Goal: Task Accomplishment & Management: Manage account settings

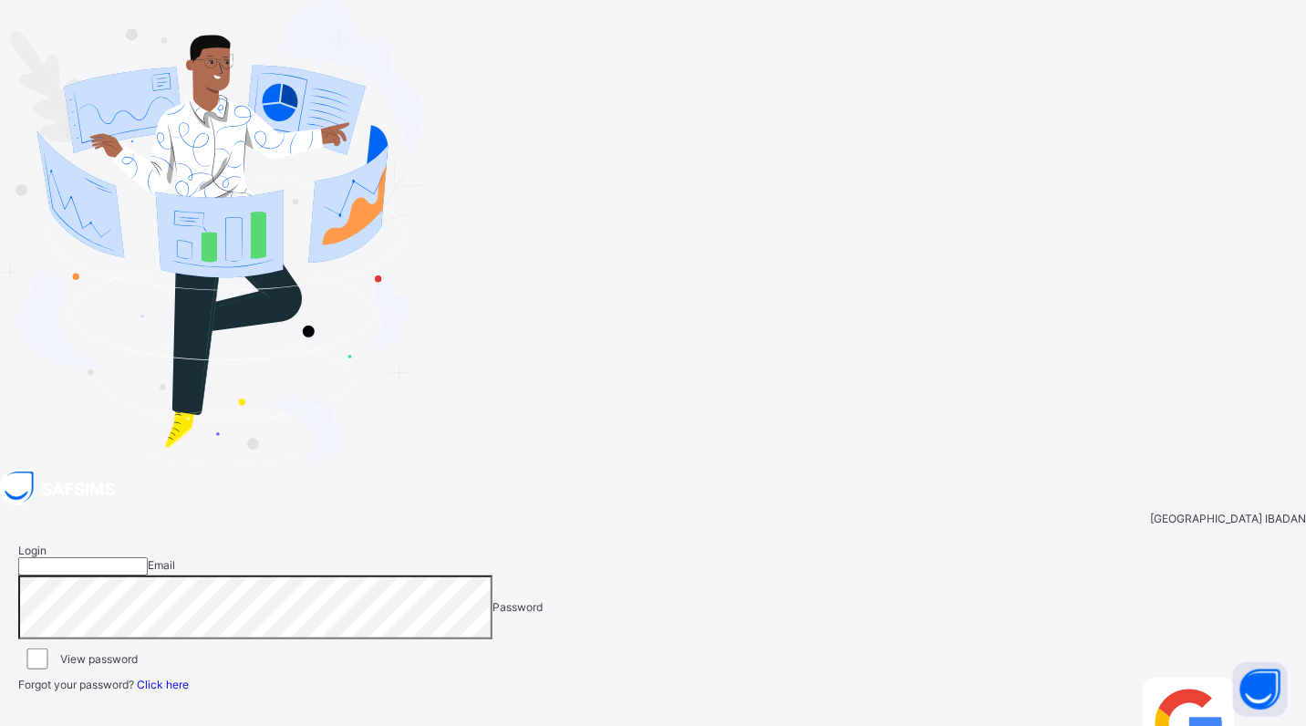
type input "**********"
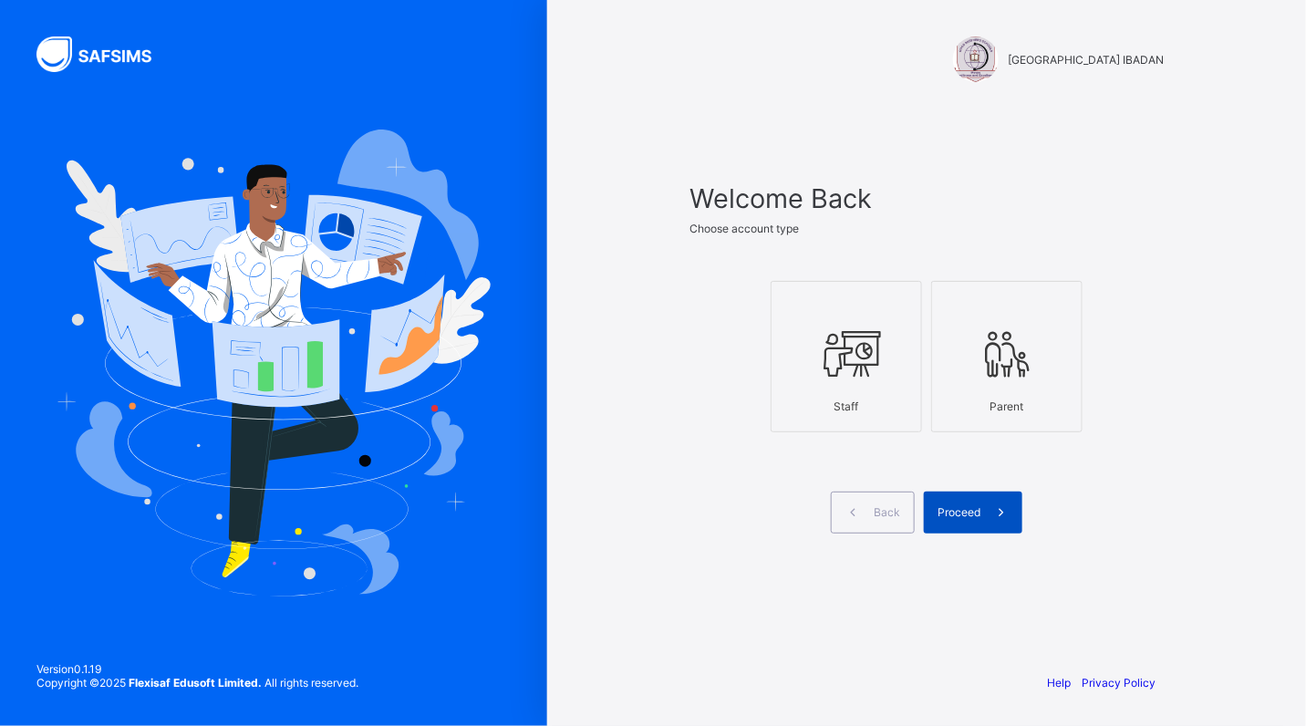
click at [968, 512] on span "Proceed" at bounding box center [959, 512] width 43 height 14
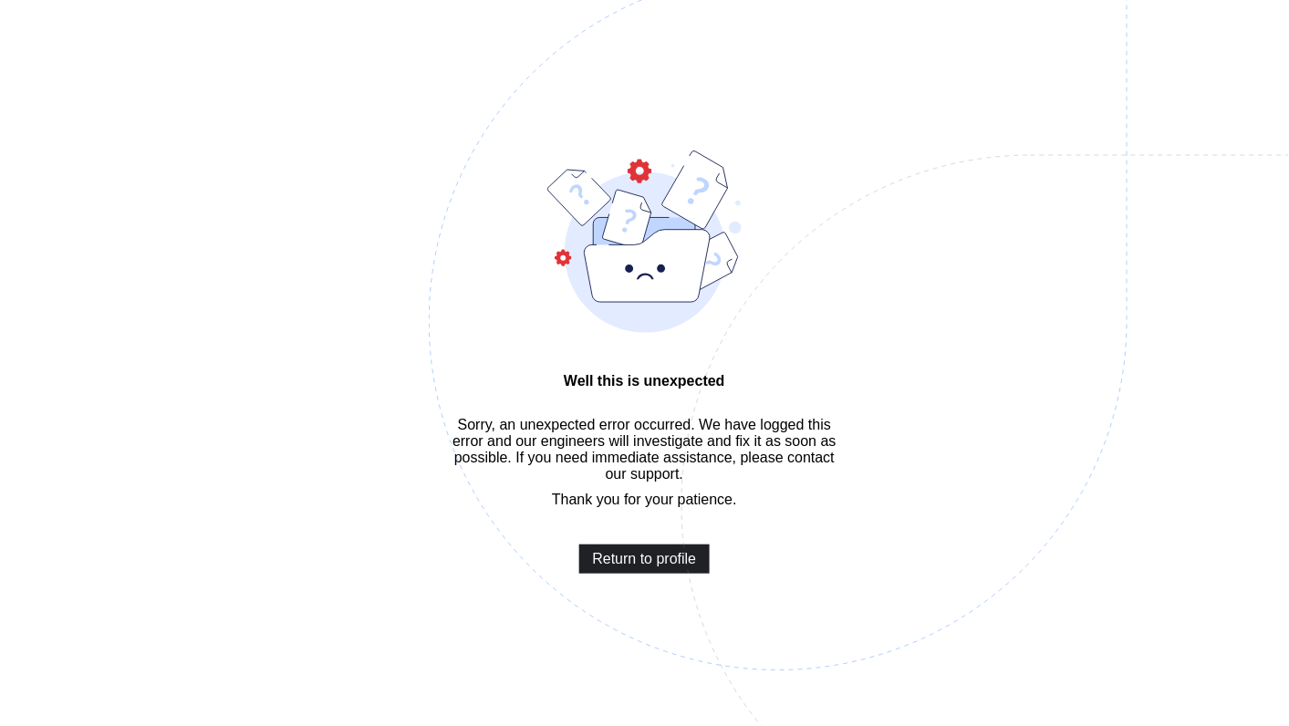
click at [660, 567] on span "Return to profile" at bounding box center [645, 559] width 104 height 16
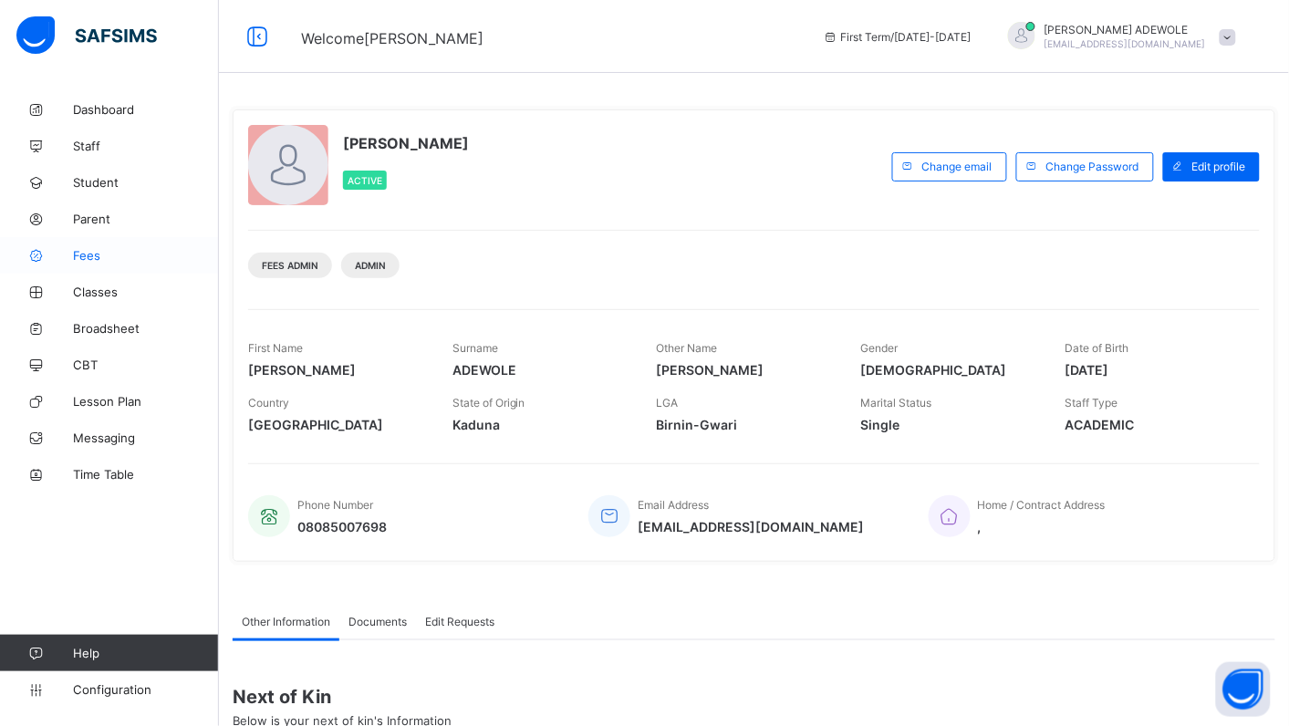
click at [78, 255] on span "Fees" at bounding box center [146, 255] width 146 height 15
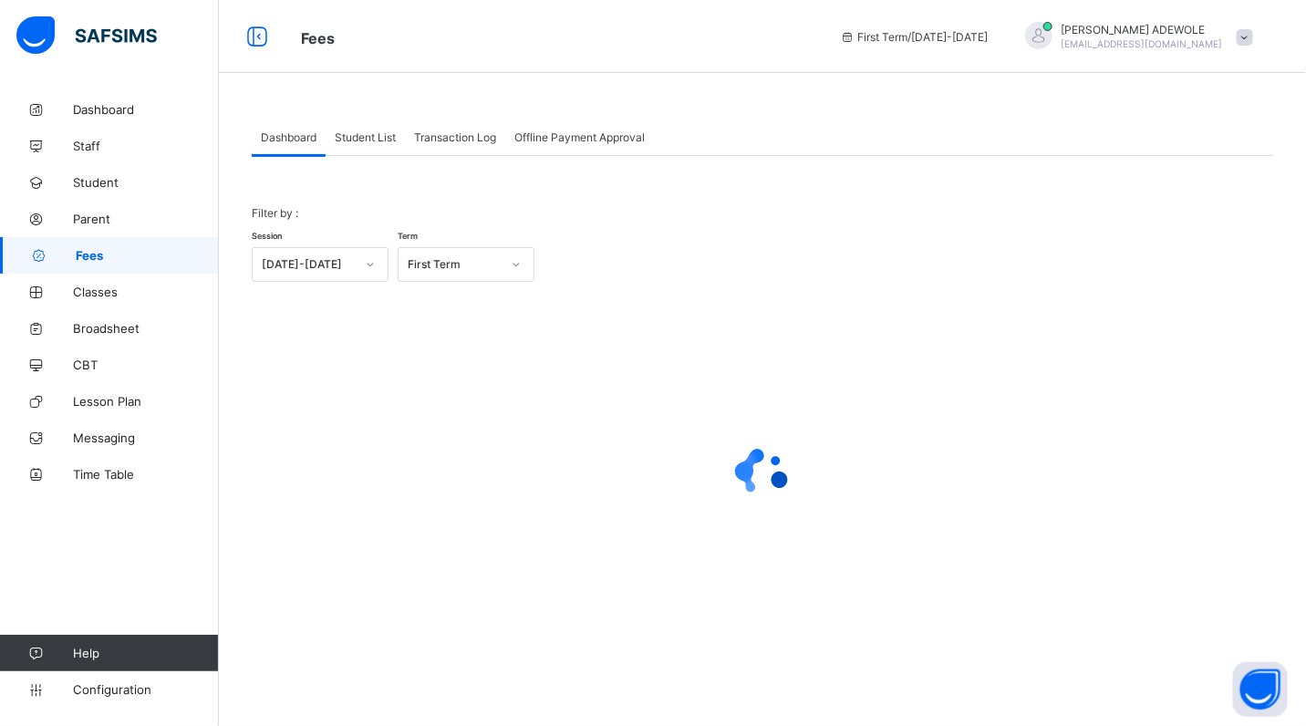
click at [370, 146] on div "Student List" at bounding box center [365, 137] width 79 height 36
click at [376, 142] on span "Student List" at bounding box center [365, 137] width 61 height 14
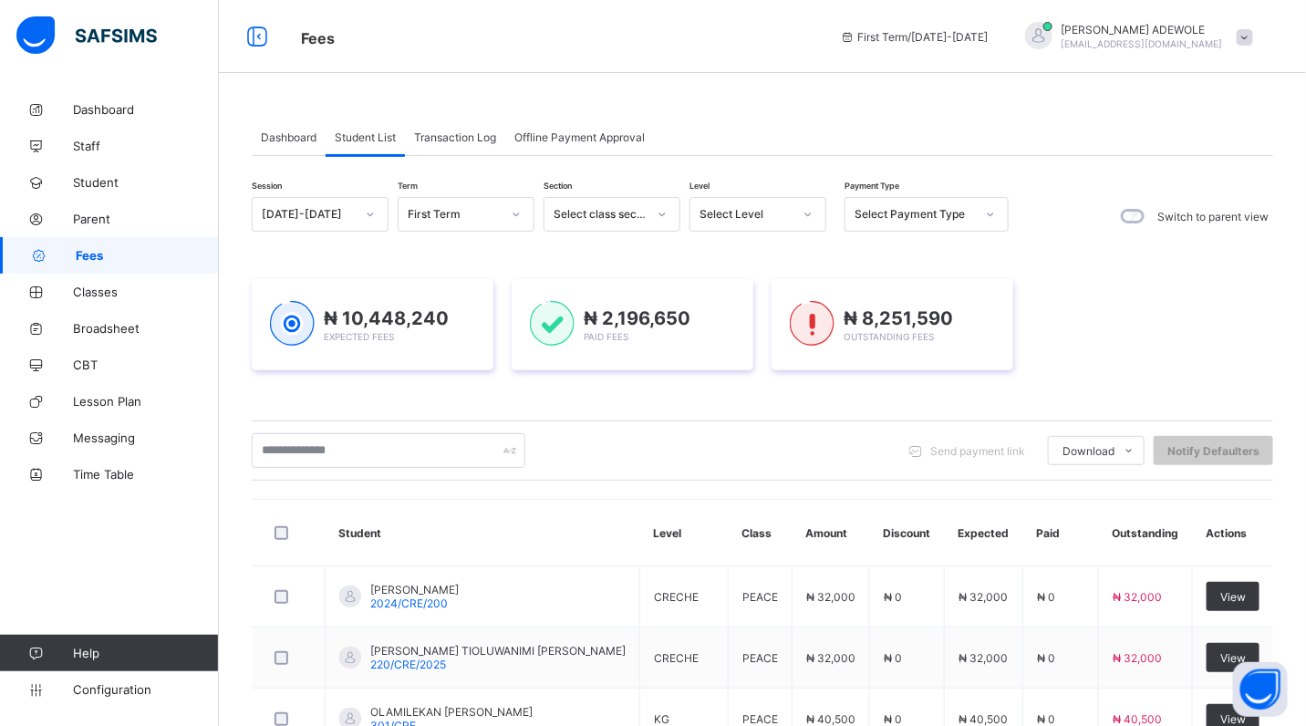
click at [376, 142] on span "Student List" at bounding box center [365, 137] width 61 height 14
click at [804, 213] on icon at bounding box center [808, 214] width 11 height 18
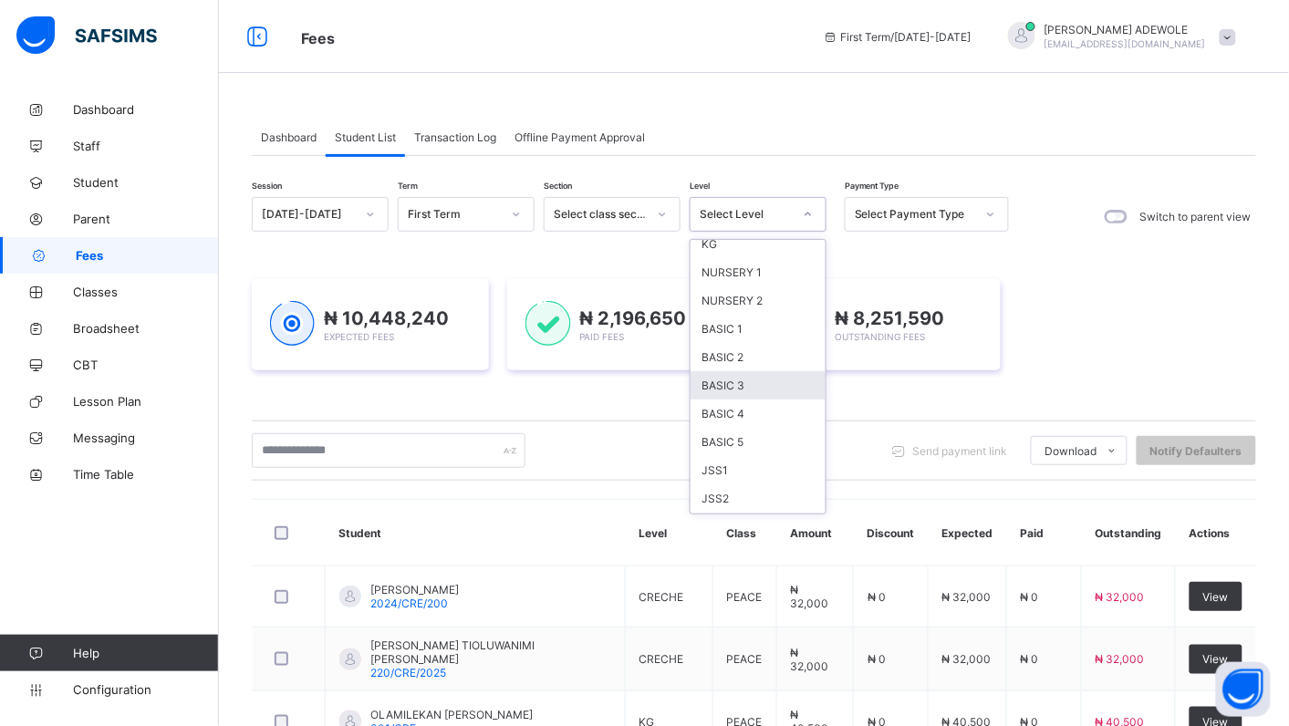
scroll to position [68, 0]
click at [780, 462] on div "JSS1" at bounding box center [758, 468] width 135 height 28
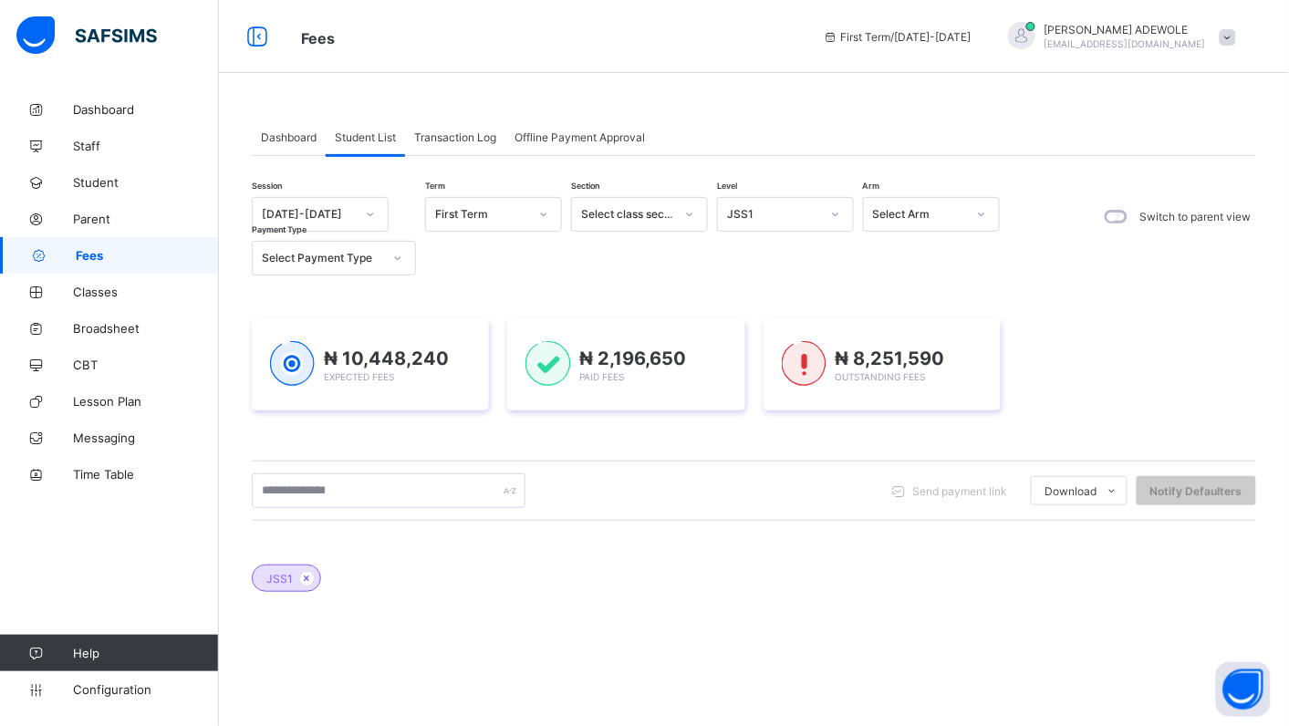
click at [780, 462] on div "Send payment link Download Students Payment Students Payment Status Student Ite…" at bounding box center [754, 491] width 1005 height 60
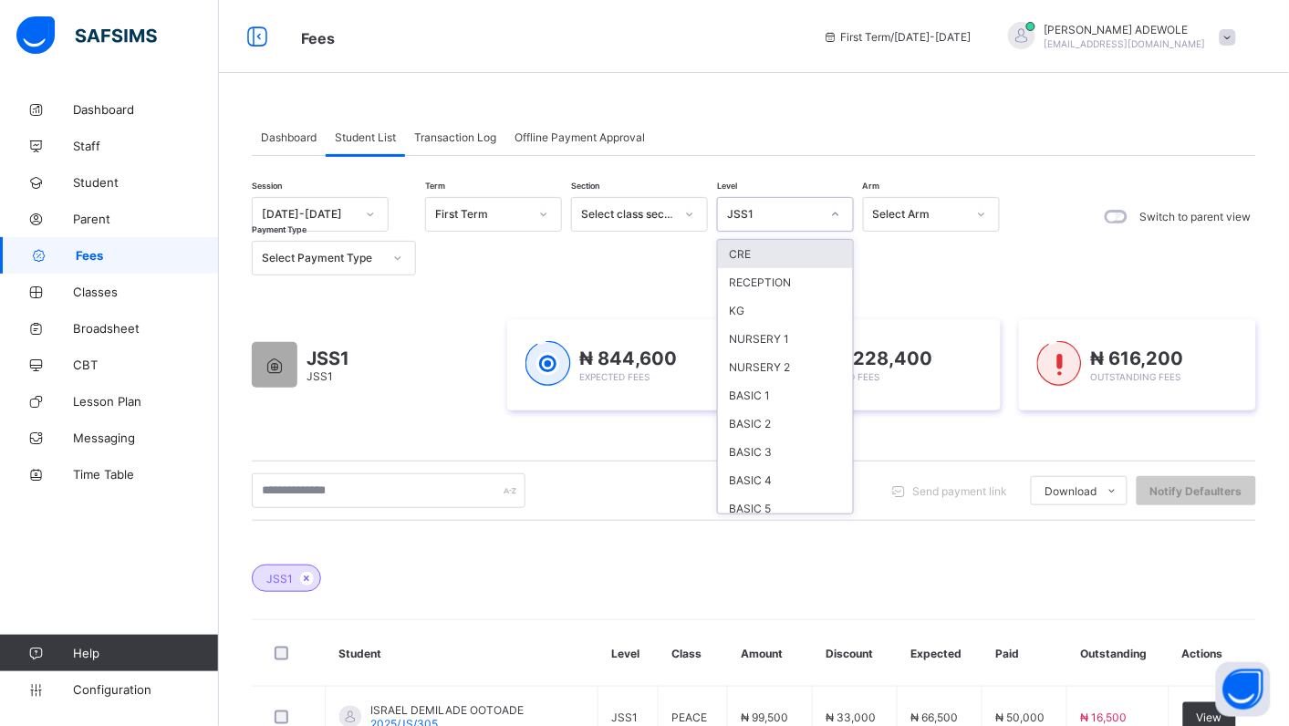
click at [839, 217] on icon at bounding box center [835, 214] width 11 height 18
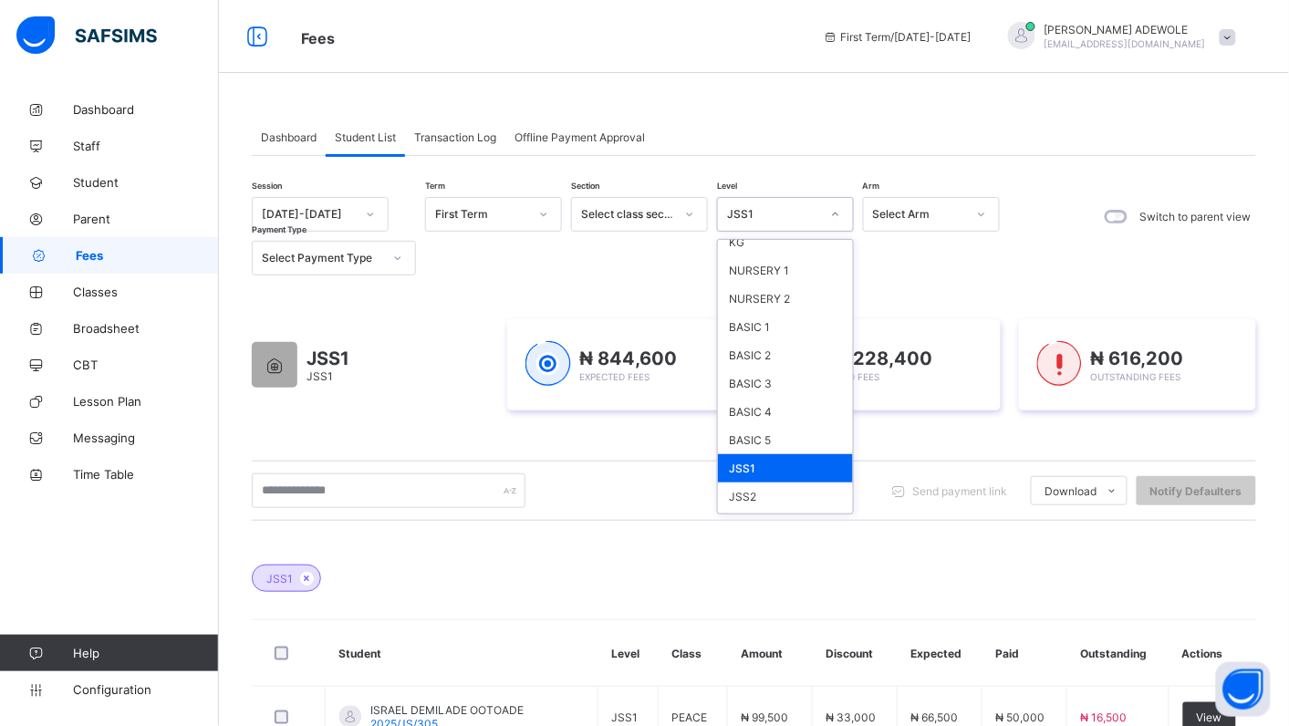
scroll to position [102, 0]
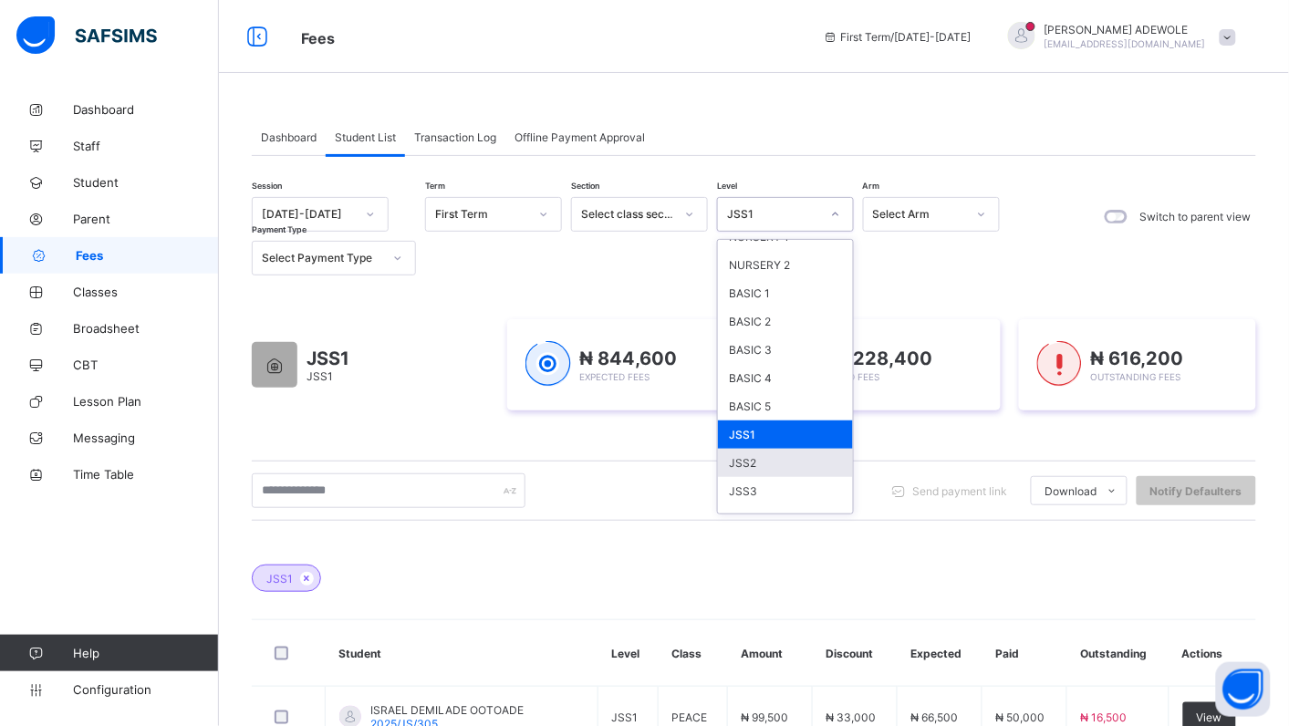
click at [790, 449] on div "JSS2" at bounding box center [785, 463] width 135 height 28
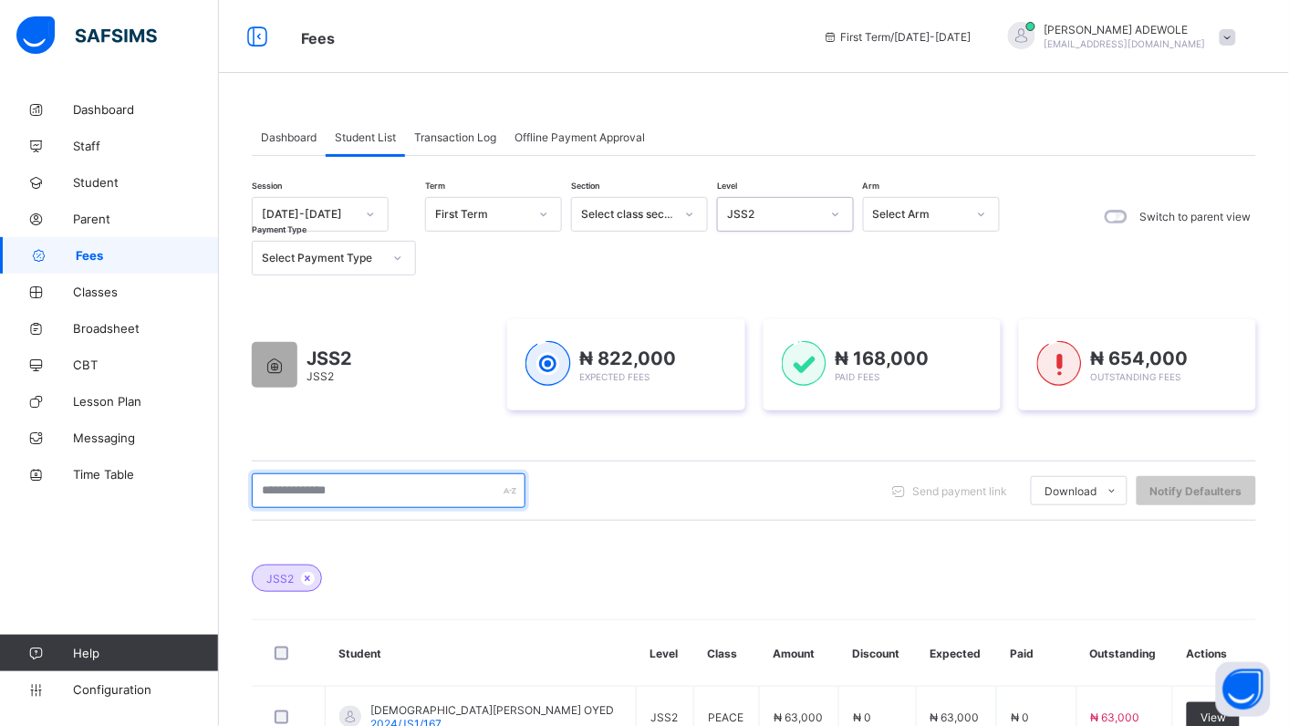
click at [370, 493] on input "text" at bounding box center [389, 491] width 274 height 35
type input "******"
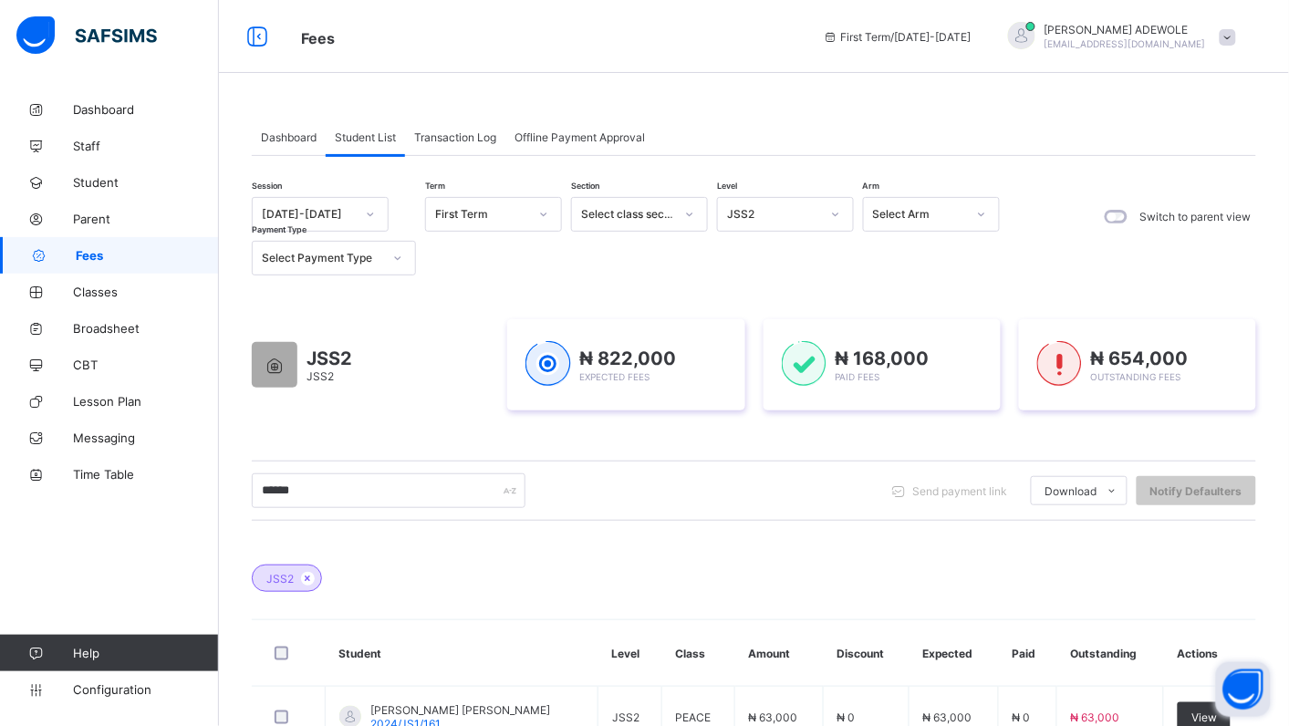
click at [1221, 713] on button "Open asap" at bounding box center [1243, 689] width 55 height 55
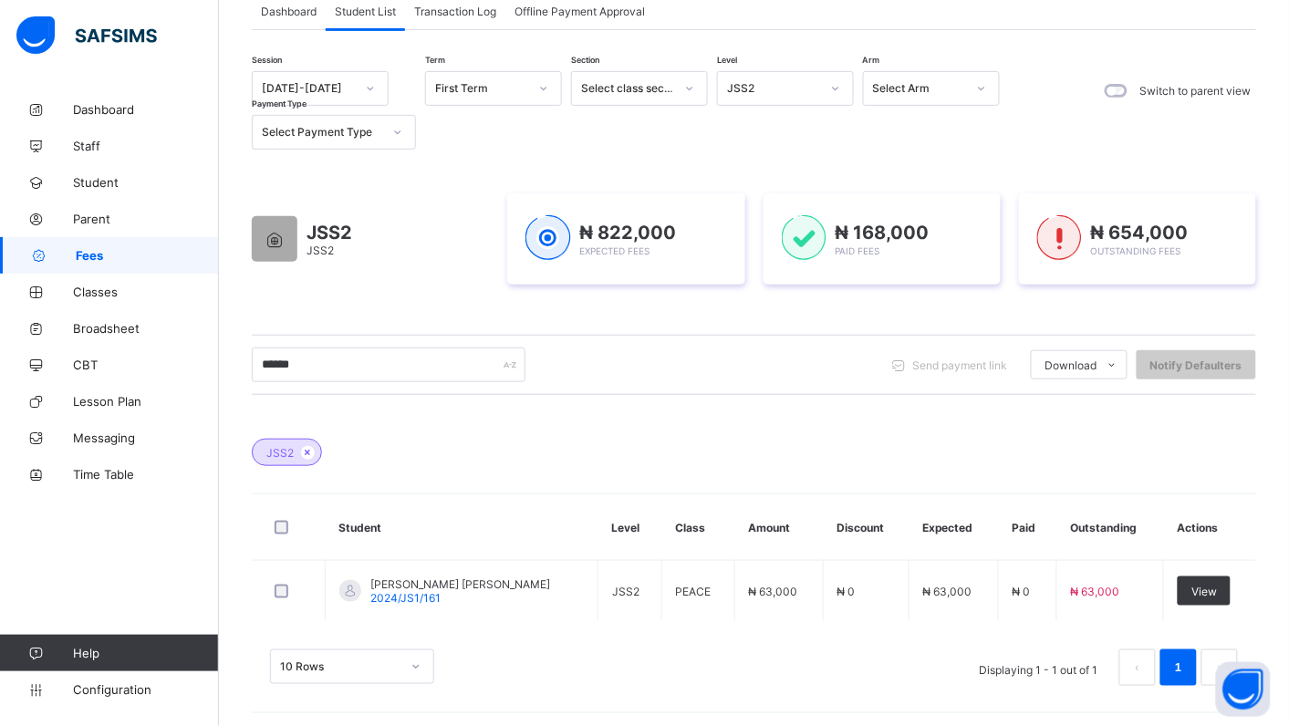
scroll to position [132, 0]
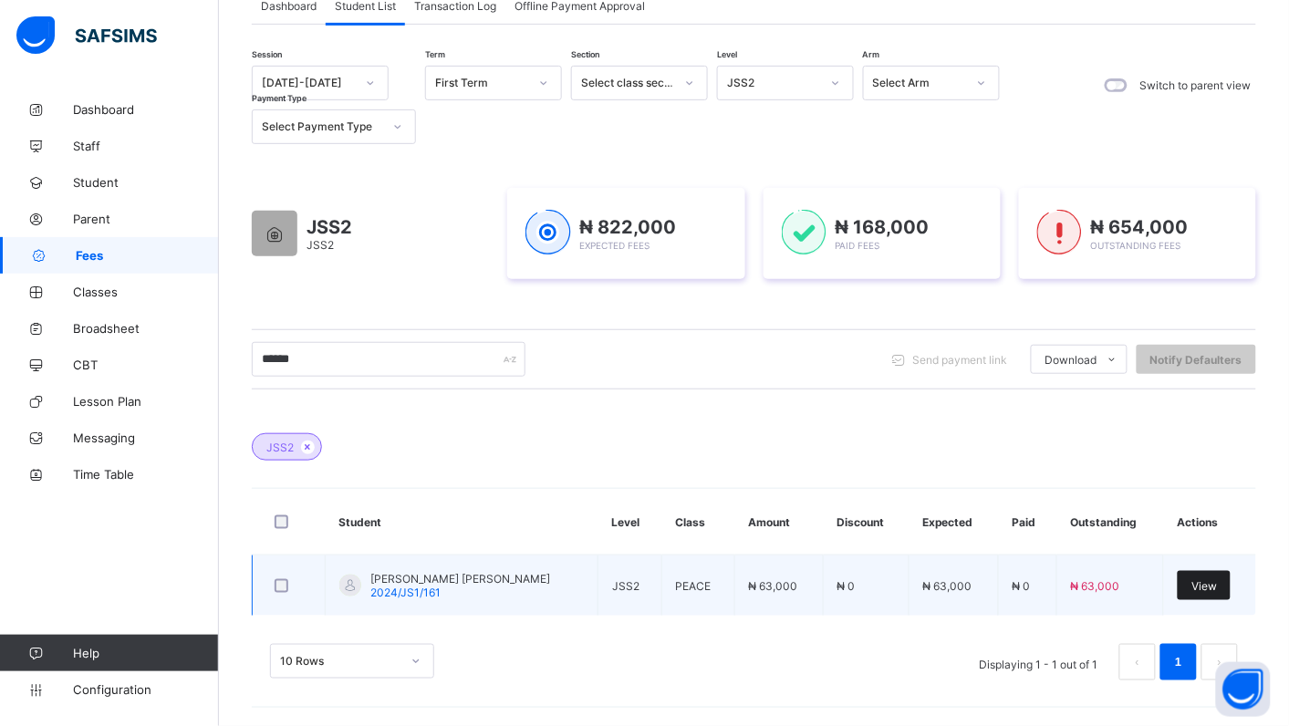
click at [1221, 577] on div "View" at bounding box center [1204, 585] width 53 height 29
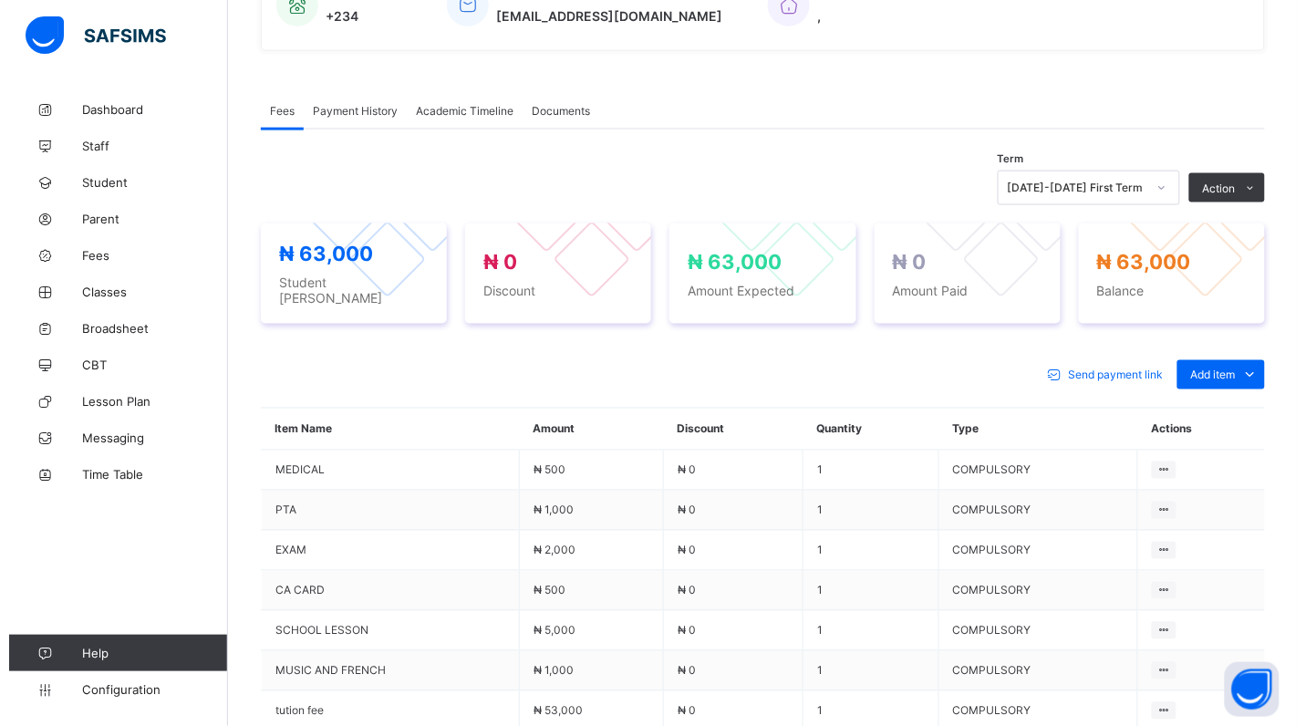
scroll to position [567, 0]
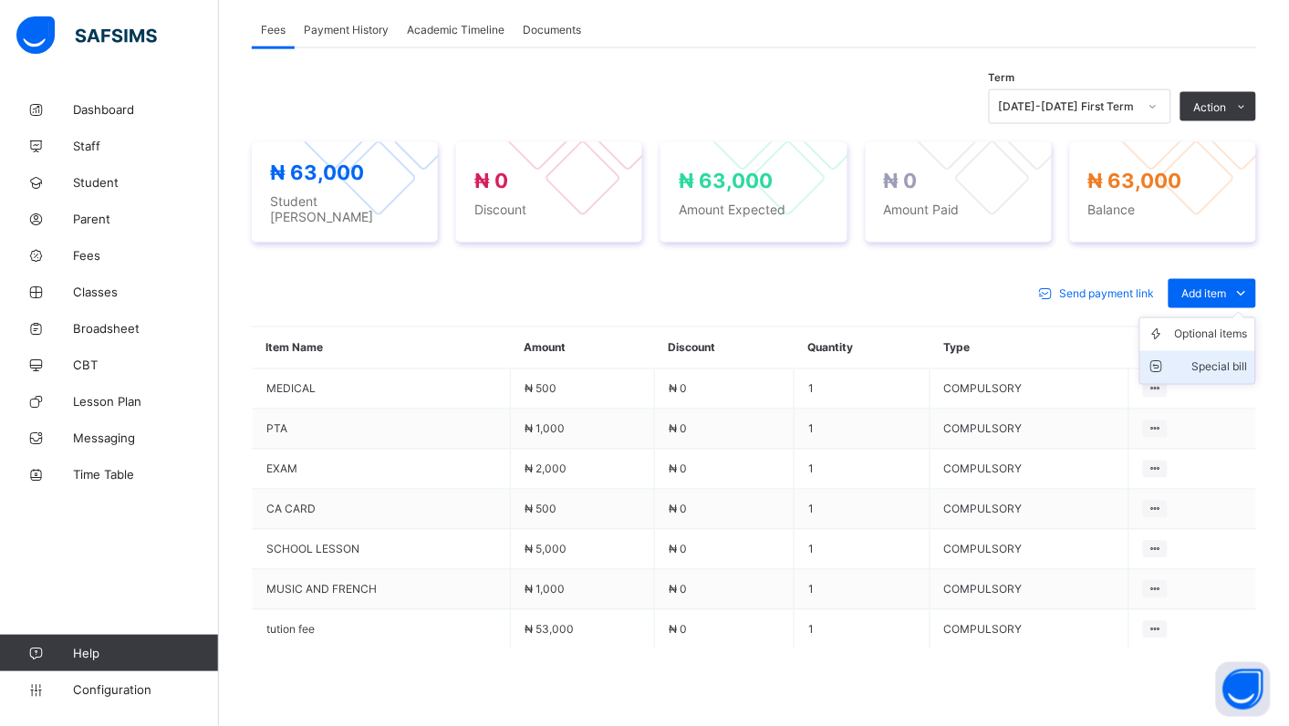
click at [1248, 359] on div "Special bill" at bounding box center [1211, 368] width 73 height 18
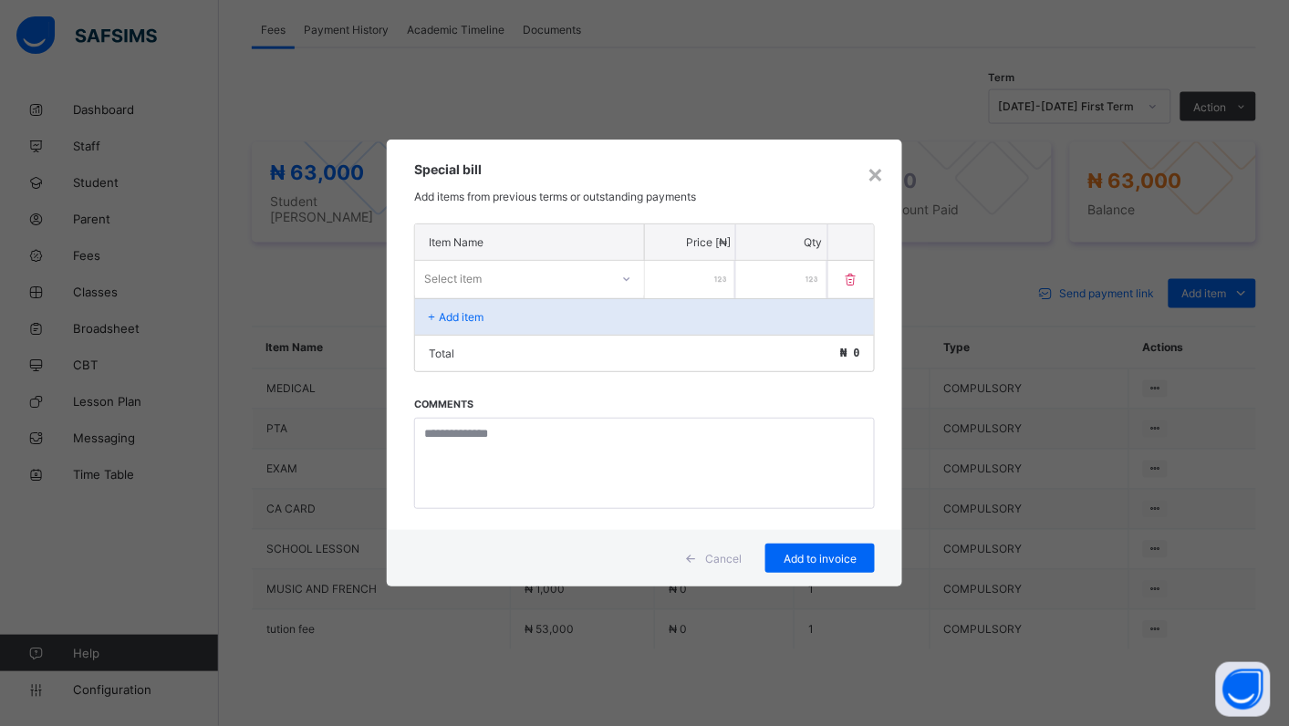
click at [627, 276] on icon at bounding box center [626, 279] width 11 height 18
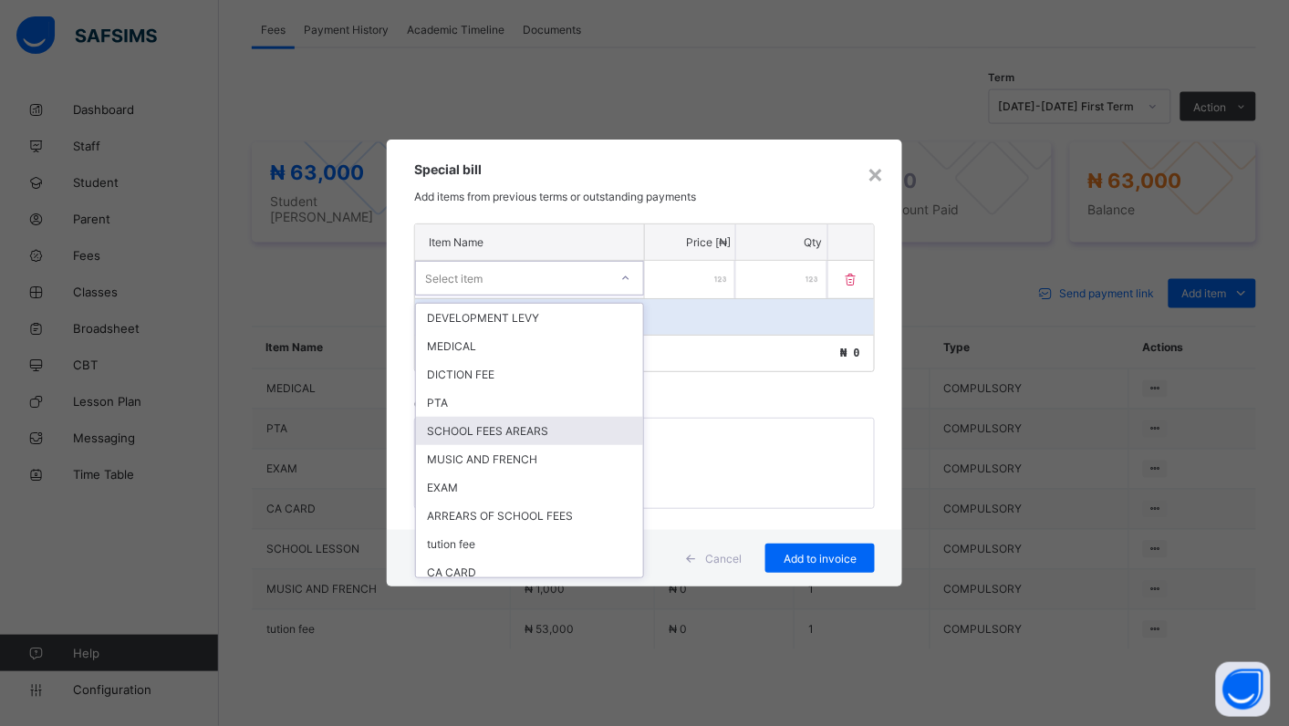
click at [559, 418] on div "SCHOOL FEES AREARS" at bounding box center [529, 431] width 227 height 28
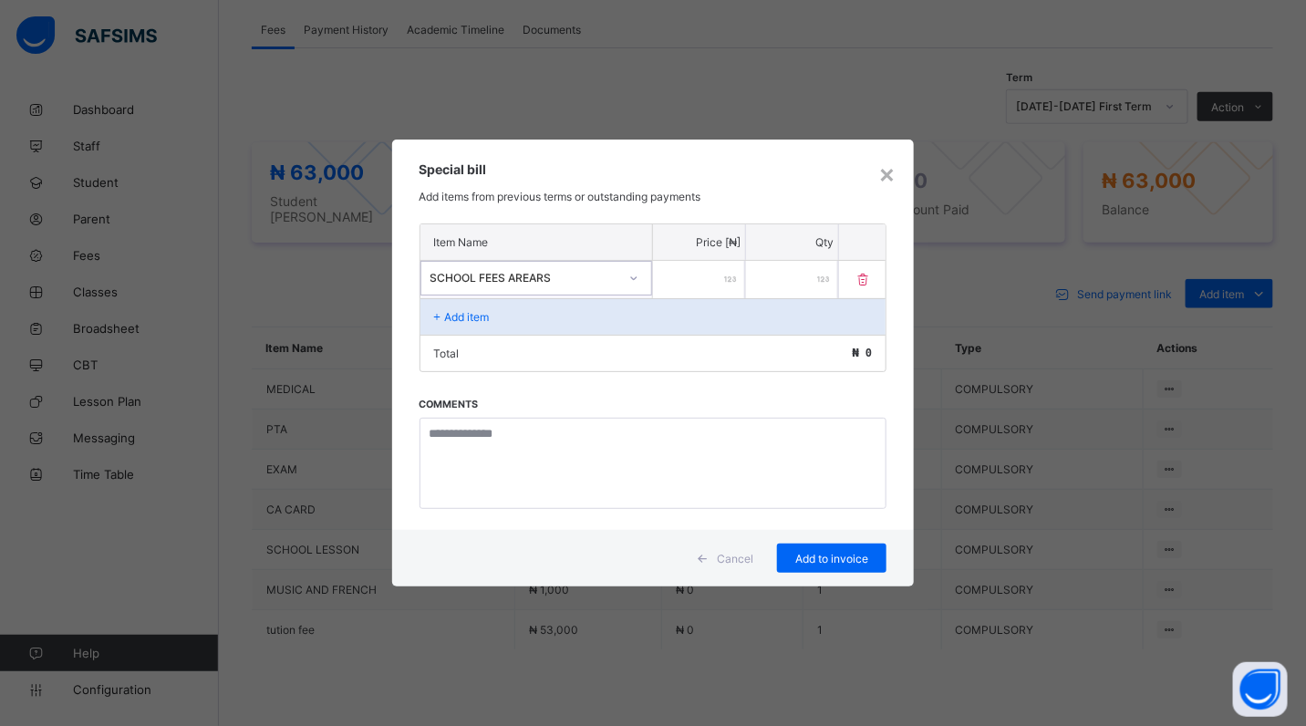
click at [696, 270] on input "number" at bounding box center [699, 279] width 92 height 37
type input "*****"
click at [824, 567] on div "Add to invoice" at bounding box center [831, 558] width 109 height 29
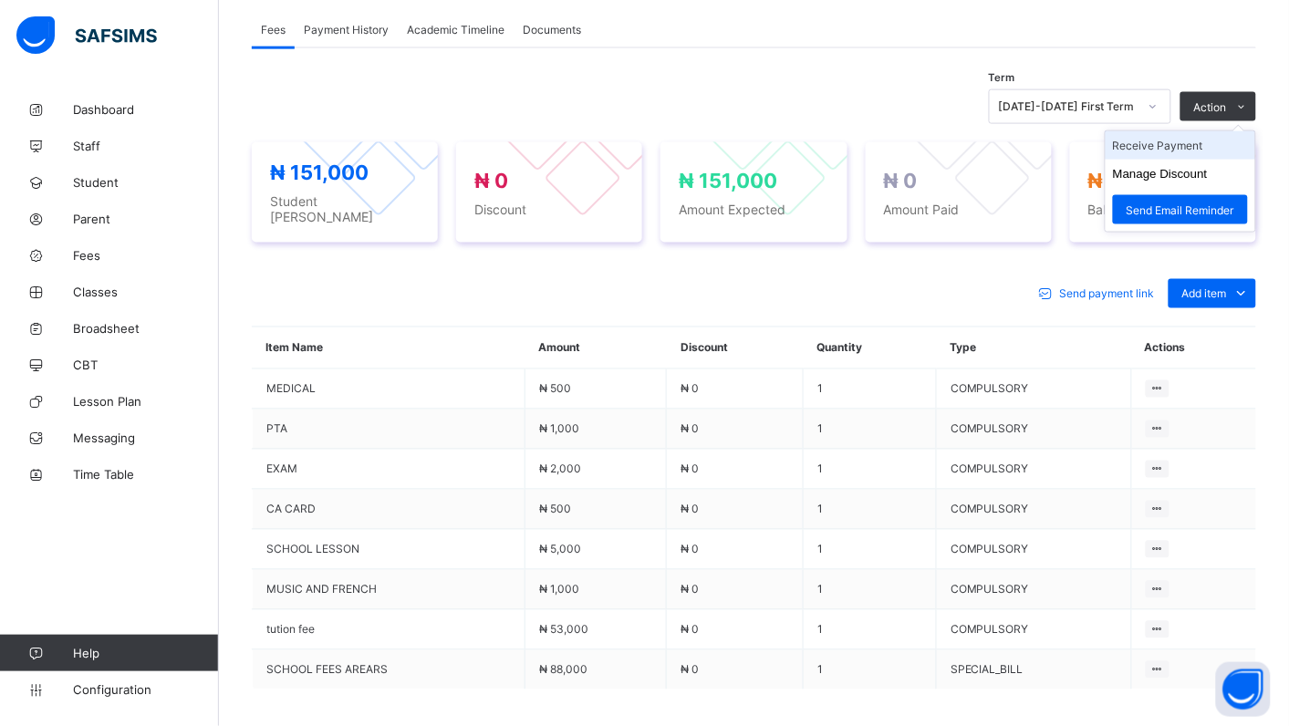
click at [1132, 147] on li "Receive Payment" at bounding box center [1181, 145] width 150 height 28
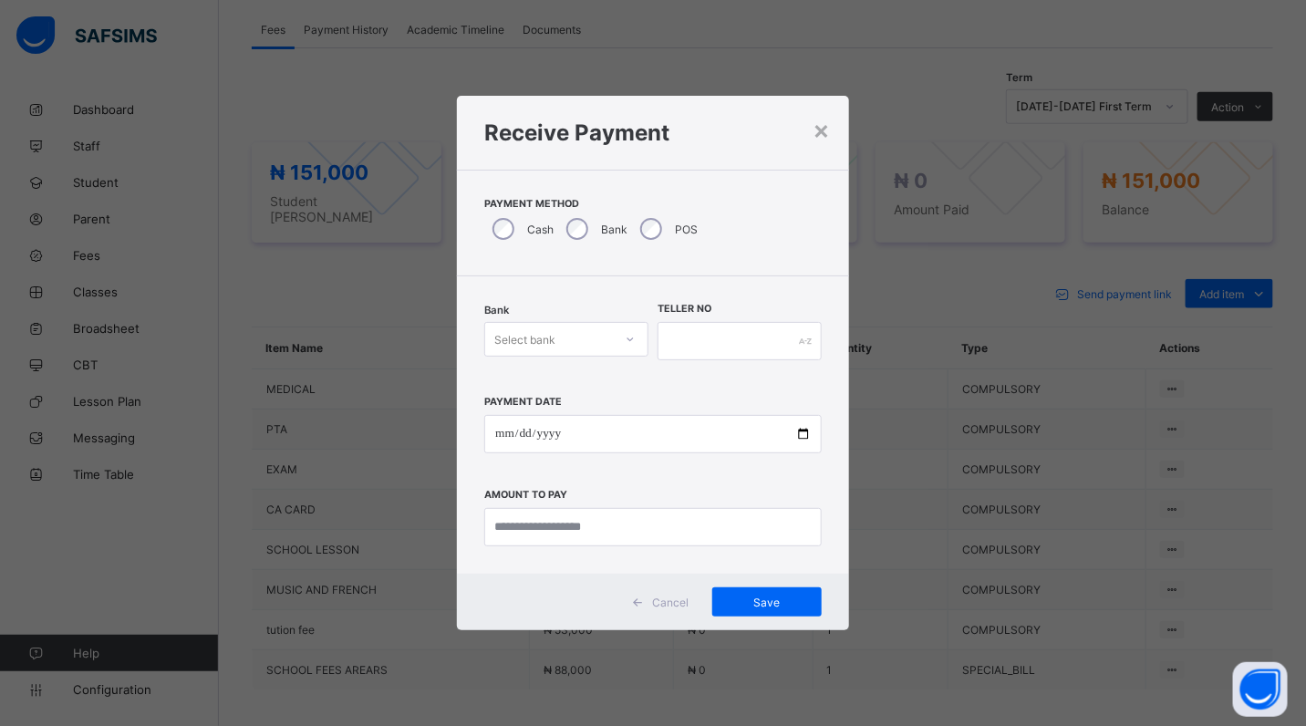
click at [632, 339] on icon at bounding box center [630, 339] width 11 height 18
click at [623, 380] on div "Polaris Bank - goodshepherd schools" at bounding box center [566, 386] width 162 height 42
click at [808, 438] on input "date" at bounding box center [653, 434] width 338 height 38
type input "**********"
click at [640, 526] on input "currency" at bounding box center [653, 527] width 338 height 38
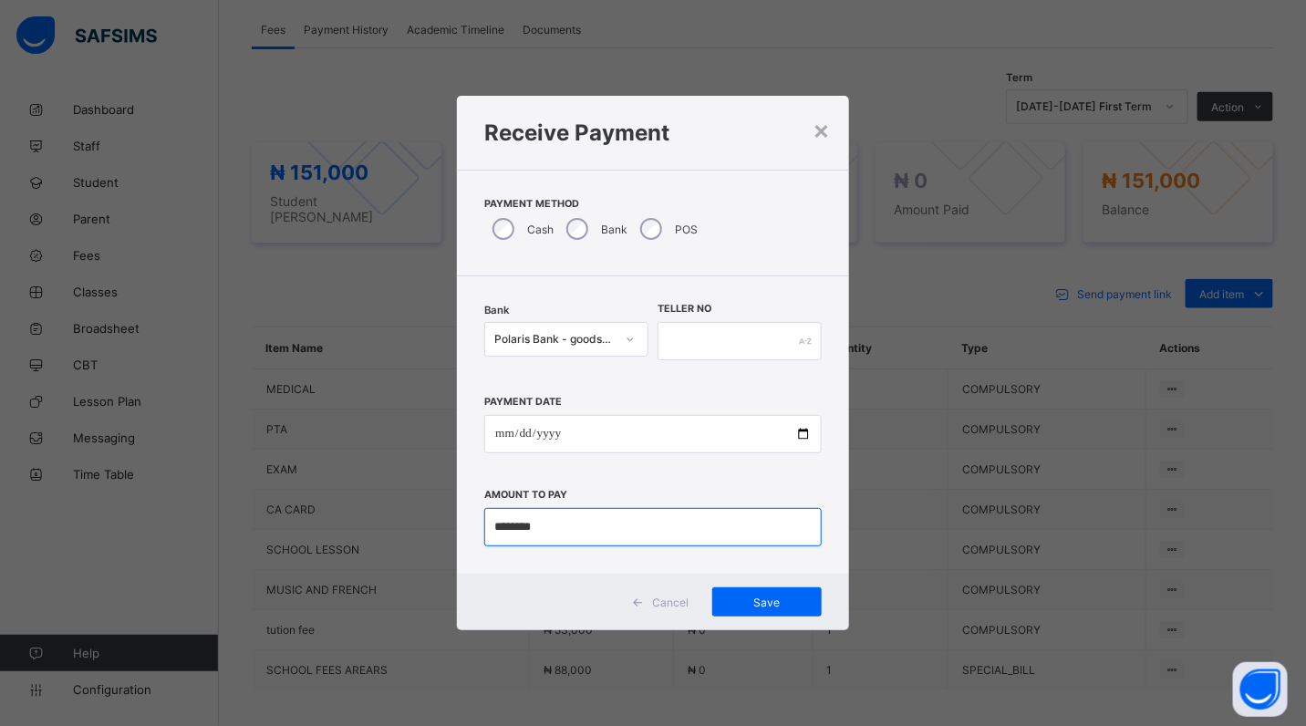
type input "********"
click at [707, 336] on input "text" at bounding box center [740, 341] width 164 height 38
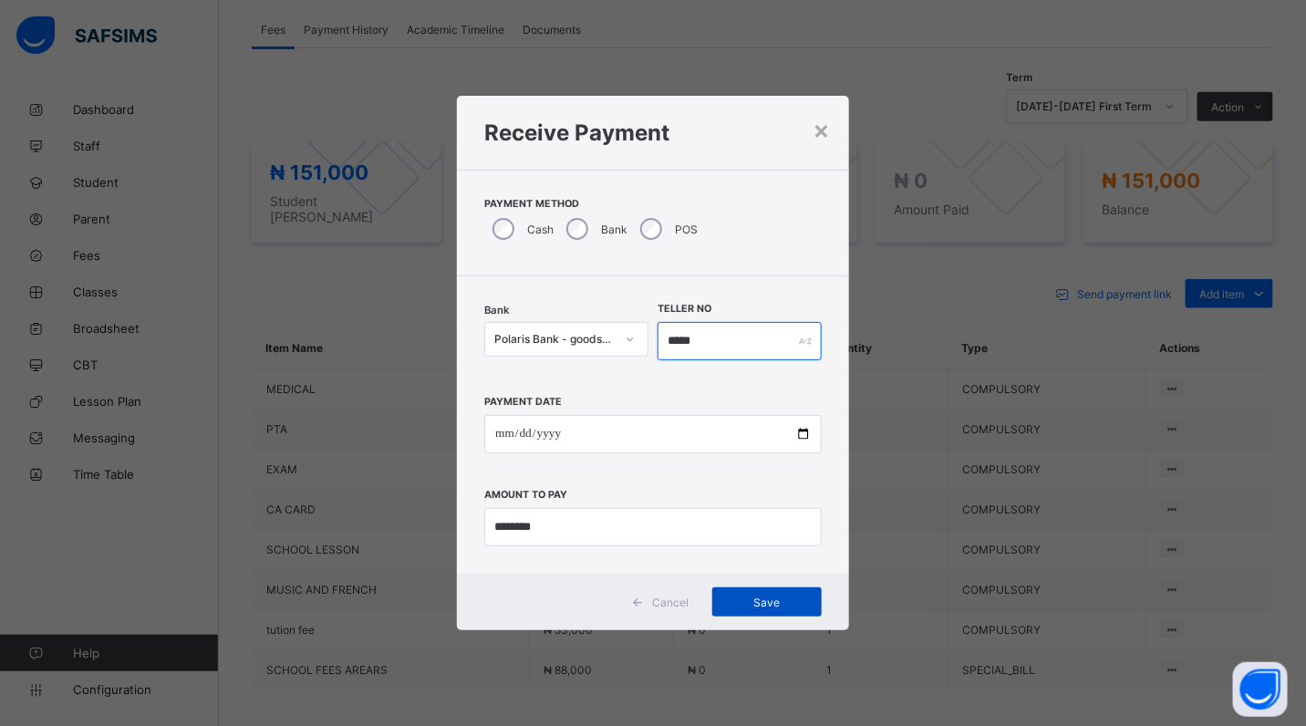
type input "*****"
click at [786, 598] on span "Save" at bounding box center [767, 603] width 82 height 14
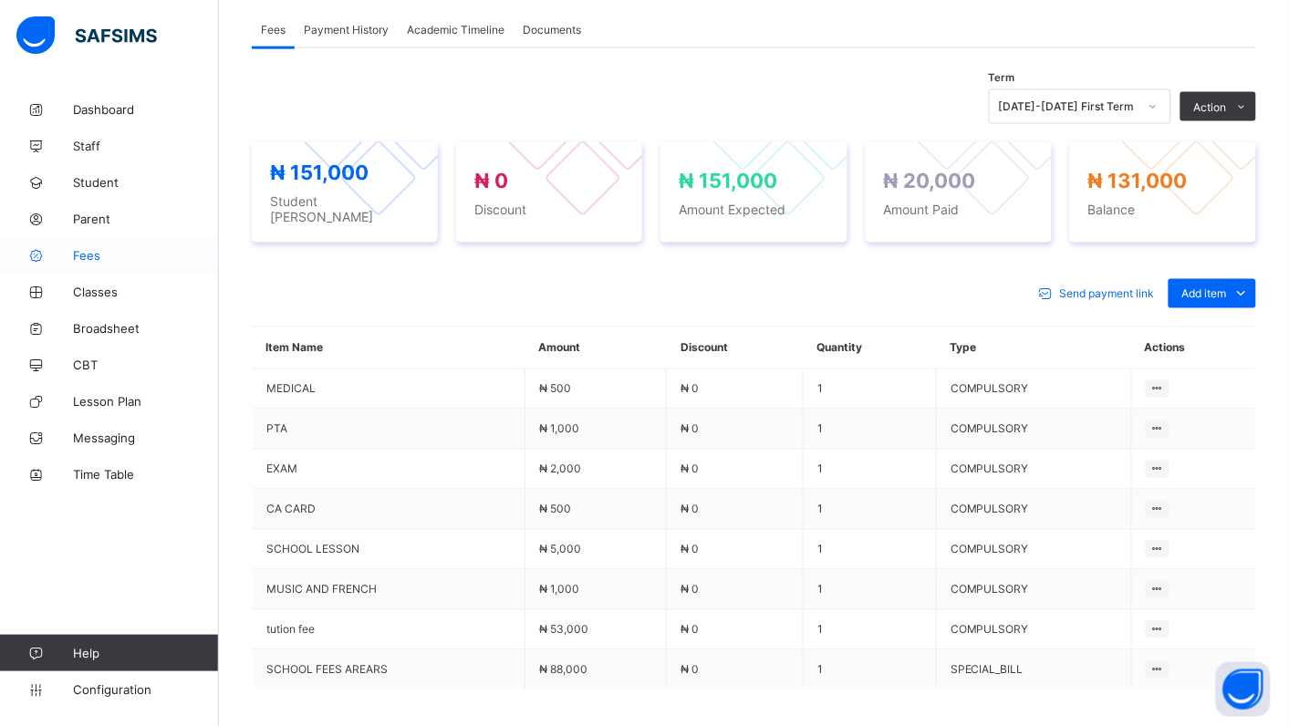
click at [78, 251] on span "Fees" at bounding box center [146, 255] width 146 height 15
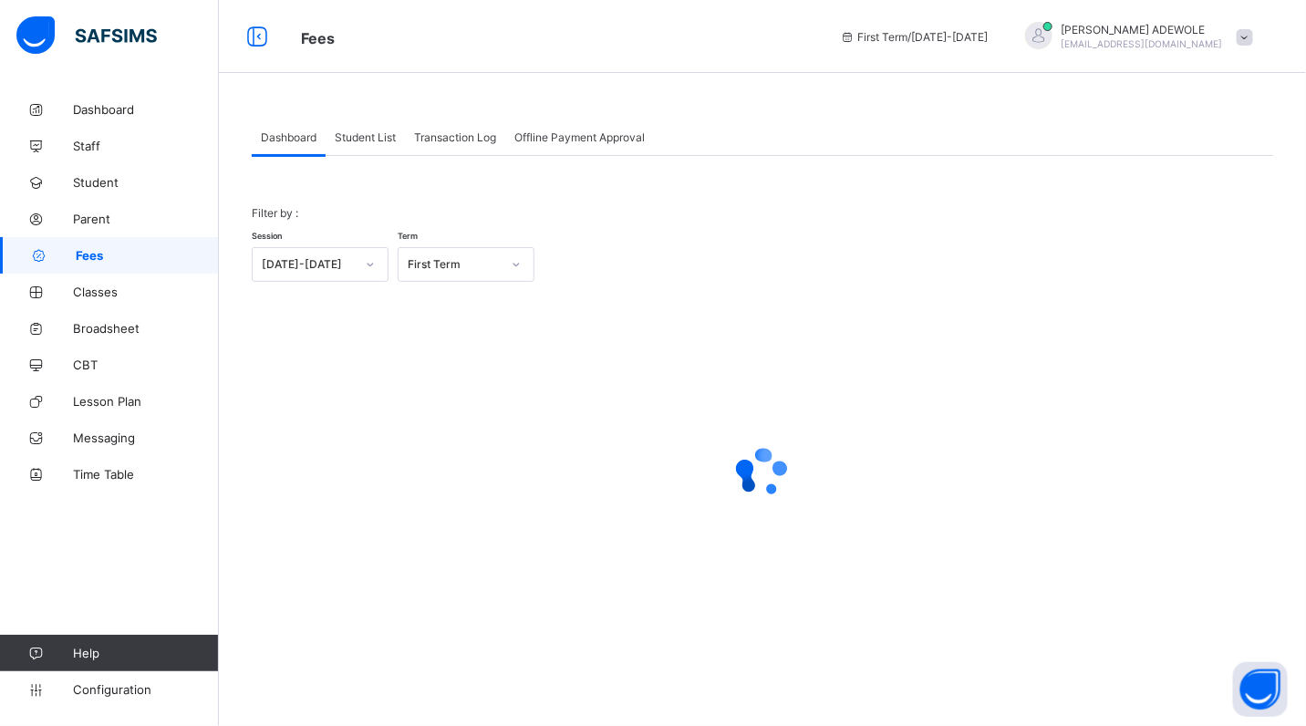
click at [348, 132] on span "Student List" at bounding box center [365, 137] width 61 height 14
click at [370, 140] on span "Student List" at bounding box center [365, 137] width 61 height 14
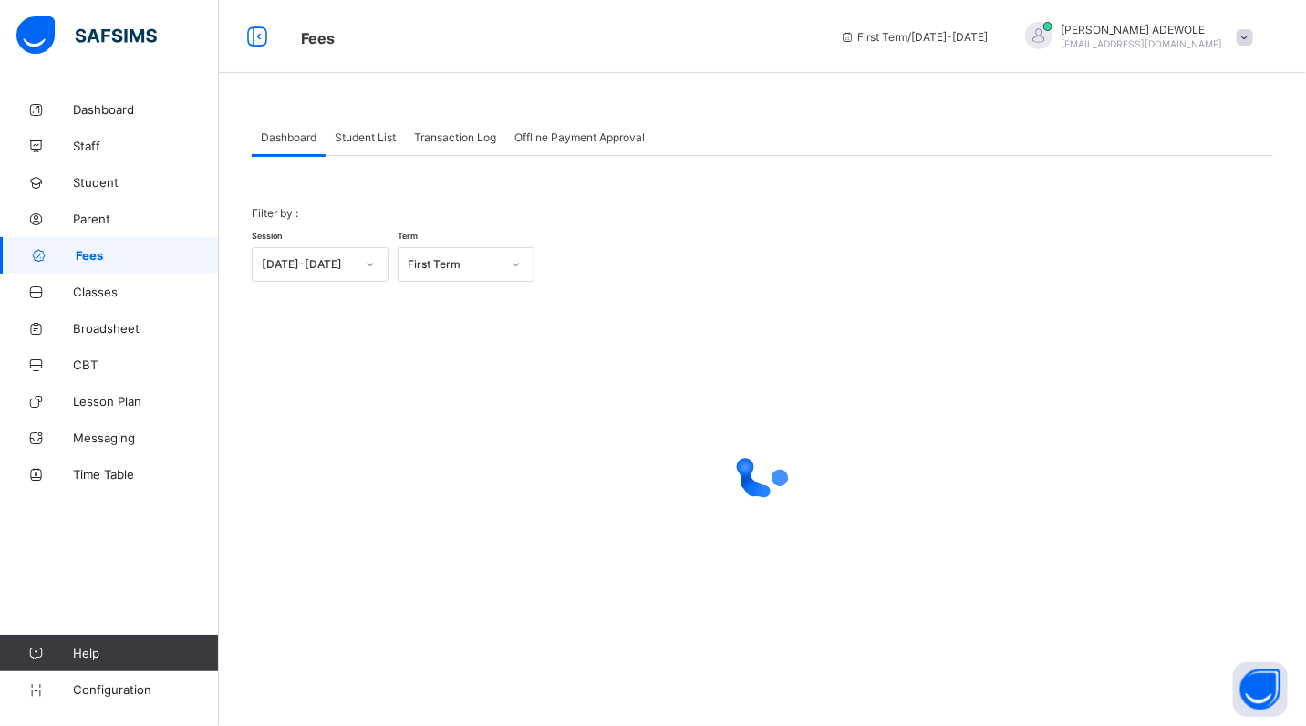
click at [368, 140] on span "Student List" at bounding box center [365, 137] width 61 height 14
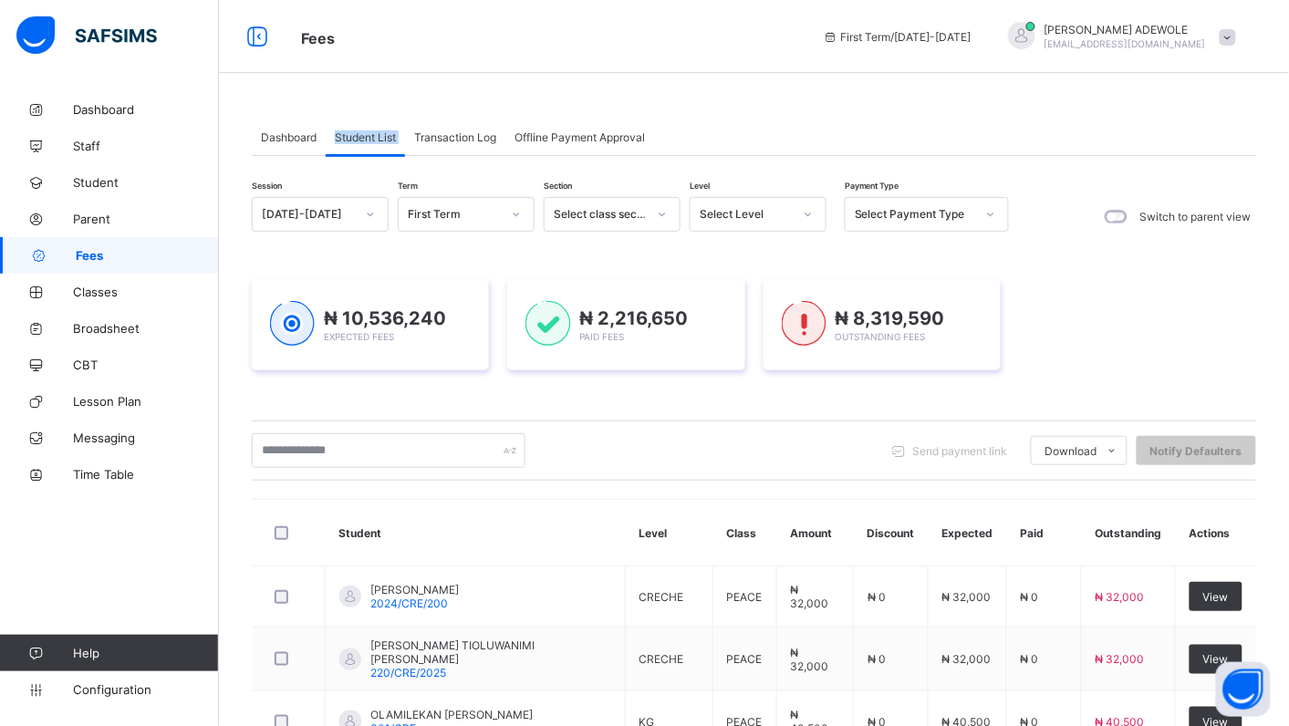
click at [374, 134] on span "Student List" at bounding box center [365, 137] width 61 height 14
click at [810, 103] on div "Dashboard Student List Transaction Log Offline Payment Approval Student List Mo…" at bounding box center [754, 690] width 1070 height 1199
click at [808, 216] on icon at bounding box center [808, 214] width 11 height 18
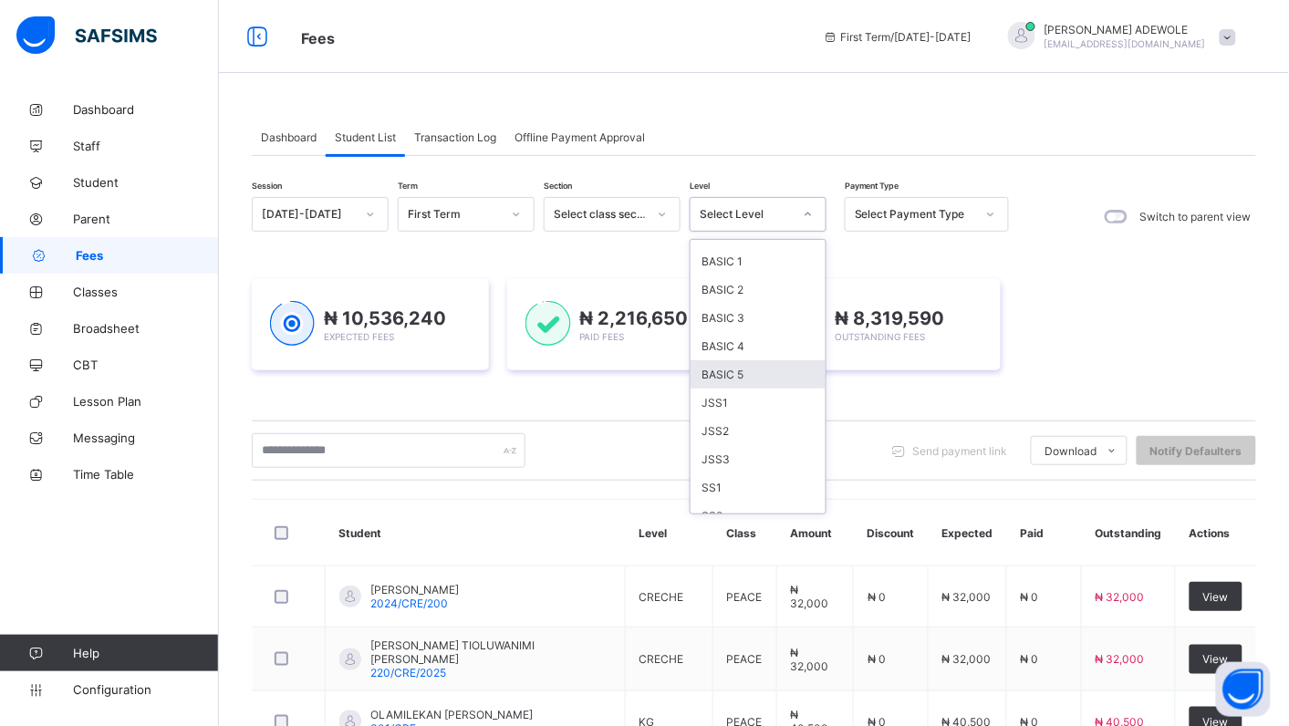
scroll to position [137, 0]
click at [746, 474] on div "SS1" at bounding box center [758, 485] width 135 height 28
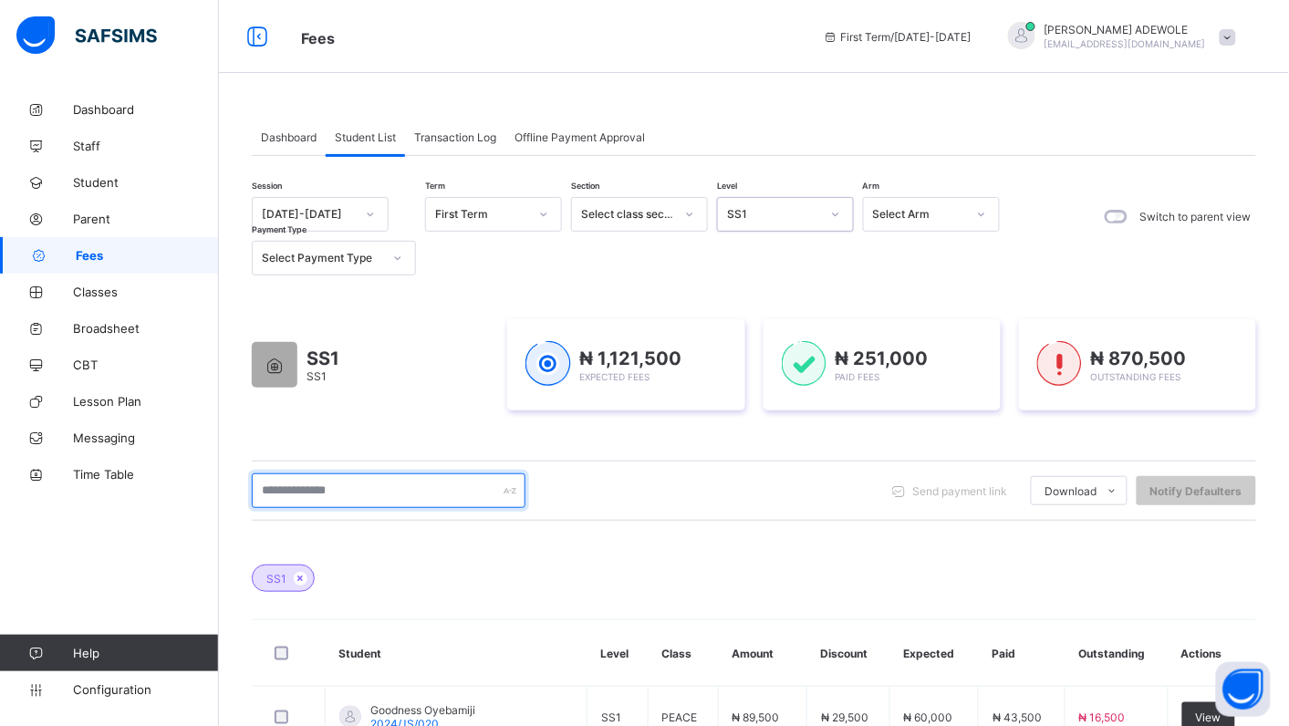
click at [389, 488] on input "text" at bounding box center [389, 491] width 274 height 35
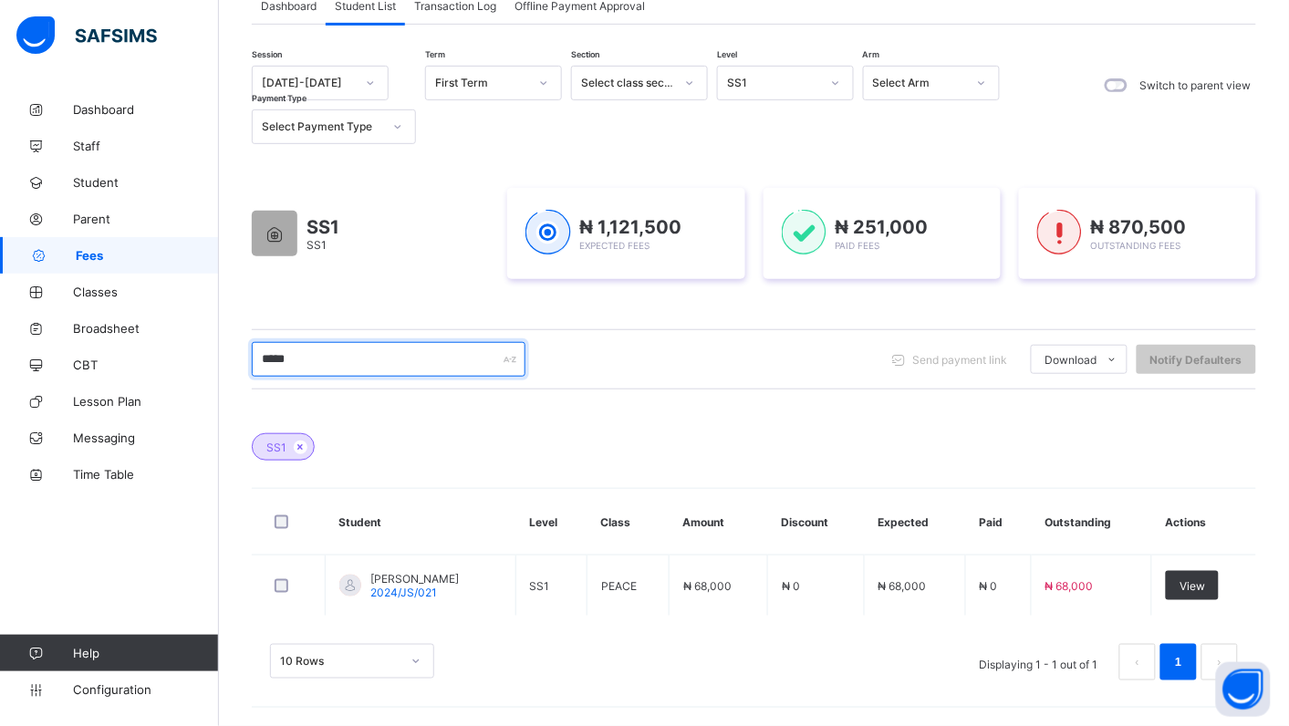
scroll to position [132, 0]
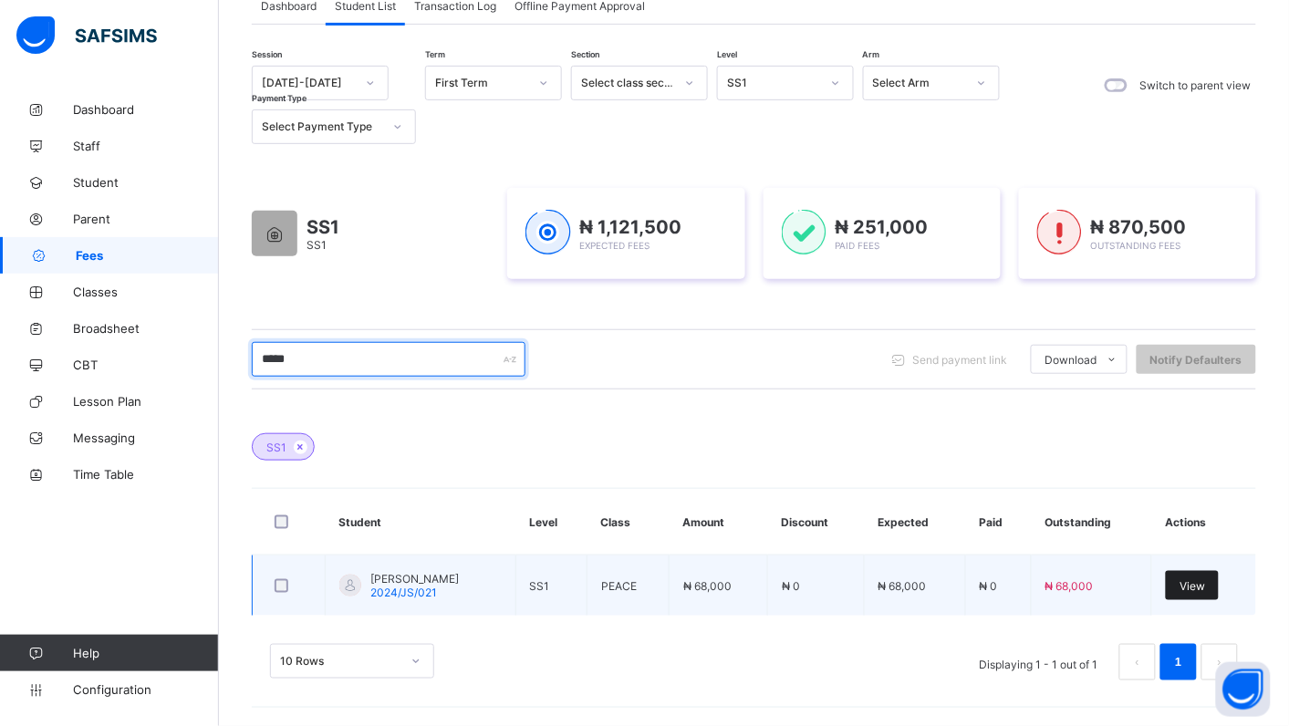
type input "*****"
click at [1202, 586] on span "View" at bounding box center [1193, 586] width 26 height 14
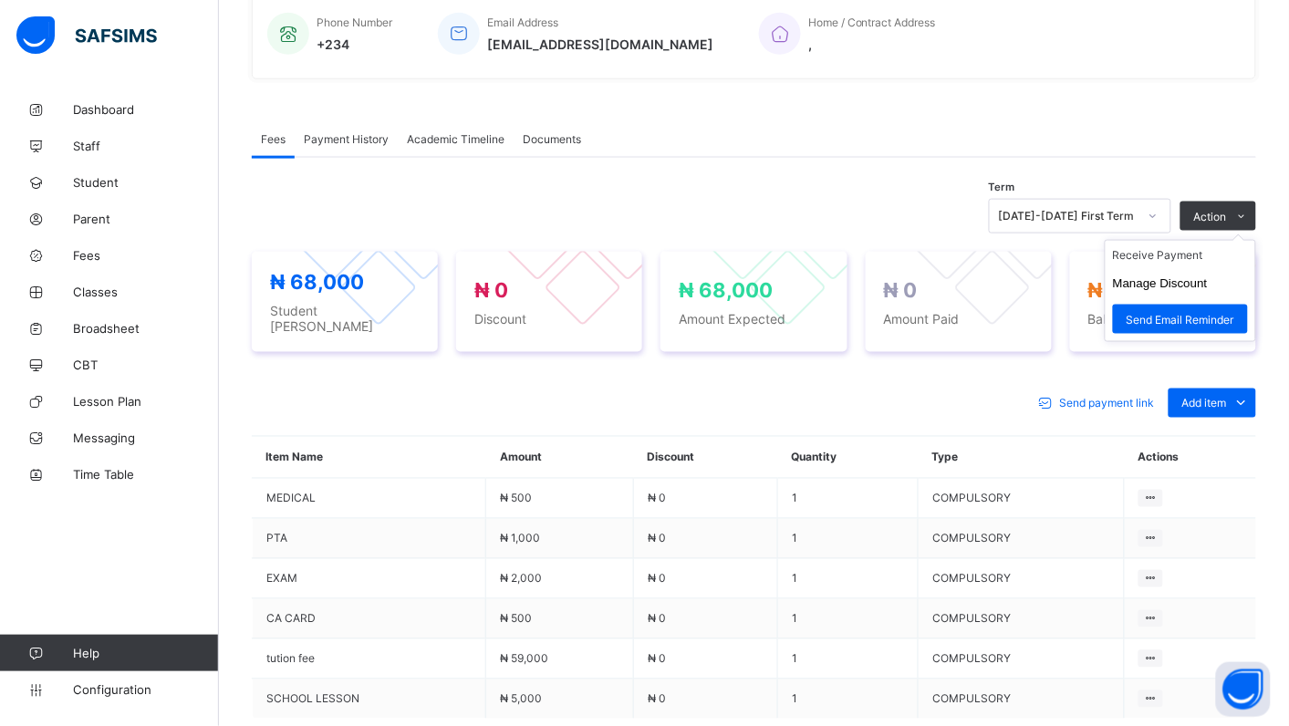
scroll to position [459, 0]
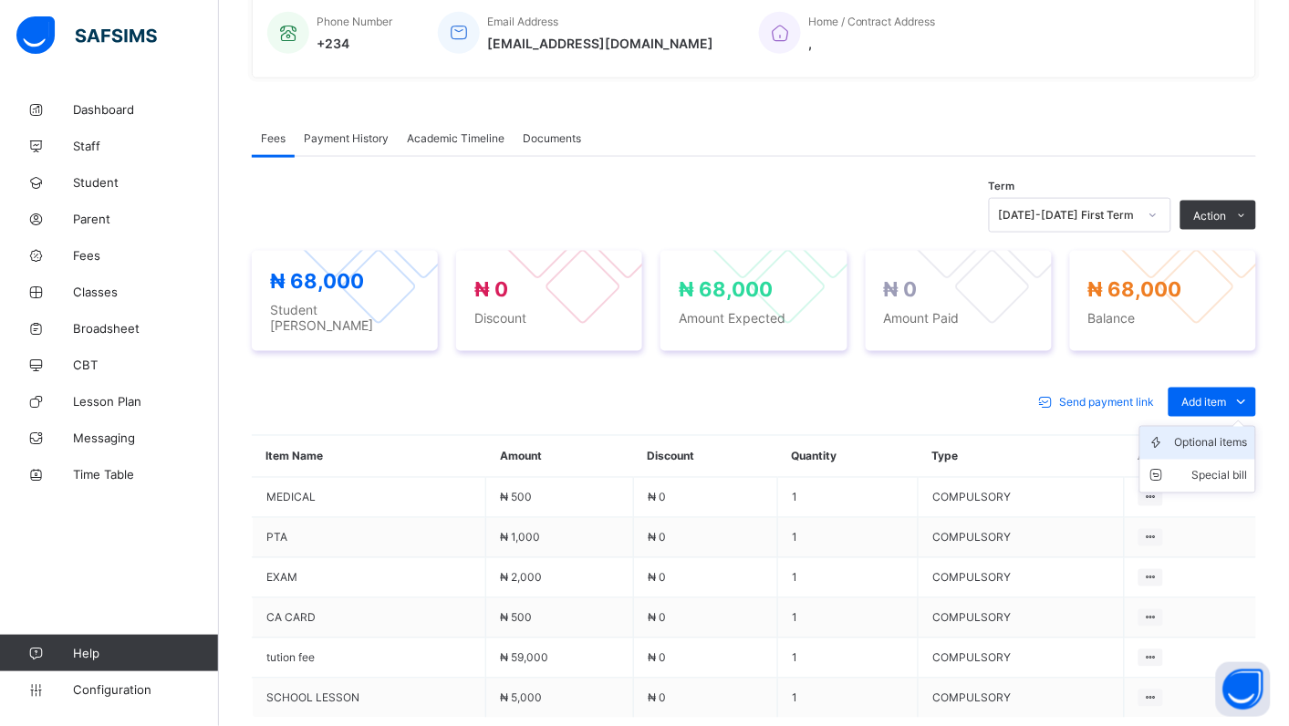
click at [1211, 434] on div "Optional items" at bounding box center [1211, 443] width 73 height 18
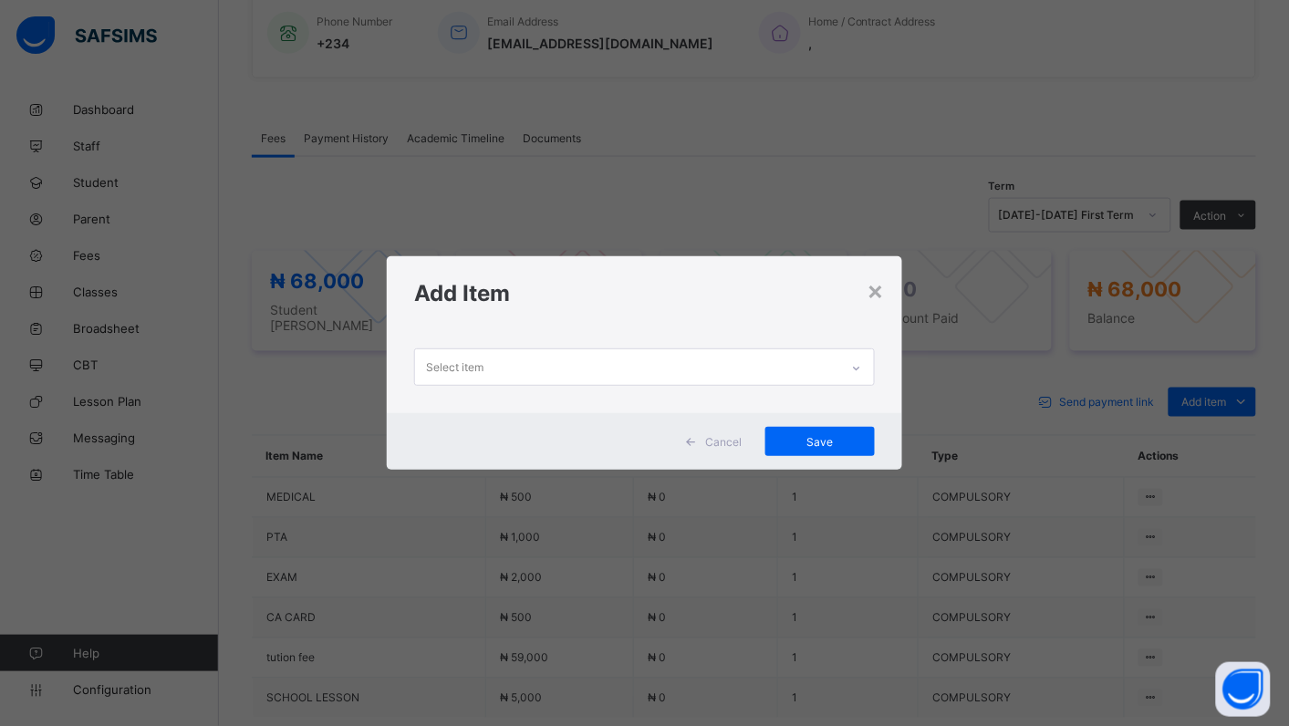
click at [860, 367] on icon at bounding box center [856, 368] width 11 height 18
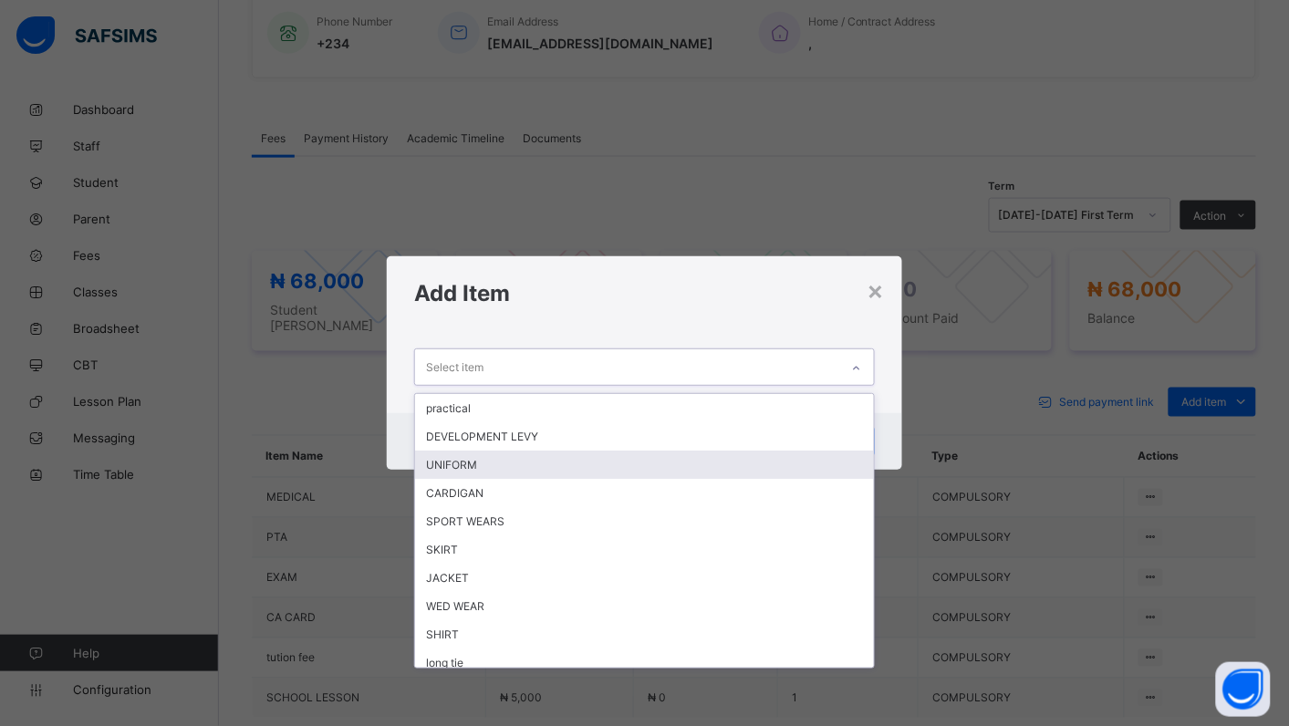
click at [786, 459] on div "UNIFORM" at bounding box center [644, 465] width 459 height 28
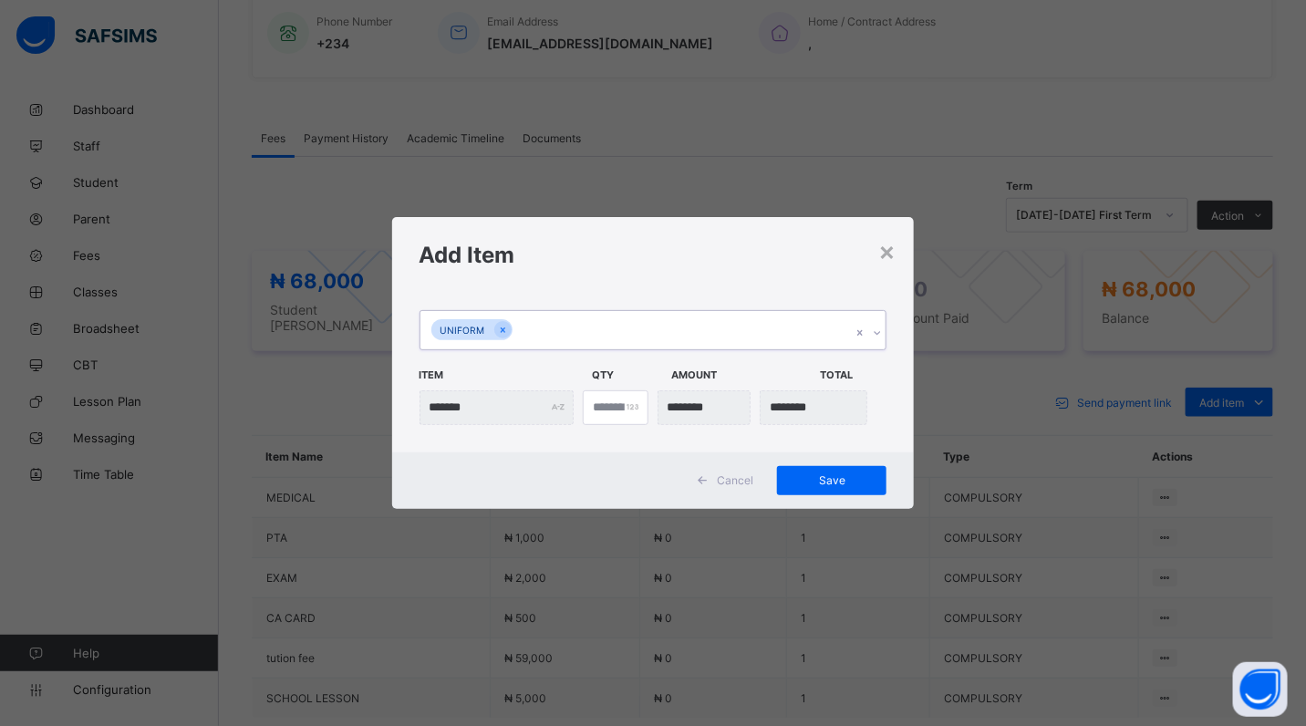
click at [880, 338] on icon at bounding box center [877, 333] width 11 height 18
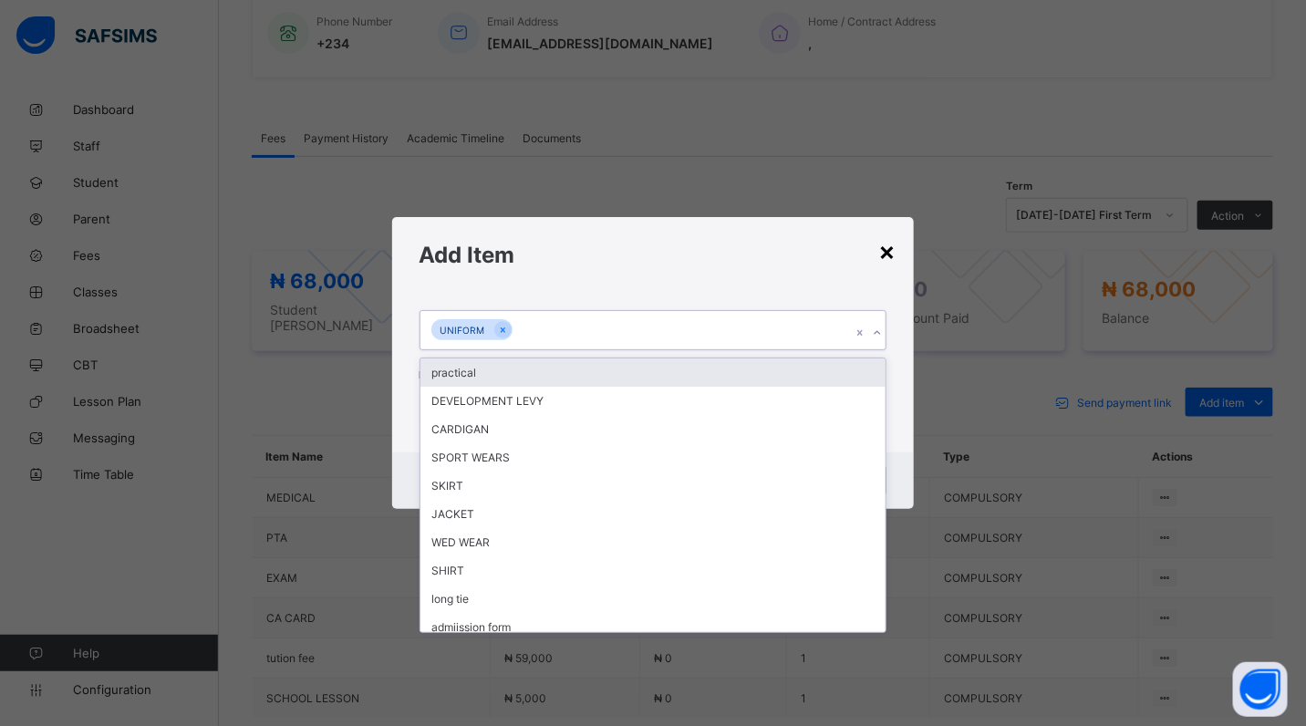
click at [883, 239] on div "×" at bounding box center [887, 250] width 17 height 31
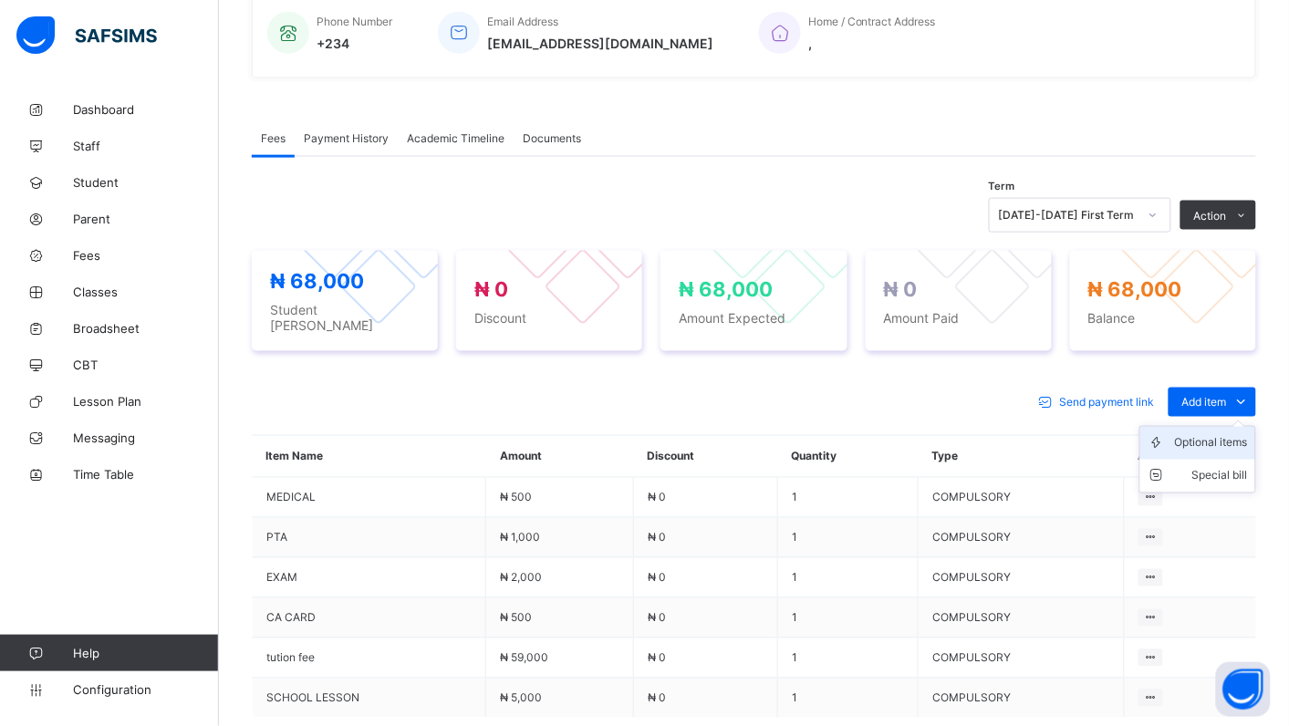
click at [1234, 434] on div "Optional items" at bounding box center [1211, 443] width 73 height 18
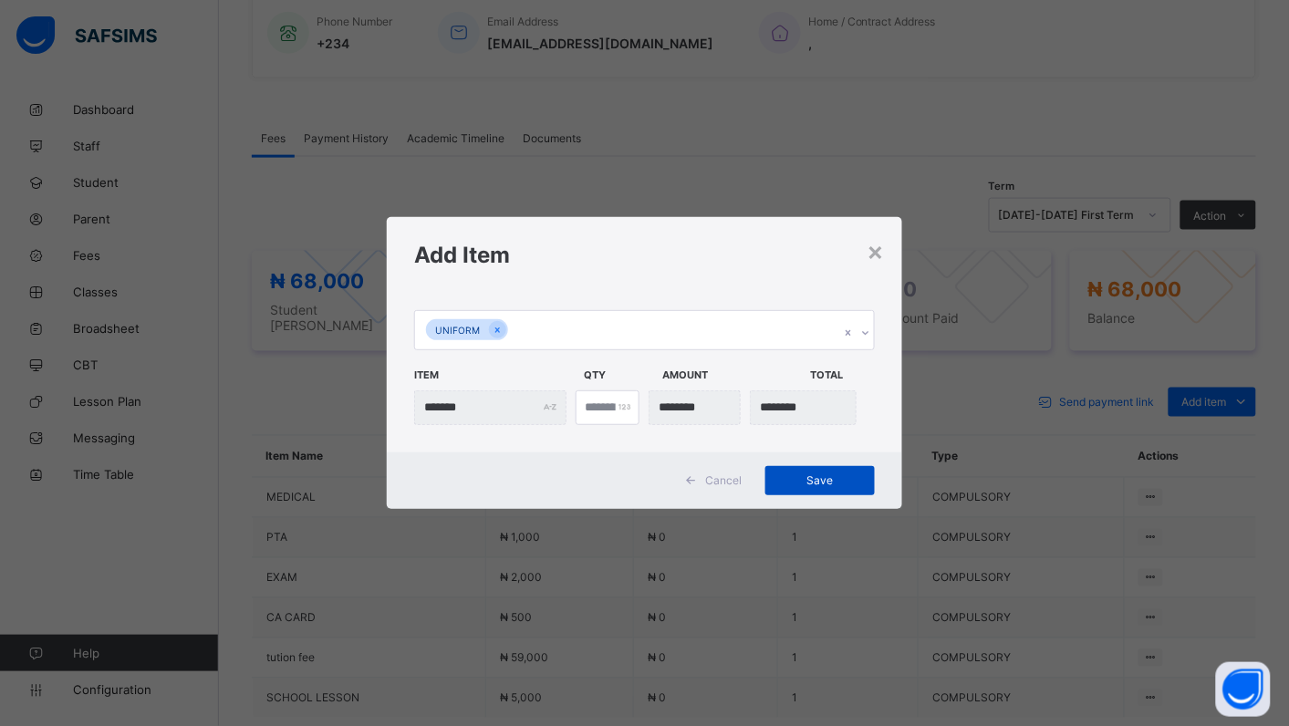
click at [814, 475] on span "Save" at bounding box center [820, 481] width 82 height 14
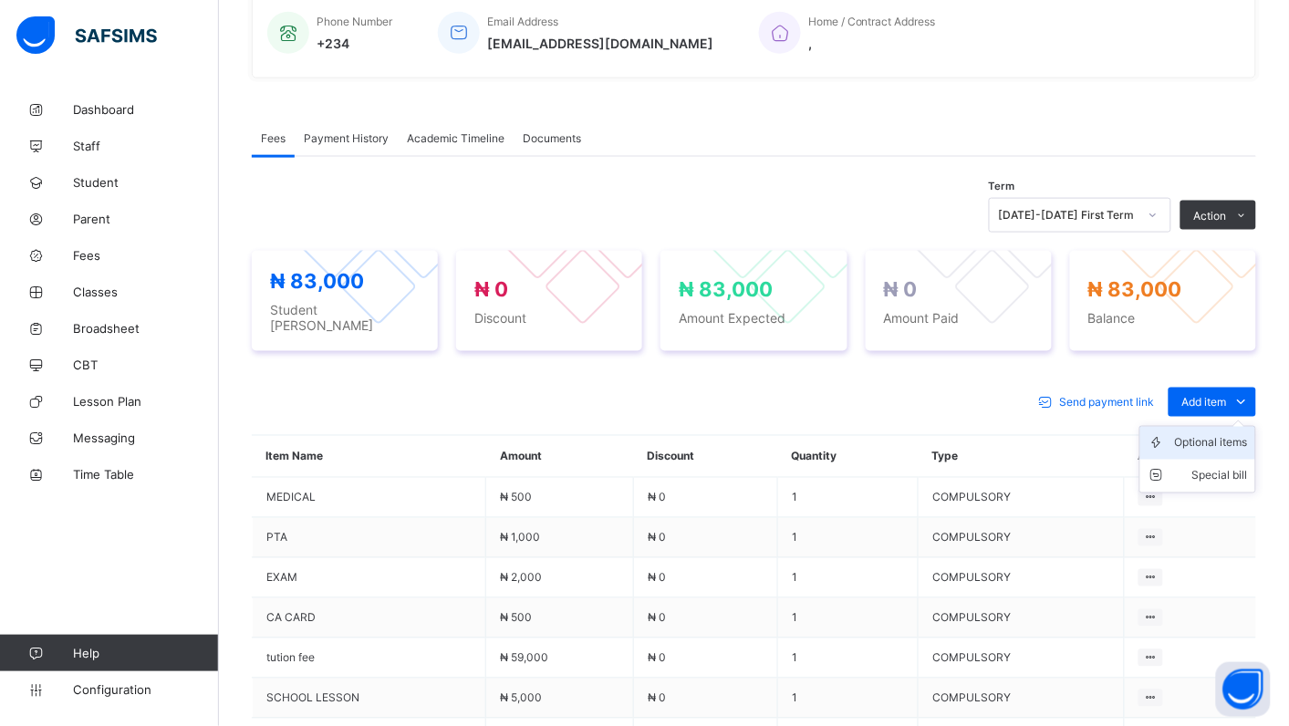
click at [1234, 434] on div "Optional items" at bounding box center [1211, 443] width 73 height 18
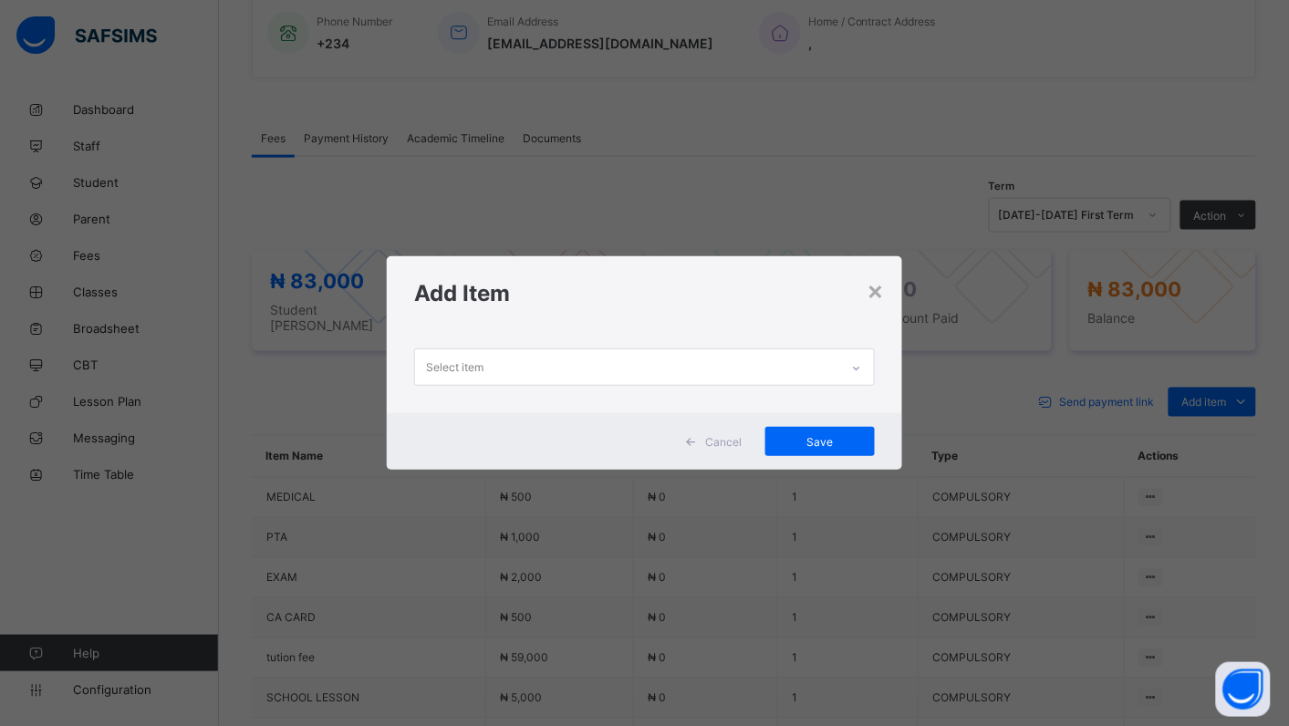
click at [859, 368] on icon at bounding box center [857, 369] width 6 height 4
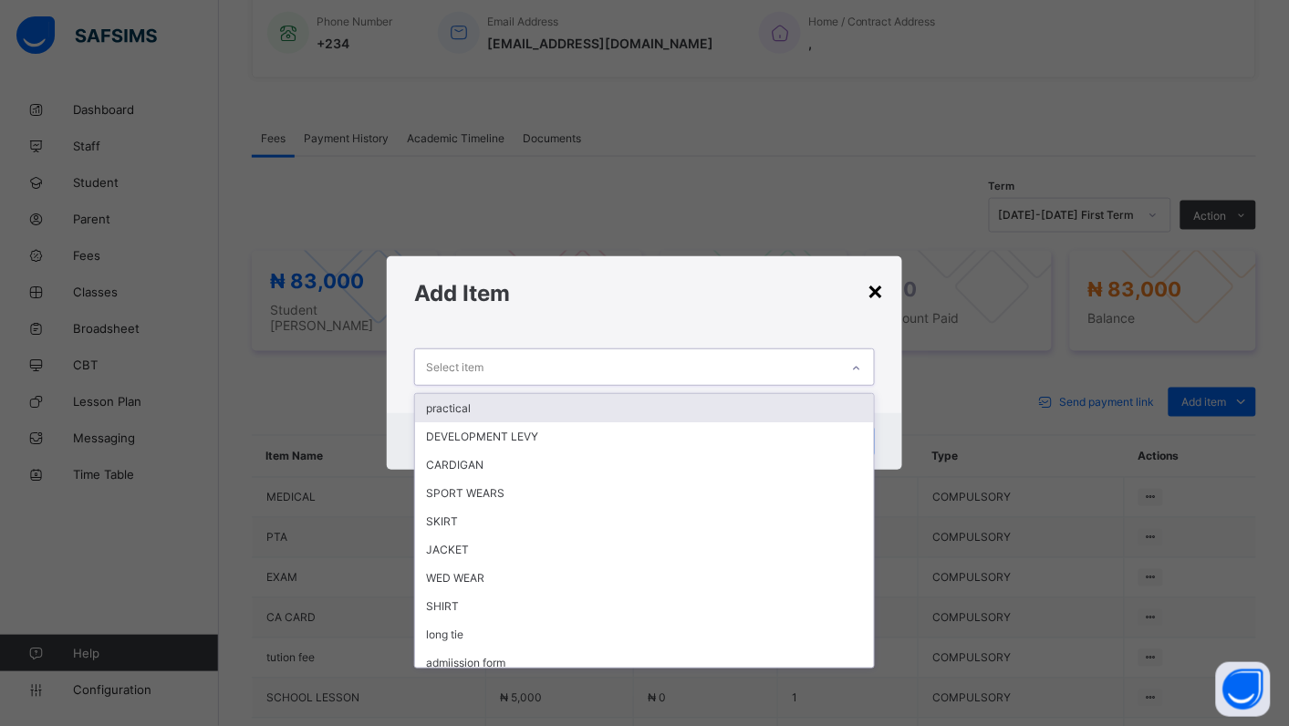
click at [874, 289] on div "×" at bounding box center [875, 290] width 17 height 31
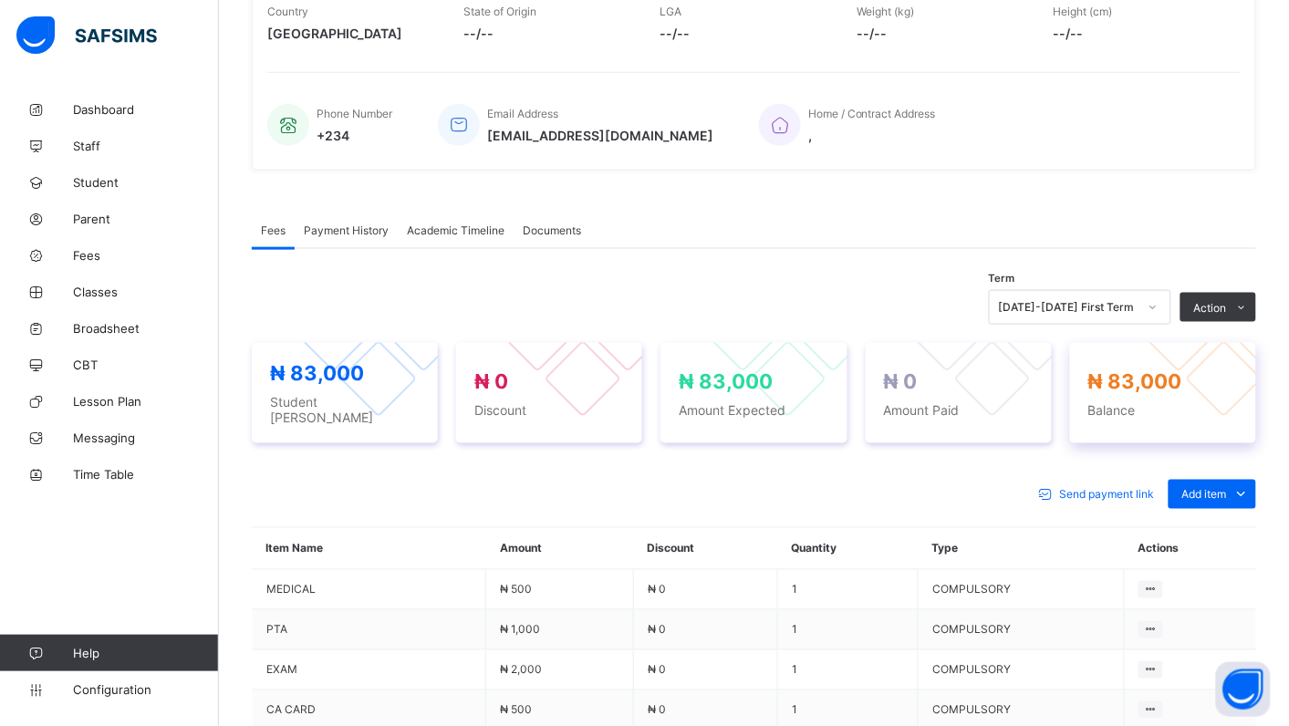
scroll to position [360, 0]
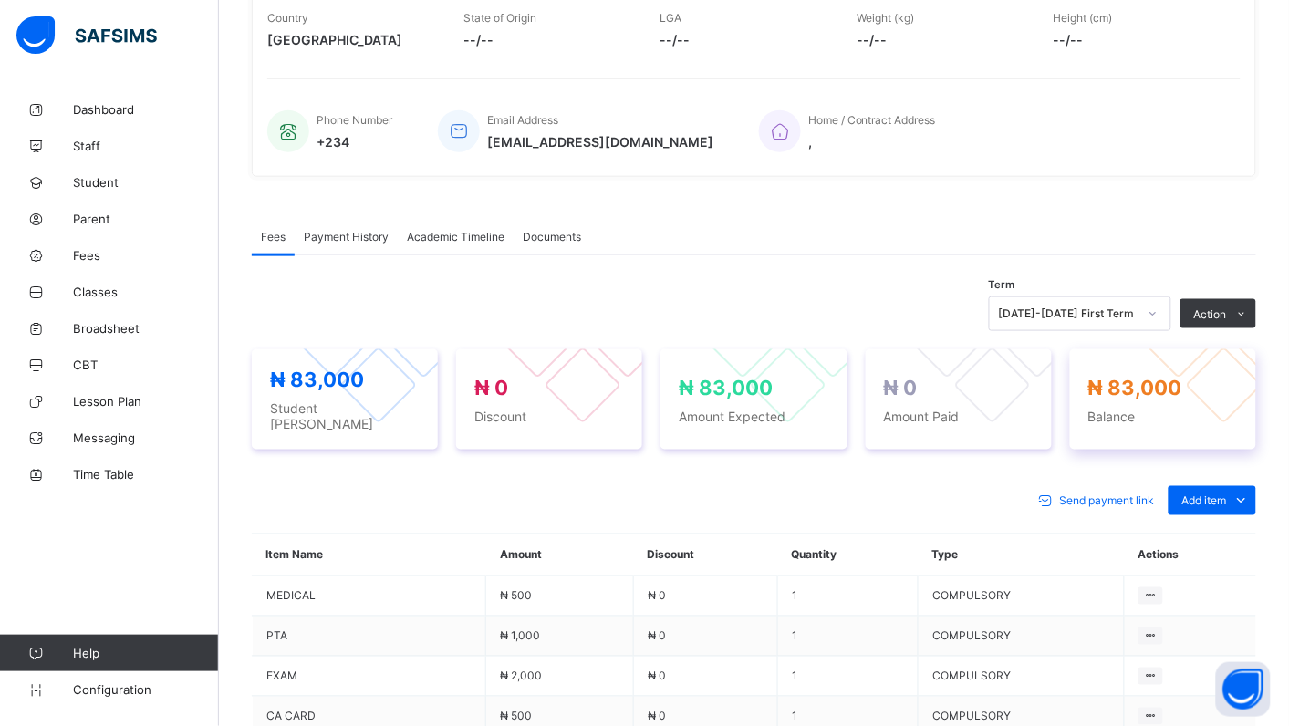
click at [1245, 395] on div at bounding box center [1225, 386] width 78 height 78
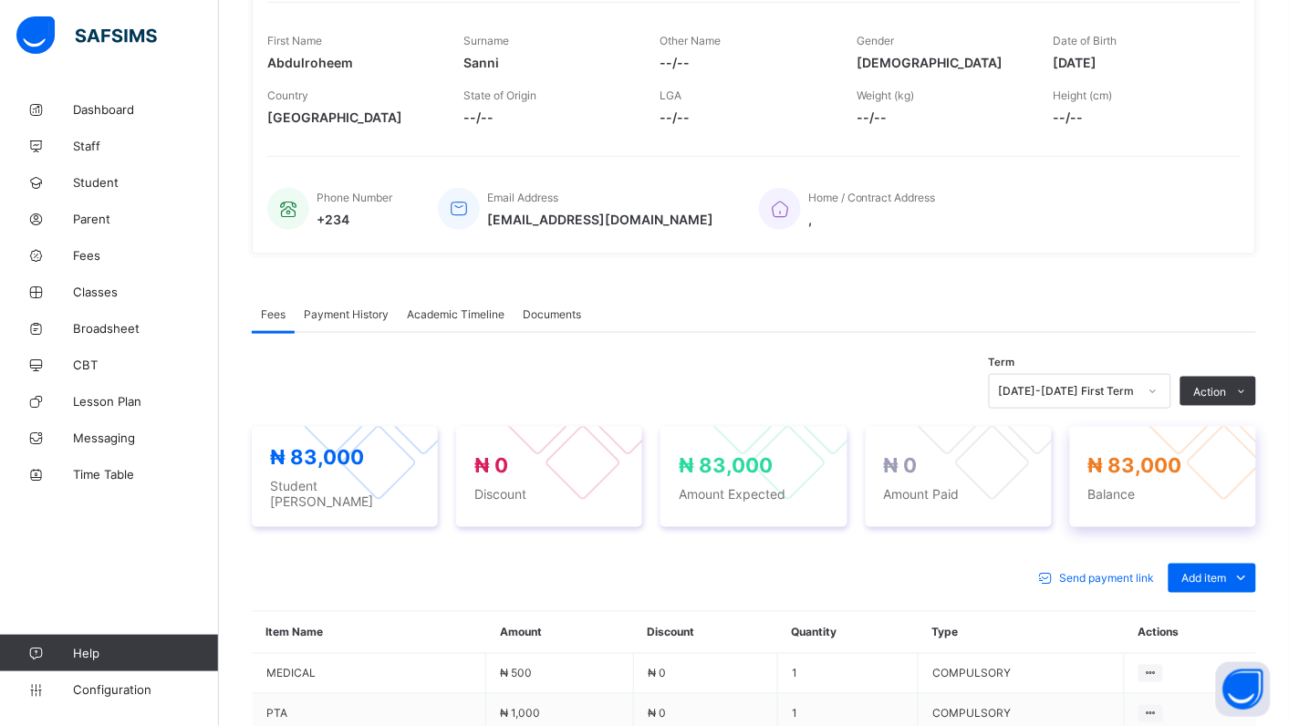
scroll to position [276, 0]
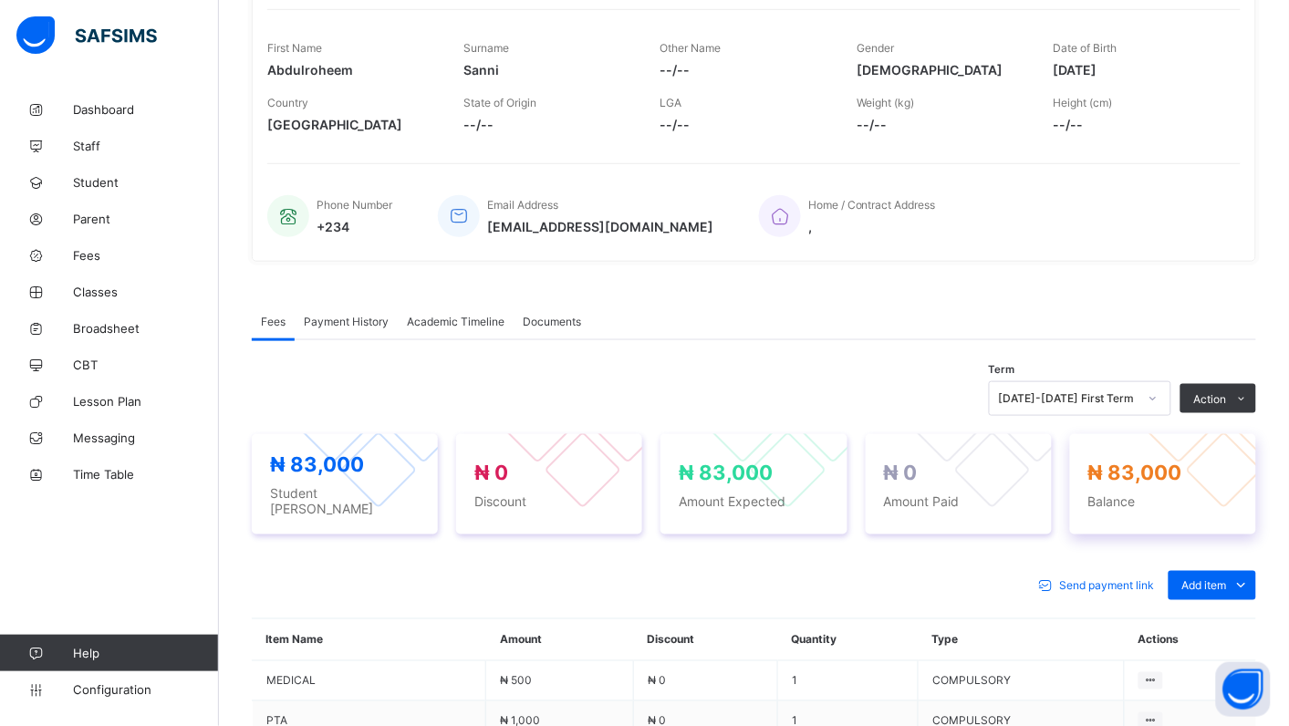
click at [1245, 395] on span at bounding box center [1241, 398] width 29 height 29
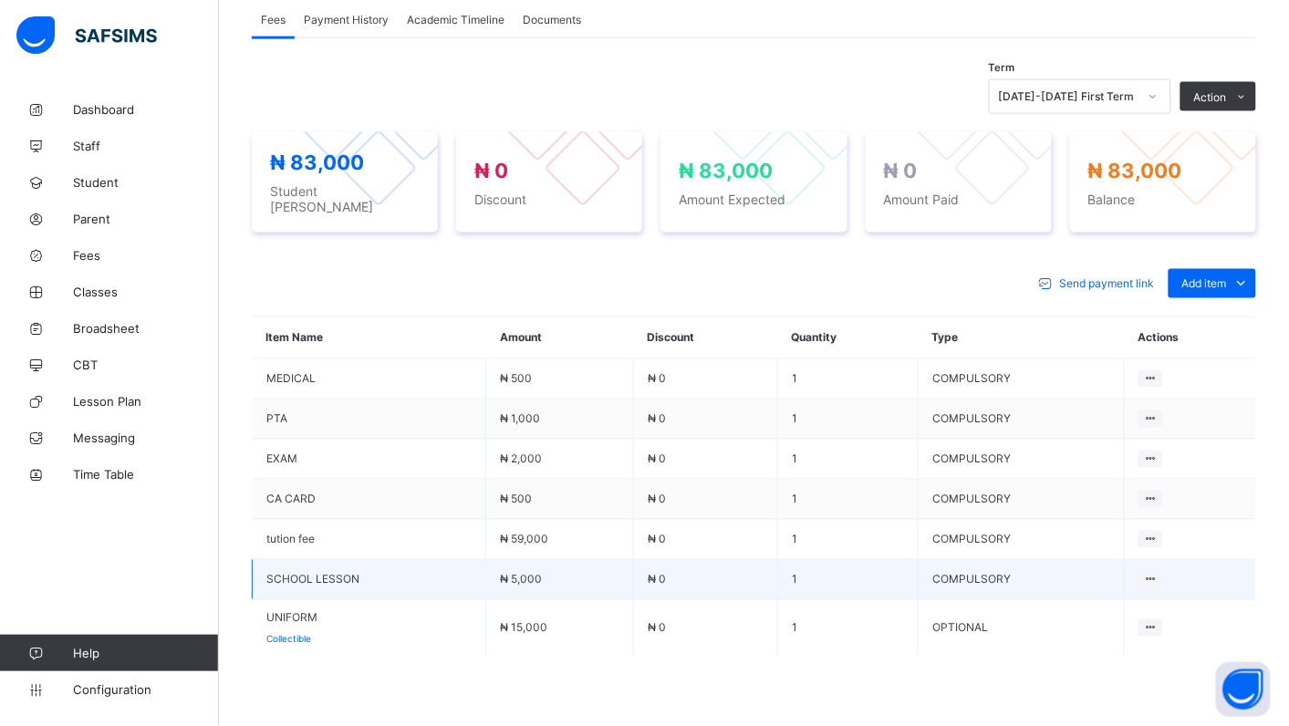
scroll to position [682, 0]
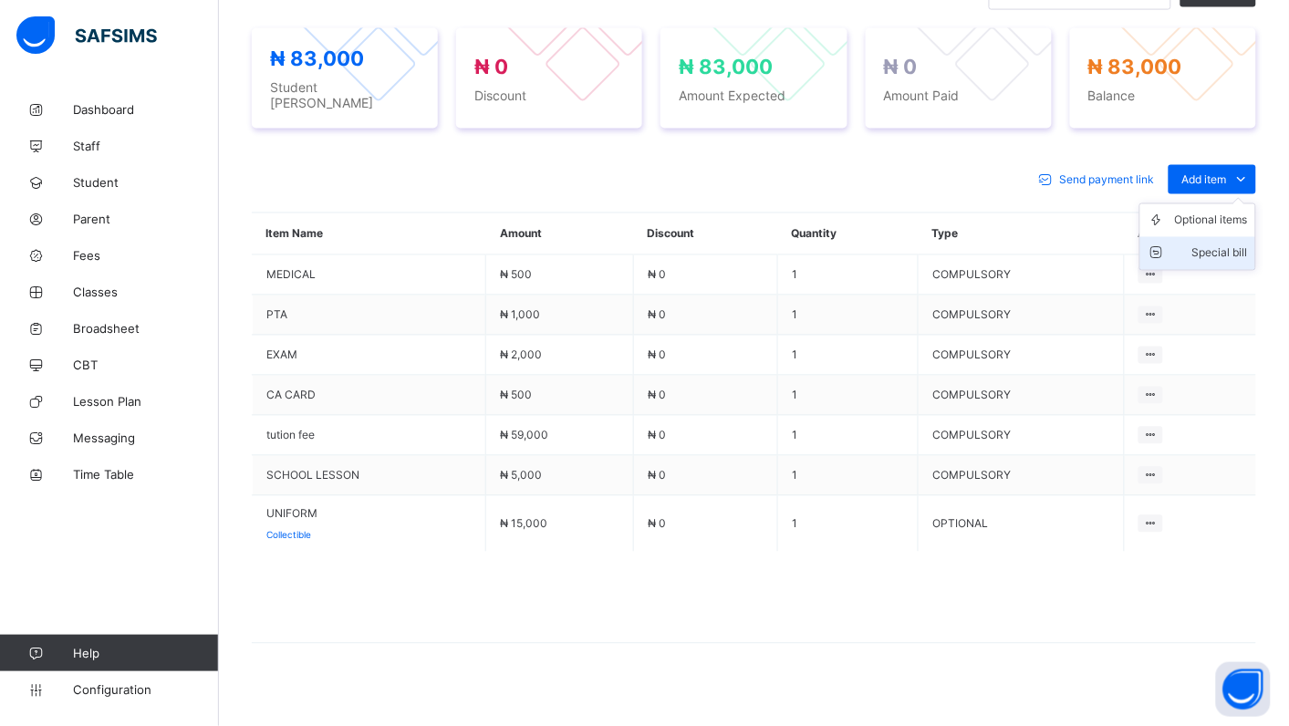
click at [1225, 245] on div "Special bill" at bounding box center [1211, 254] width 73 height 18
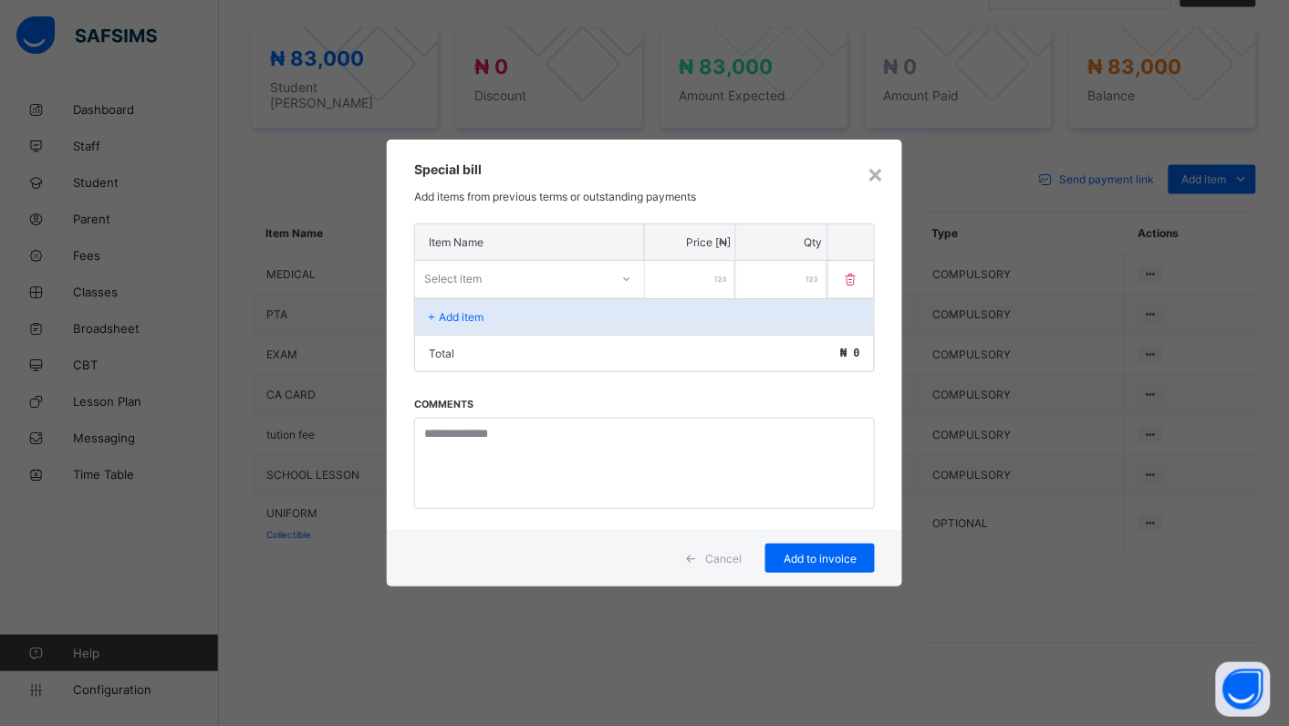
click at [622, 280] on icon at bounding box center [626, 279] width 11 height 18
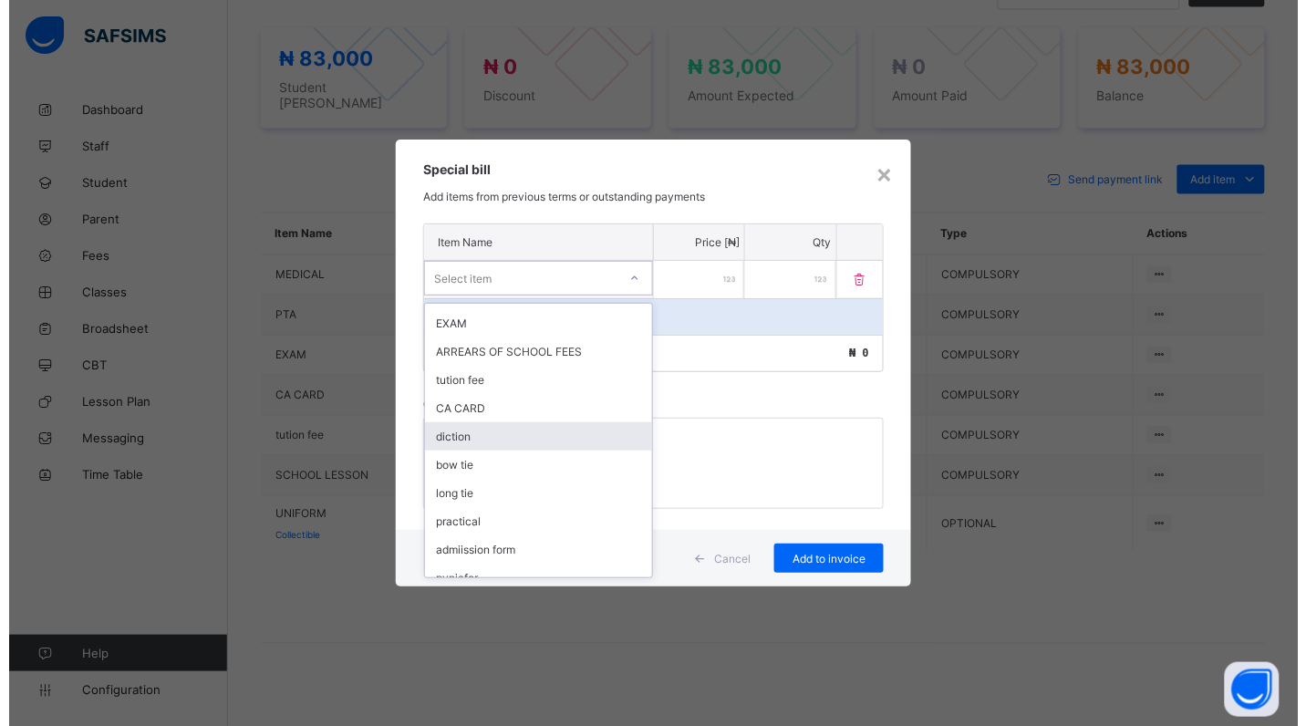
scroll to position [246, 0]
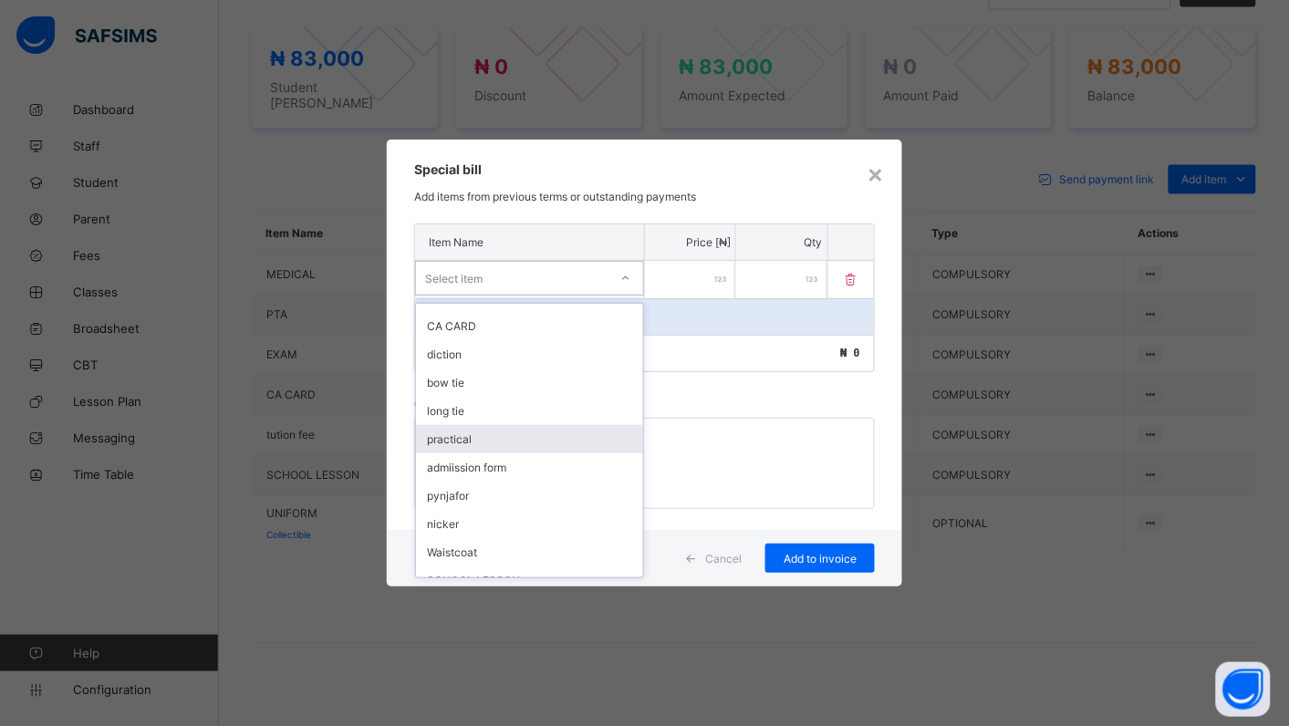
click at [474, 425] on div "practical" at bounding box center [529, 439] width 227 height 28
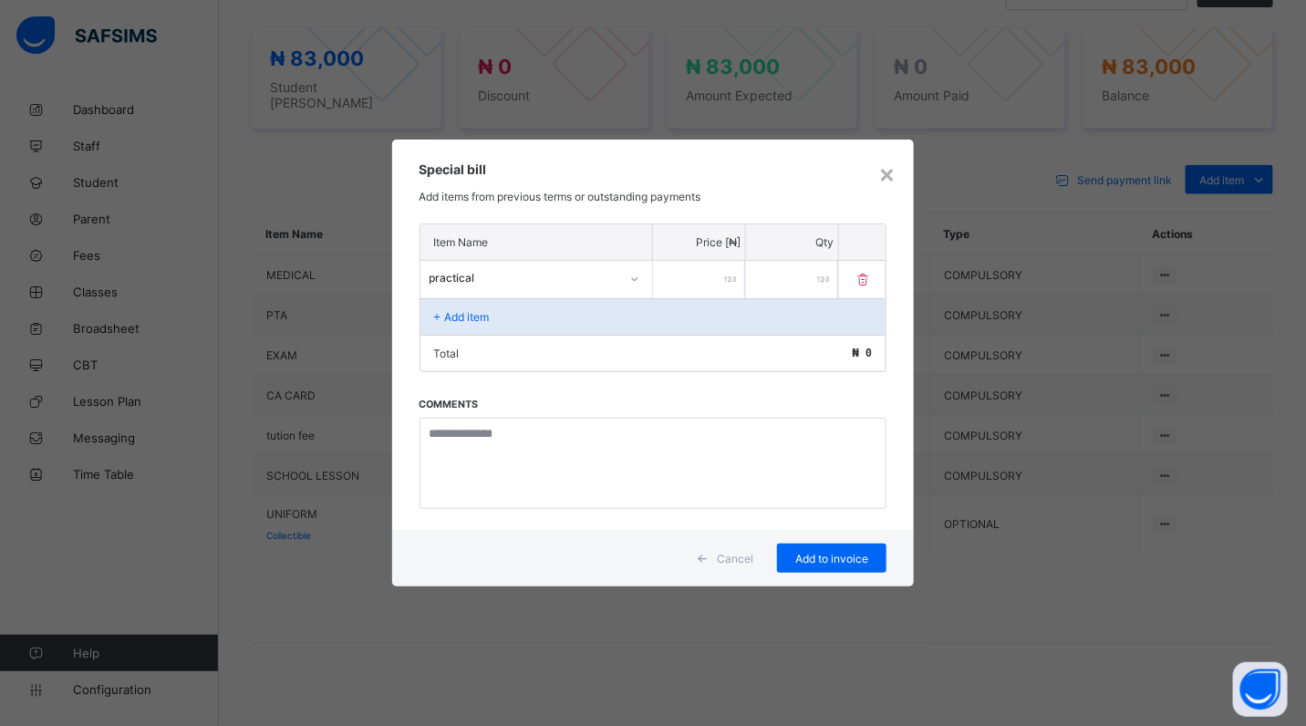
click at [666, 276] on input "number" at bounding box center [699, 279] width 92 height 37
type input "****"
click at [796, 552] on span "Add to invoice" at bounding box center [832, 559] width 82 height 14
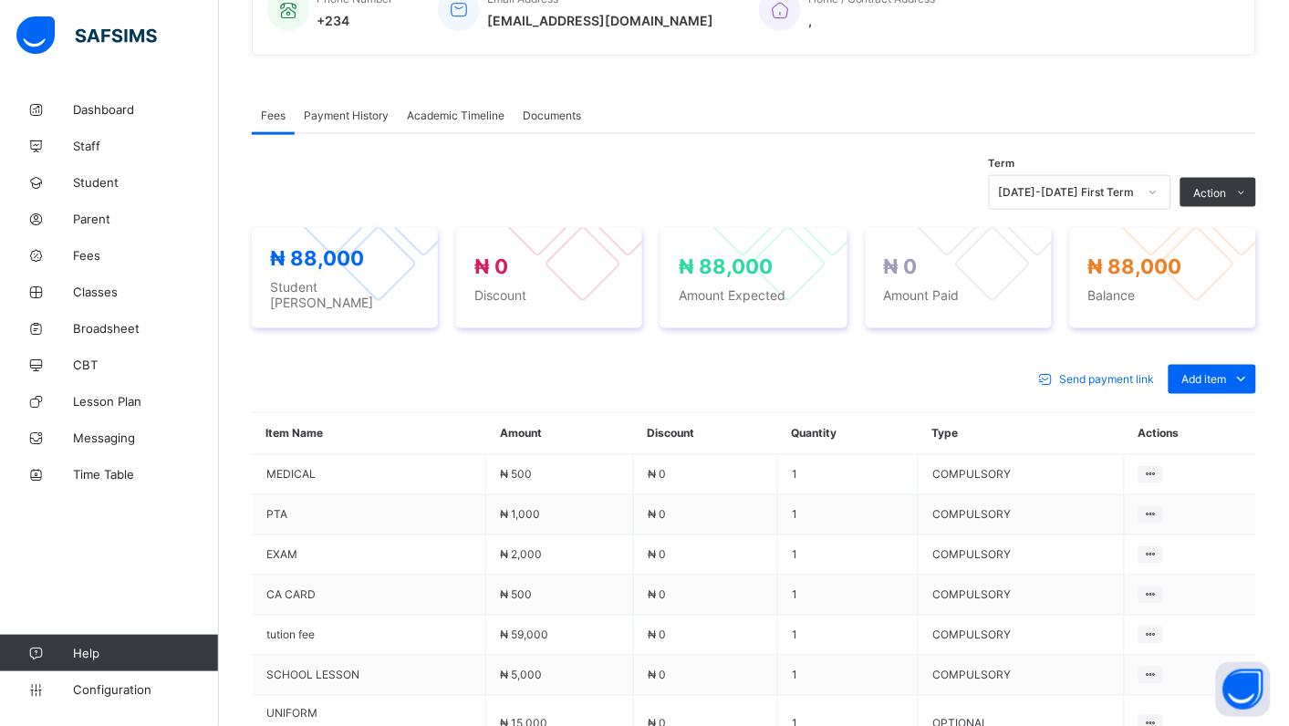
scroll to position [463, 0]
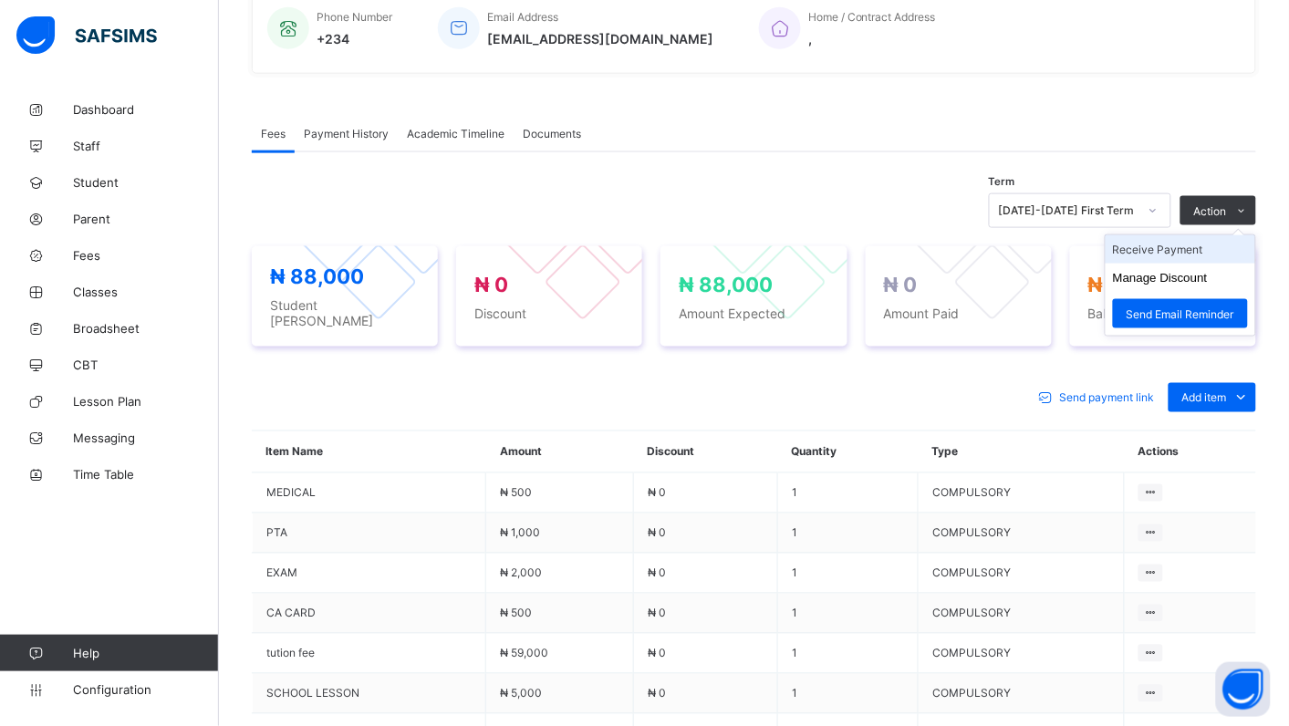
click at [1207, 248] on li "Receive Payment" at bounding box center [1181, 249] width 150 height 28
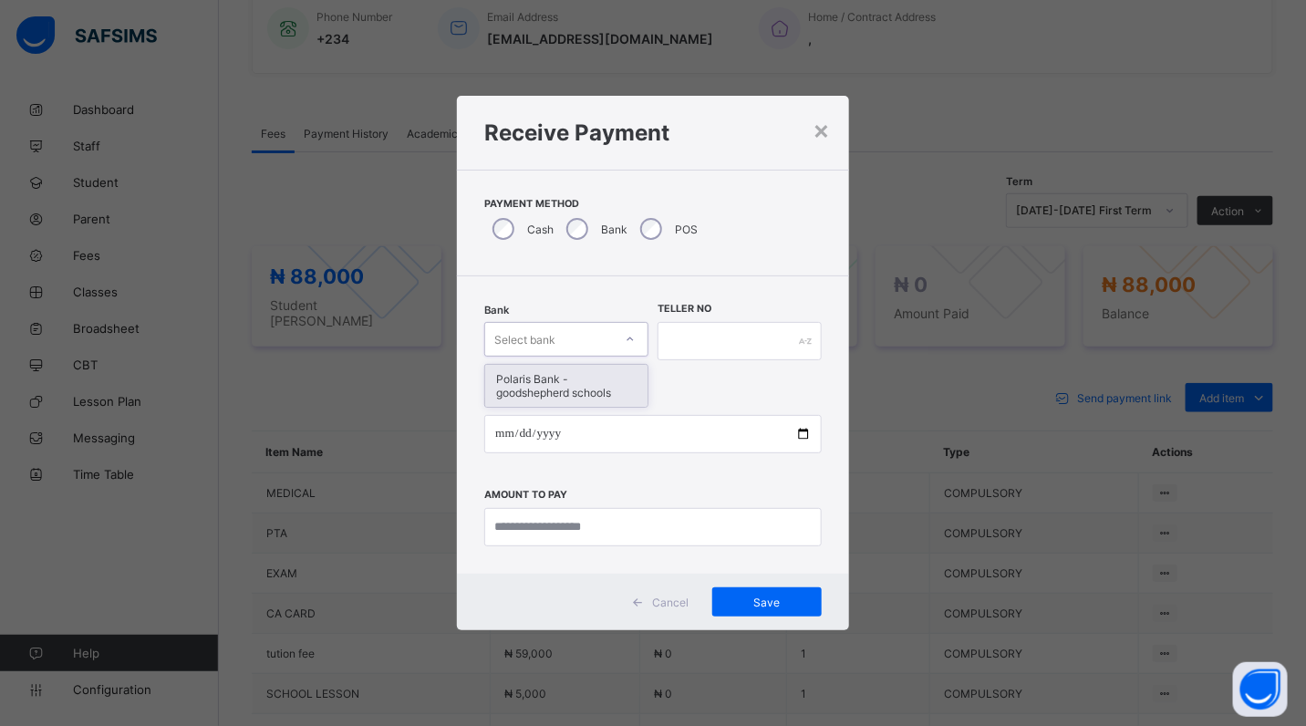
click at [630, 338] on icon at bounding box center [630, 339] width 11 height 18
click at [623, 380] on div "Polaris Bank - goodshepherd schools" at bounding box center [566, 386] width 162 height 42
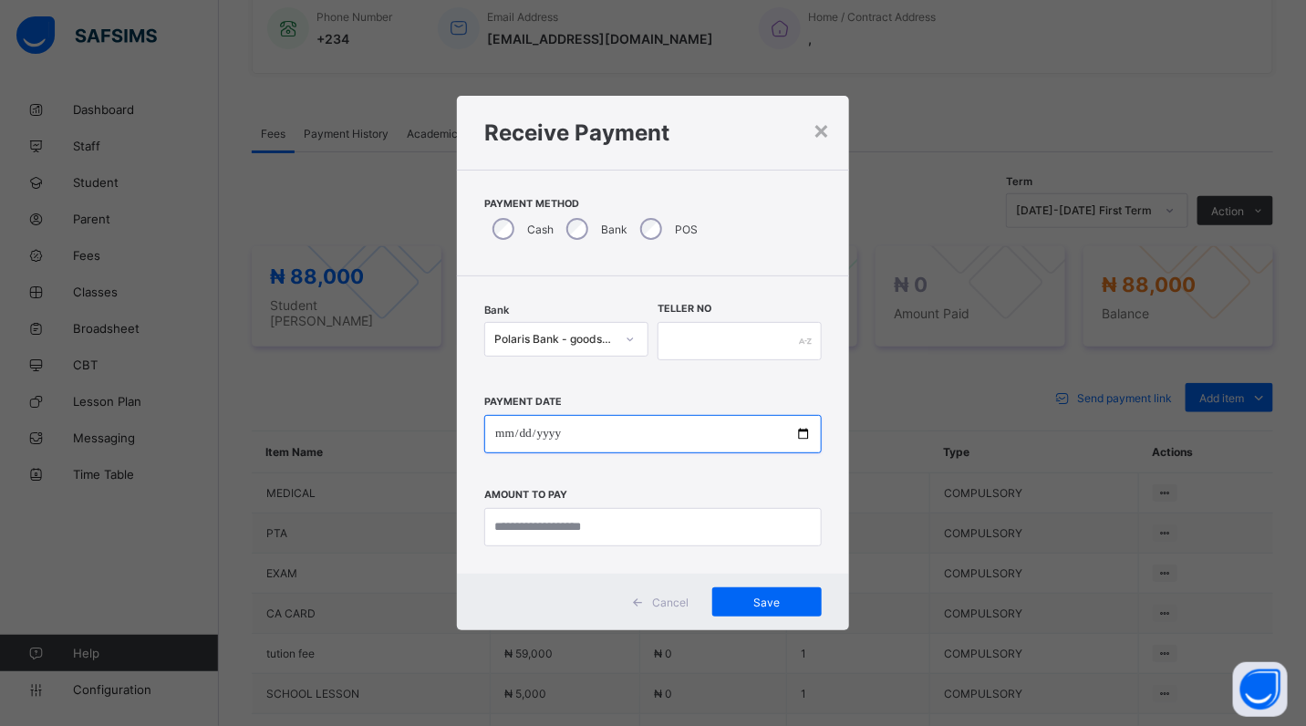
click at [806, 433] on input "date" at bounding box center [653, 434] width 338 height 38
click at [803, 431] on input "**********" at bounding box center [653, 434] width 338 height 38
type input "**********"
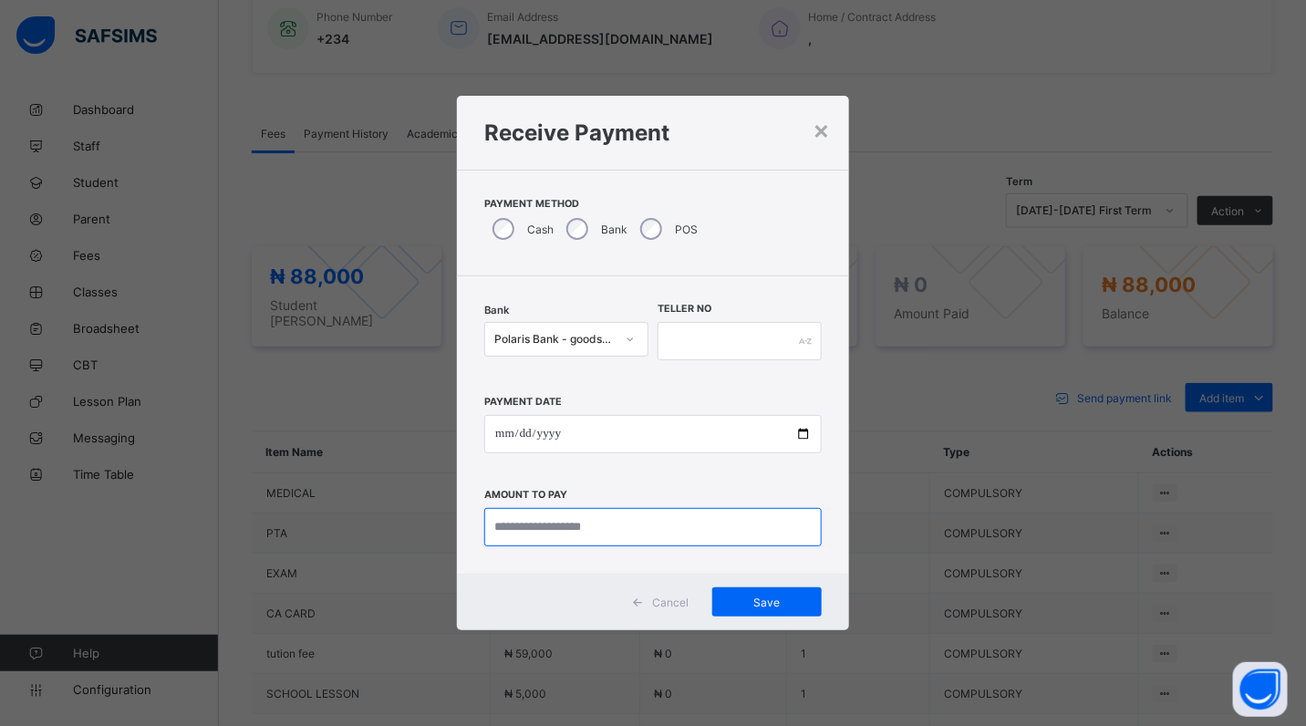
click at [632, 536] on input "currency" at bounding box center [653, 527] width 338 height 38
type input "********"
click at [750, 600] on span "Save" at bounding box center [767, 603] width 82 height 14
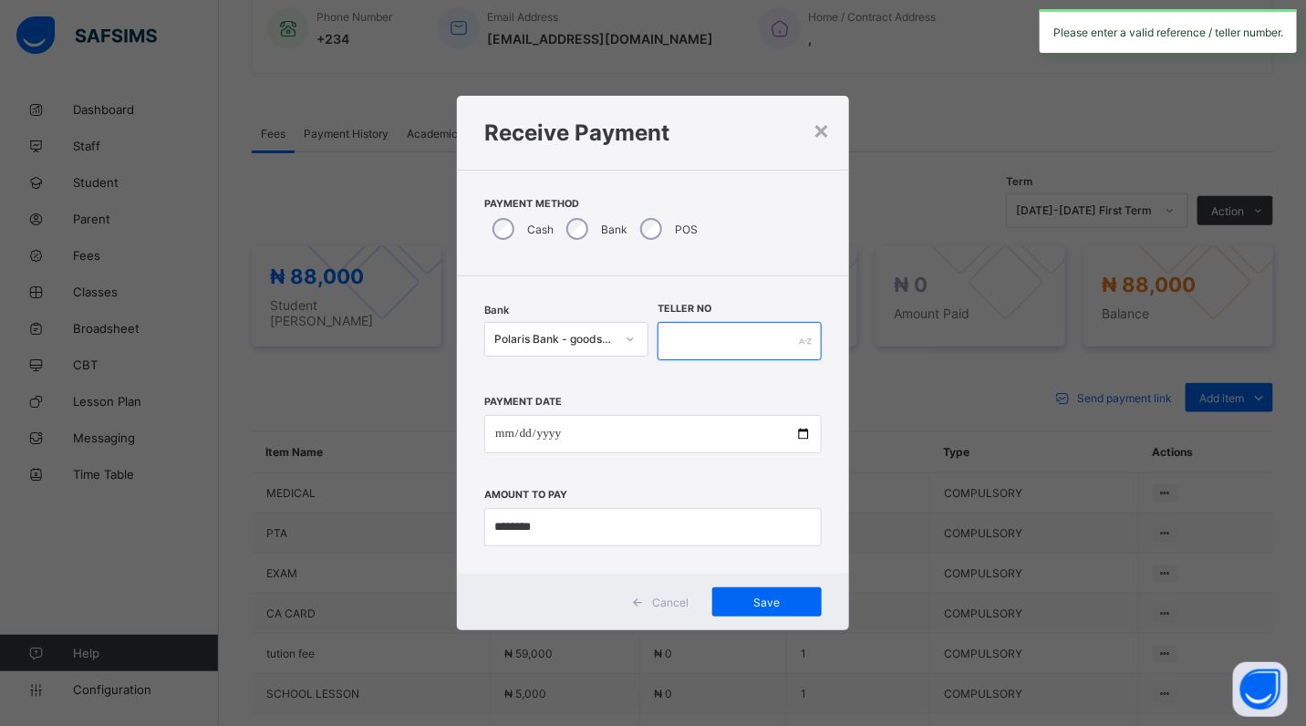
click at [672, 343] on input "text" at bounding box center [740, 341] width 164 height 38
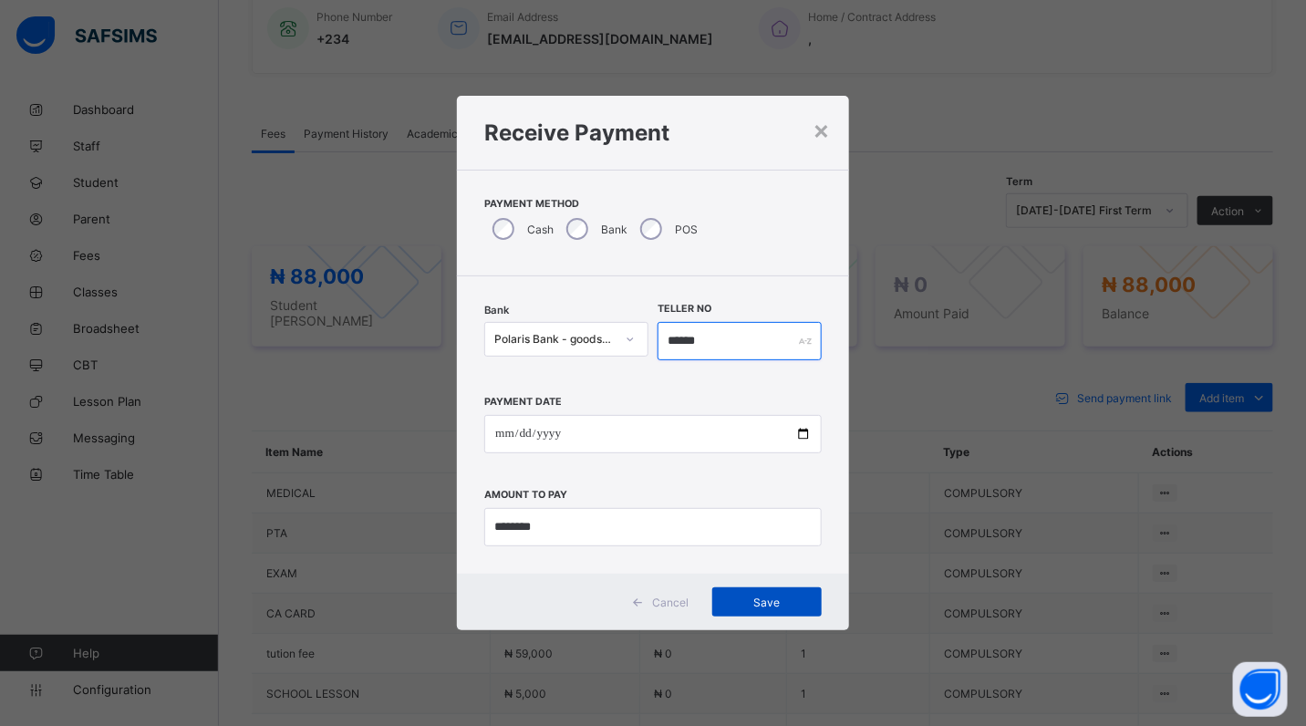
type input "******"
click at [760, 604] on span "Save" at bounding box center [767, 603] width 82 height 14
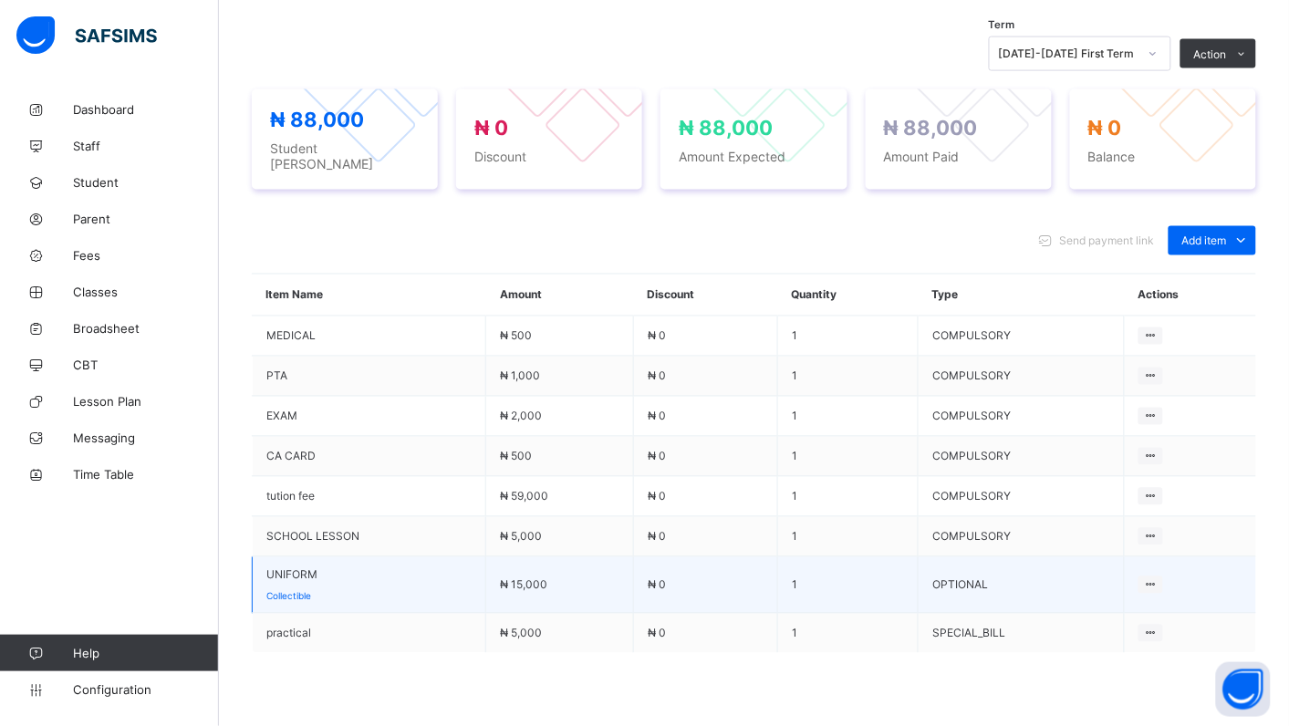
scroll to position [611, 0]
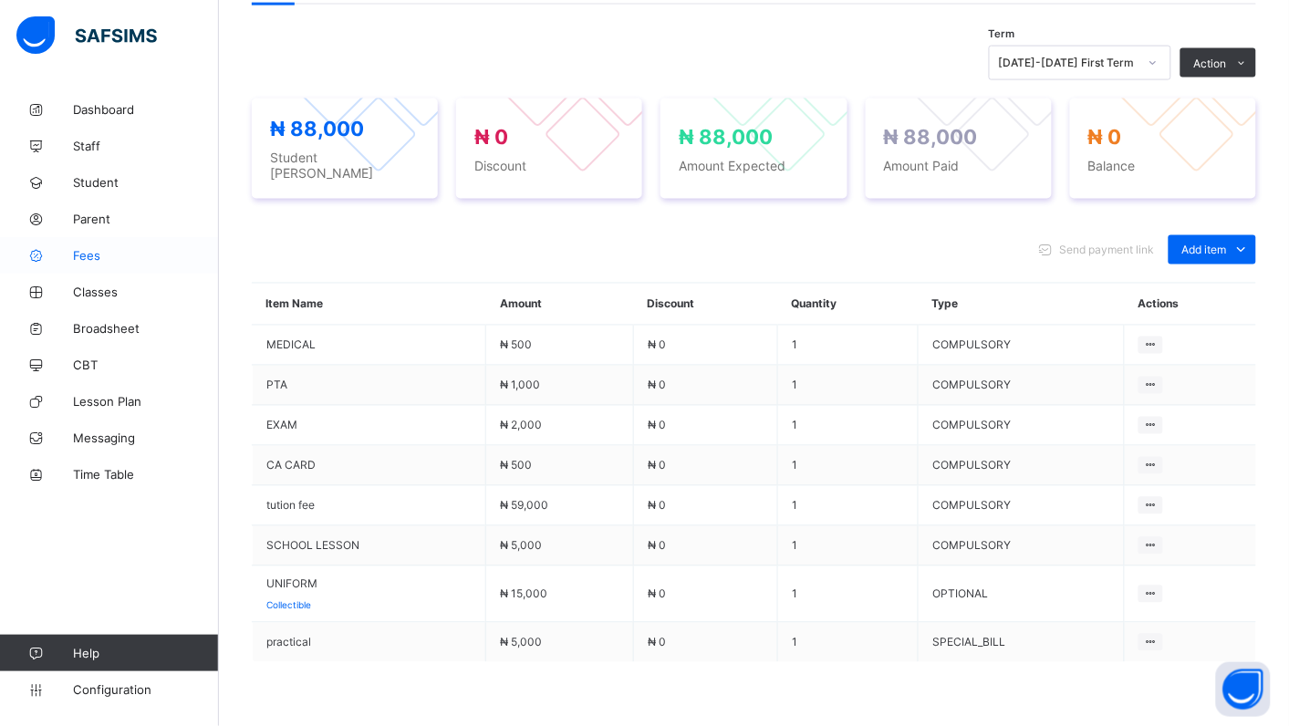
click at [89, 258] on span "Fees" at bounding box center [146, 255] width 146 height 15
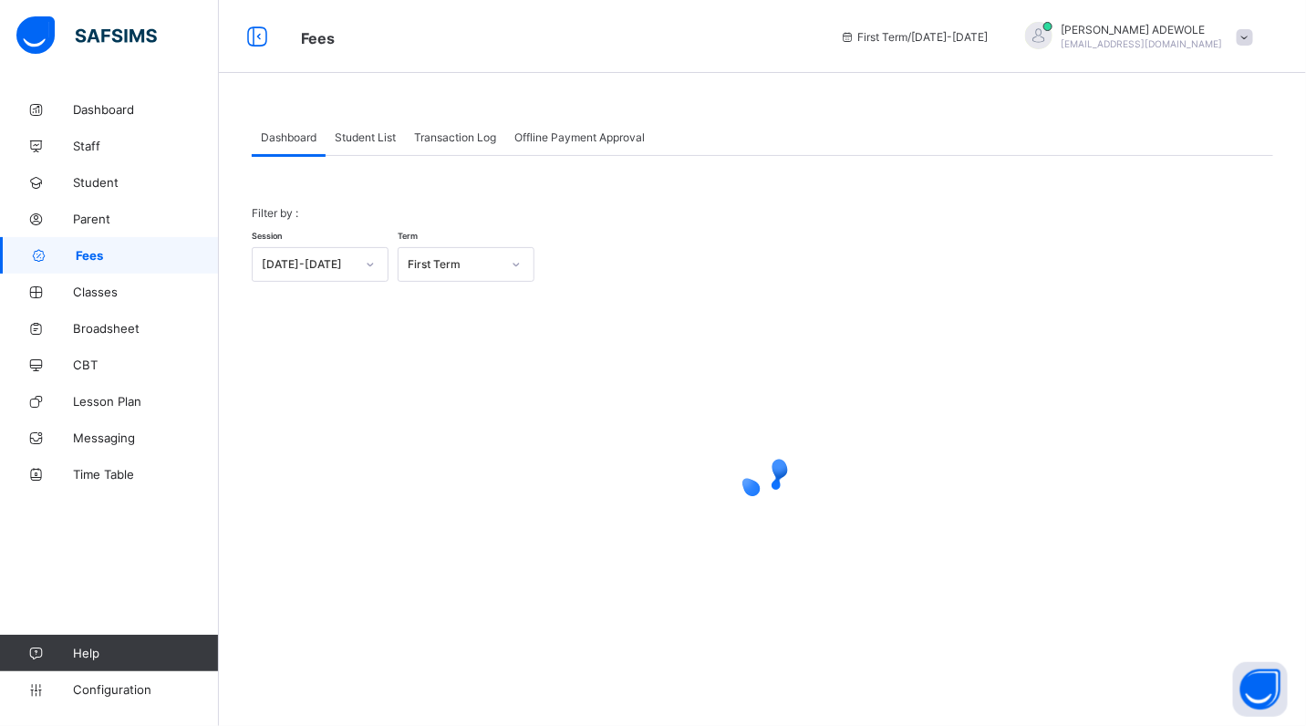
click at [371, 133] on span "Student List" at bounding box center [365, 137] width 61 height 14
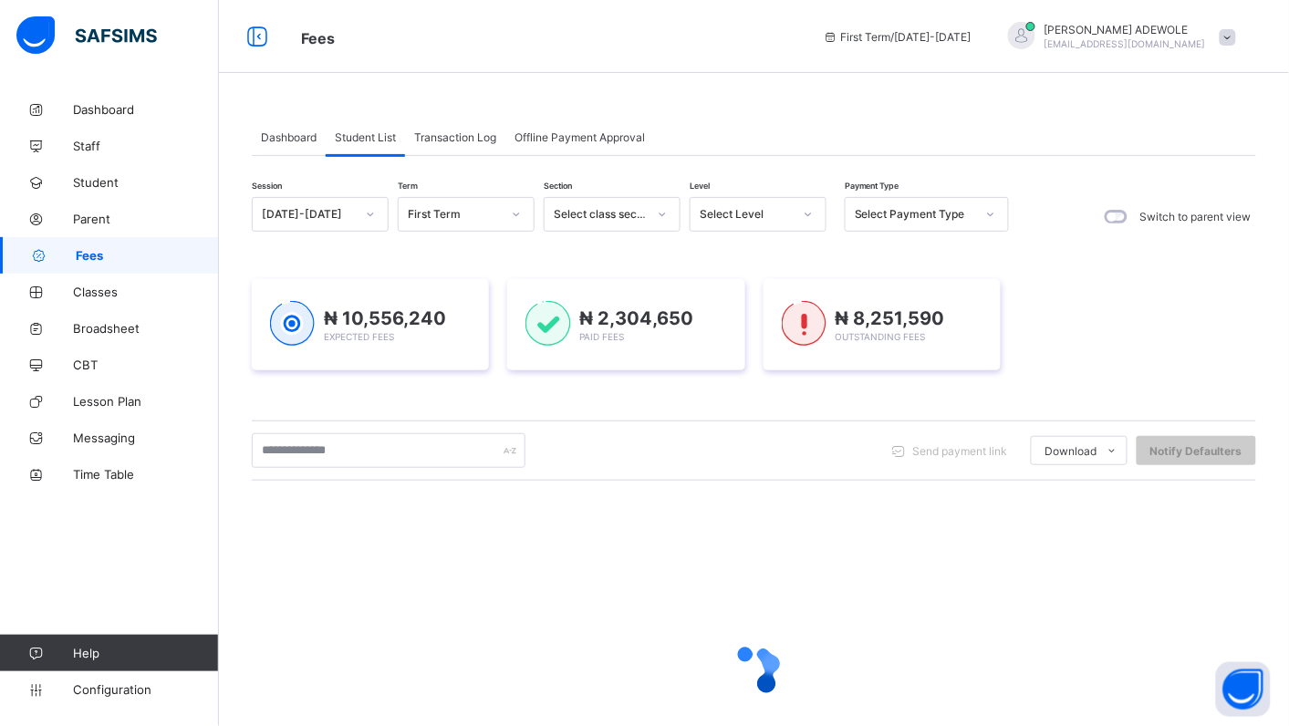
click at [810, 219] on icon at bounding box center [808, 214] width 11 height 18
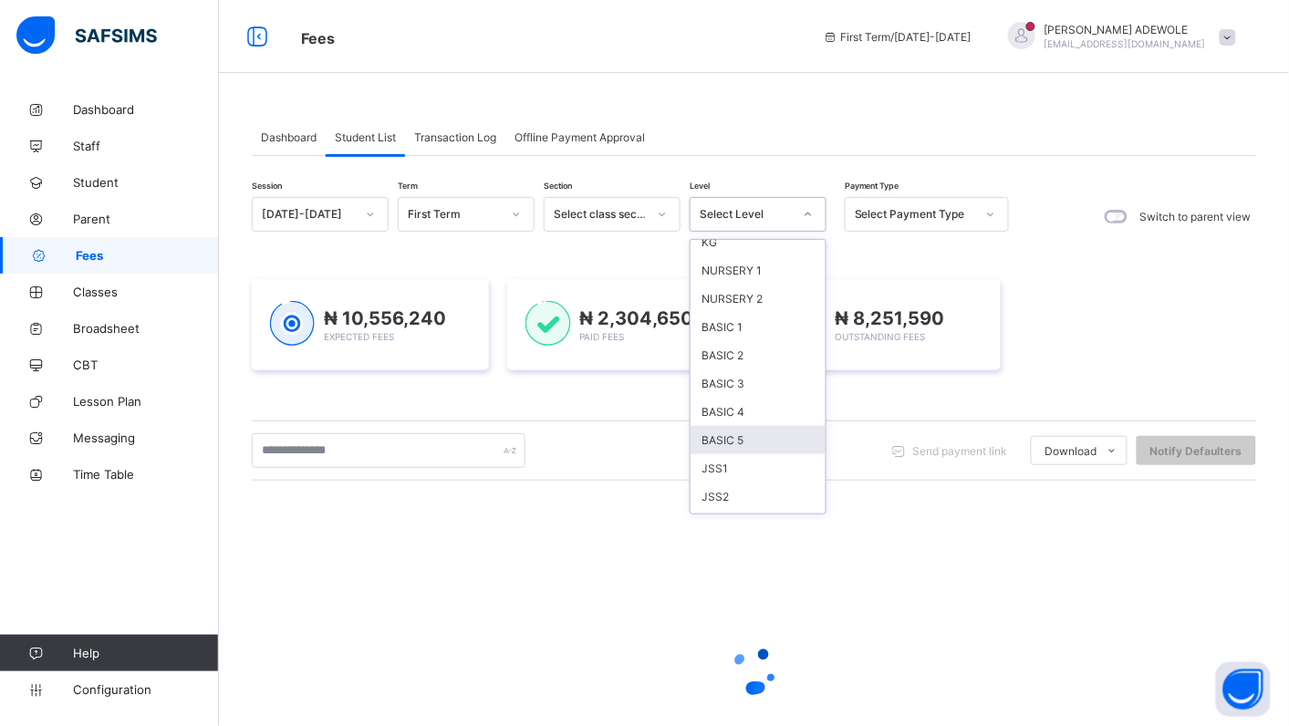
scroll to position [102, 0]
click at [749, 458] on div "JSS2" at bounding box center [758, 463] width 135 height 28
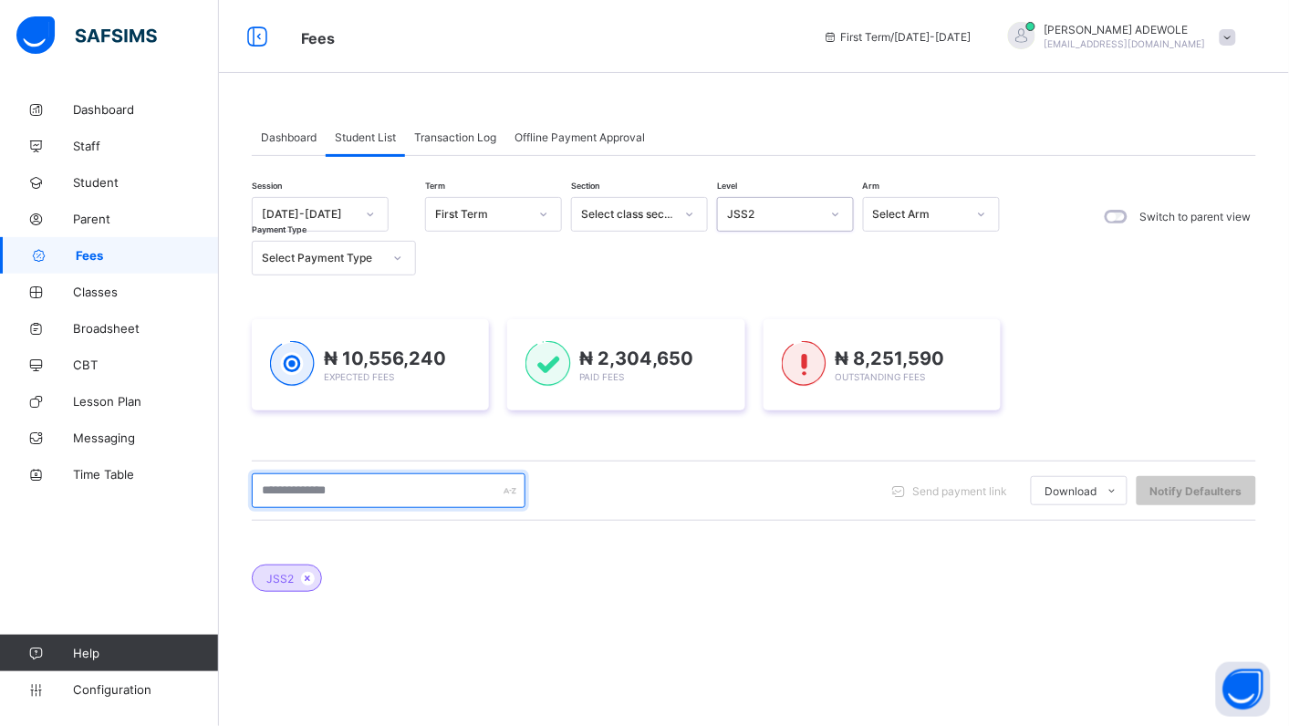
click at [385, 488] on input "text" at bounding box center [389, 491] width 274 height 35
click at [385, 488] on input "***" at bounding box center [389, 491] width 274 height 35
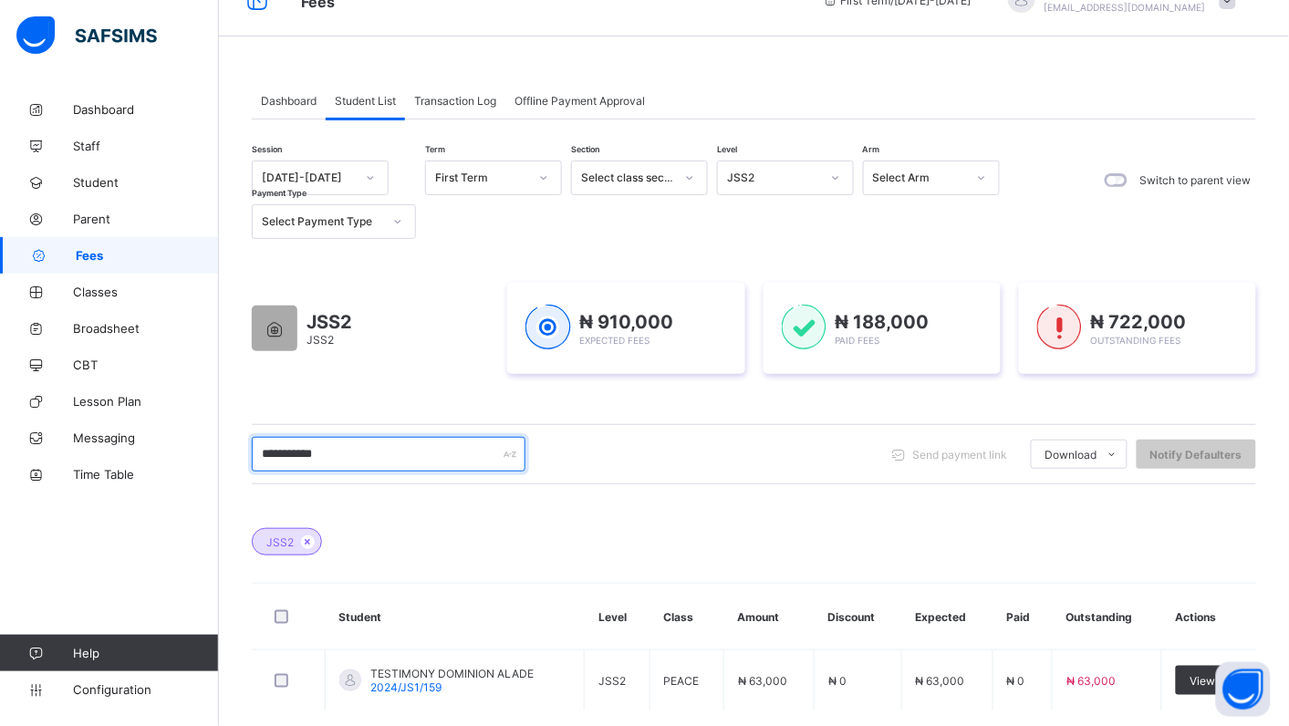
scroll to position [132, 0]
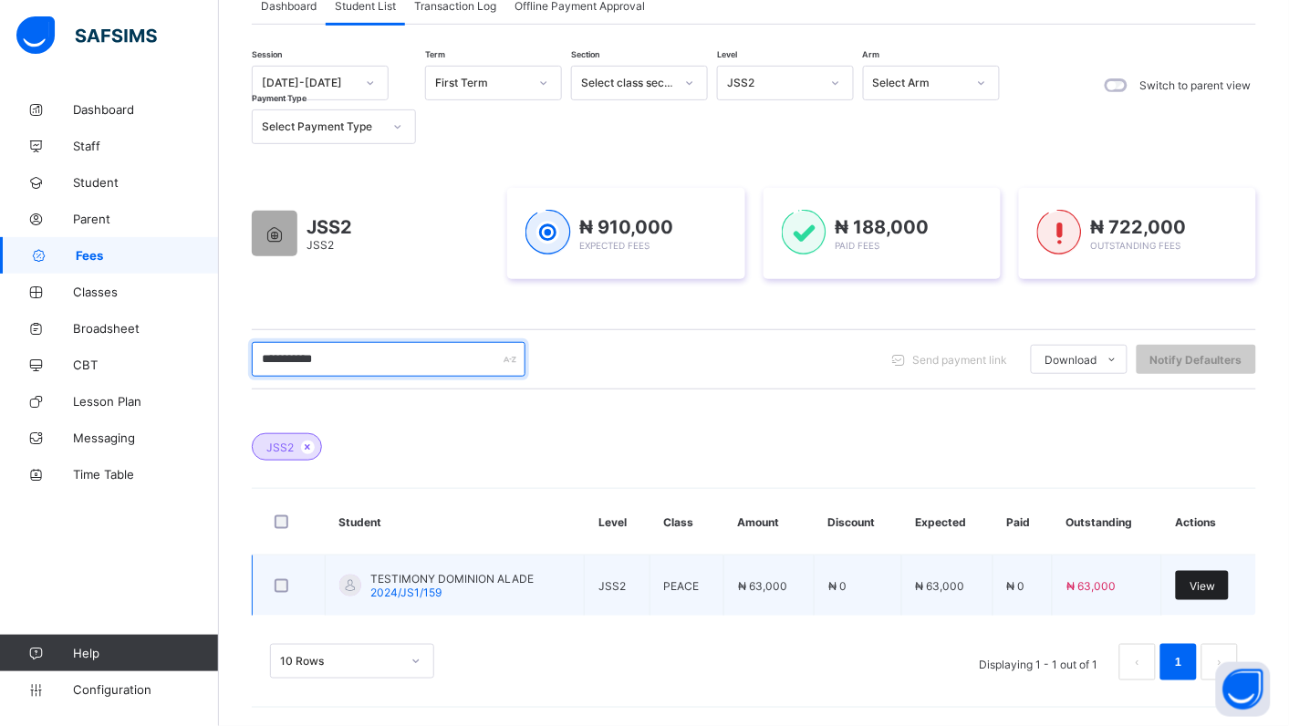
type input "**********"
click at [1215, 581] on span "View" at bounding box center [1203, 586] width 26 height 14
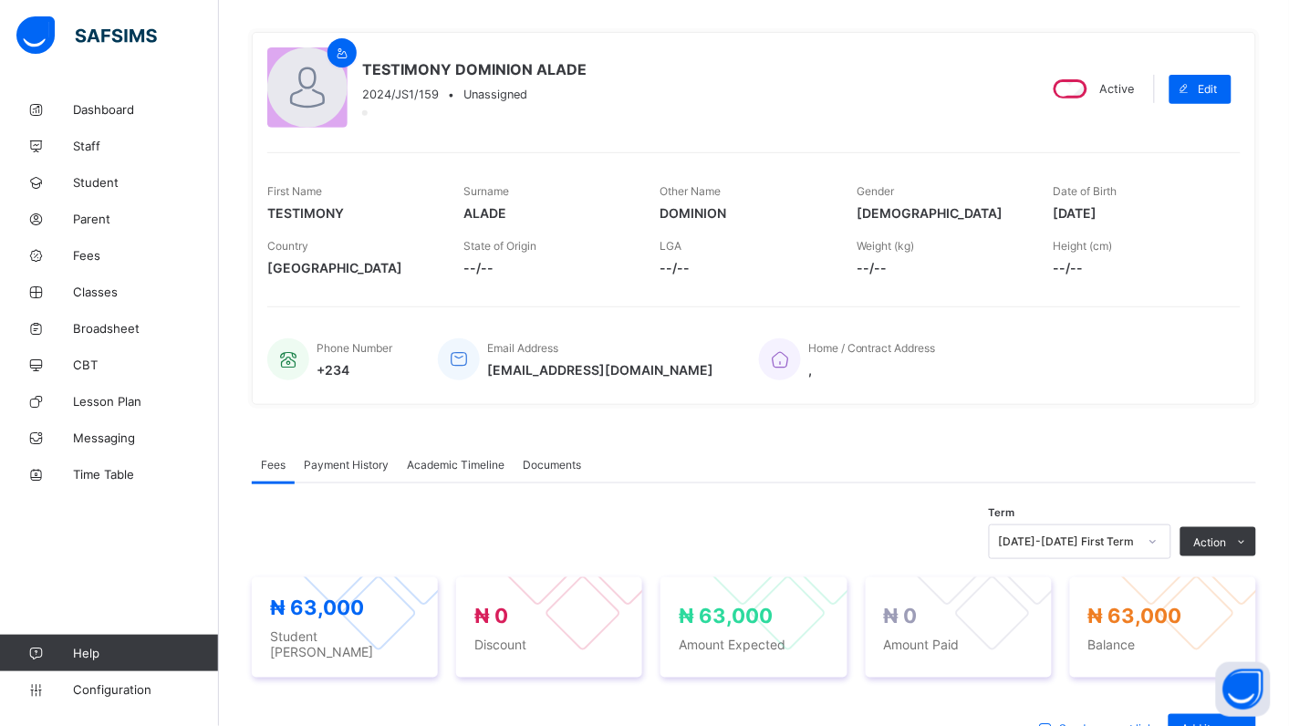
scroll to position [567, 0]
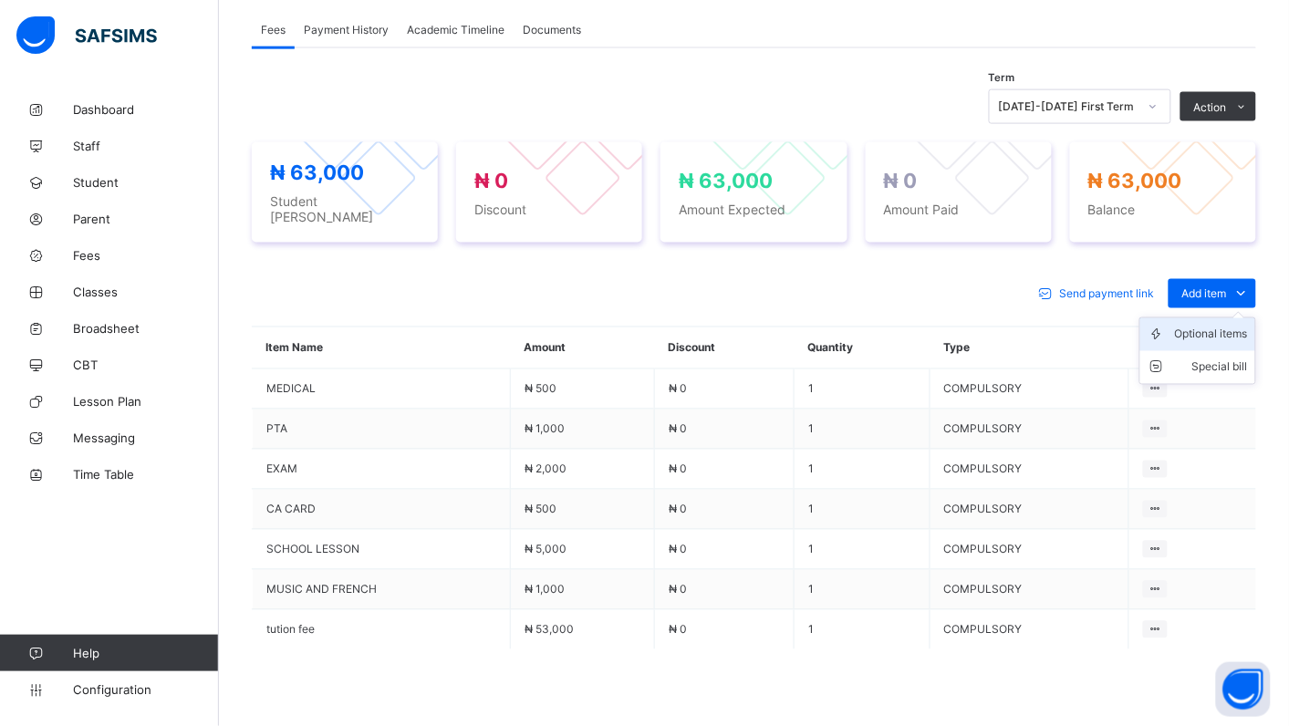
click at [1204, 326] on div "Optional items" at bounding box center [1211, 335] width 73 height 18
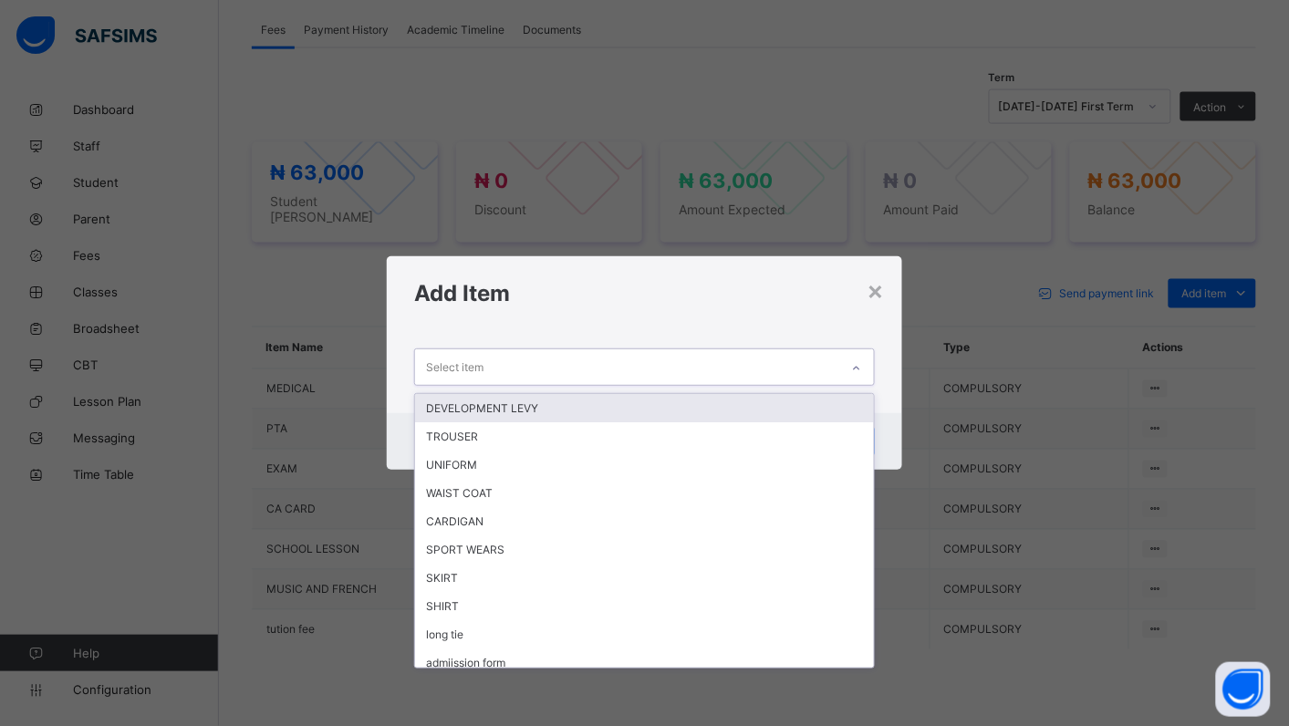
click at [863, 361] on div at bounding box center [856, 368] width 31 height 29
click at [495, 400] on div "DEVELOPMENT LEVY" at bounding box center [644, 408] width 459 height 28
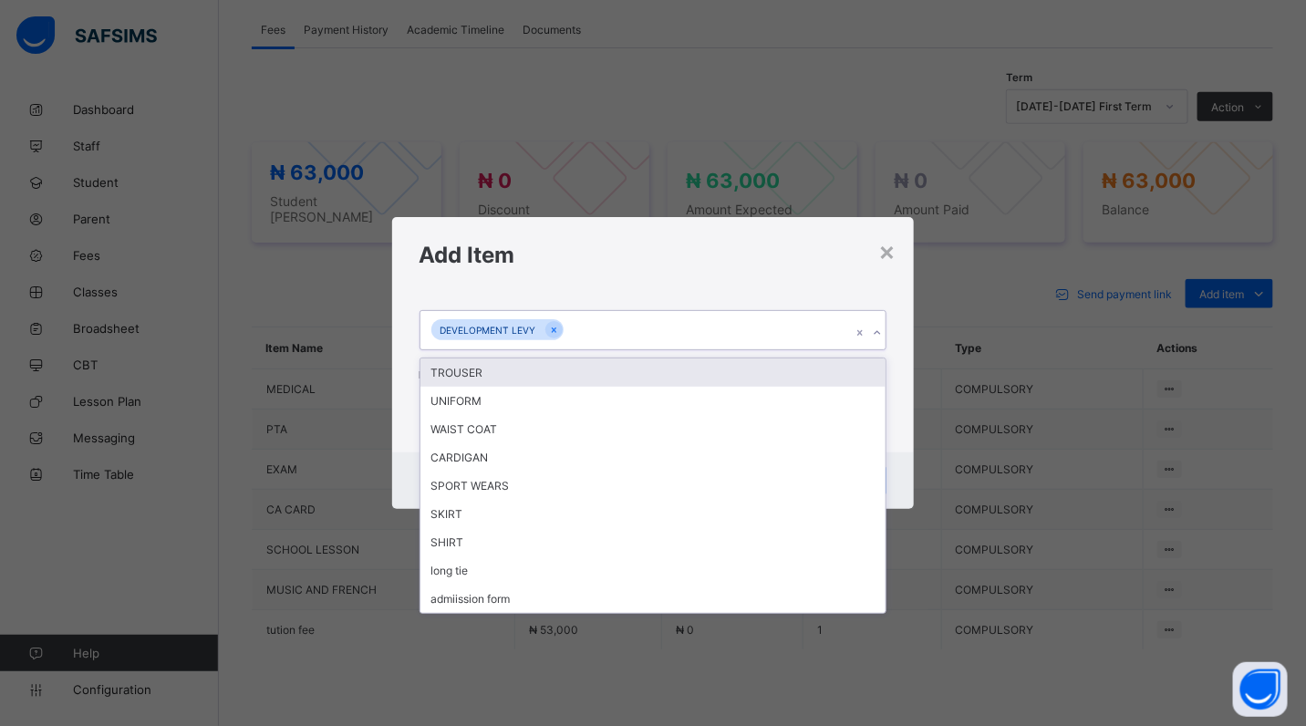
click at [879, 334] on icon at bounding box center [877, 333] width 11 height 18
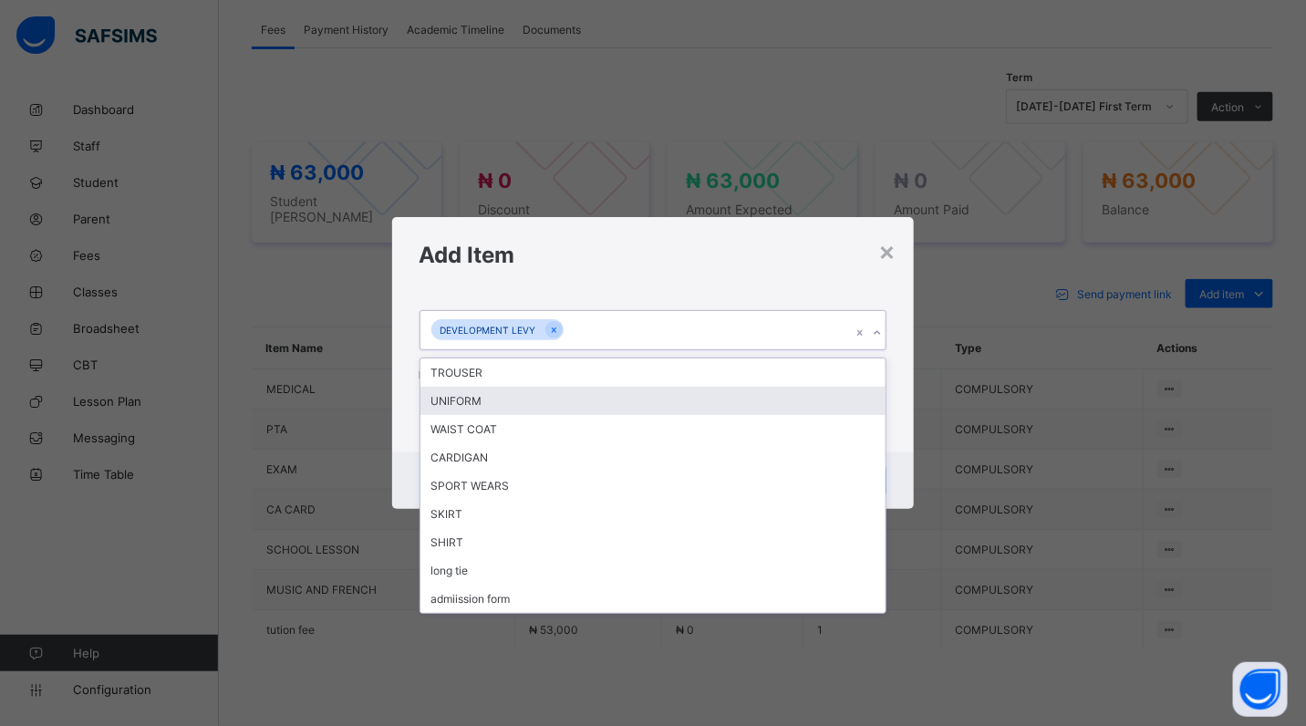
click at [504, 392] on div "UNIFORM" at bounding box center [654, 401] width 466 height 28
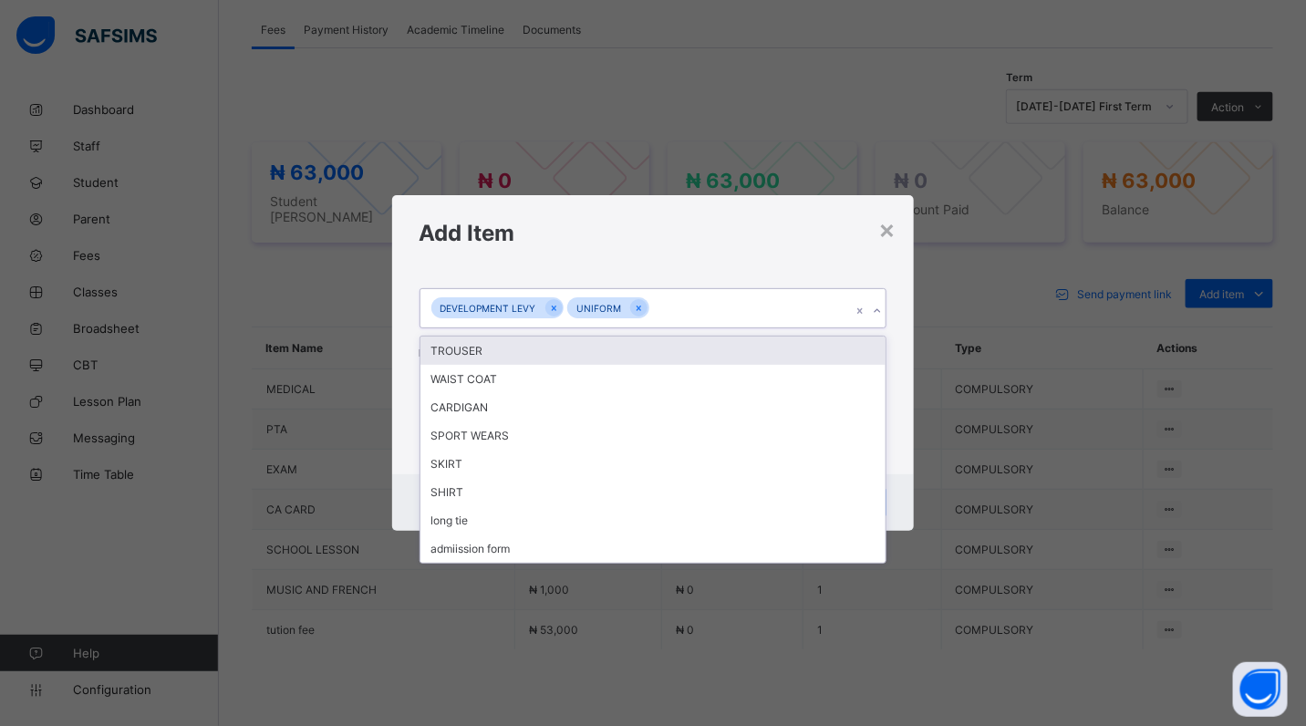
click at [873, 308] on icon at bounding box center [877, 311] width 11 height 18
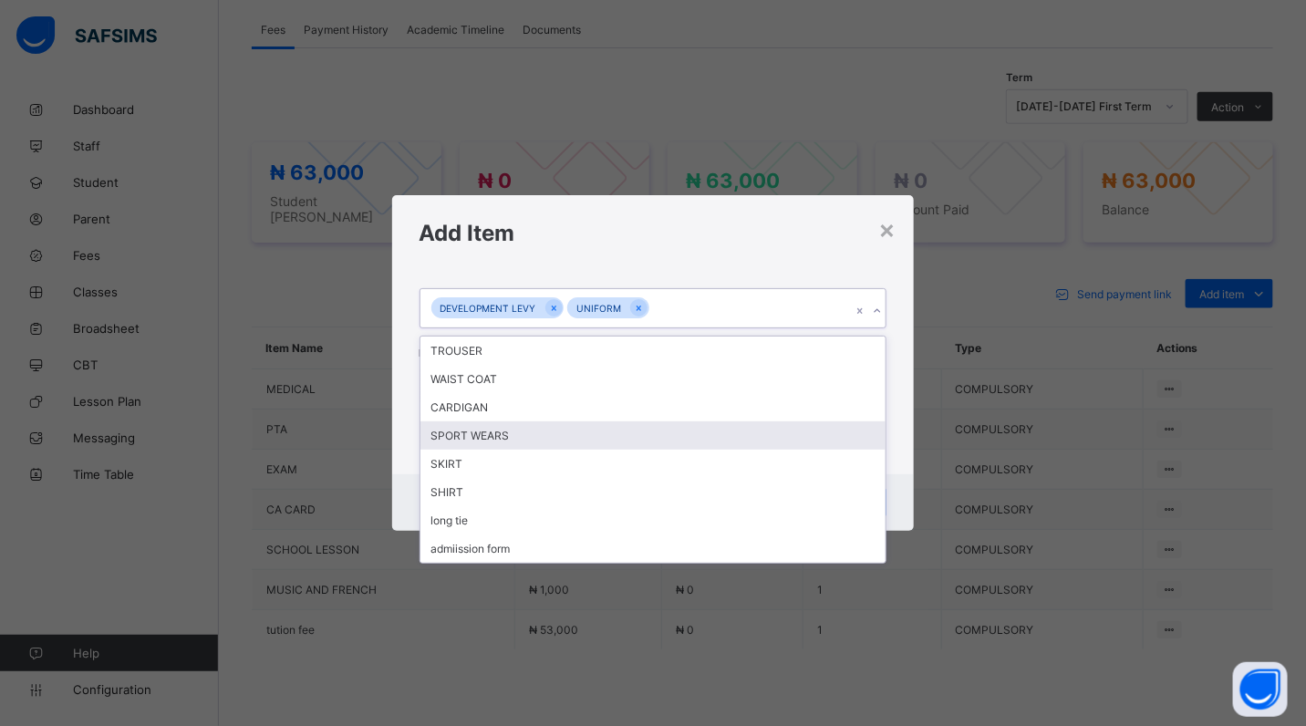
click at [588, 433] on div "SPORT WEARS" at bounding box center [654, 436] width 466 height 28
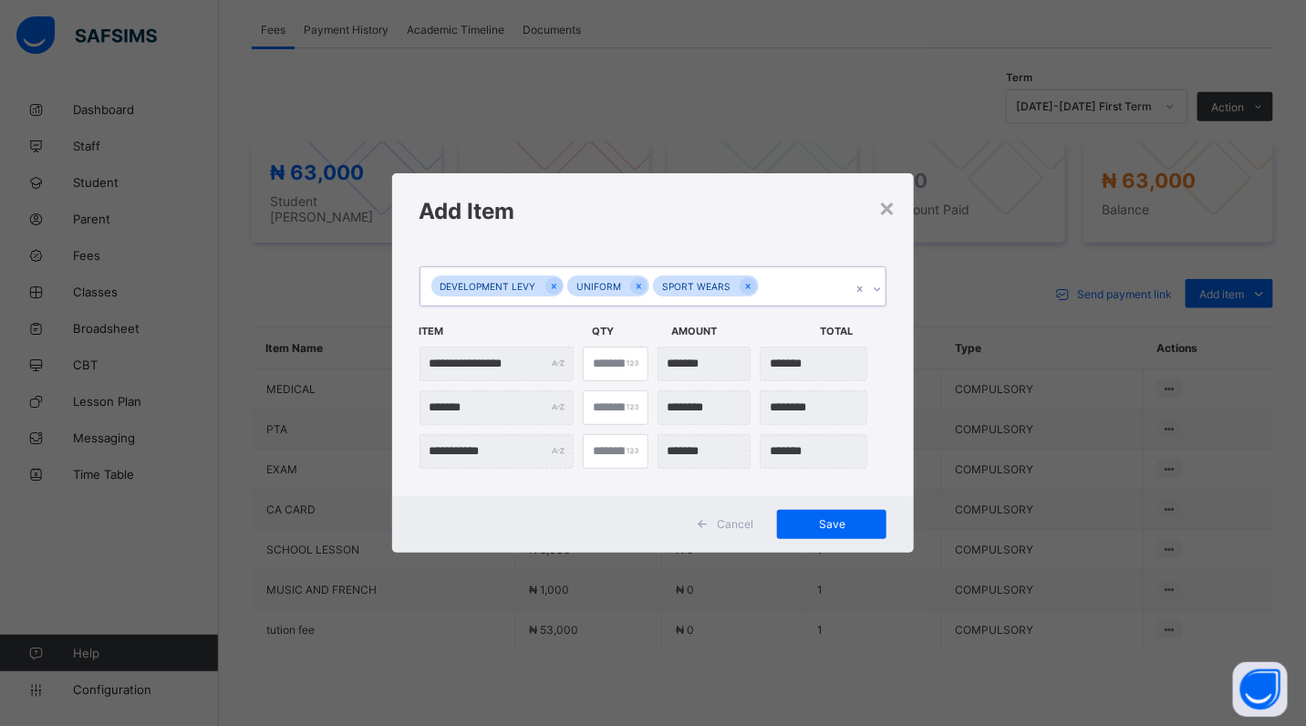
click at [879, 290] on icon at bounding box center [877, 289] width 11 height 18
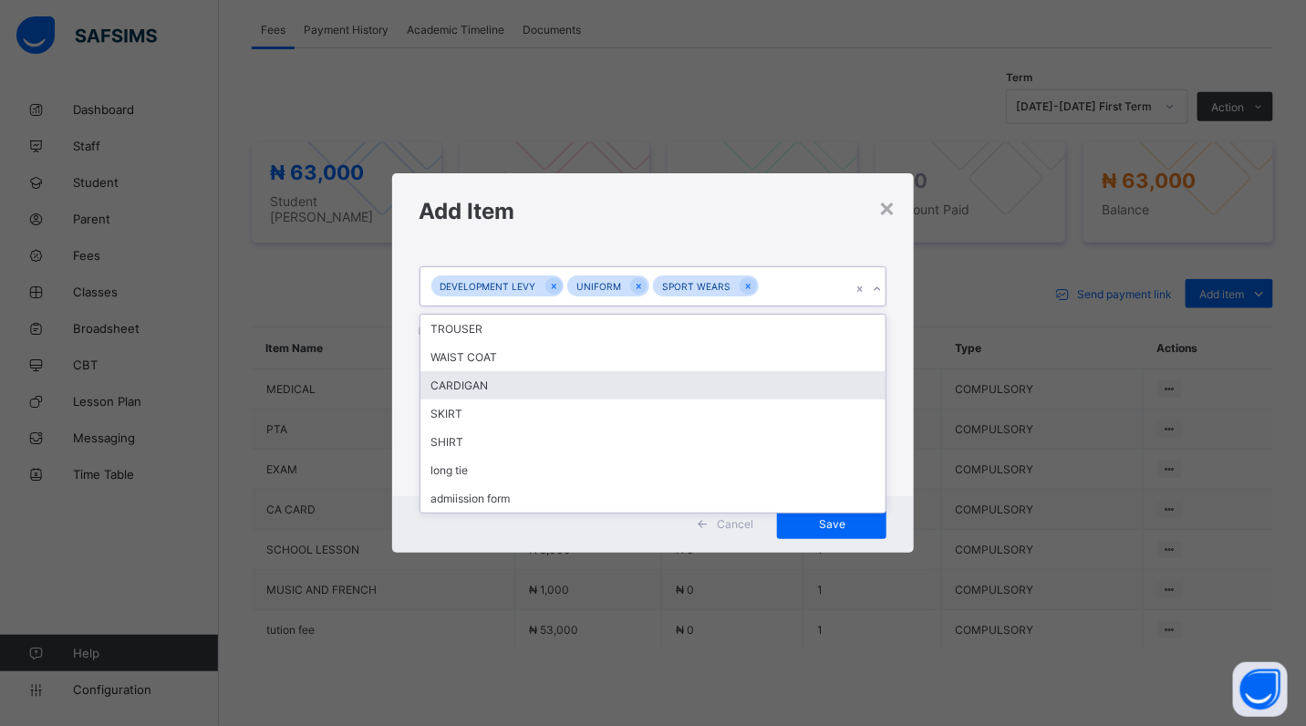
click at [627, 385] on div "CARDIGAN" at bounding box center [654, 385] width 466 height 28
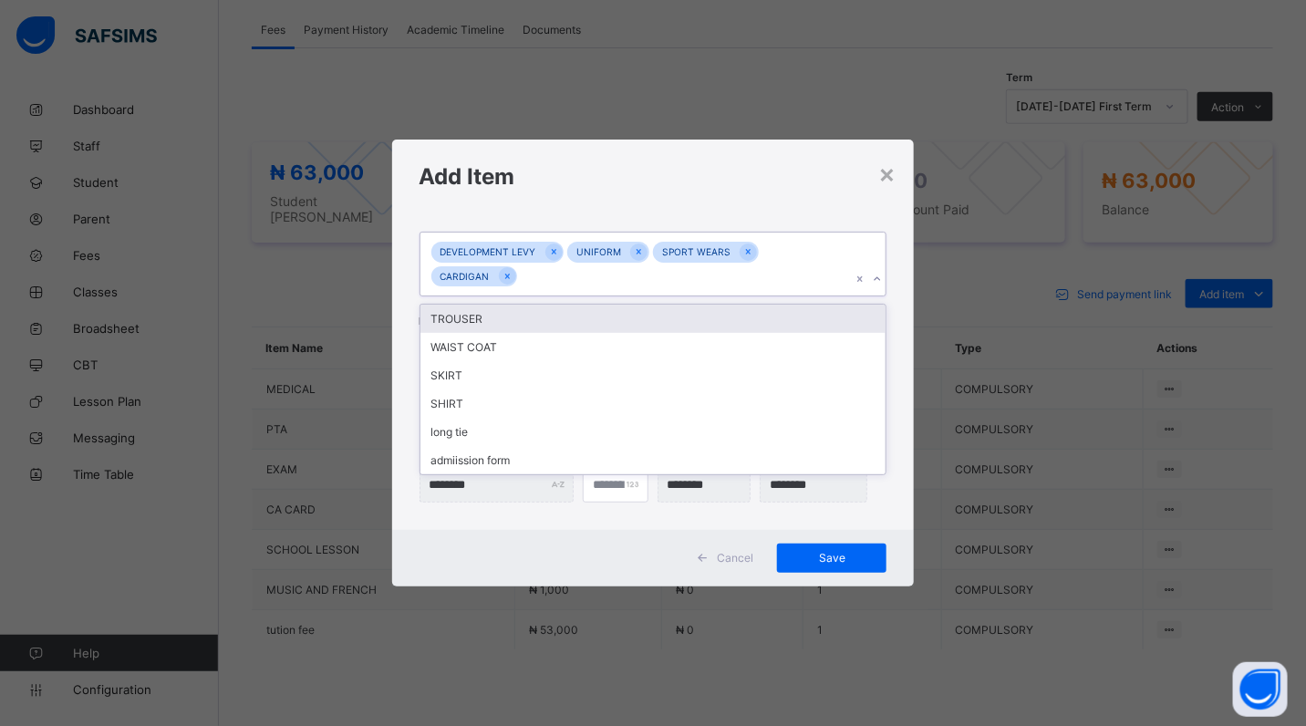
click at [879, 280] on icon at bounding box center [877, 279] width 11 height 18
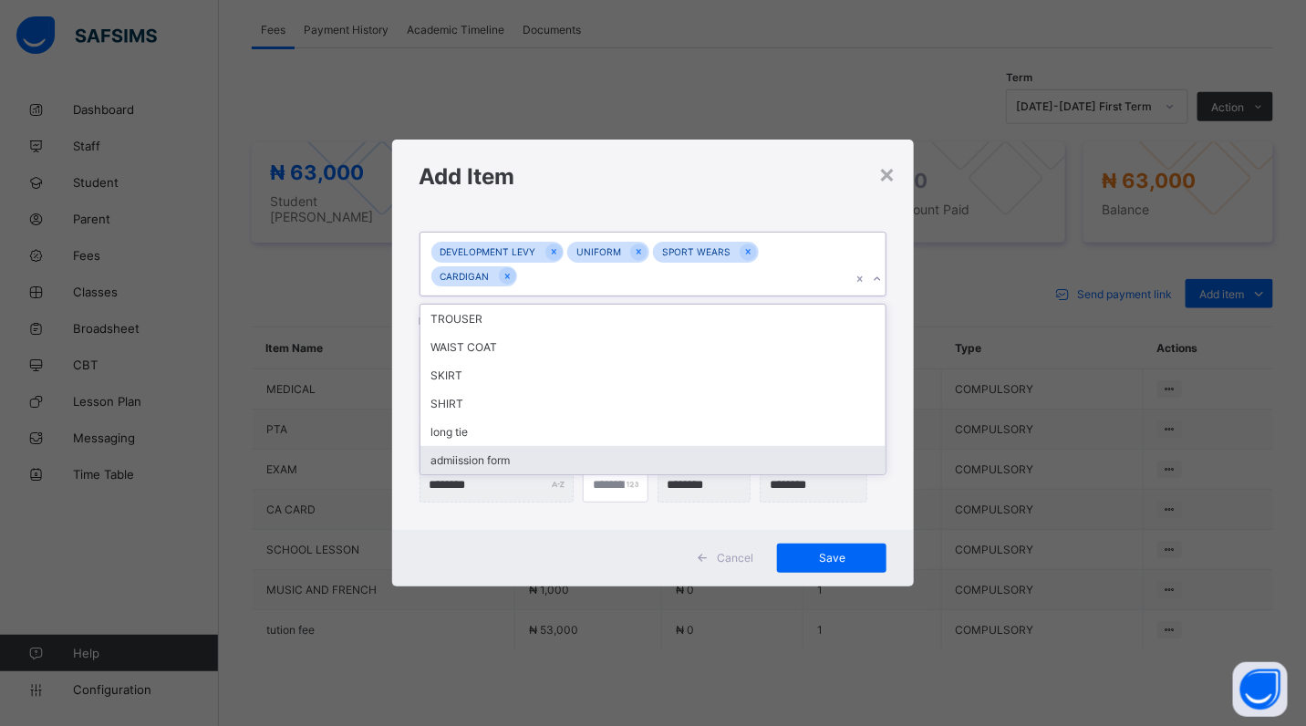
click at [804, 447] on div "admiission form" at bounding box center [654, 460] width 466 height 28
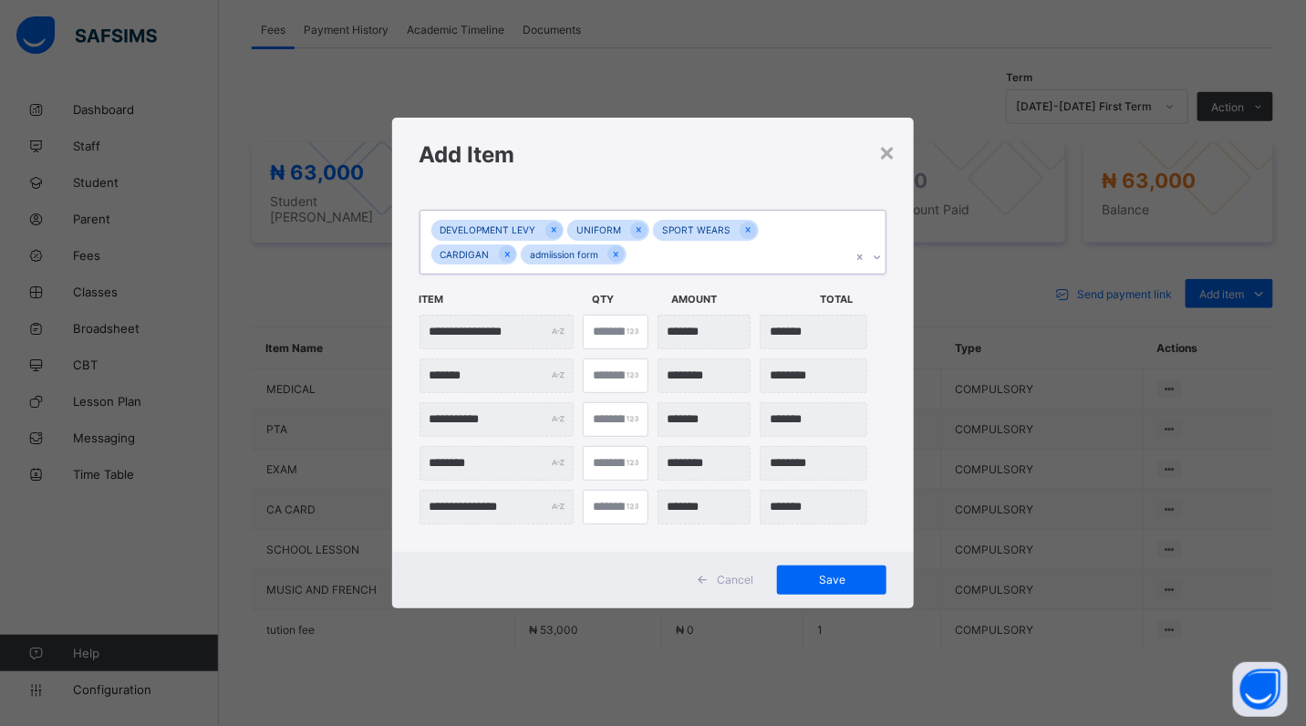
click at [879, 255] on icon at bounding box center [877, 257] width 11 height 18
click at [838, 32] on div "**********" at bounding box center [653, 363] width 1306 height 726
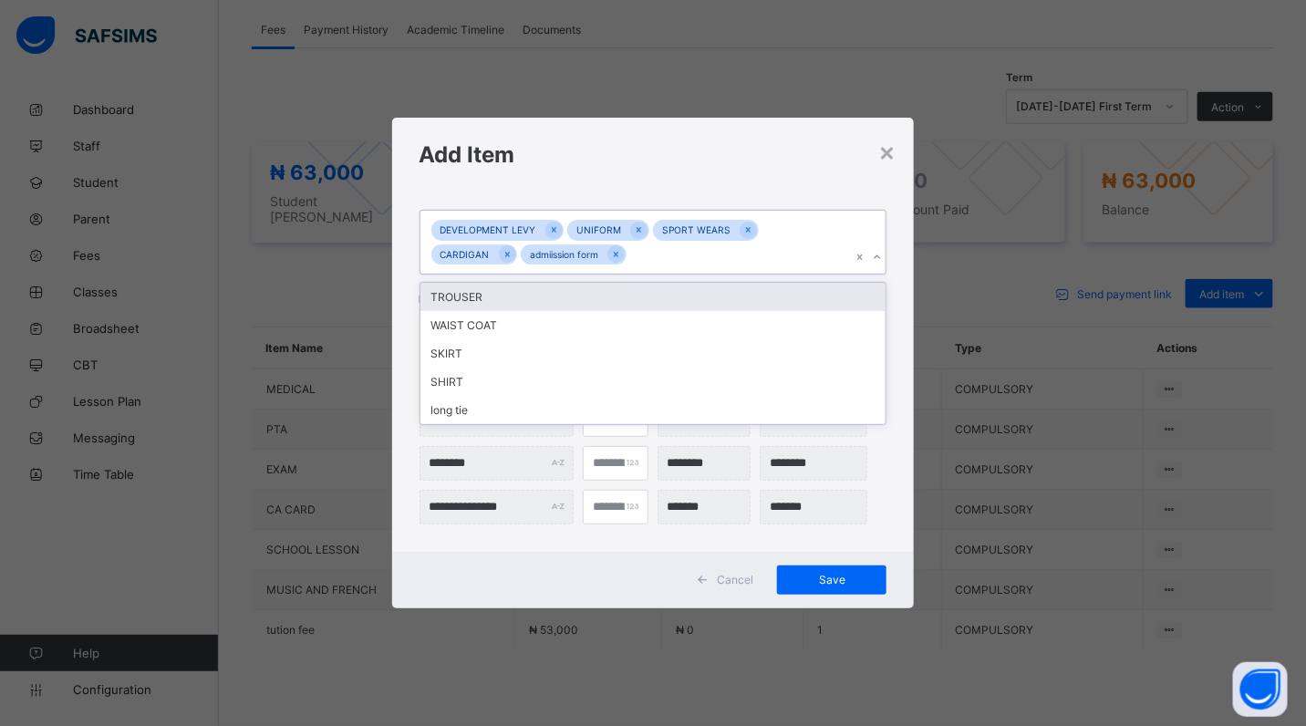
click at [878, 255] on icon at bounding box center [877, 257] width 11 height 18
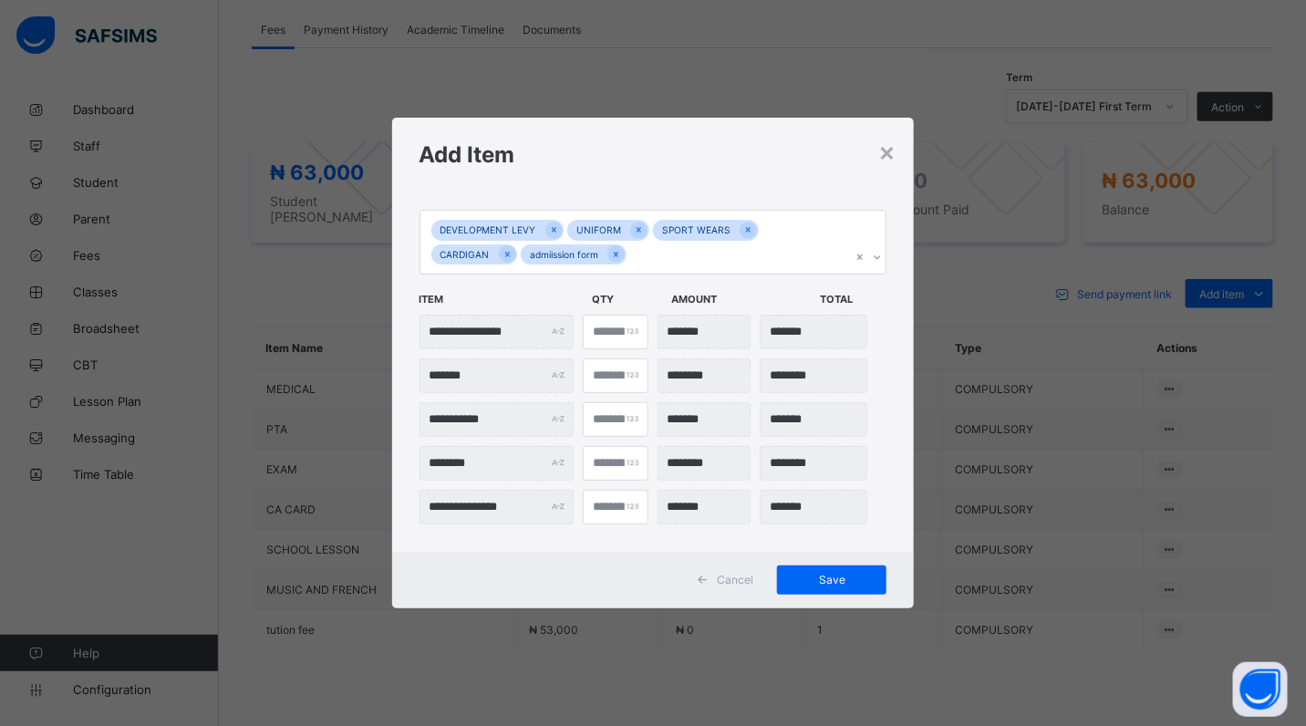
click at [1037, 441] on div "**********" at bounding box center [653, 363] width 1306 height 726
click at [828, 587] on div "Save" at bounding box center [831, 580] width 109 height 29
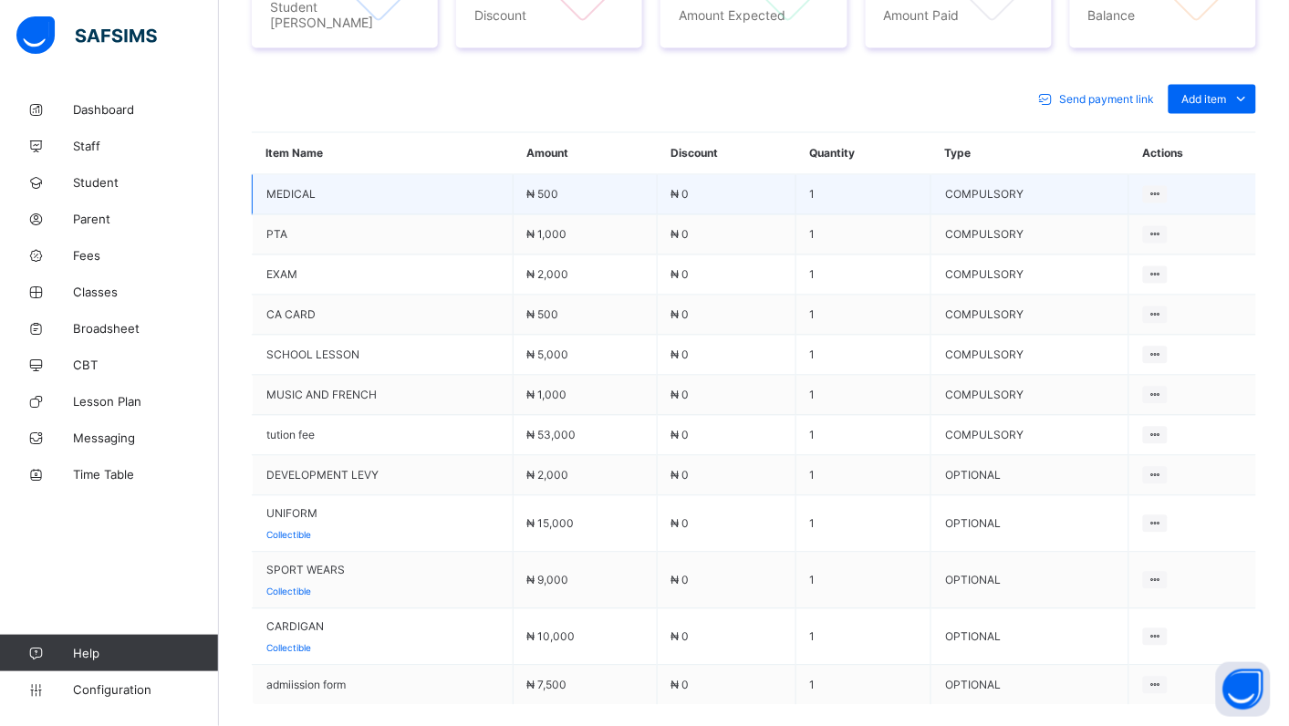
scroll to position [801, 0]
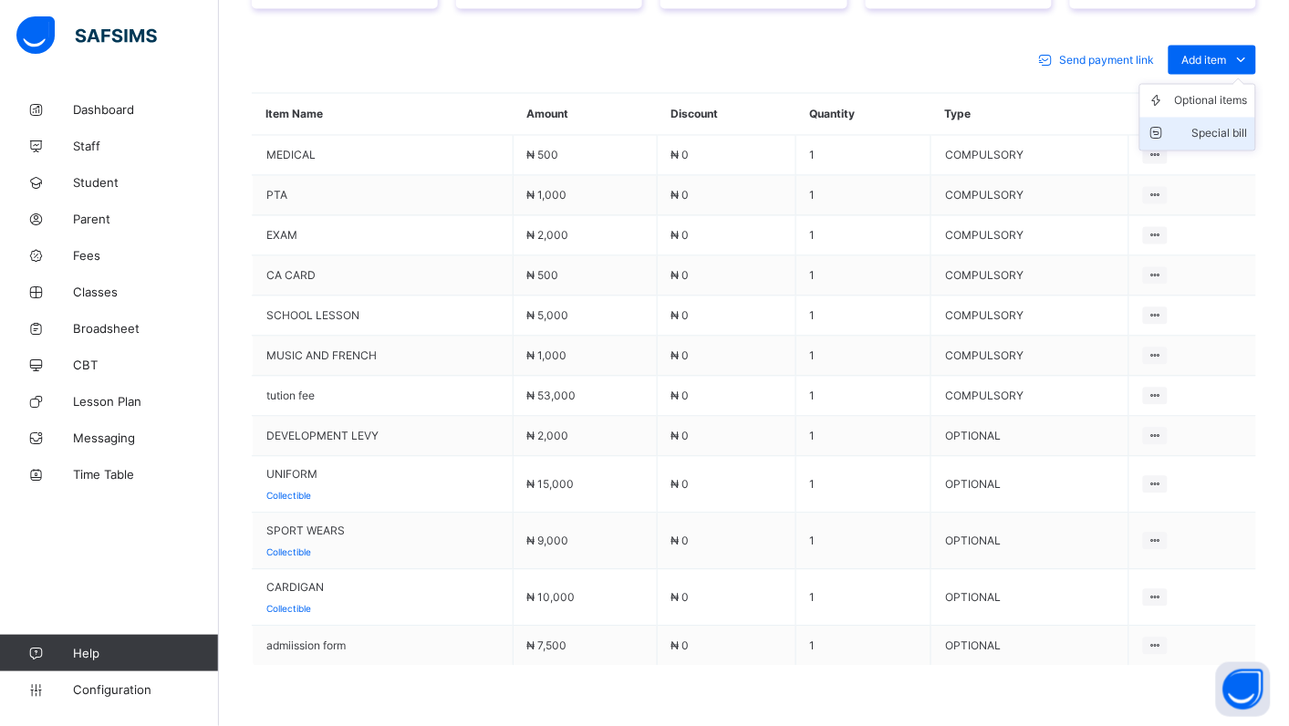
click at [1247, 125] on div "Special bill" at bounding box center [1211, 134] width 73 height 18
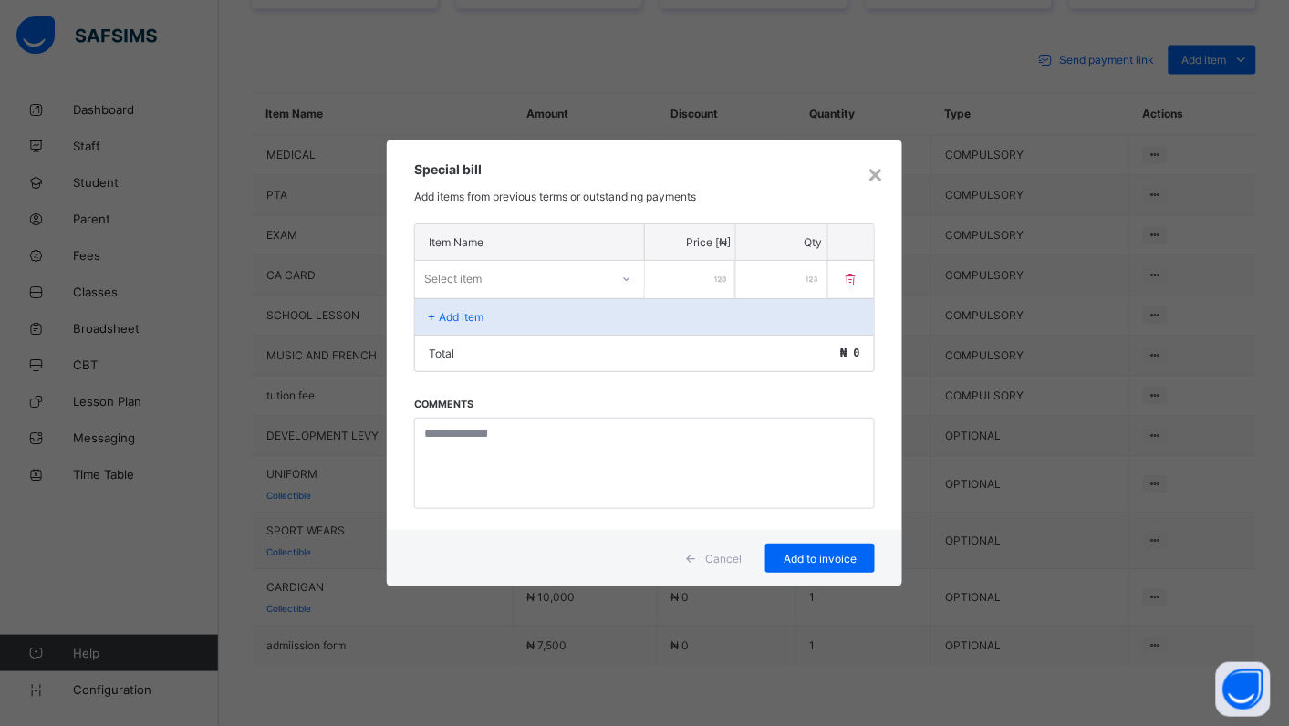
click at [630, 276] on icon at bounding box center [626, 279] width 11 height 18
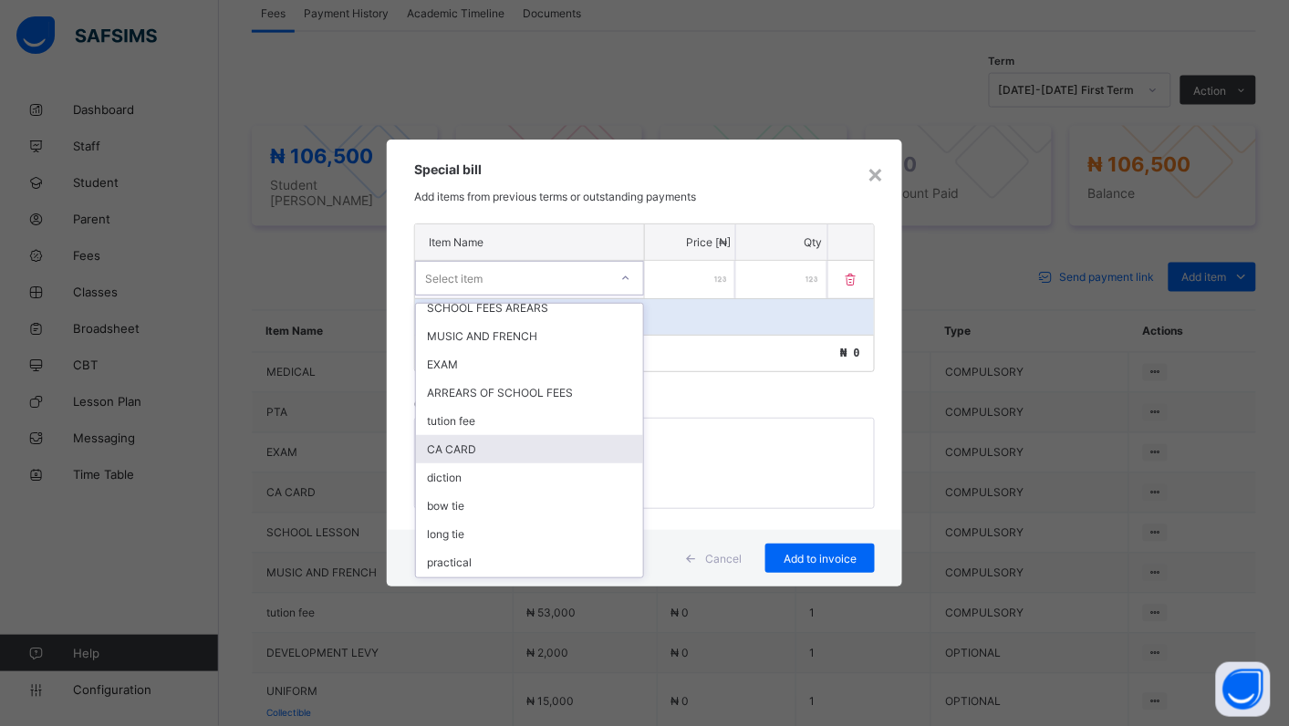
scroll to position [0, 0]
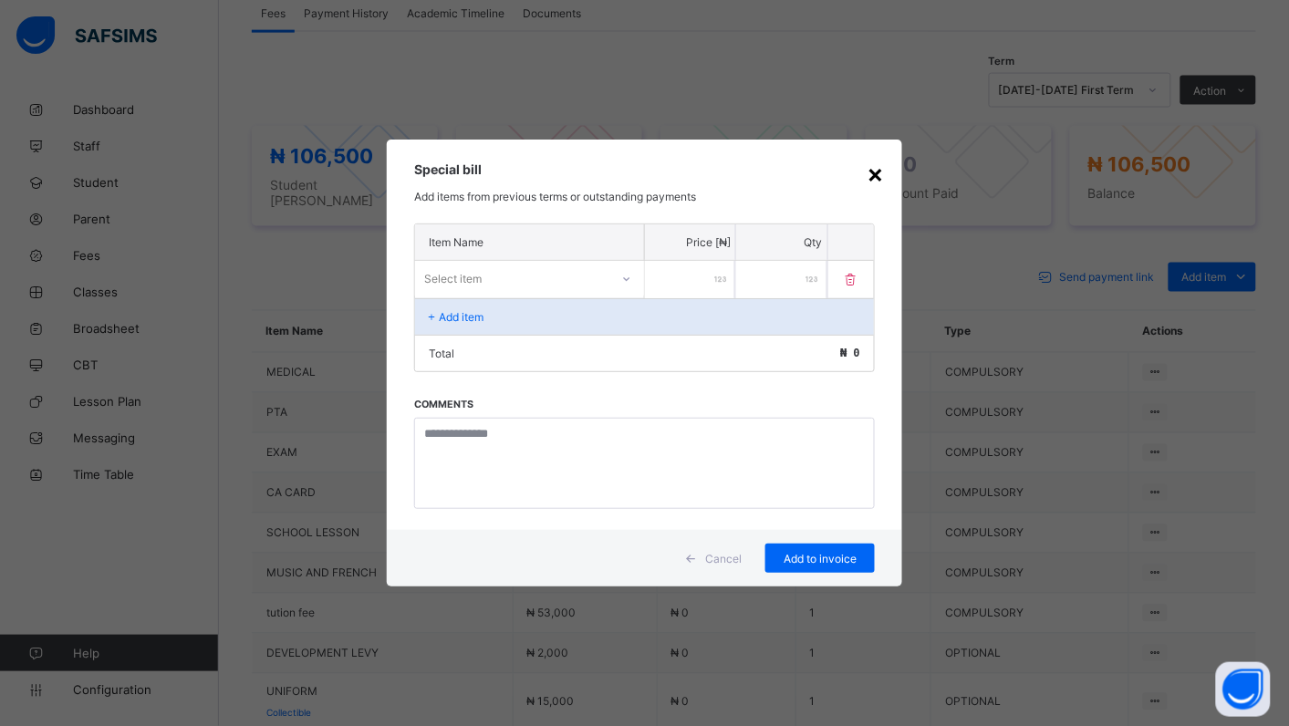
click at [877, 179] on div "×" at bounding box center [875, 173] width 17 height 31
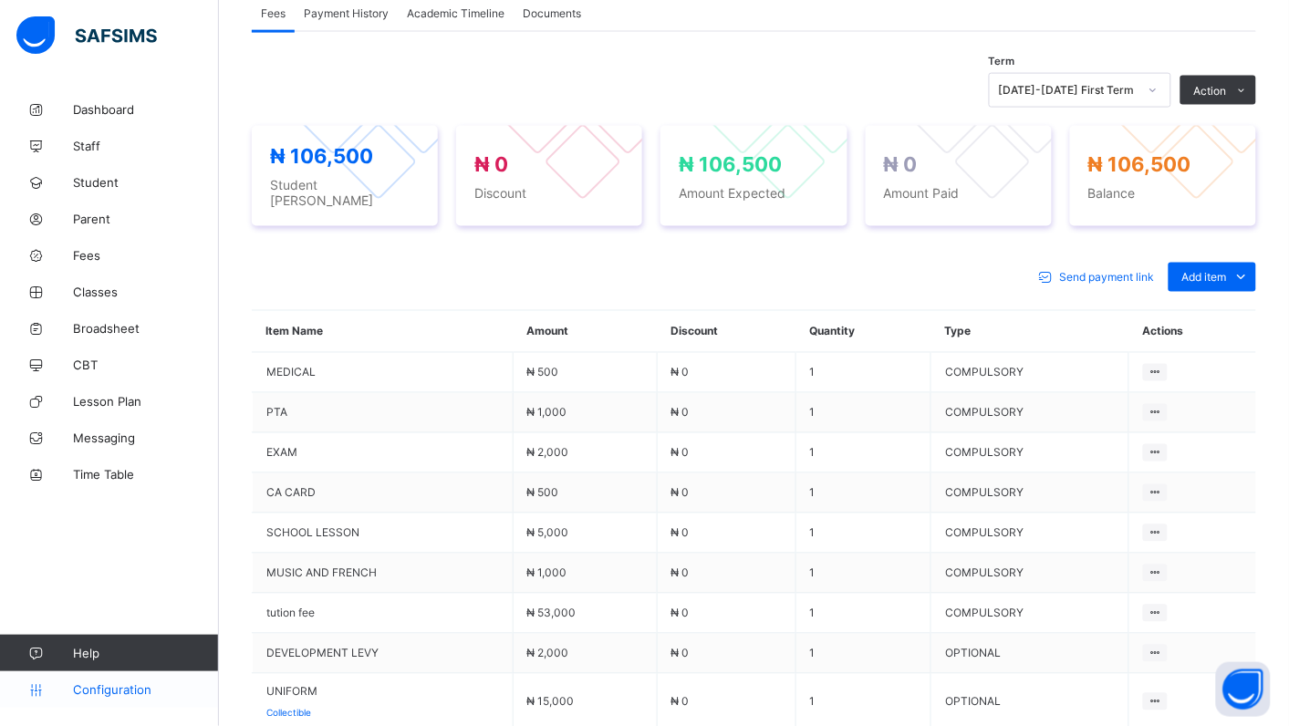
click at [91, 699] on link "Configuration" at bounding box center [109, 689] width 218 height 36
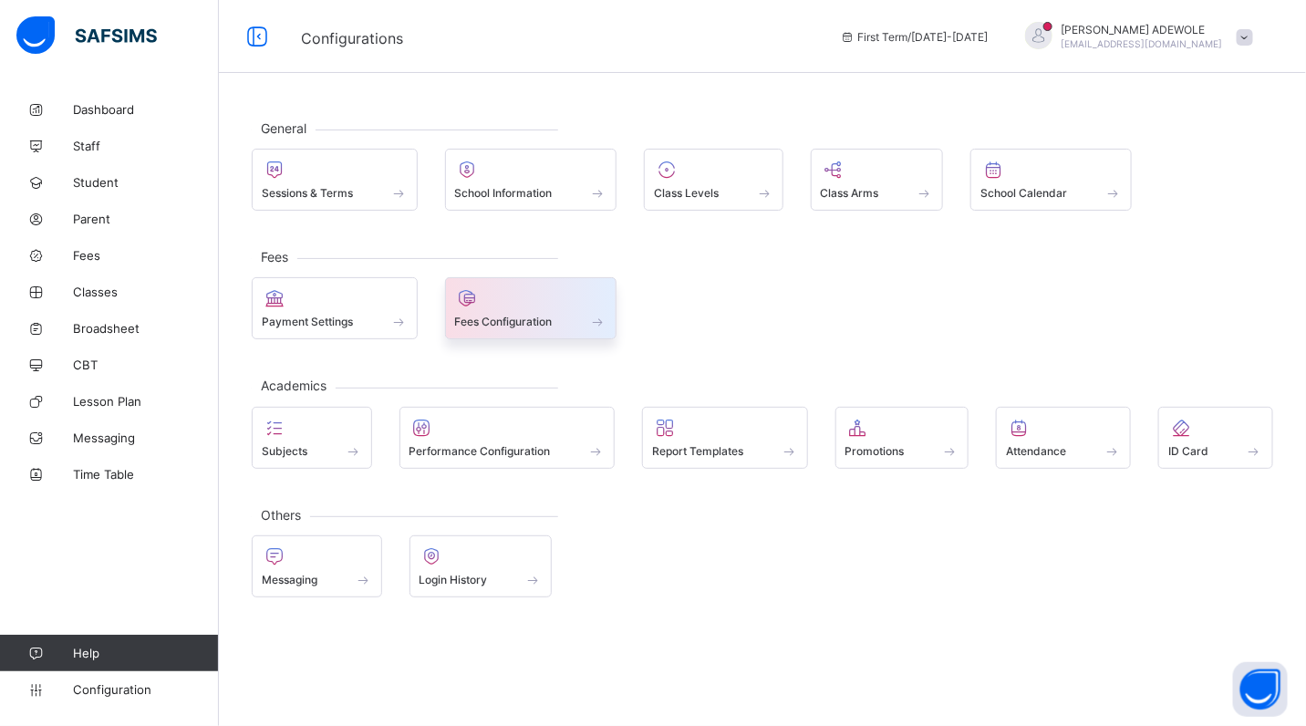
click at [513, 328] on span "Fees Configuration" at bounding box center [504, 322] width 98 height 14
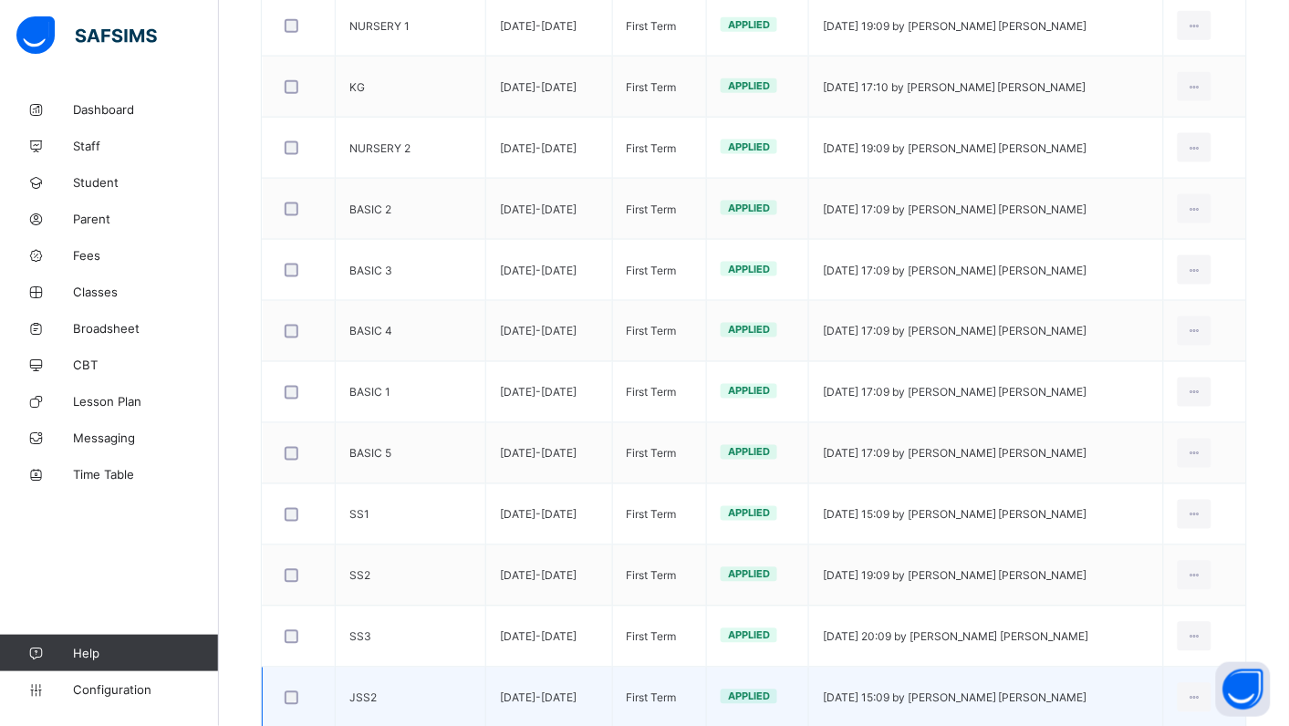
scroll to position [726, 0]
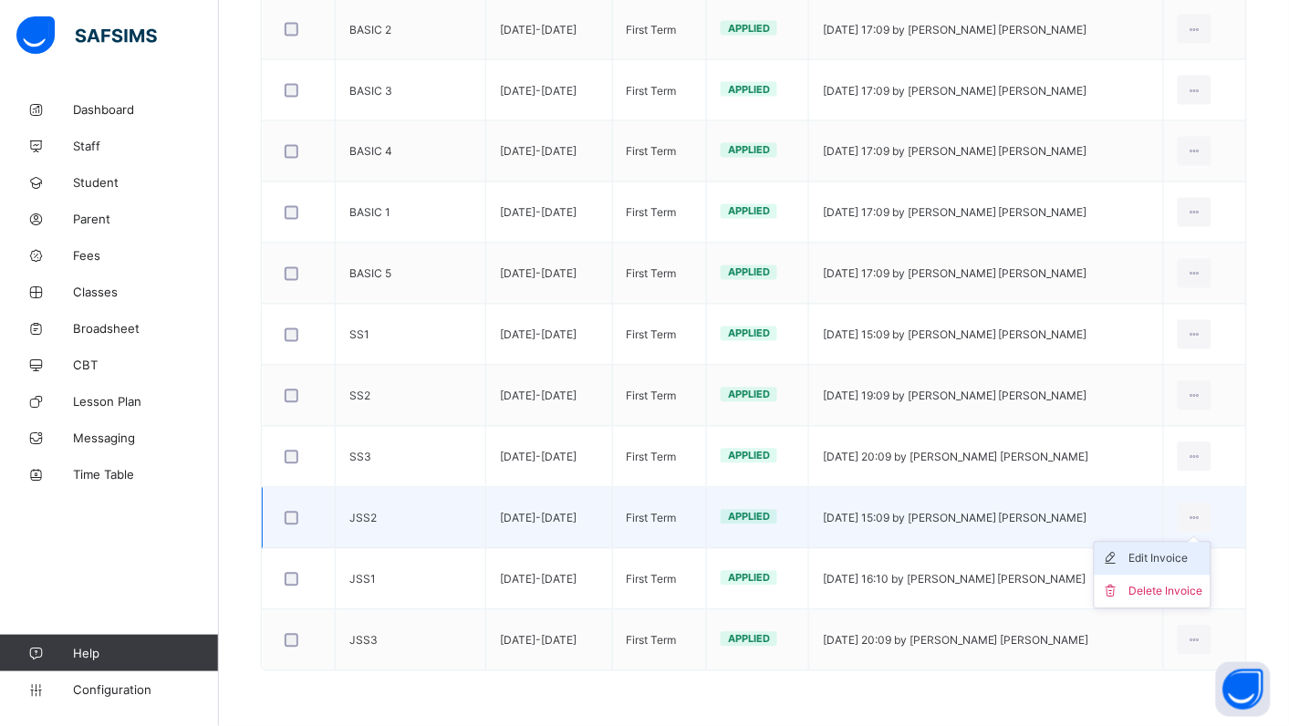
click at [1198, 557] on div "Edit Invoice" at bounding box center [1166, 559] width 74 height 18
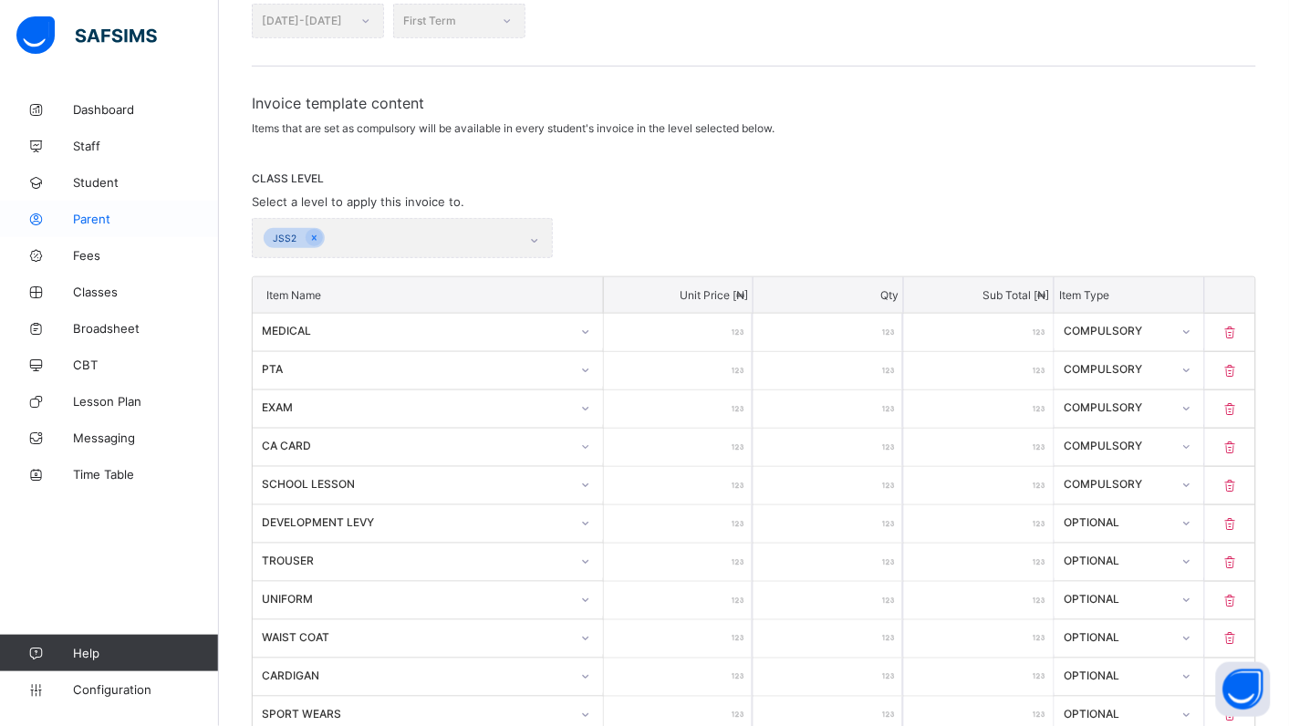
scroll to position [726, 0]
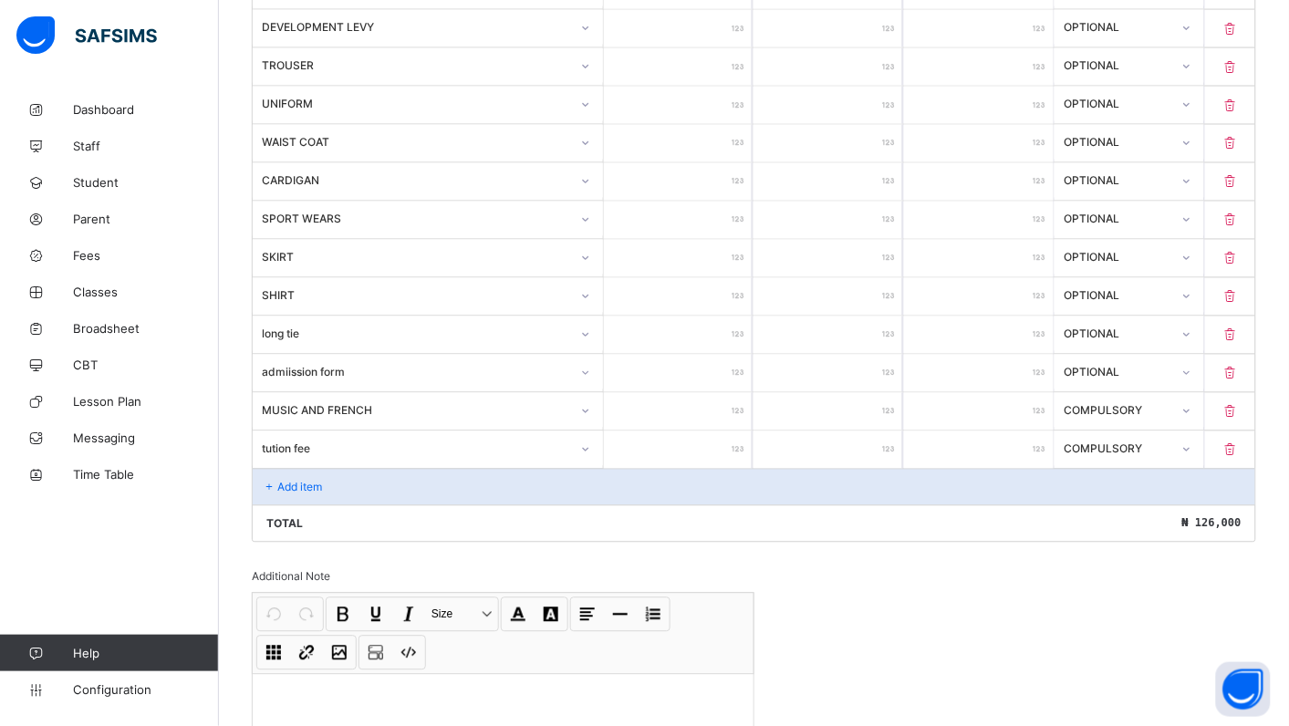
click at [342, 486] on div "Add item" at bounding box center [754, 487] width 1003 height 36
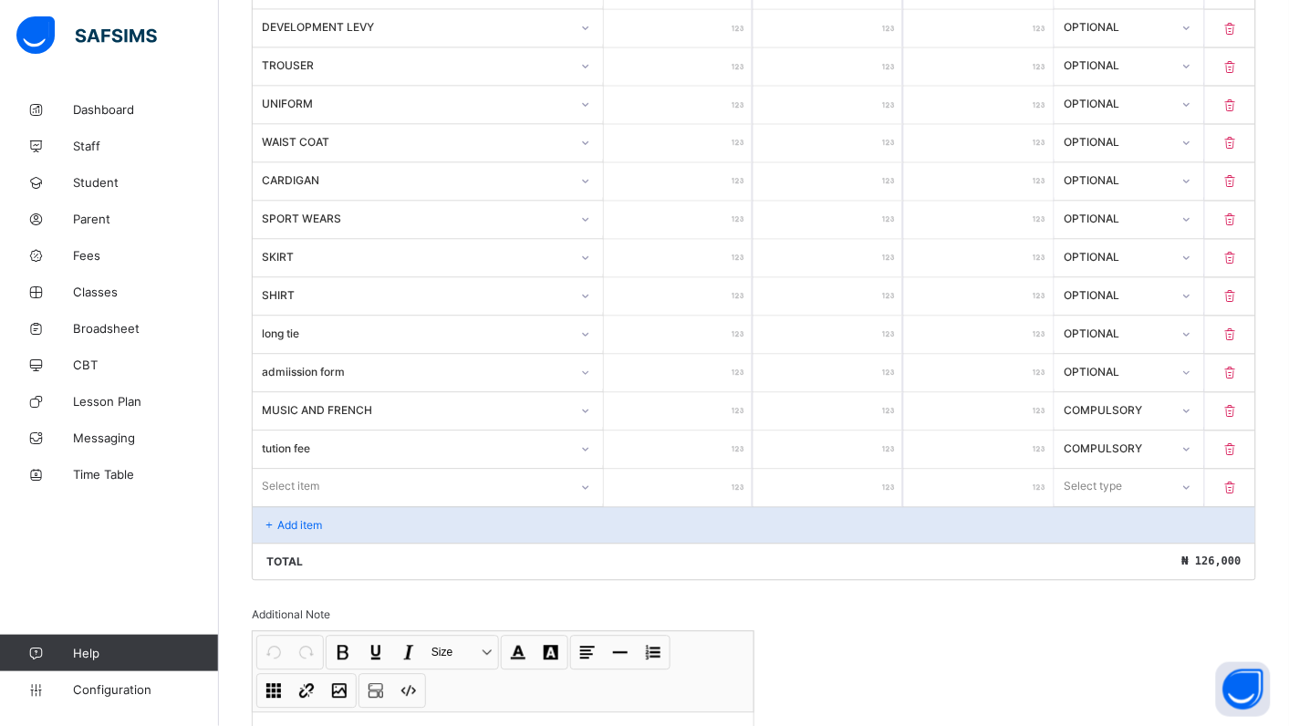
click at [589, 493] on div at bounding box center [585, 488] width 31 height 29
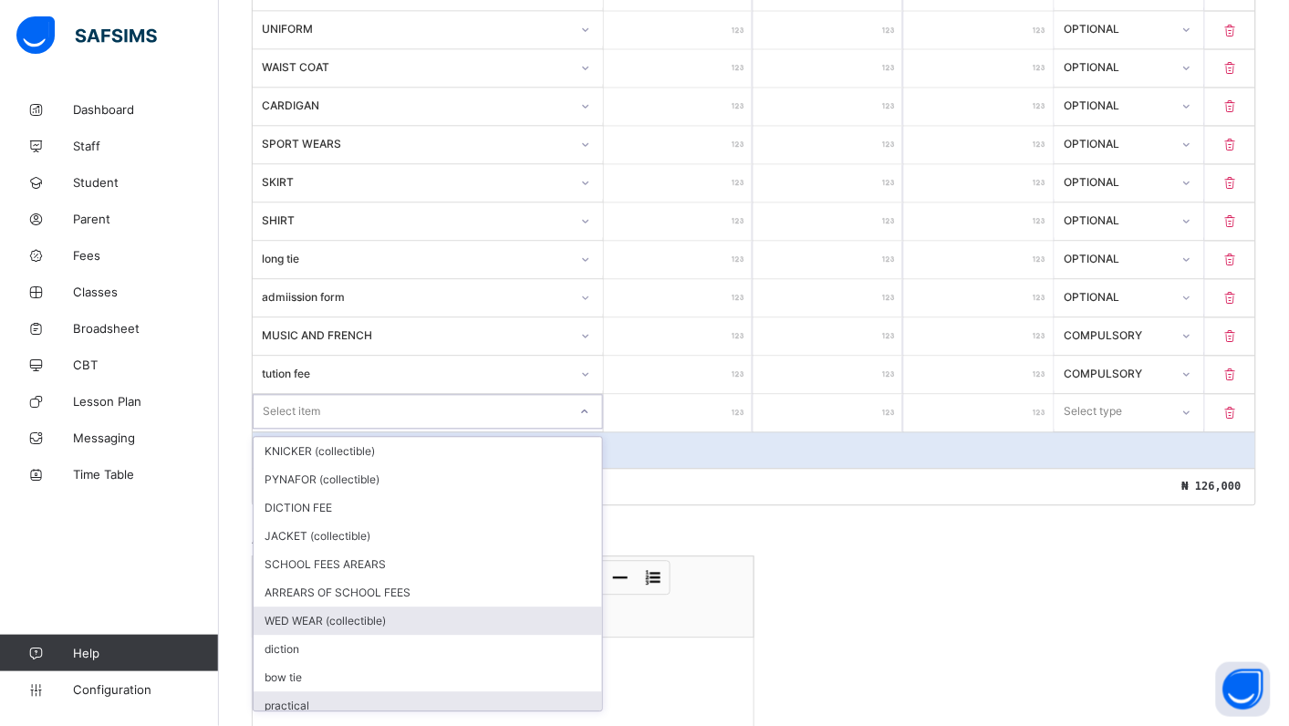
scroll to position [82, 0]
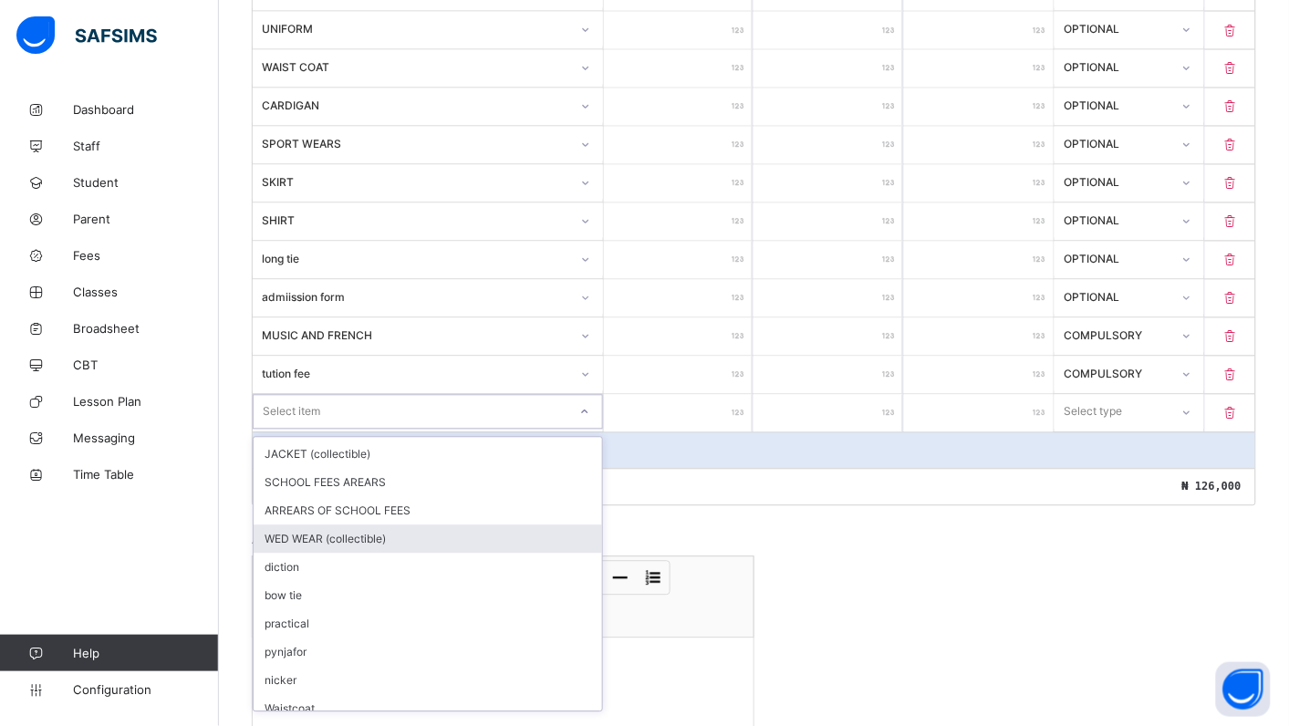
click at [422, 539] on div "WED WEAR (collectible)" at bounding box center [428, 540] width 349 height 28
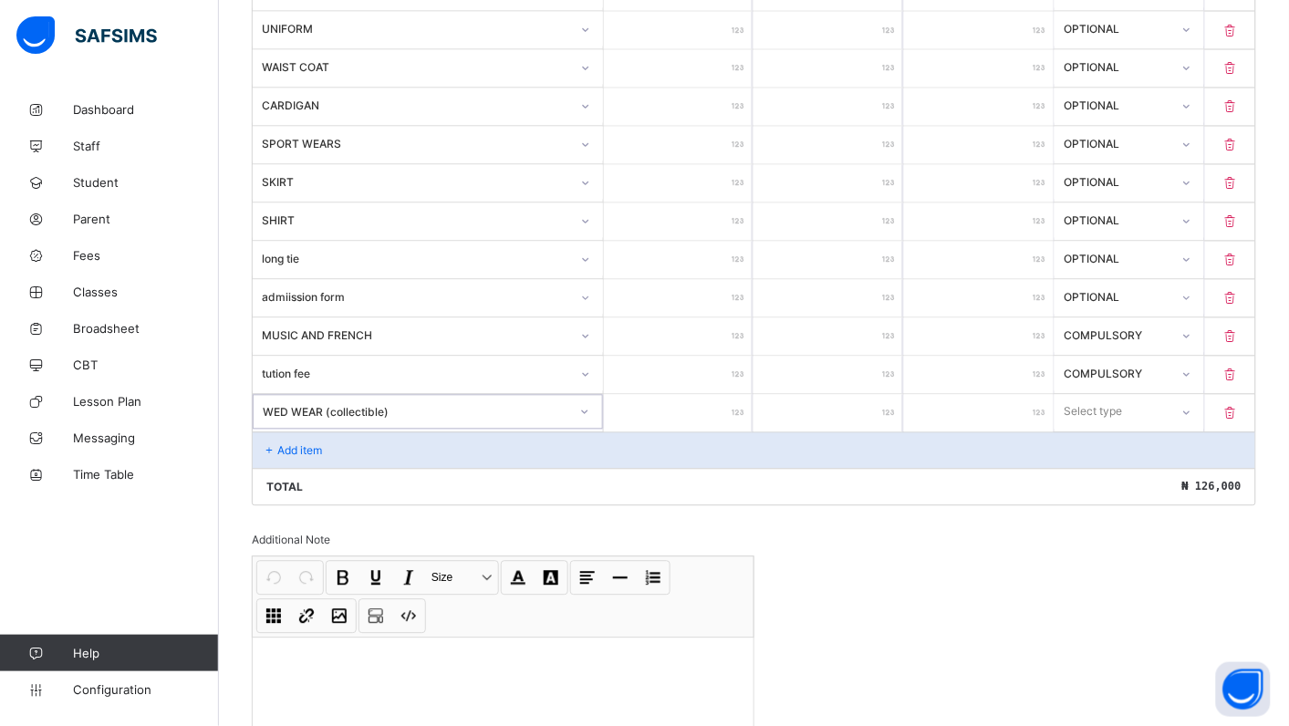
click at [694, 429] on input "number" at bounding box center [679, 413] width 150 height 37
type input "**"
type input "****"
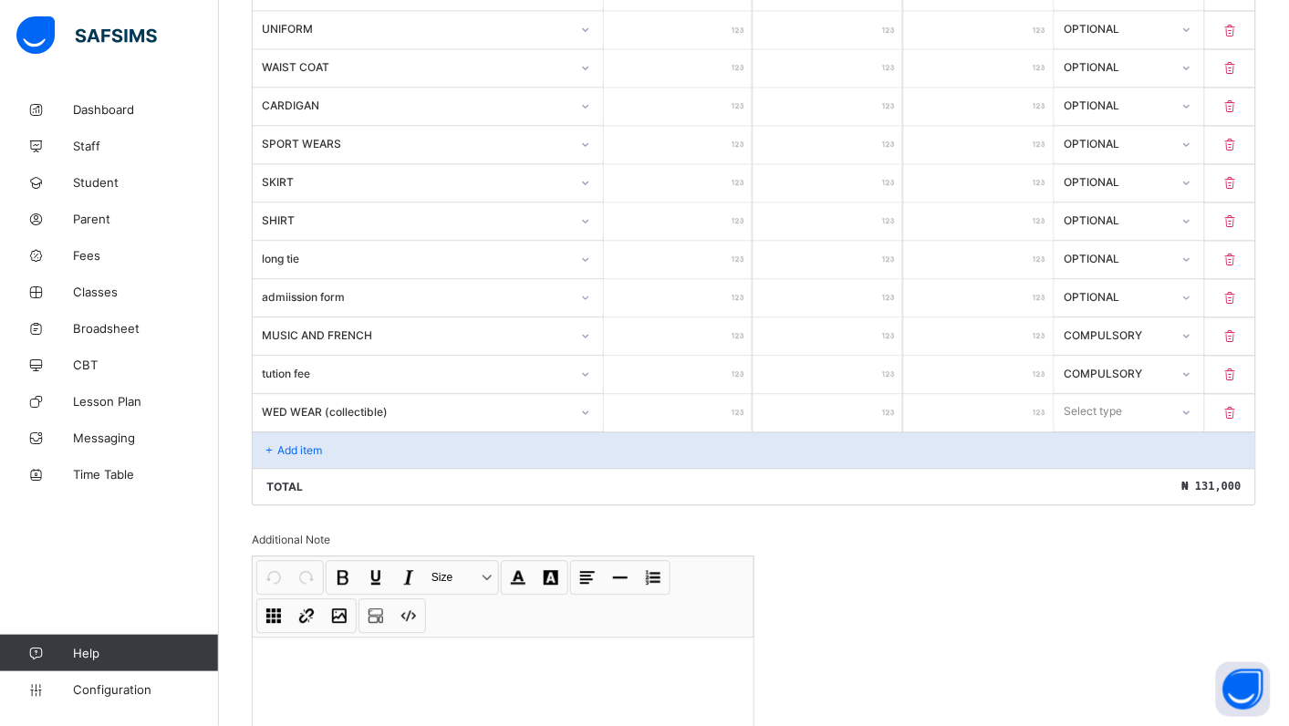
type input "****"
click at [1192, 421] on icon at bounding box center [1186, 413] width 11 height 18
click at [1095, 480] on div "Optional" at bounding box center [1130, 480] width 148 height 28
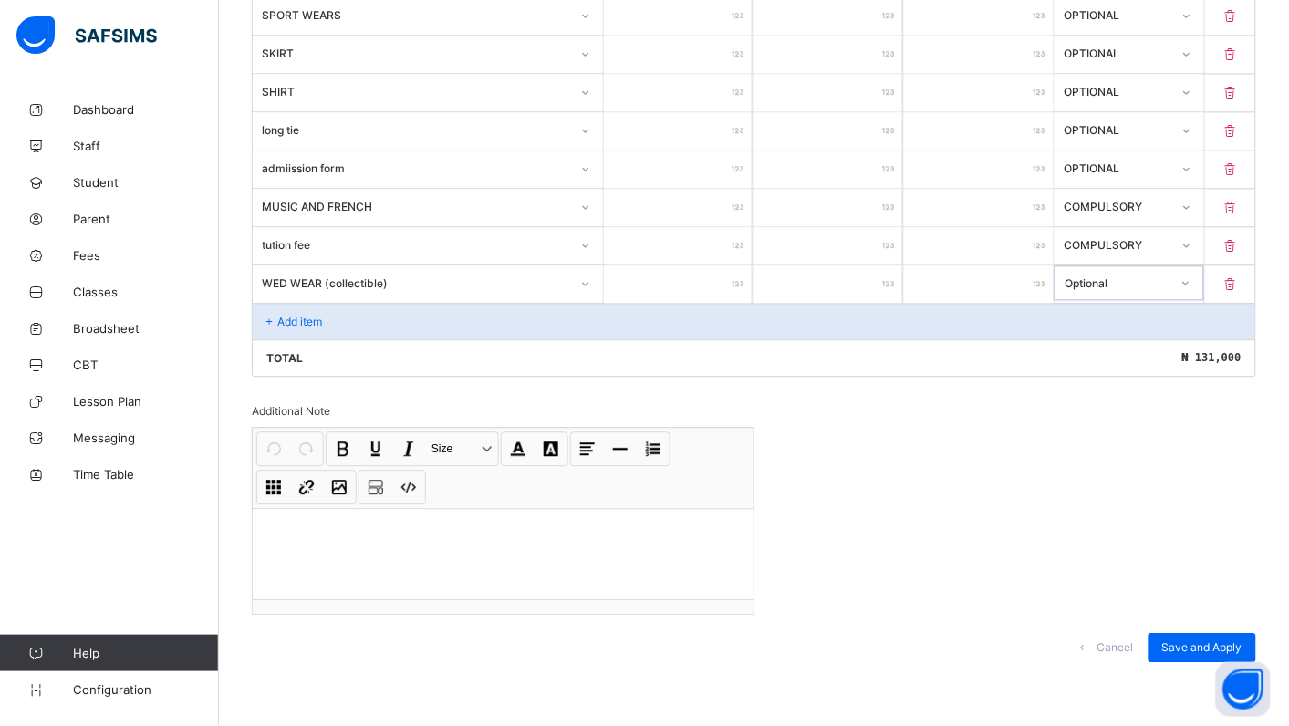
scroll to position [932, 0]
click at [1204, 646] on span "Save and Apply" at bounding box center [1202, 647] width 80 height 14
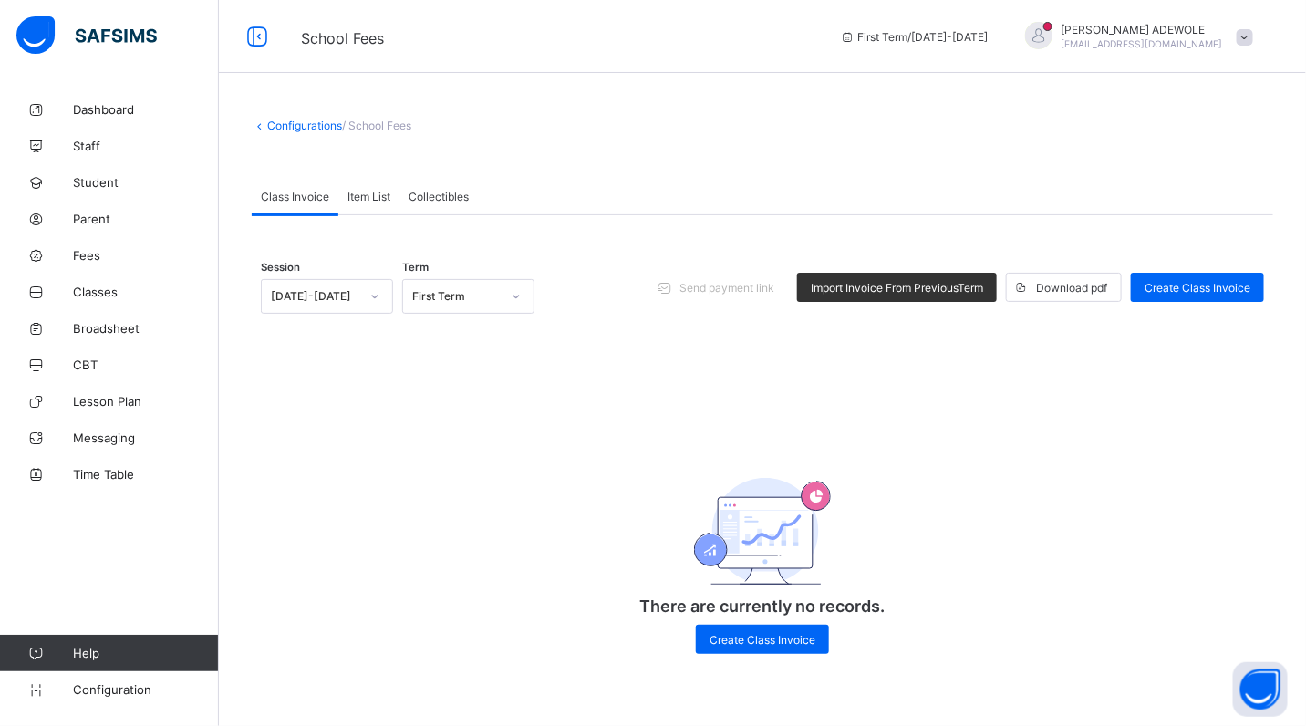
click at [370, 198] on span "Item List" at bounding box center [369, 197] width 43 height 14
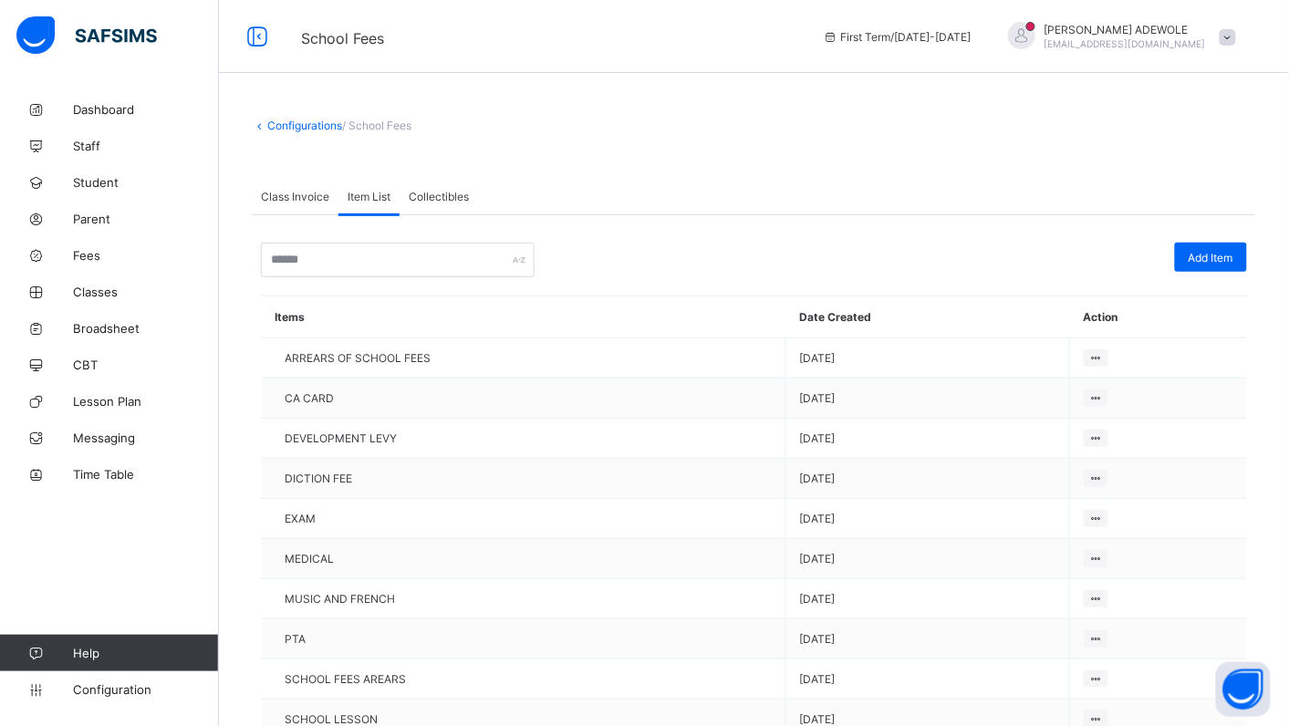
click at [734, 160] on span at bounding box center [754, 164] width 1005 height 27
click at [56, 723] on div "Dashboard Staff Student Parent Fees Classes Broadsheet CBT Lesson Plan Messagin…" at bounding box center [109, 399] width 219 height 653
drag, startPoint x: 89, startPoint y: 696, endPoint x: 193, endPoint y: 705, distance: 103.5
click at [94, 703] on link "Configuration" at bounding box center [109, 689] width 218 height 36
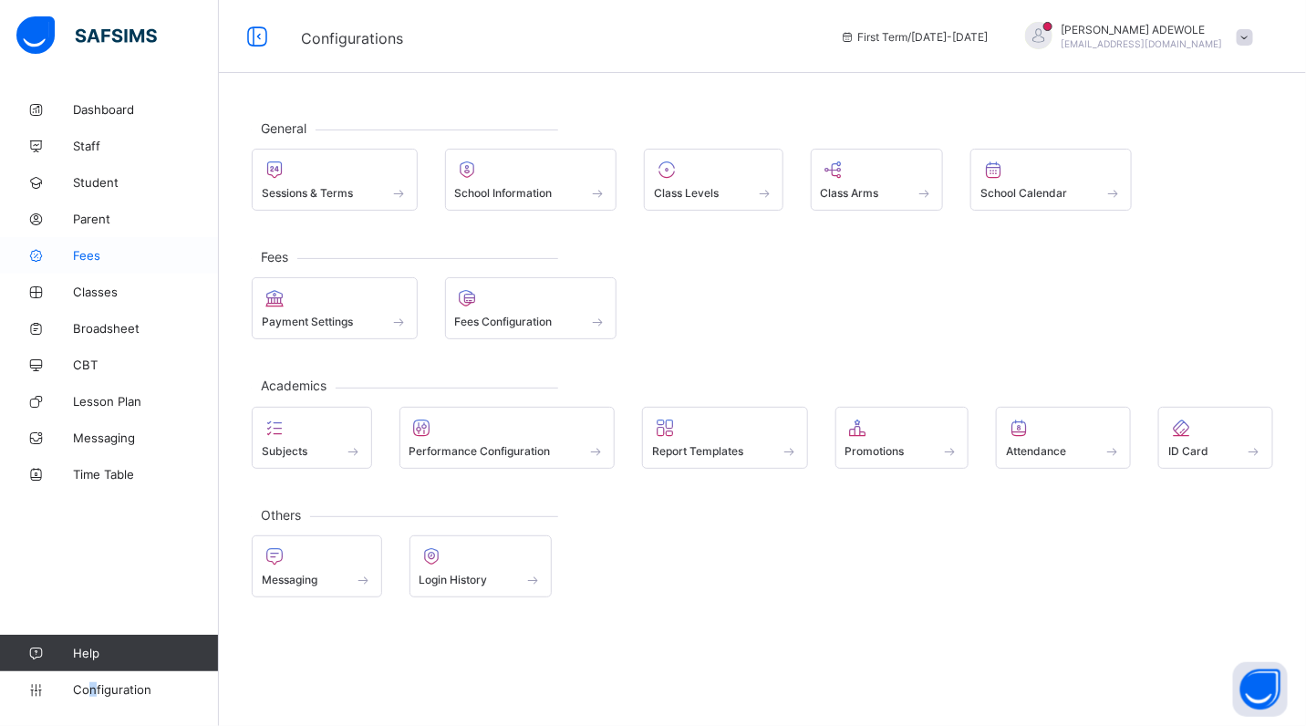
click at [82, 256] on span "Fees" at bounding box center [146, 255] width 146 height 15
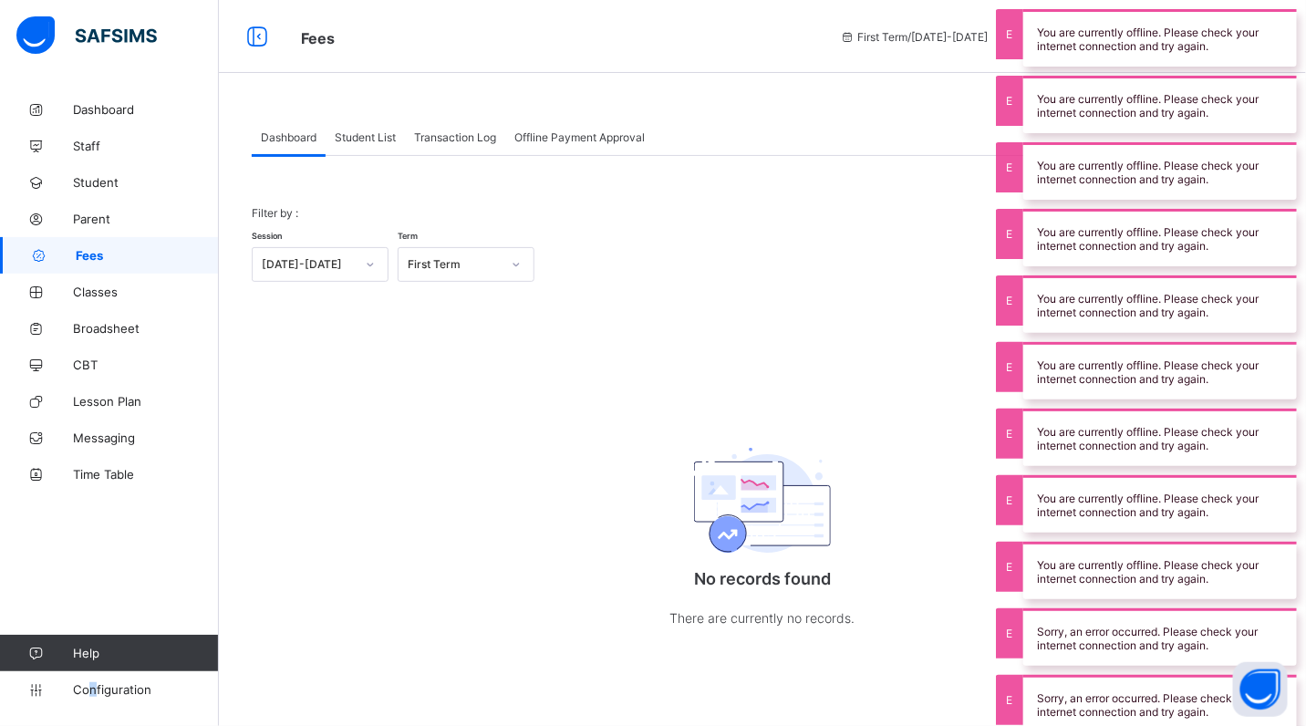
click at [643, 266] on div "Session 2025-2026 Term First Term" at bounding box center [763, 255] width 1022 height 53
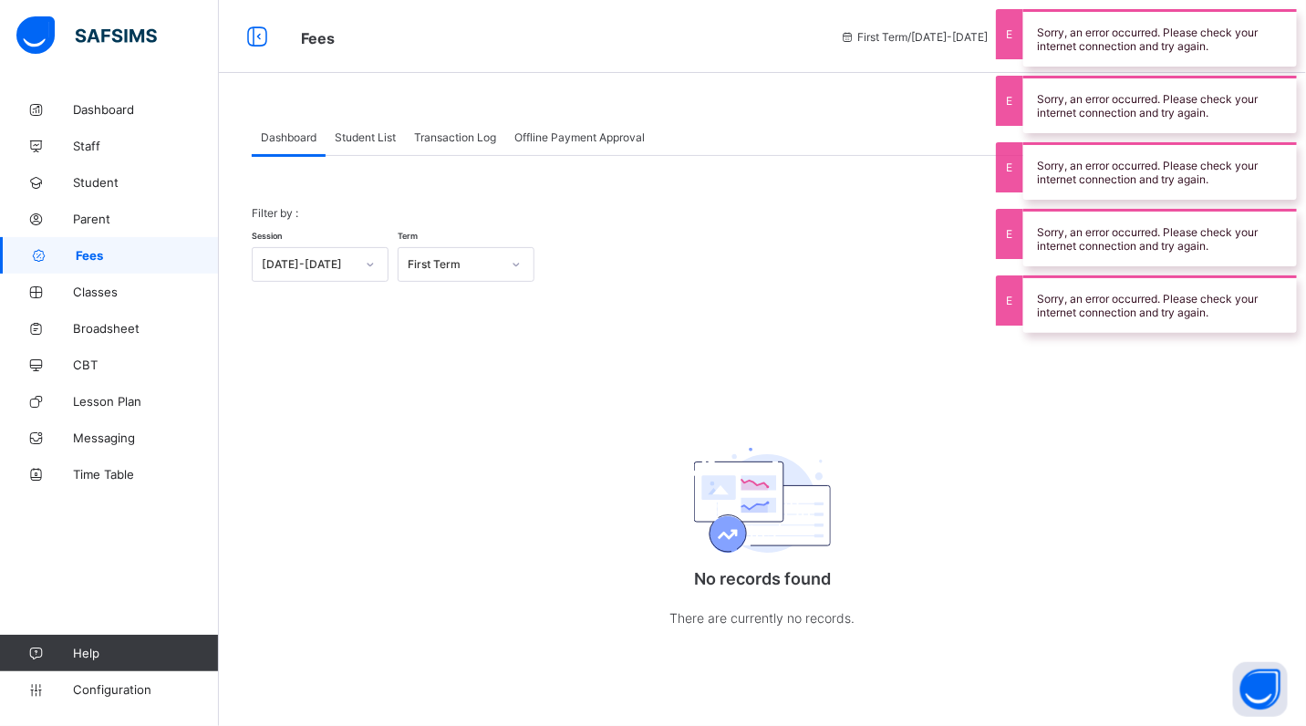
click at [643, 326] on div "Filter by : Session 2025-2026 Term First Term No records found There are curren…" at bounding box center [763, 427] width 1022 height 478
click at [696, 297] on div "Filter by : Session 2025-2026 Term First Term" at bounding box center [763, 244] width 1022 height 112
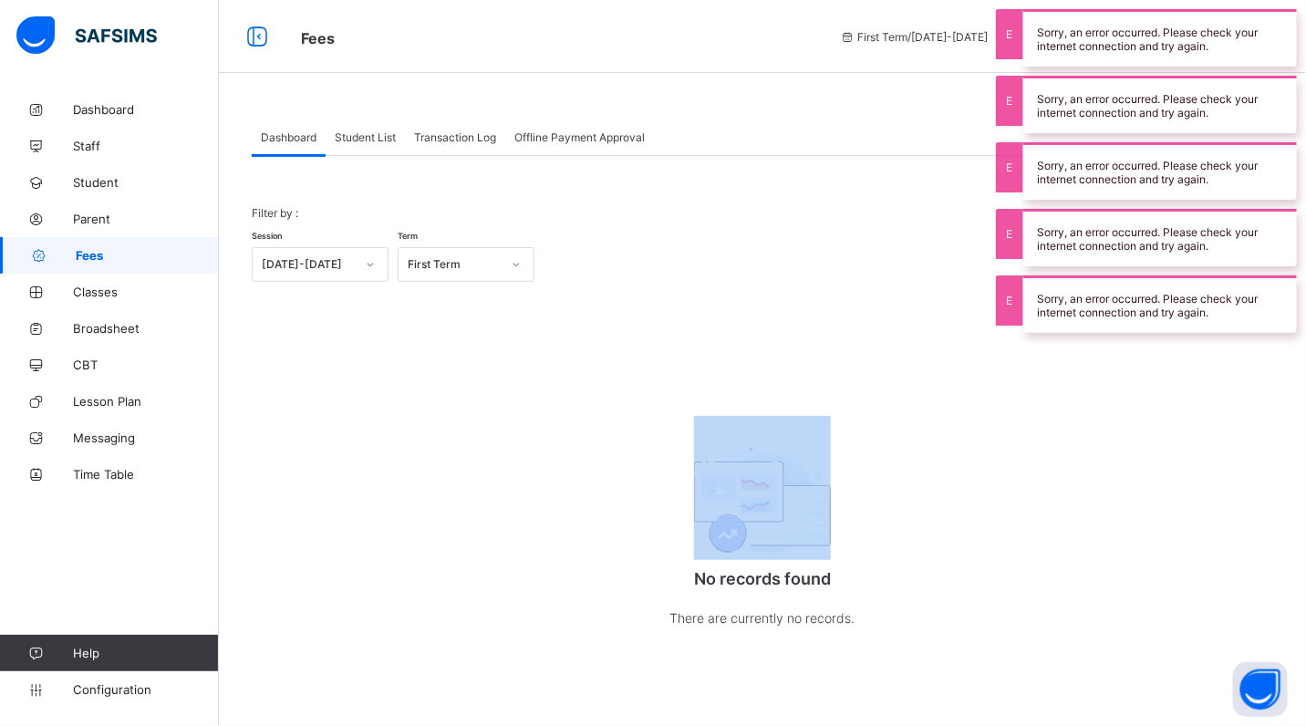
click at [698, 297] on div "Filter by : Session 2025-2026 Term First Term" at bounding box center [763, 244] width 1022 height 112
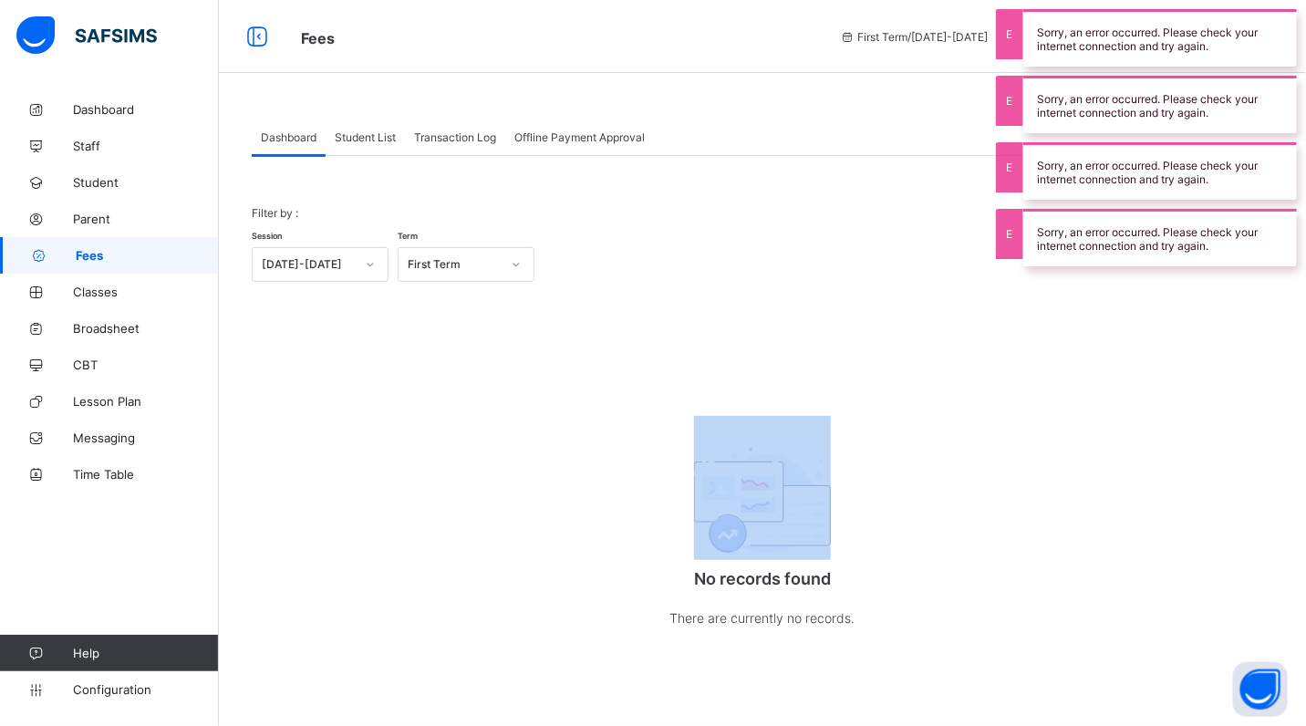
click at [696, 297] on div "Filter by : Session 2025-2026 Term First Term" at bounding box center [763, 244] width 1022 height 112
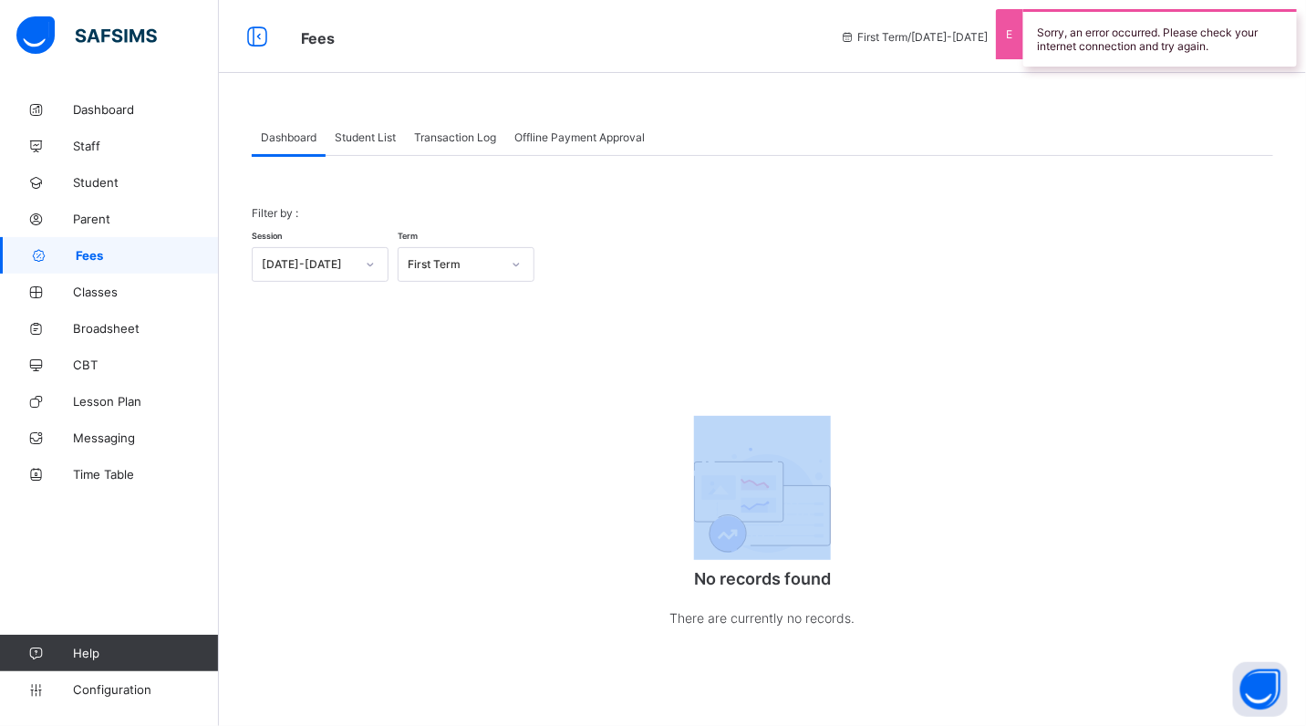
click at [696, 297] on div "Filter by : Session 2025-2026 Term First Term" at bounding box center [763, 244] width 1022 height 112
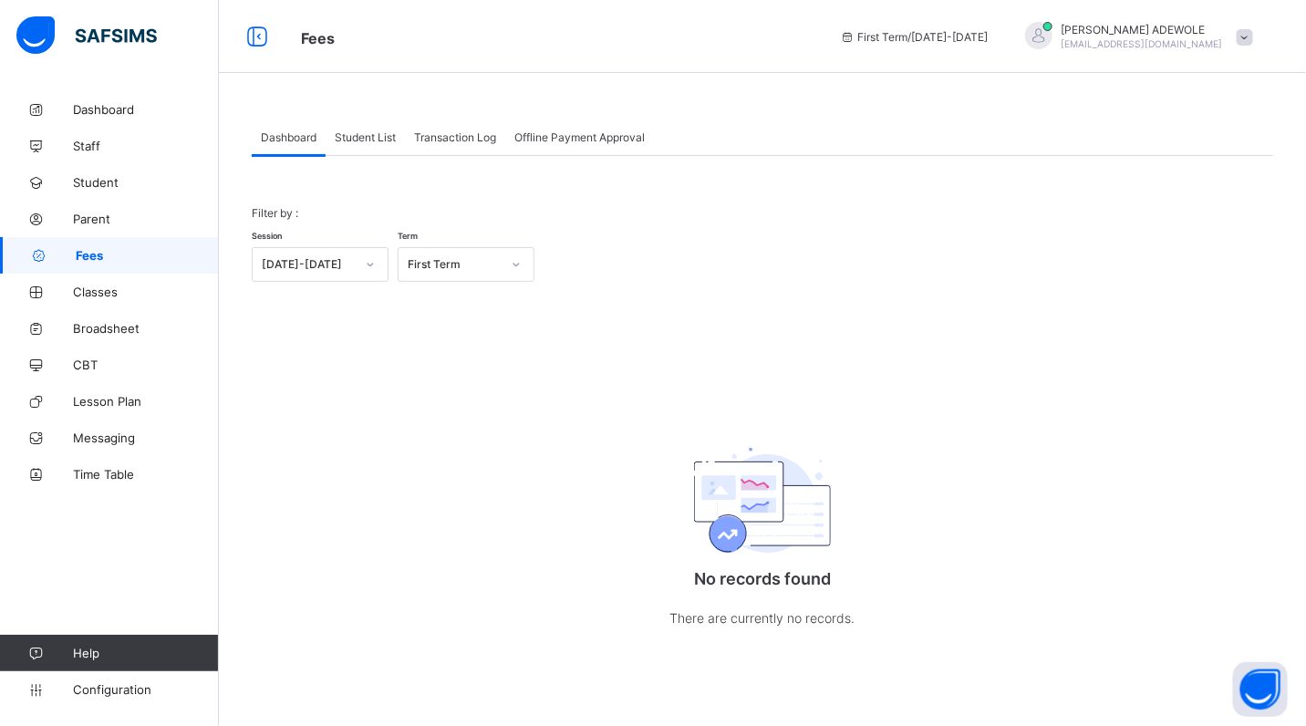
click at [366, 142] on span "Student List" at bounding box center [365, 137] width 61 height 14
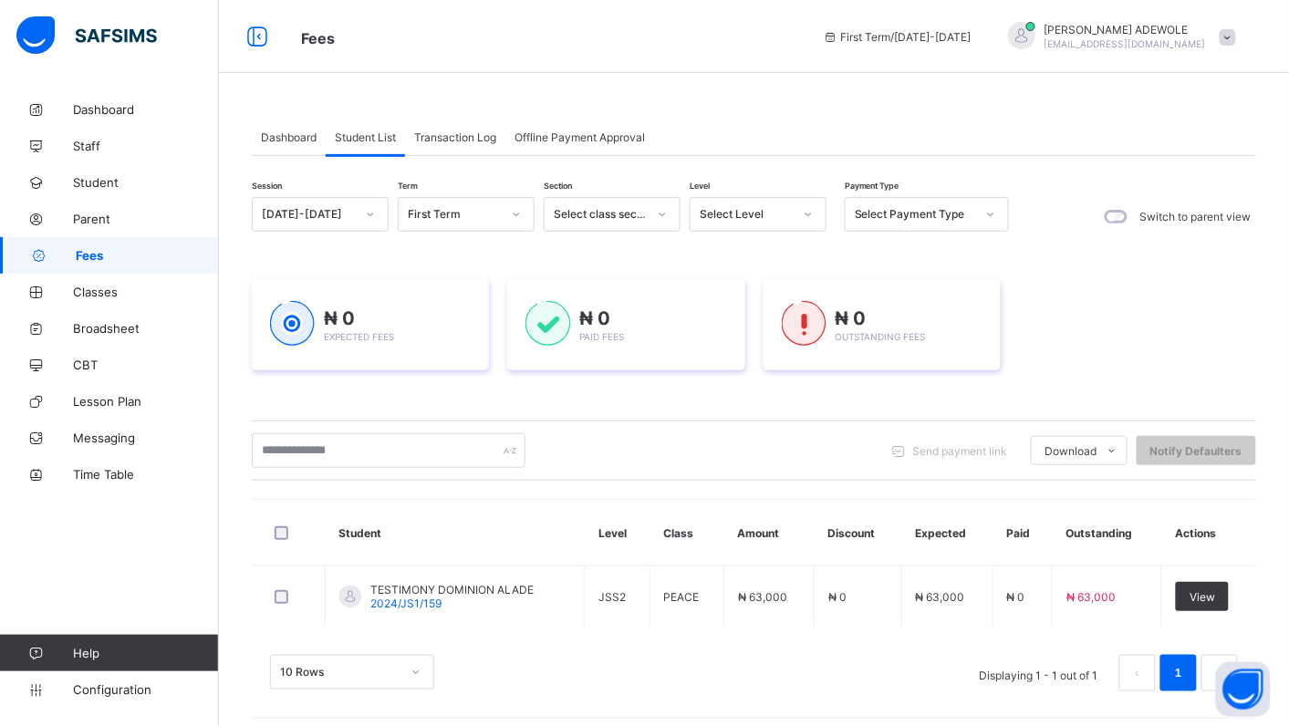
click at [805, 213] on icon at bounding box center [808, 214] width 11 height 18
click at [728, 244] on div "No options" at bounding box center [758, 254] width 135 height 28
drag, startPoint x: 728, startPoint y: 244, endPoint x: 734, endPoint y: 251, distance: 9.7
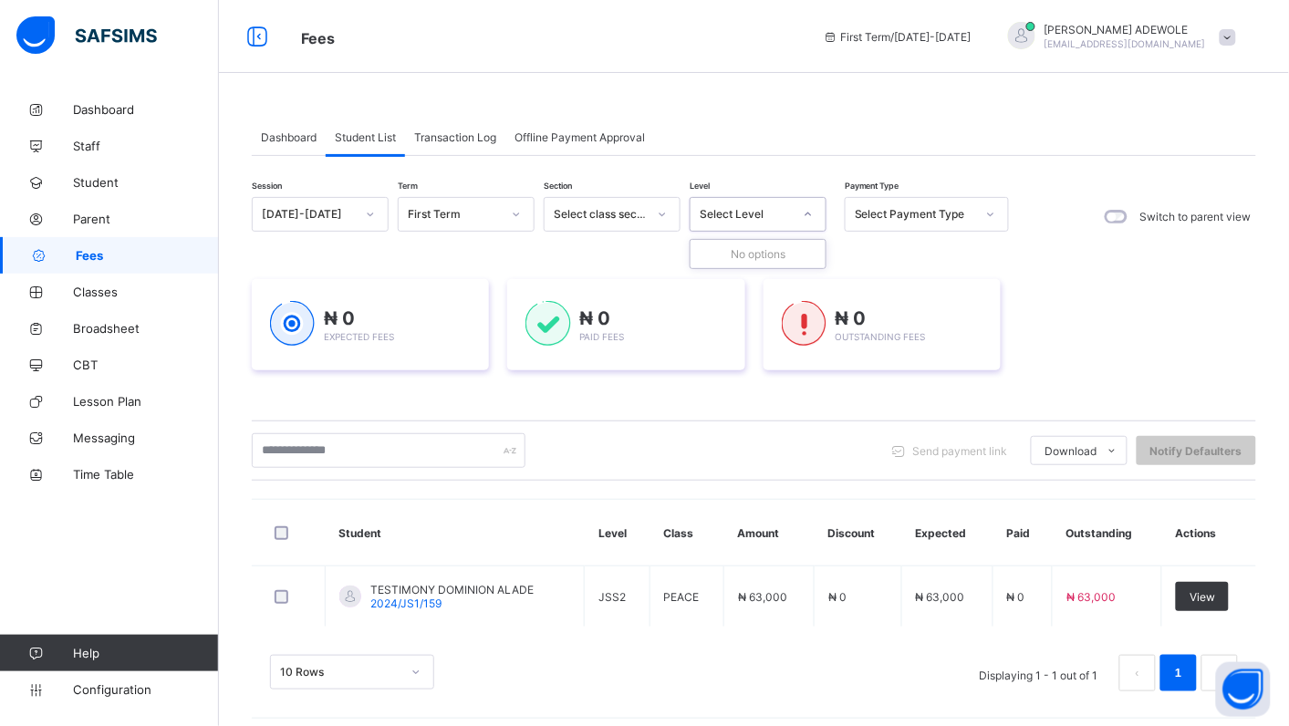
click at [734, 251] on div "No options" at bounding box center [758, 254] width 135 height 28
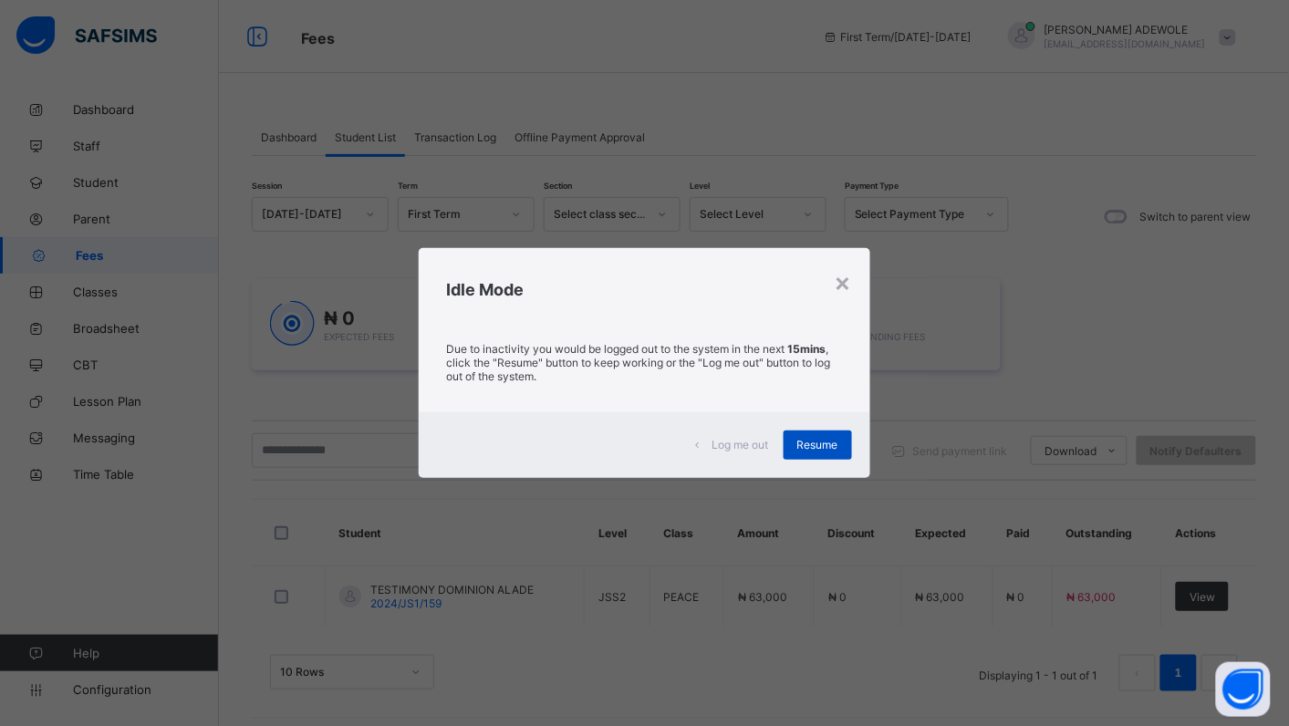
click at [827, 440] on span "Resume" at bounding box center [817, 445] width 41 height 14
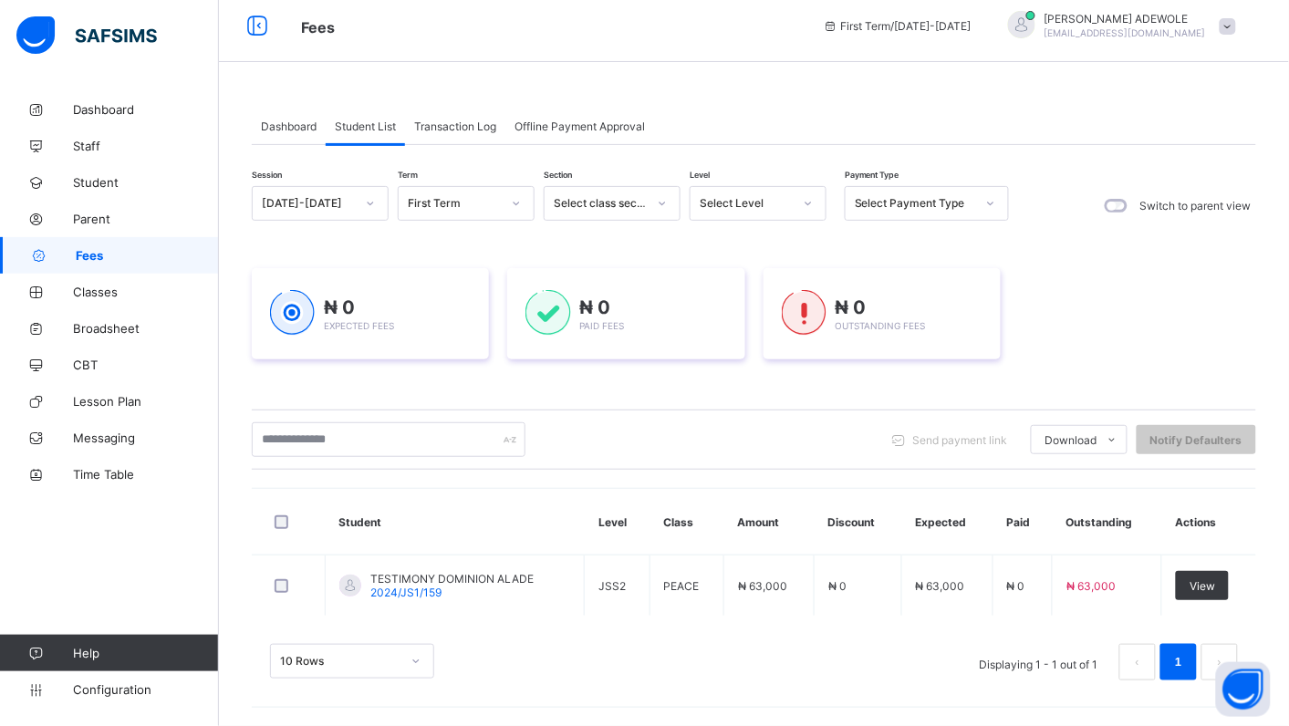
scroll to position [12, 0]
click at [809, 202] on icon at bounding box center [808, 203] width 11 height 18
click at [809, 201] on icon at bounding box center [808, 203] width 11 height 18
click at [804, 196] on icon at bounding box center [808, 203] width 11 height 18
click at [809, 194] on icon at bounding box center [808, 203] width 11 height 18
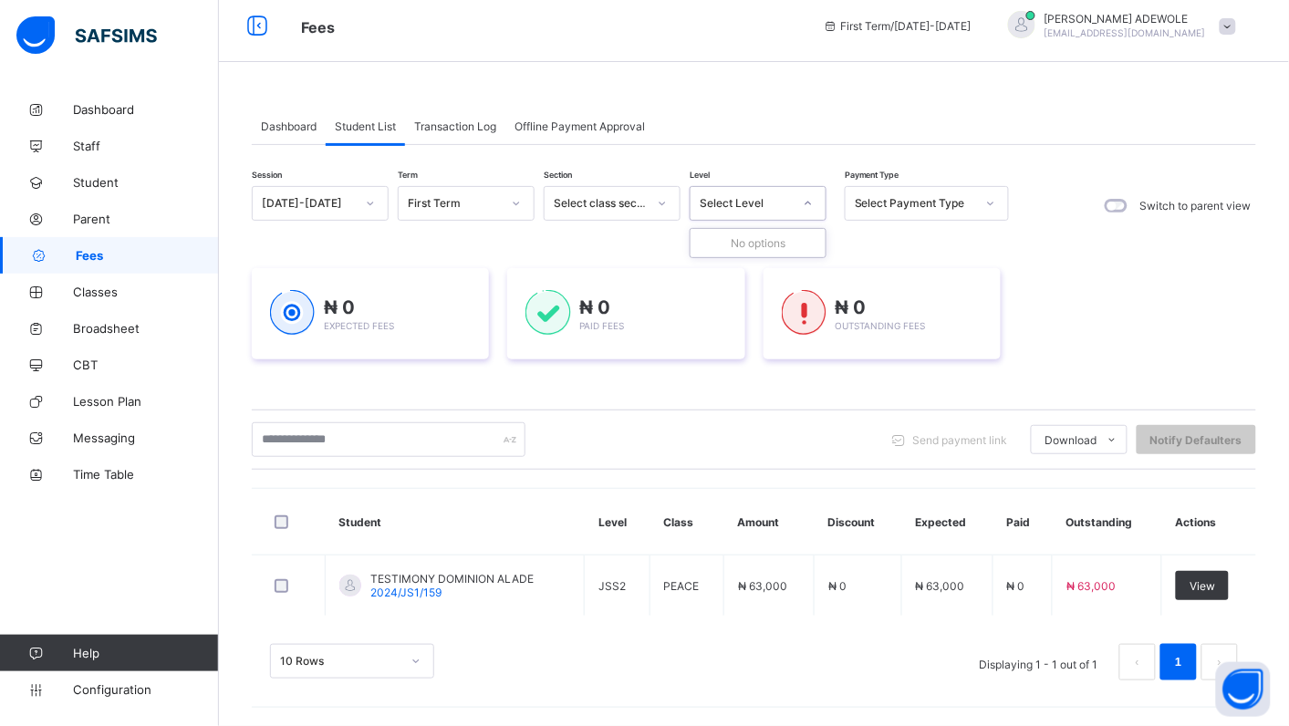
click at [805, 206] on icon at bounding box center [808, 203] width 11 height 18
click at [808, 198] on icon at bounding box center [808, 203] width 11 height 18
click at [807, 202] on icon at bounding box center [809, 204] width 6 height 4
paste input "**********"
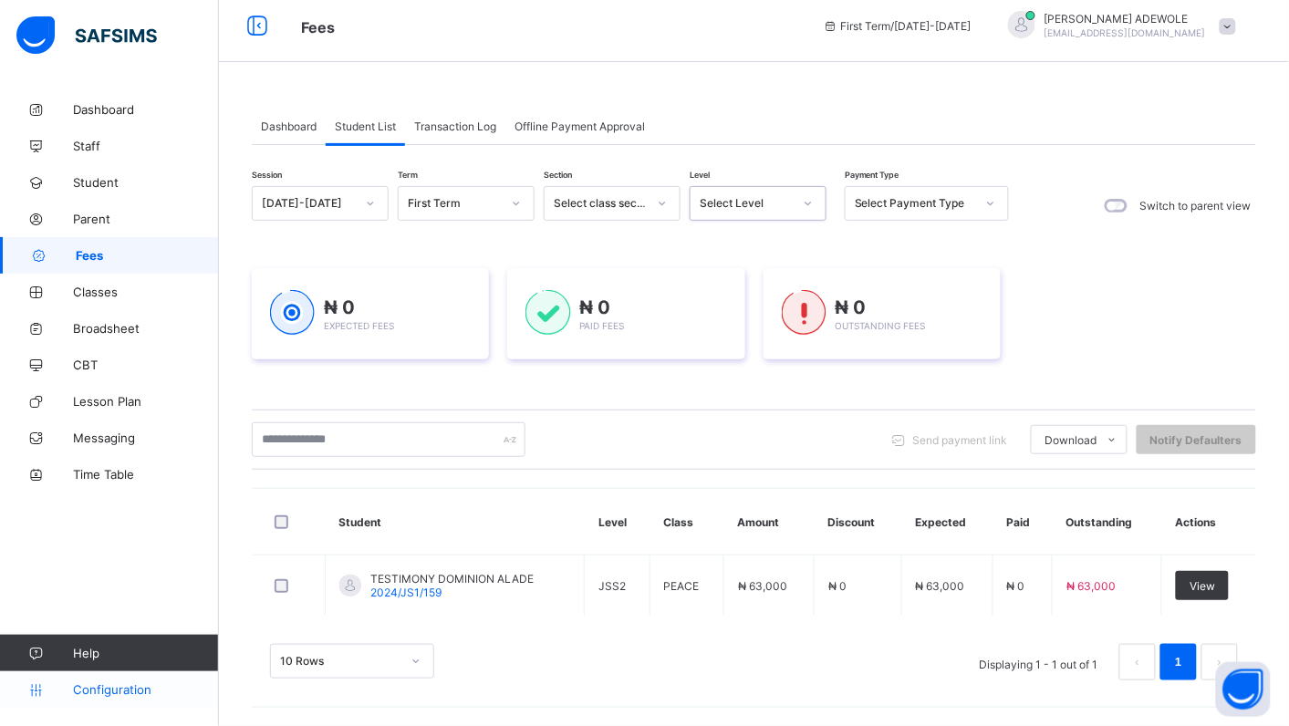
type input "**********"
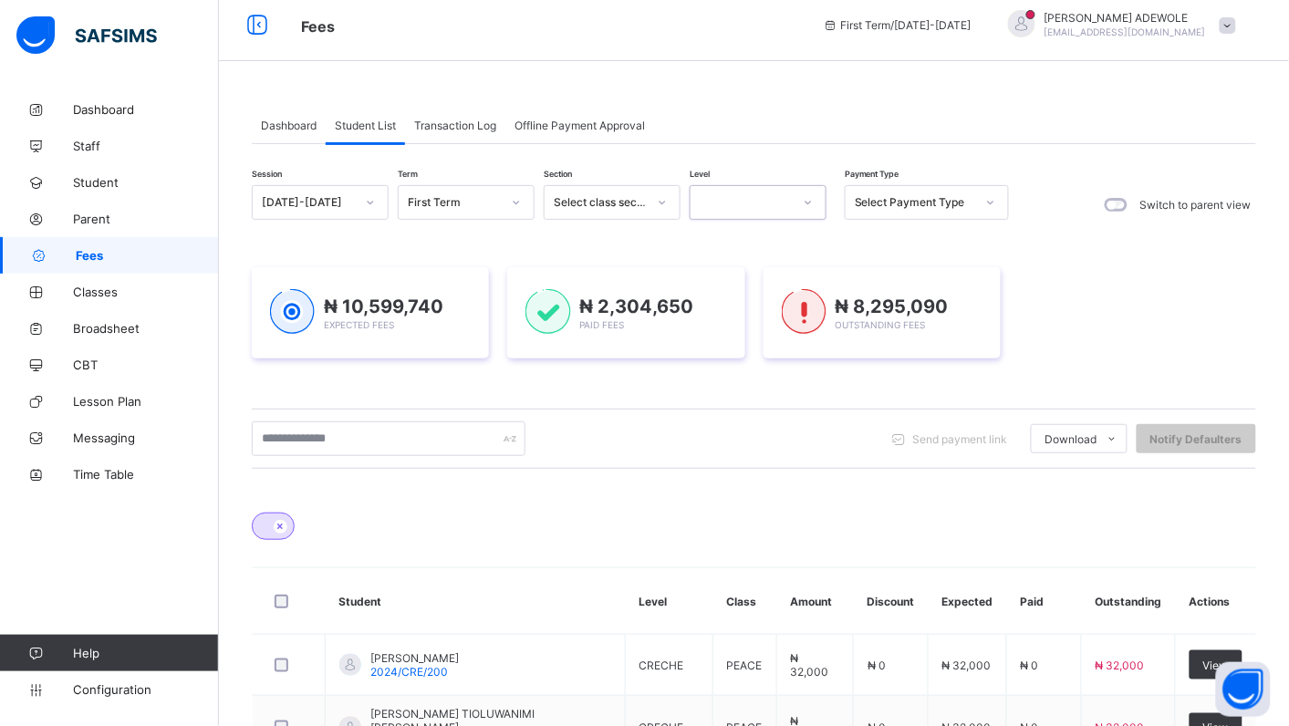
click at [806, 206] on icon at bounding box center [808, 202] width 11 height 18
click at [808, 206] on icon at bounding box center [808, 202] width 11 height 18
click at [634, 530] on div at bounding box center [754, 517] width 1005 height 64
click at [809, 201] on icon at bounding box center [808, 202] width 11 height 18
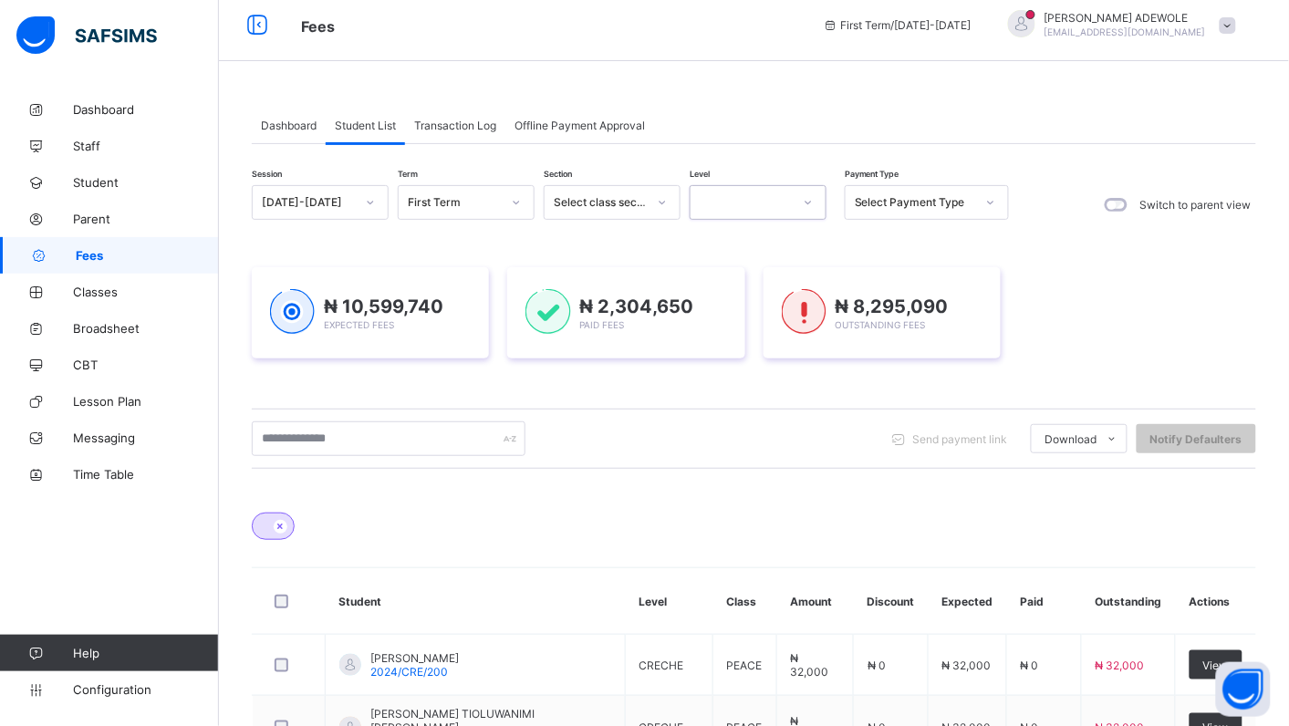
drag, startPoint x: 809, startPoint y: 201, endPoint x: 817, endPoint y: 213, distance: 14.4
click at [817, 213] on div at bounding box center [808, 202] width 31 height 29
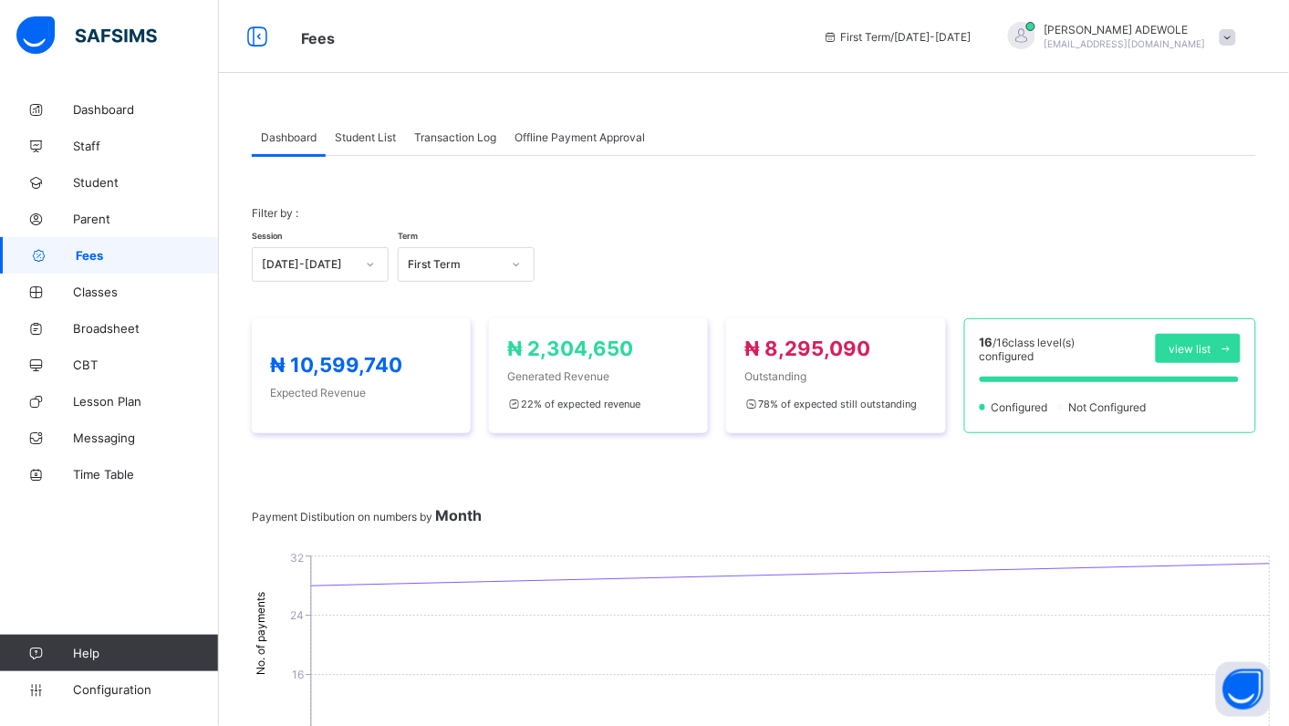
click at [386, 137] on span "Student List" at bounding box center [365, 137] width 61 height 14
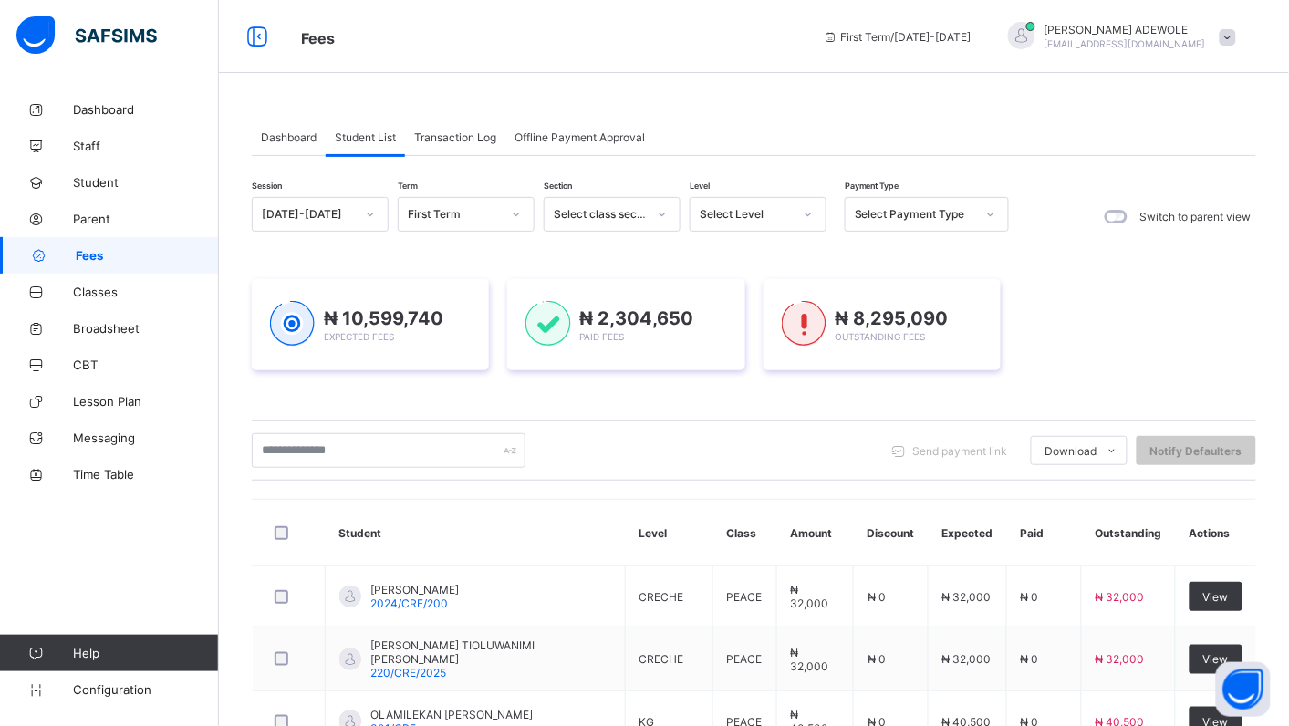
click at [813, 210] on icon at bounding box center [808, 214] width 11 height 18
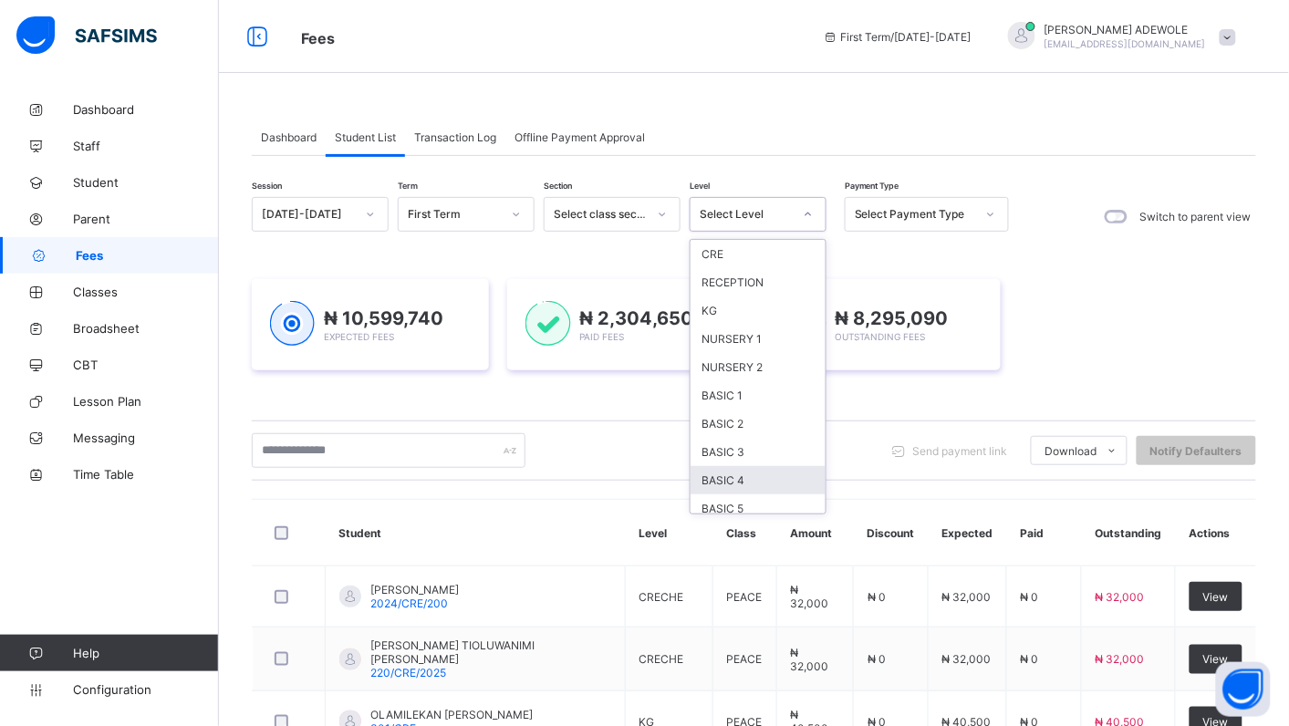
click at [710, 480] on div "BASIC 4" at bounding box center [758, 480] width 135 height 28
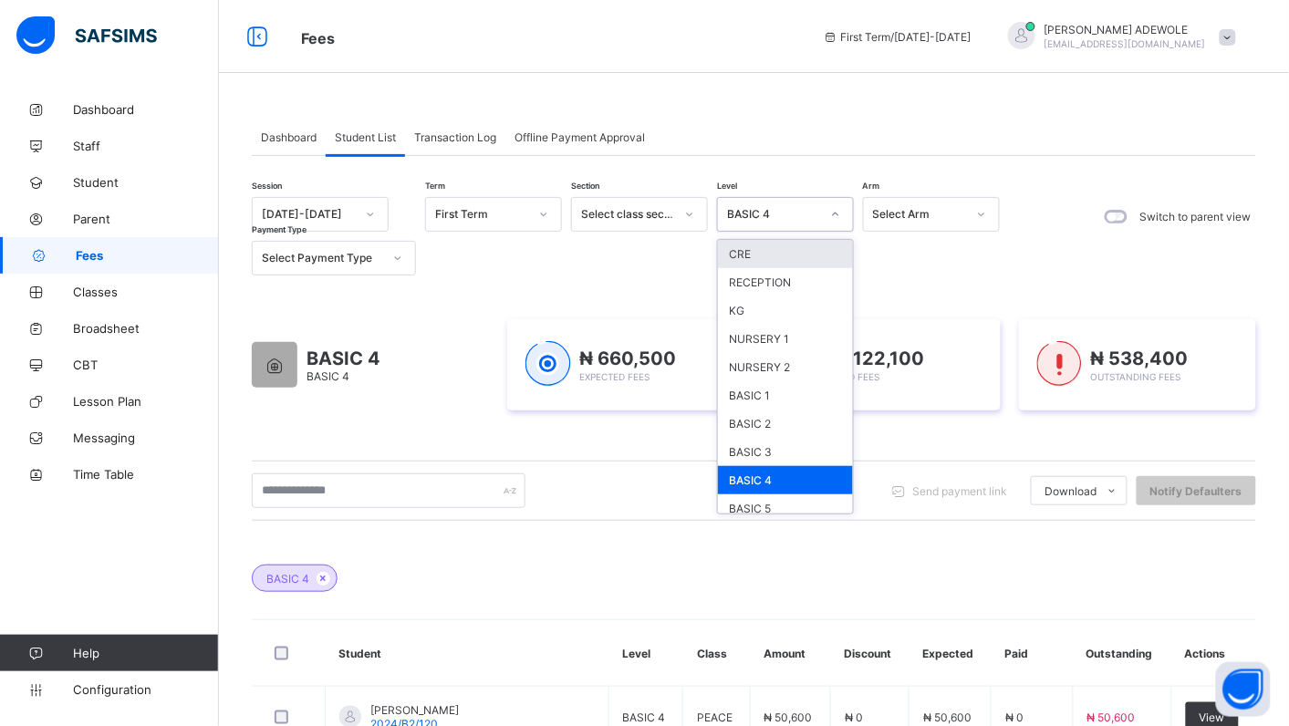
click at [831, 213] on icon at bounding box center [835, 214] width 11 height 18
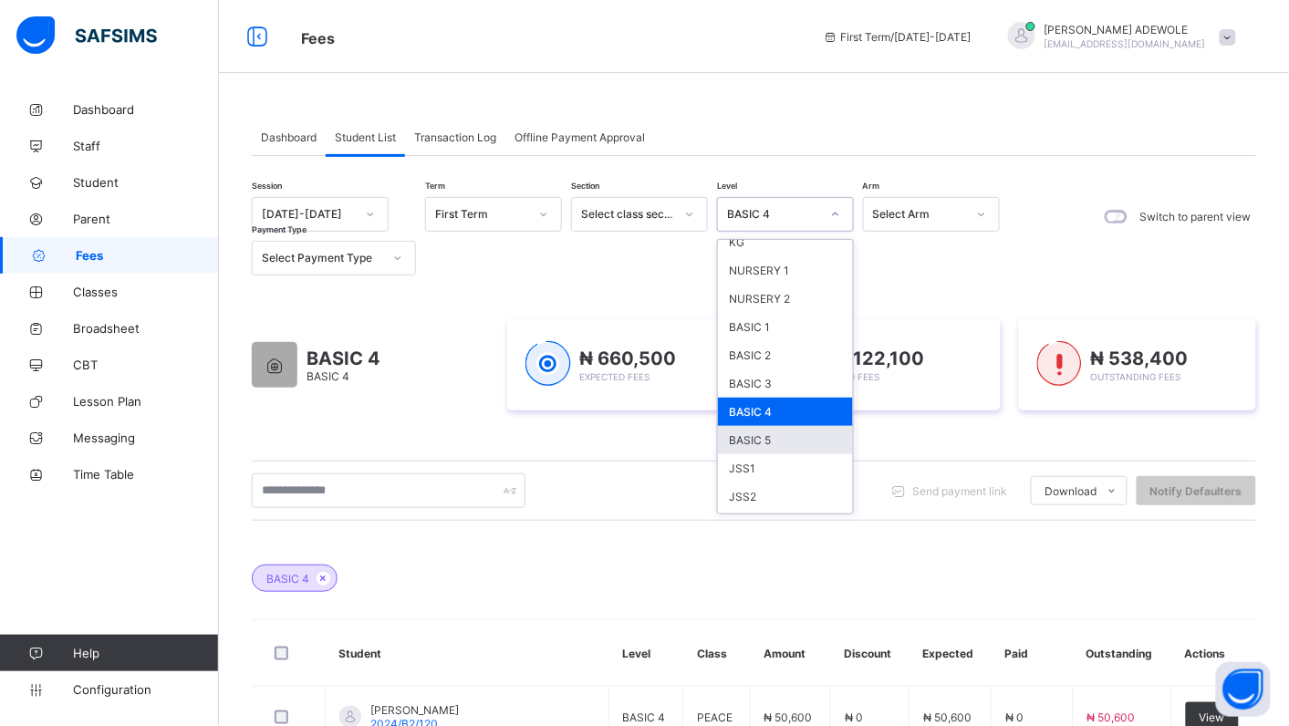
scroll to position [102, 0]
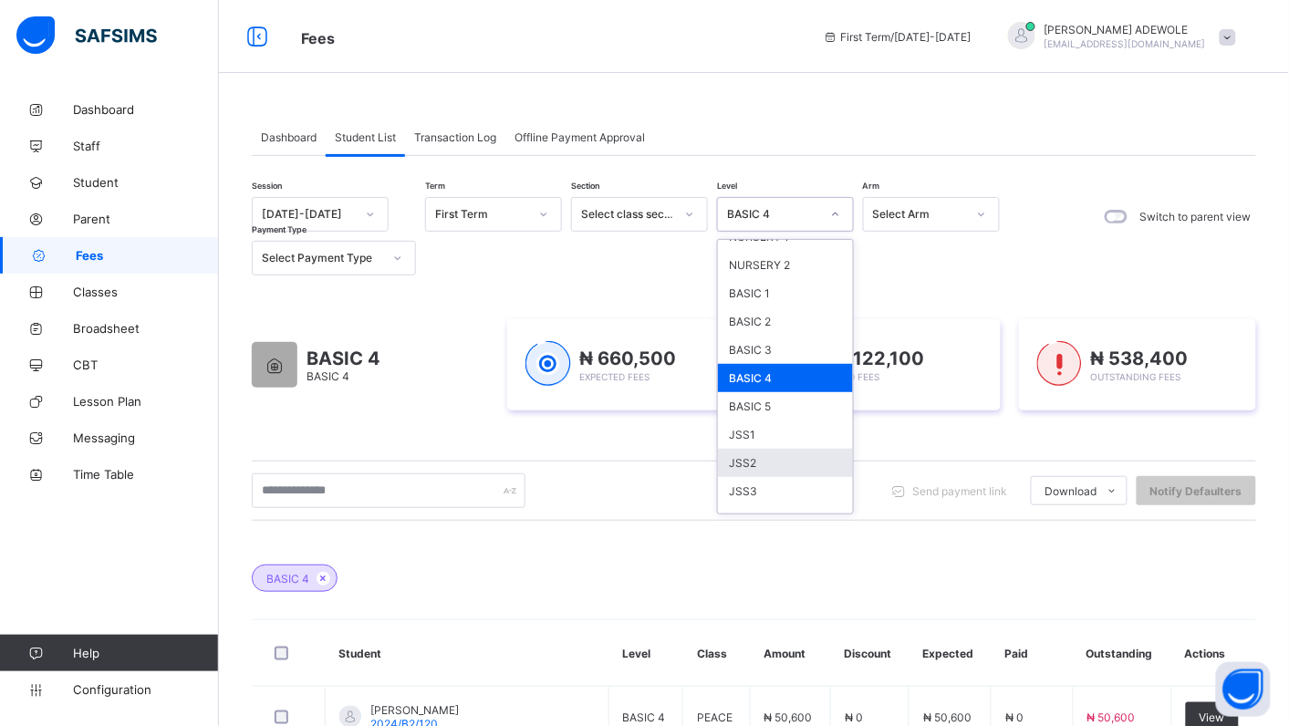
click at [792, 456] on div "JSS2" at bounding box center [785, 463] width 135 height 28
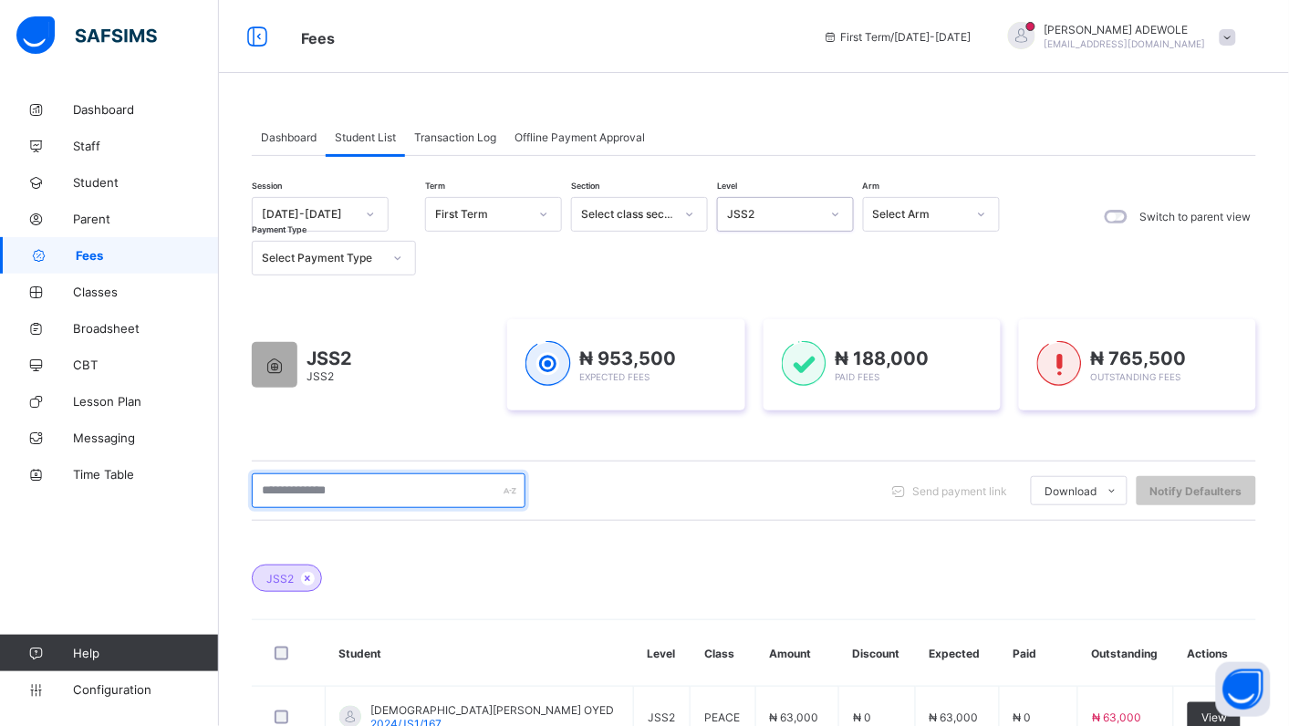
click at [381, 497] on input "text" at bounding box center [389, 491] width 274 height 35
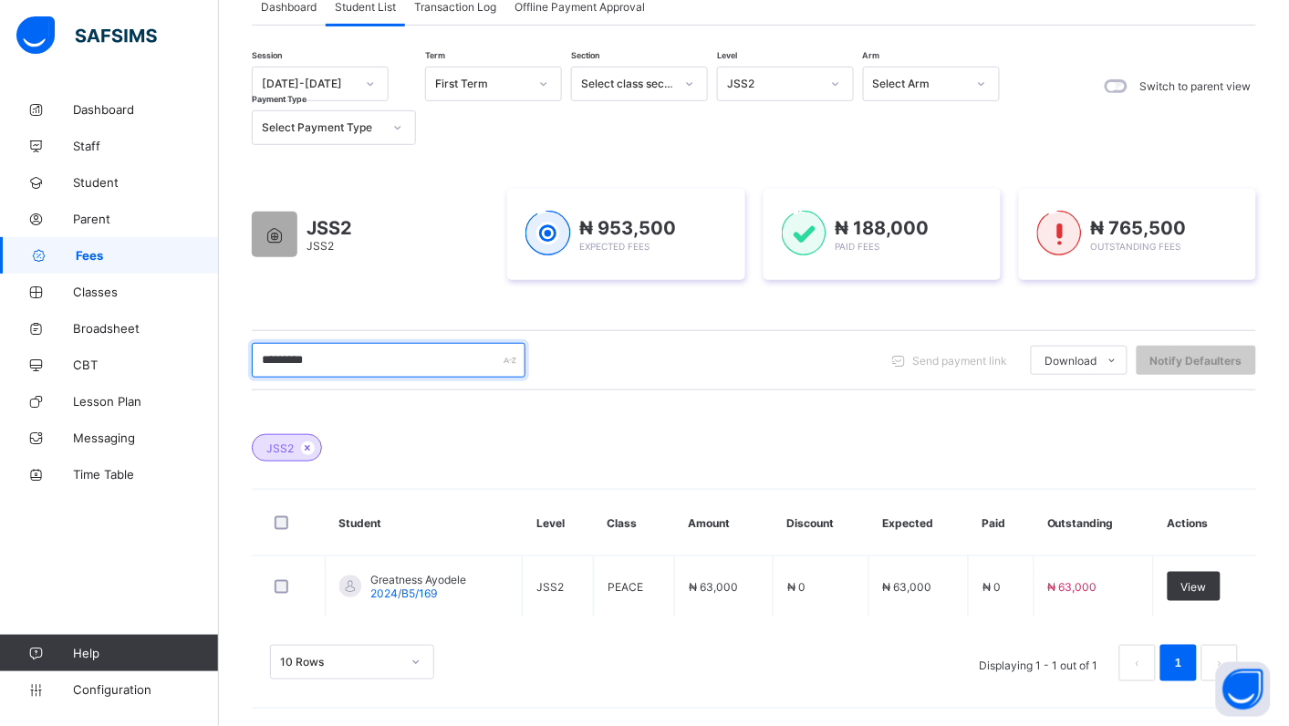
scroll to position [132, 0]
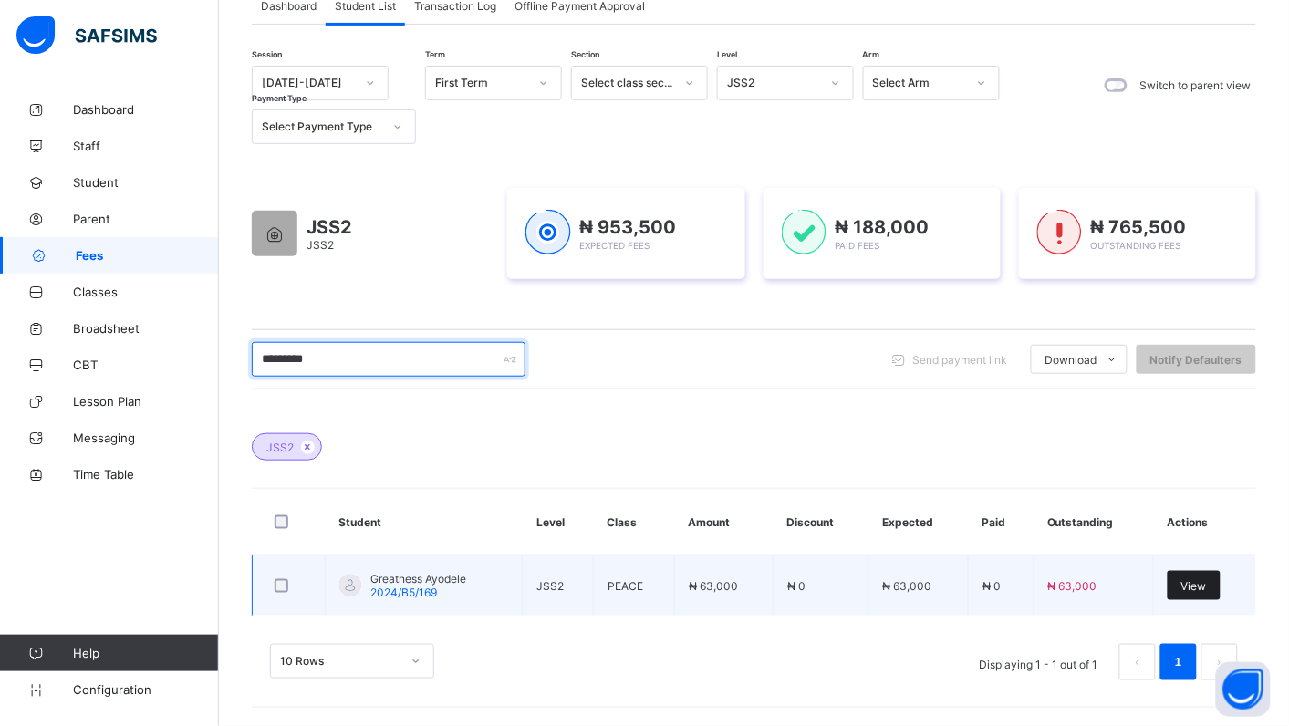
type input "*********"
click at [1206, 586] on span "View" at bounding box center [1194, 586] width 26 height 14
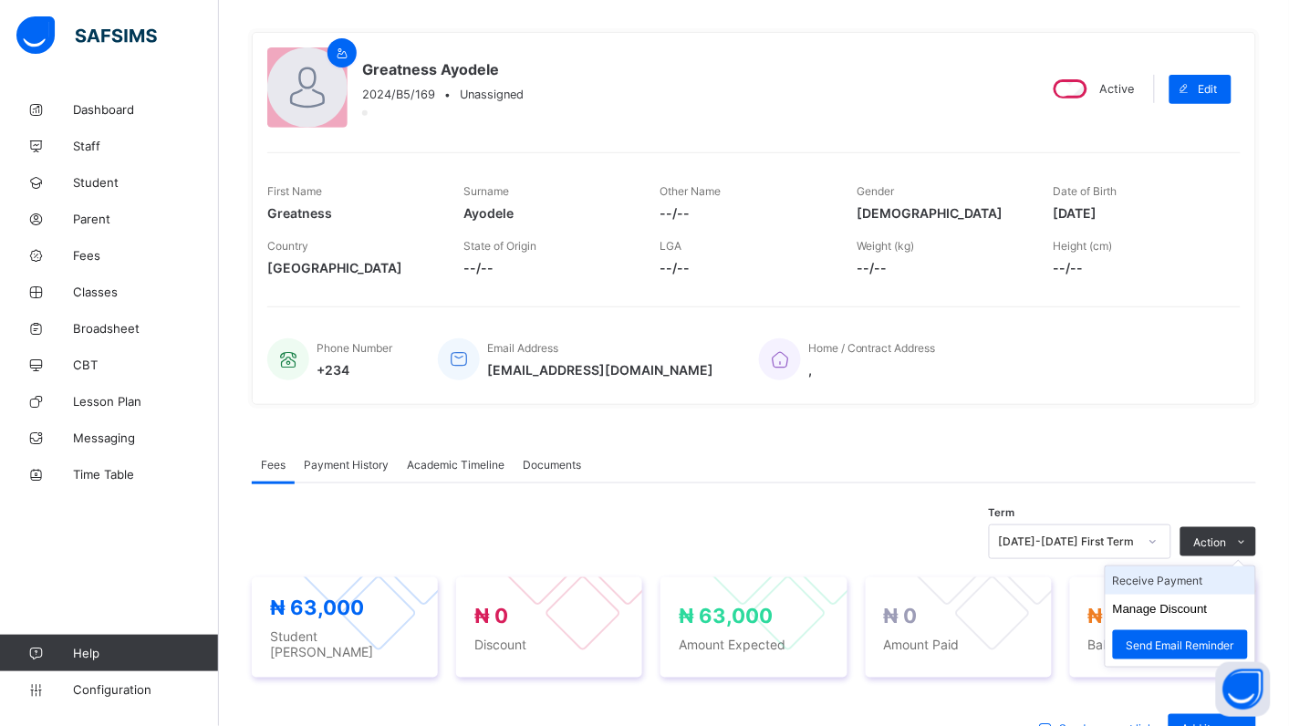
click at [1193, 577] on li "Receive Payment" at bounding box center [1181, 581] width 150 height 28
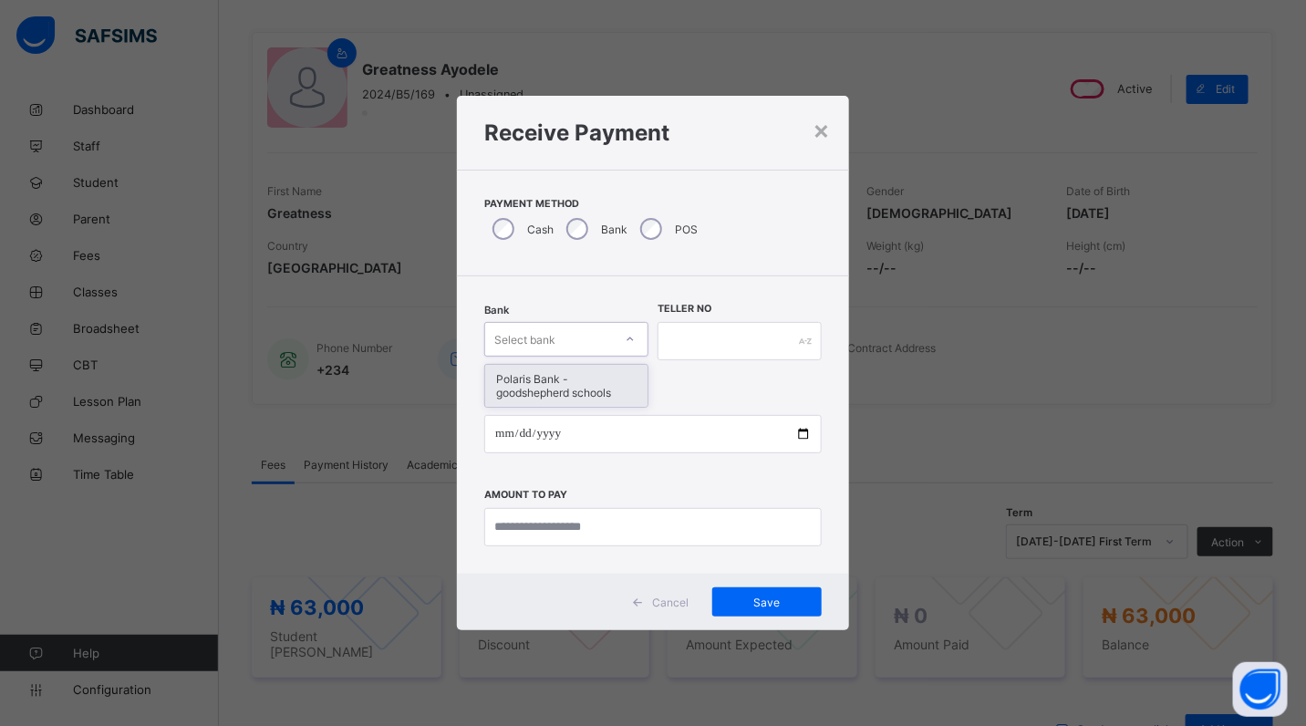
click at [631, 336] on icon at bounding box center [630, 339] width 11 height 18
click at [639, 397] on div "Polaris Bank - goodshepherd schools" at bounding box center [566, 386] width 162 height 42
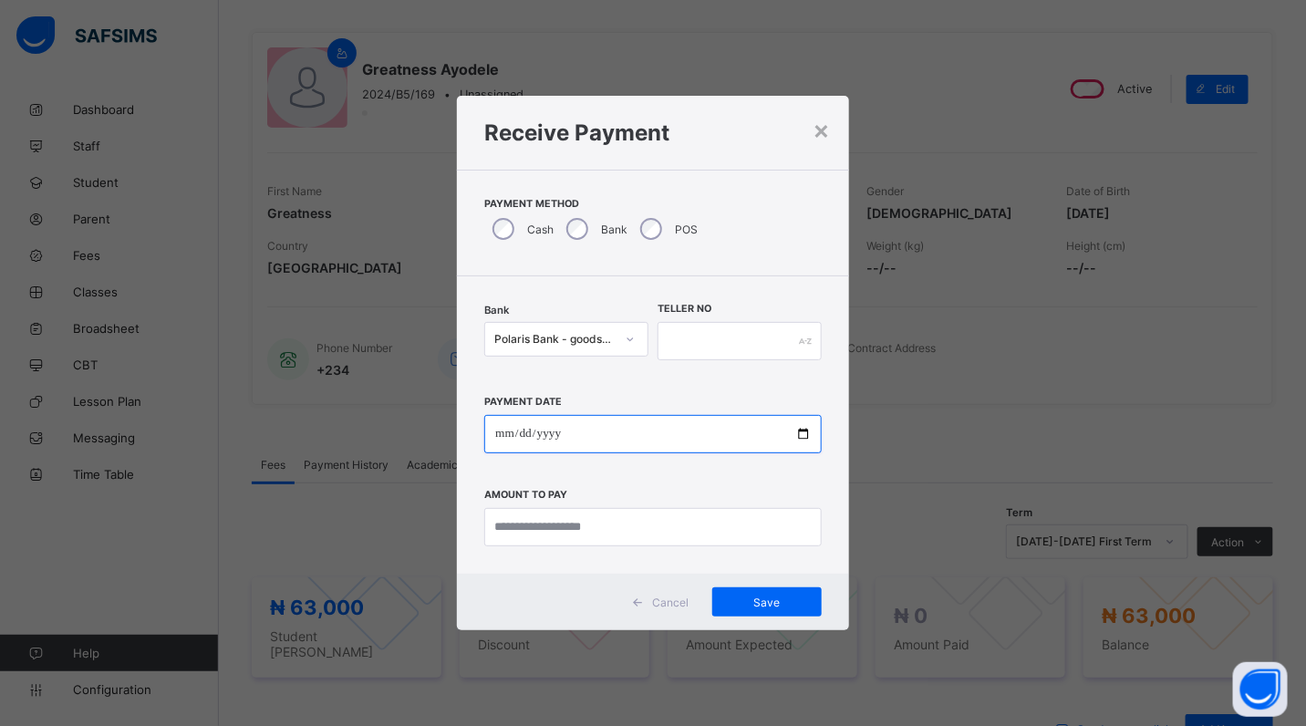
click at [801, 433] on input "date" at bounding box center [653, 434] width 338 height 38
type input "**********"
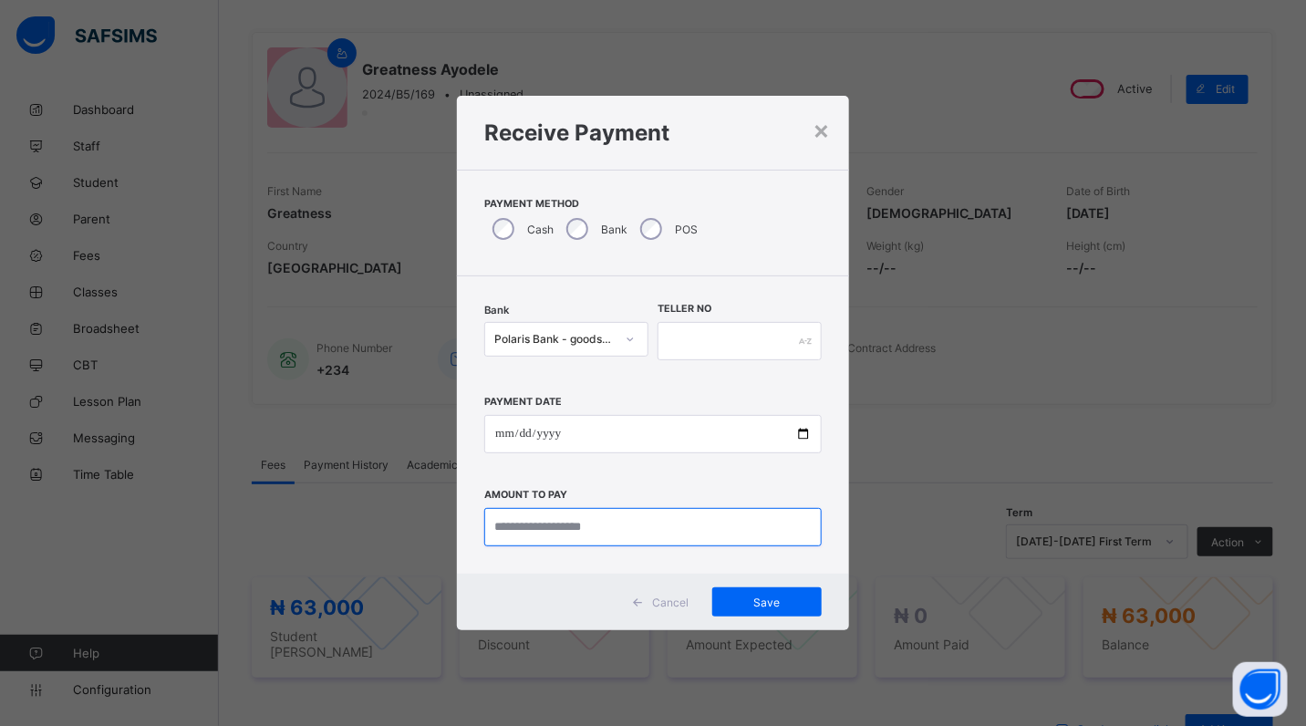
click at [641, 529] on input "currency" at bounding box center [653, 527] width 338 height 38
type input "********"
click at [672, 342] on input "text" at bounding box center [740, 341] width 164 height 38
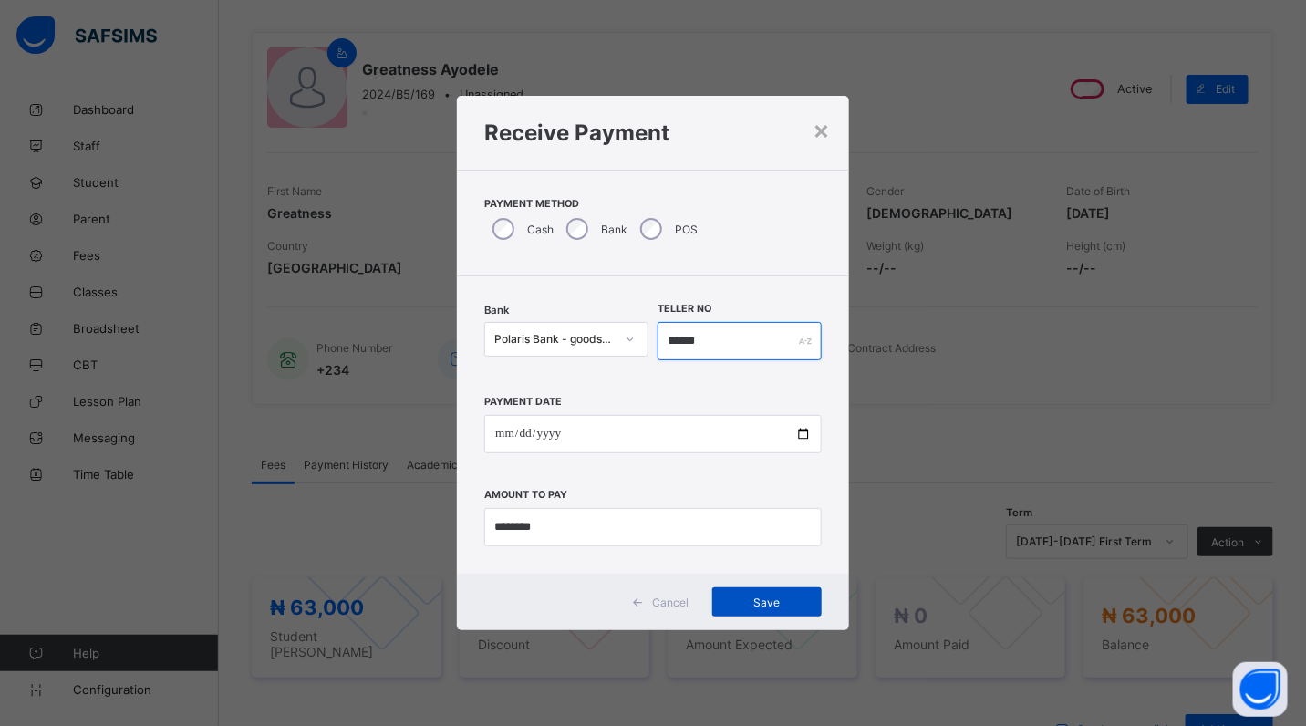
type input "******"
click at [774, 596] on span "Save" at bounding box center [767, 603] width 82 height 14
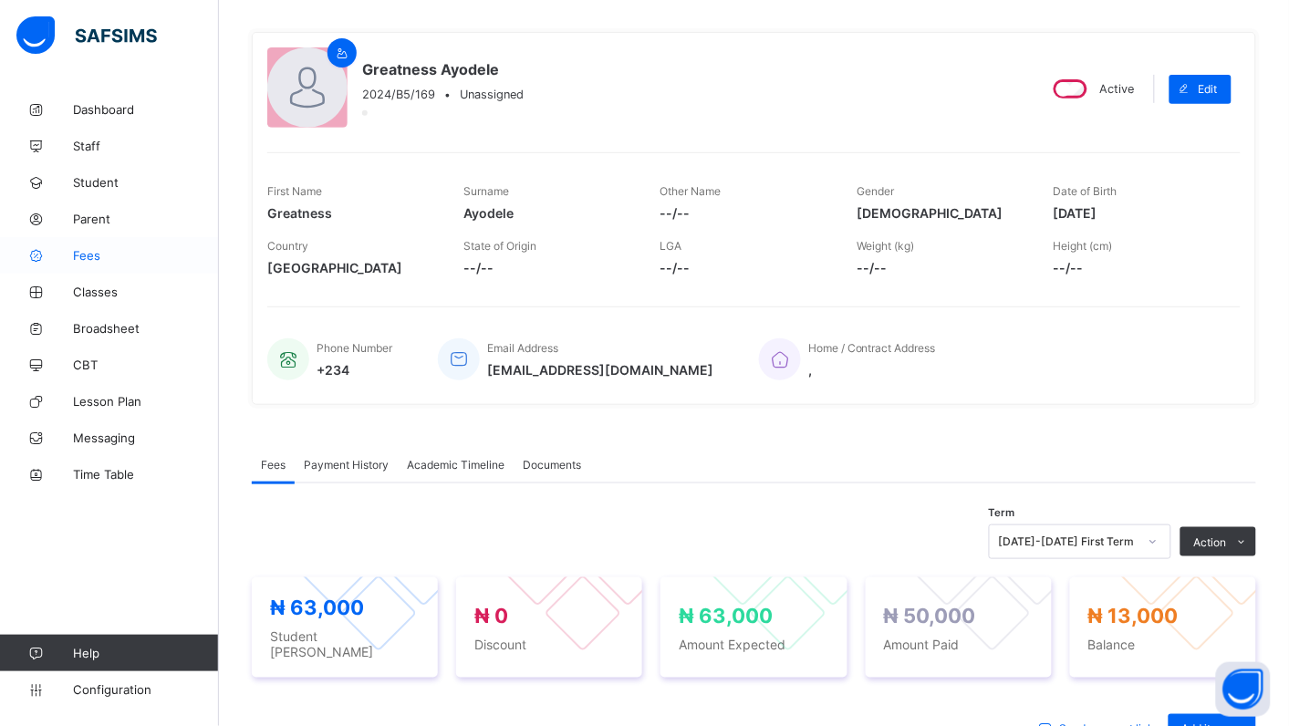
click at [88, 256] on span "Fees" at bounding box center [146, 255] width 146 height 15
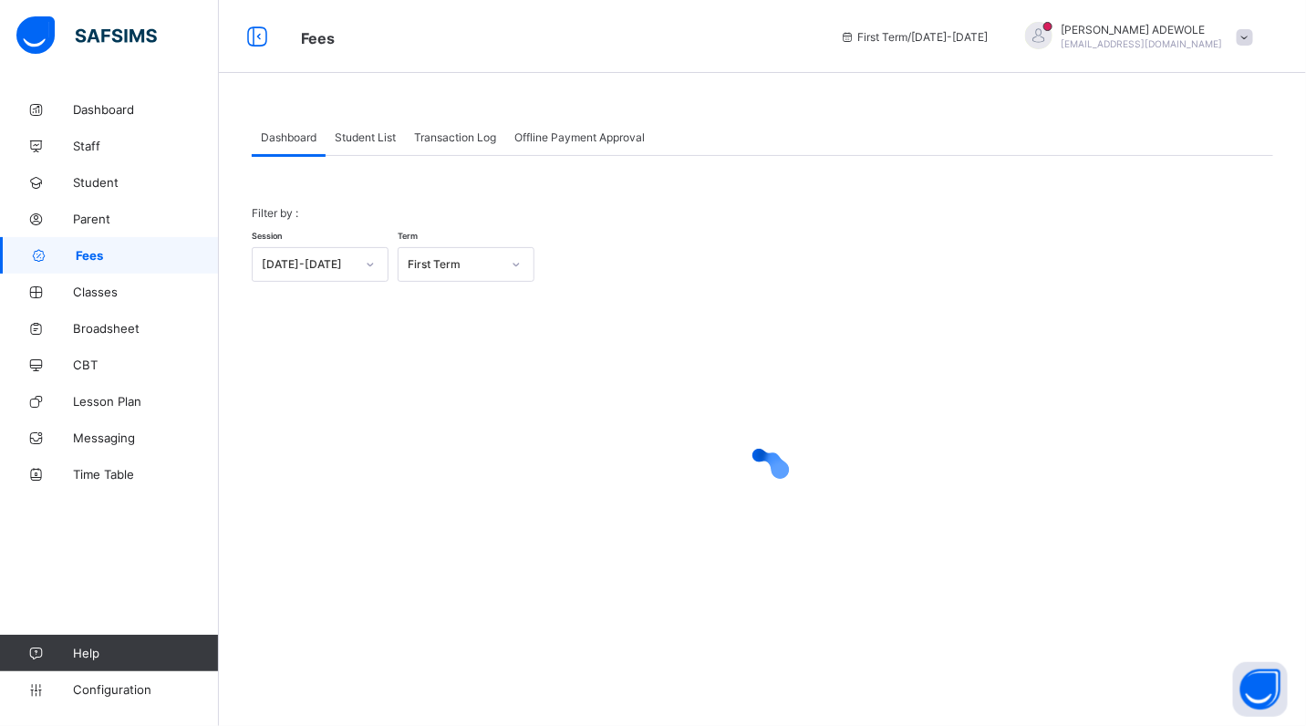
click at [380, 133] on span "Student List" at bounding box center [365, 137] width 61 height 14
click at [0, 0] on icon at bounding box center [0, 0] width 0 height 0
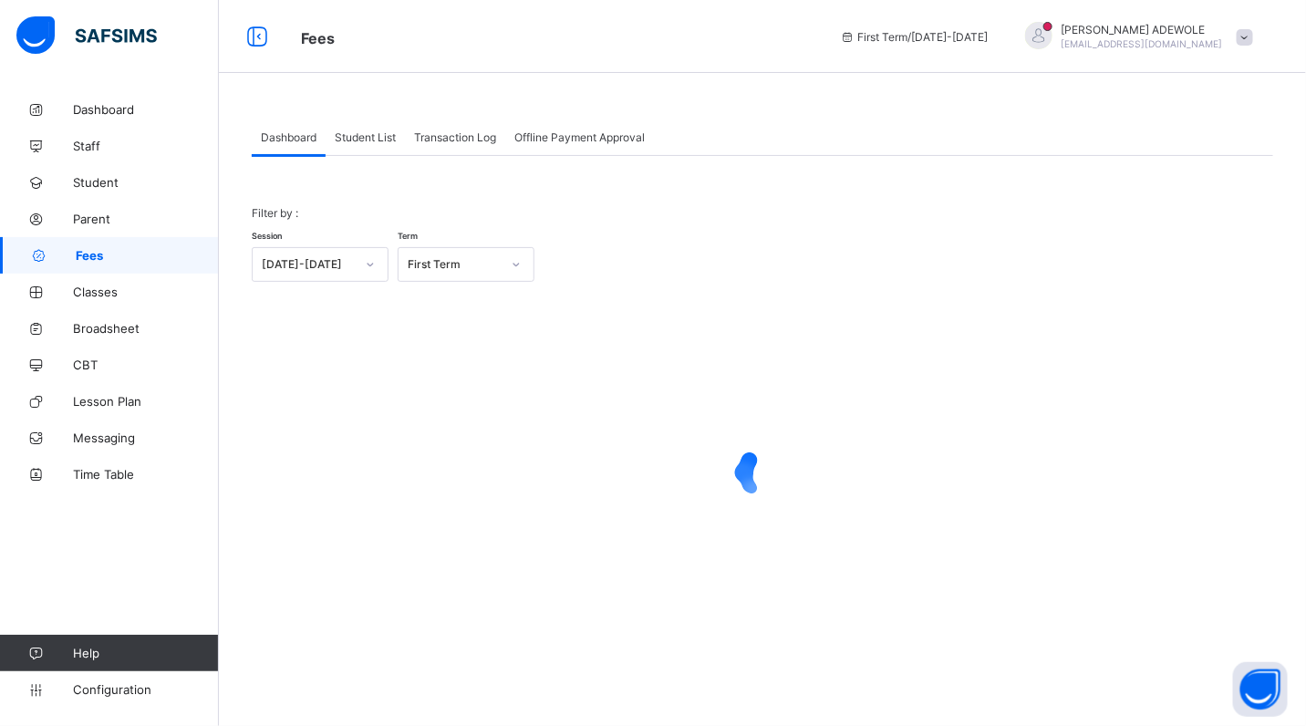
click at [0, 0] on icon at bounding box center [0, 0] width 0 height 0
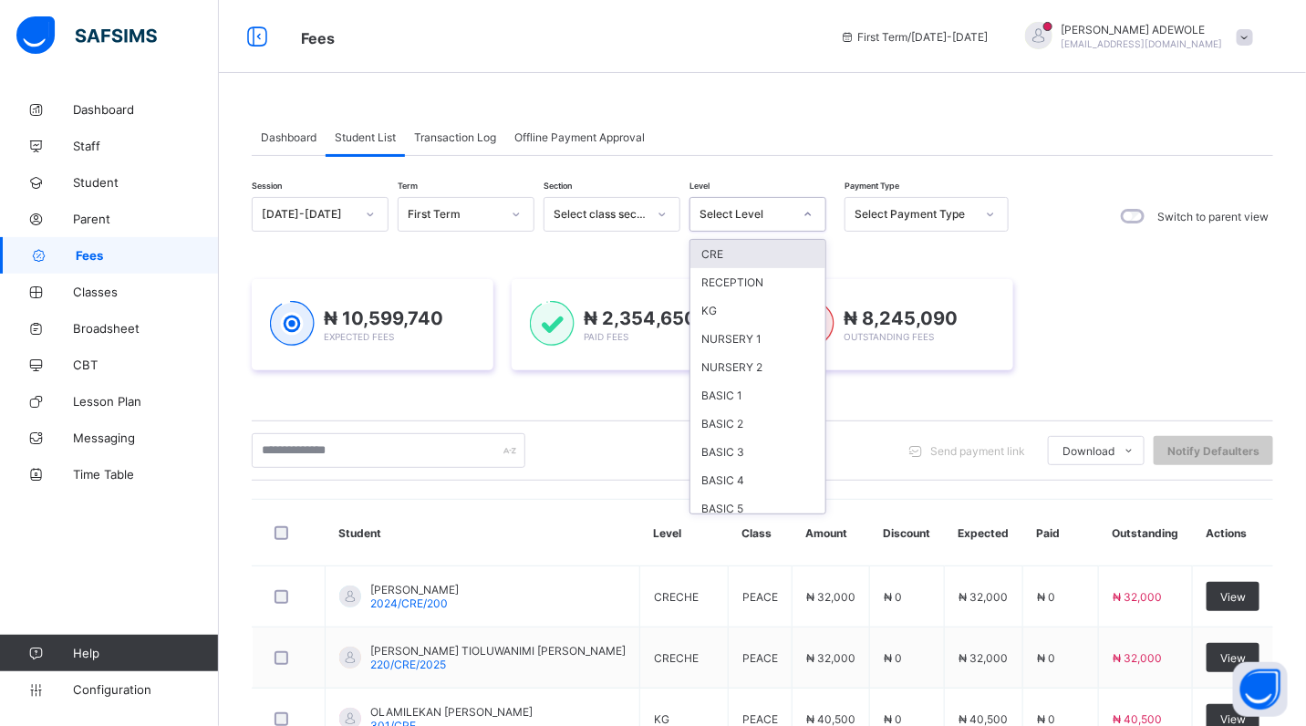
click at [807, 213] on icon at bounding box center [808, 214] width 11 height 18
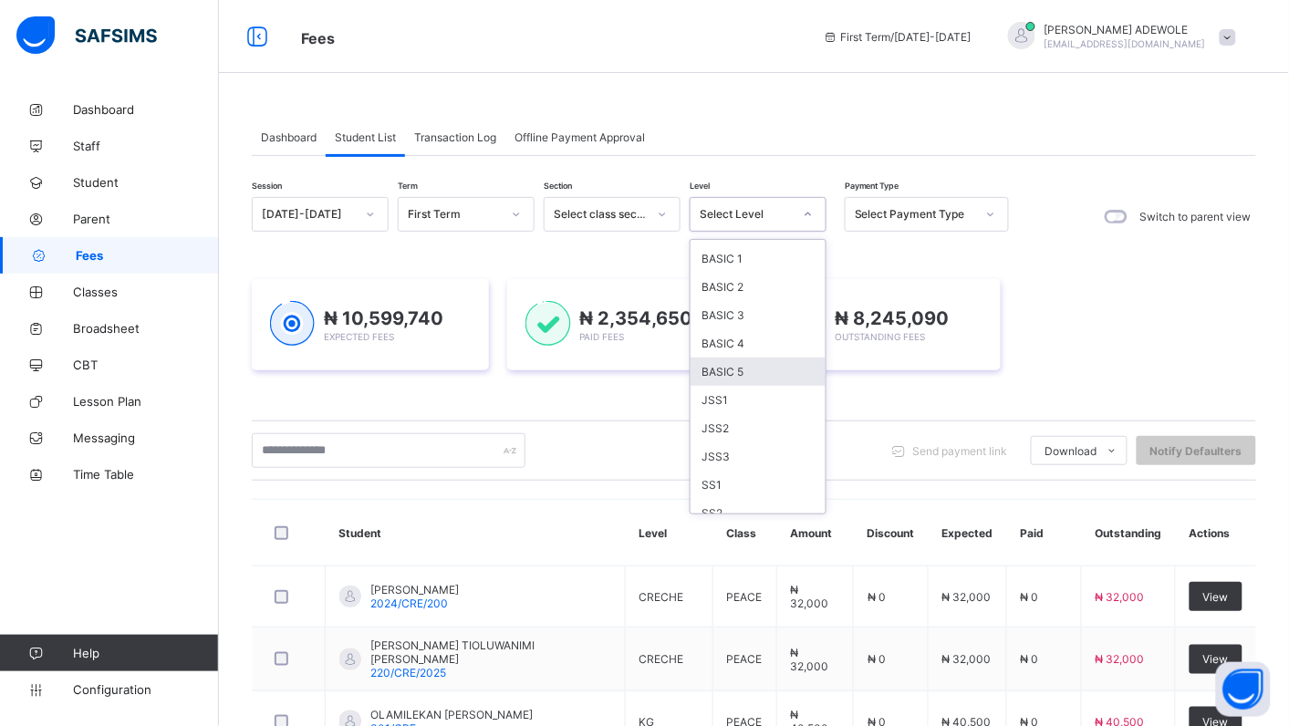
scroll to position [164, 0]
click at [772, 476] on div "SS2" at bounding box center [758, 486] width 135 height 28
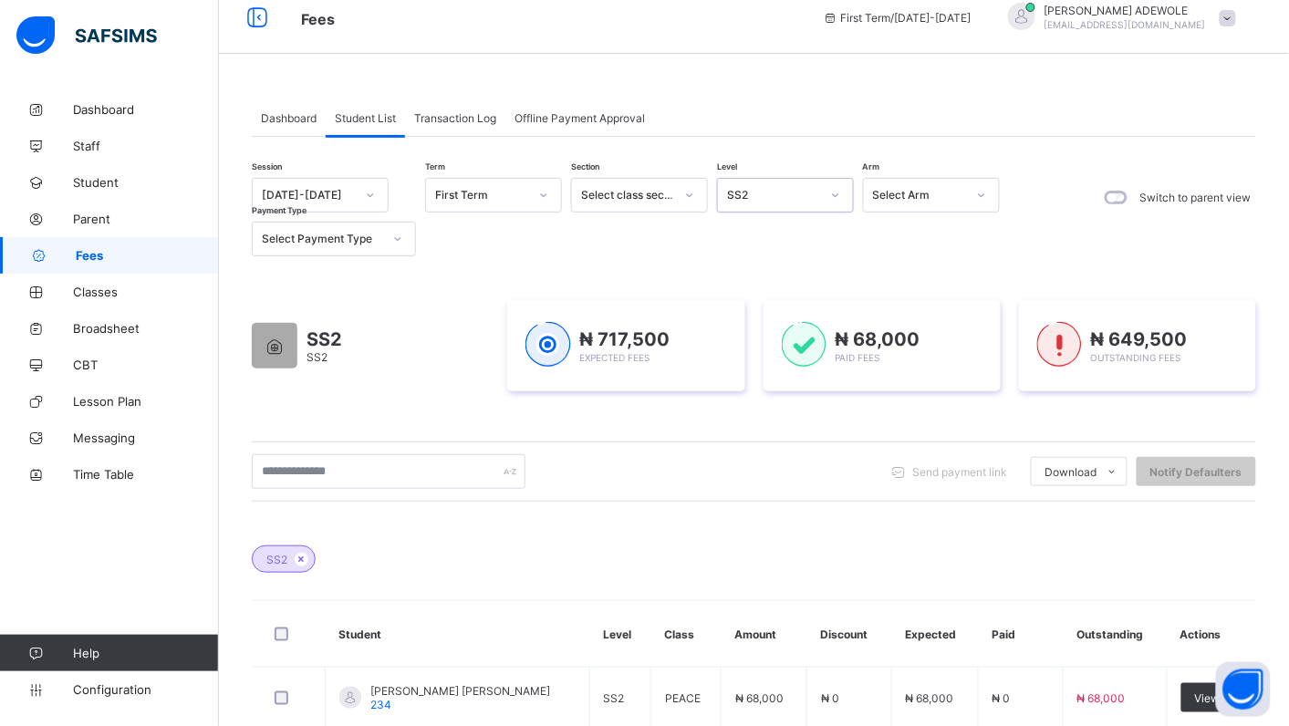
scroll to position [0, 0]
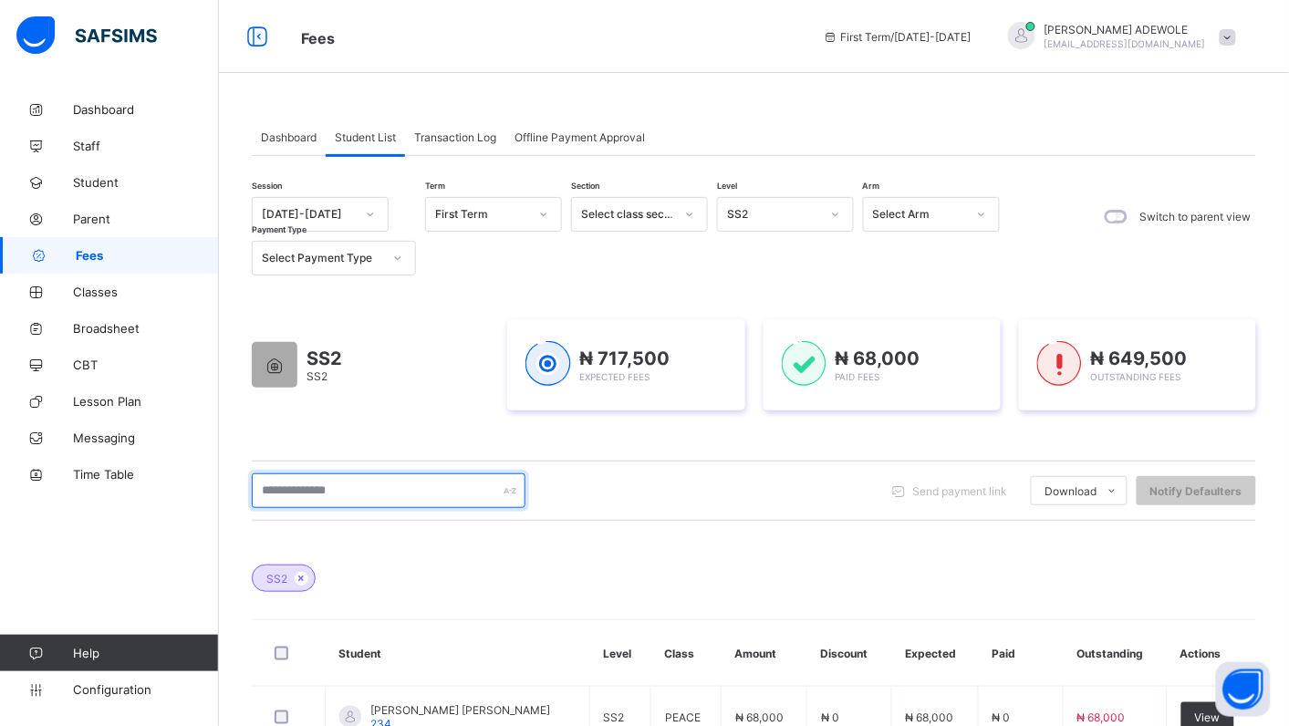
click at [385, 490] on input "text" at bounding box center [389, 491] width 274 height 35
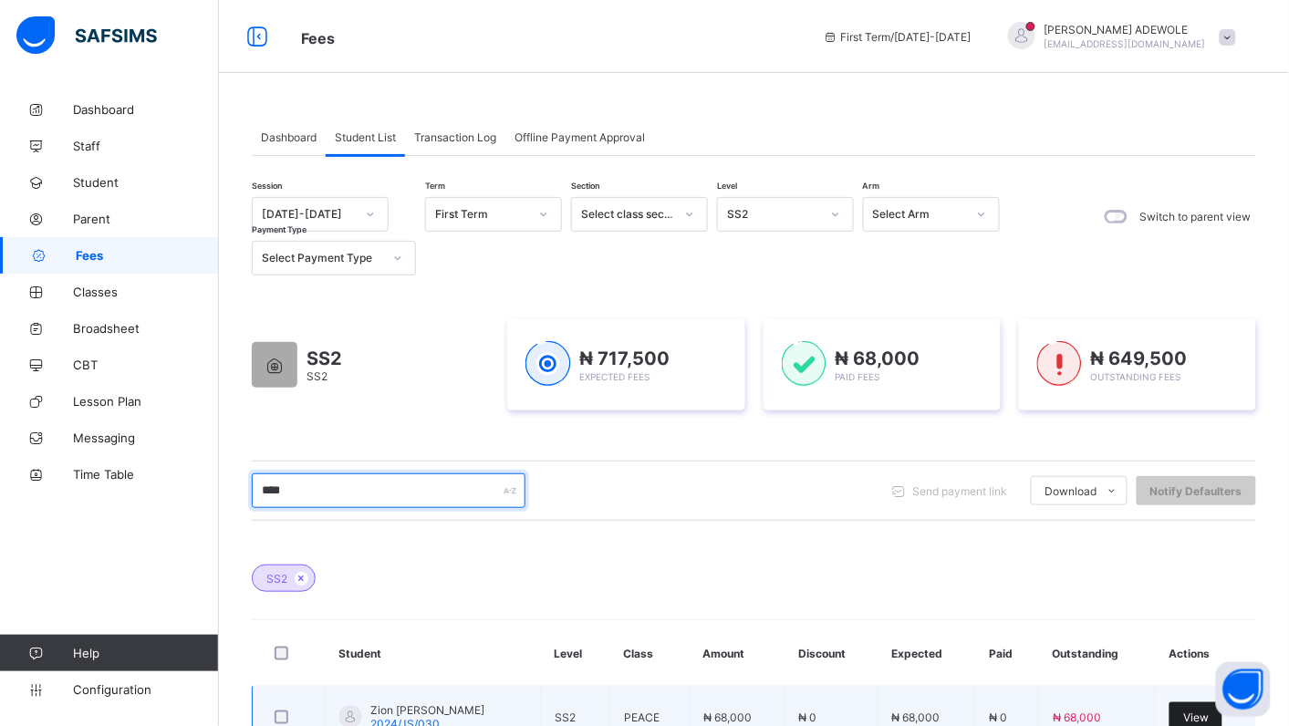
type input "****"
click at [1204, 722] on span "View" at bounding box center [1196, 718] width 26 height 14
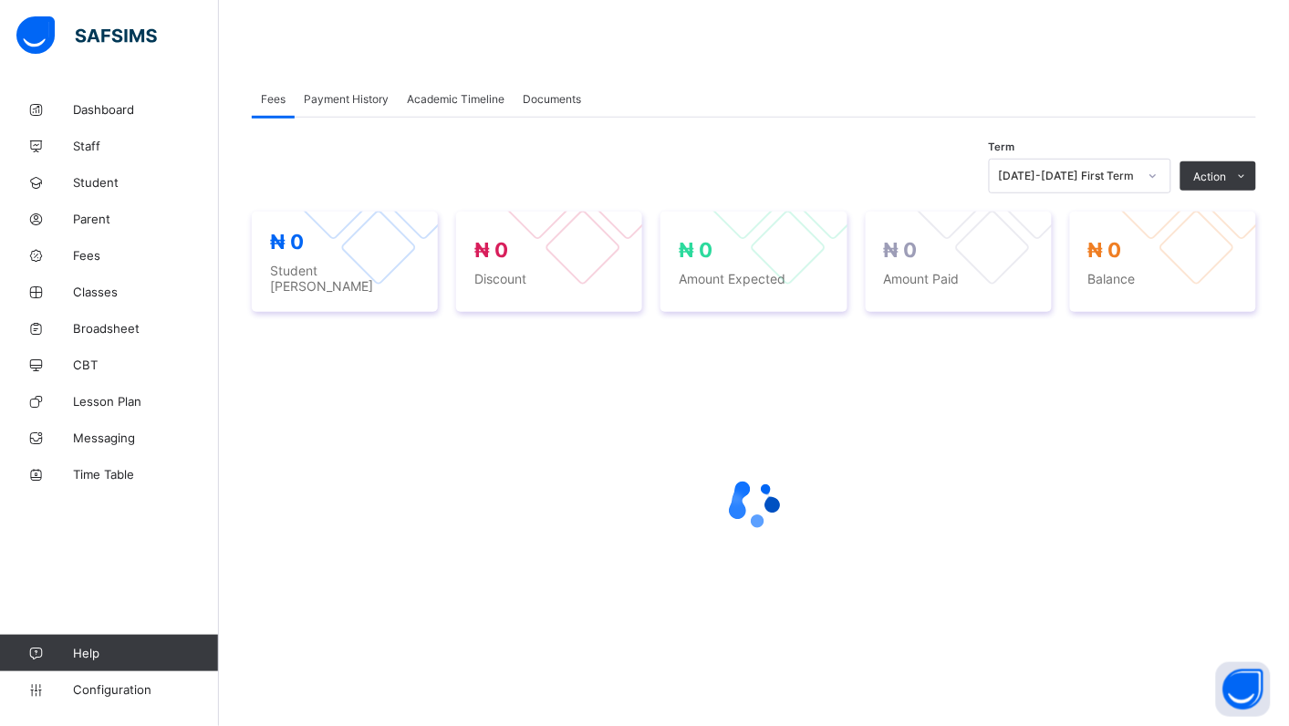
scroll to position [265, 0]
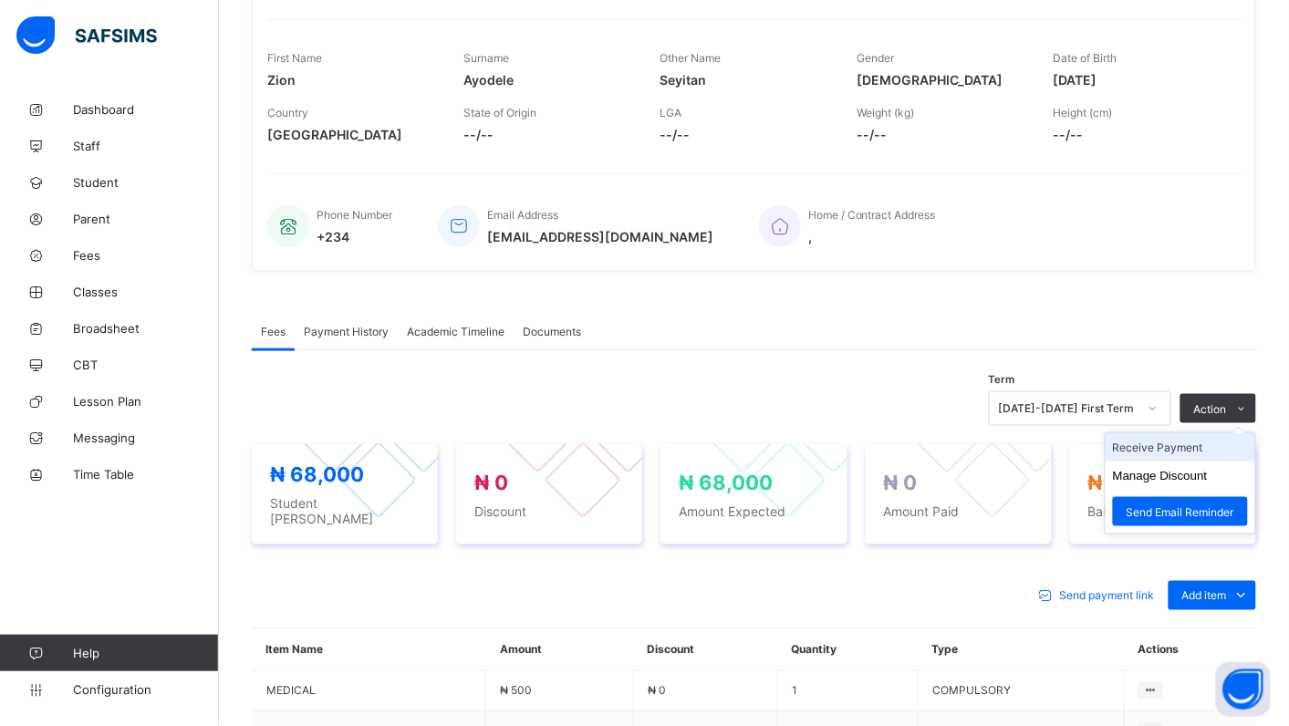
click at [1206, 444] on li "Receive Payment" at bounding box center [1181, 447] width 150 height 28
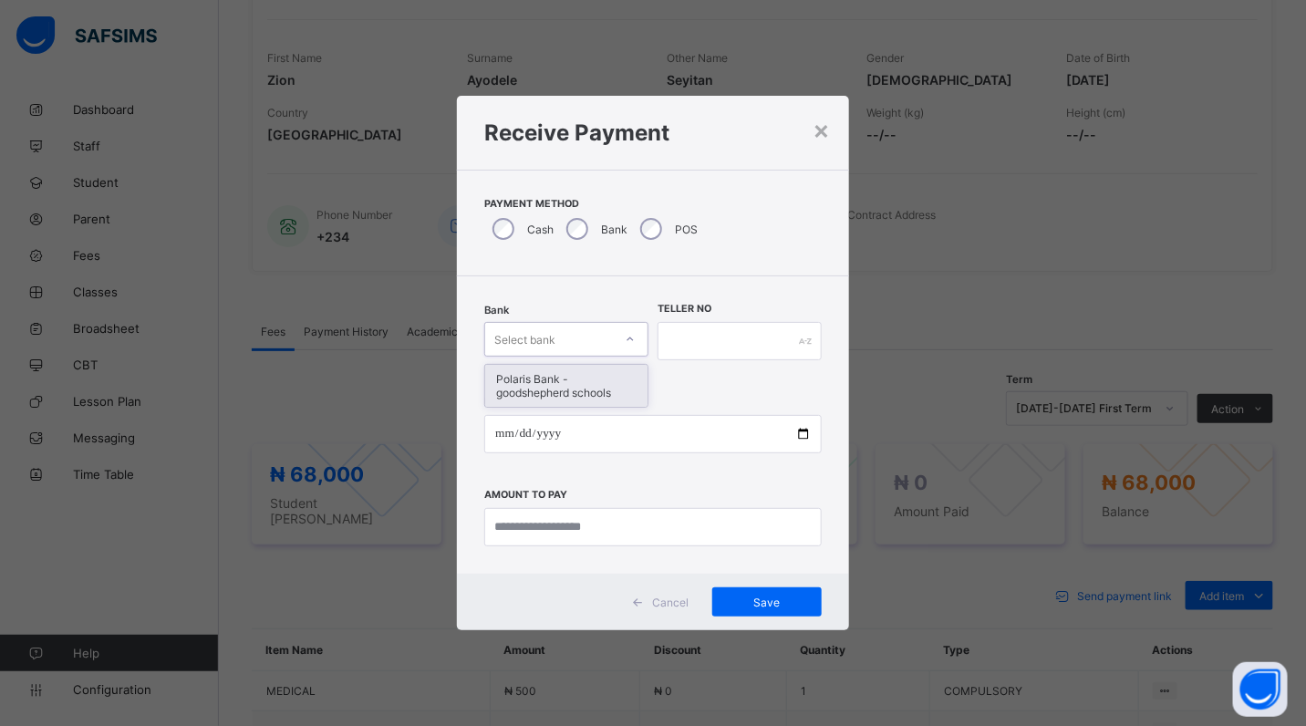
click at [632, 336] on icon at bounding box center [630, 339] width 11 height 18
click at [636, 367] on div "Polaris Bank - goodshepherd schools" at bounding box center [566, 386] width 162 height 42
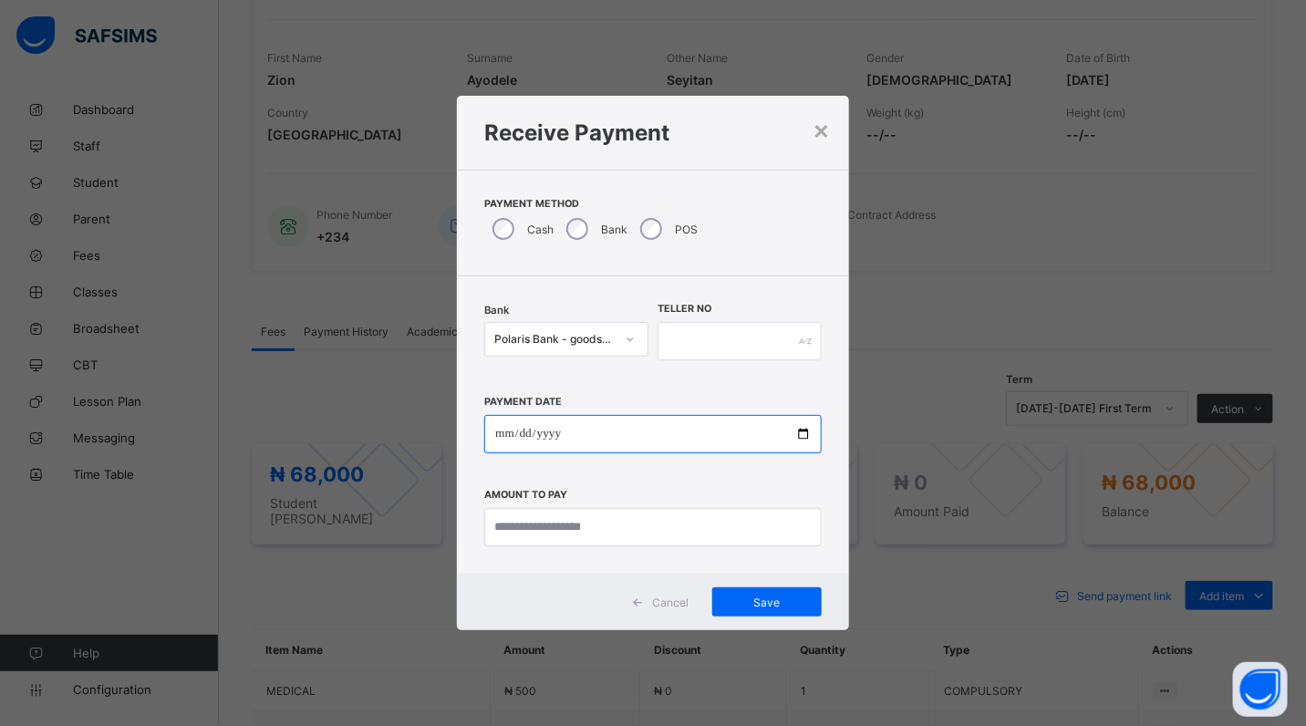
click at [809, 435] on input "date" at bounding box center [653, 434] width 338 height 38
type input "**********"
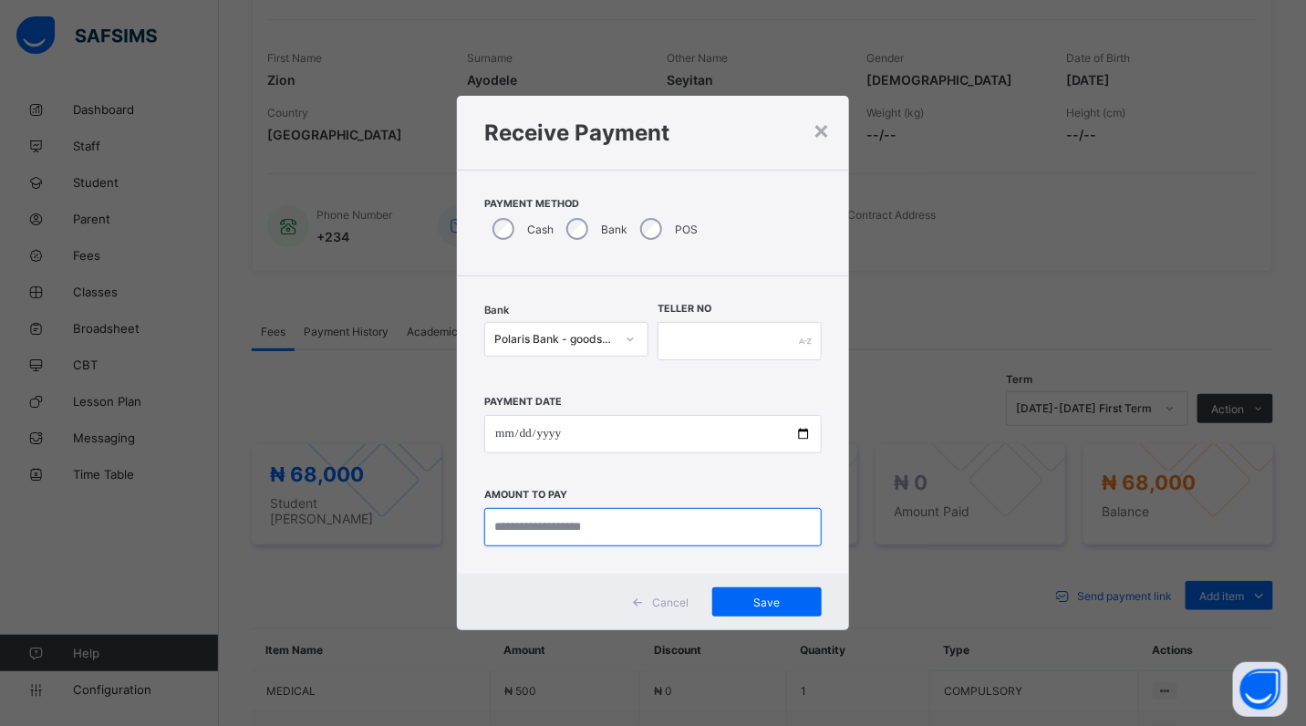
click at [635, 534] on input "currency" at bounding box center [653, 527] width 338 height 38
click at [617, 534] on input "currency" at bounding box center [653, 527] width 338 height 38
type input "********"
click at [666, 347] on input "text" at bounding box center [740, 341] width 164 height 38
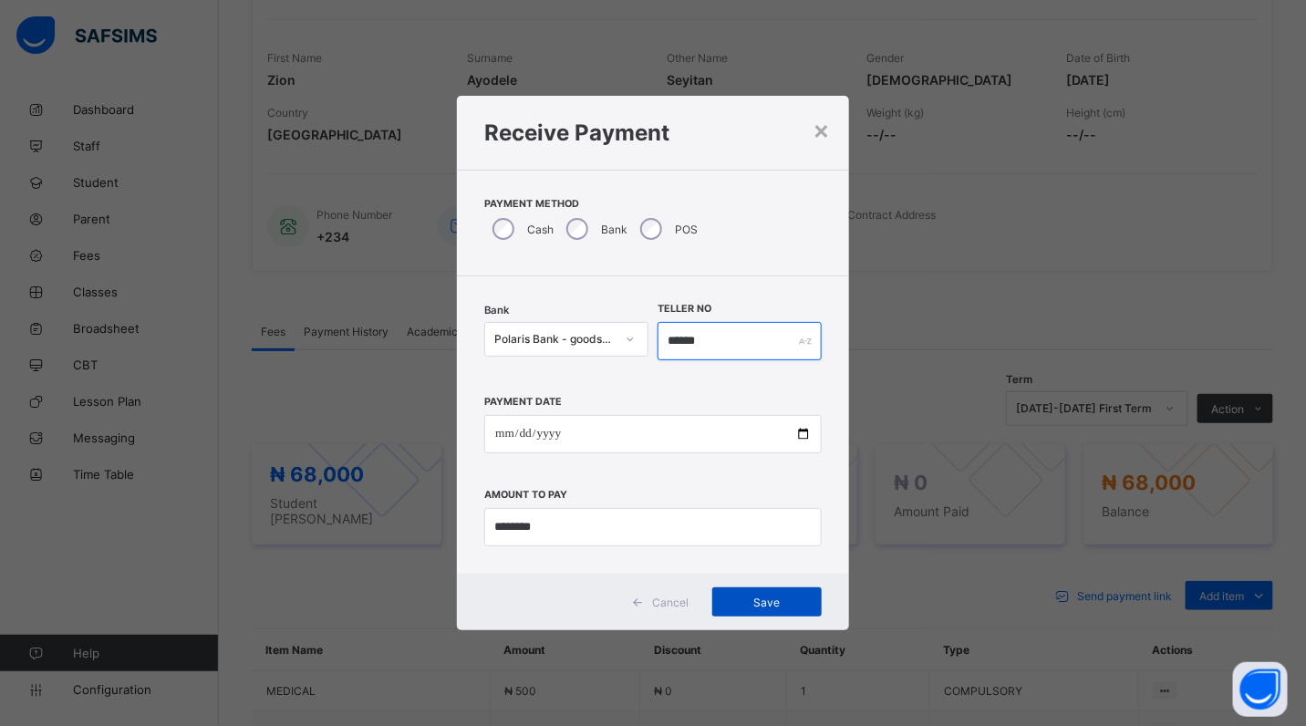
type input "******"
click at [776, 599] on span "Save" at bounding box center [767, 603] width 82 height 14
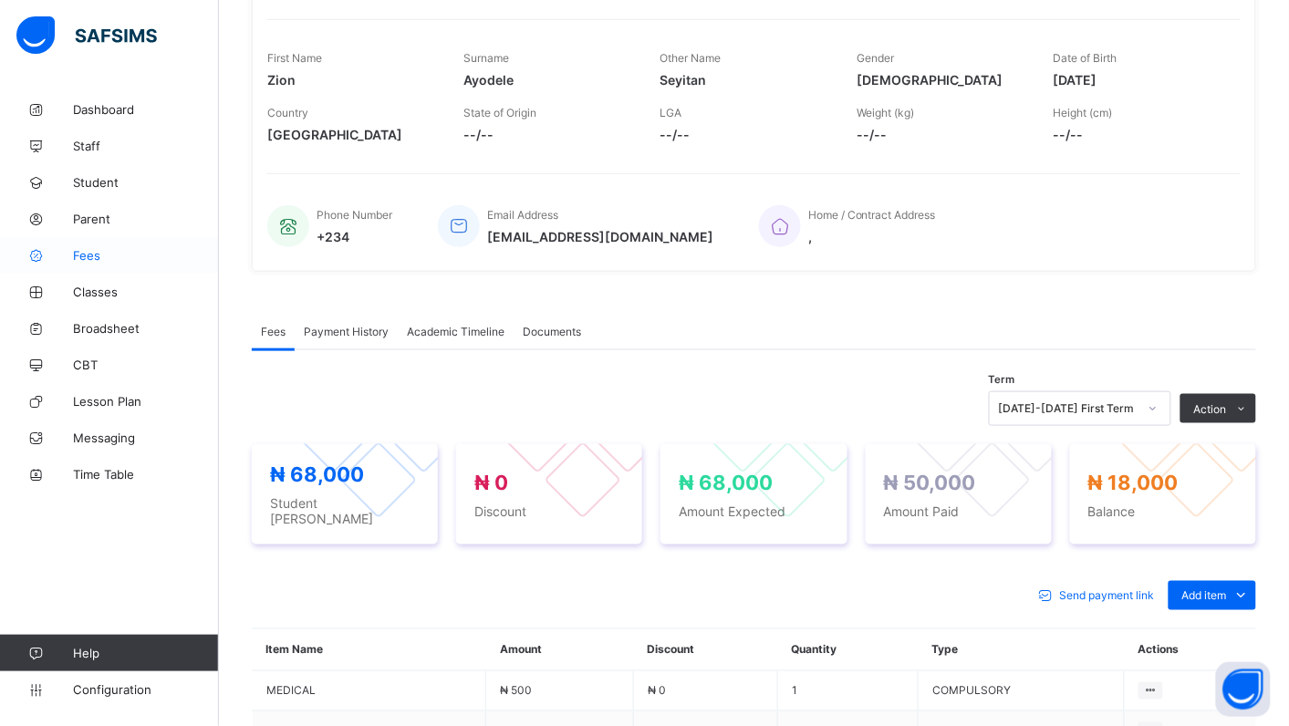
click at [96, 261] on span "Fees" at bounding box center [146, 255] width 146 height 15
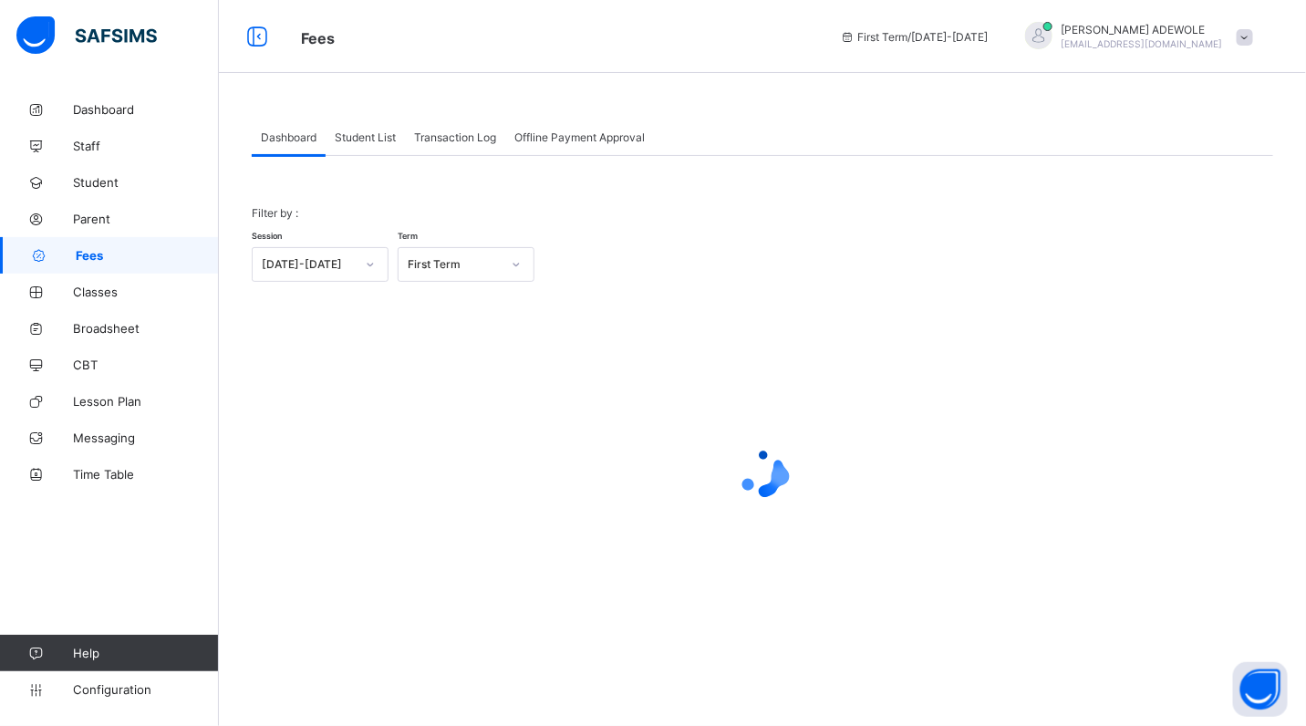
drag, startPoint x: 361, startPoint y: 139, endPoint x: 562, endPoint y: 112, distance: 202.5
click at [362, 138] on span "Student List" at bounding box center [365, 137] width 61 height 14
click at [366, 135] on span "Student List" at bounding box center [365, 137] width 61 height 14
click at [363, 135] on span "Student List" at bounding box center [365, 137] width 61 height 14
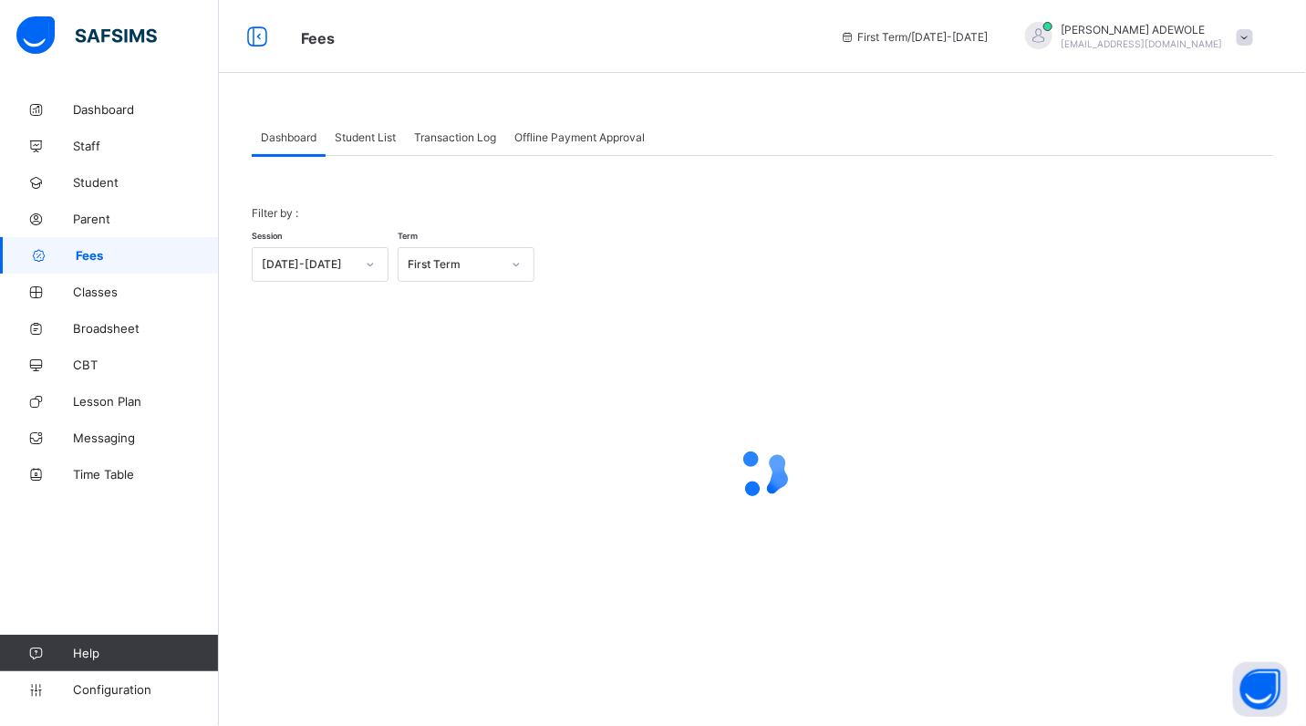
click at [363, 135] on span "Student List" at bounding box center [365, 137] width 61 height 14
click at [365, 134] on span "Student List" at bounding box center [365, 137] width 61 height 14
click at [365, 132] on span "Student List" at bounding box center [365, 137] width 61 height 14
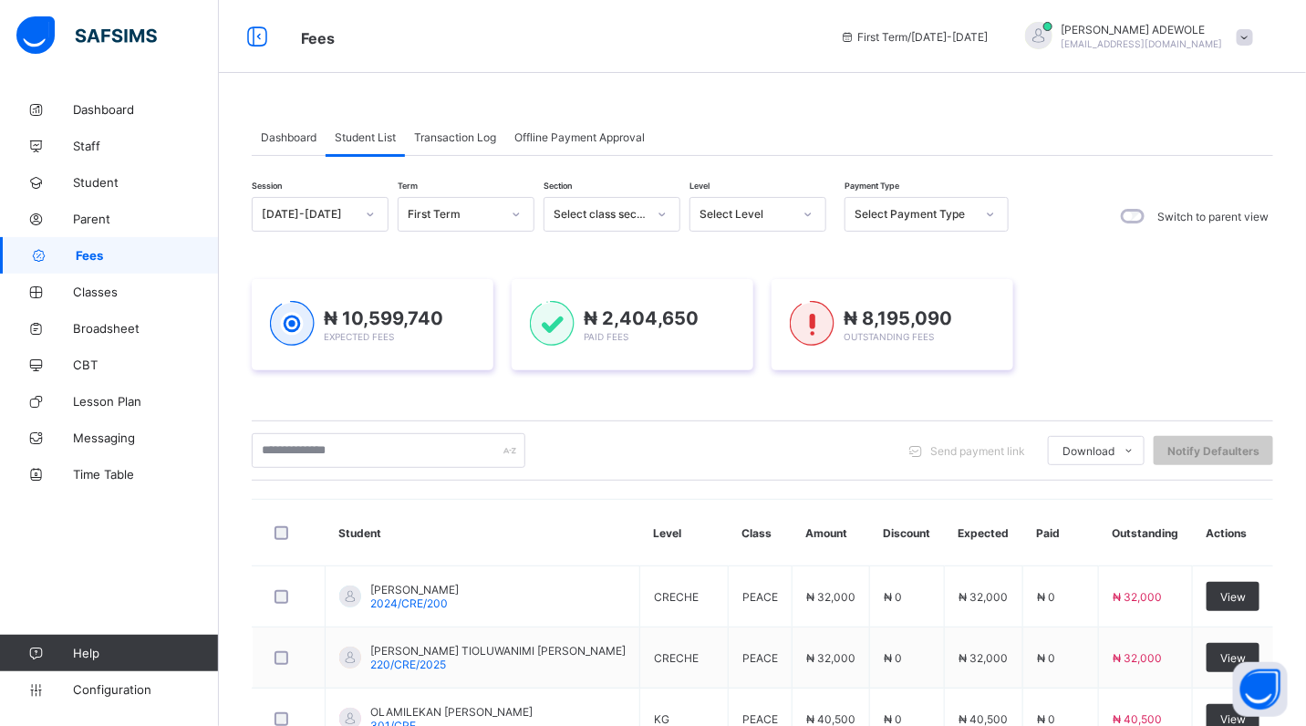
click at [809, 214] on icon at bounding box center [808, 214] width 11 height 18
click at [809, 212] on icon at bounding box center [808, 214] width 11 height 18
click at [809, 213] on icon at bounding box center [808, 214] width 11 height 18
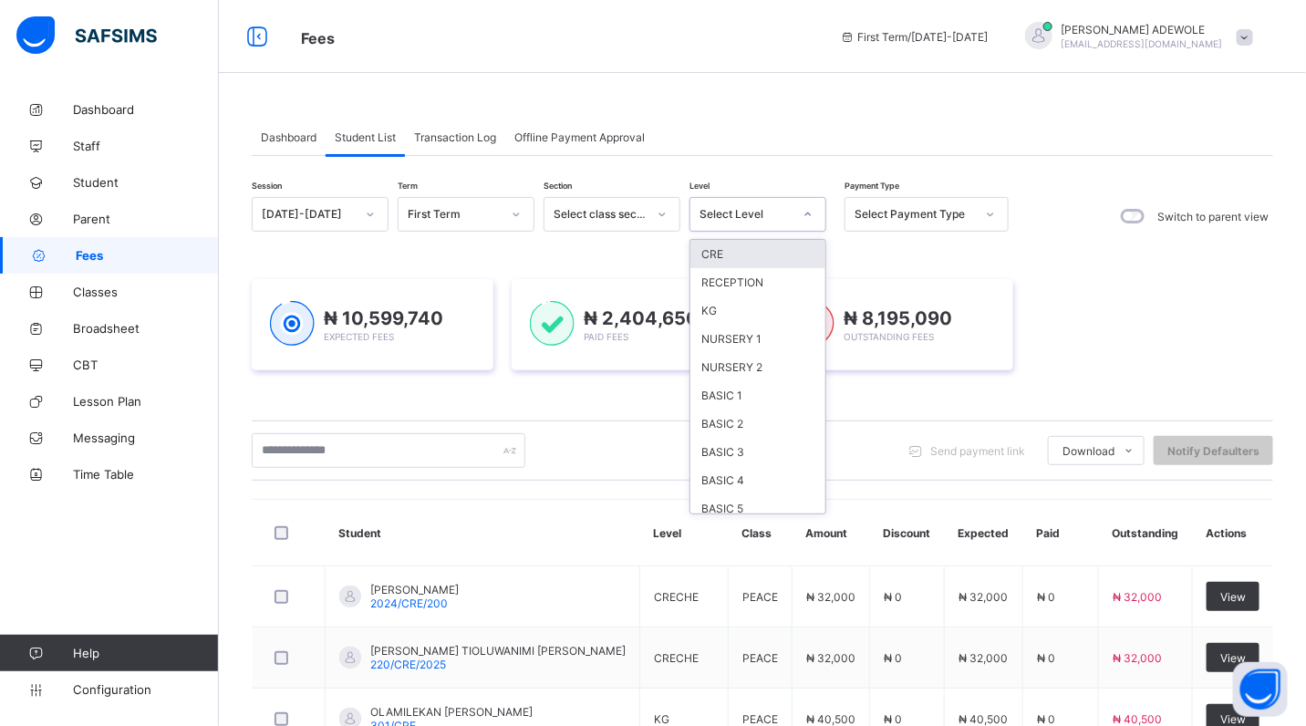
click at [809, 213] on icon at bounding box center [808, 214] width 11 height 18
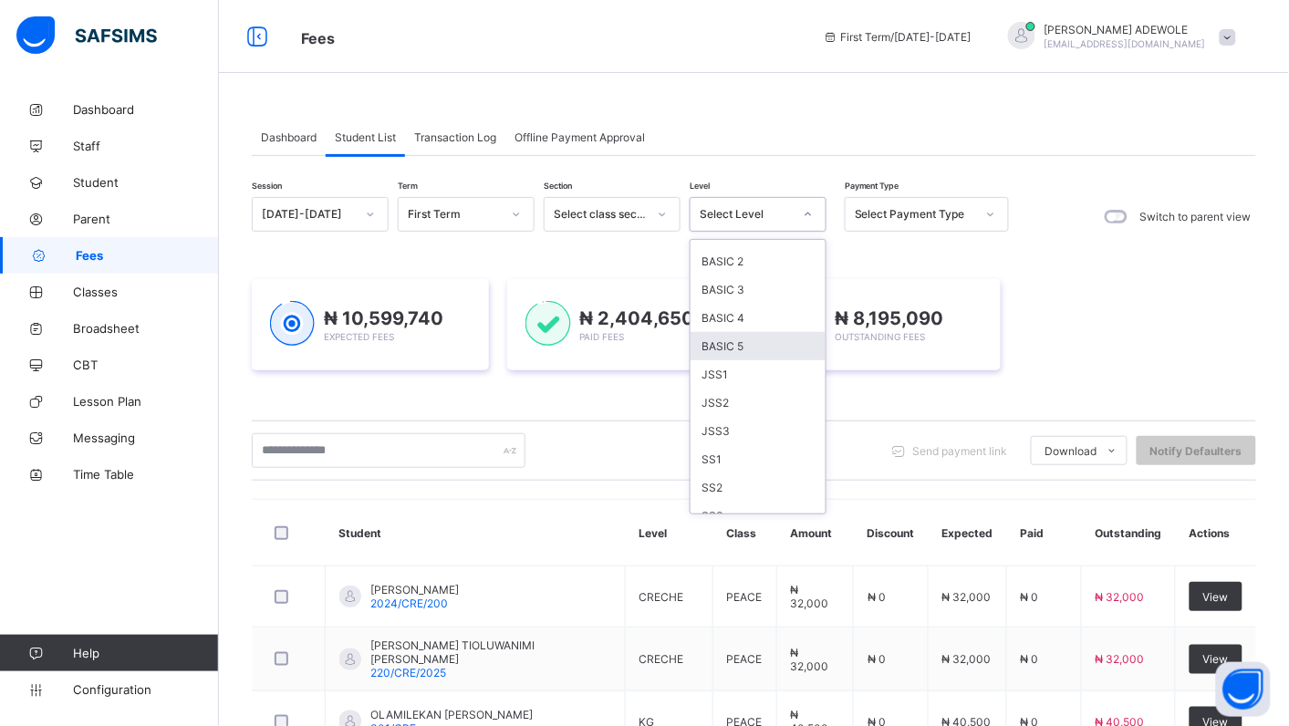
scroll to position [164, 0]
click at [737, 367] on div "JSS1" at bounding box center [758, 373] width 135 height 28
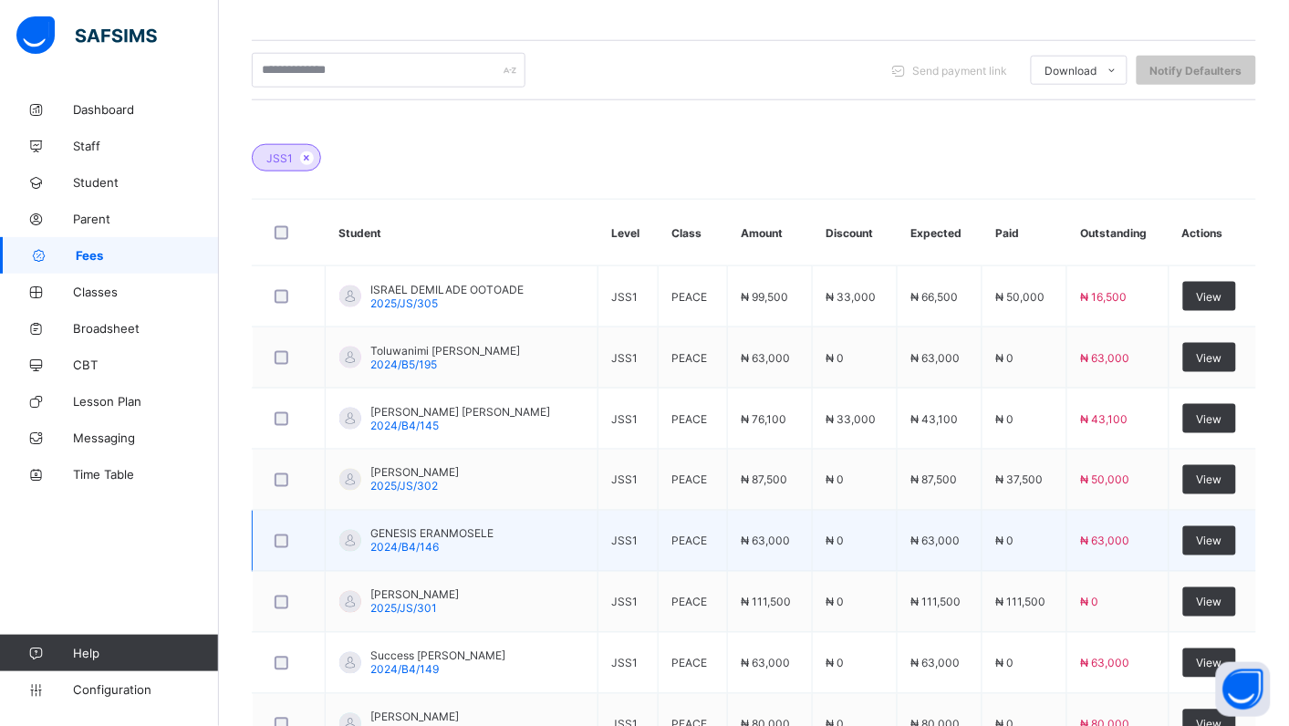
scroll to position [435, 0]
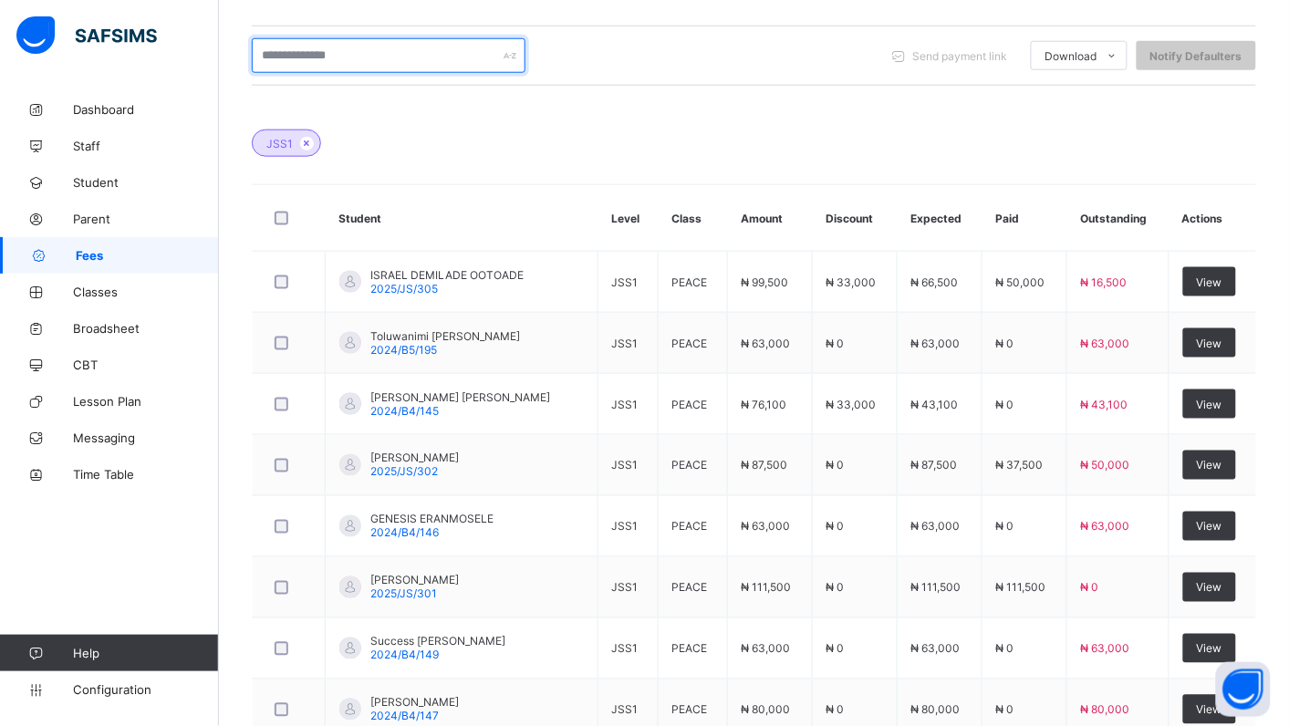
click at [381, 50] on input "text" at bounding box center [389, 55] width 274 height 35
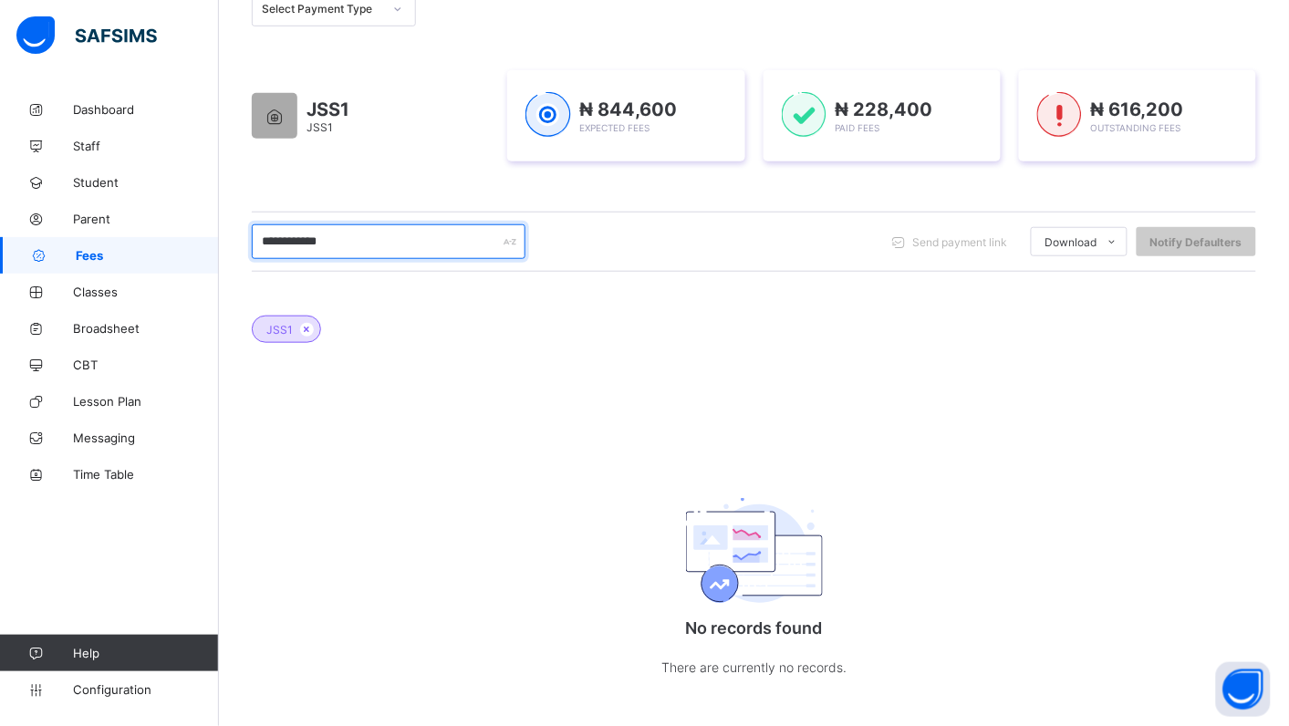
scroll to position [267, 0]
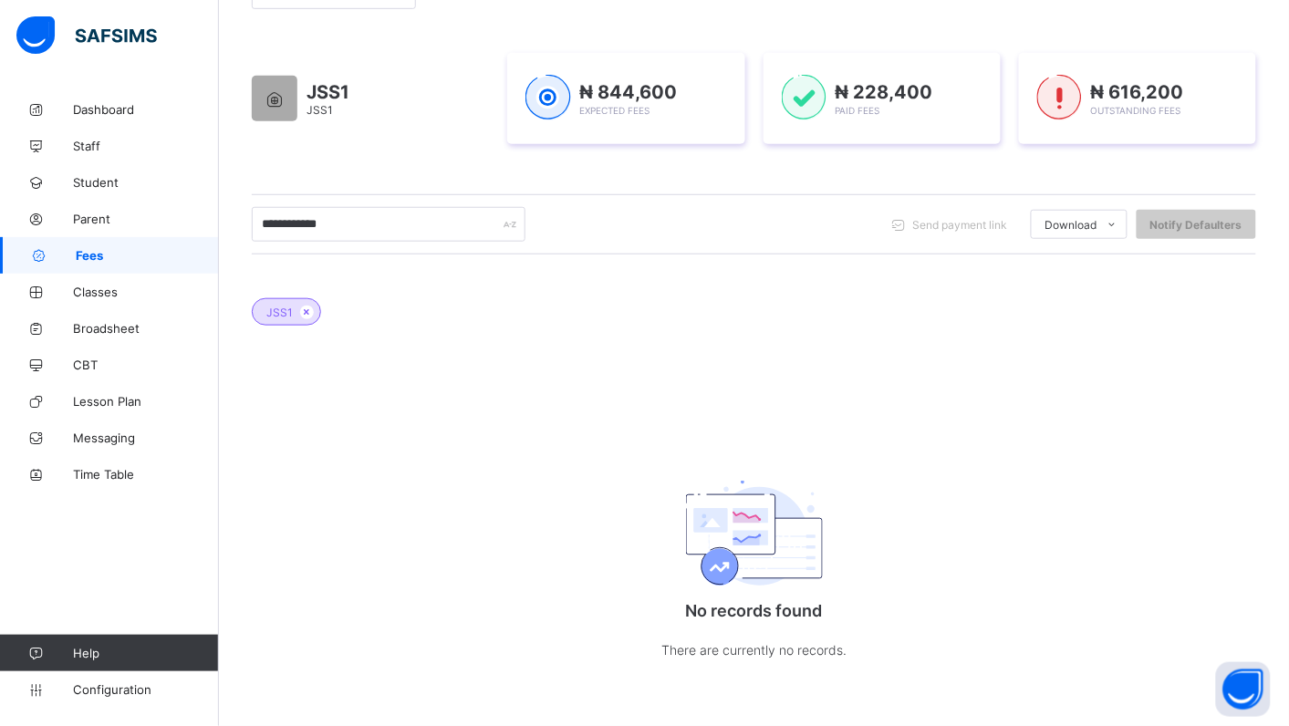
click at [345, 717] on div "Dashboard Student List Transaction Log Offline Payment Approval Student List Mo…" at bounding box center [754, 275] width 1070 height 901
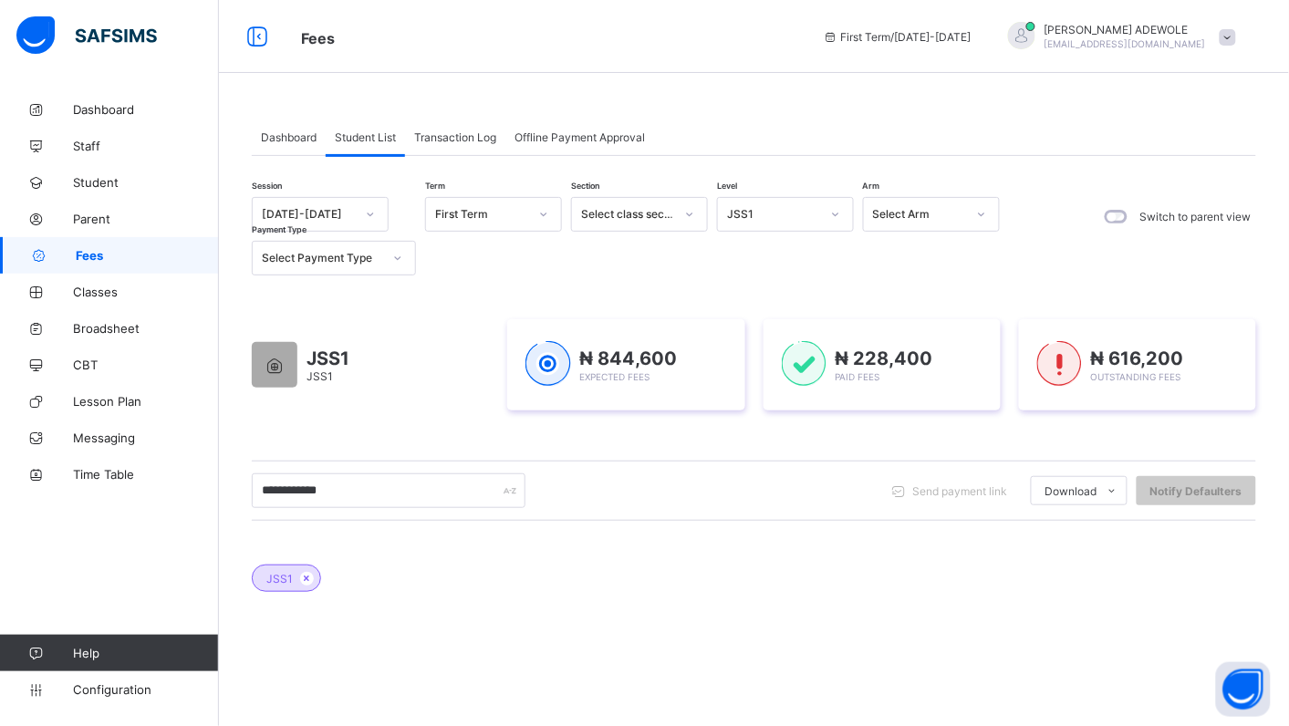
click at [837, 216] on icon at bounding box center [835, 214] width 11 height 18
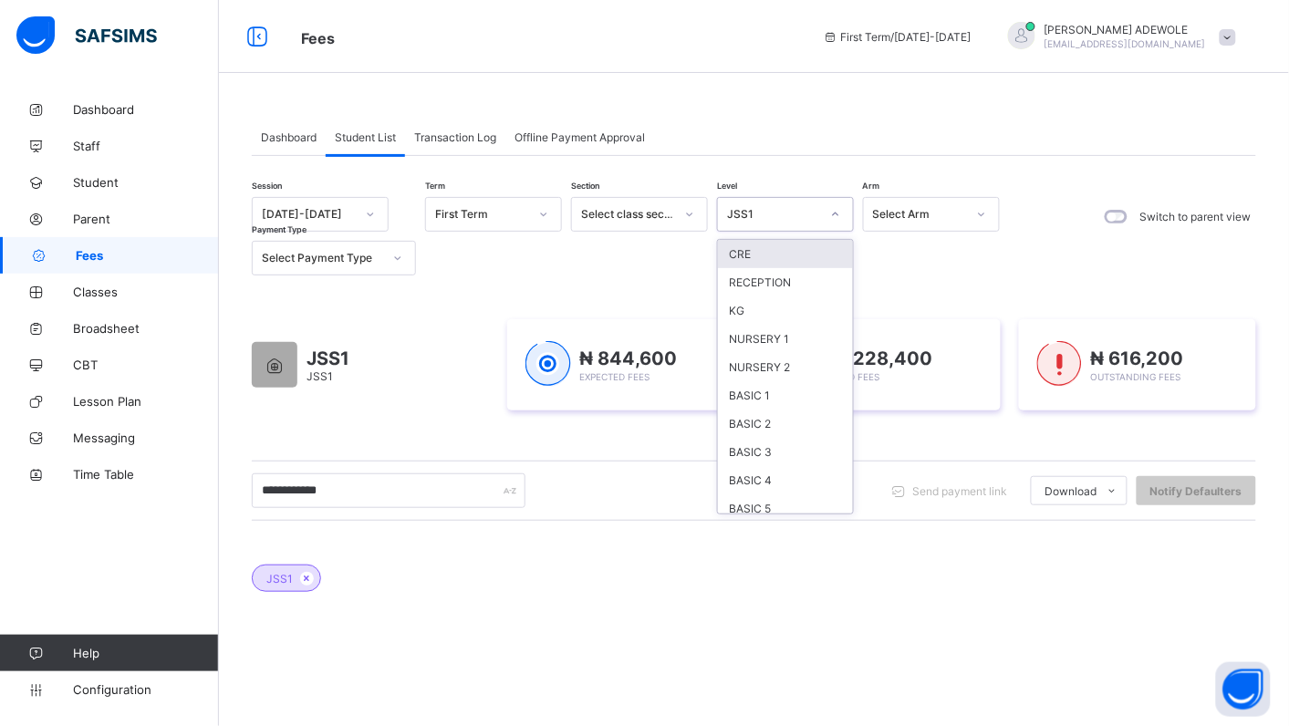
click at [837, 216] on icon at bounding box center [835, 214] width 11 height 18
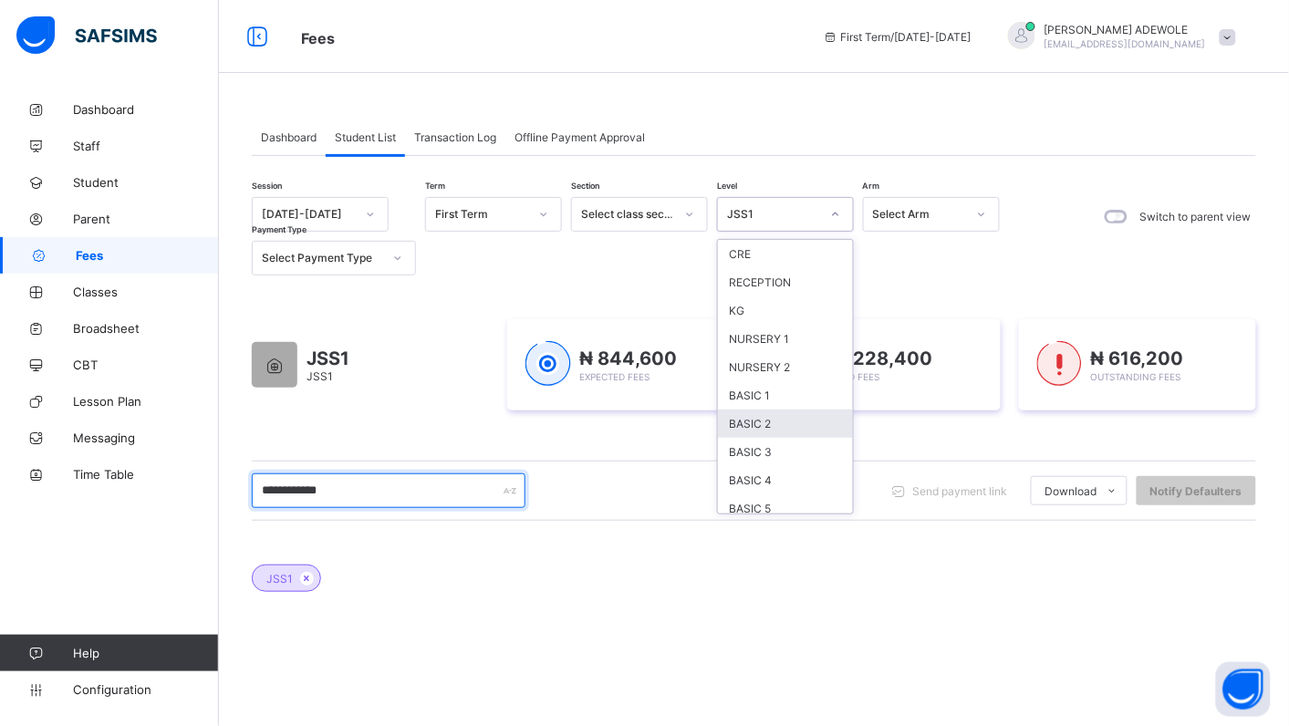
click at [345, 494] on input "**********" at bounding box center [389, 491] width 274 height 35
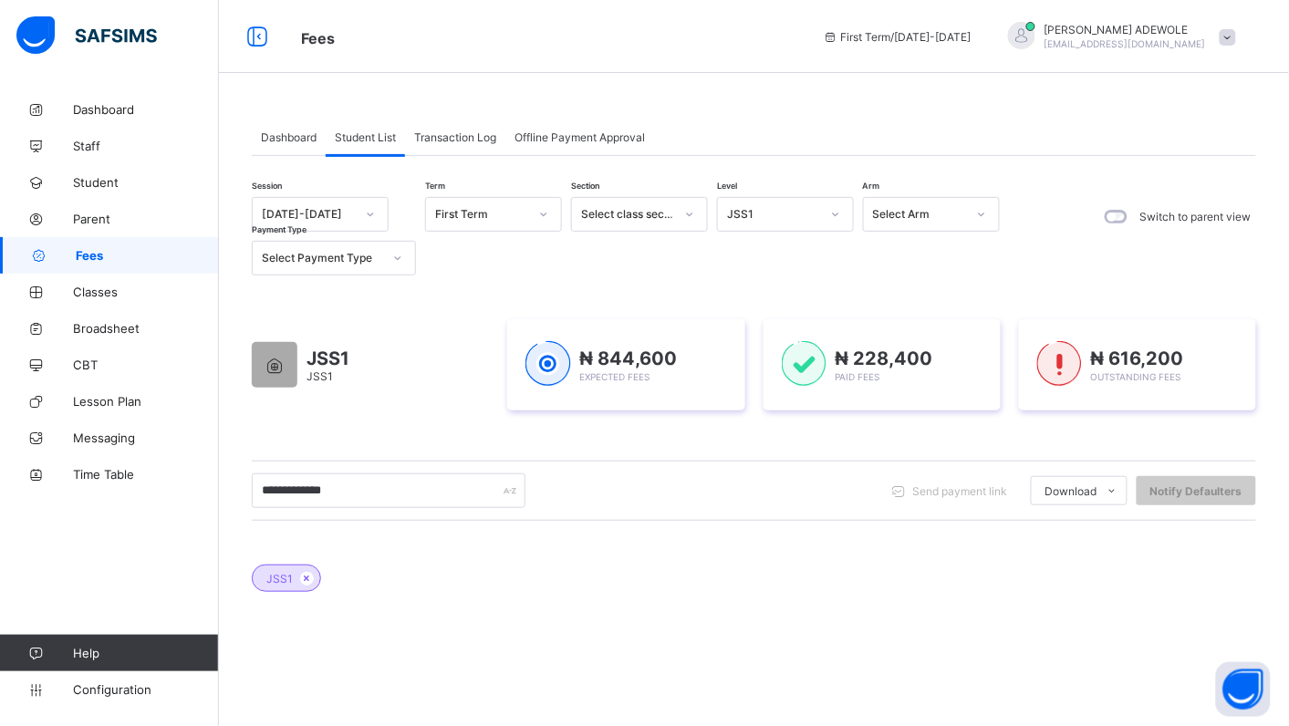
click at [689, 212] on icon at bounding box center [689, 214] width 11 height 18
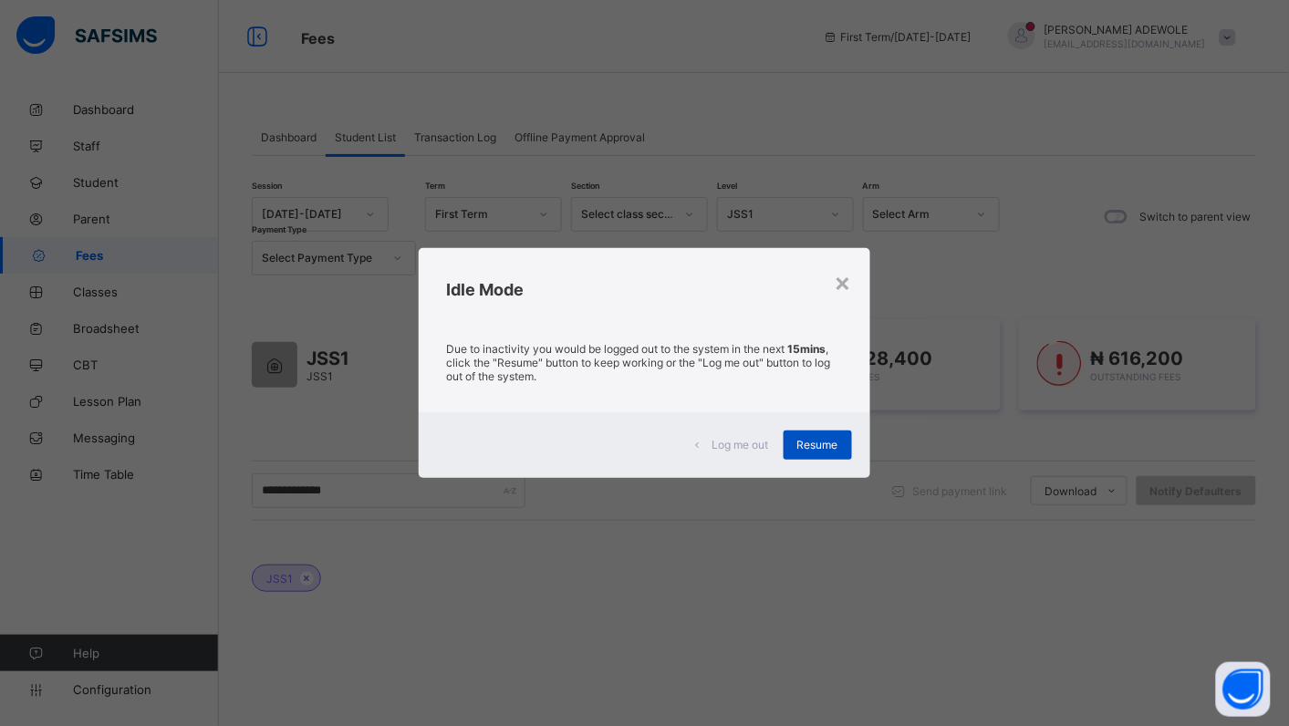
click at [827, 435] on div "Resume" at bounding box center [818, 445] width 68 height 29
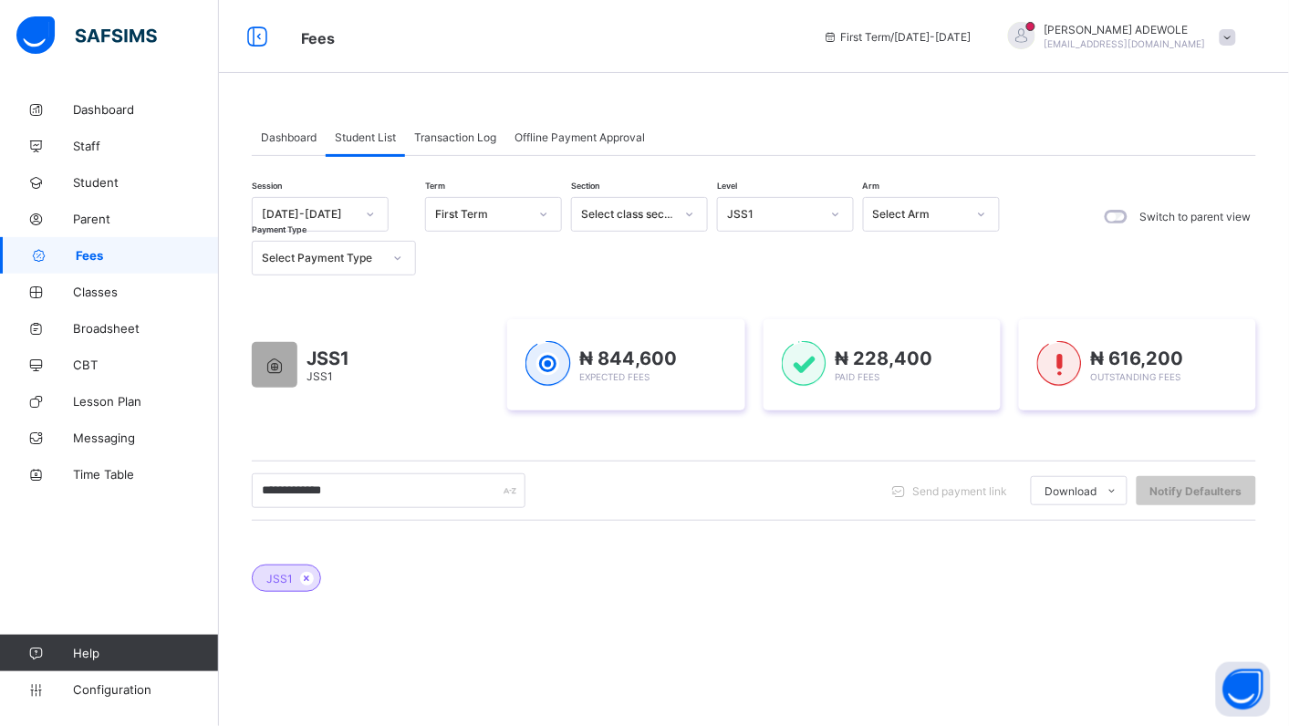
click at [838, 214] on icon at bounding box center [835, 214] width 11 height 18
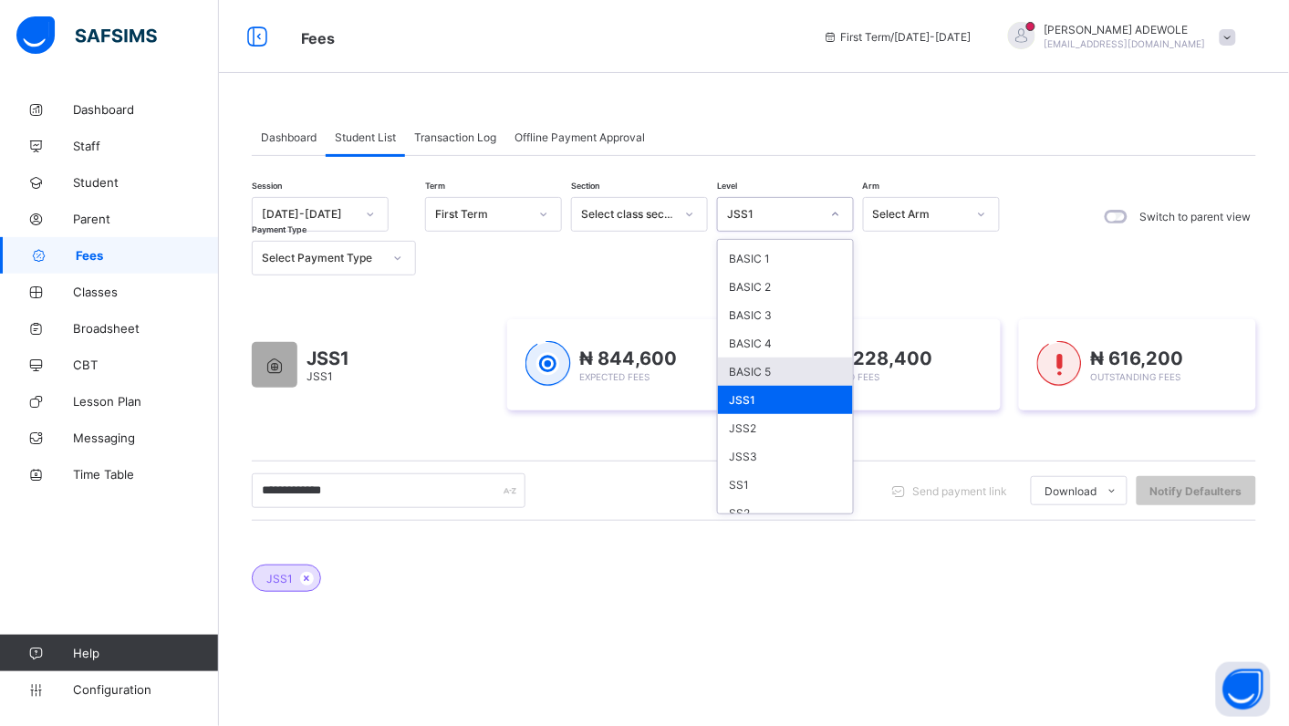
scroll to position [164, 0]
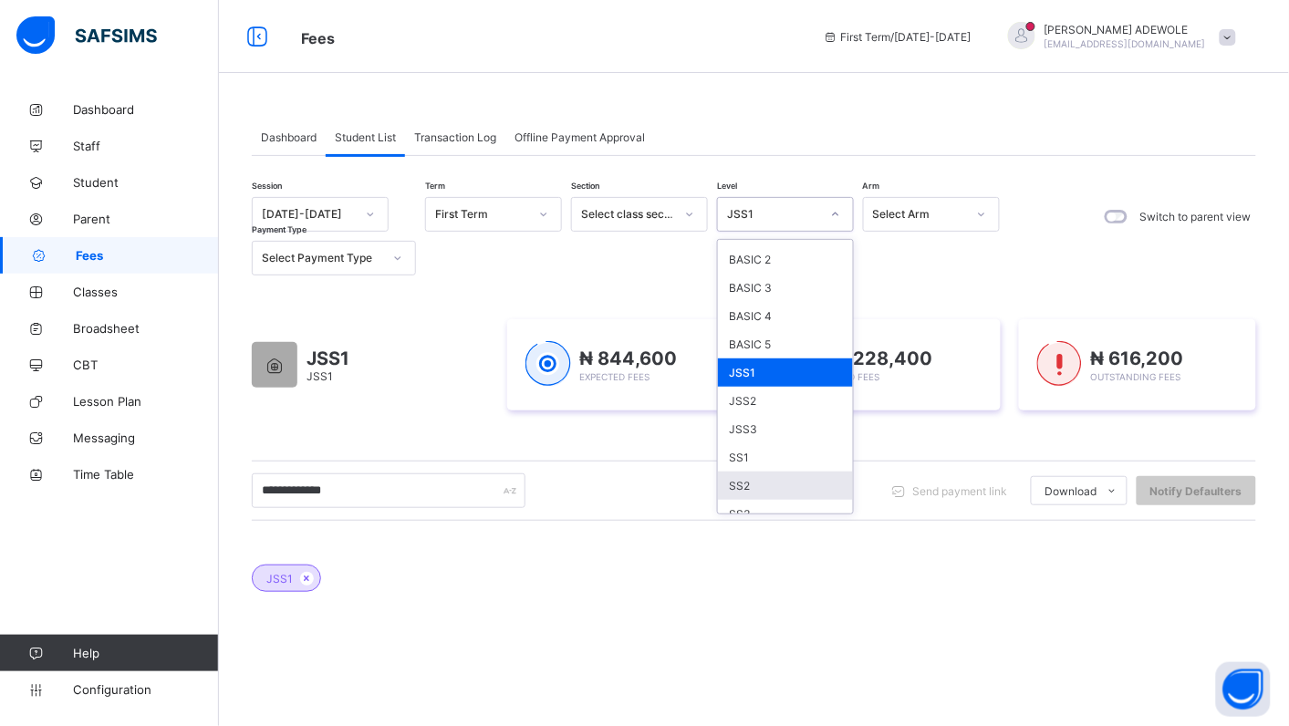
click at [764, 472] on div "SS2" at bounding box center [785, 486] width 135 height 28
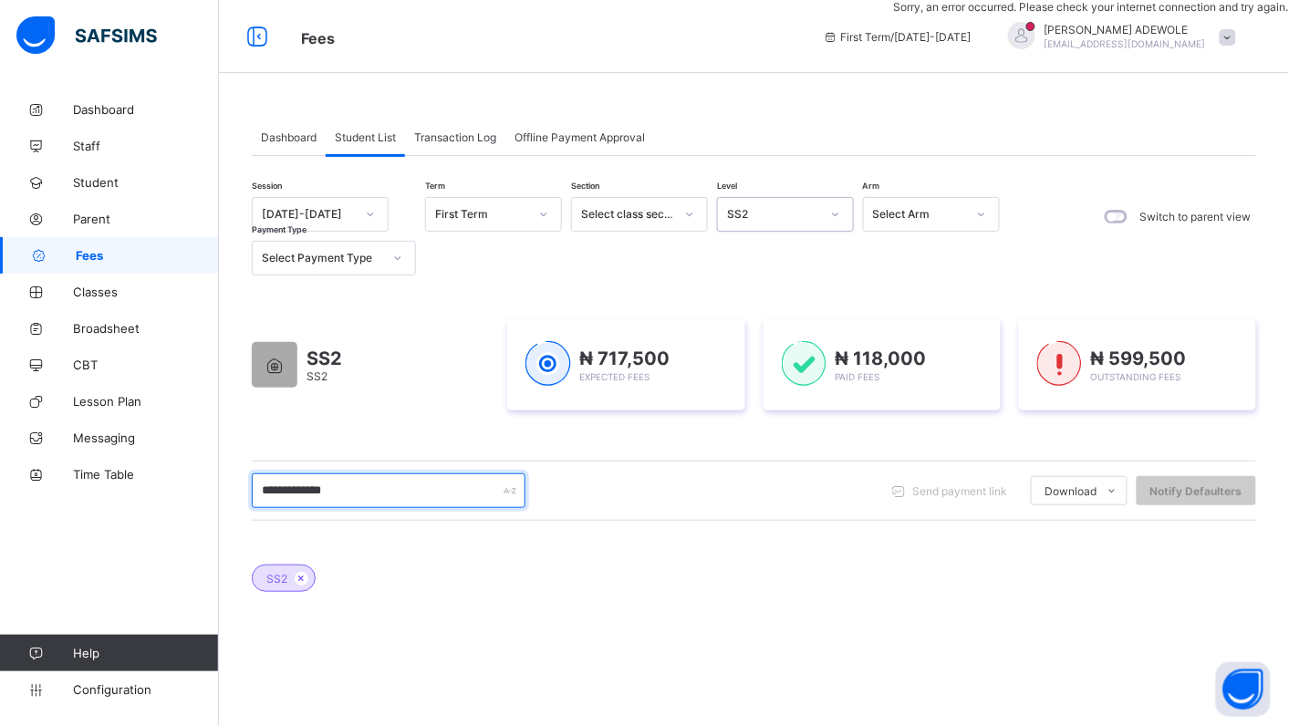
click at [358, 493] on input "**********" at bounding box center [389, 491] width 274 height 35
type input "*"
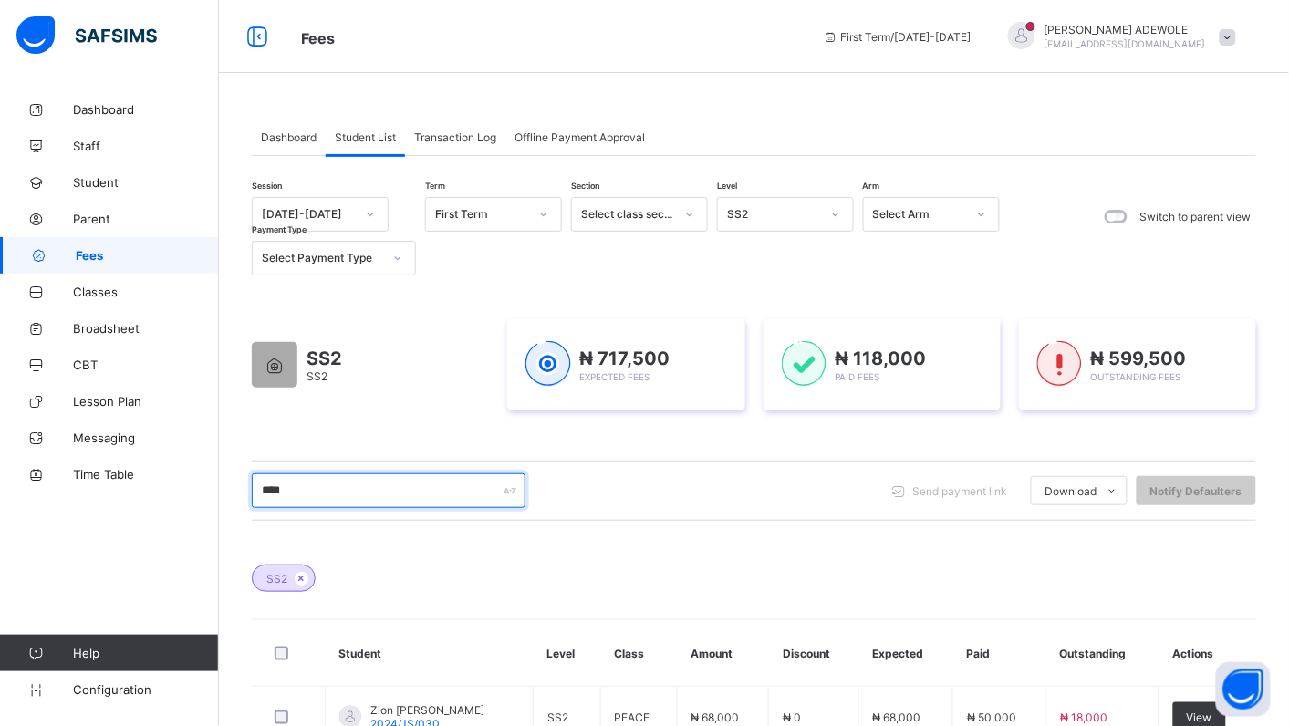
scroll to position [132, 0]
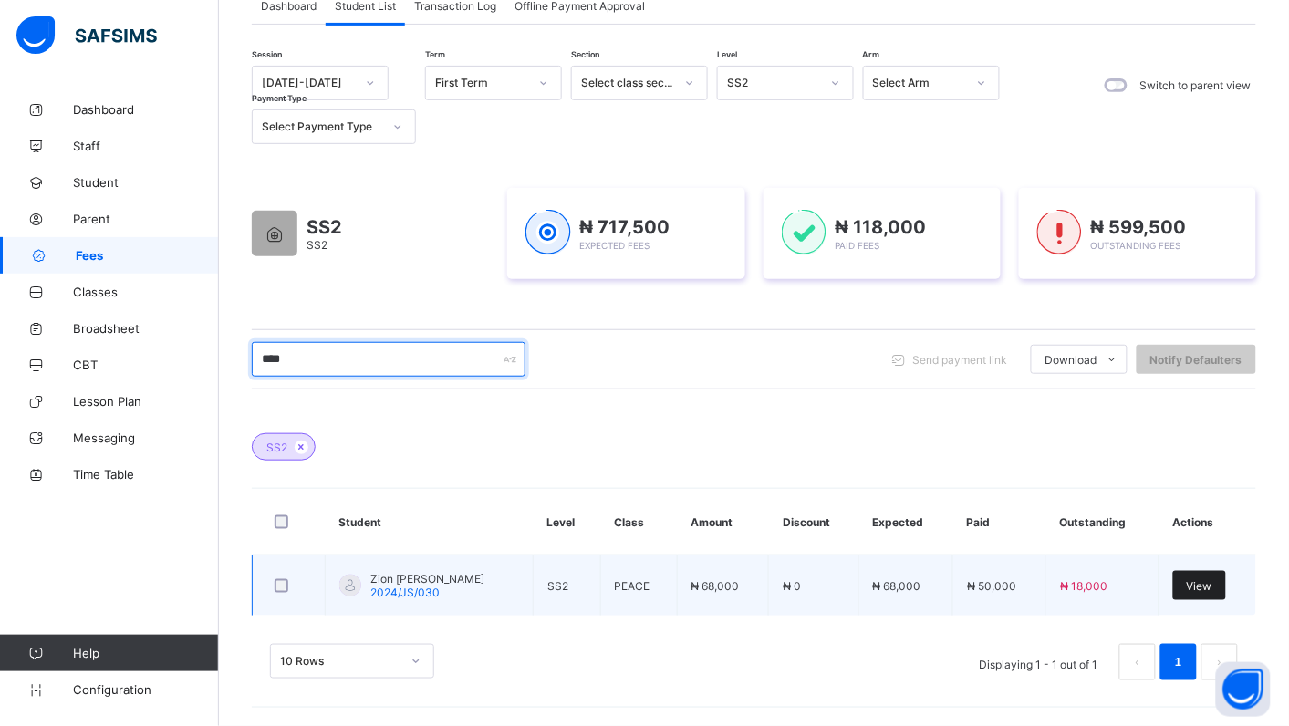
type input "****"
click at [1226, 588] on div "View" at bounding box center [1199, 585] width 53 height 29
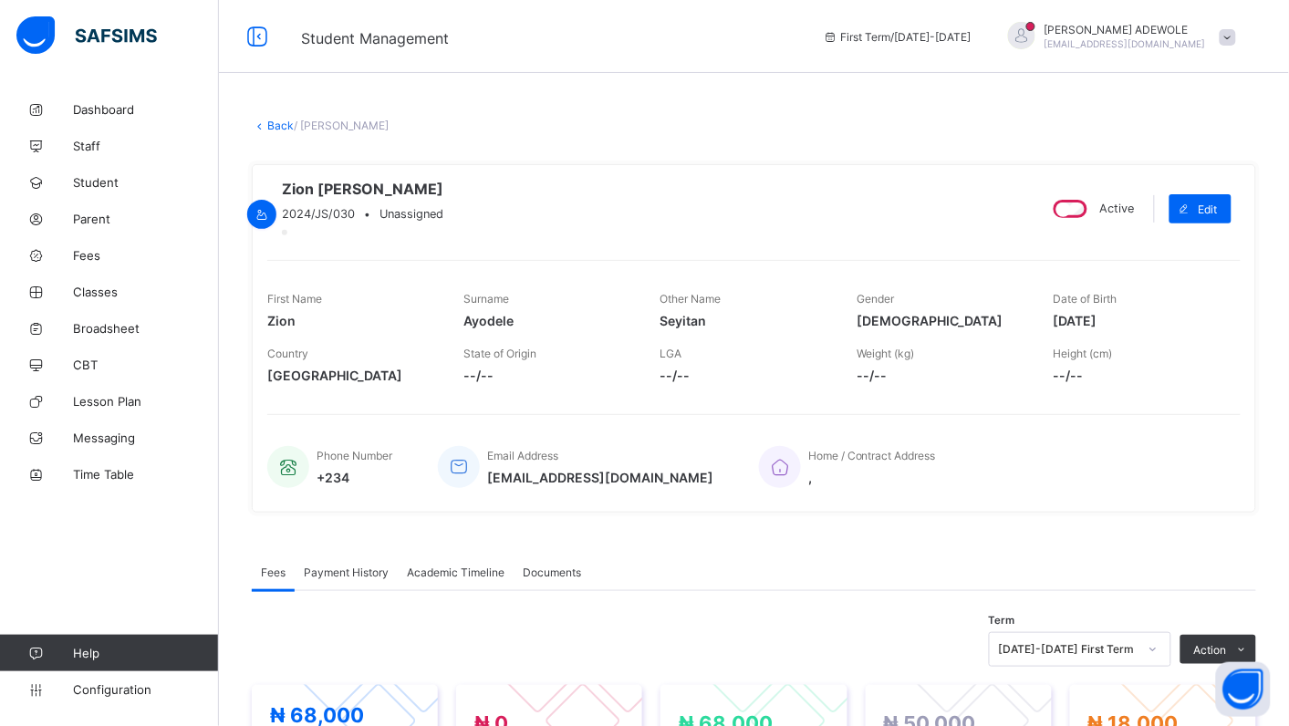
scroll to position [626, 0]
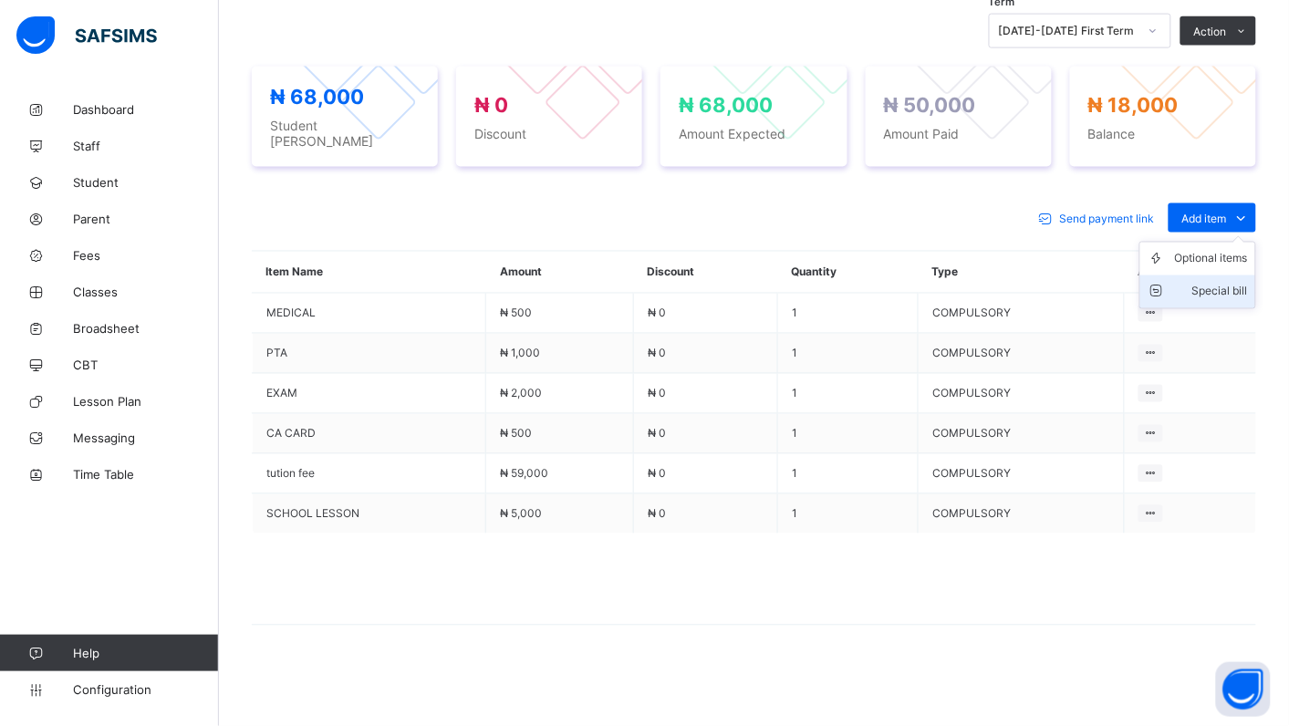
click at [1243, 301] on div "Special bill" at bounding box center [1211, 292] width 73 height 18
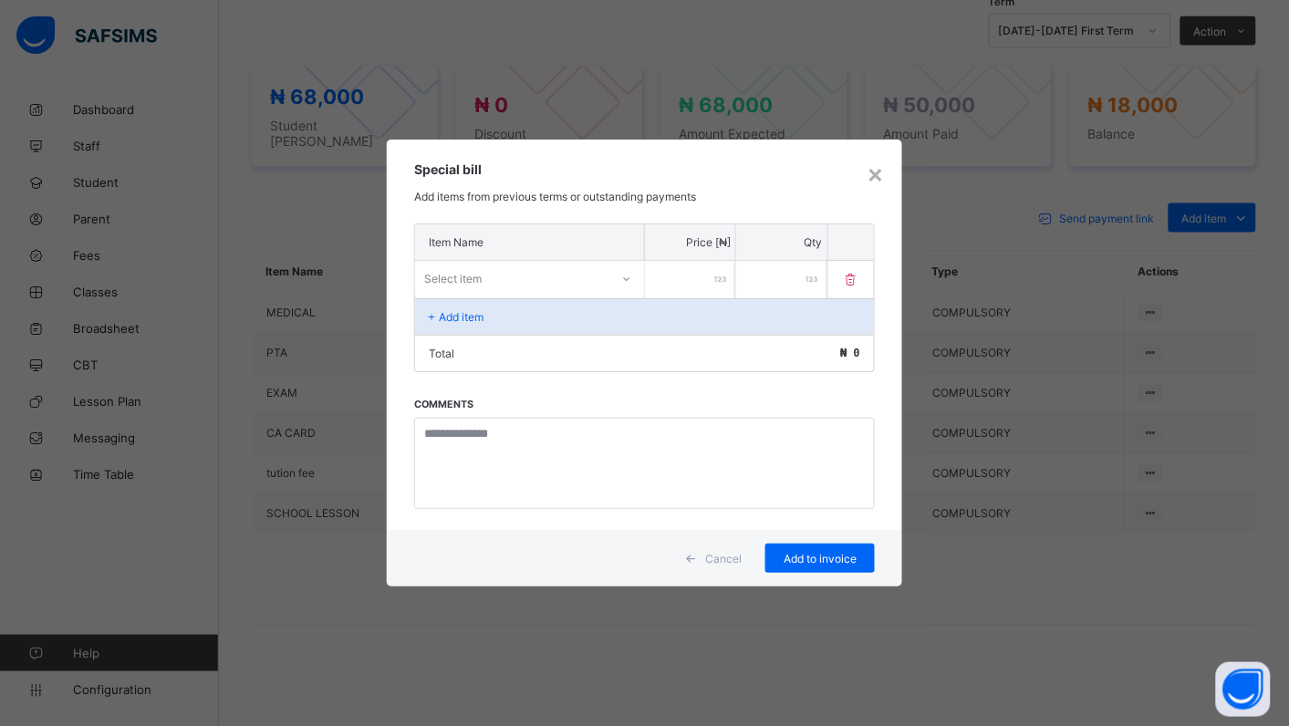
click at [625, 281] on icon at bounding box center [626, 279] width 11 height 18
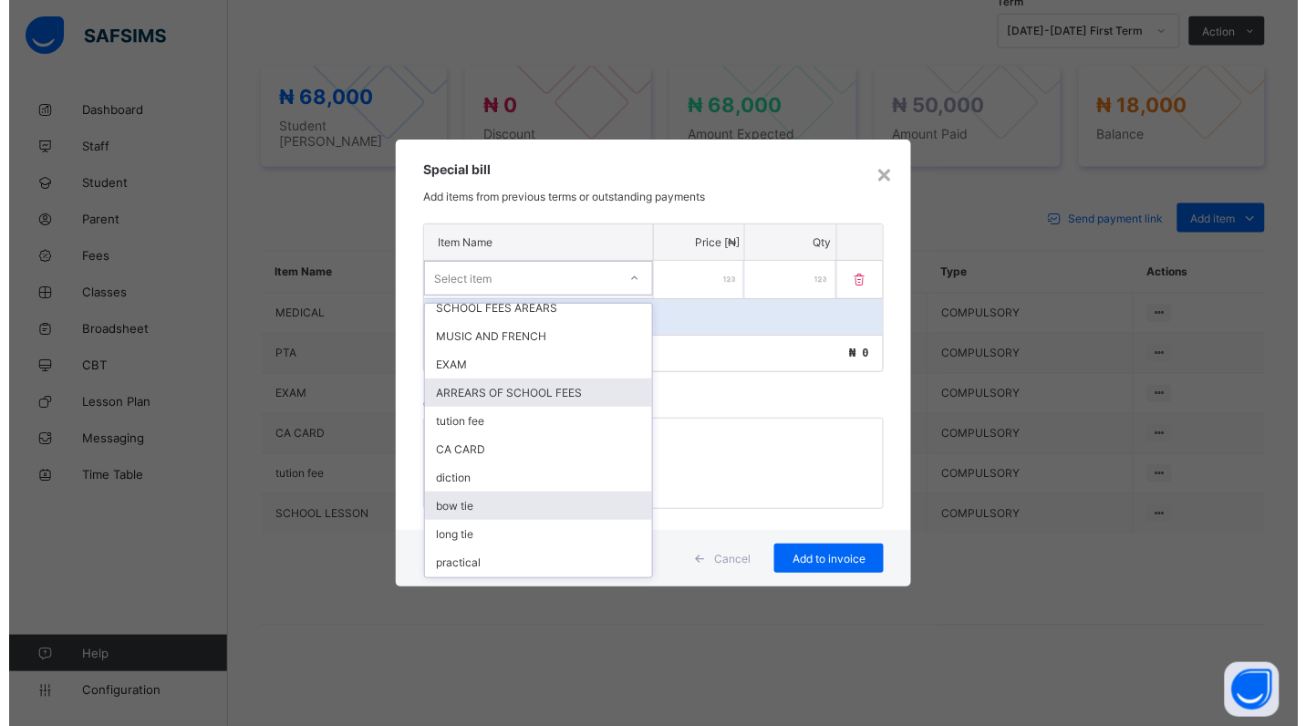
scroll to position [246, 0]
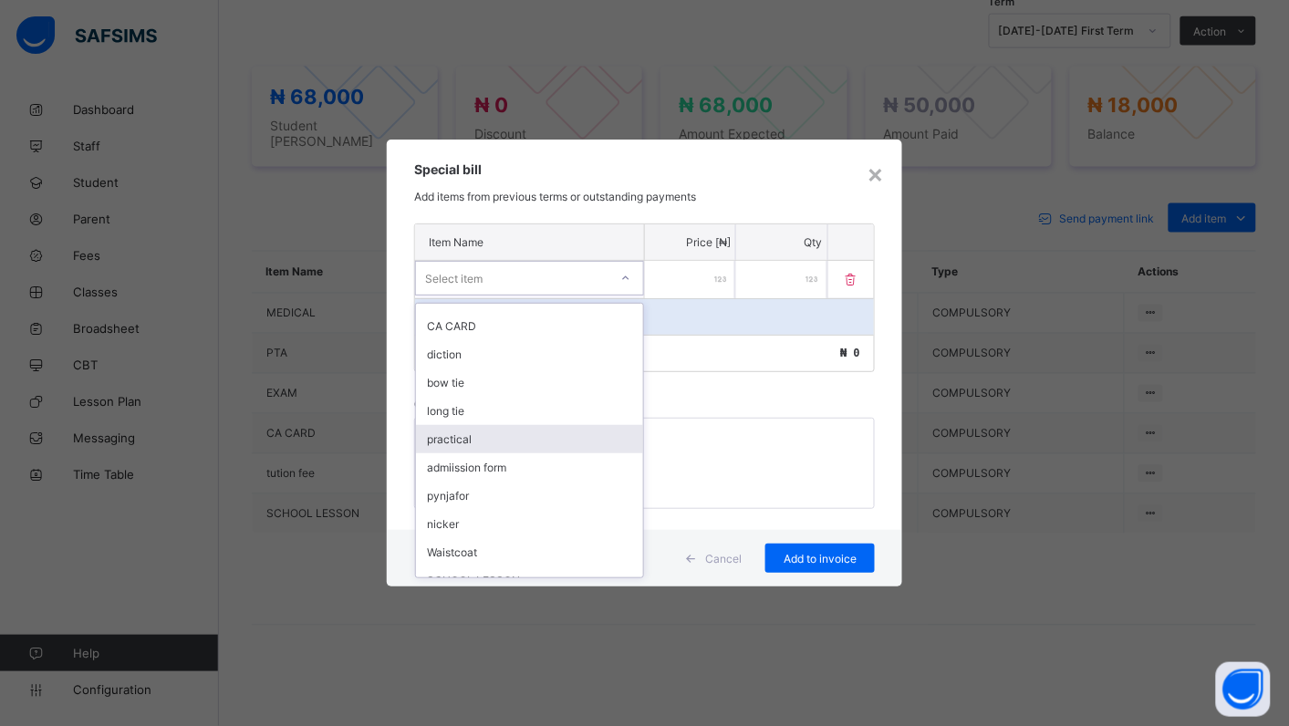
click at [479, 429] on div "practical" at bounding box center [529, 439] width 227 height 28
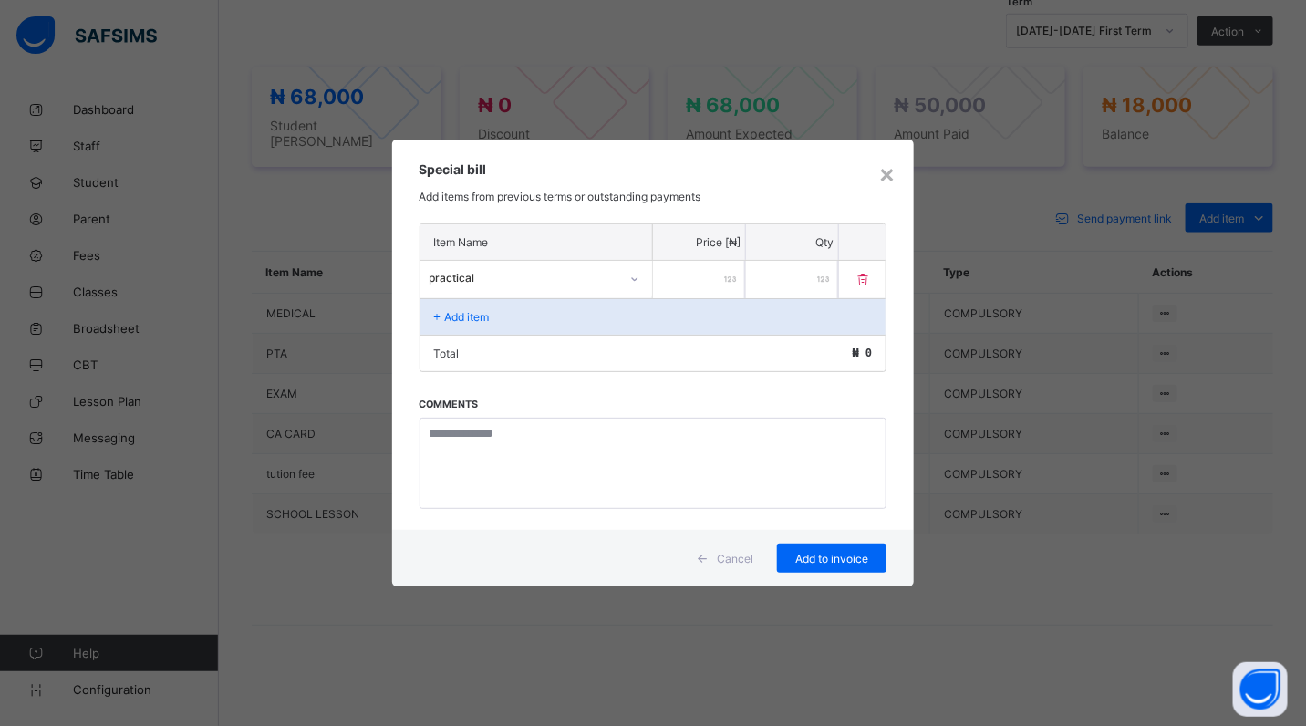
click at [682, 281] on input "number" at bounding box center [699, 279] width 92 height 37
type input "****"
click at [809, 558] on span "Add to invoice" at bounding box center [832, 559] width 82 height 14
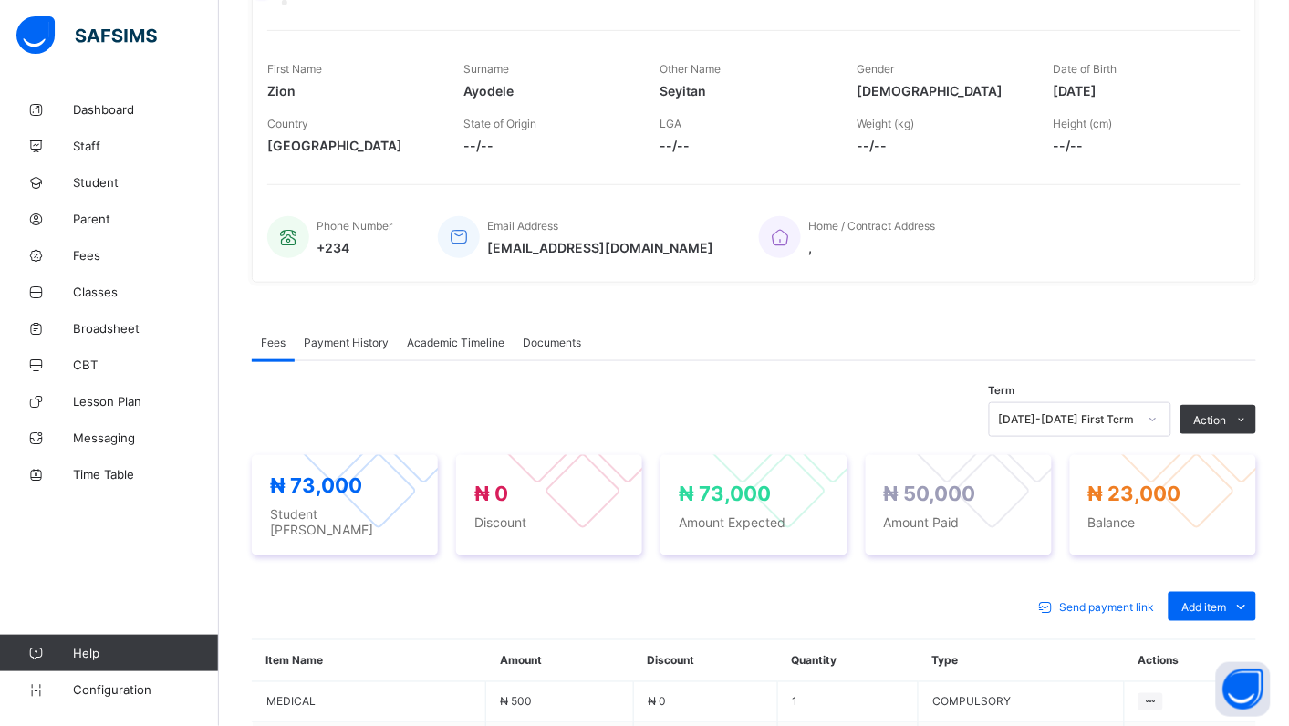
scroll to position [229, 0]
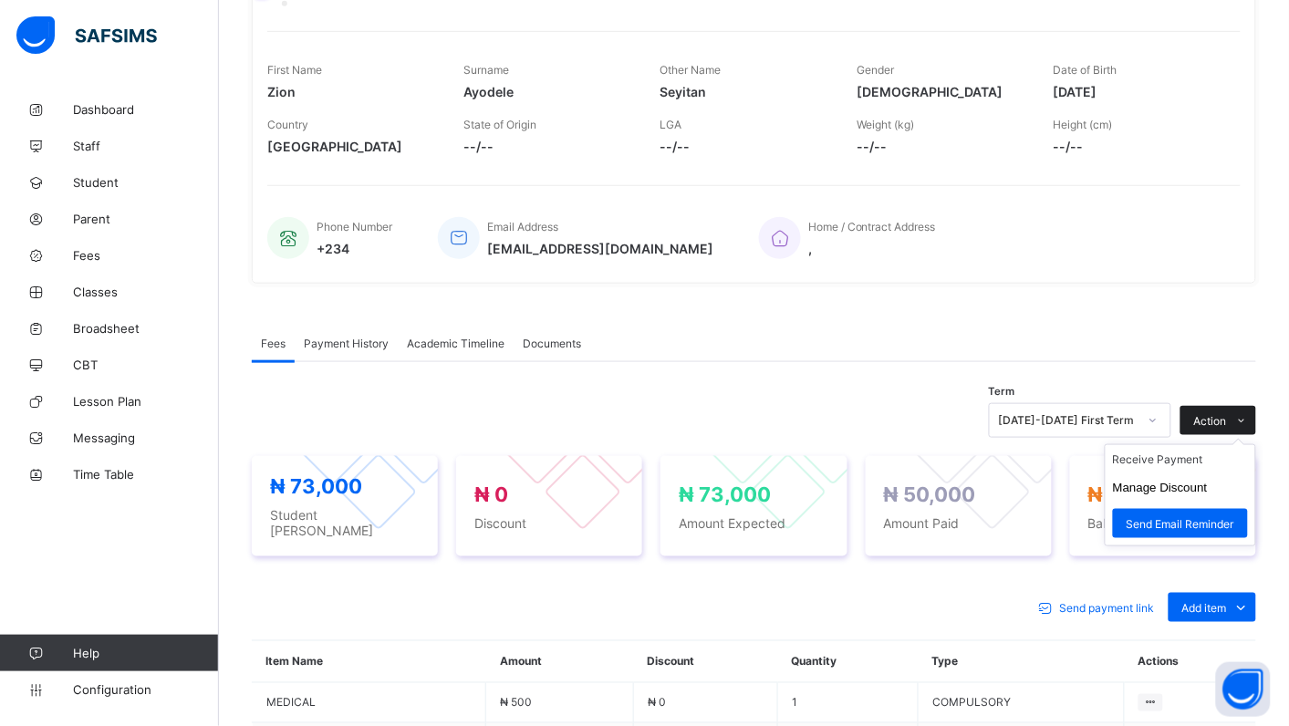
click at [1250, 432] on span at bounding box center [1241, 420] width 29 height 29
click at [1175, 474] on li "Receive Payment" at bounding box center [1181, 459] width 150 height 28
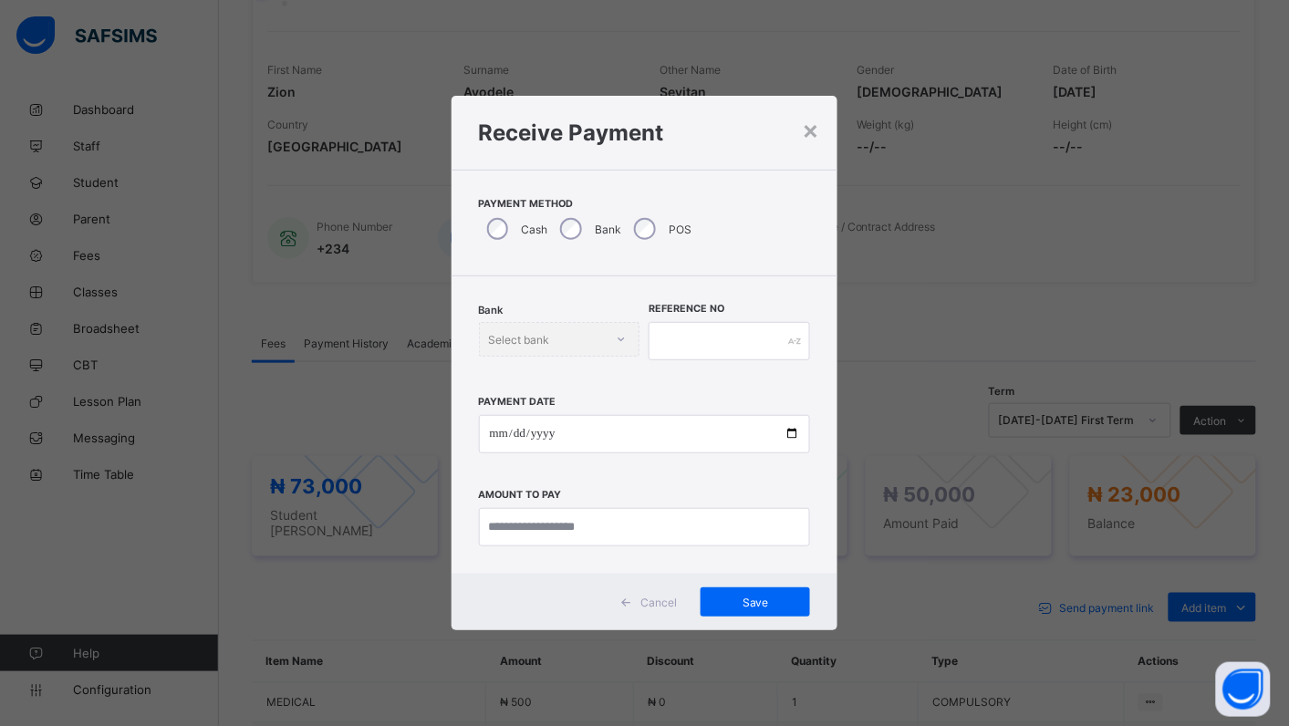
click at [579, 238] on div "Bank" at bounding box center [589, 229] width 74 height 38
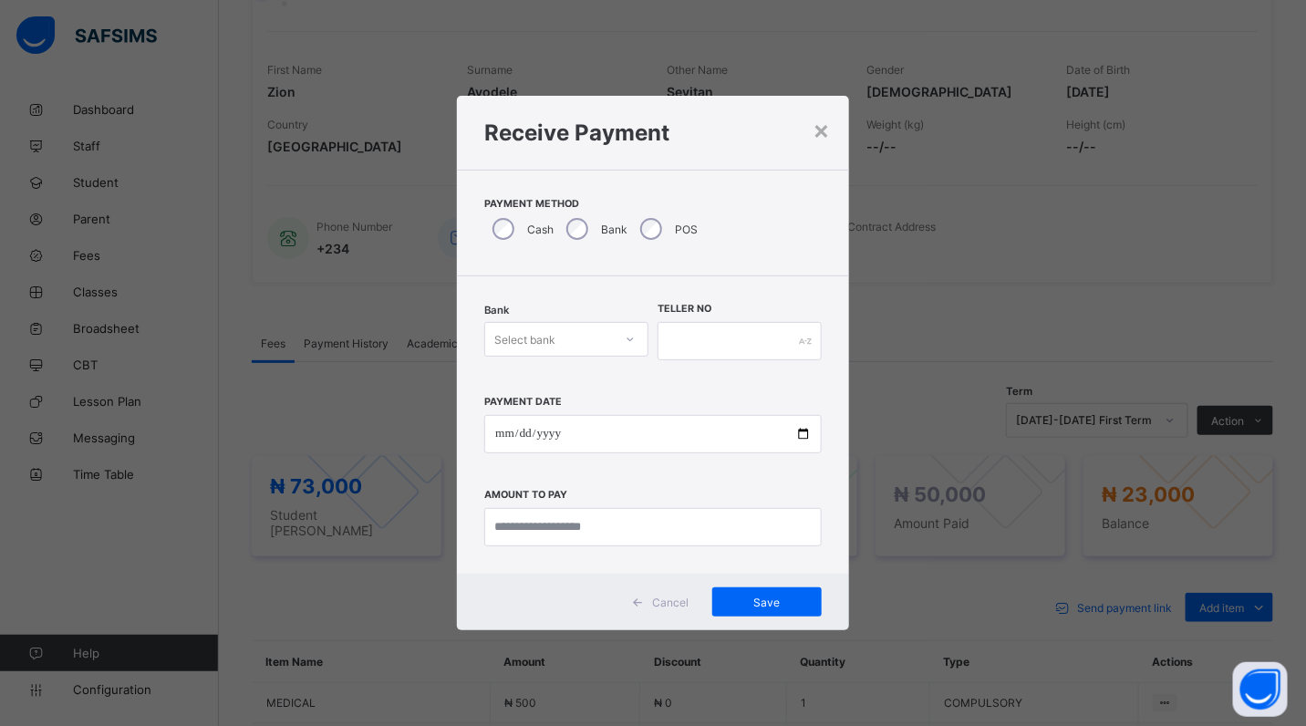
click at [632, 343] on icon at bounding box center [630, 339] width 11 height 18
click at [631, 395] on div "Polaris Bank - goodshepherd schools" at bounding box center [566, 386] width 162 height 42
click at [808, 432] on input "date" at bounding box center [653, 434] width 338 height 38
type input "**********"
click at [653, 531] on input "currency" at bounding box center [653, 527] width 338 height 38
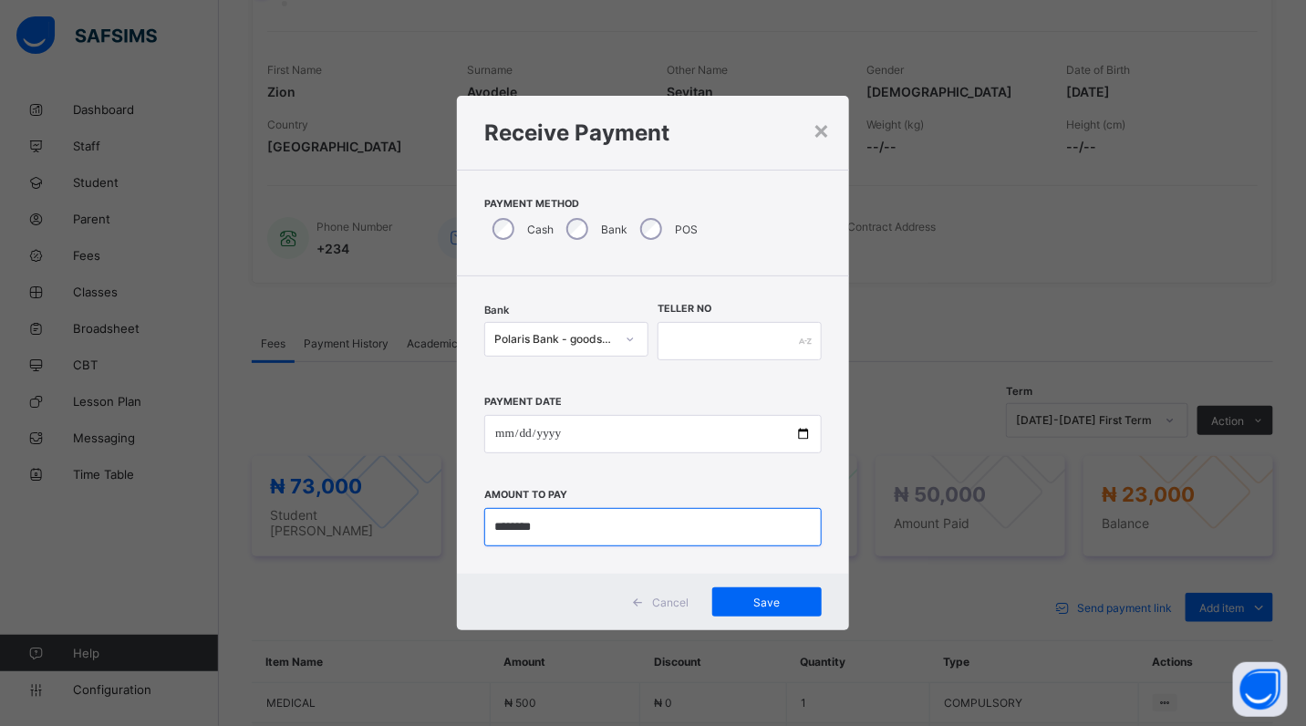
type input "********"
click at [687, 343] on input "text" at bounding box center [740, 341] width 164 height 38
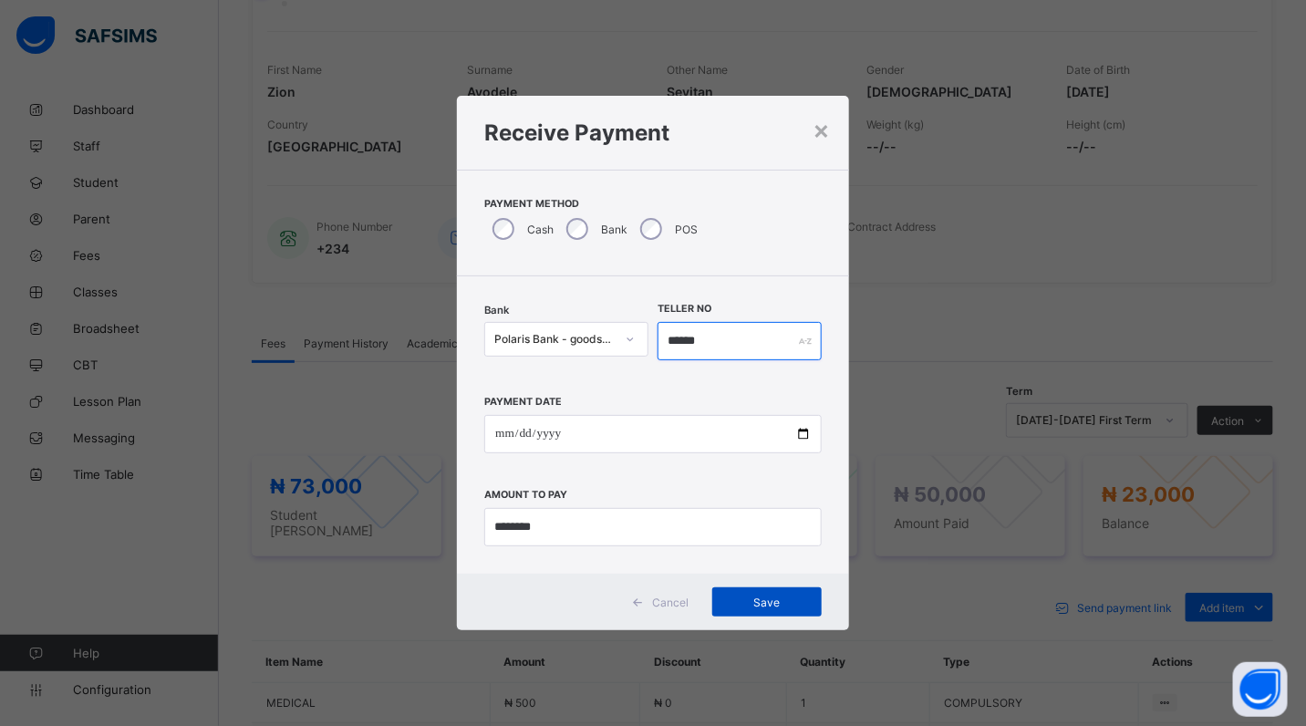
type input "******"
click at [749, 605] on span "Save" at bounding box center [767, 603] width 82 height 14
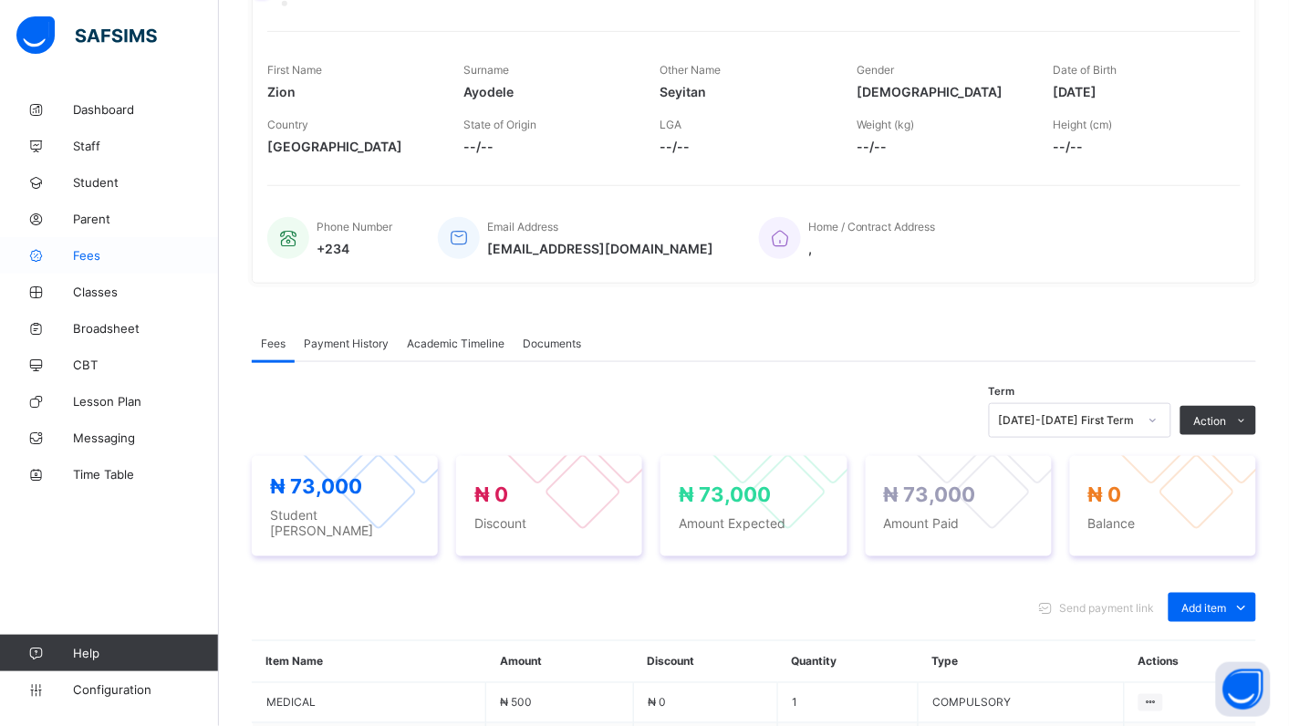
click at [87, 260] on span "Fees" at bounding box center [146, 255] width 146 height 15
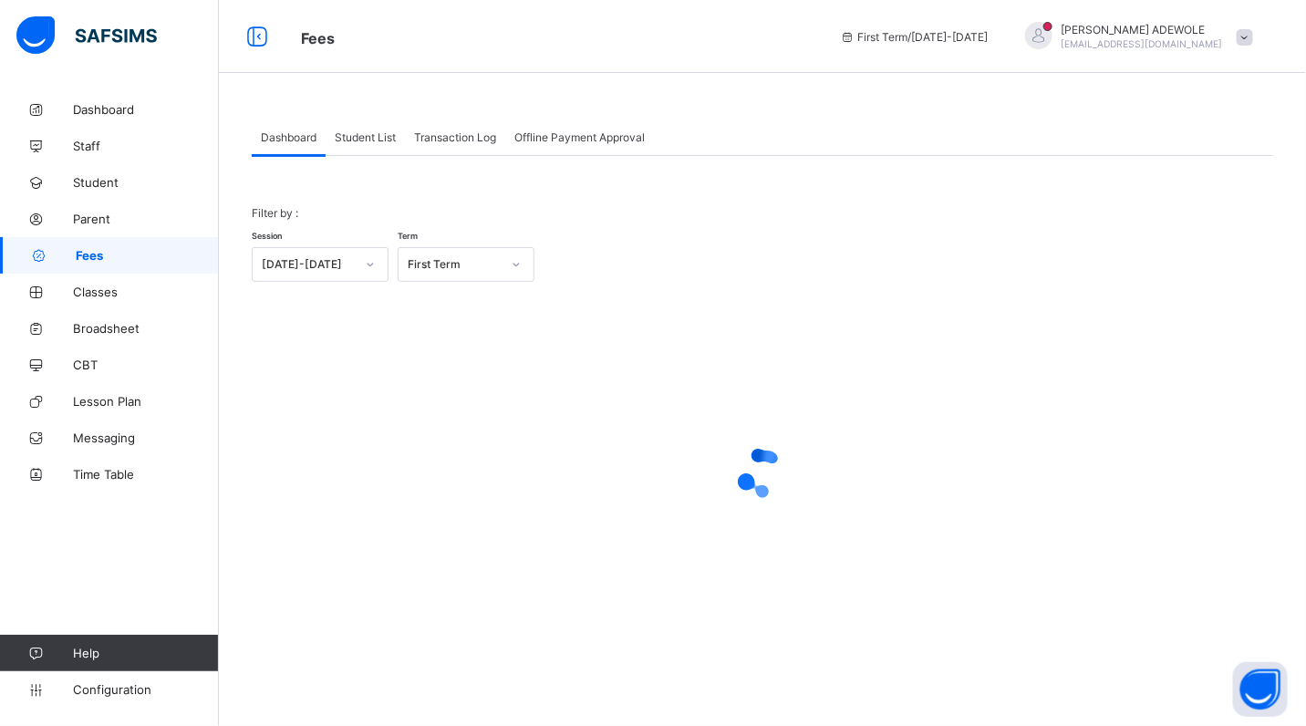
click at [380, 132] on span "Student List" at bounding box center [365, 137] width 61 height 14
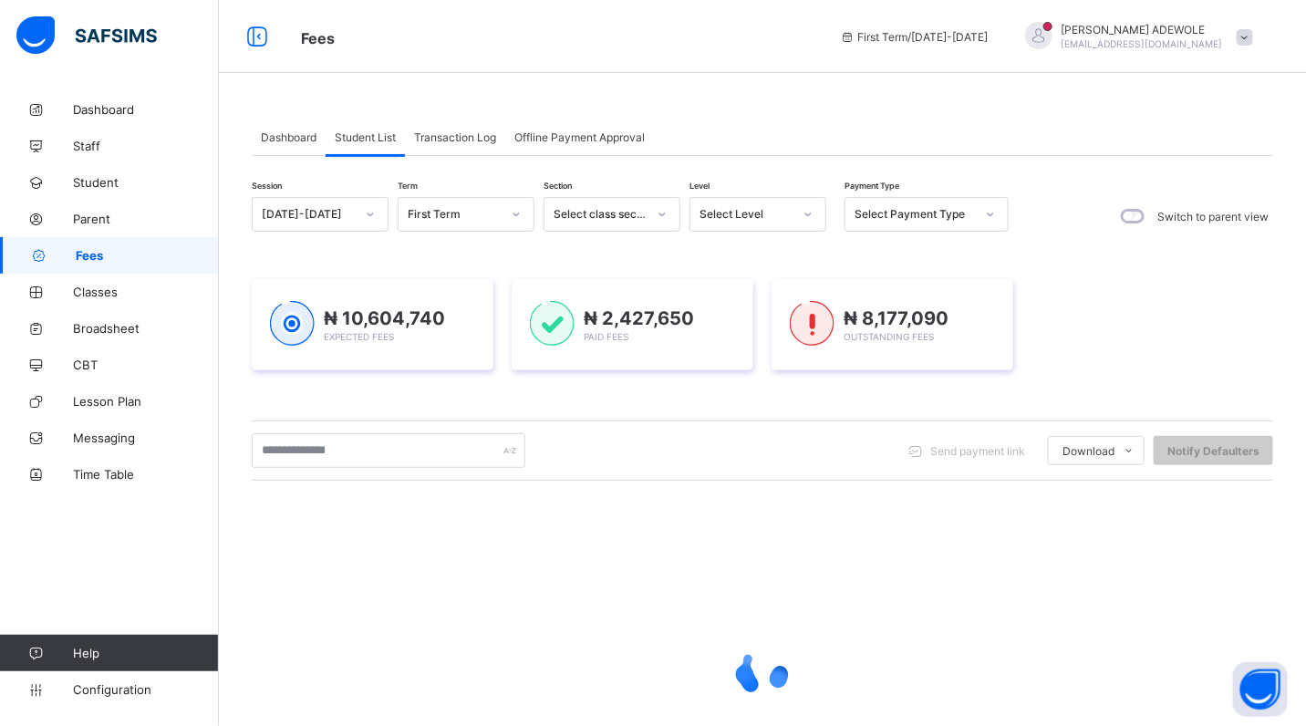
click at [365, 135] on span "Student List" at bounding box center [365, 137] width 61 height 14
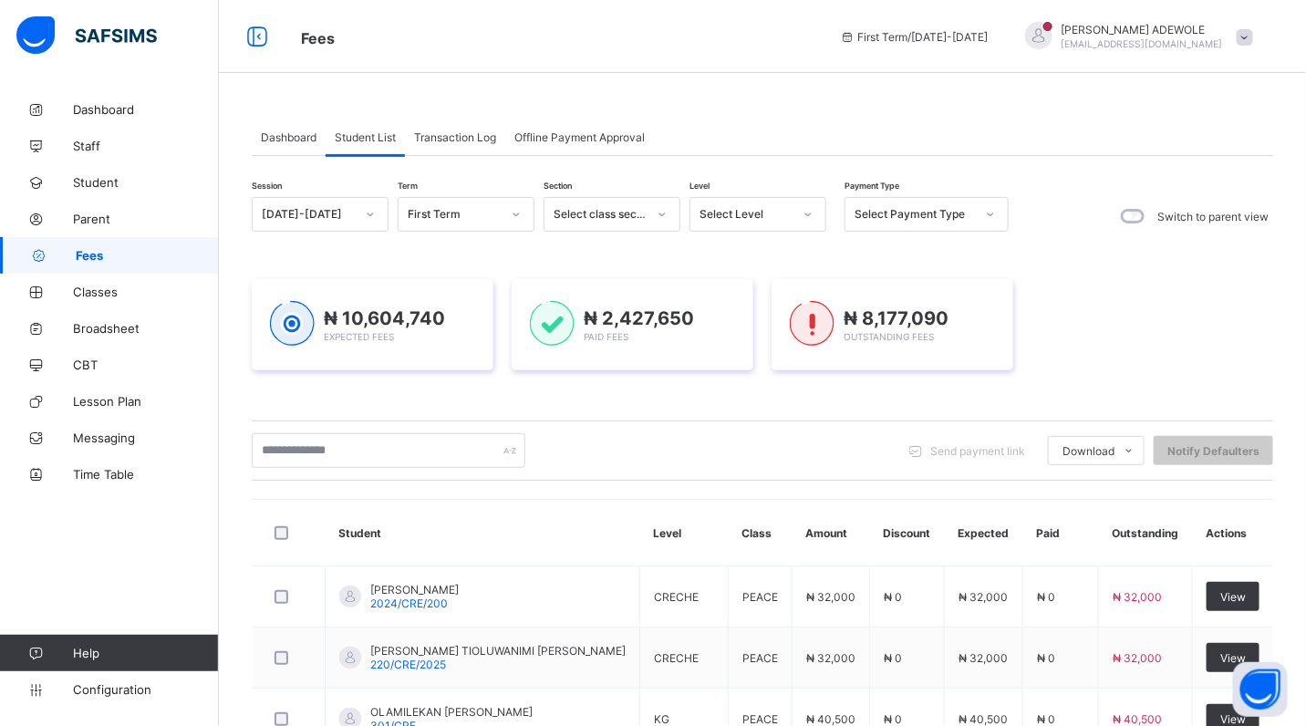
click at [809, 212] on icon at bounding box center [808, 214] width 11 height 18
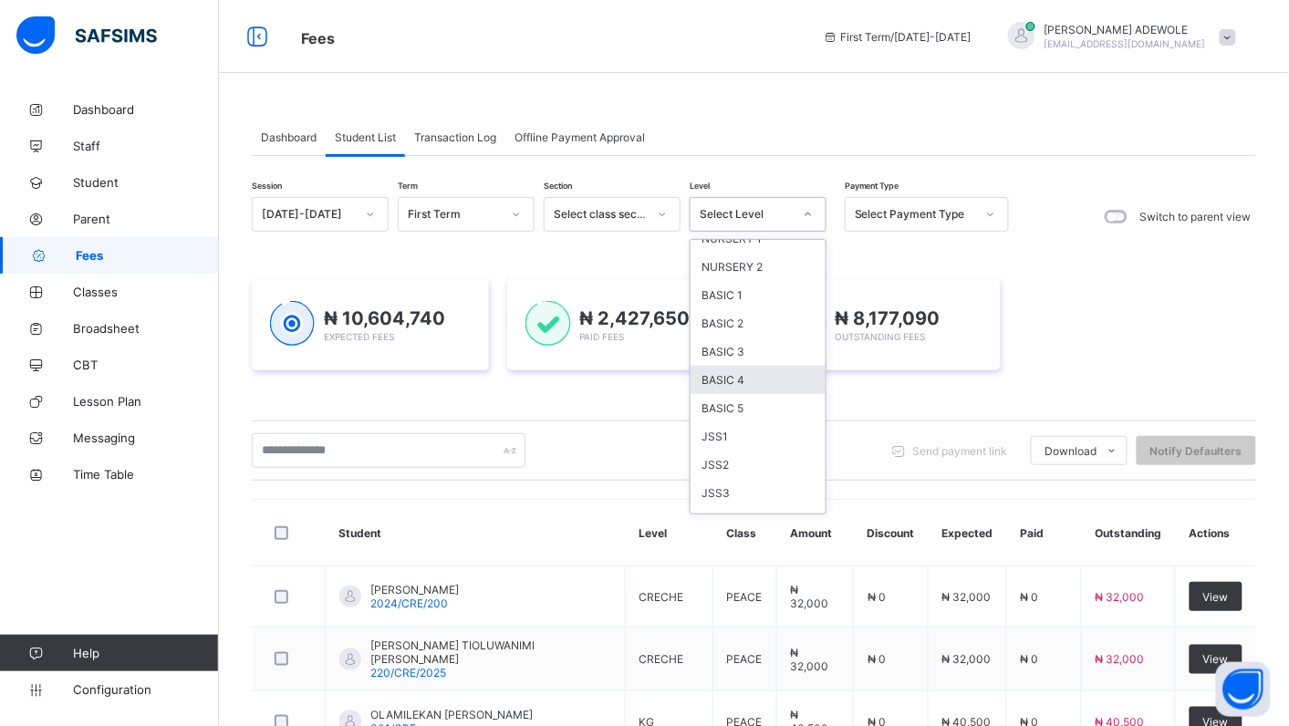
scroll to position [102, 0]
click at [737, 463] on div "JSS2" at bounding box center [758, 463] width 135 height 28
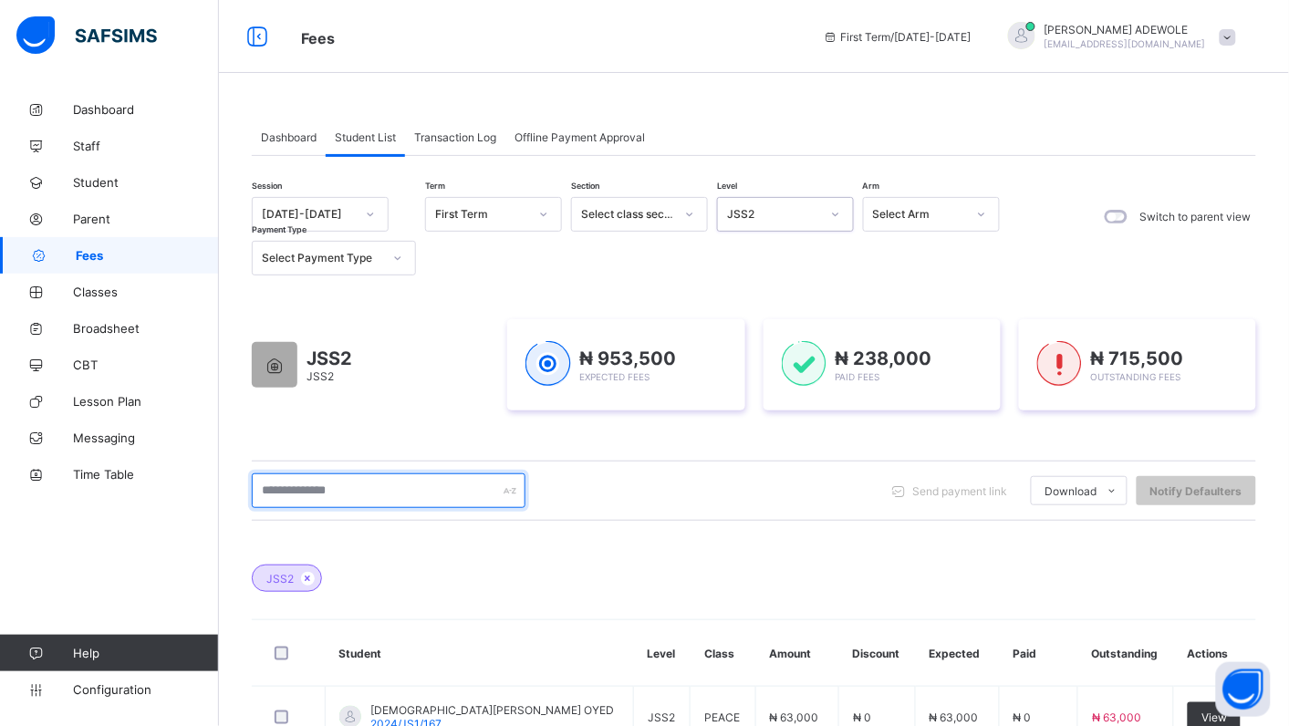
click at [380, 484] on input "text" at bounding box center [389, 491] width 274 height 35
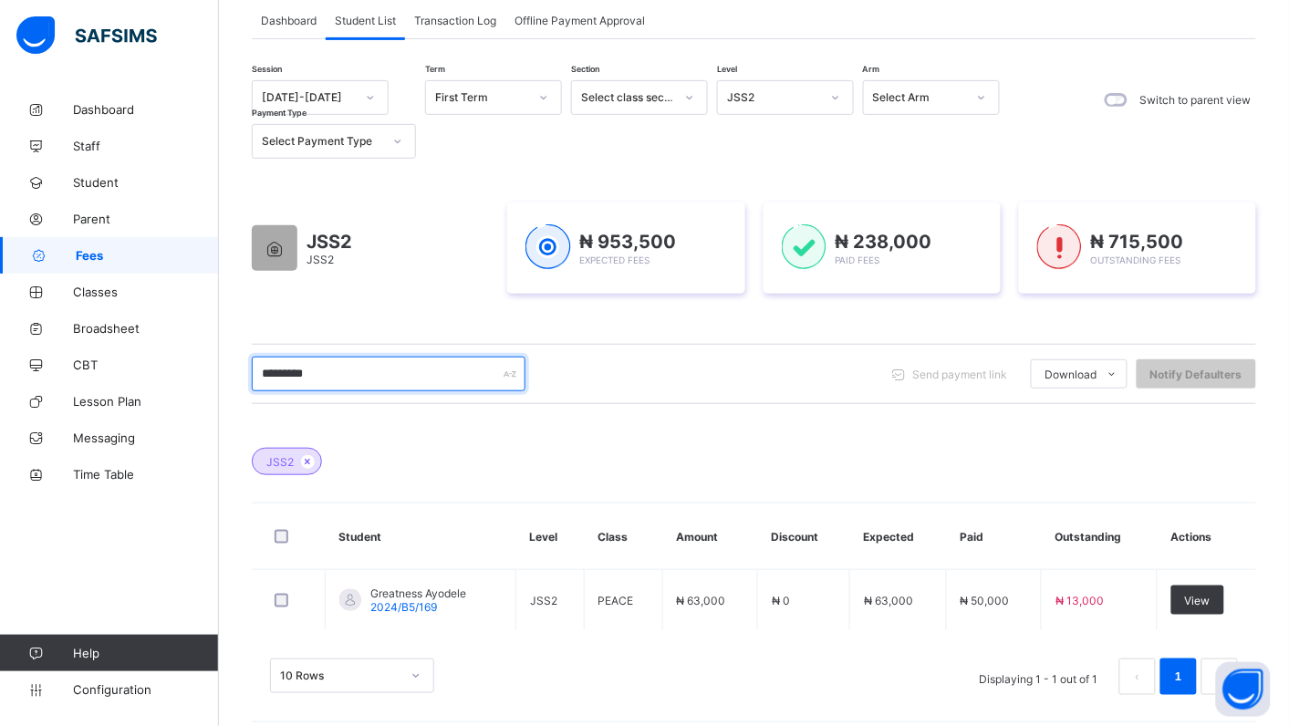
scroll to position [132, 0]
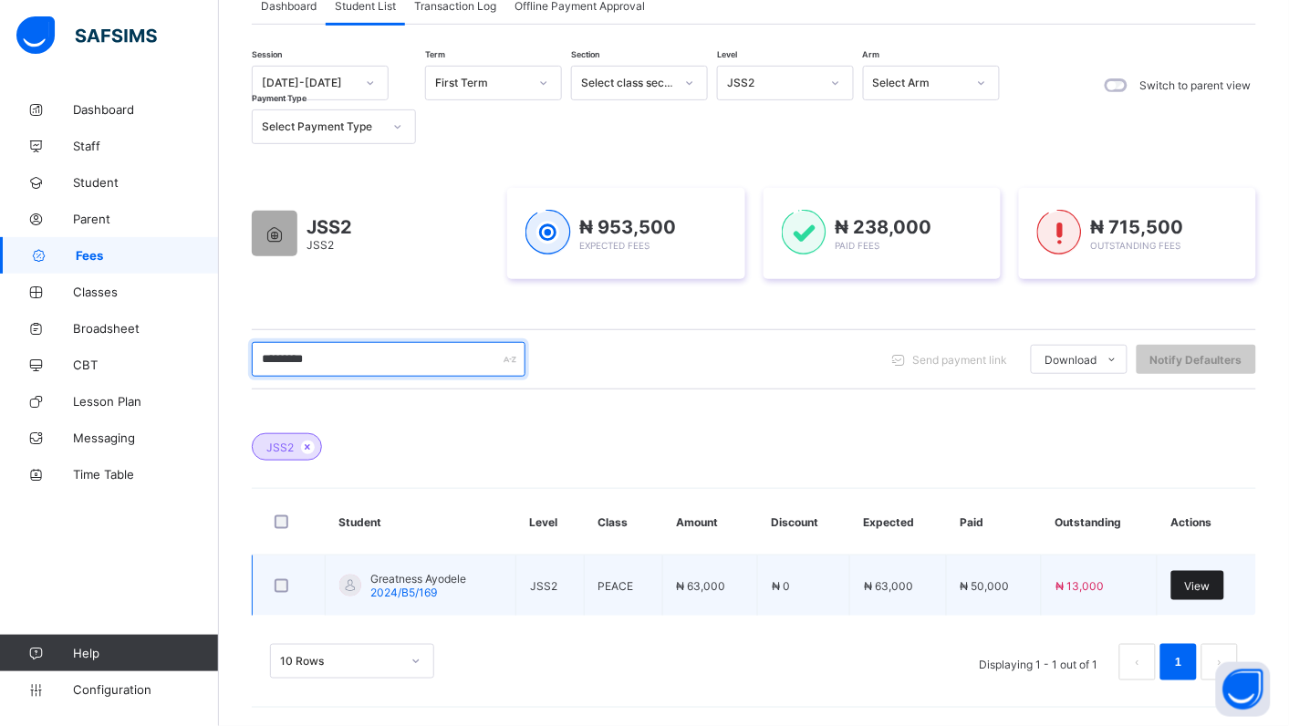
type input "*********"
click at [1211, 582] on span "View" at bounding box center [1198, 586] width 26 height 14
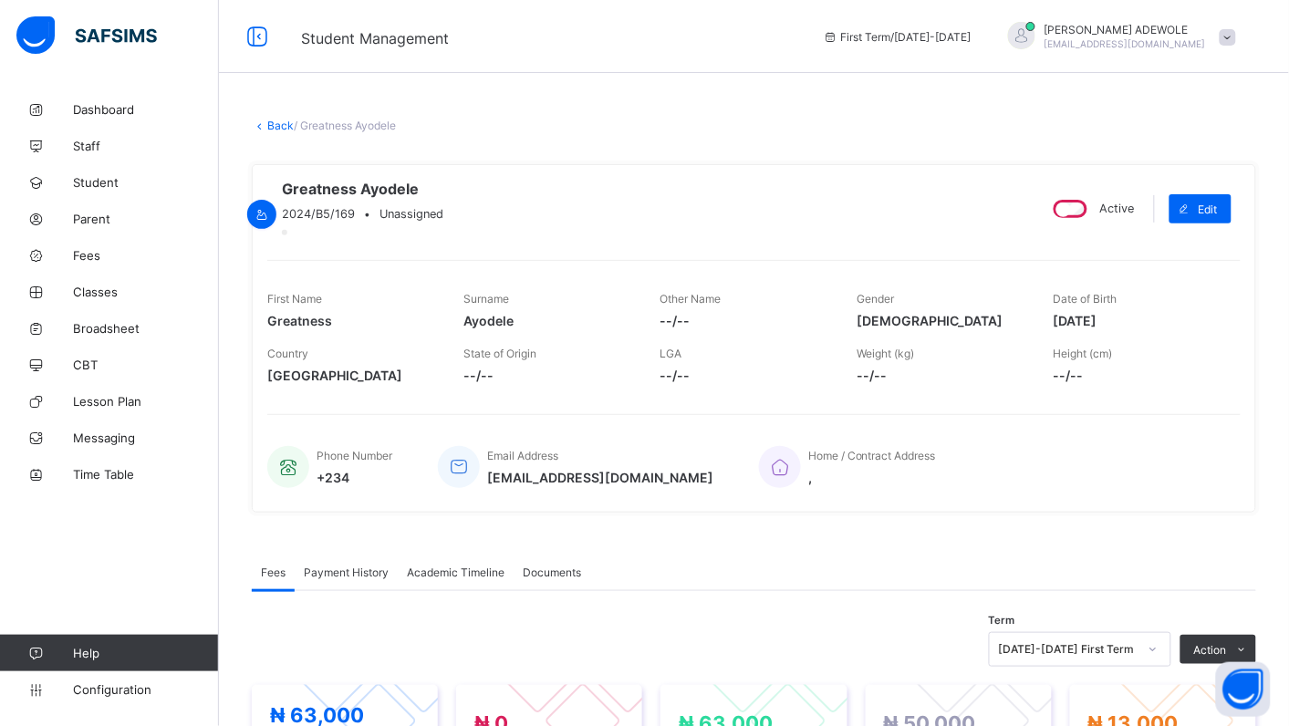
scroll to position [545, 0]
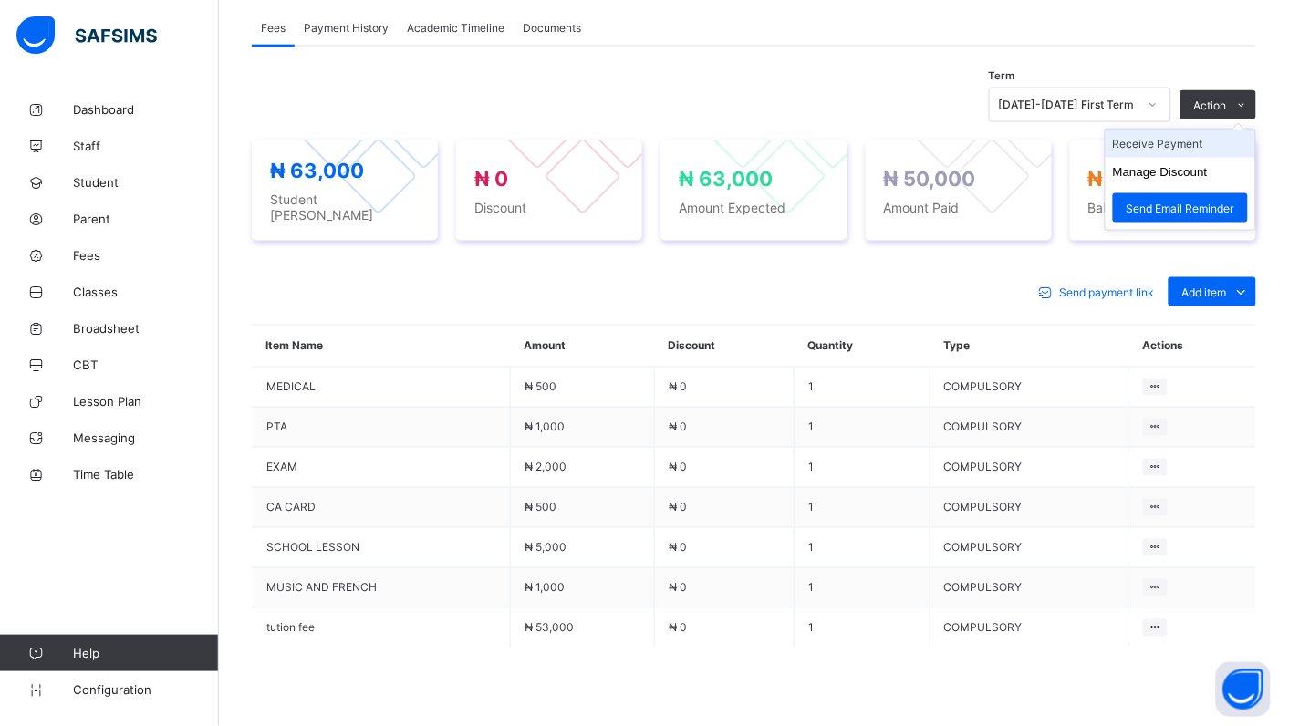
click at [1209, 158] on li "Receive Payment" at bounding box center [1181, 144] width 150 height 28
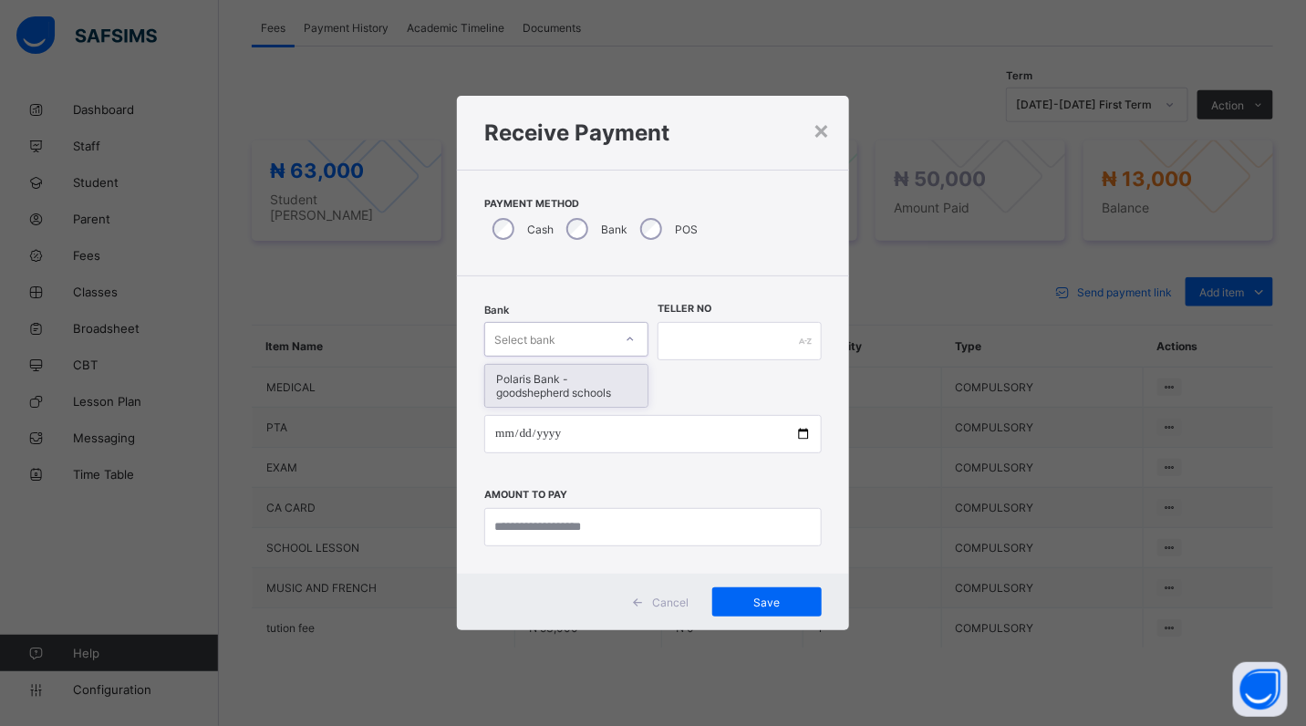
click at [635, 339] on icon at bounding box center [630, 339] width 11 height 18
click at [630, 388] on div "Polaris Bank - goodshepherd schools" at bounding box center [566, 386] width 162 height 42
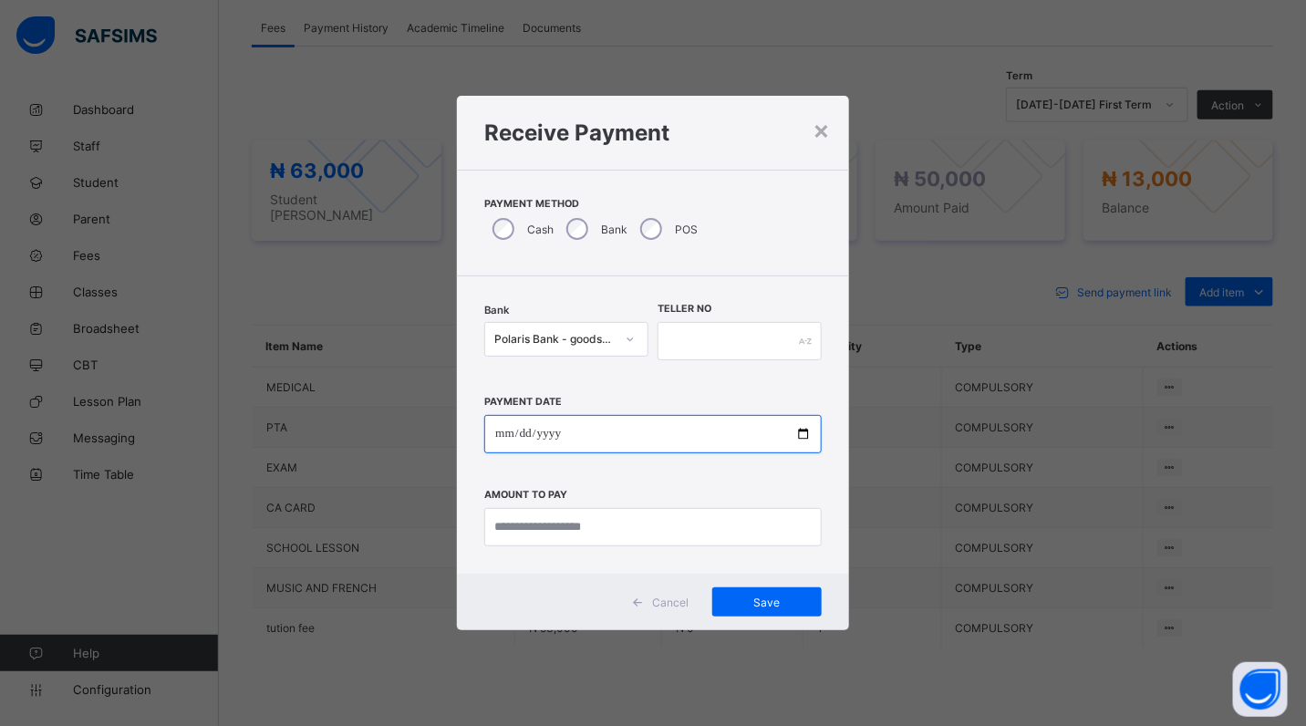
click at [806, 431] on input "date" at bounding box center [653, 434] width 338 height 38
type input "**********"
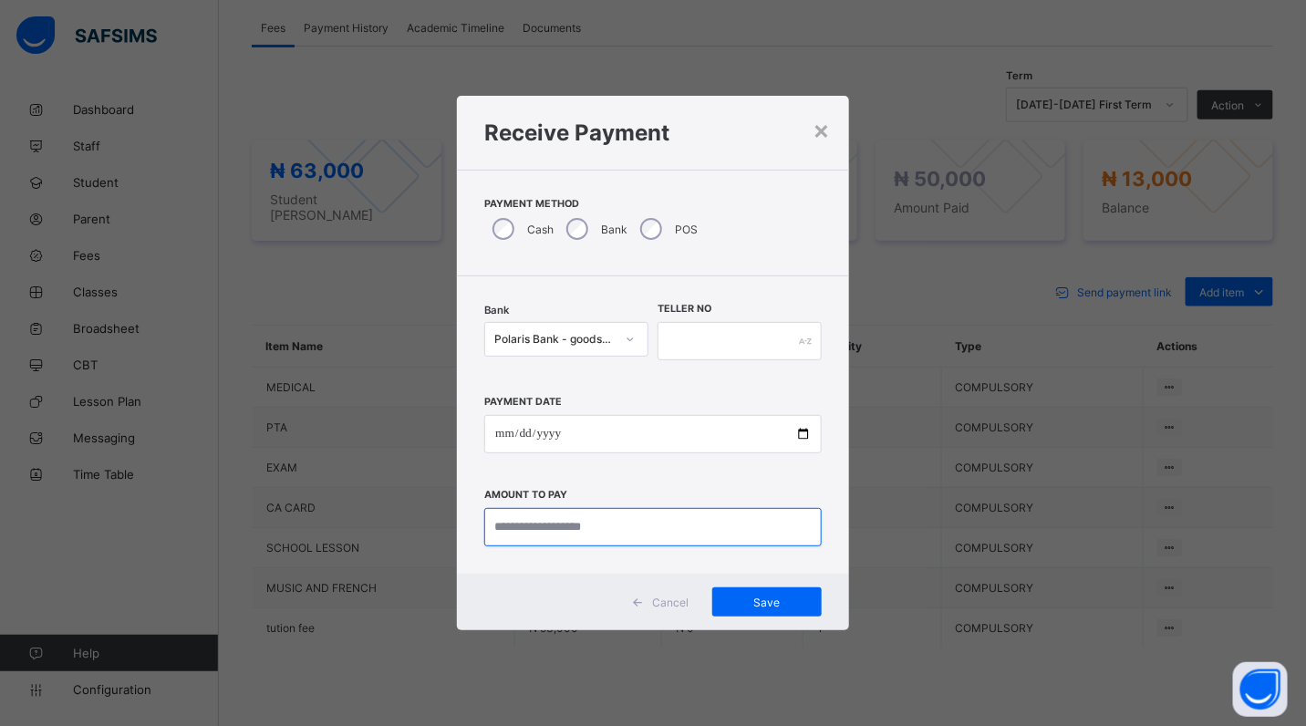
drag, startPoint x: 637, startPoint y: 529, endPoint x: 622, endPoint y: 507, distance: 26.3
click at [636, 529] on input "currency" at bounding box center [653, 527] width 338 height 38
type input "********"
click at [681, 338] on input "text" at bounding box center [740, 341] width 164 height 38
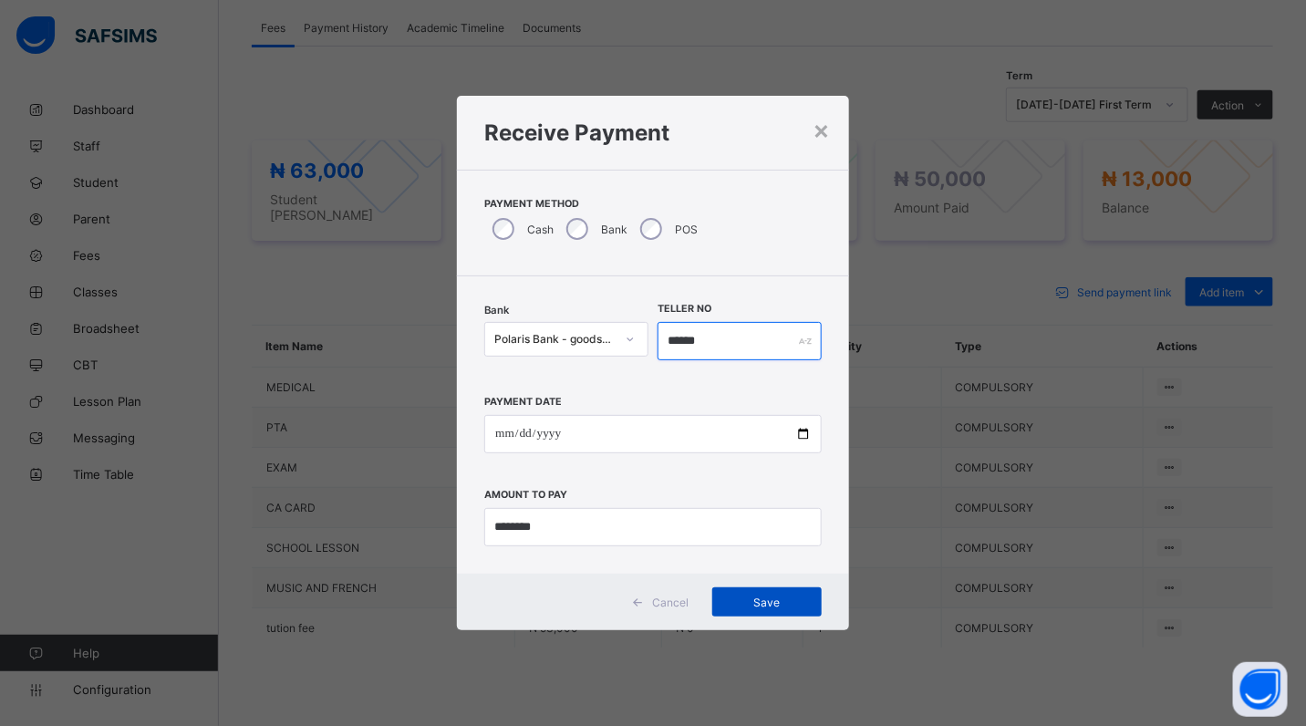
type input "******"
click at [759, 609] on div "Save" at bounding box center [767, 602] width 109 height 29
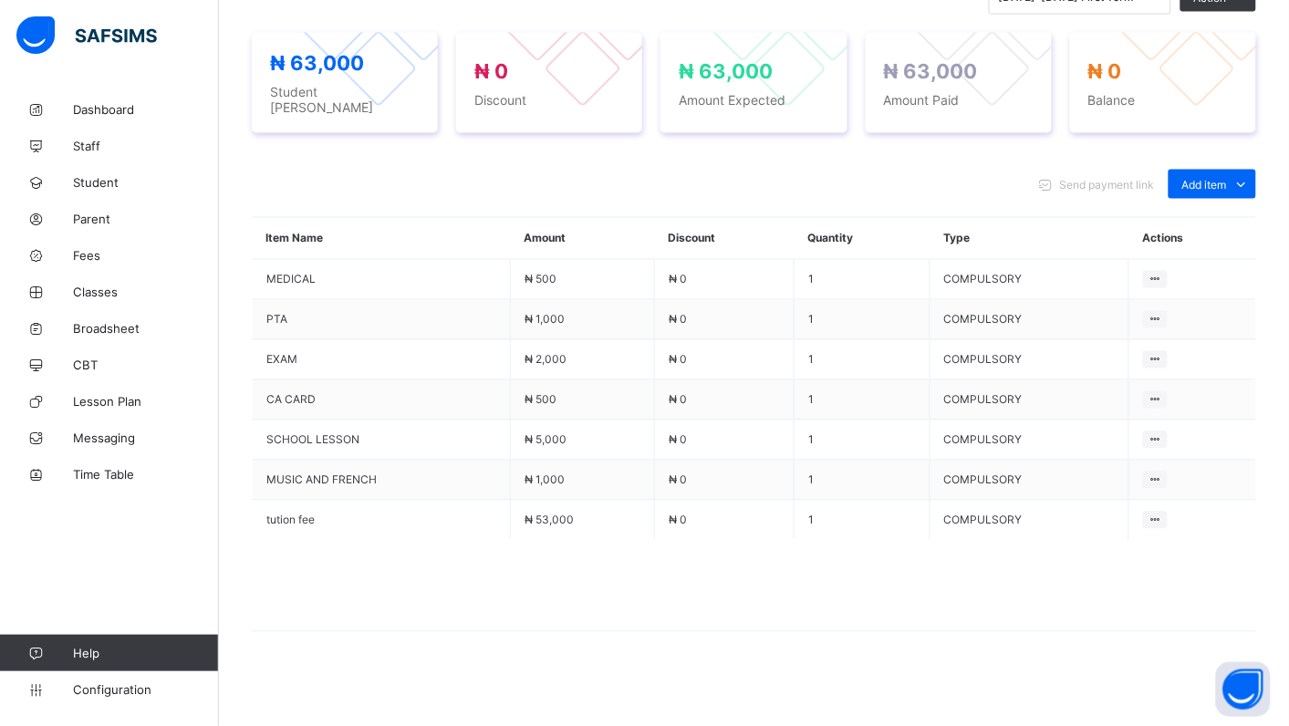
scroll to position [653, 0]
click at [97, 258] on span "Fees" at bounding box center [146, 255] width 146 height 15
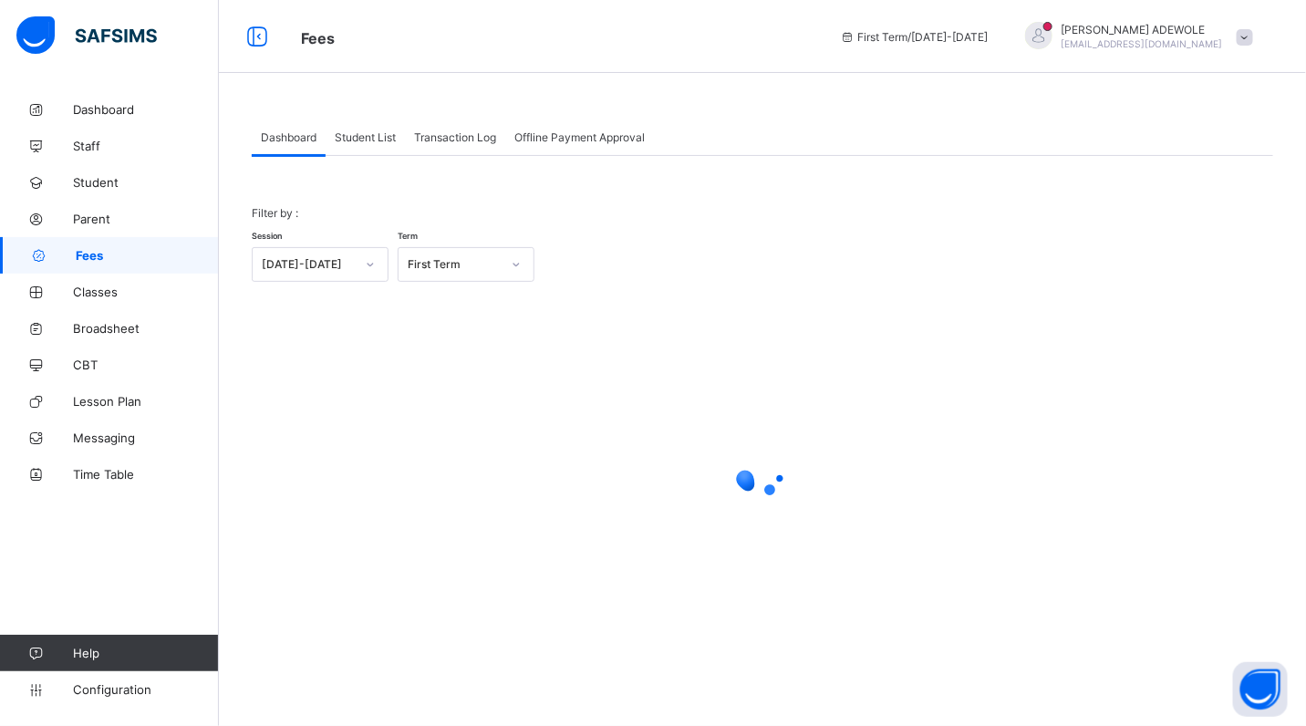
click at [380, 146] on div "Student List" at bounding box center [365, 137] width 79 height 36
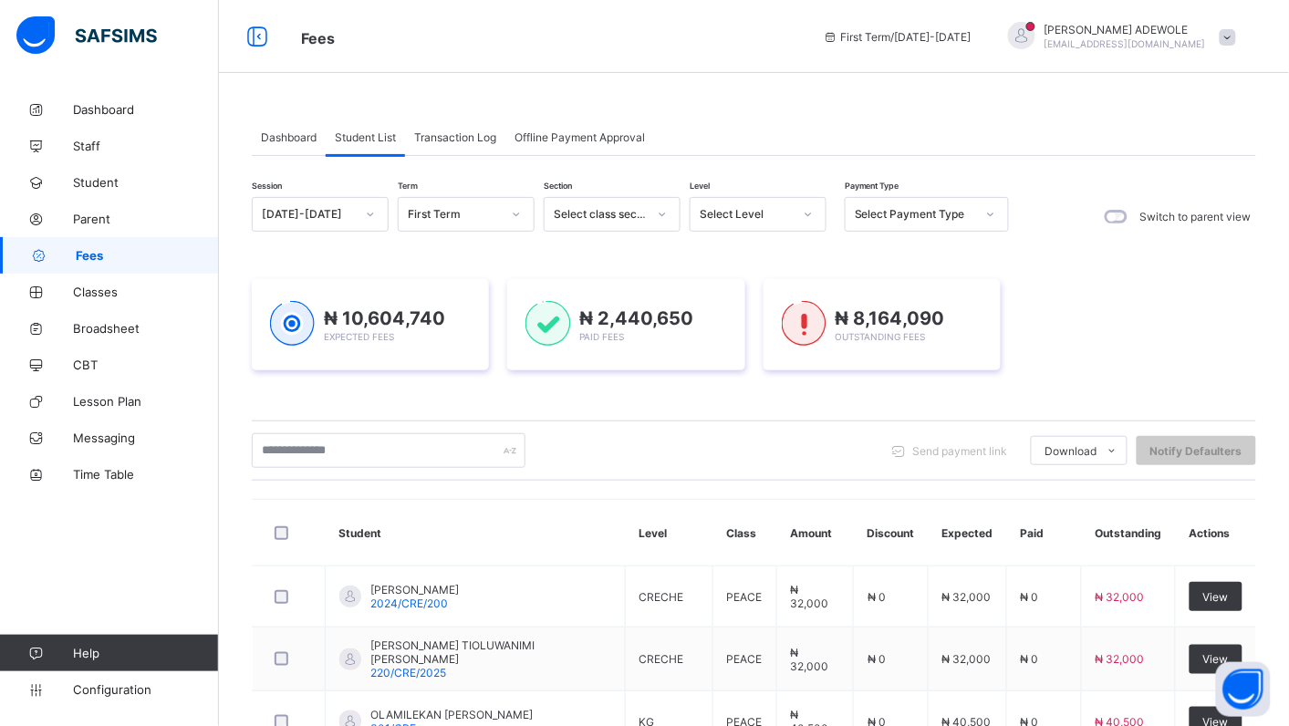
click at [808, 215] on icon at bounding box center [809, 215] width 6 height 4
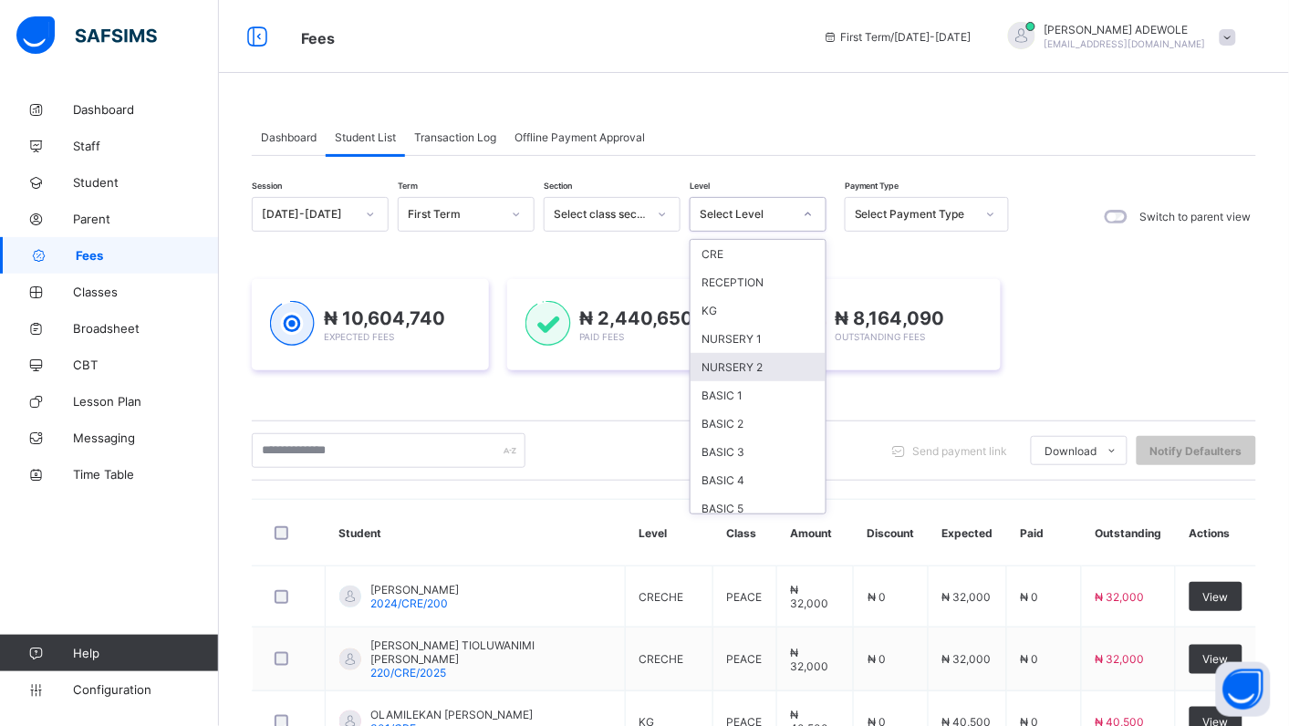
scroll to position [164, 0]
click at [726, 365] on div "JSS1" at bounding box center [758, 373] width 135 height 28
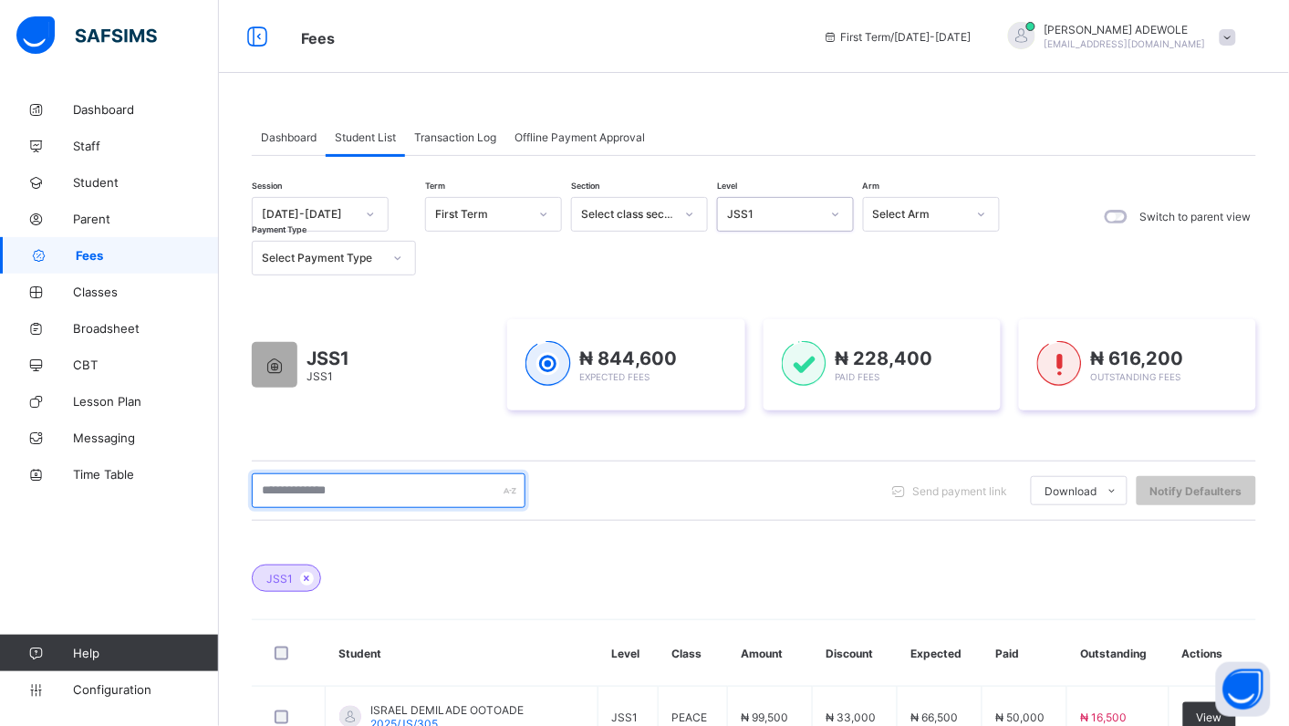
click at [383, 502] on input "text" at bounding box center [389, 491] width 274 height 35
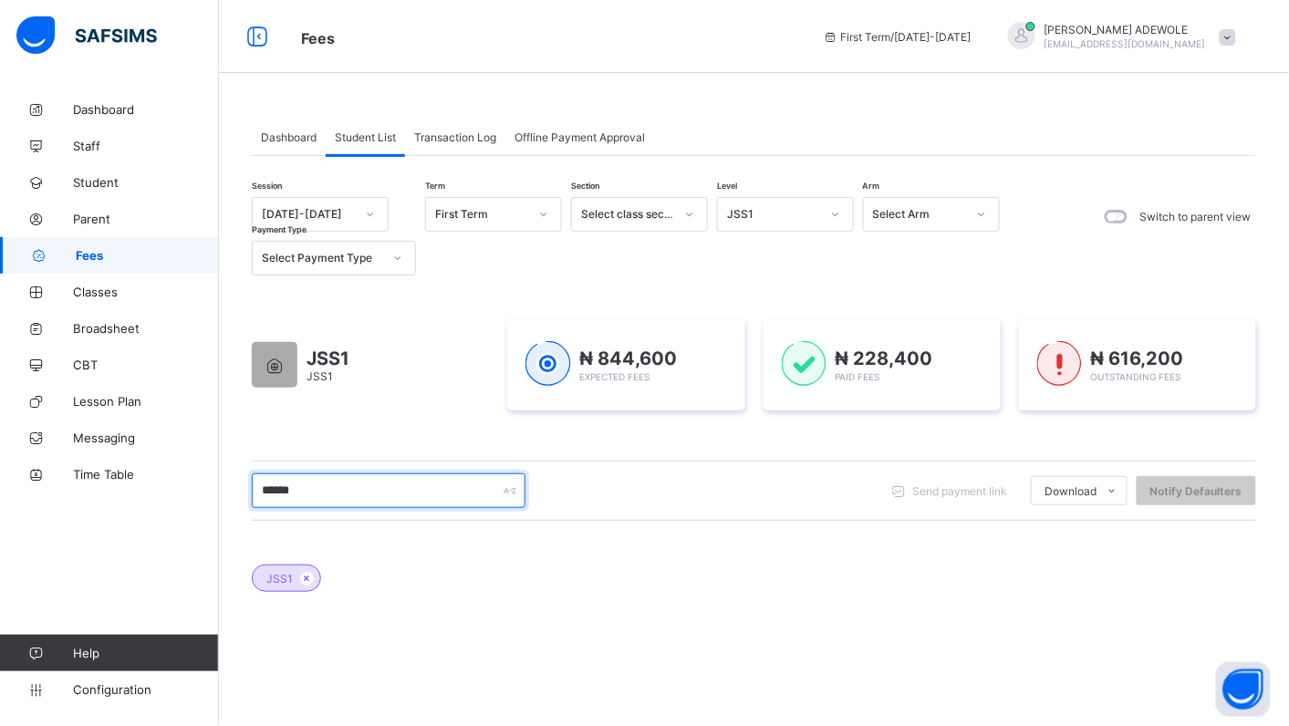
click at [334, 493] on input "******" at bounding box center [389, 491] width 274 height 35
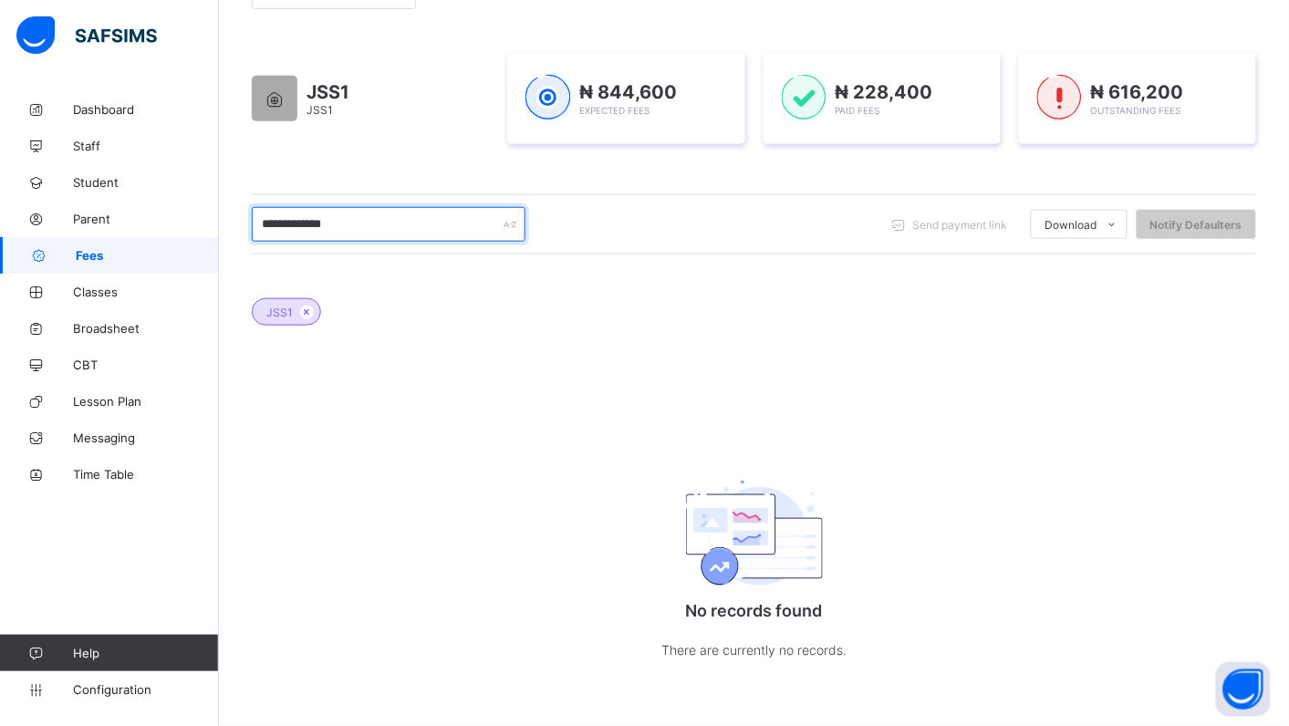
scroll to position [267, 0]
click at [474, 494] on div "JSS1 No records found There are currently no records." at bounding box center [754, 485] width 1005 height 428
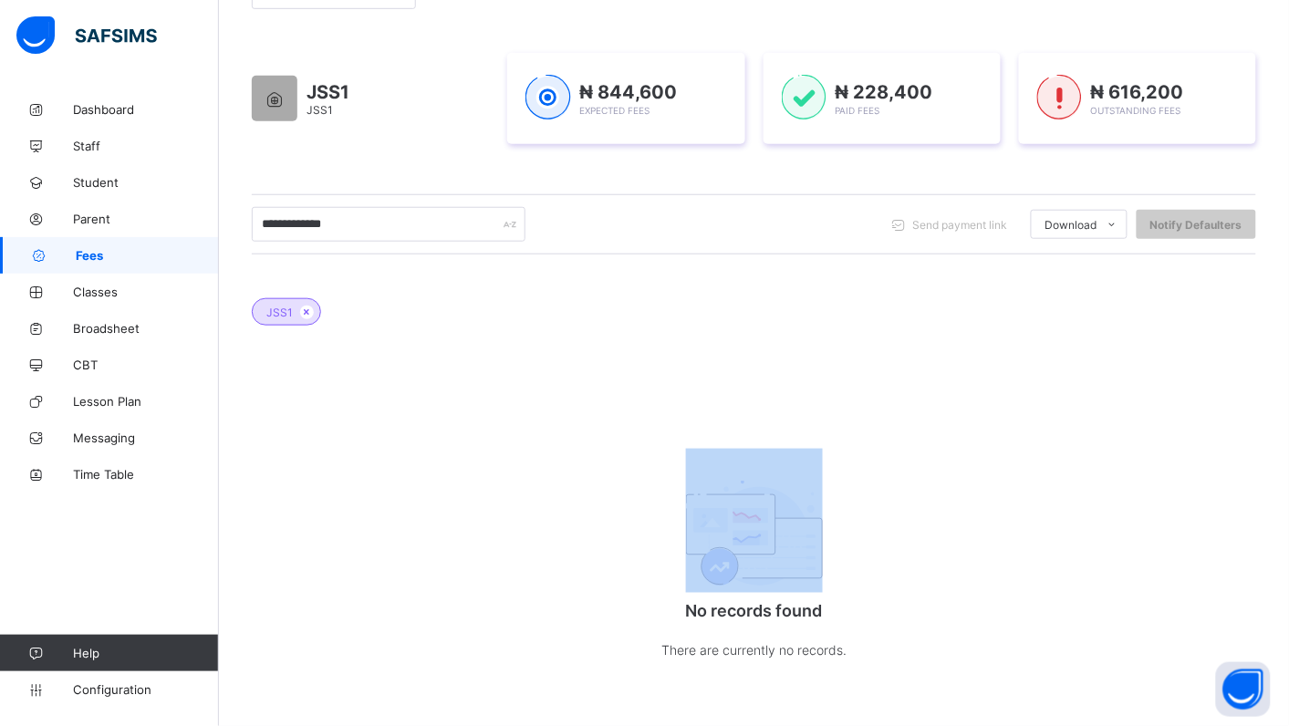
click at [474, 494] on div "JSS1 No records found There are currently no records." at bounding box center [754, 485] width 1005 height 428
click at [99, 248] on span "Fees" at bounding box center [147, 255] width 143 height 15
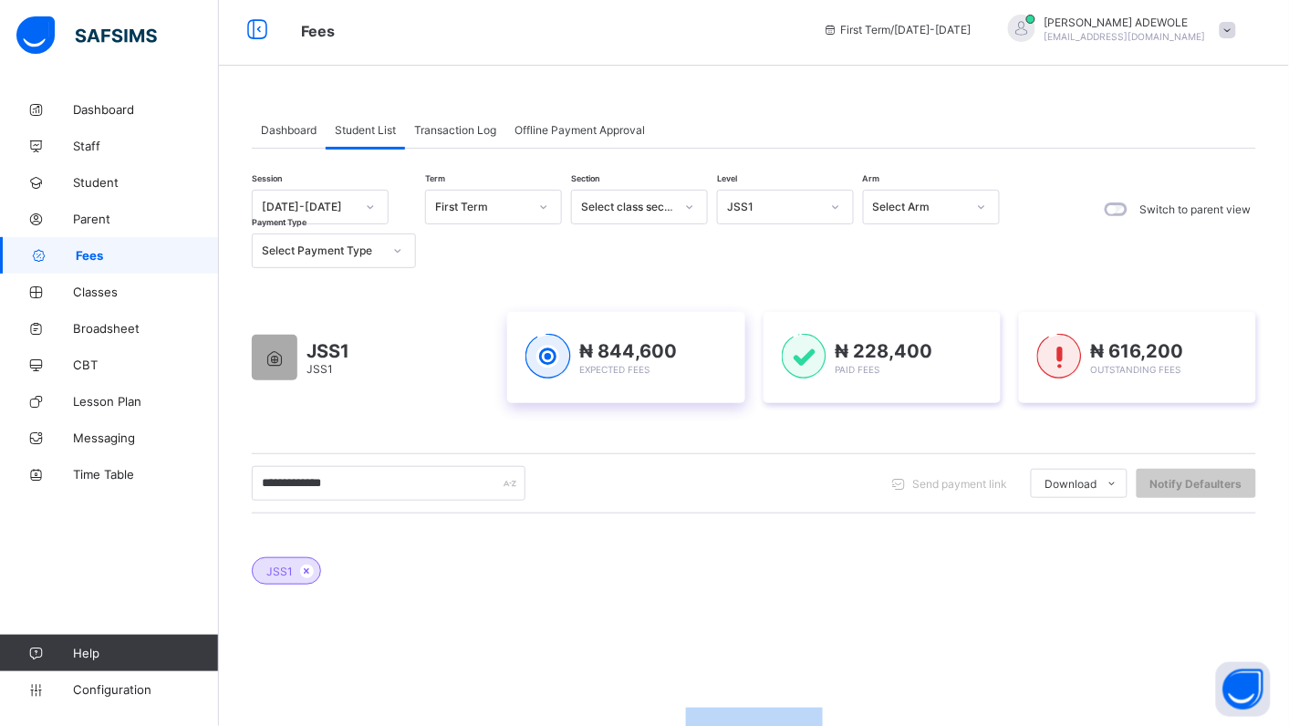
scroll to position [0, 0]
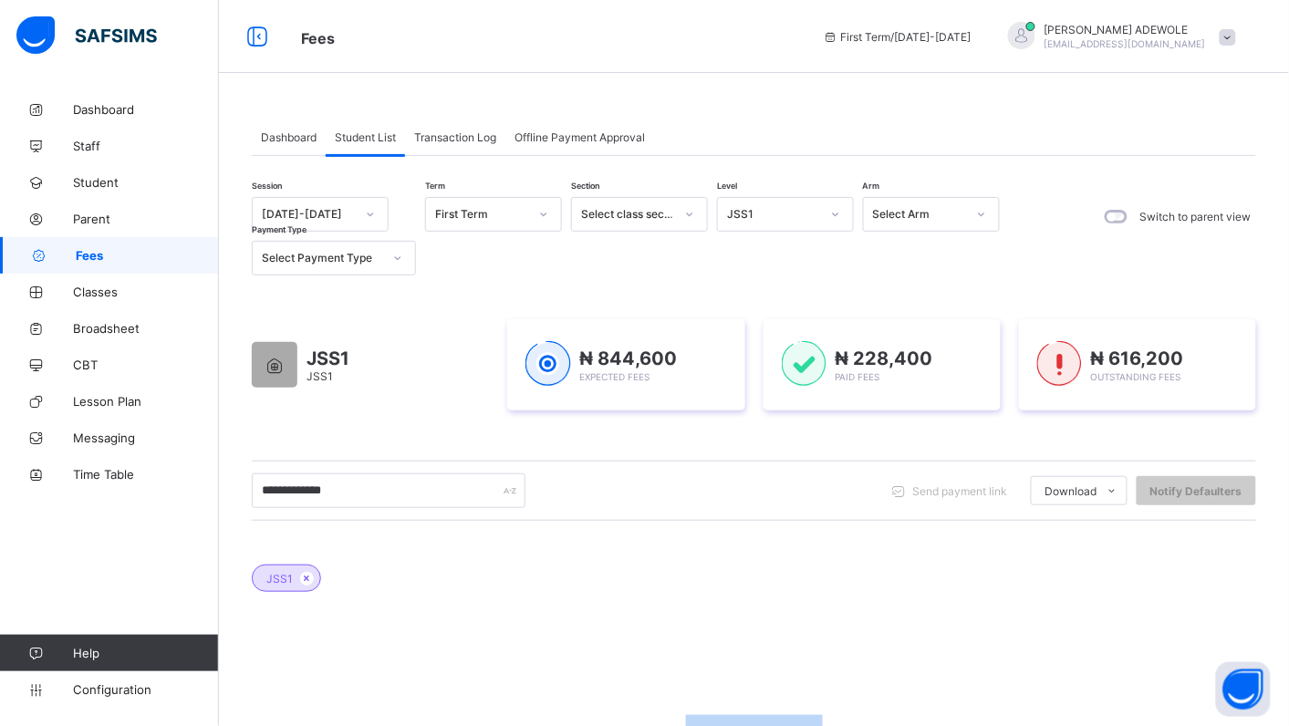
click at [836, 210] on icon at bounding box center [835, 214] width 11 height 18
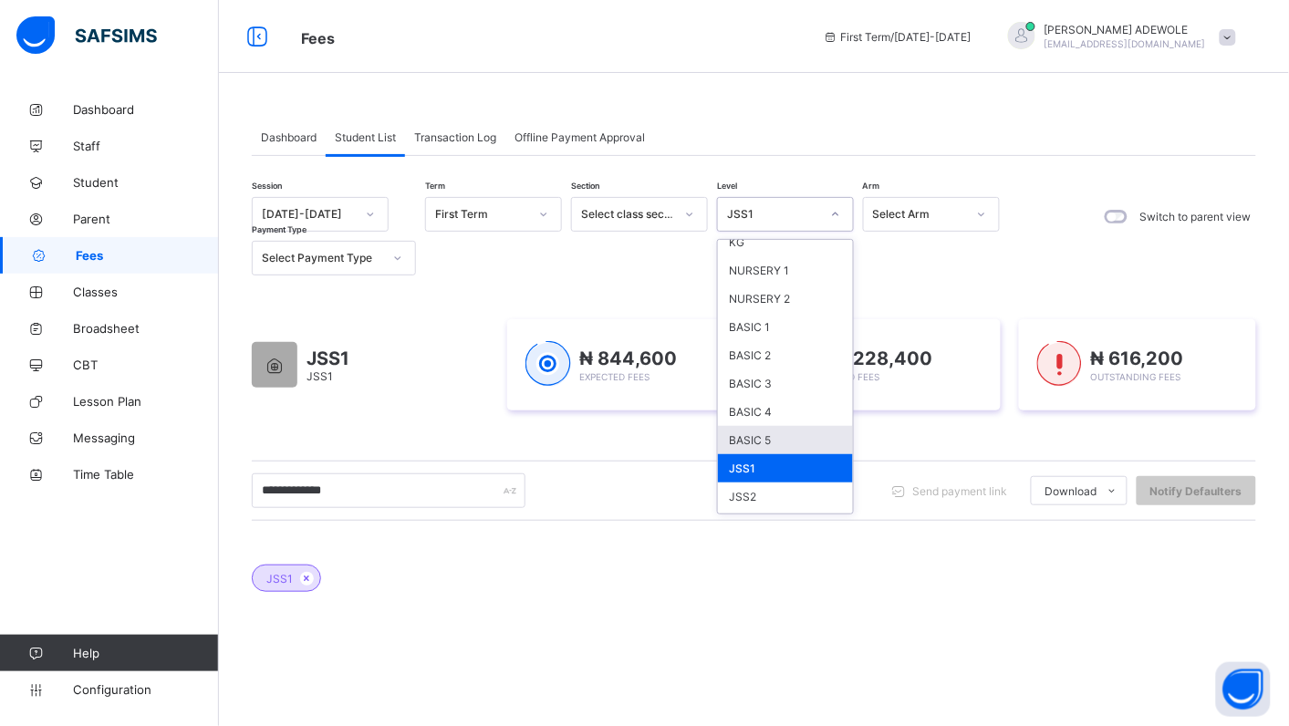
scroll to position [102, 0]
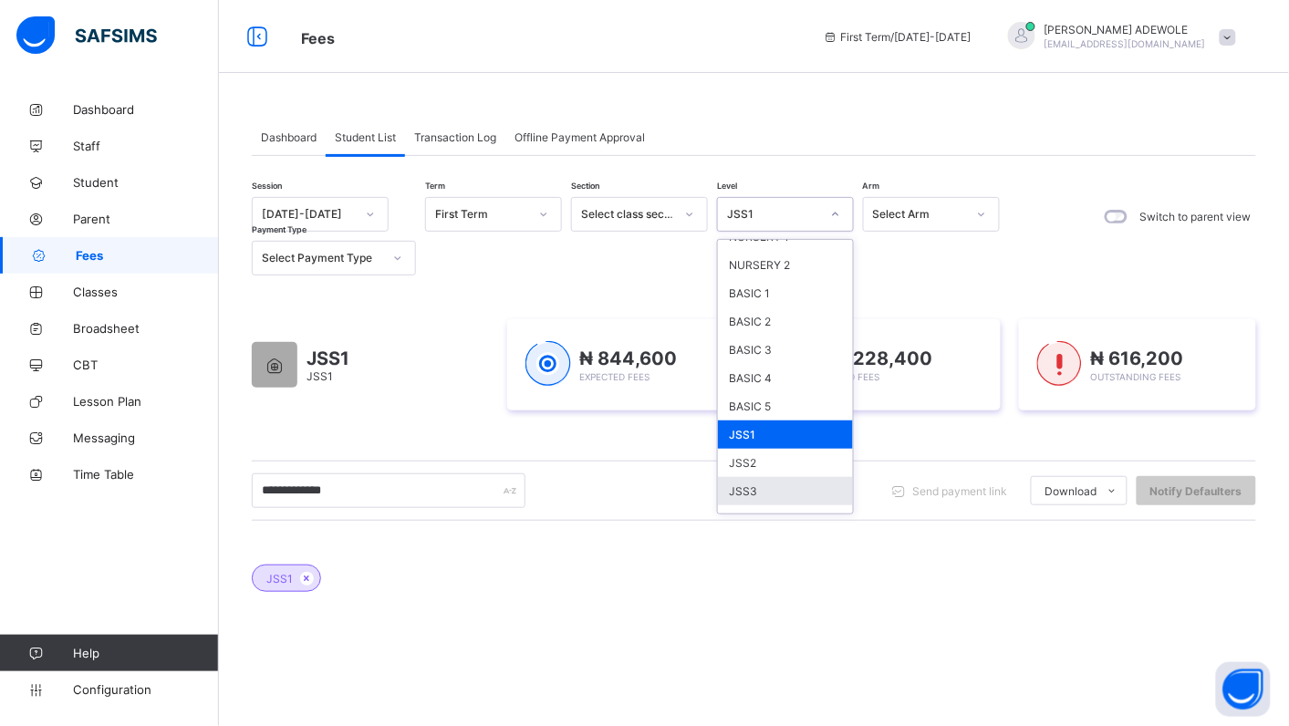
click at [774, 481] on div "JSS3" at bounding box center [785, 491] width 135 height 28
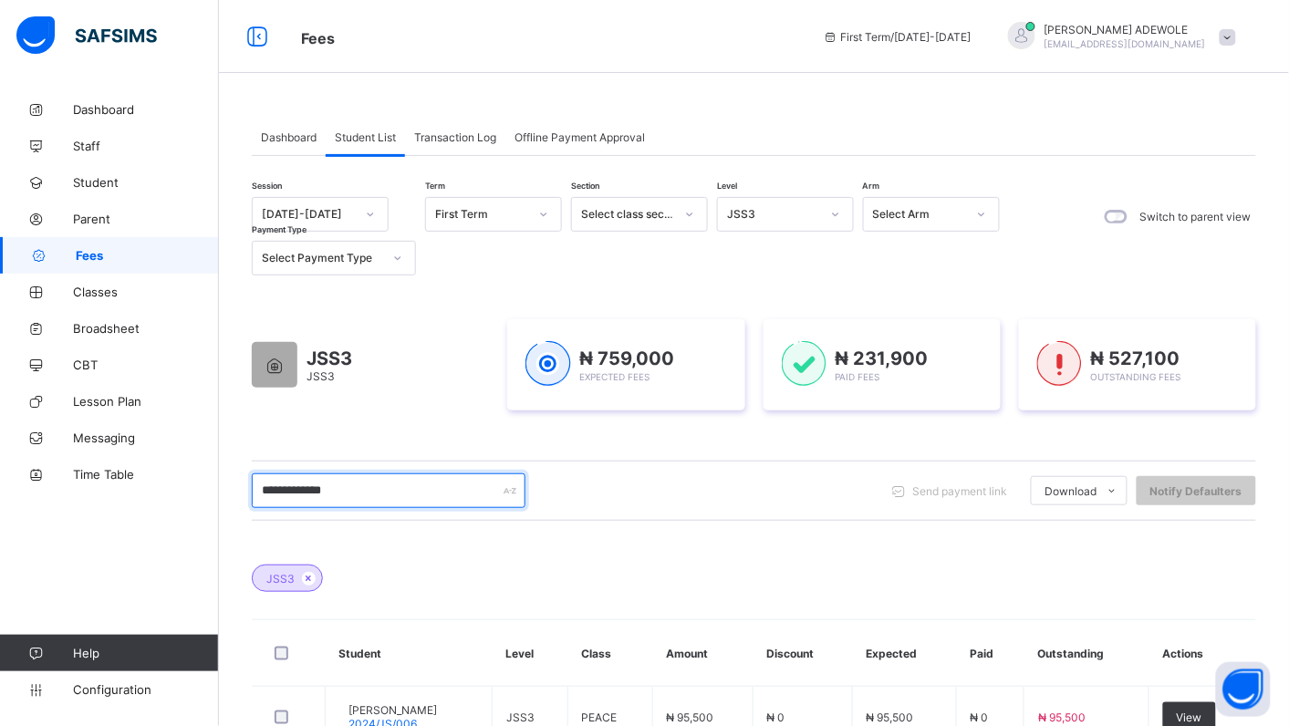
click at [352, 494] on input "**********" at bounding box center [389, 491] width 274 height 35
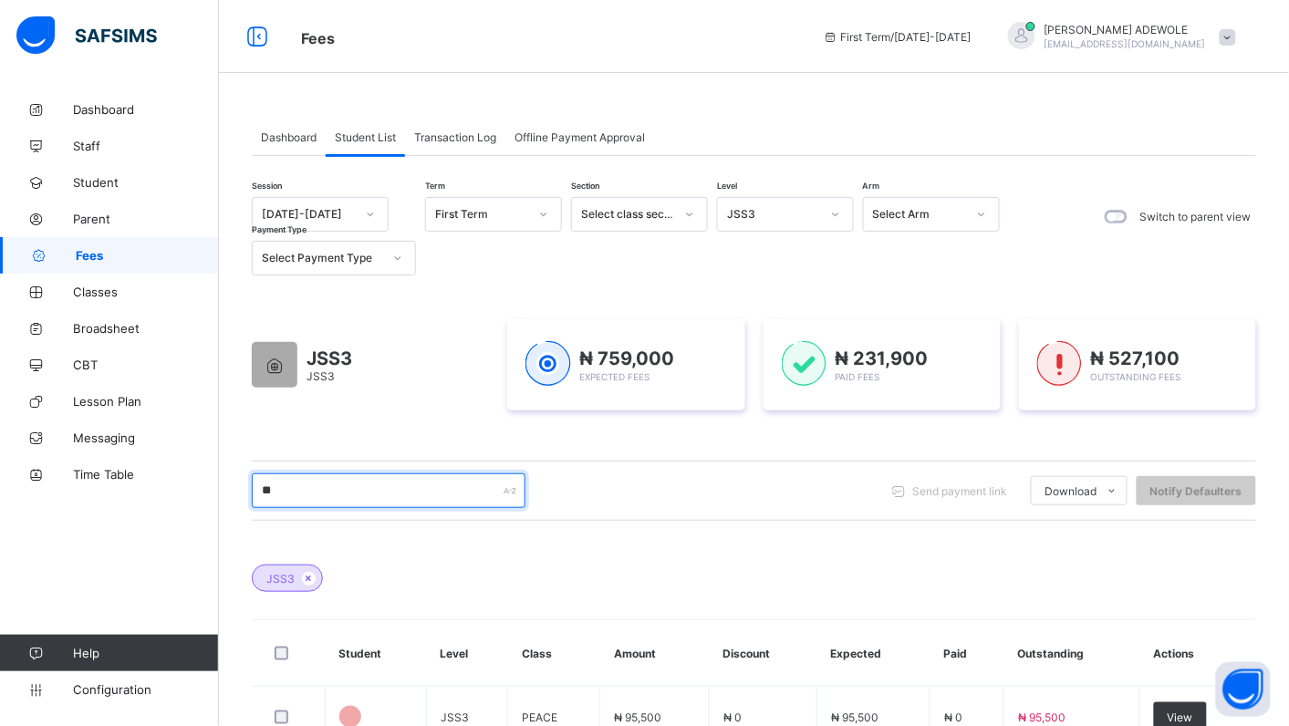
type input "*"
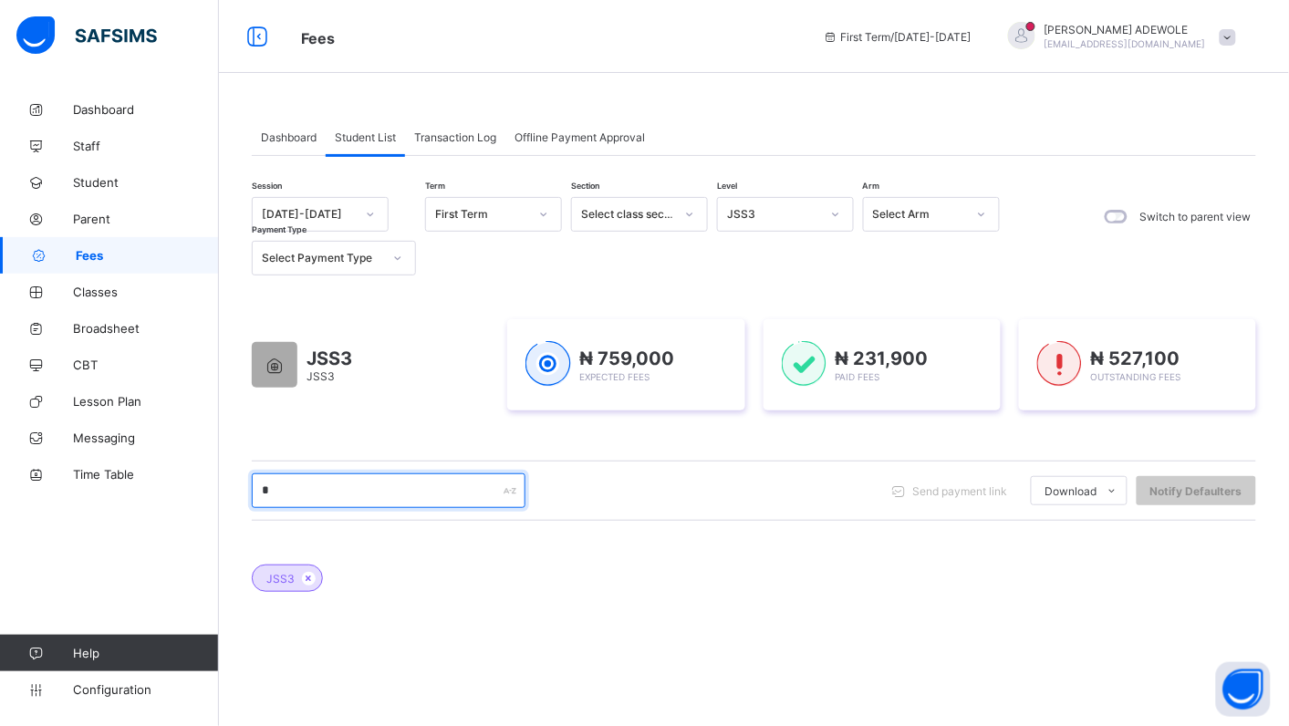
click at [281, 493] on input "*" at bounding box center [389, 491] width 274 height 35
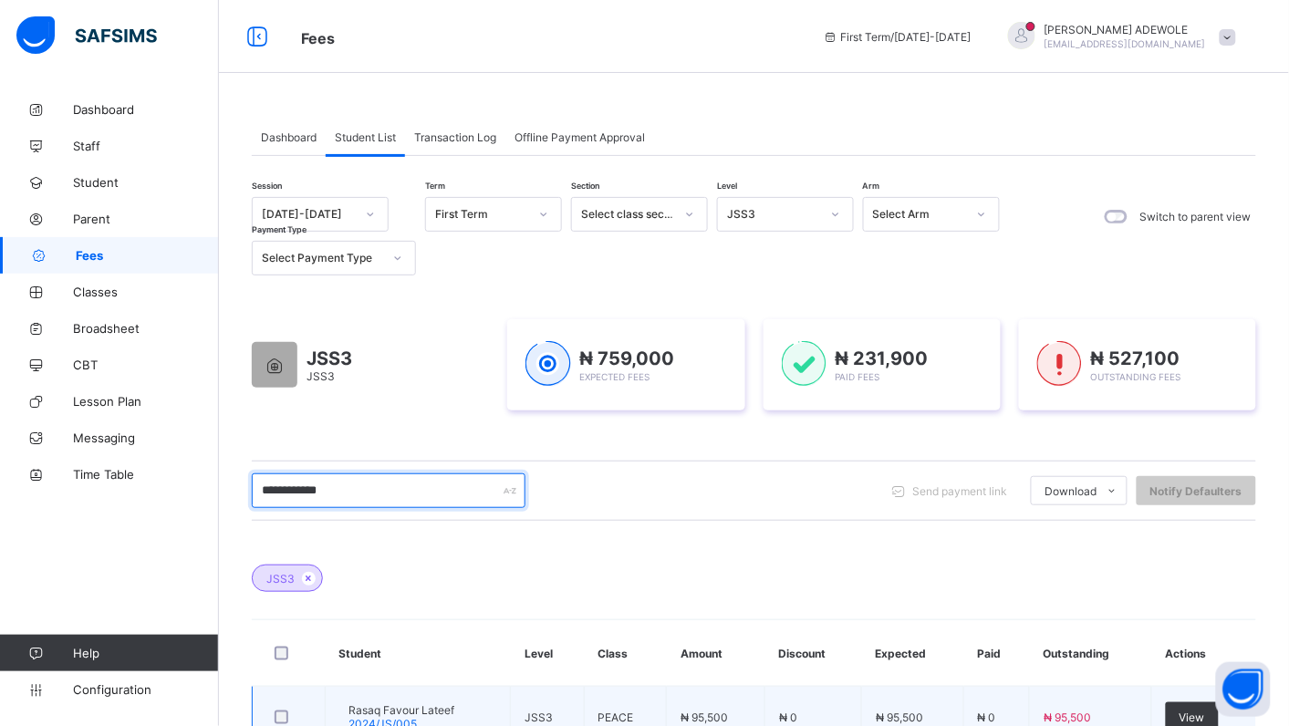
scroll to position [132, 0]
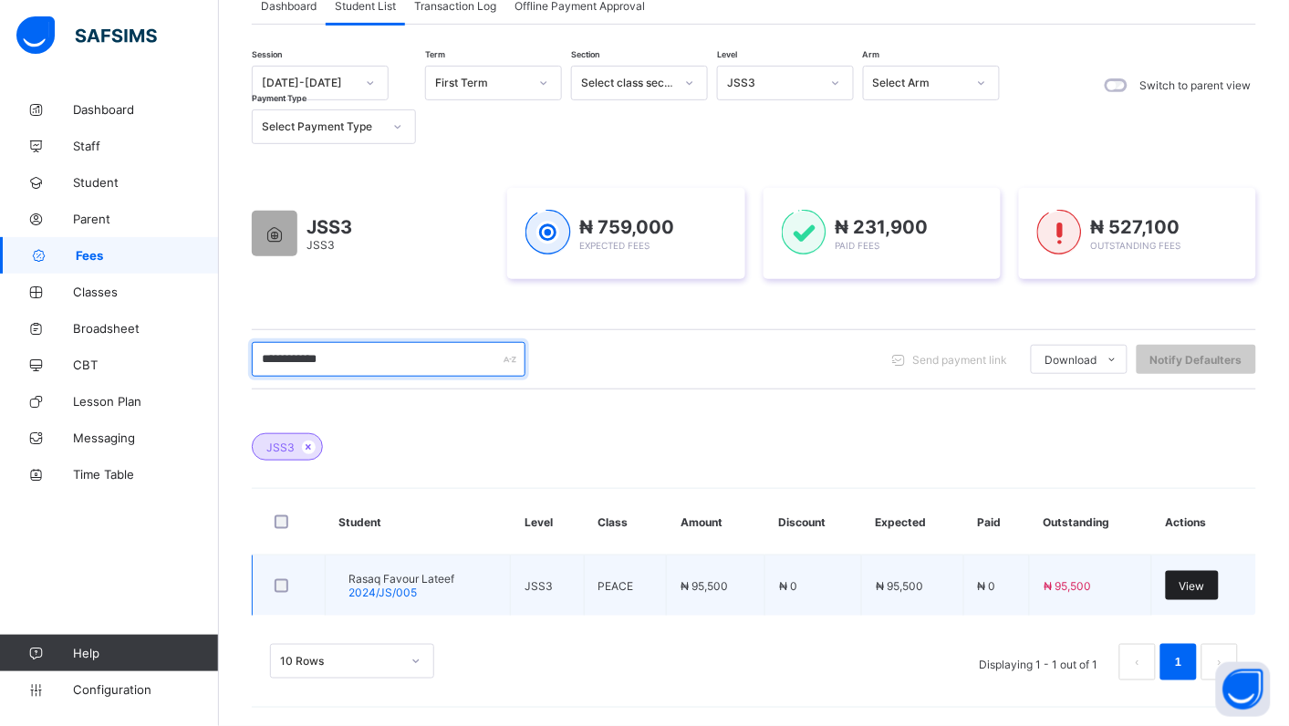
type input "**********"
click at [1214, 577] on div "View" at bounding box center [1192, 585] width 53 height 29
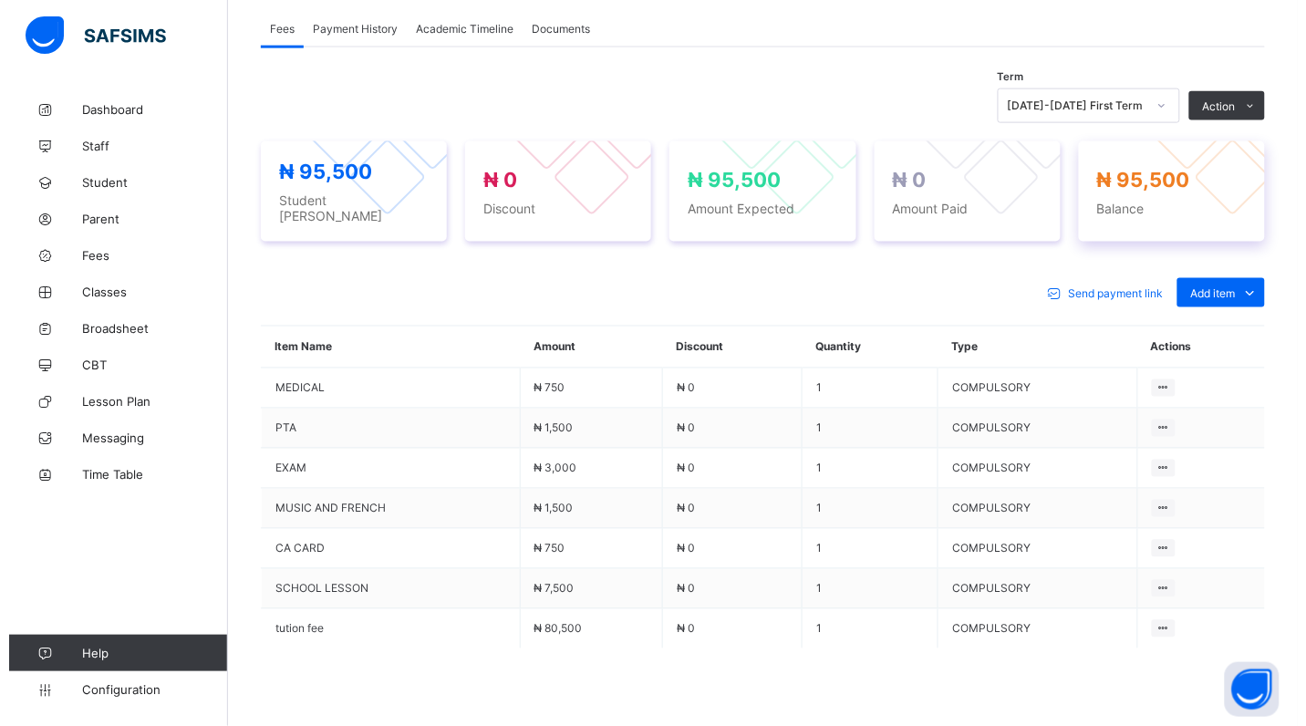
scroll to position [545, 0]
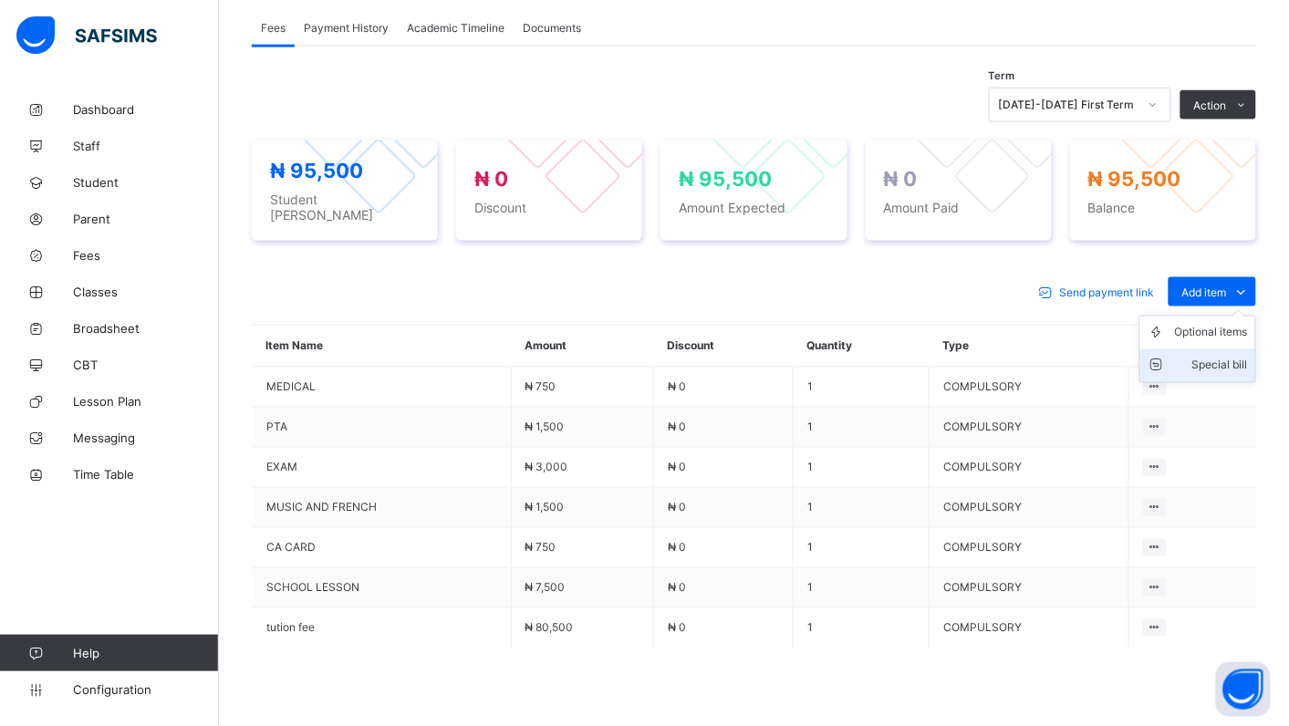
click at [1223, 375] on div "Special bill" at bounding box center [1211, 366] width 73 height 18
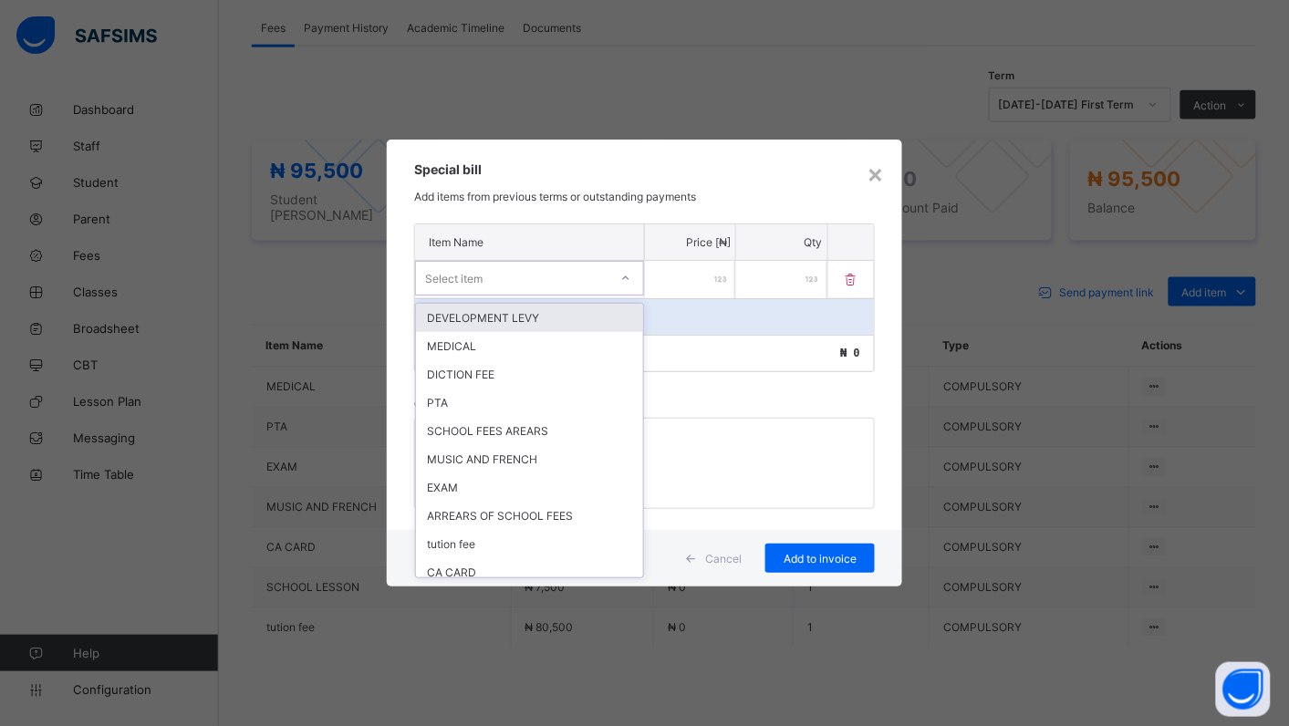
click at [626, 276] on icon at bounding box center [625, 278] width 11 height 18
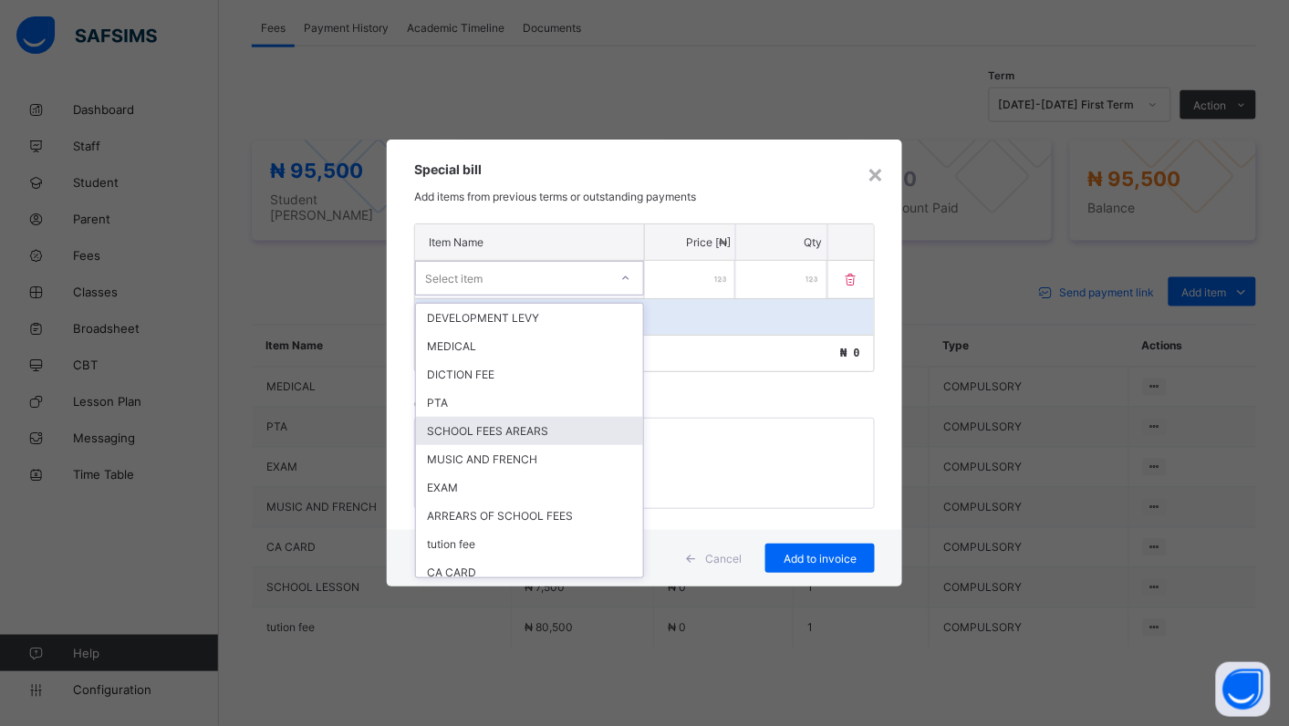
click at [529, 422] on div "SCHOOL FEES AREARS" at bounding box center [529, 431] width 227 height 28
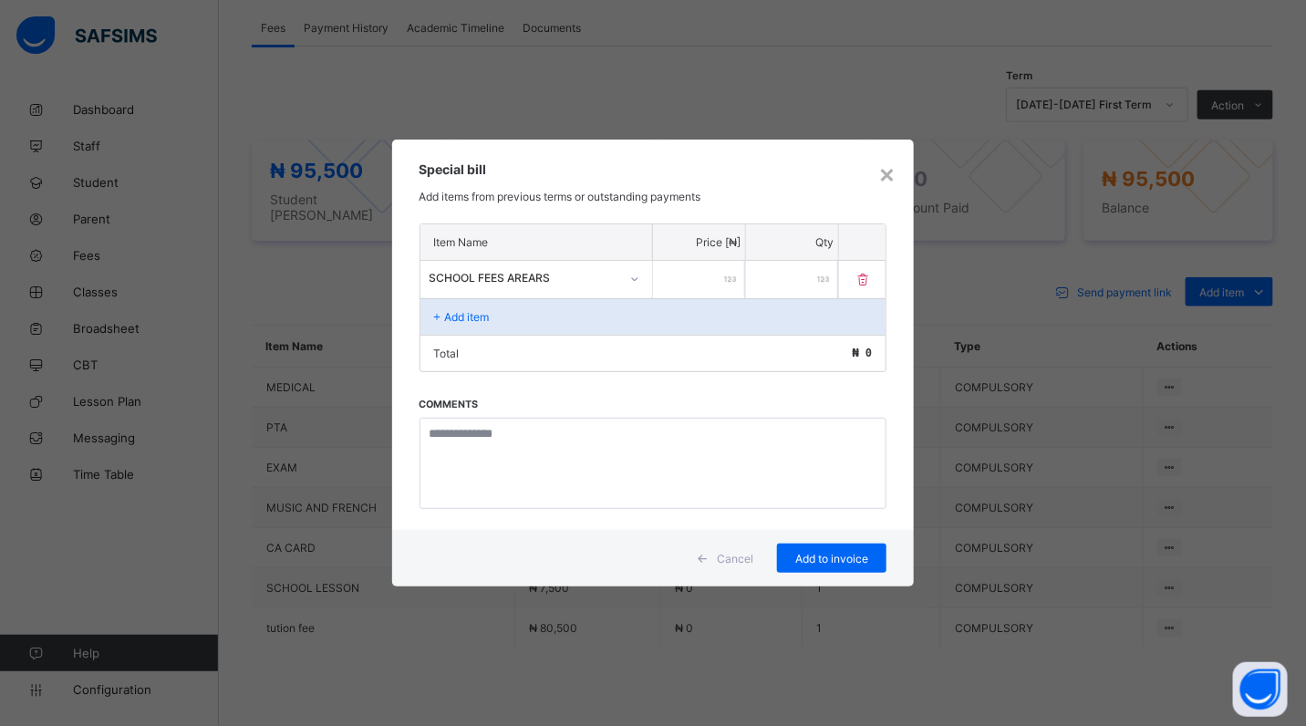
click at [677, 283] on input "number" at bounding box center [699, 279] width 92 height 37
type input "*****"
click at [833, 555] on span "Add to invoice" at bounding box center [832, 559] width 82 height 14
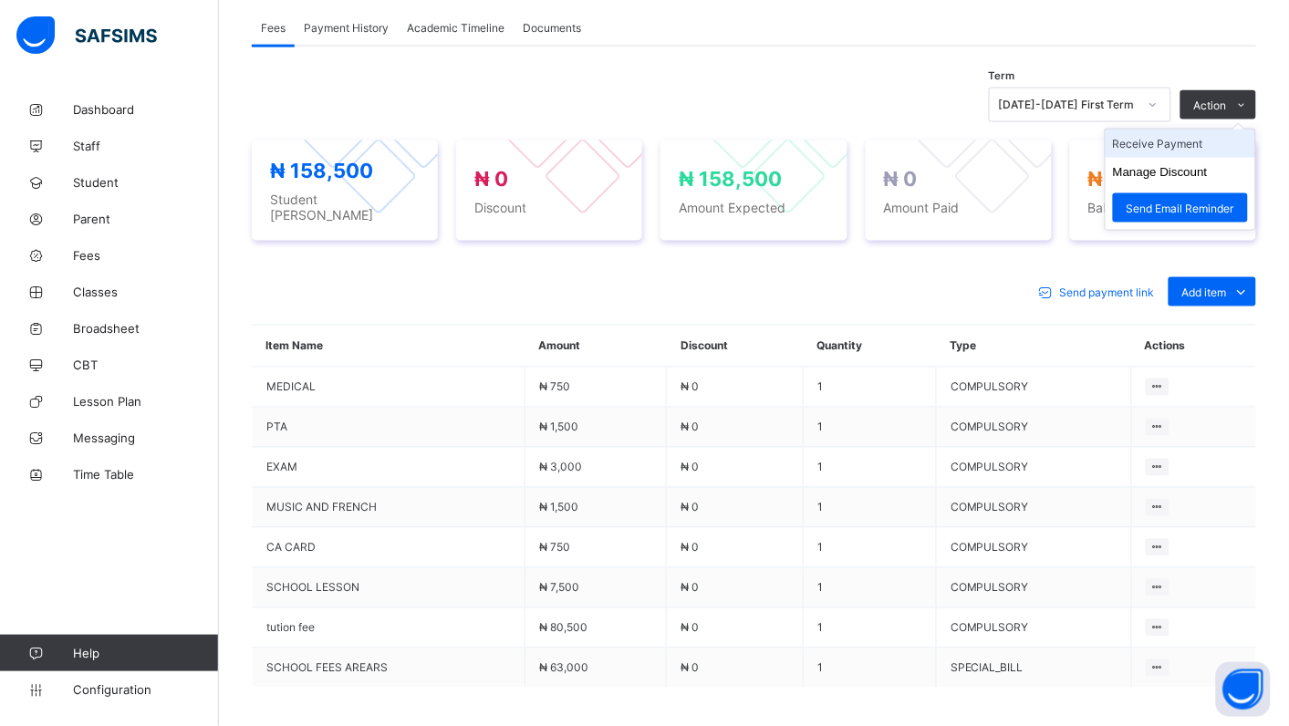
click at [1182, 158] on li "Receive Payment" at bounding box center [1181, 144] width 150 height 28
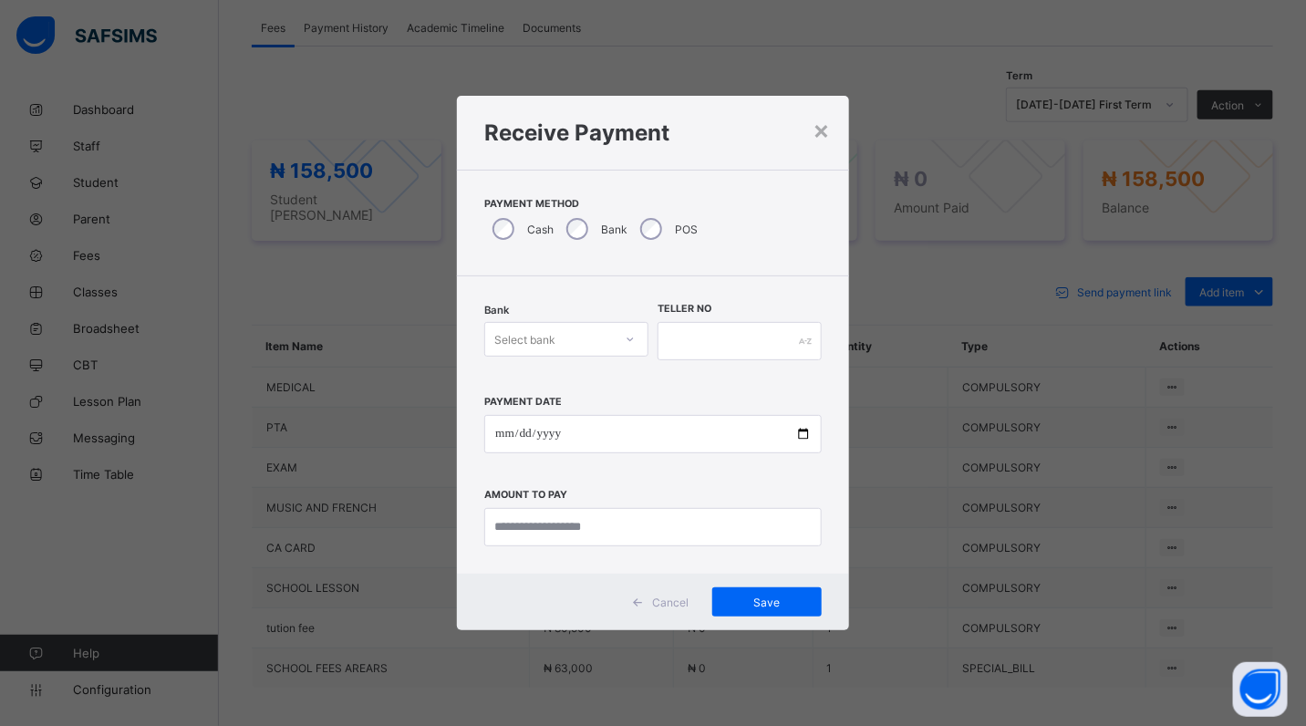
click at [630, 338] on icon at bounding box center [630, 339] width 11 height 18
click at [611, 384] on div "Polaris Bank - goodshepherd schools" at bounding box center [566, 386] width 162 height 42
click at [807, 434] on input "date" at bounding box center [653, 434] width 338 height 38
type input "**********"
click at [619, 535] on input "currency" at bounding box center [653, 527] width 338 height 38
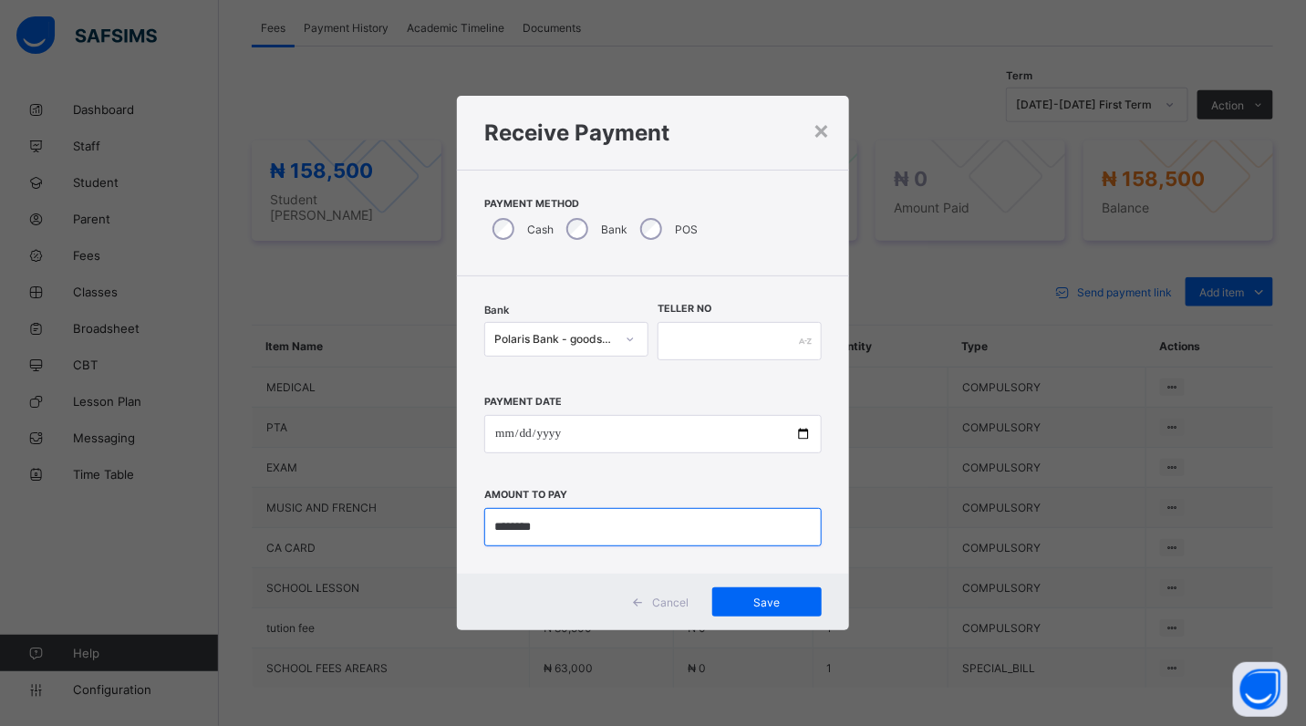
type input "********"
click at [671, 343] on input "text" at bounding box center [740, 341] width 164 height 38
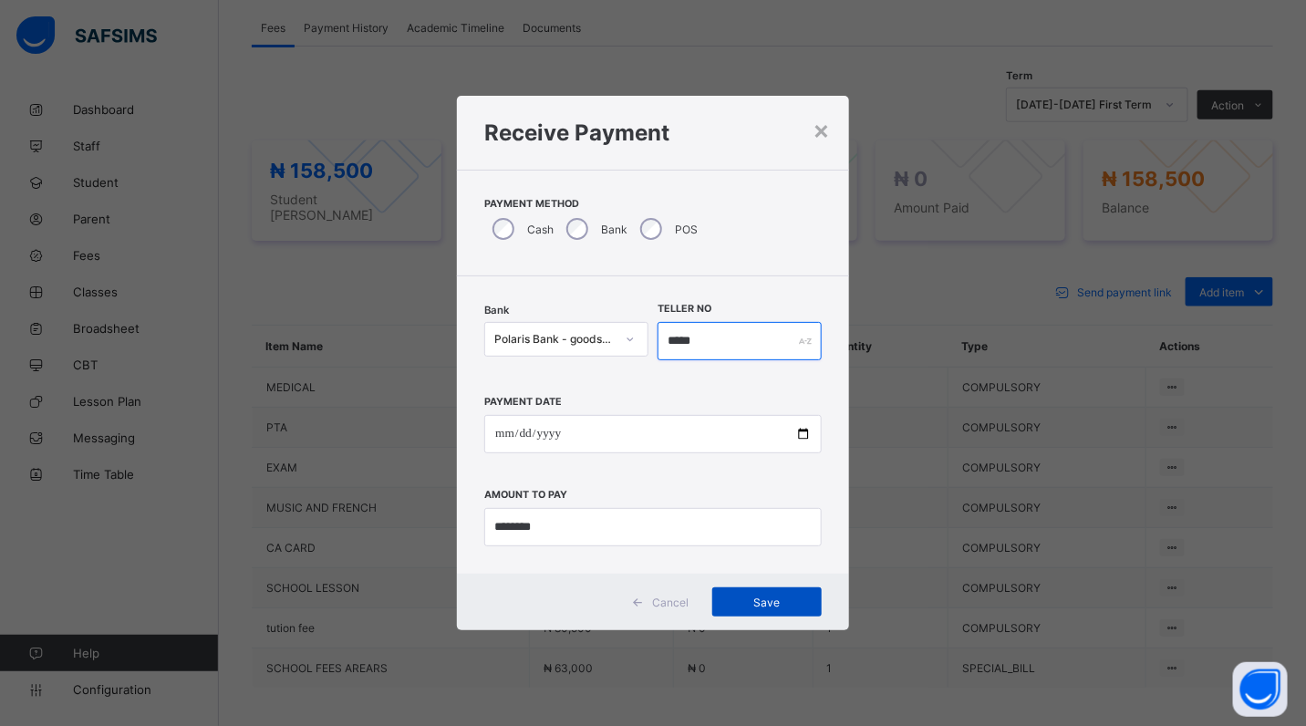
type input "*****"
click at [786, 599] on span "Save" at bounding box center [767, 603] width 82 height 14
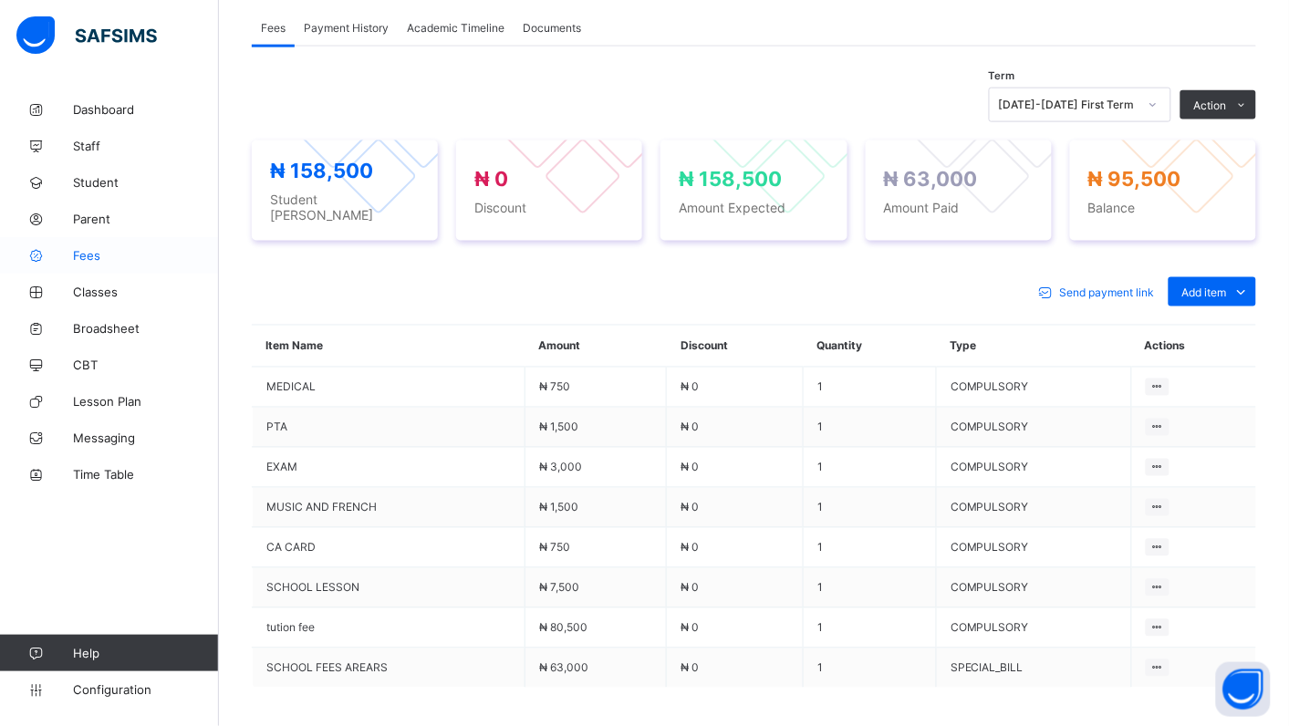
click at [114, 251] on span "Fees" at bounding box center [146, 255] width 146 height 15
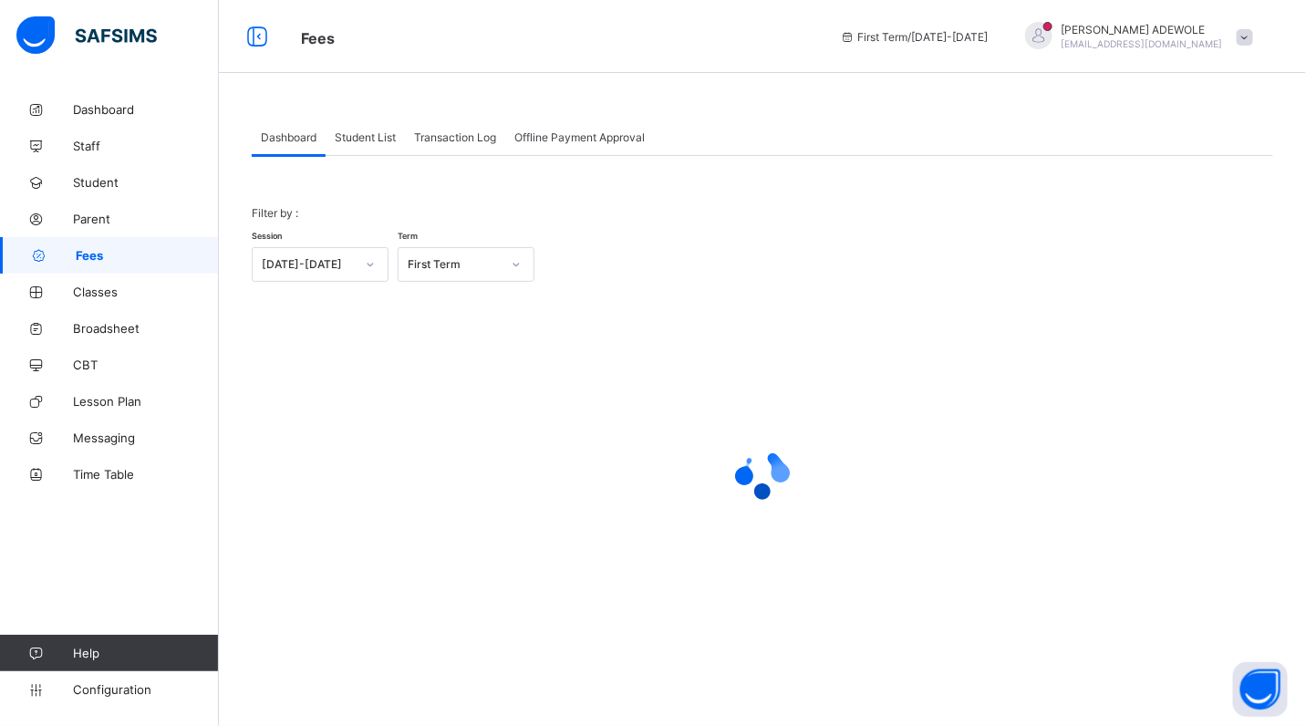
click at [377, 142] on span "Student List" at bounding box center [365, 137] width 61 height 14
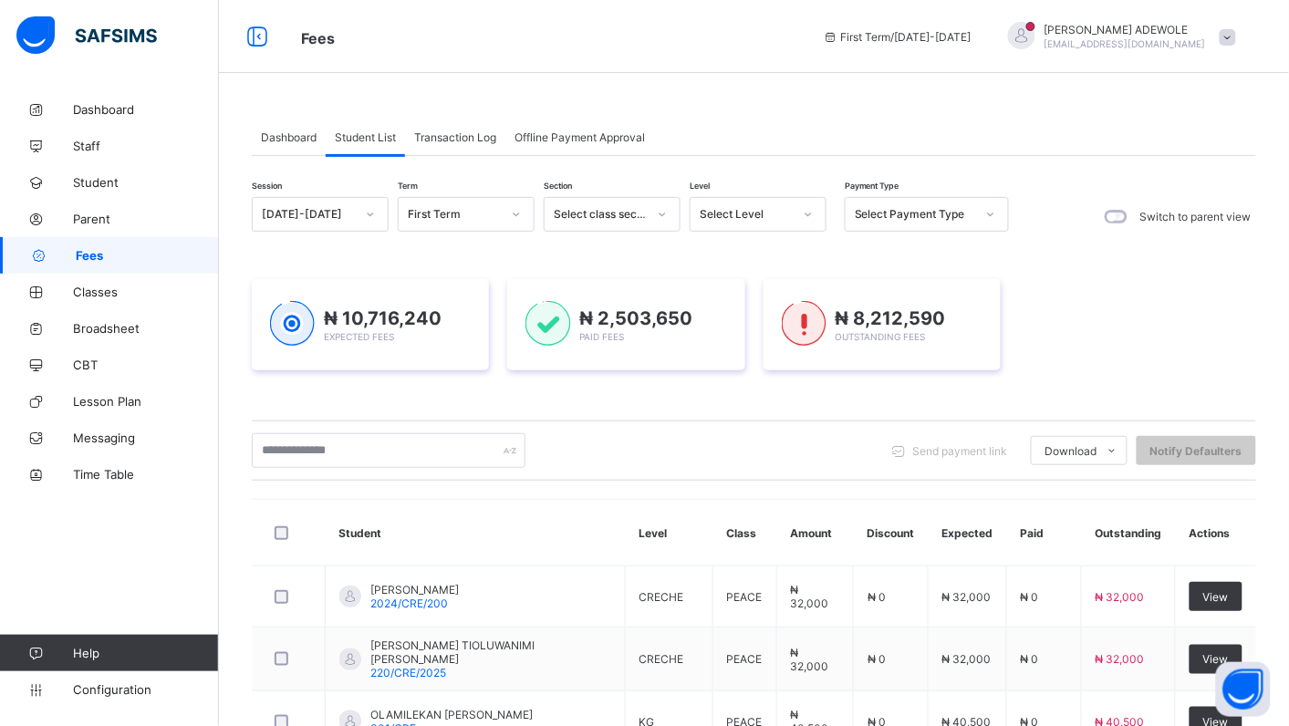
click at [812, 219] on icon at bounding box center [808, 214] width 11 height 18
click at [810, 217] on icon at bounding box center [808, 214] width 11 height 18
click at [722, 415] on div "JSS3" at bounding box center [758, 429] width 135 height 28
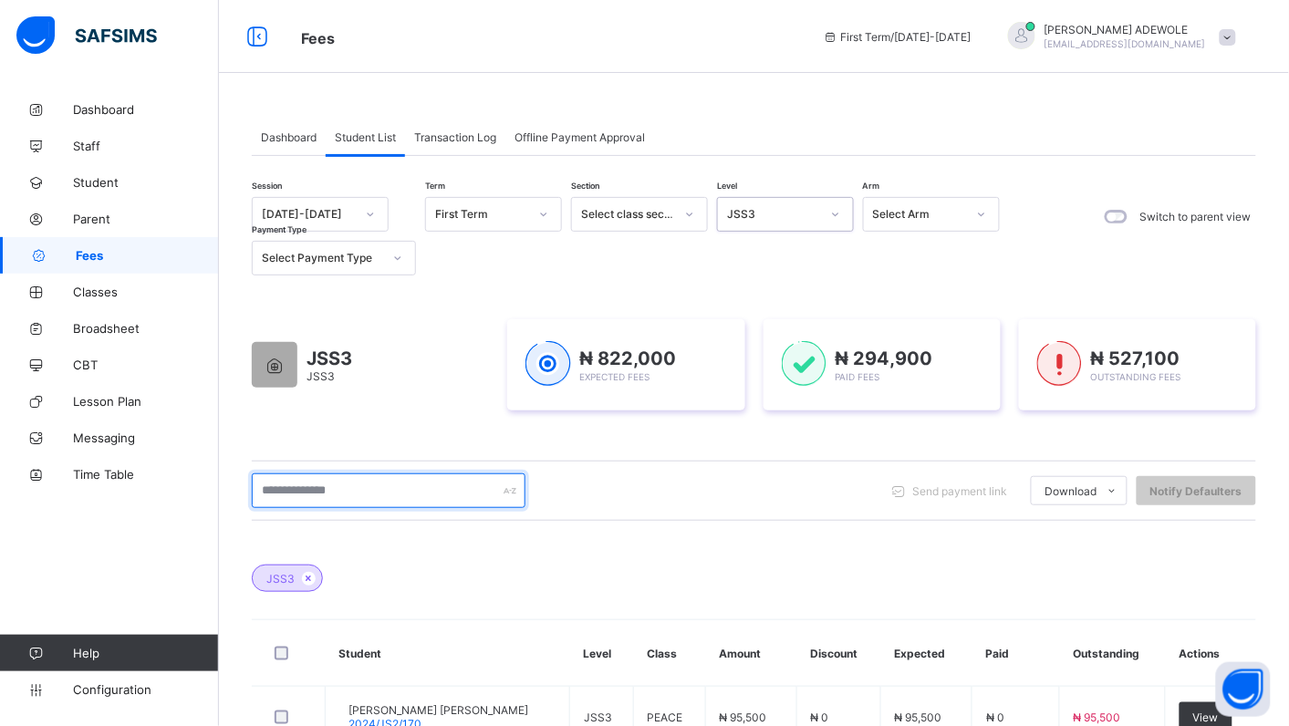
click at [397, 480] on input "text" at bounding box center [389, 491] width 274 height 35
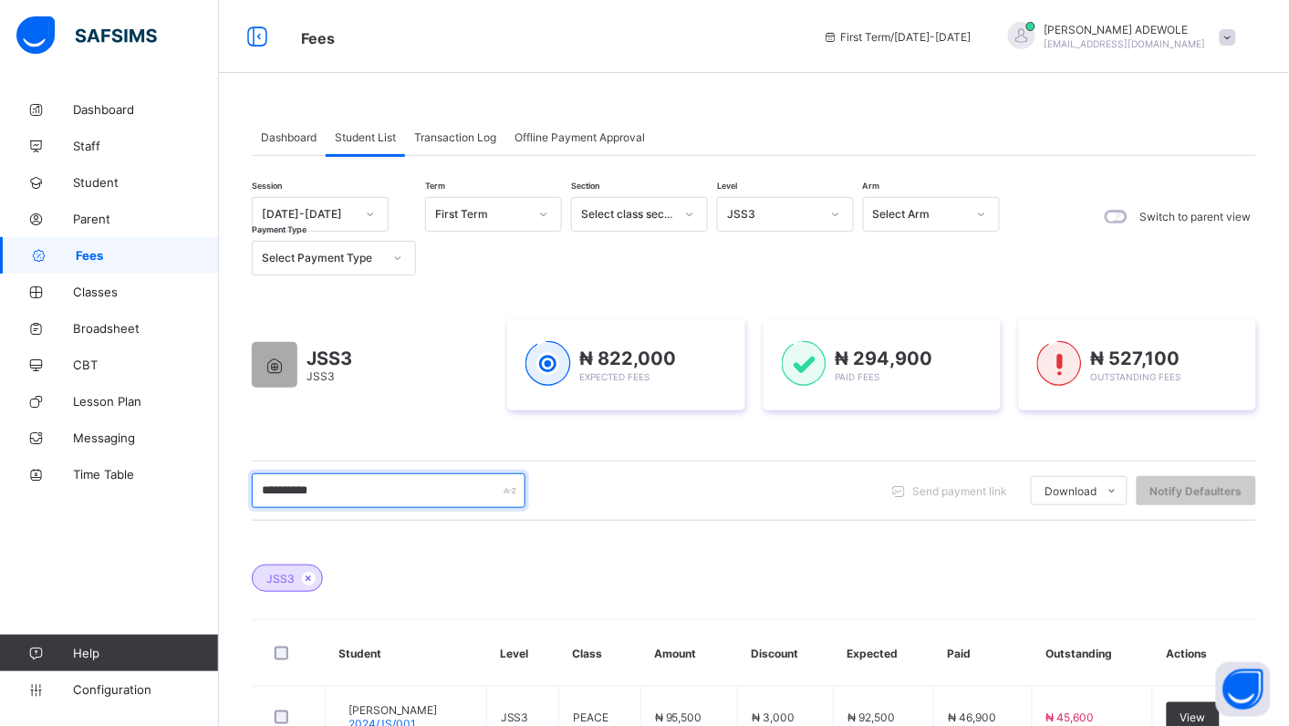
scroll to position [132, 0]
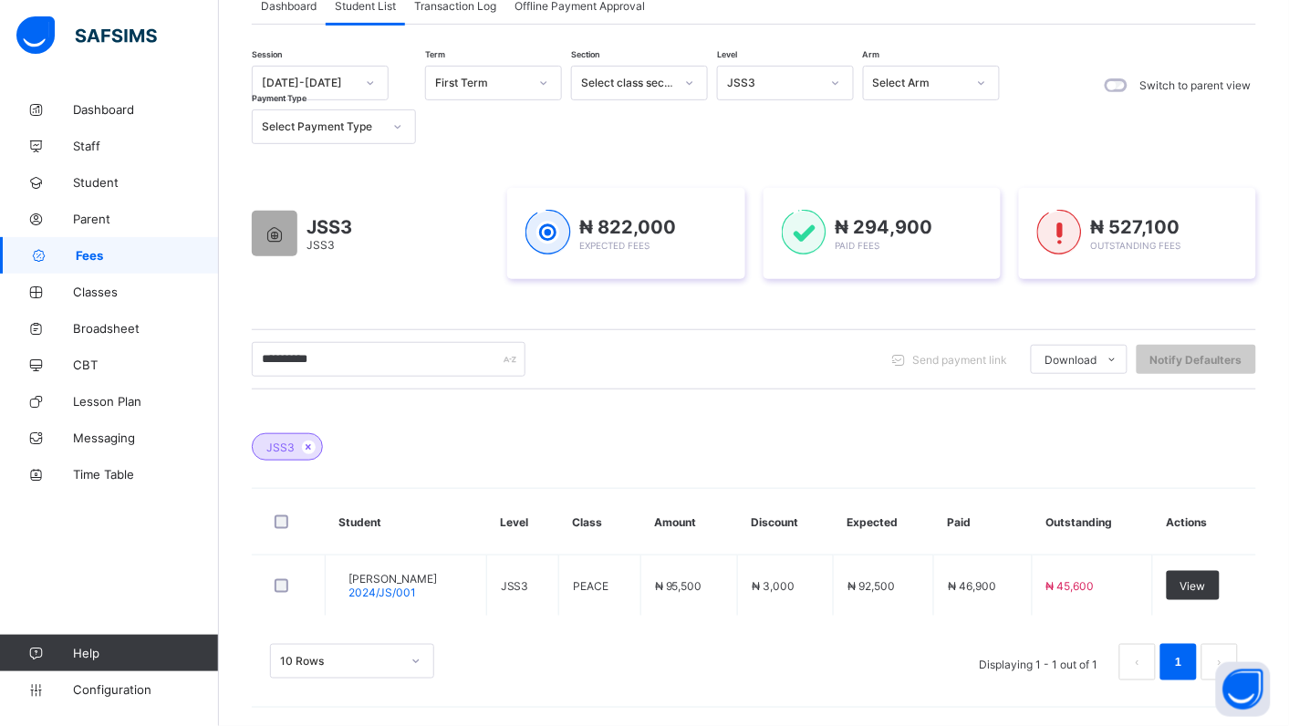
click at [840, 75] on div at bounding box center [835, 82] width 31 height 29
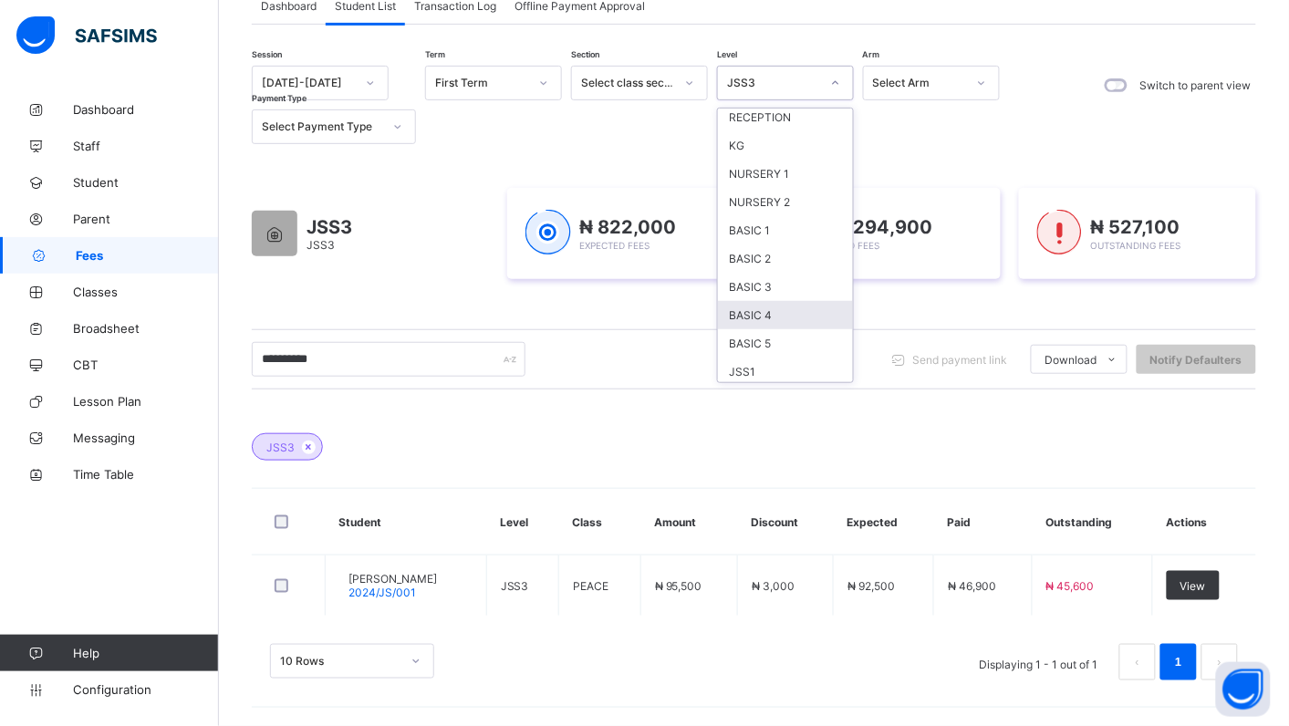
scroll to position [68, 0]
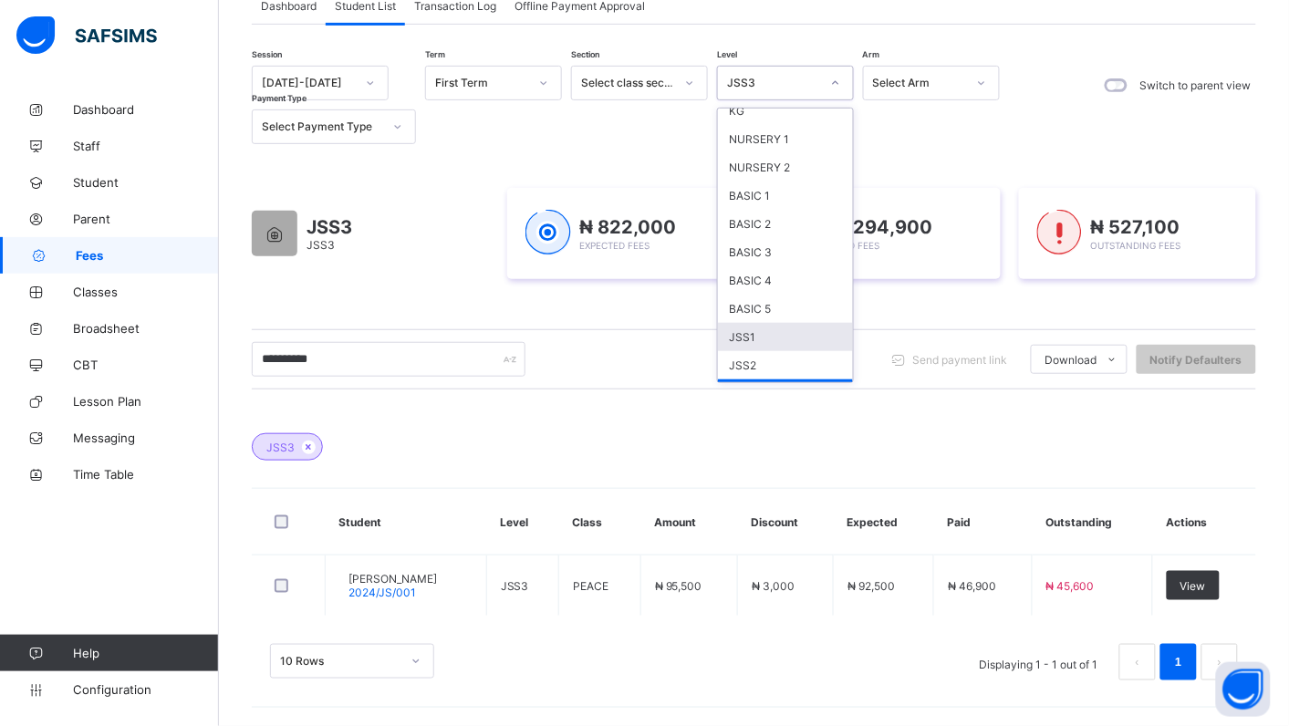
drag, startPoint x: 733, startPoint y: 326, endPoint x: 742, endPoint y: 321, distance: 10.2
click at [737, 325] on div "JSS1" at bounding box center [785, 337] width 135 height 28
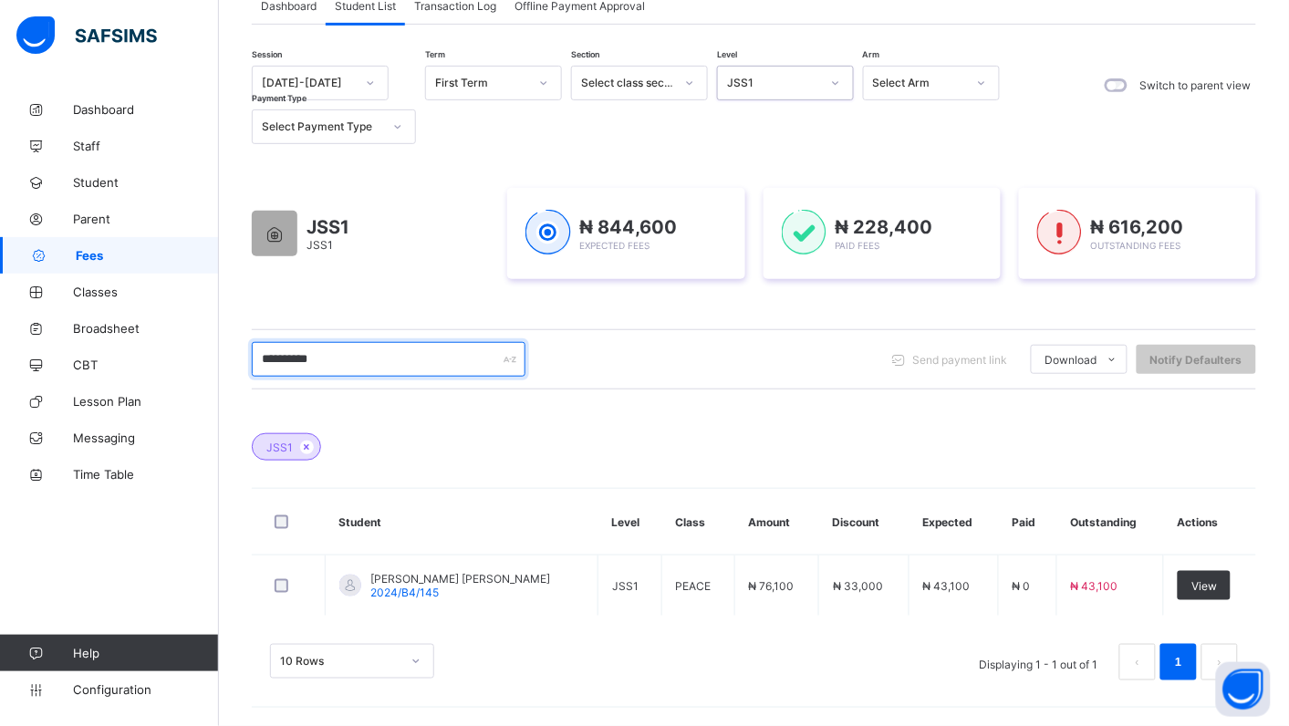
click at [335, 362] on input "**********" at bounding box center [389, 359] width 274 height 35
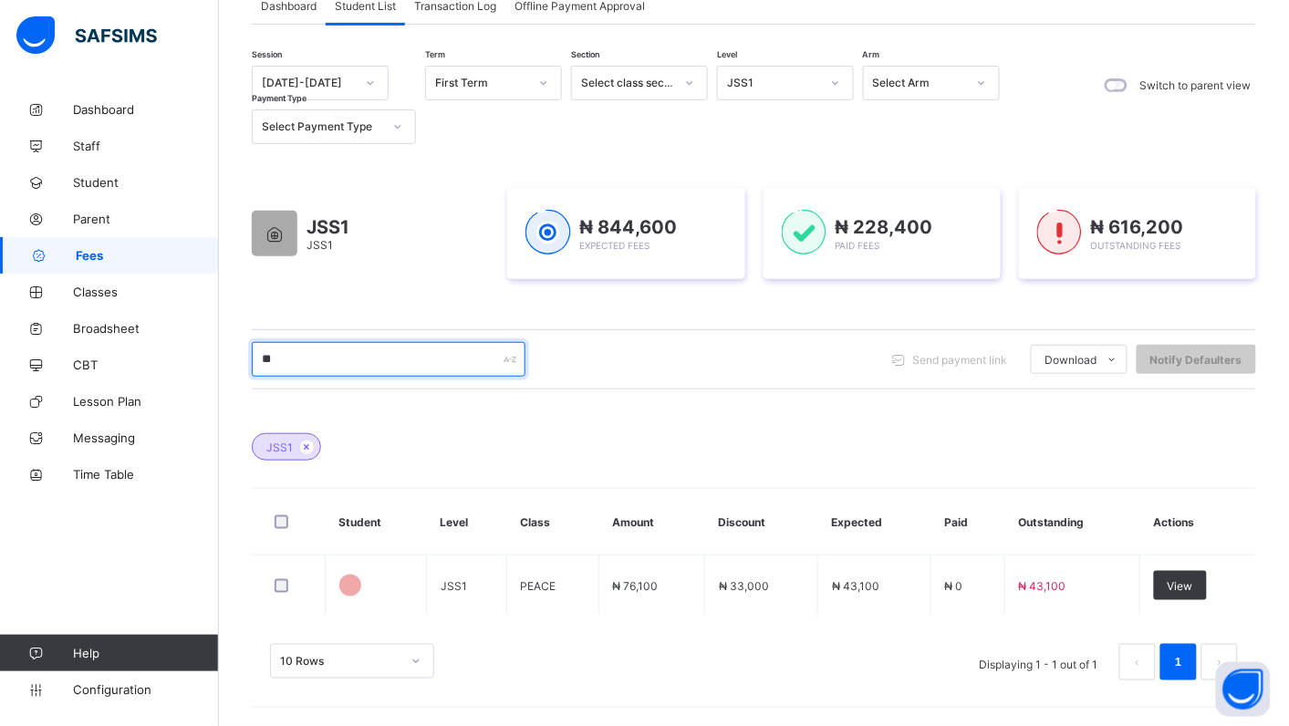
type input "*"
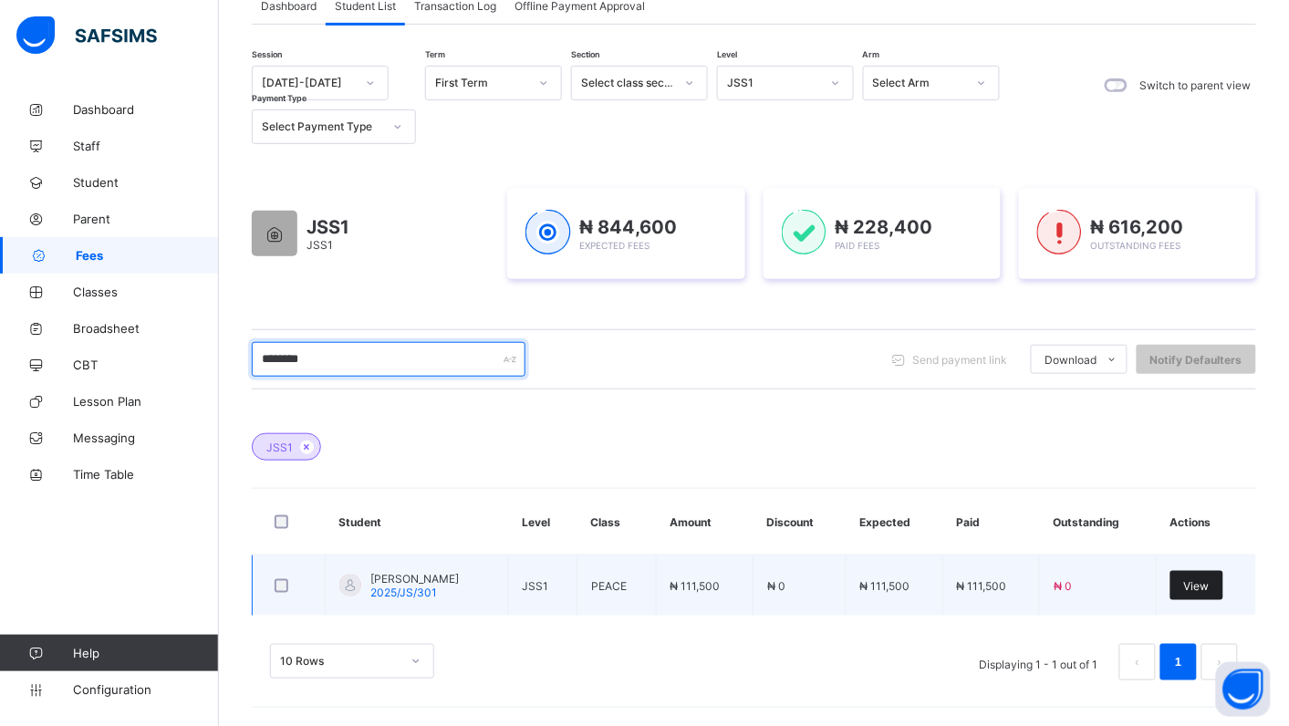
type input "********"
click at [1210, 581] on span "View" at bounding box center [1197, 586] width 26 height 14
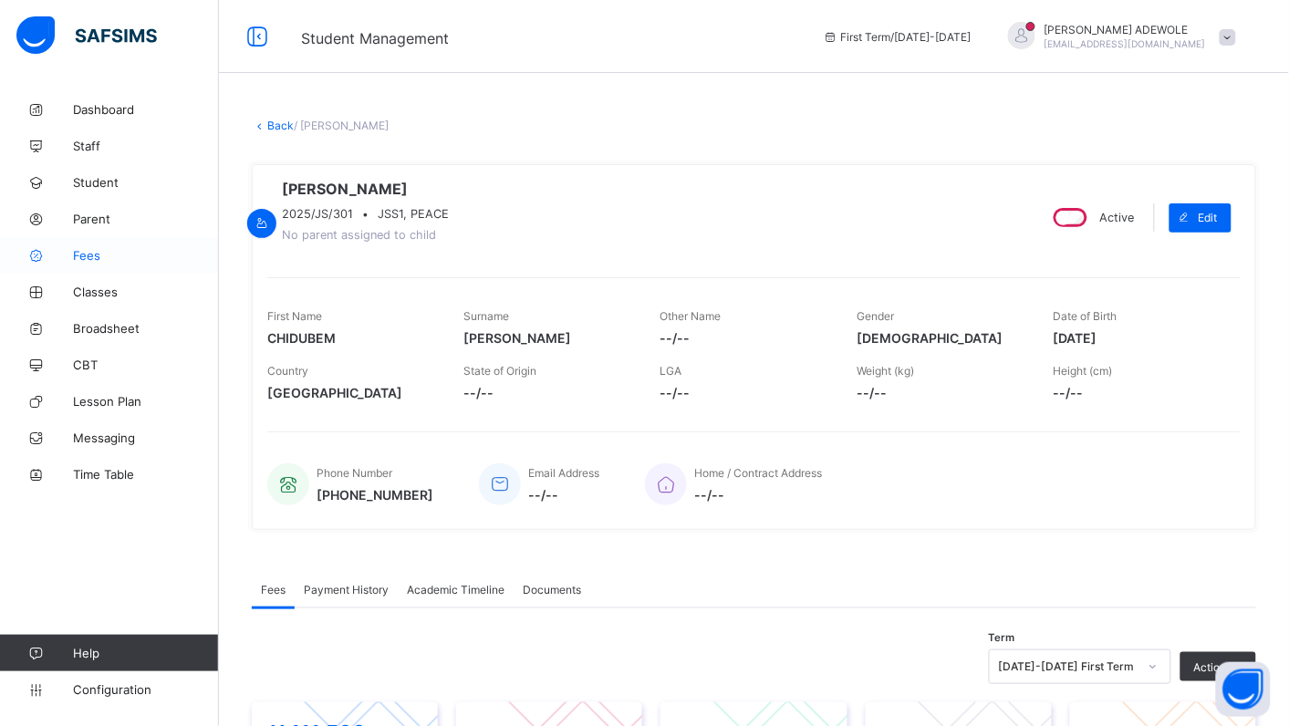
click at [78, 254] on span "Fees" at bounding box center [146, 255] width 146 height 15
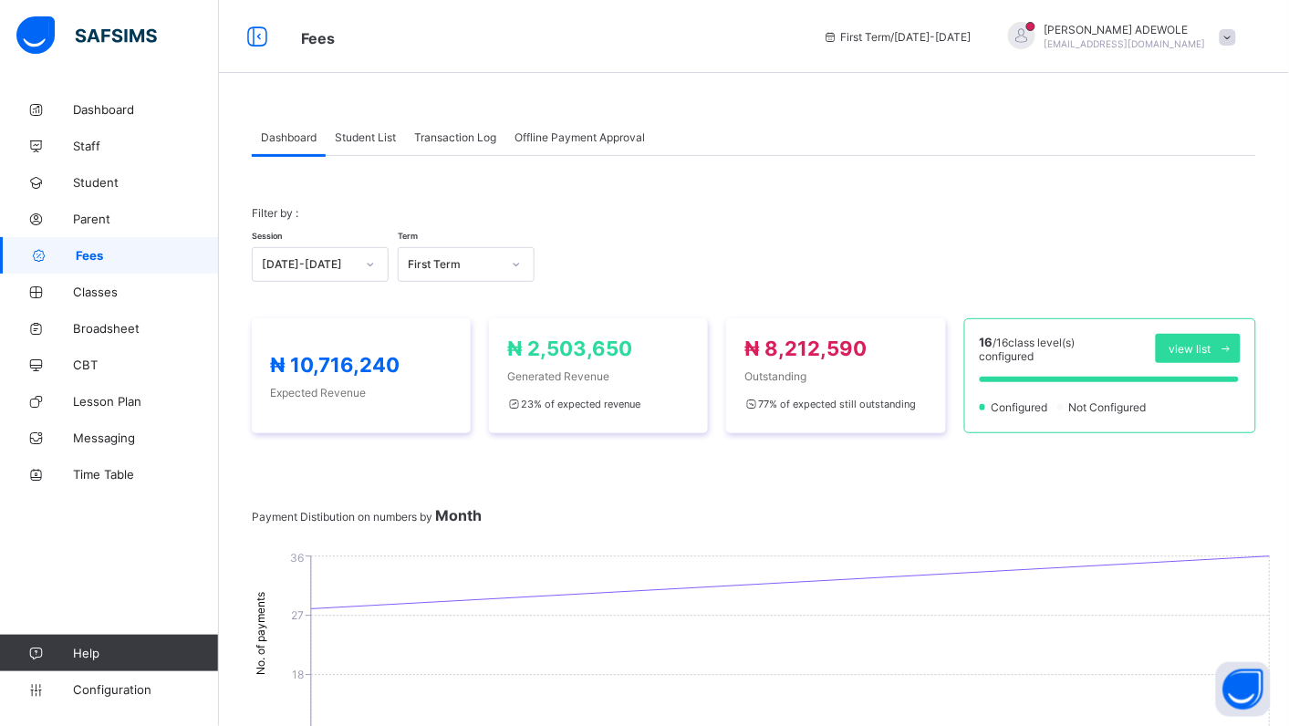
click at [105, 258] on span "Fees" at bounding box center [147, 255] width 143 height 15
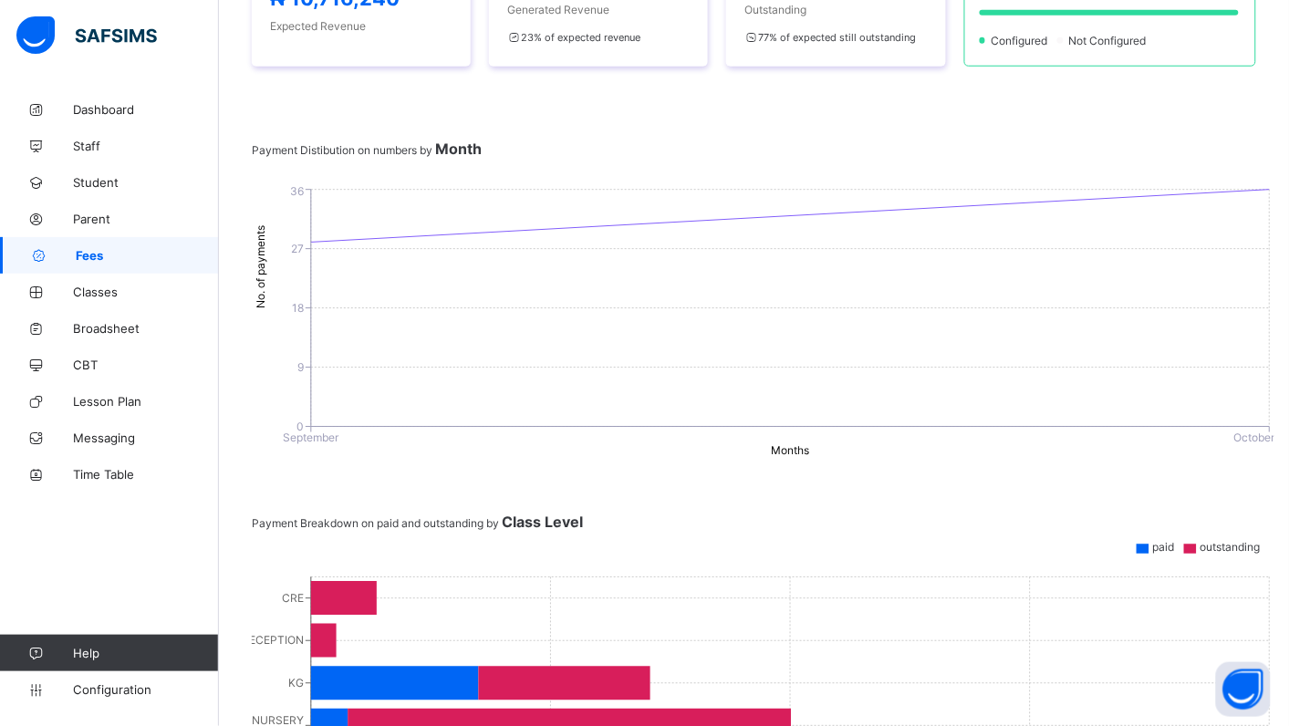
scroll to position [435, 0]
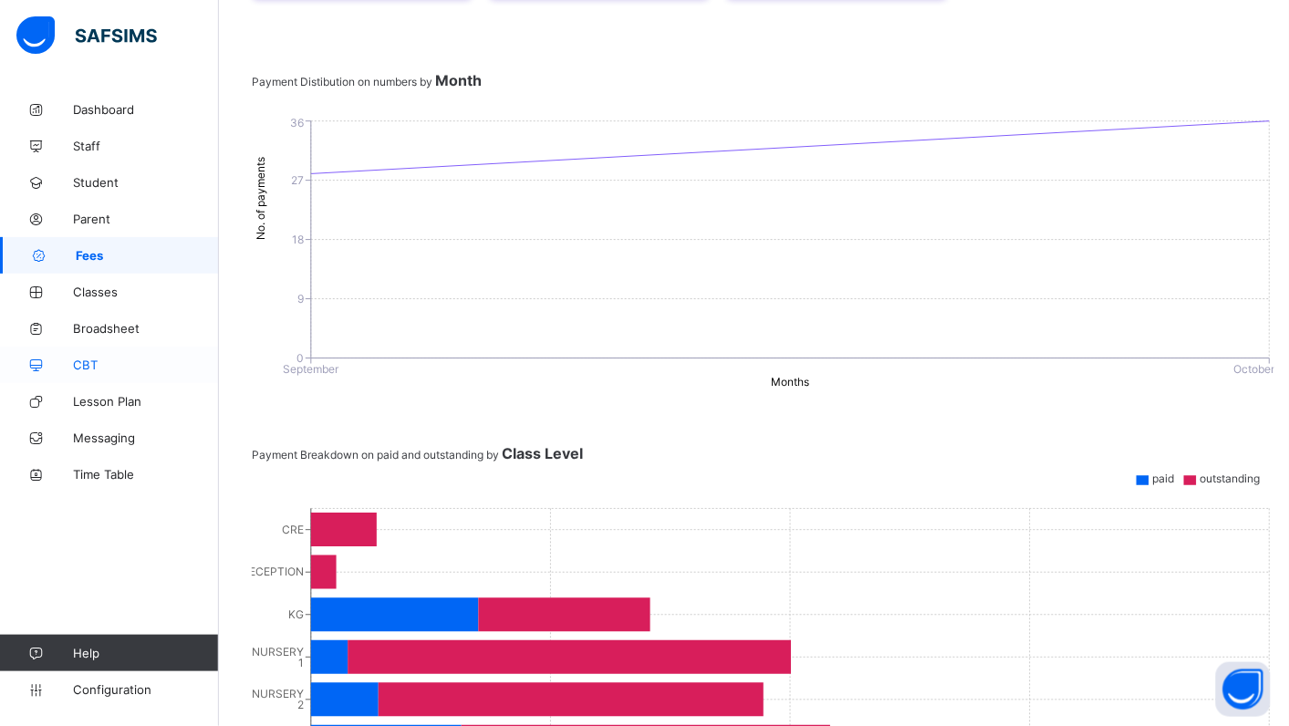
click at [193, 347] on link "CBT" at bounding box center [109, 365] width 219 height 36
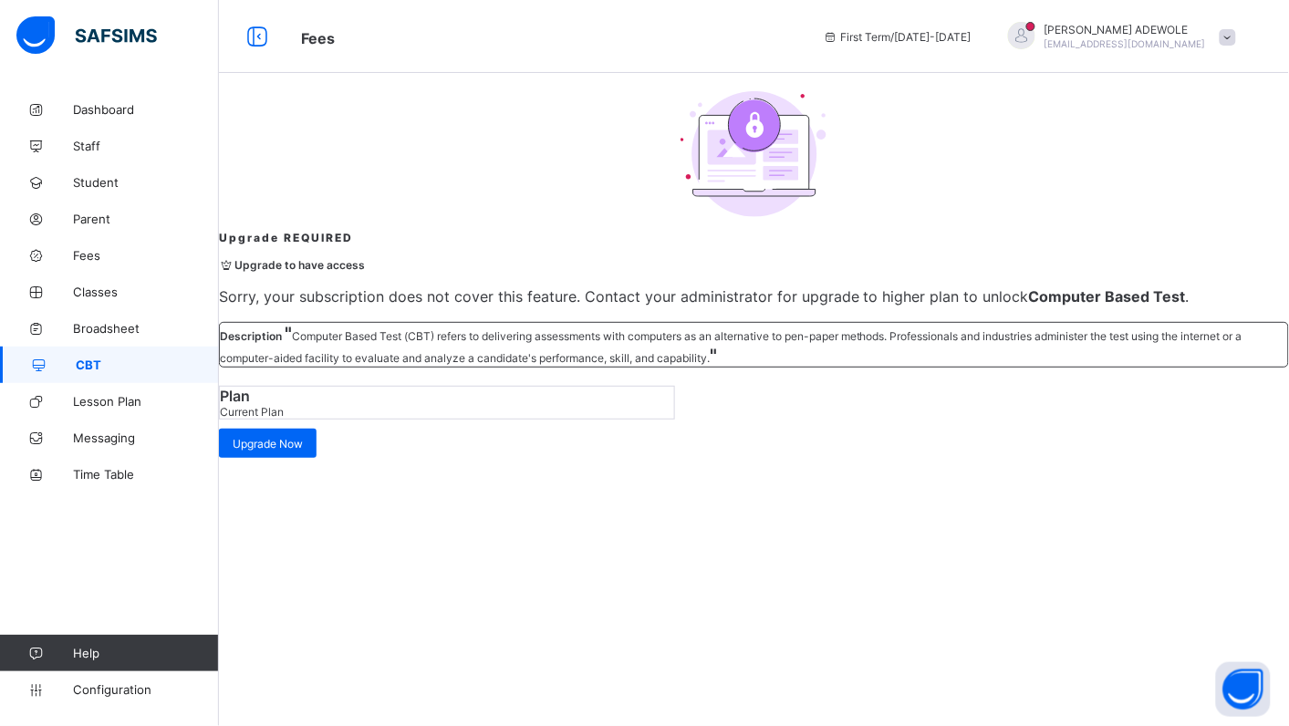
click at [342, 217] on div at bounding box center [754, 154] width 1070 height 126
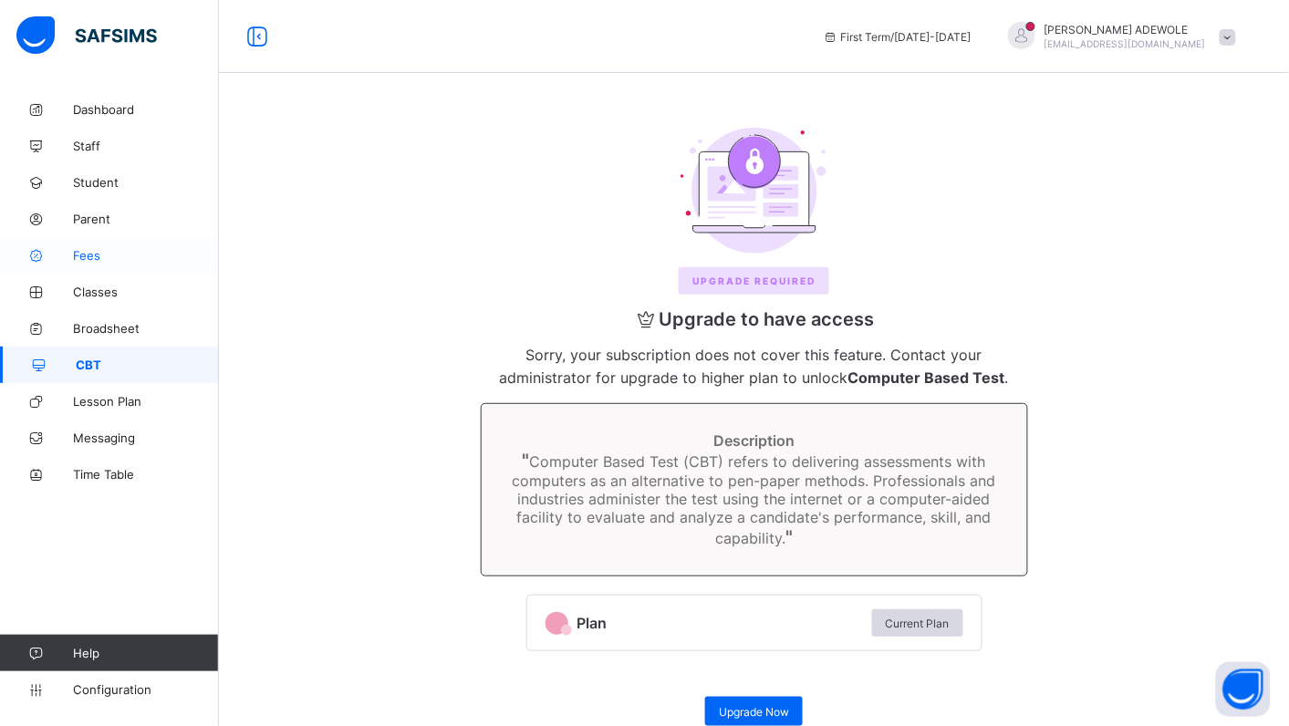
click at [85, 253] on span "Fees" at bounding box center [146, 255] width 146 height 15
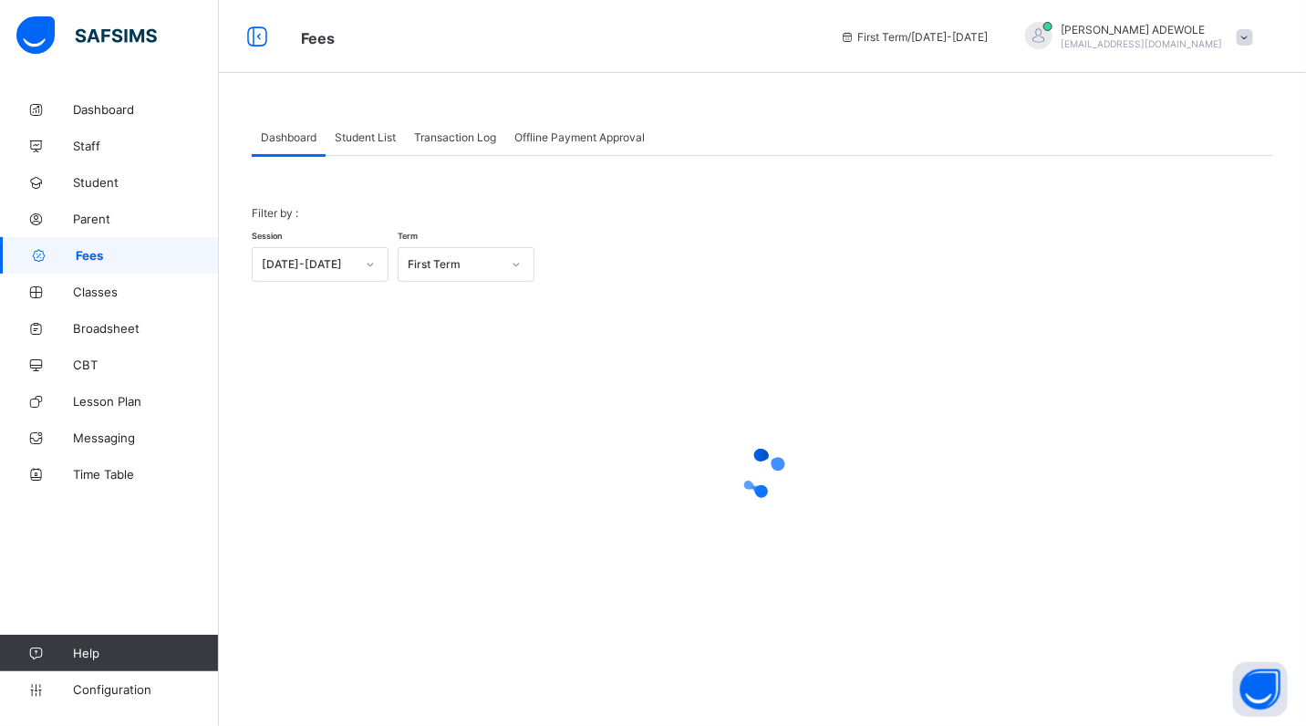
click at [380, 134] on span "Student List" at bounding box center [365, 137] width 61 height 14
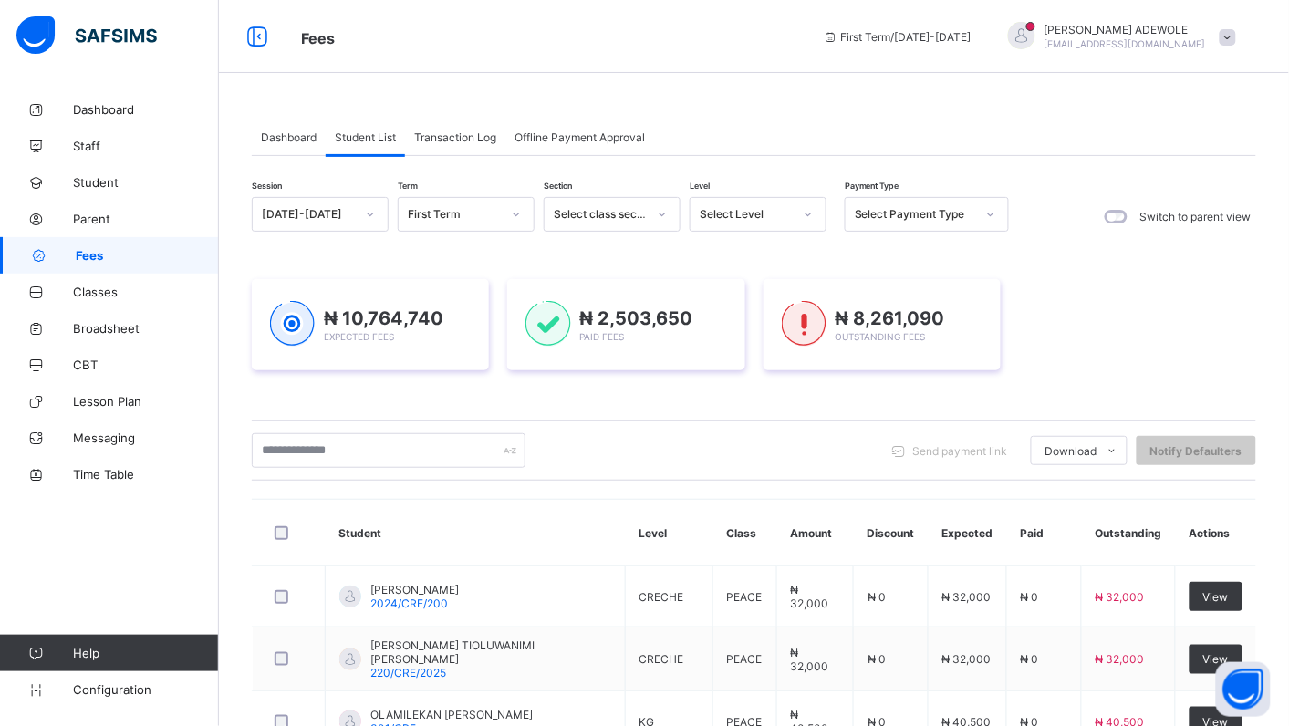
click at [810, 213] on icon at bounding box center [809, 215] width 6 height 4
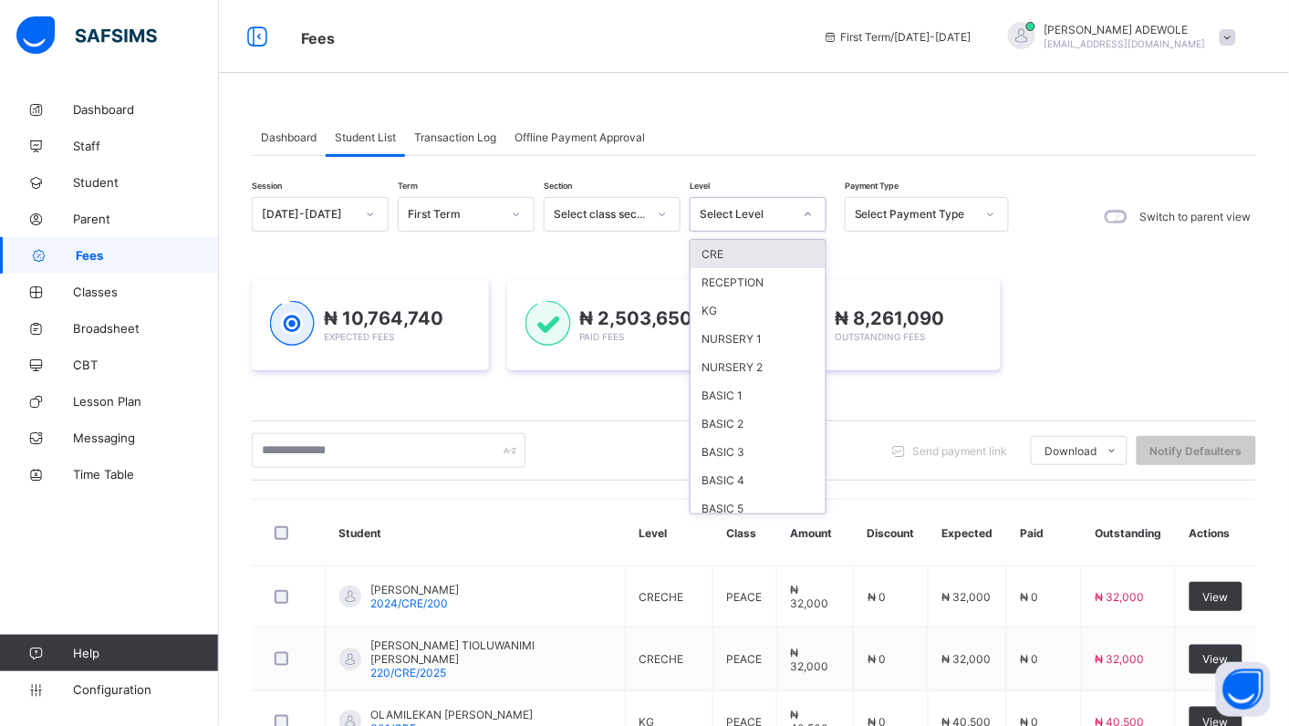
drag, startPoint x: 473, startPoint y: 36, endPoint x: 806, endPoint y: 420, distance: 507.7
click at [1207, 207] on div "Switch to parent view" at bounding box center [1177, 216] width 160 height 38
click at [809, 214] on icon at bounding box center [808, 214] width 11 height 18
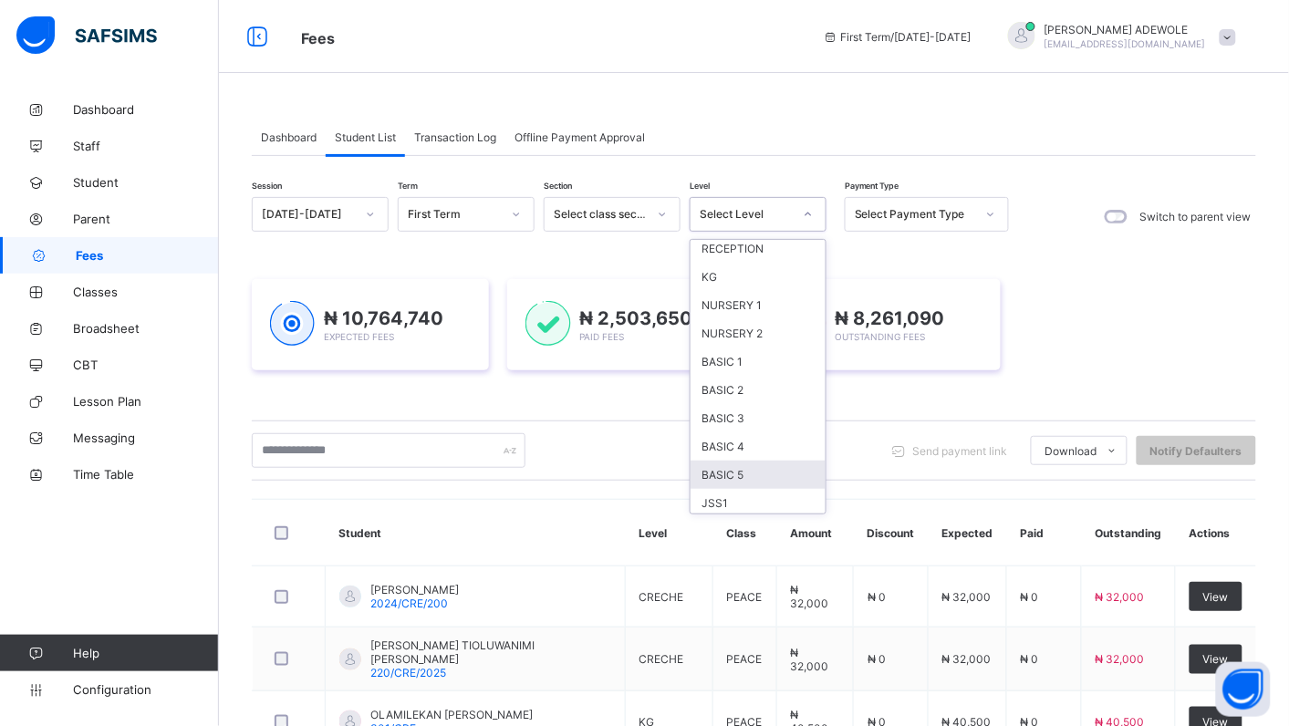
scroll to position [68, 0]
click at [716, 484] on div "JSS2" at bounding box center [758, 497] width 135 height 28
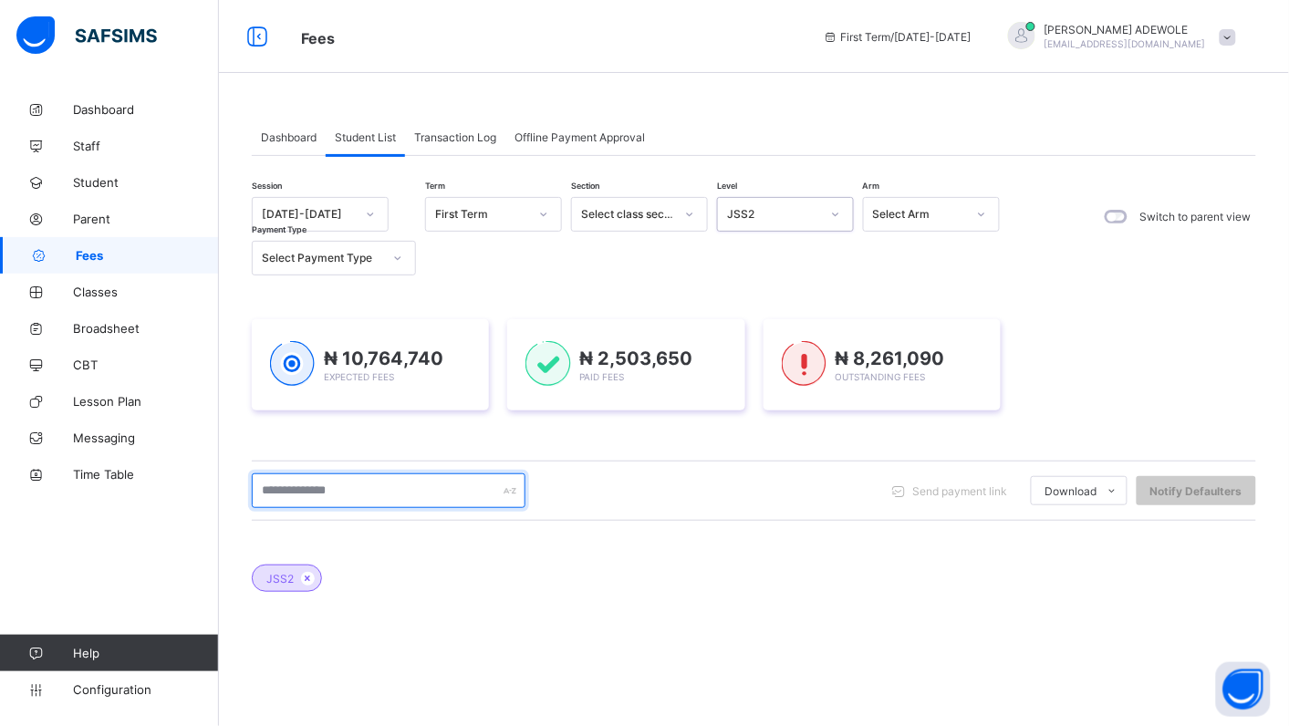
click at [395, 500] on input "text" at bounding box center [389, 491] width 274 height 35
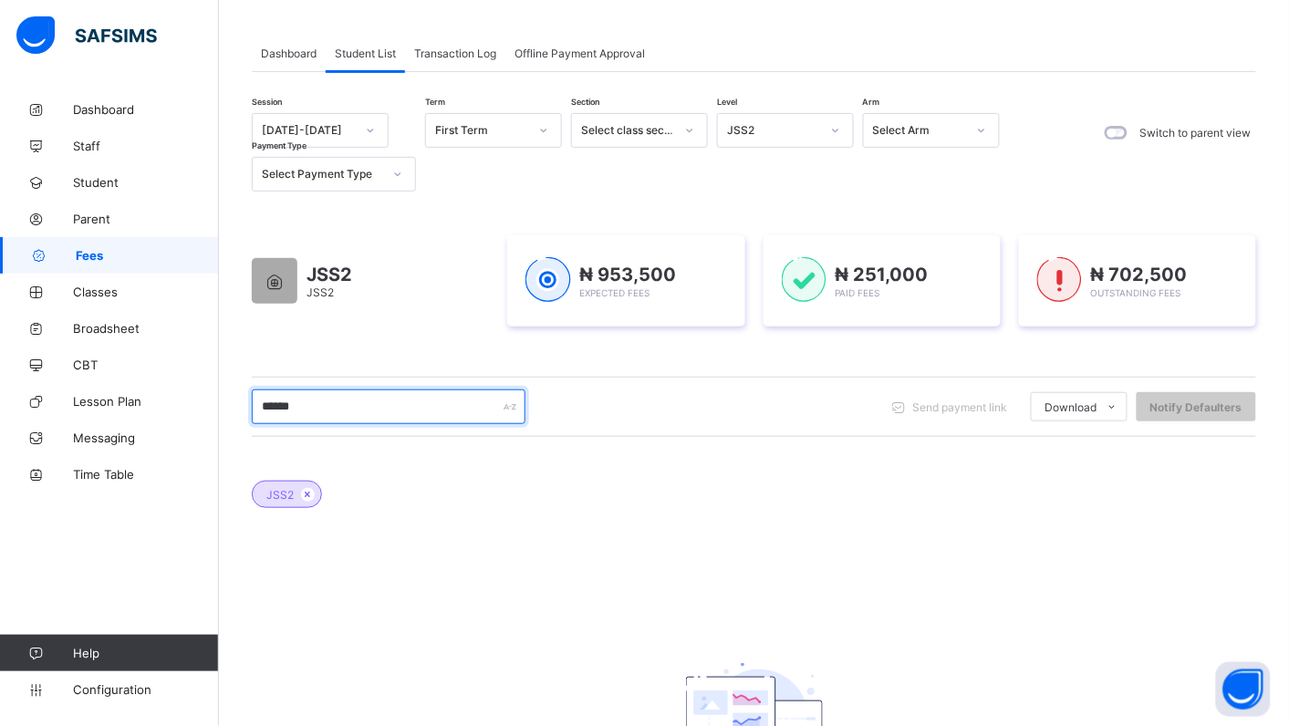
scroll to position [50, 0]
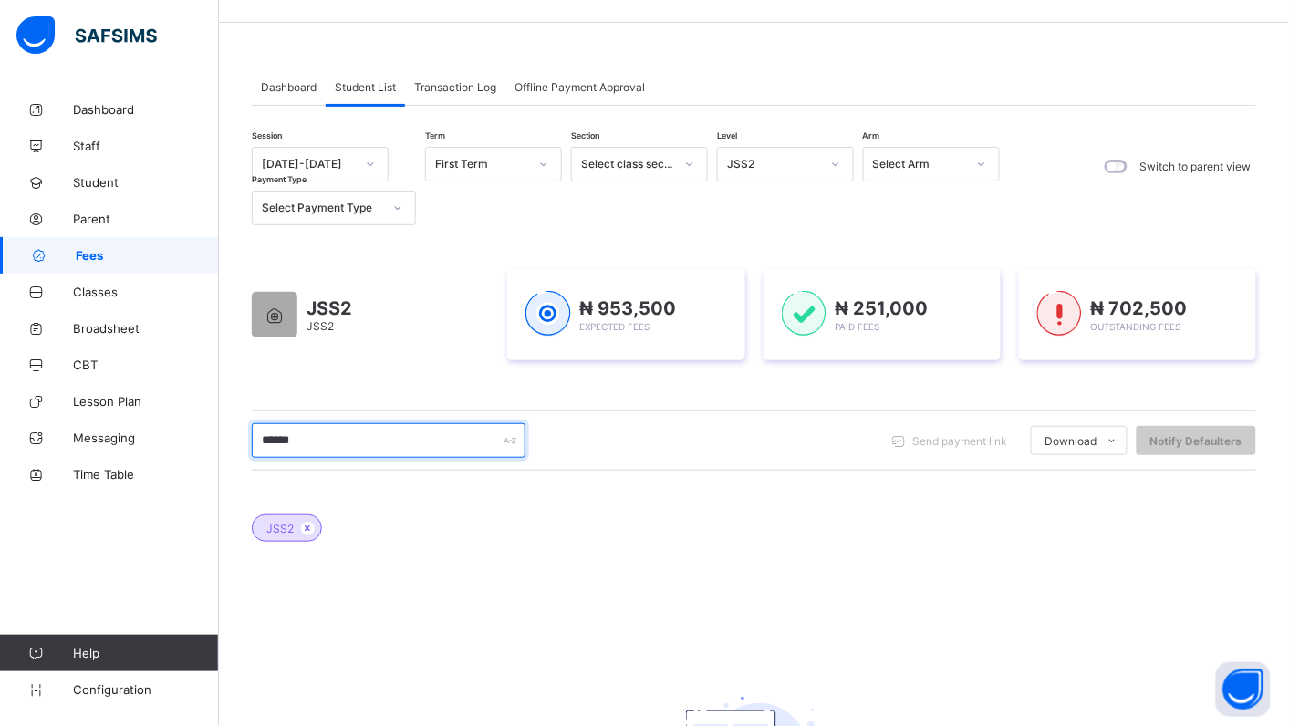
type input "******"
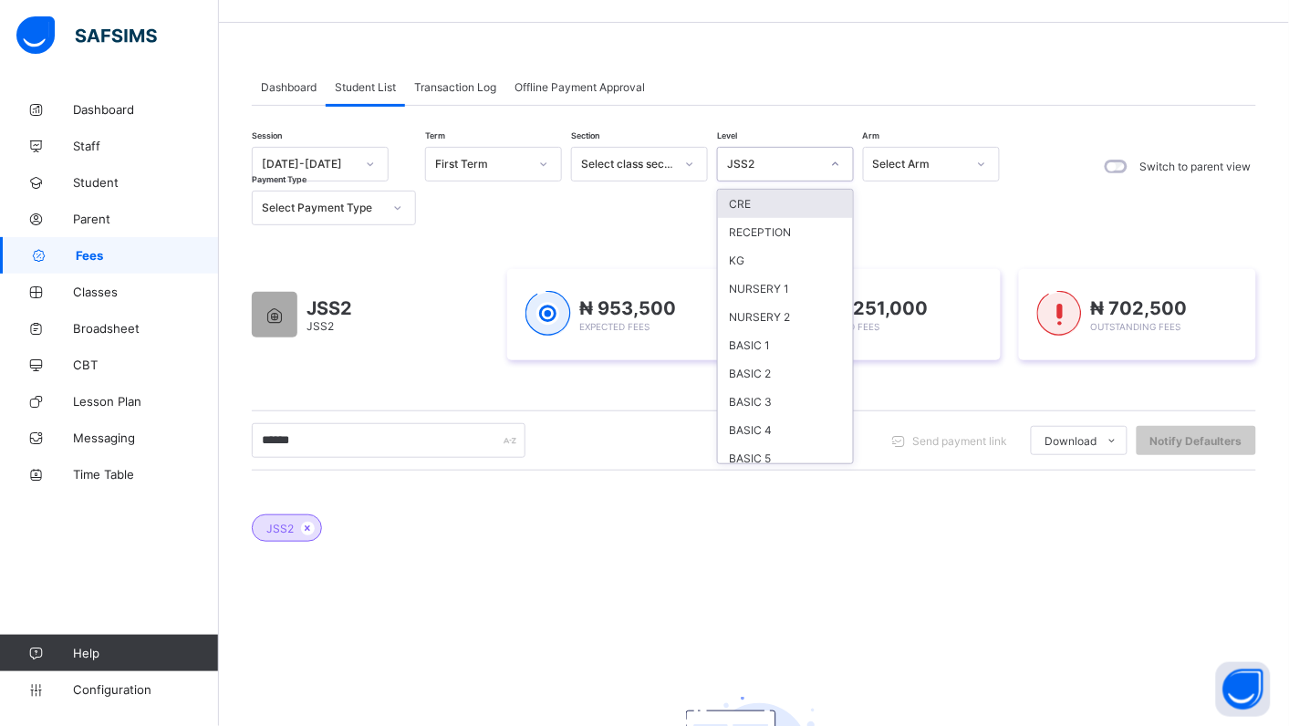
click at [841, 164] on div at bounding box center [835, 164] width 31 height 29
click at [780, 439] on div "JSS1" at bounding box center [785, 453] width 135 height 28
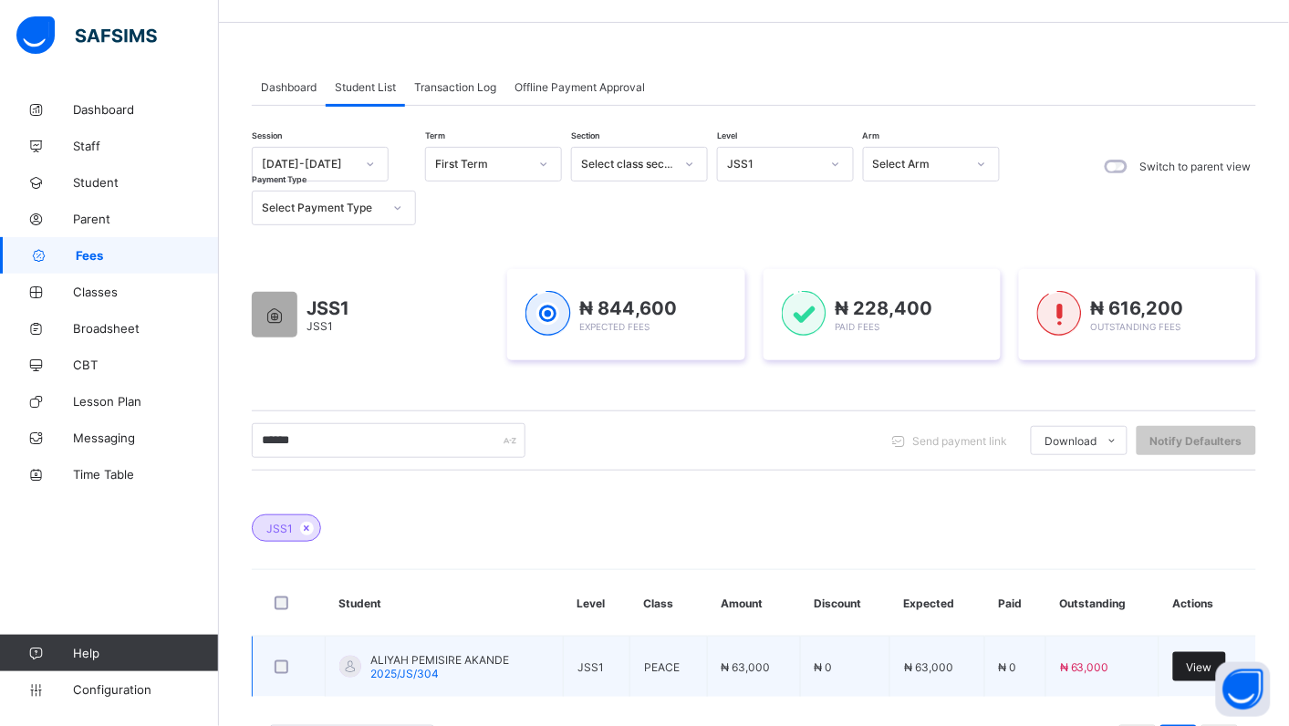
click at [1213, 667] on span "View" at bounding box center [1200, 668] width 26 height 14
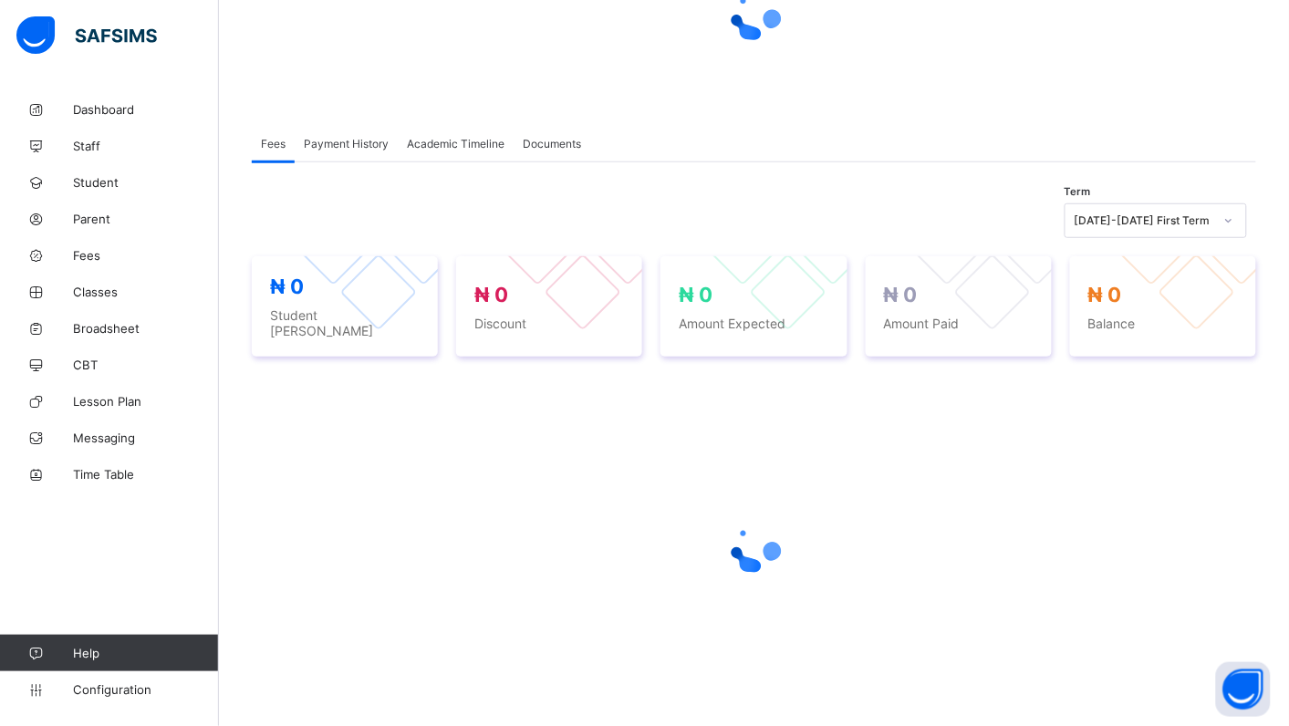
scroll to position [265, 0]
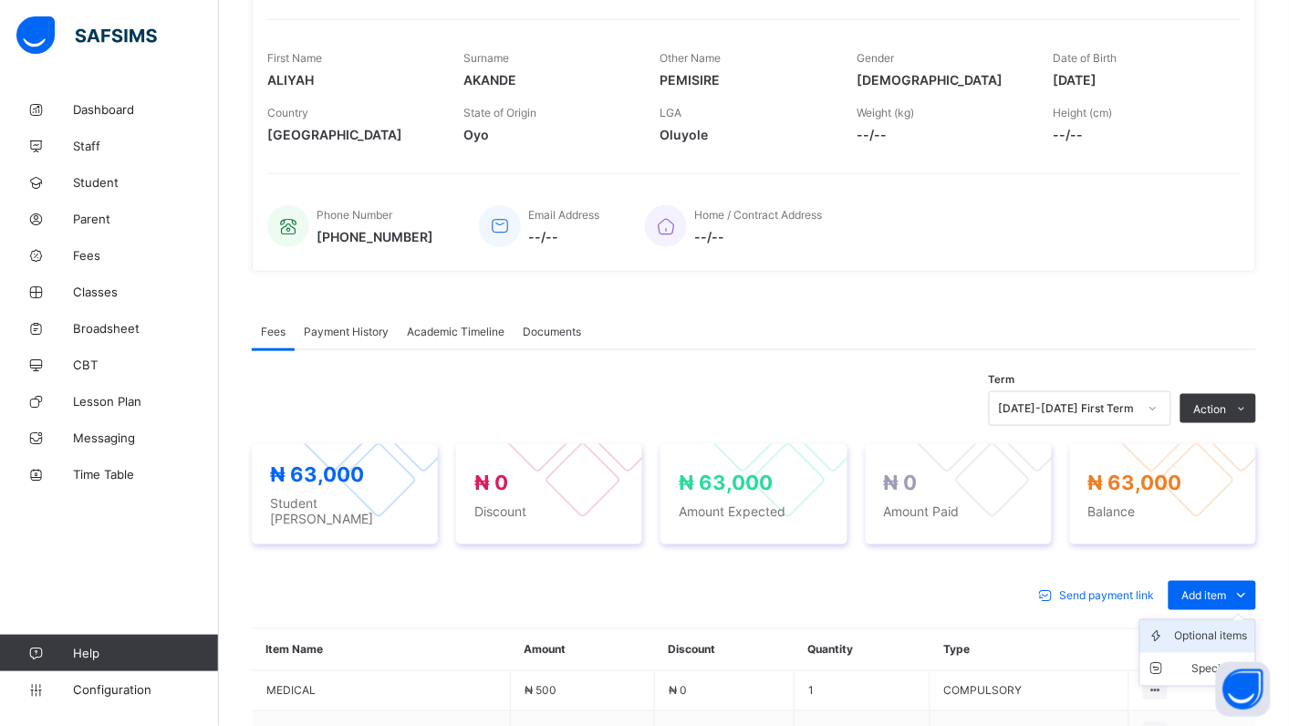
click at [1237, 628] on div "Optional items" at bounding box center [1211, 637] width 73 height 18
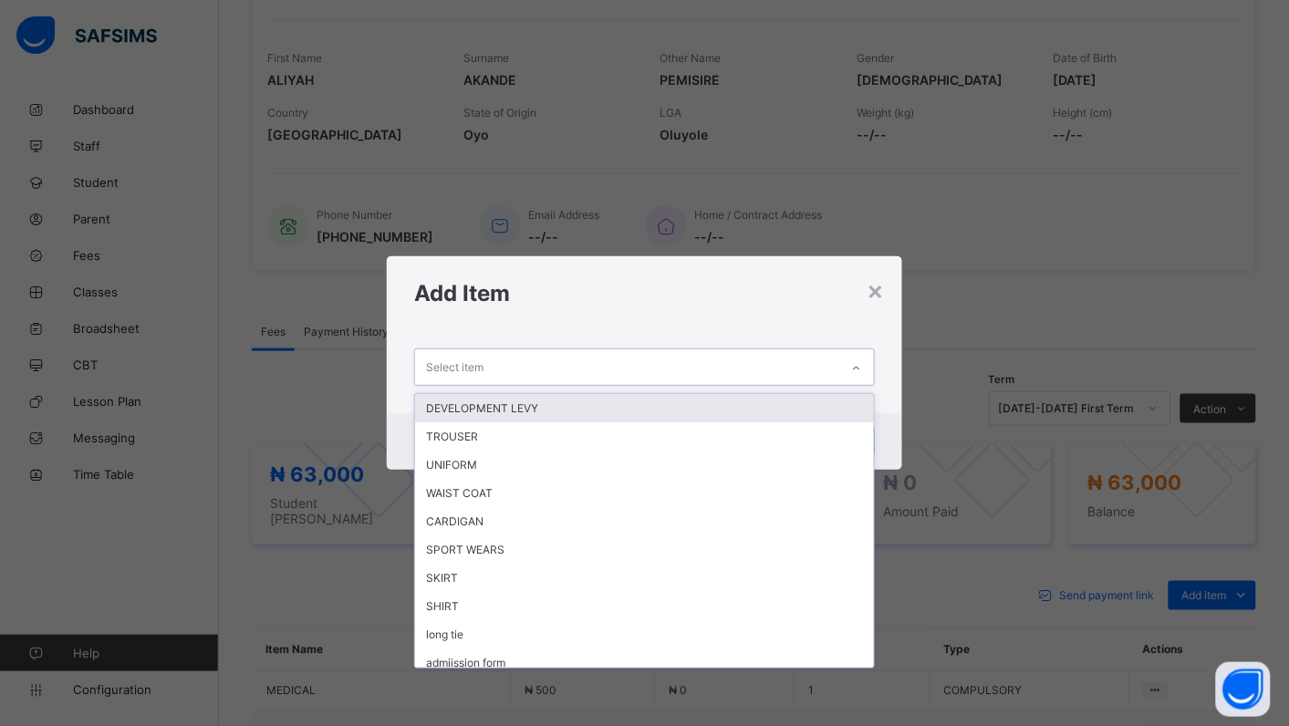
click at [862, 371] on icon at bounding box center [856, 368] width 11 height 18
click at [695, 409] on div "DEVELOPMENT LEVY" at bounding box center [644, 408] width 459 height 28
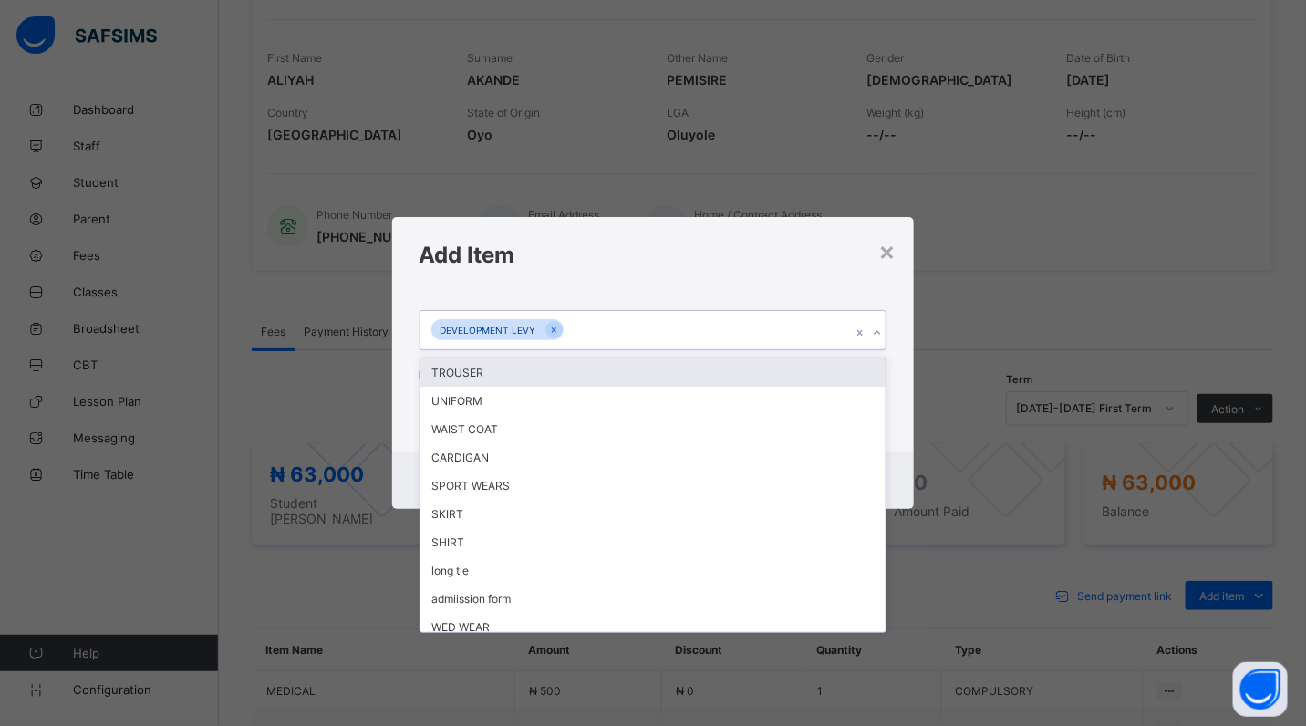
click at [881, 331] on icon at bounding box center [877, 333] width 11 height 18
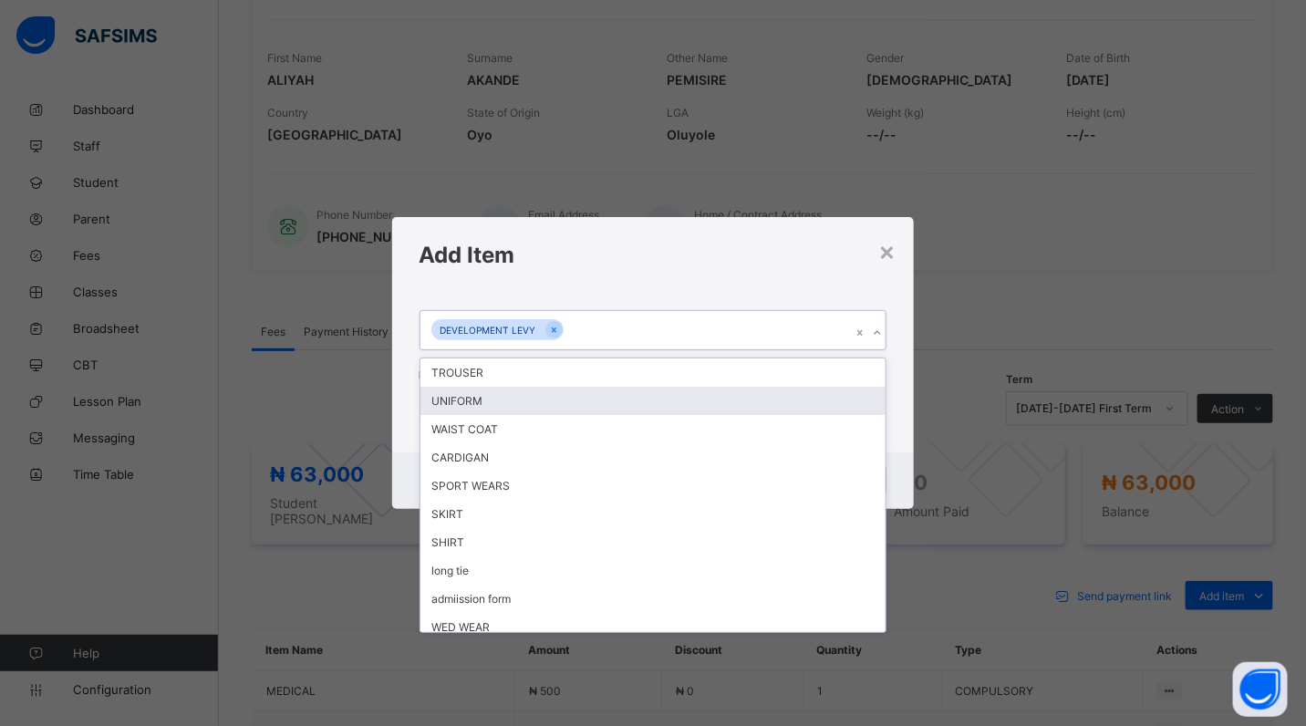
click at [463, 406] on div "UNIFORM" at bounding box center [654, 401] width 466 height 28
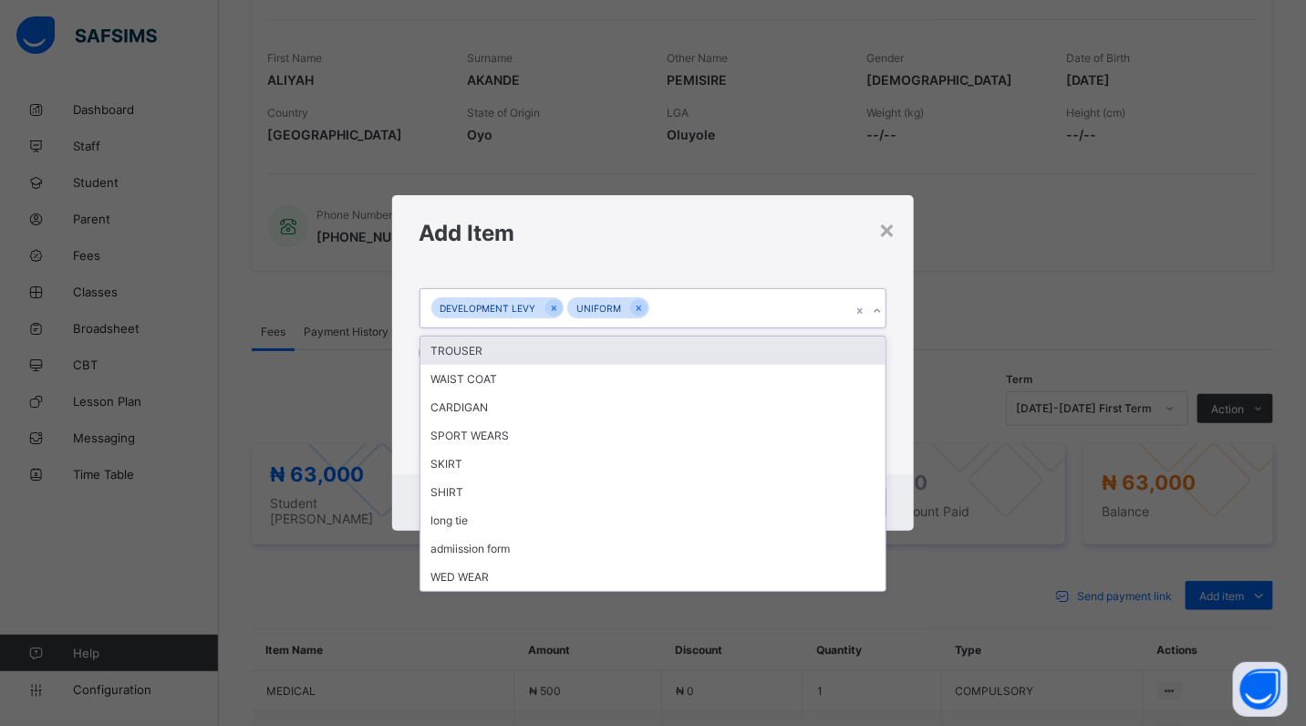
click at [876, 306] on icon at bounding box center [877, 311] width 11 height 18
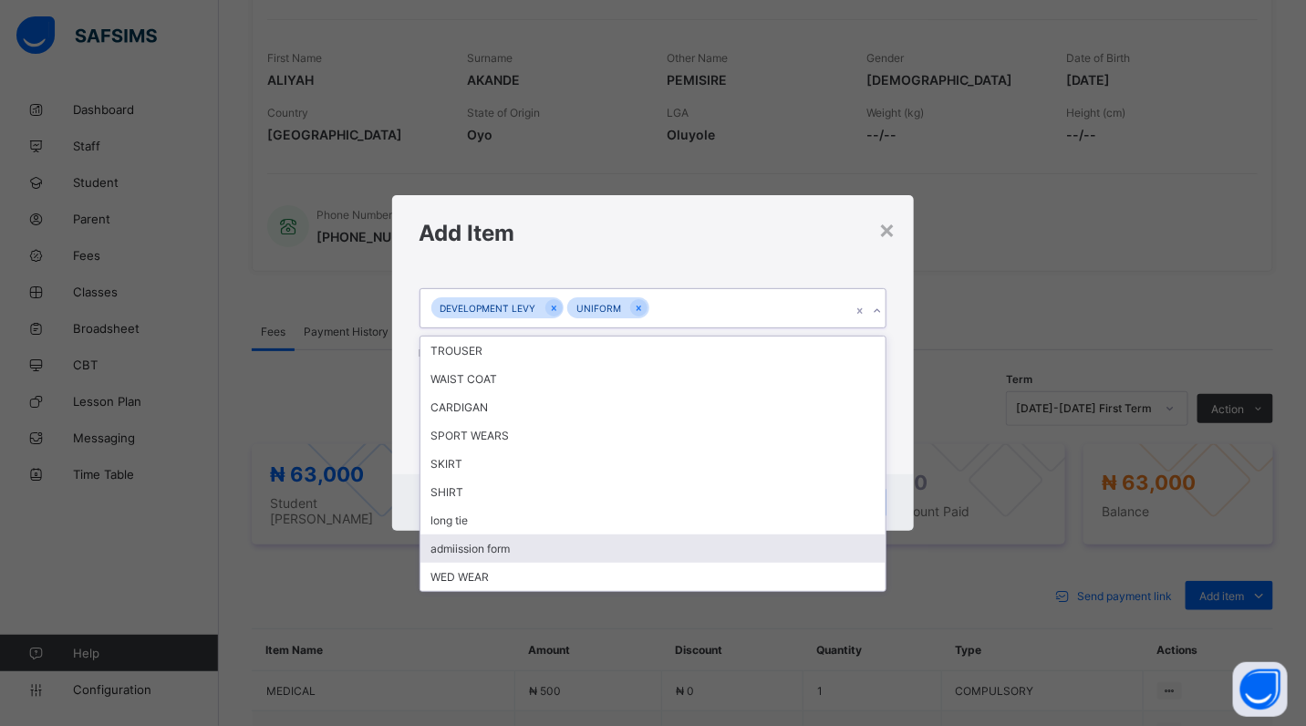
click at [584, 544] on div "admiission form" at bounding box center [654, 549] width 466 height 28
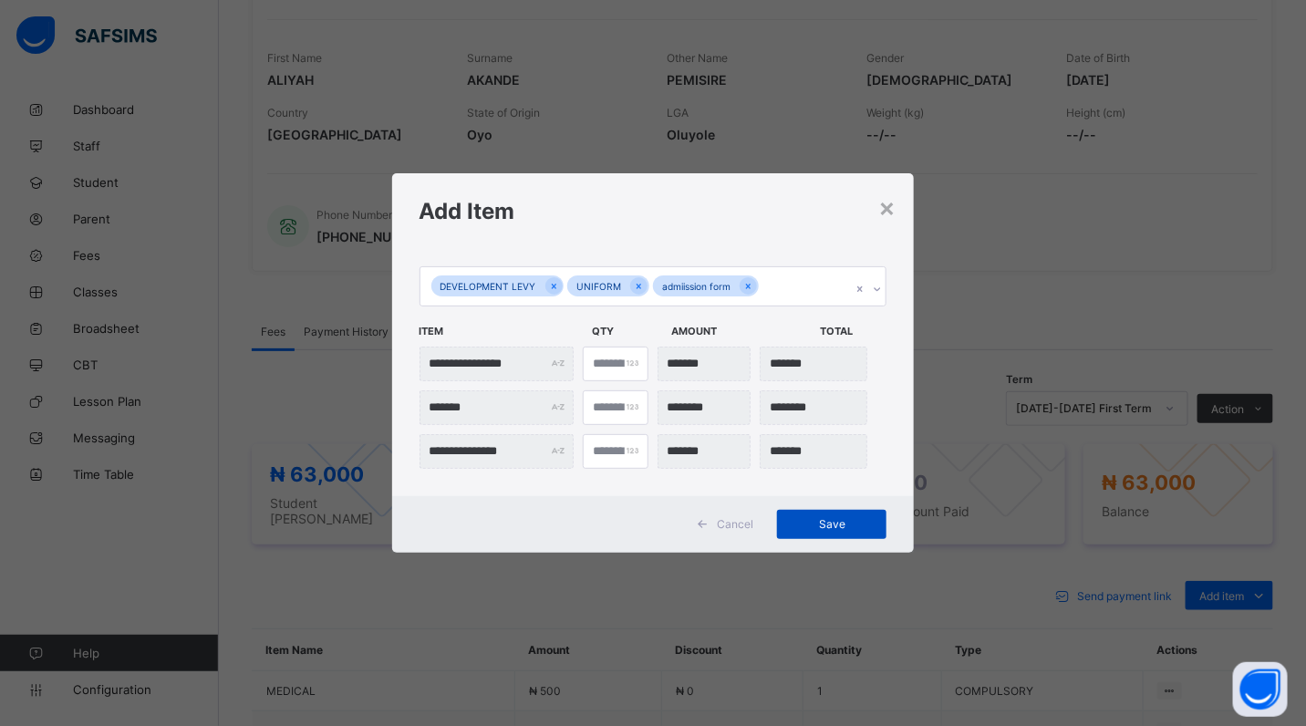
click at [813, 531] on div "Save" at bounding box center [831, 524] width 109 height 29
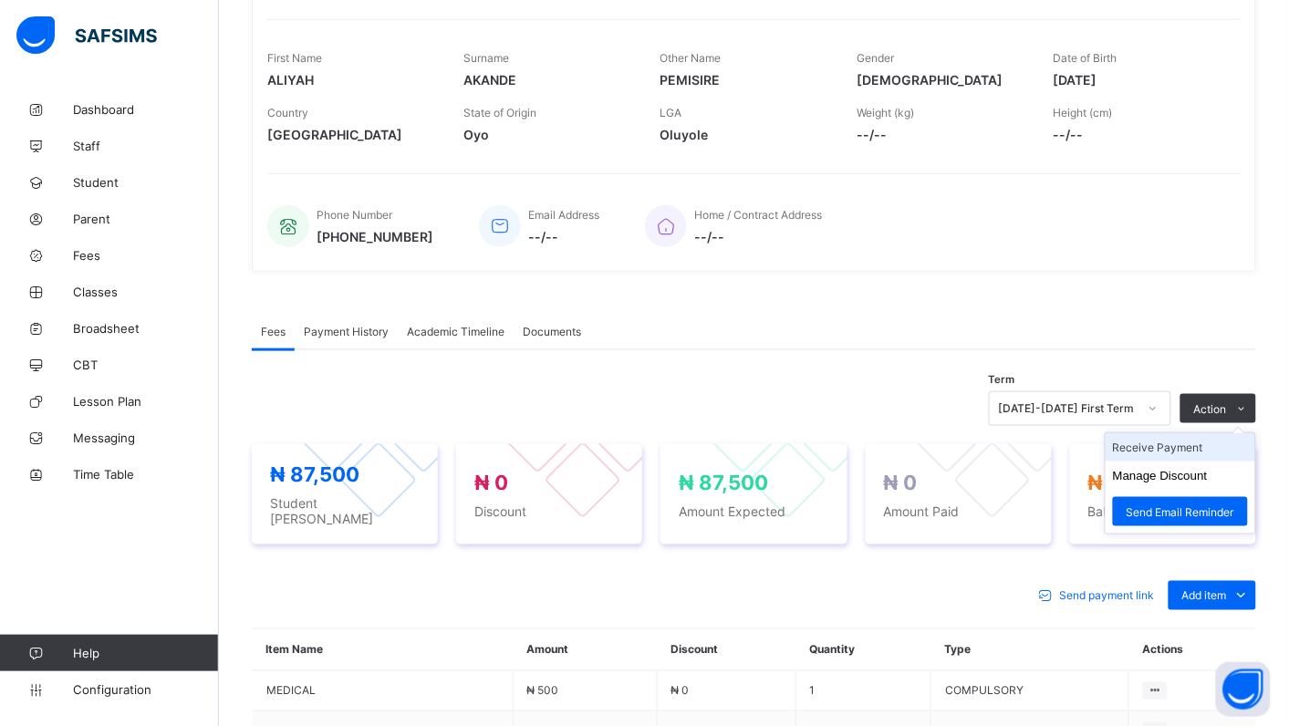
click at [1230, 441] on li "Receive Payment" at bounding box center [1181, 447] width 150 height 28
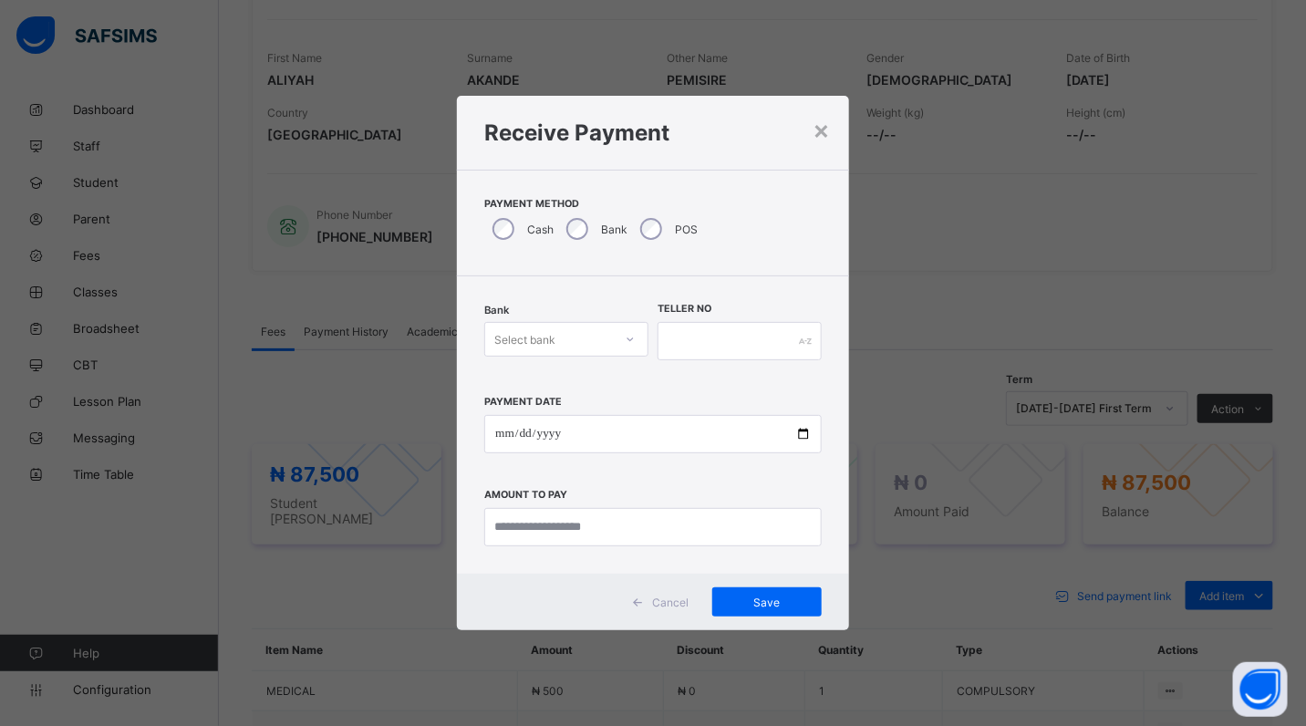
click at [631, 336] on icon at bounding box center [630, 339] width 11 height 18
click at [614, 392] on div "Polaris Bank - goodshepherd schools" at bounding box center [566, 386] width 162 height 42
click at [806, 434] on input "date" at bounding box center [653, 434] width 338 height 38
type input "**********"
click at [630, 541] on input "currency" at bounding box center [653, 527] width 338 height 38
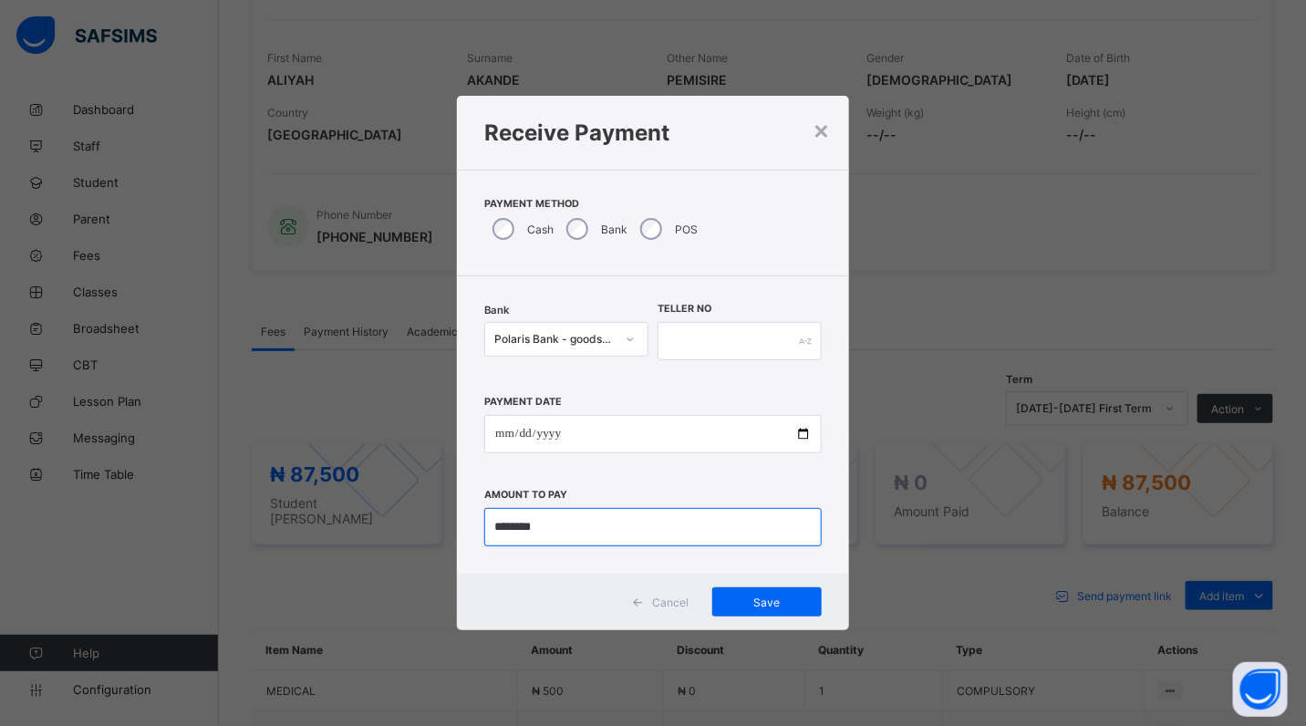
type input "********"
click at [676, 343] on input "text" at bounding box center [740, 341] width 164 height 38
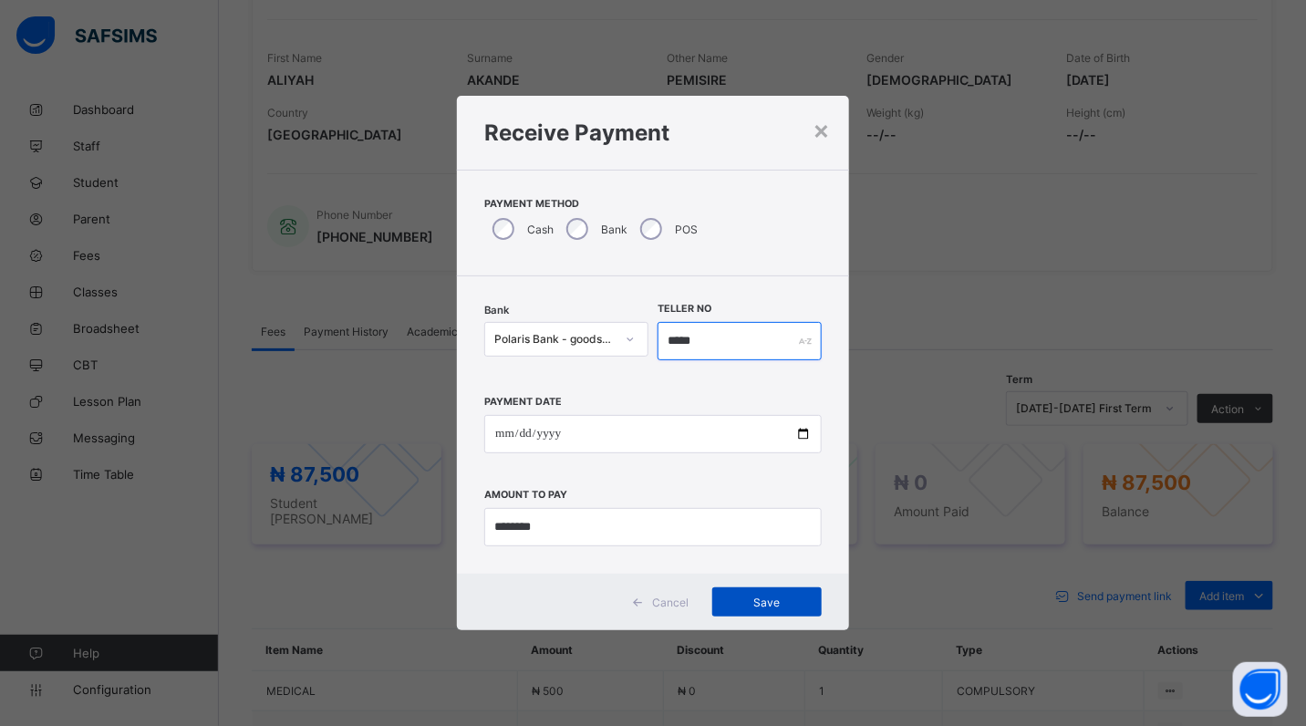
type input "*****"
click at [751, 599] on span "Save" at bounding box center [767, 603] width 82 height 14
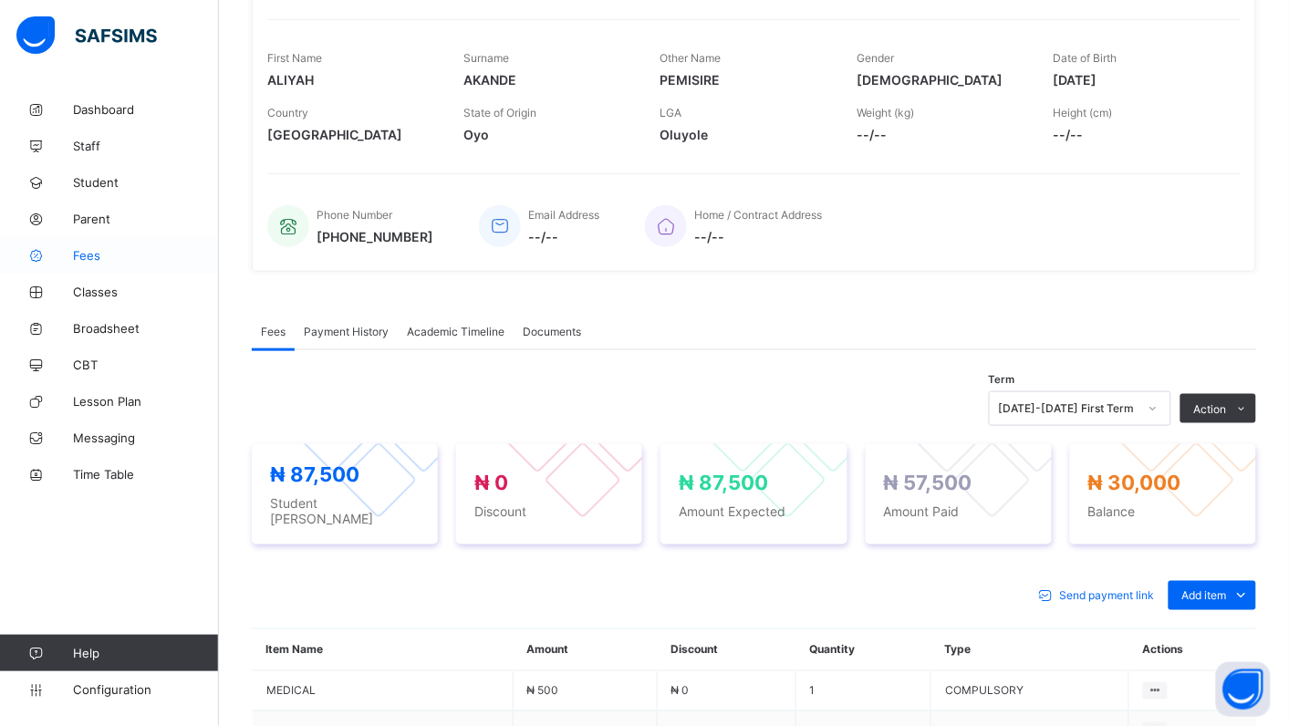
click at [85, 260] on span "Fees" at bounding box center [146, 255] width 146 height 15
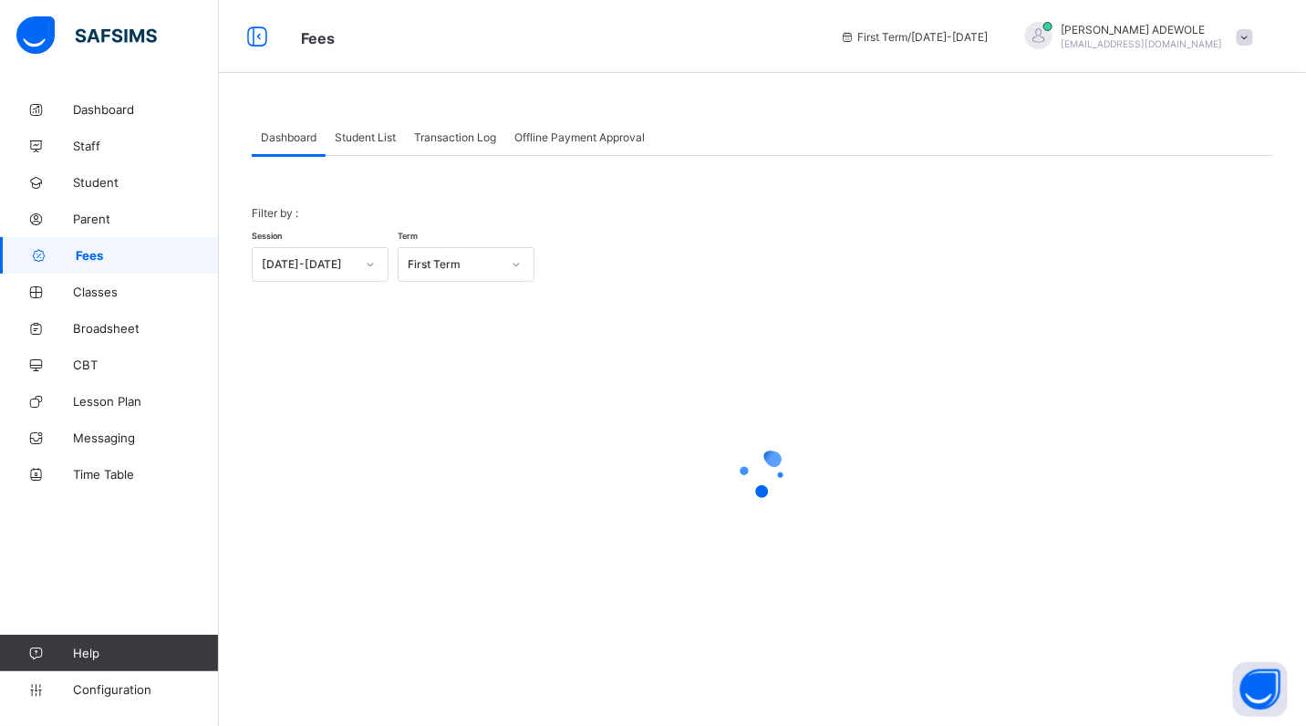
click at [377, 141] on span "Student List" at bounding box center [365, 137] width 61 height 14
click at [379, 140] on span "Student List" at bounding box center [365, 137] width 61 height 14
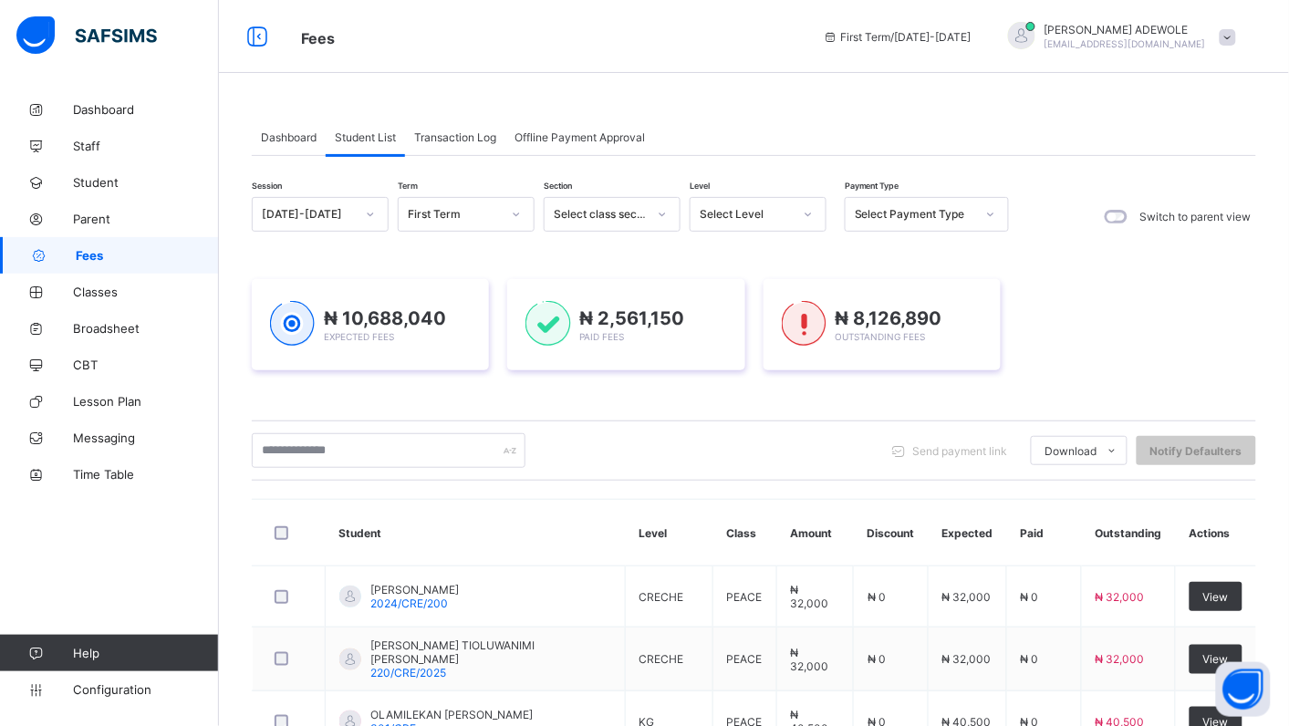
click at [803, 212] on icon at bounding box center [808, 214] width 11 height 18
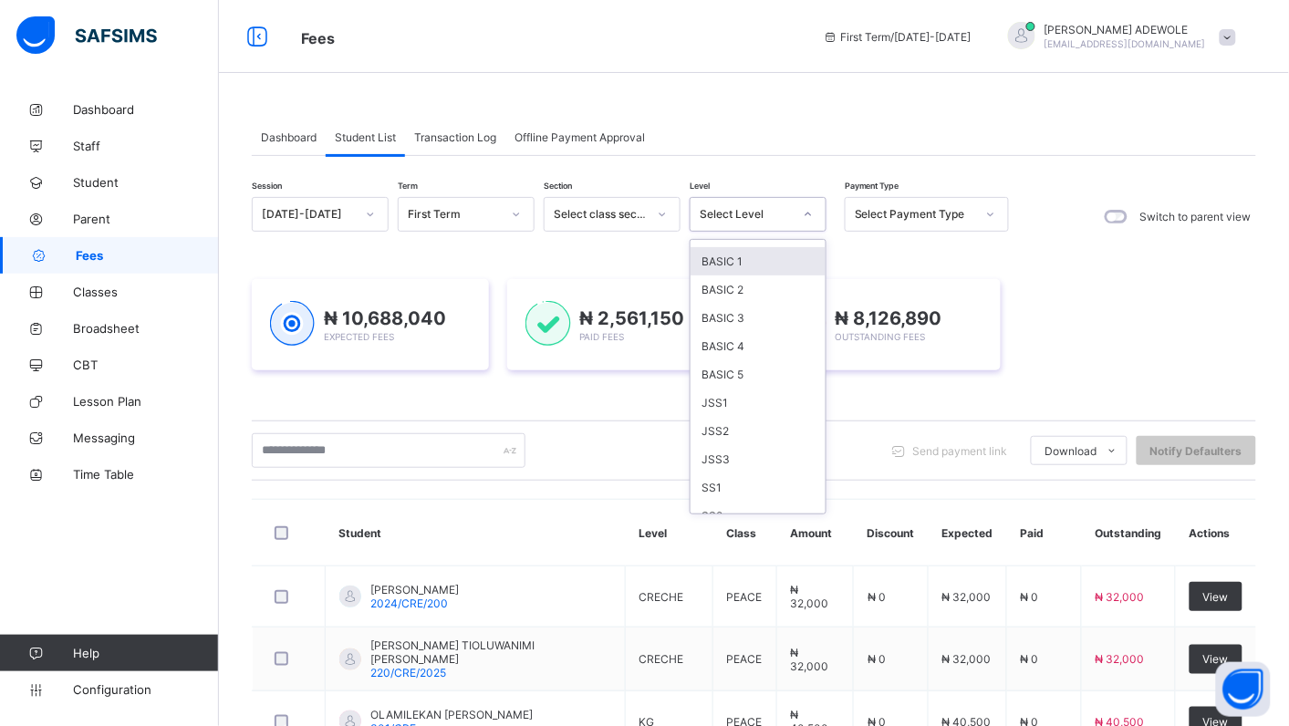
scroll to position [137, 0]
click at [745, 448] on div "JSS3" at bounding box center [758, 456] width 135 height 28
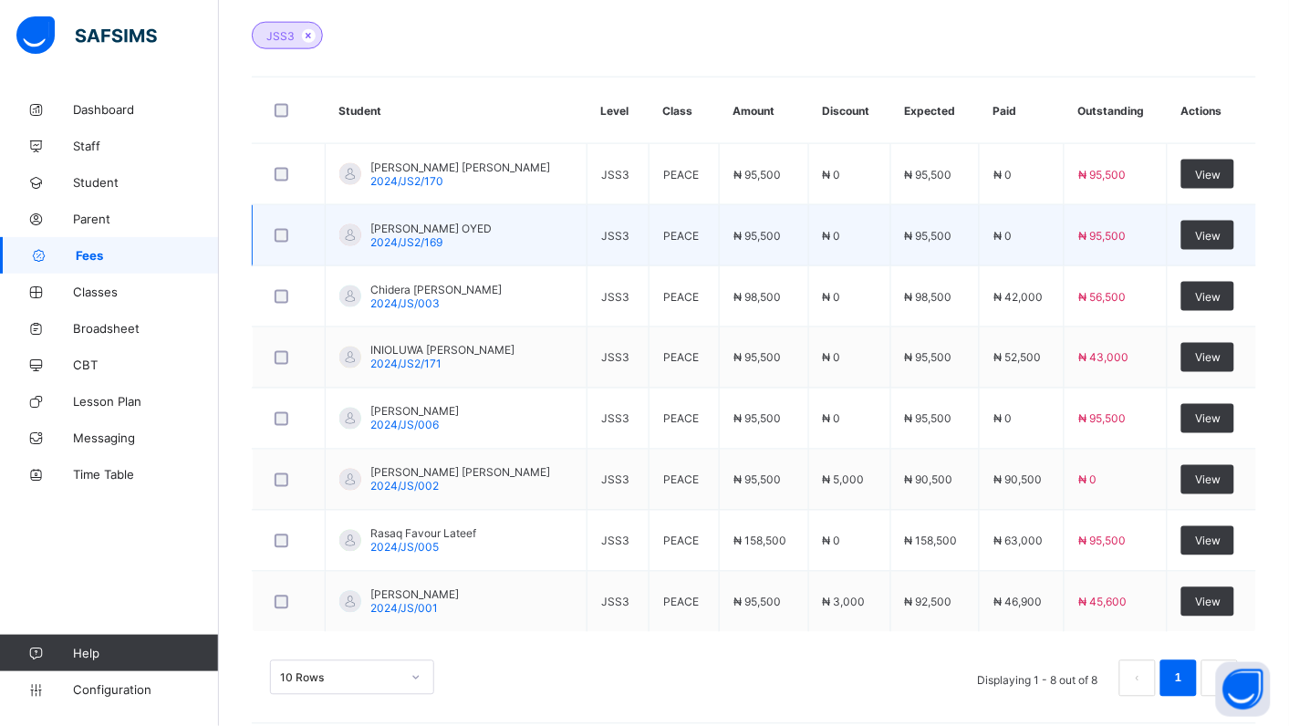
scroll to position [545, 0]
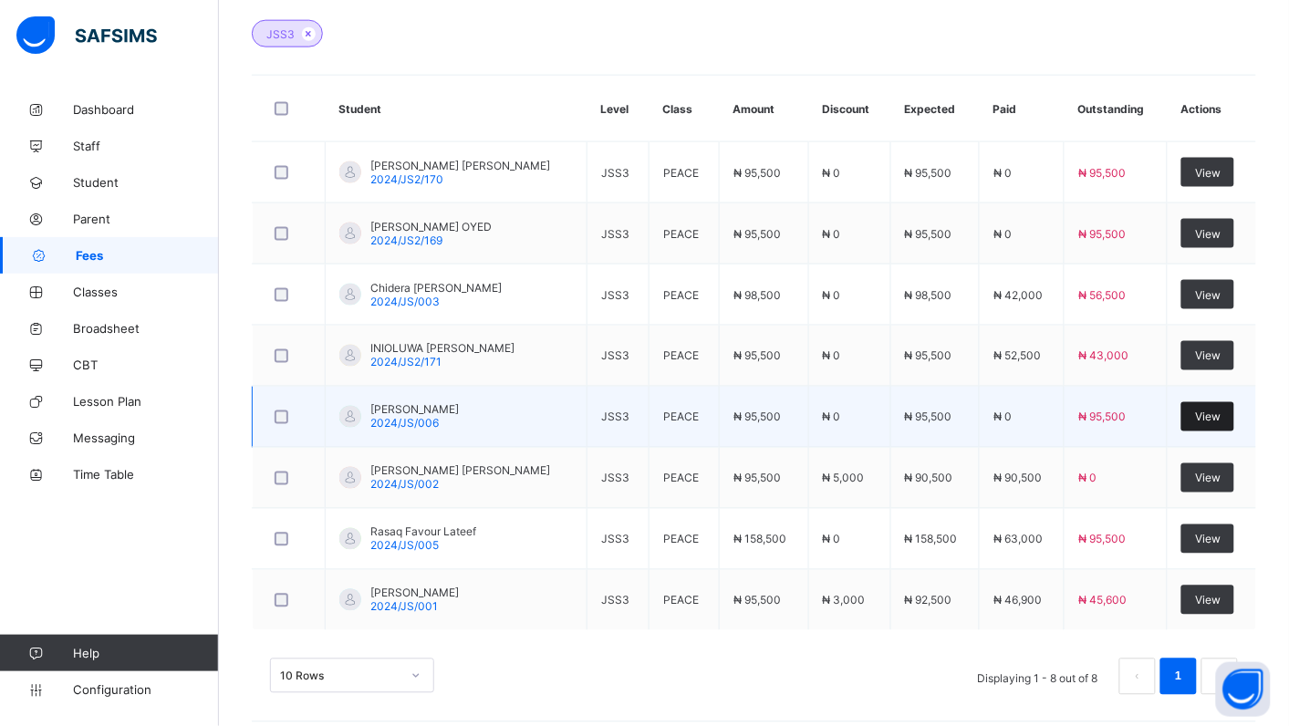
click at [1221, 416] on span "View" at bounding box center [1208, 418] width 26 height 14
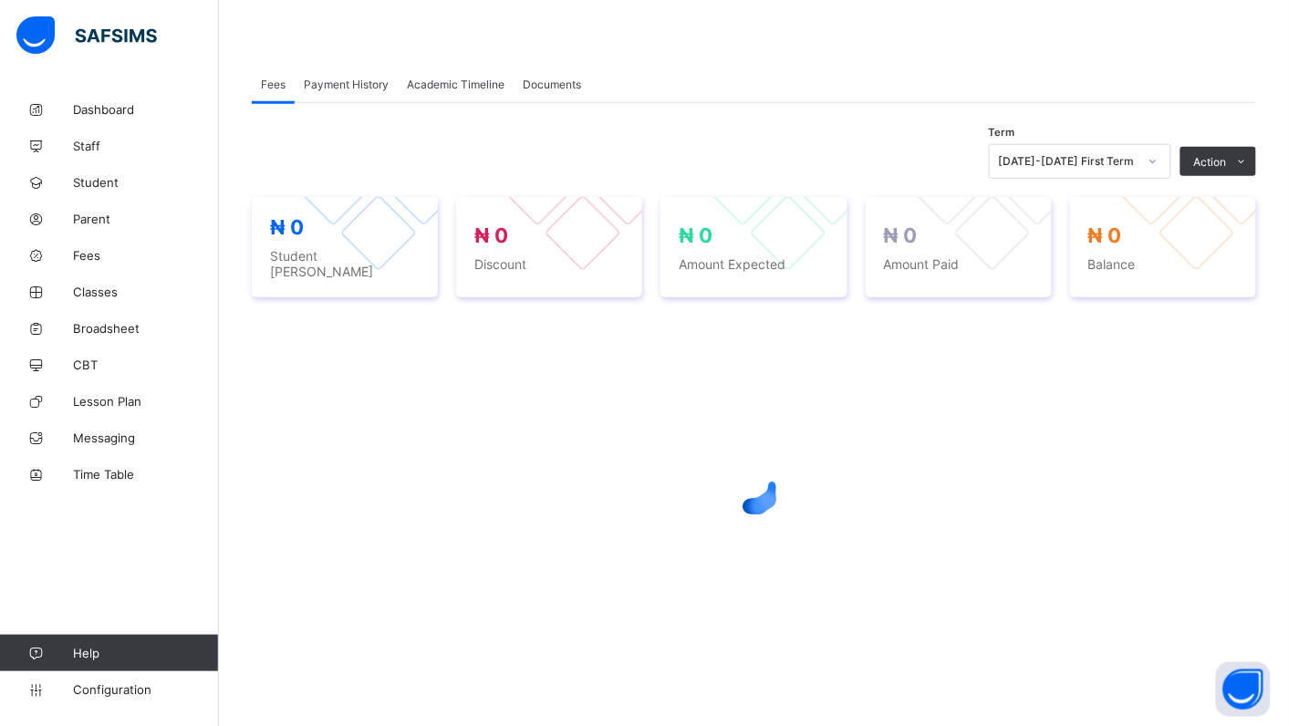
click at [1229, 416] on div at bounding box center [754, 489] width 1005 height 347
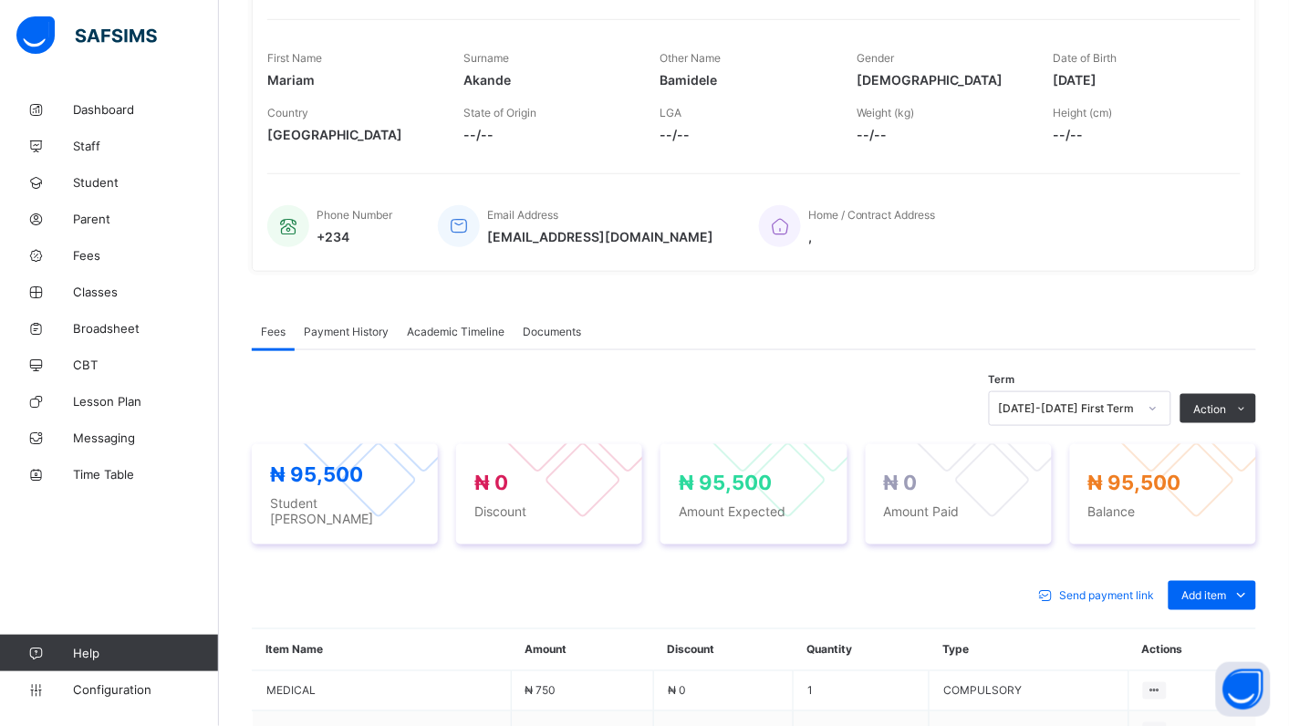
scroll to position [545, 0]
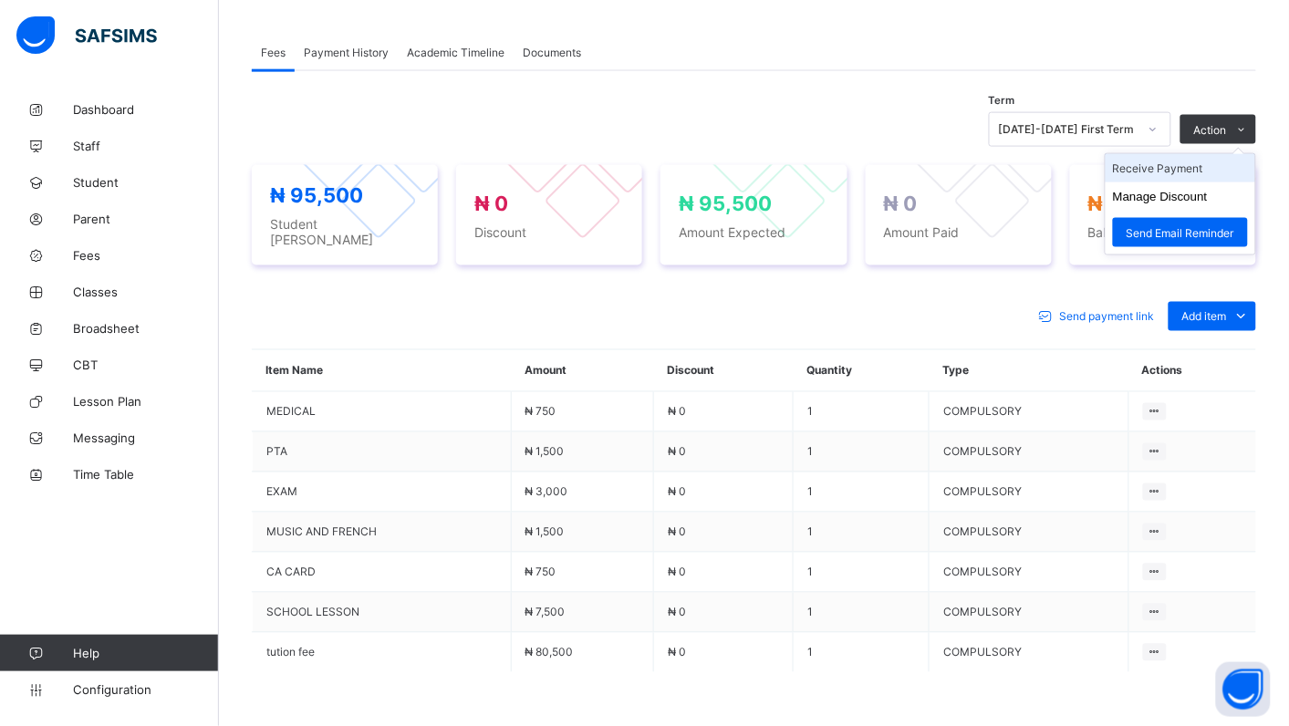
click at [1202, 162] on li "Receive Payment" at bounding box center [1181, 168] width 150 height 28
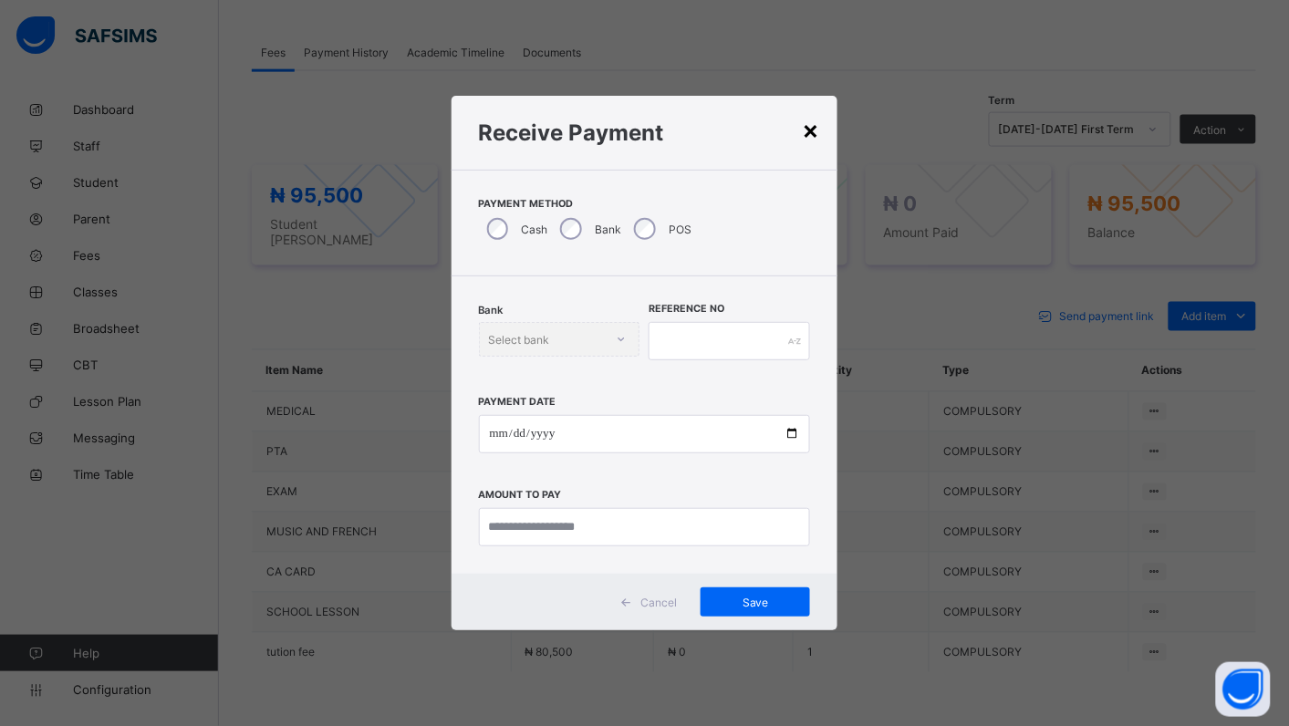
click at [818, 134] on div "×" at bounding box center [810, 129] width 17 height 31
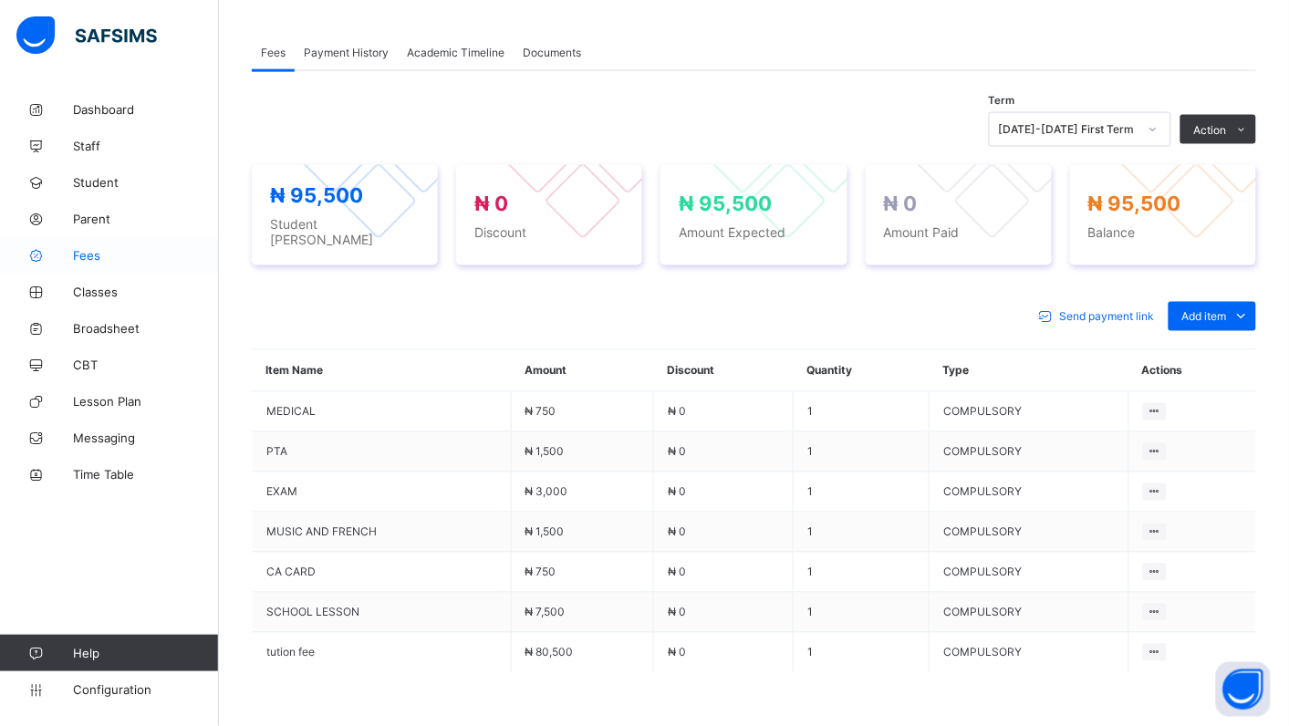
click at [83, 253] on span "Fees" at bounding box center [146, 255] width 146 height 15
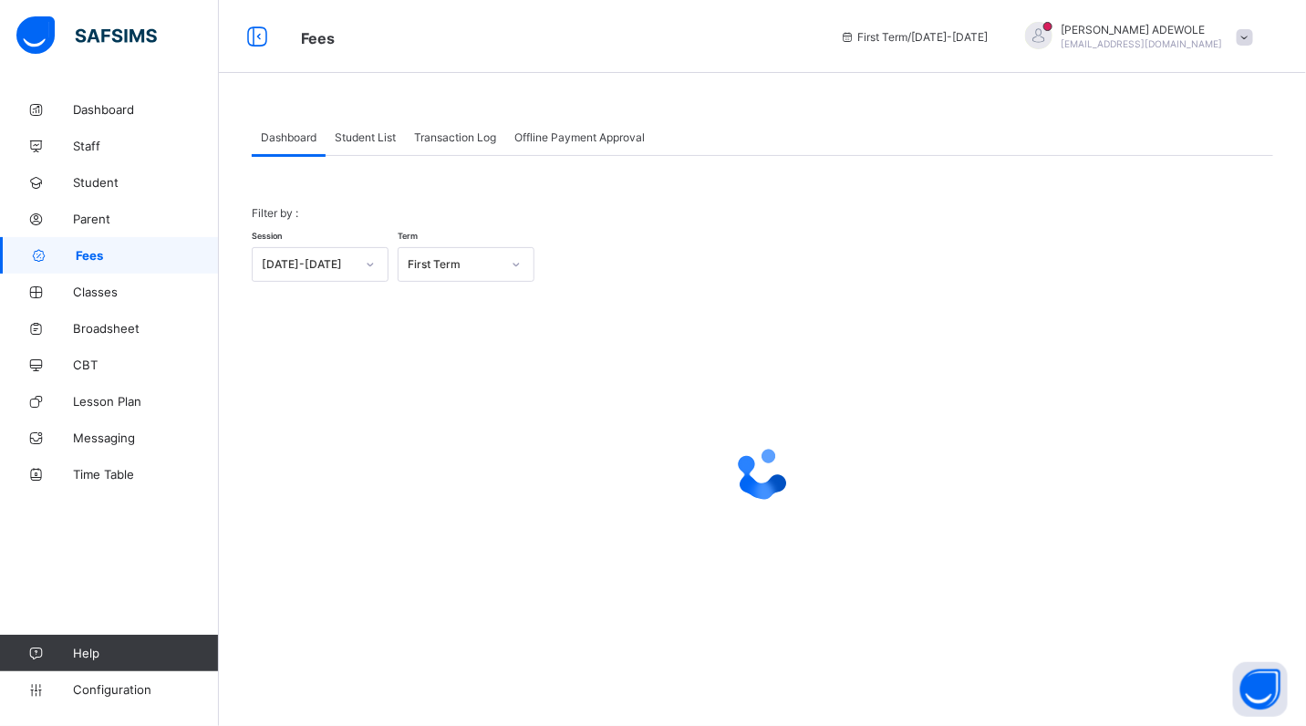
click at [356, 135] on span "Student List" at bounding box center [365, 137] width 61 height 14
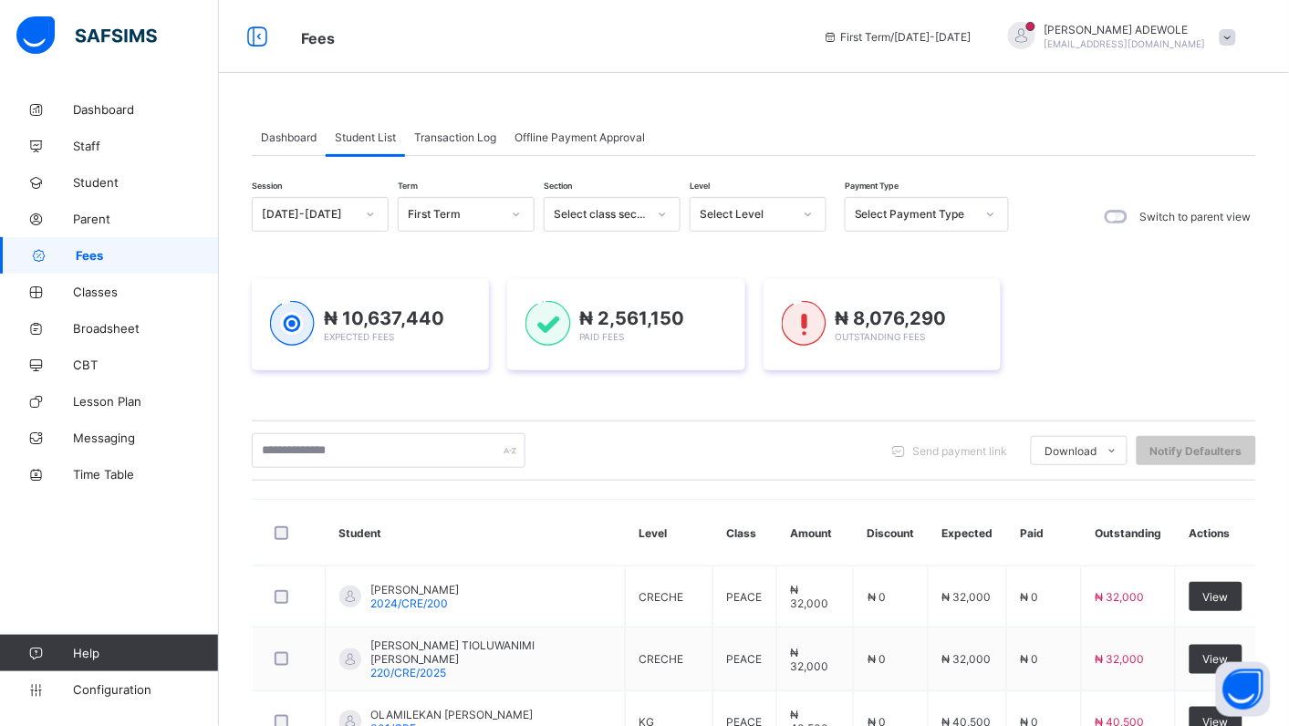
click at [809, 217] on icon at bounding box center [808, 214] width 11 height 18
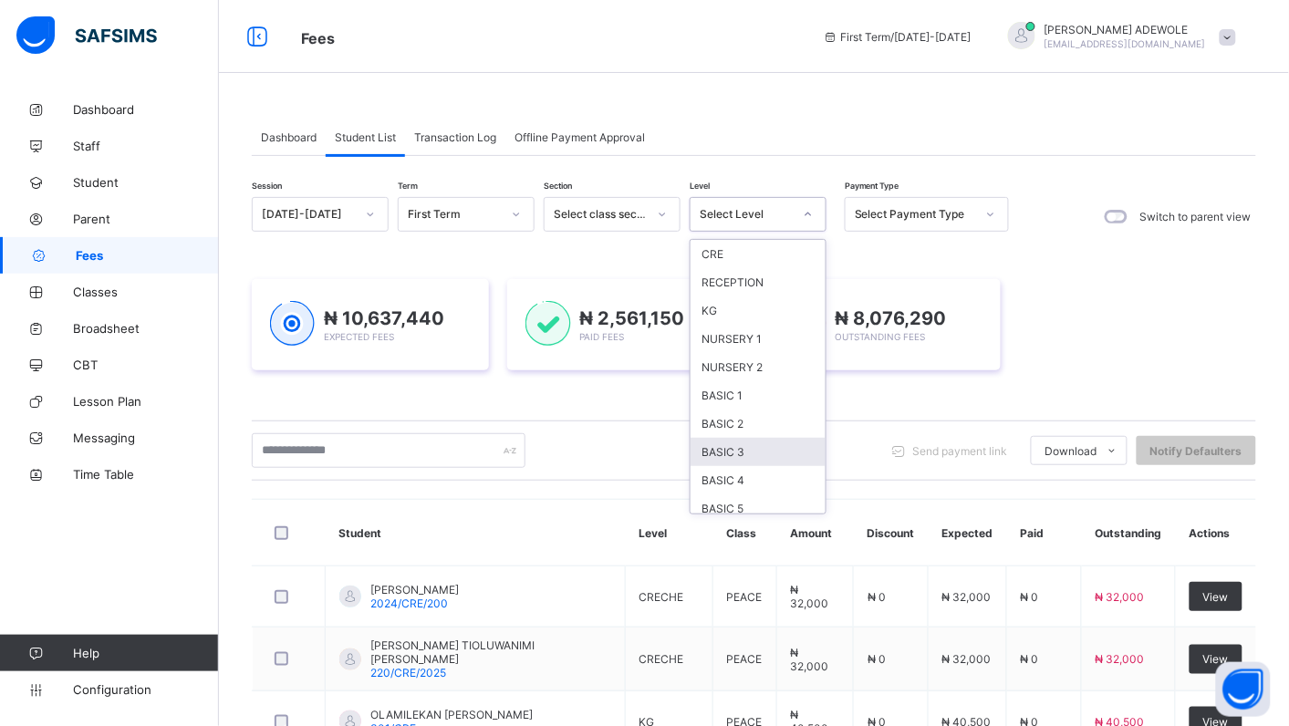
click at [753, 439] on div "BASIC 3" at bounding box center [758, 452] width 135 height 28
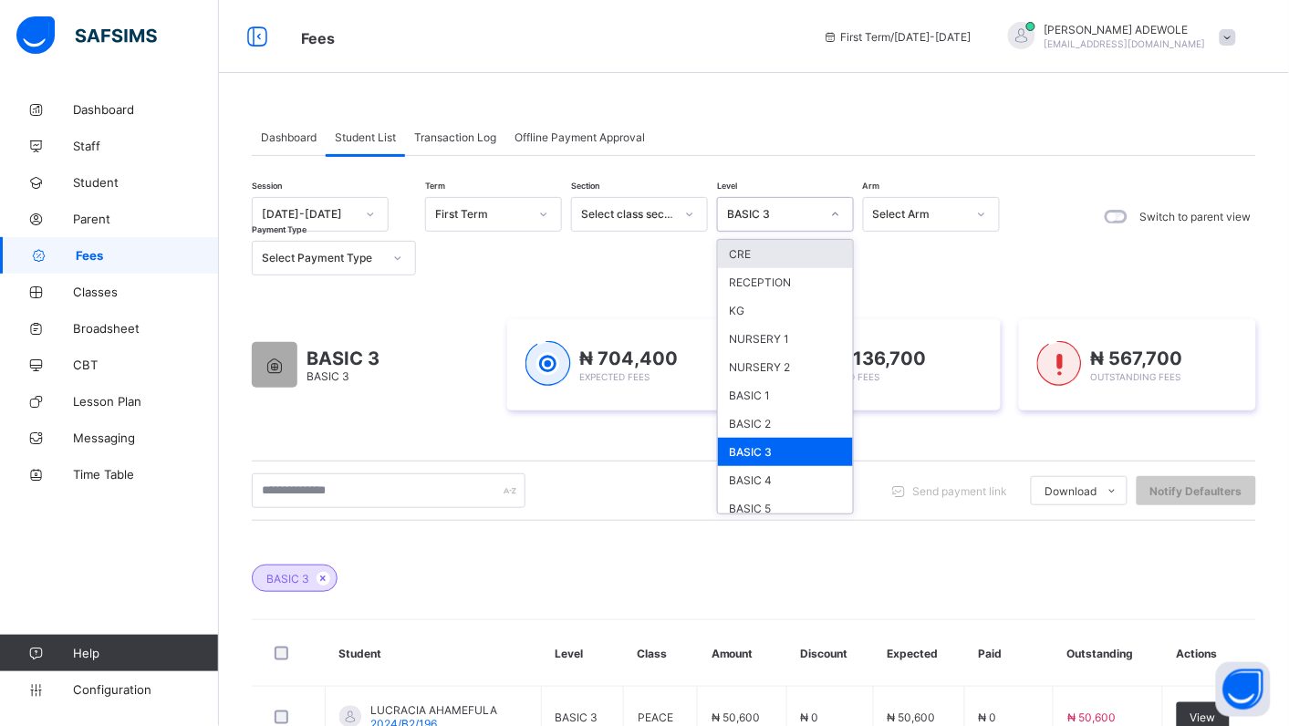
click at [838, 213] on icon at bounding box center [836, 215] width 6 height 4
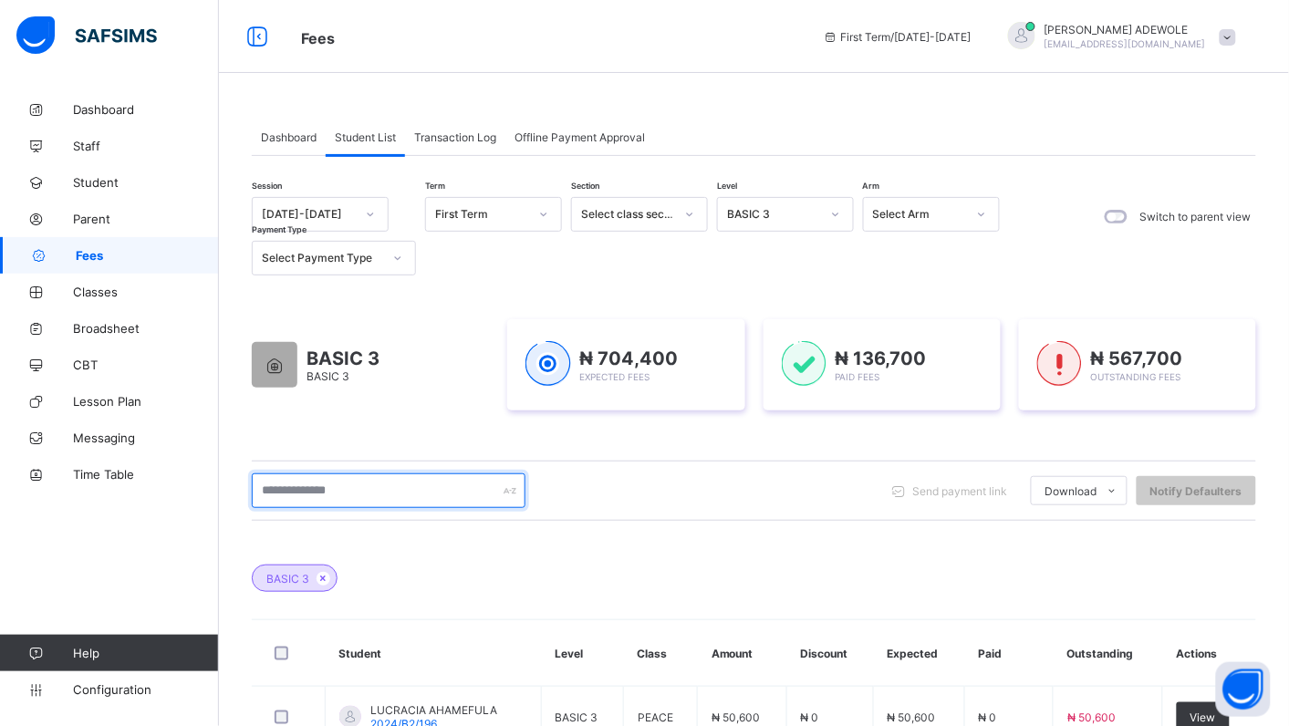
click at [408, 493] on input "text" at bounding box center [389, 491] width 274 height 35
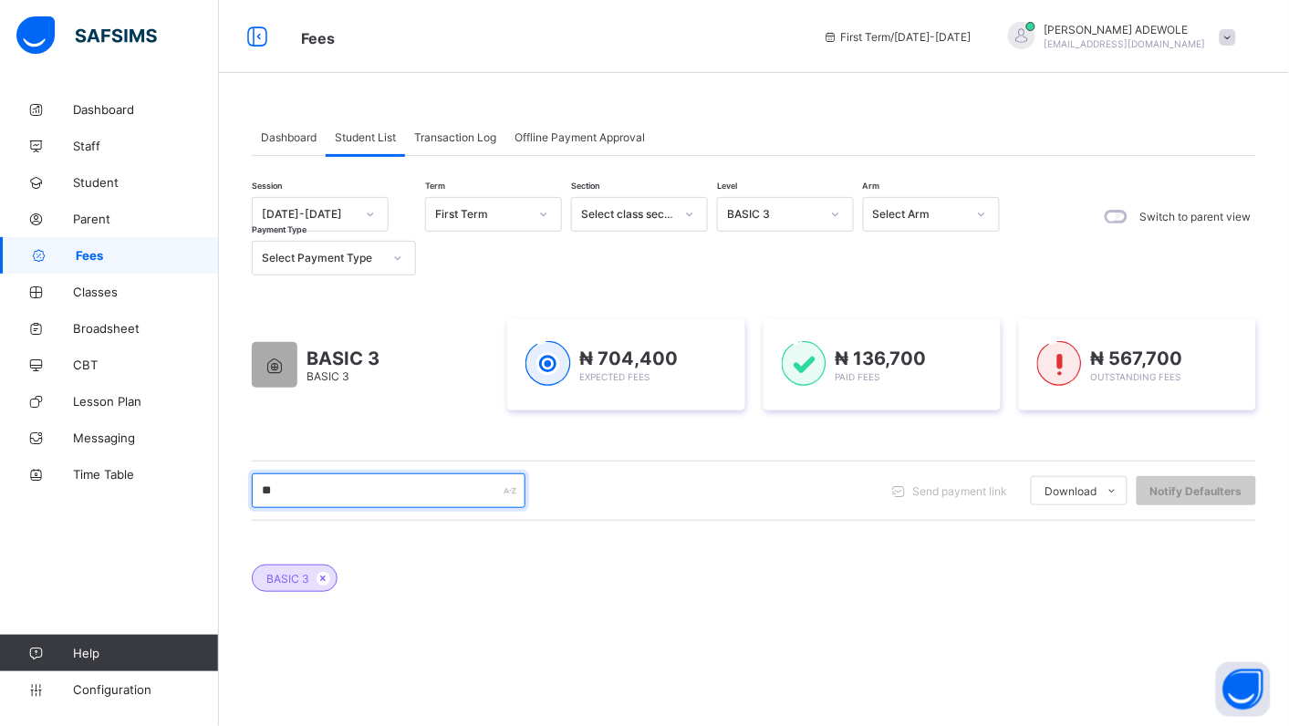
type input "*"
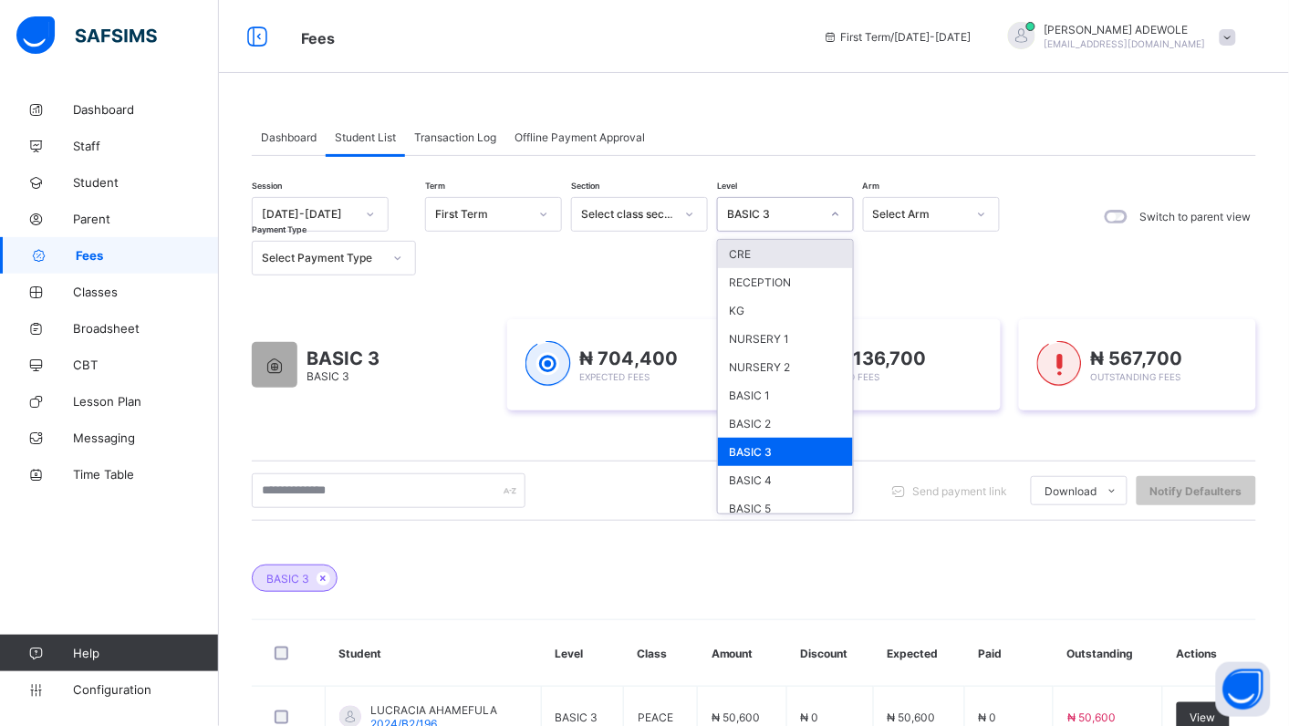
click at [837, 214] on icon at bounding box center [835, 214] width 11 height 18
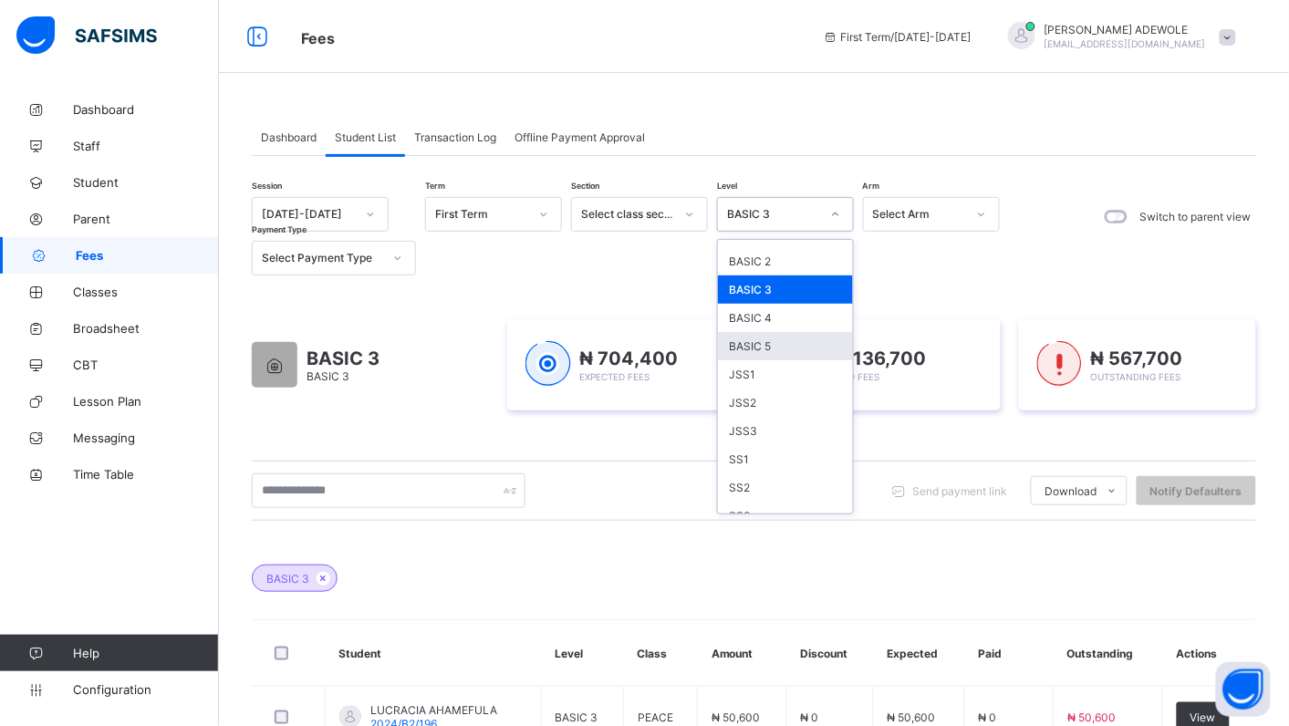
scroll to position [164, 0]
click at [744, 390] on div "JSS2" at bounding box center [785, 401] width 135 height 28
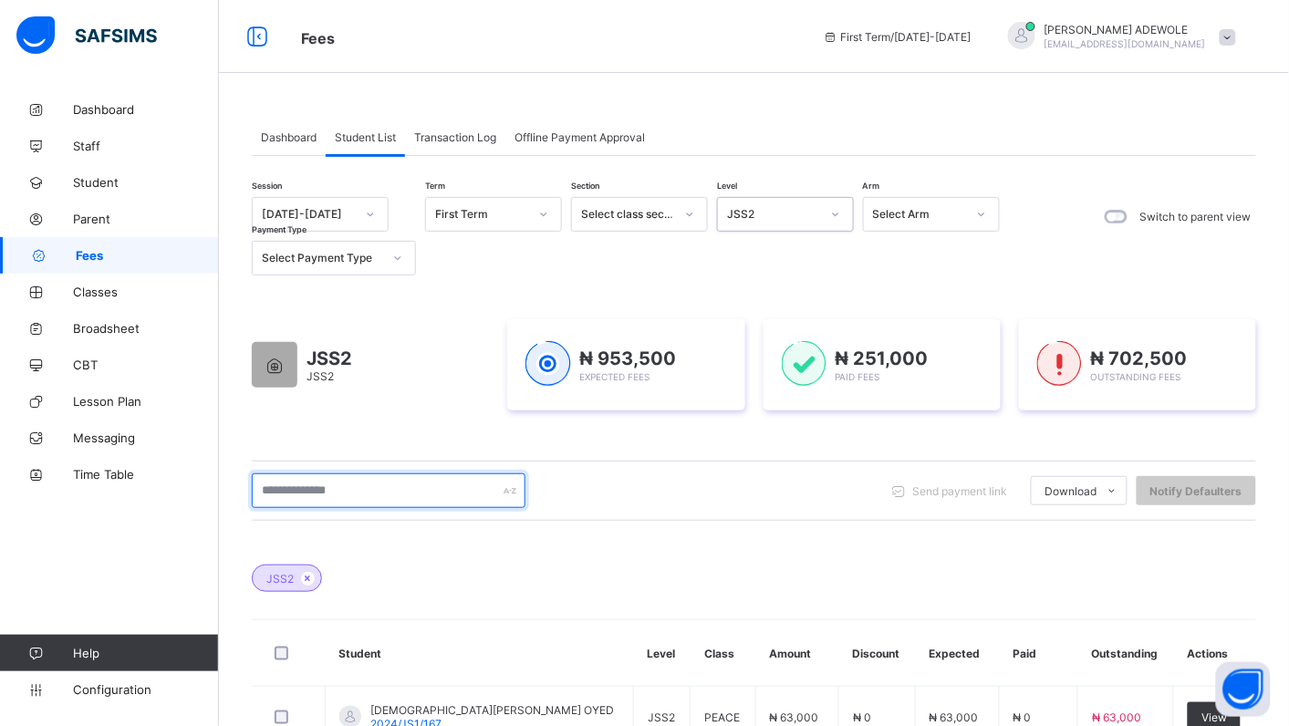
click at [377, 490] on input "text" at bounding box center [389, 491] width 274 height 35
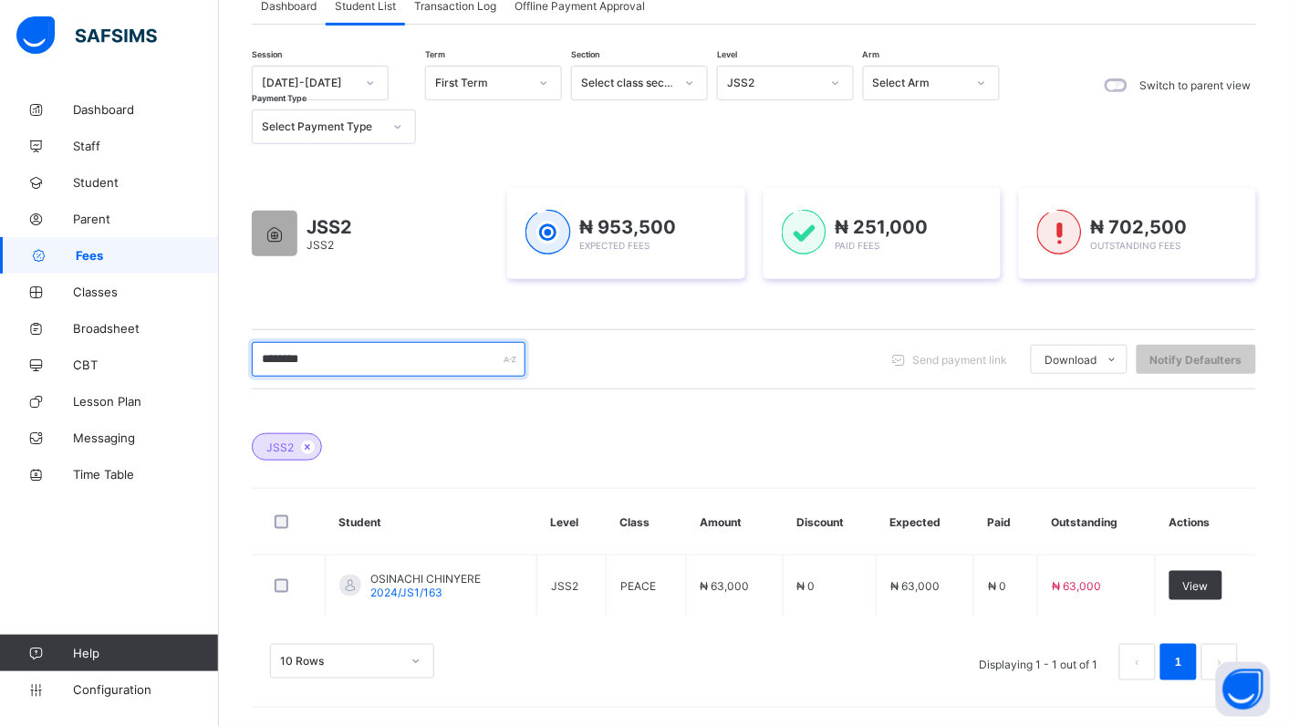
scroll to position [132, 0]
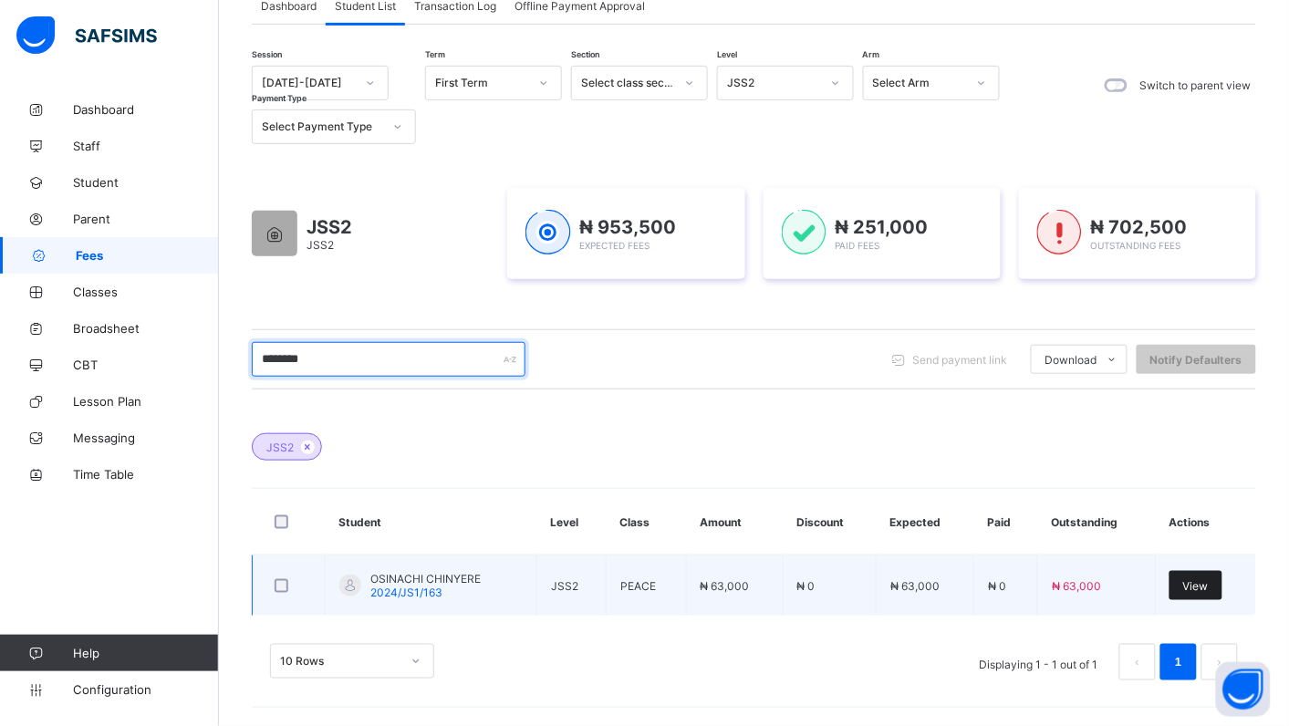
type input "********"
click at [1209, 585] on span "View" at bounding box center [1196, 586] width 26 height 14
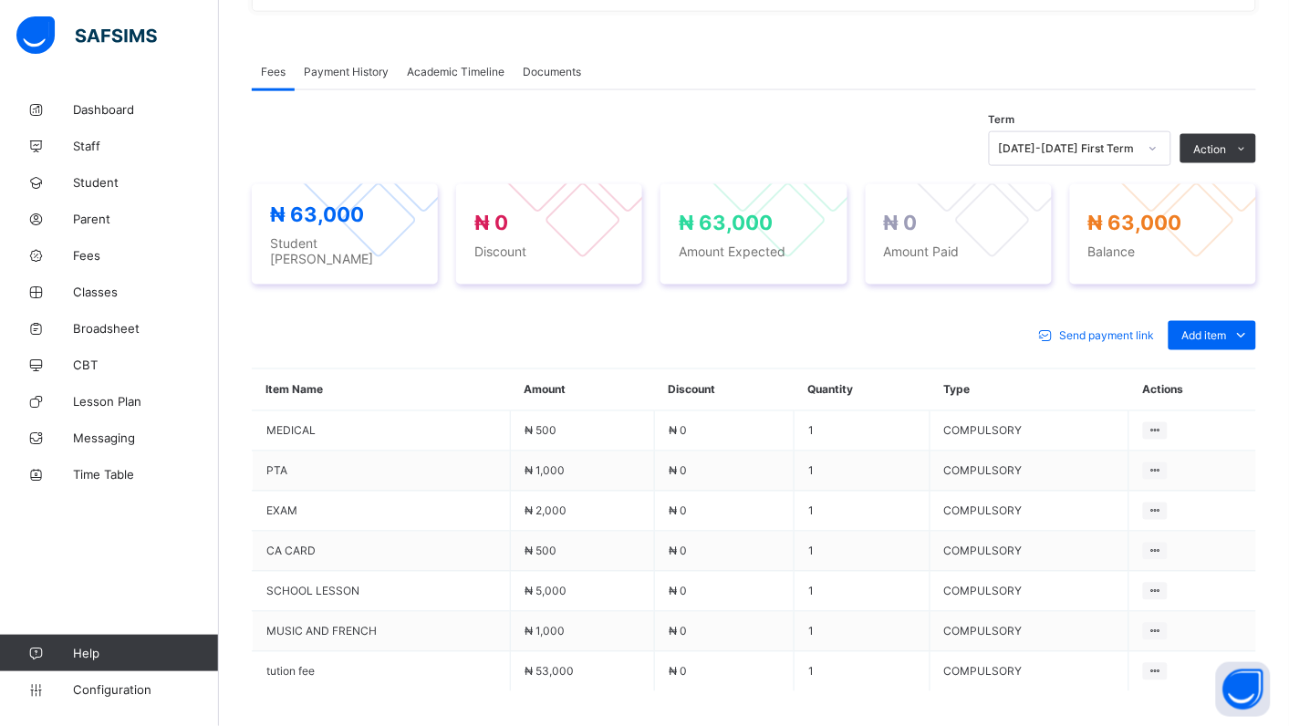
scroll to position [545, 0]
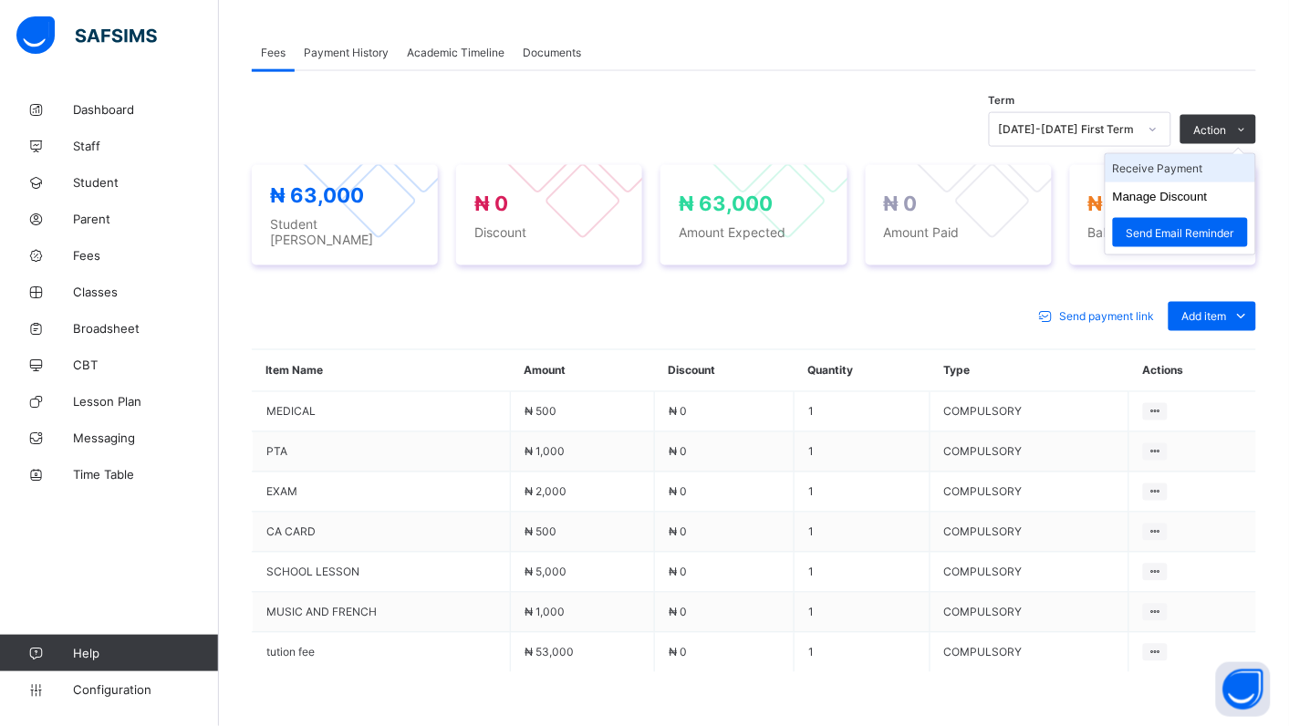
click at [1200, 170] on li "Receive Payment" at bounding box center [1181, 168] width 150 height 28
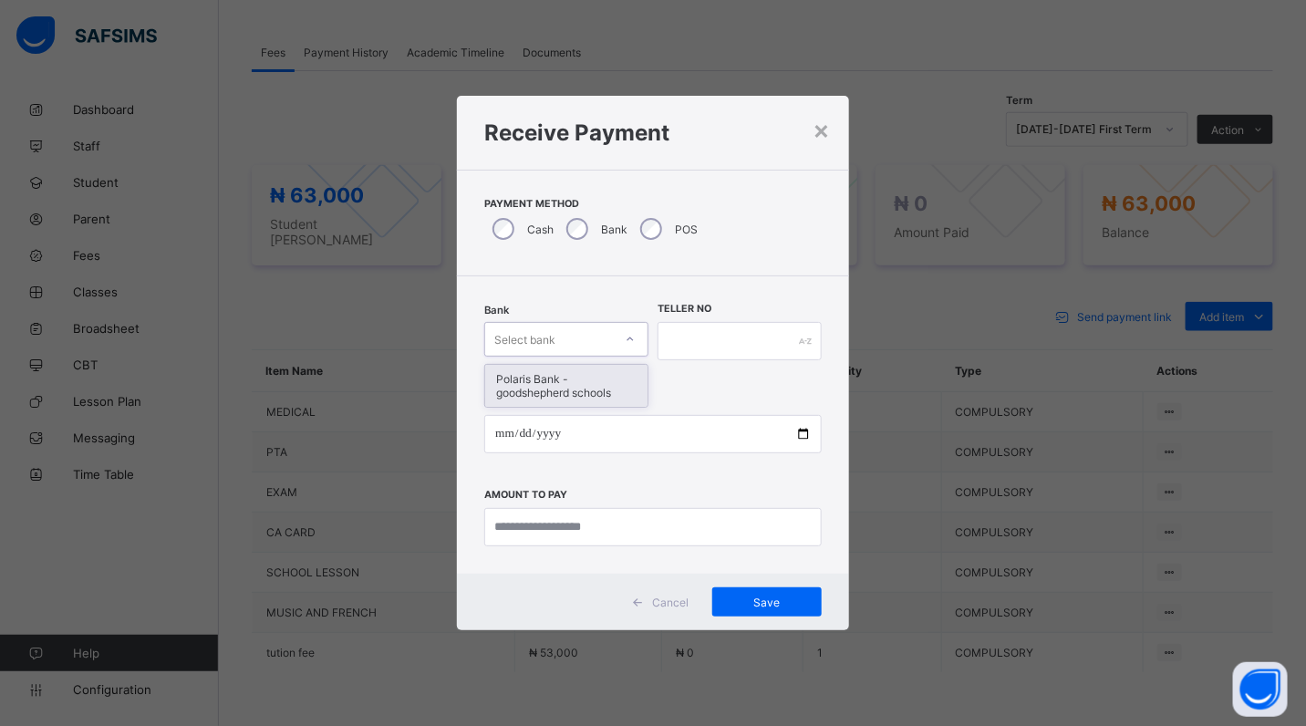
drag, startPoint x: 634, startPoint y: 333, endPoint x: 634, endPoint y: 394, distance: 61.1
click at [634, 335] on icon at bounding box center [630, 339] width 11 height 18
click at [627, 381] on div "Polaris Bank - goodshepherd schools" at bounding box center [566, 386] width 162 height 42
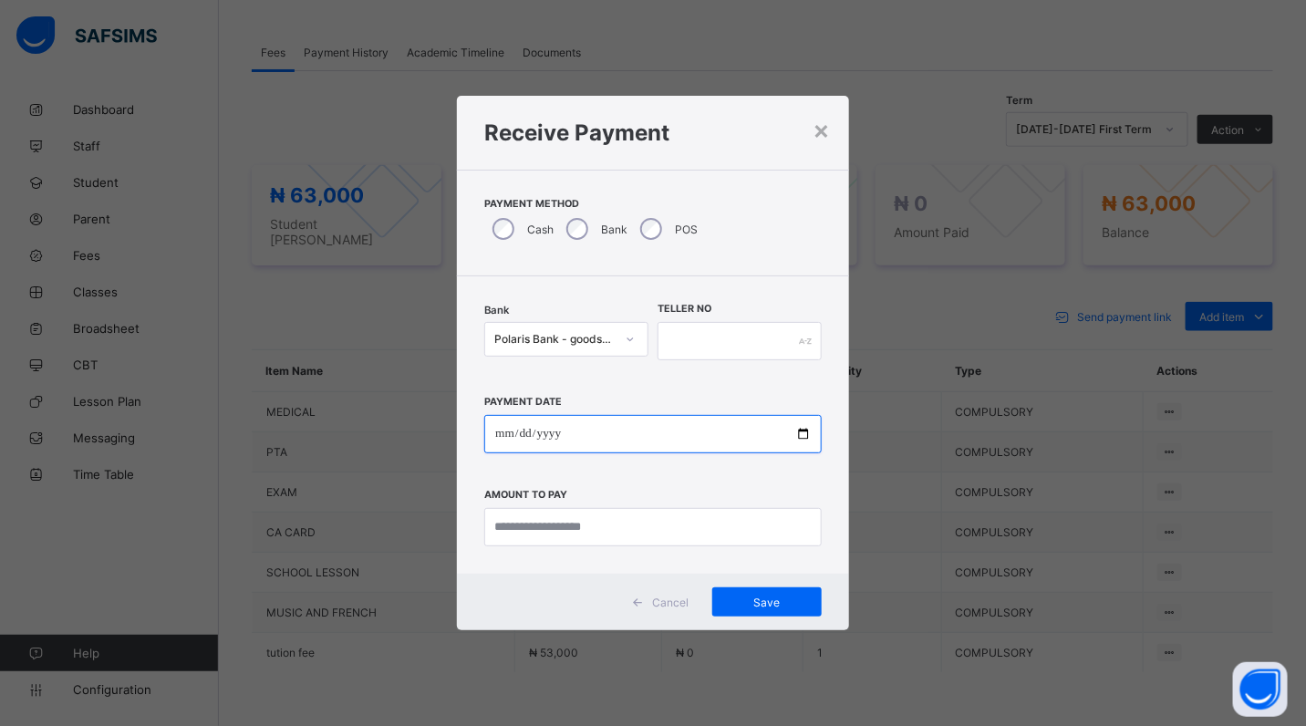
click at [805, 433] on input "date" at bounding box center [653, 434] width 338 height 38
type input "**********"
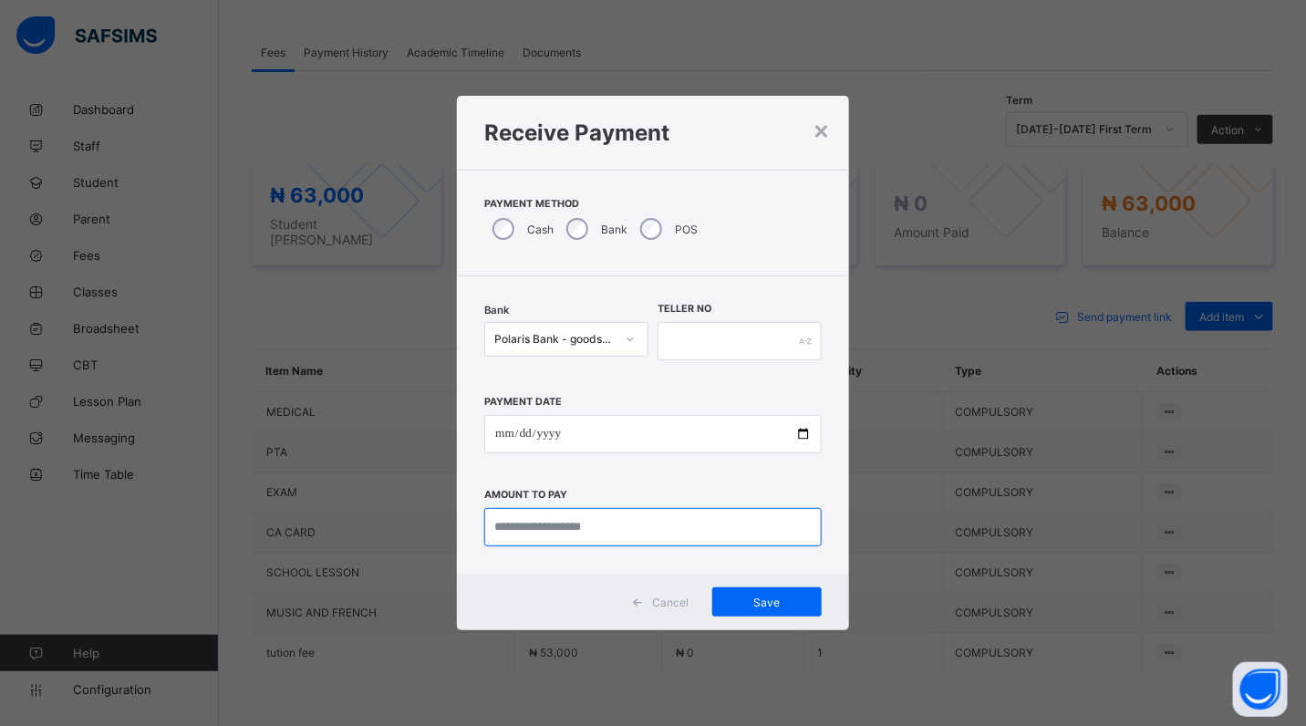
click at [616, 526] on input "currency" at bounding box center [653, 527] width 338 height 38
type input "********"
click at [671, 338] on input "text" at bounding box center [740, 341] width 164 height 38
click at [771, 599] on span "Save" at bounding box center [767, 603] width 82 height 14
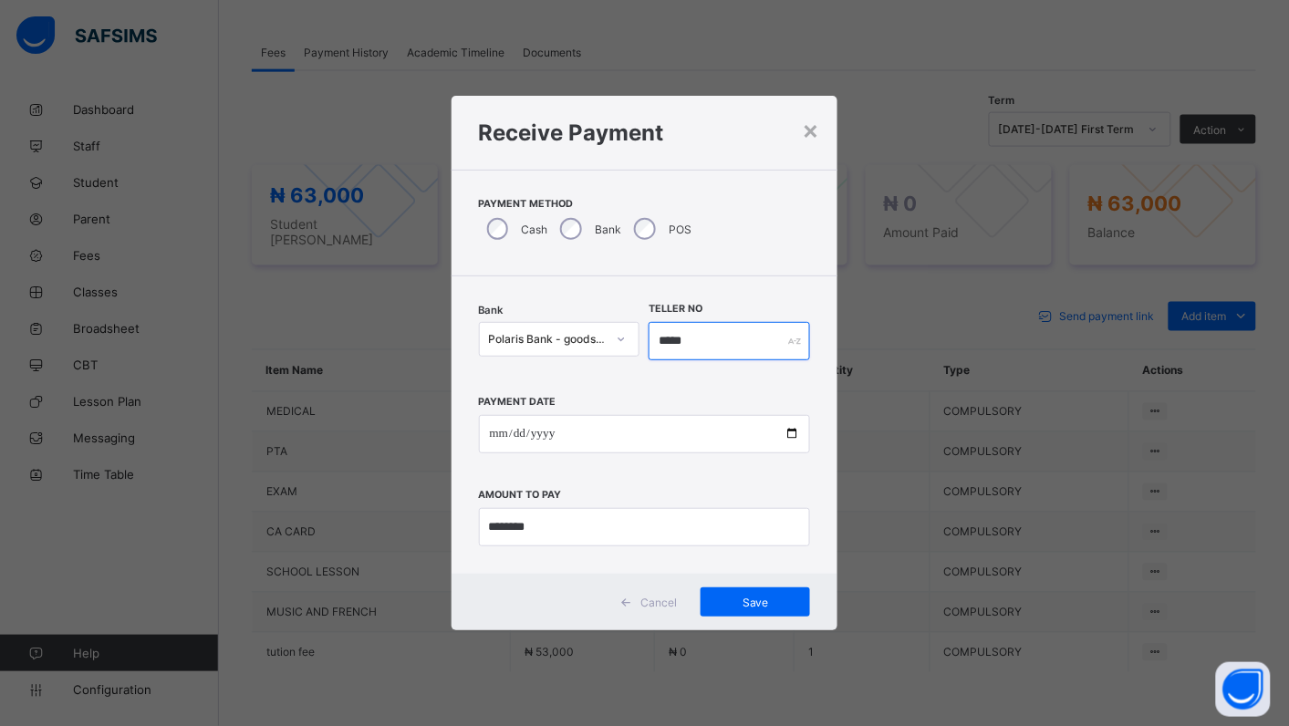
click at [696, 335] on input "*****" at bounding box center [729, 341] width 161 height 38
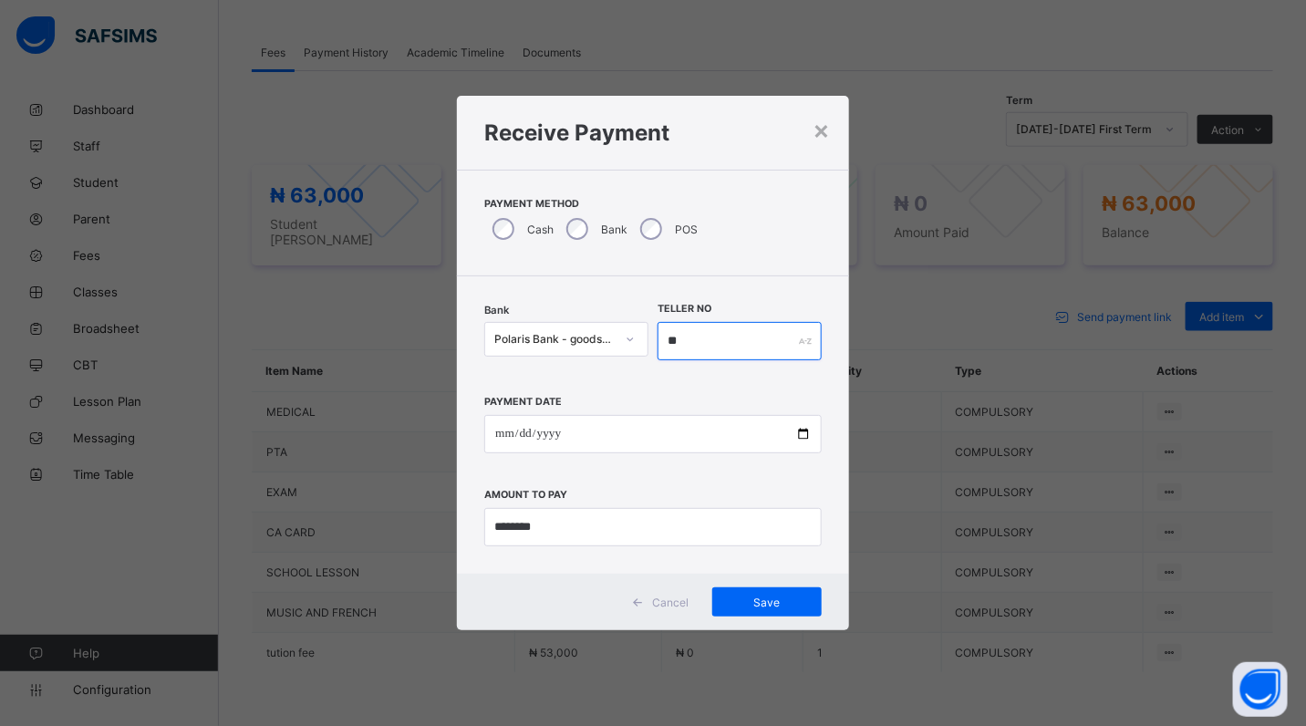
type input "*"
click at [755, 602] on span "Save" at bounding box center [767, 603] width 82 height 14
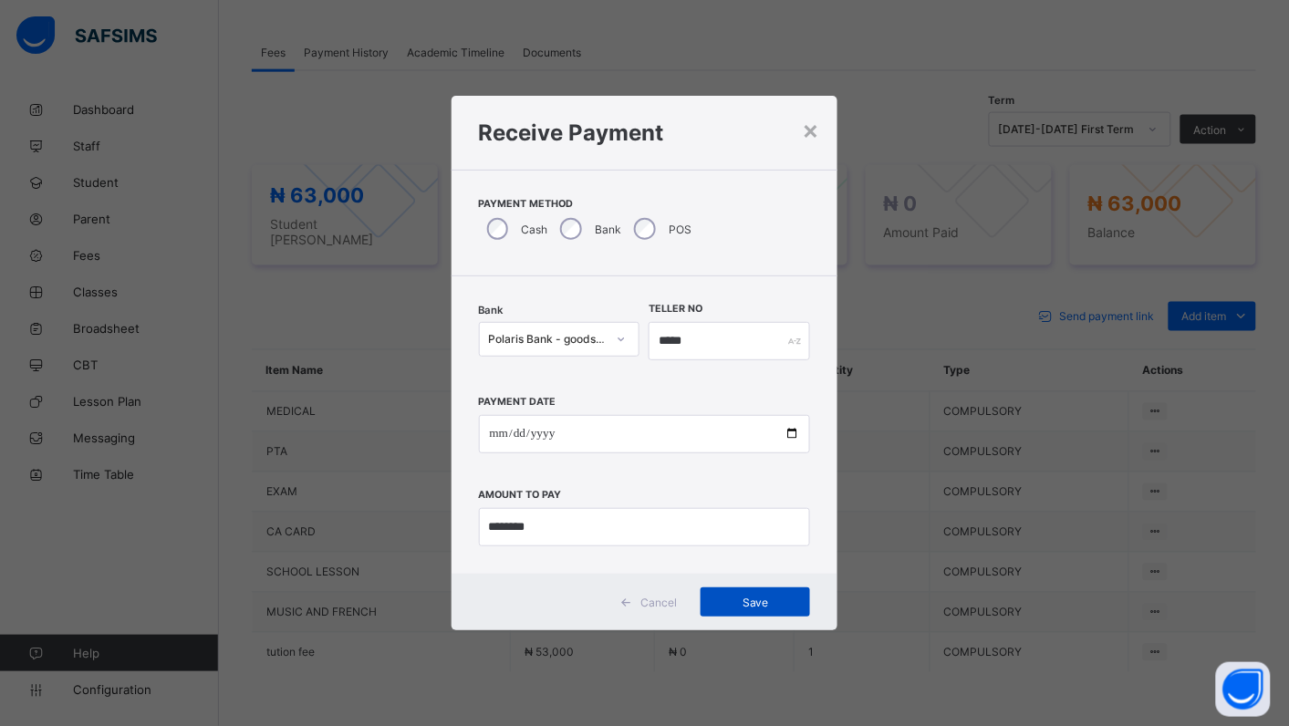
drag, startPoint x: 758, startPoint y: 605, endPoint x: 758, endPoint y: 594, distance: 10.9
click at [758, 603] on span "Save" at bounding box center [755, 603] width 82 height 14
click at [764, 608] on span "Save" at bounding box center [755, 603] width 82 height 14
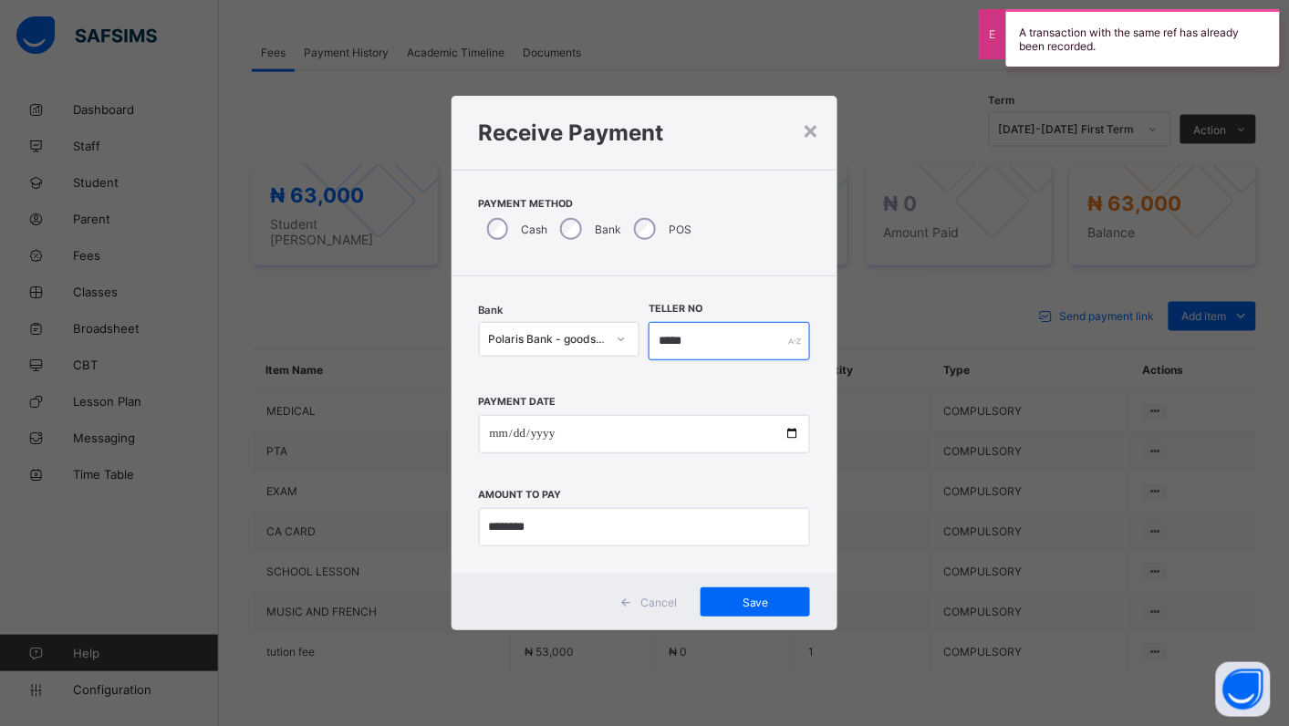
drag, startPoint x: 695, startPoint y: 336, endPoint x: 698, endPoint y: 302, distance: 33.9
click at [696, 336] on input "*****" at bounding box center [729, 341] width 161 height 38
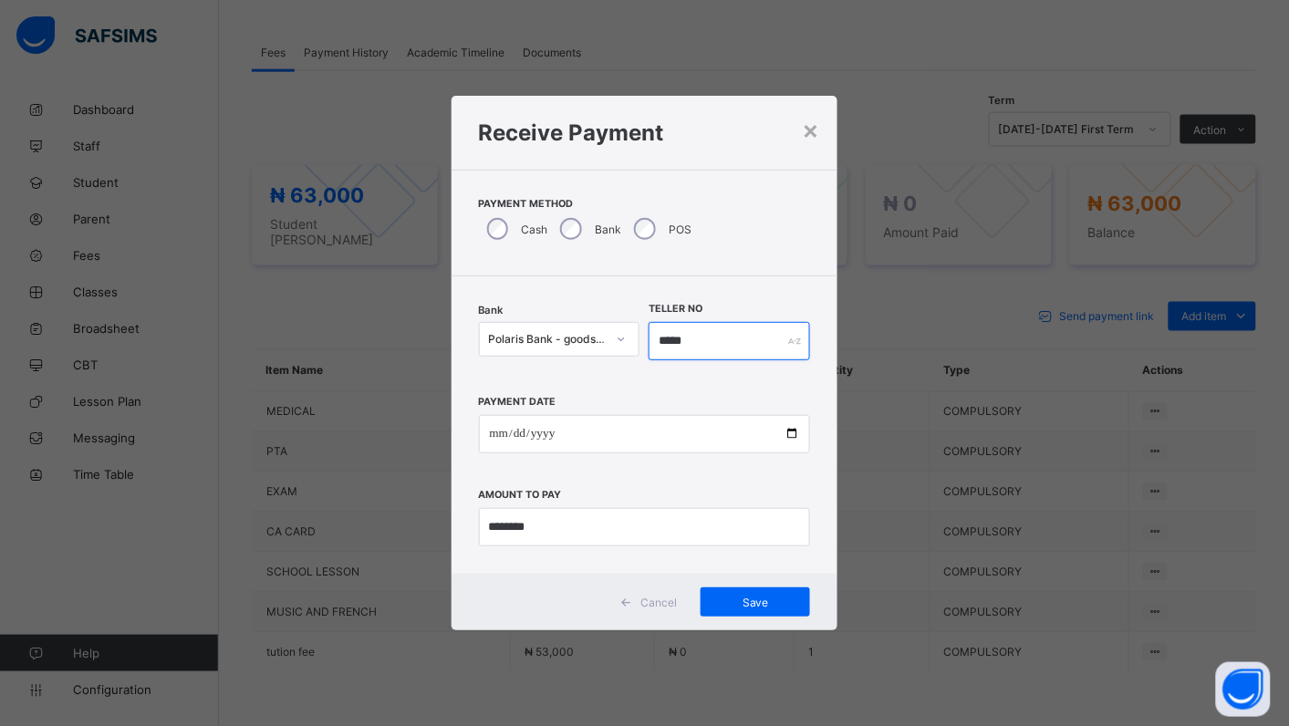
click at [703, 343] on input "*****" at bounding box center [729, 341] width 161 height 38
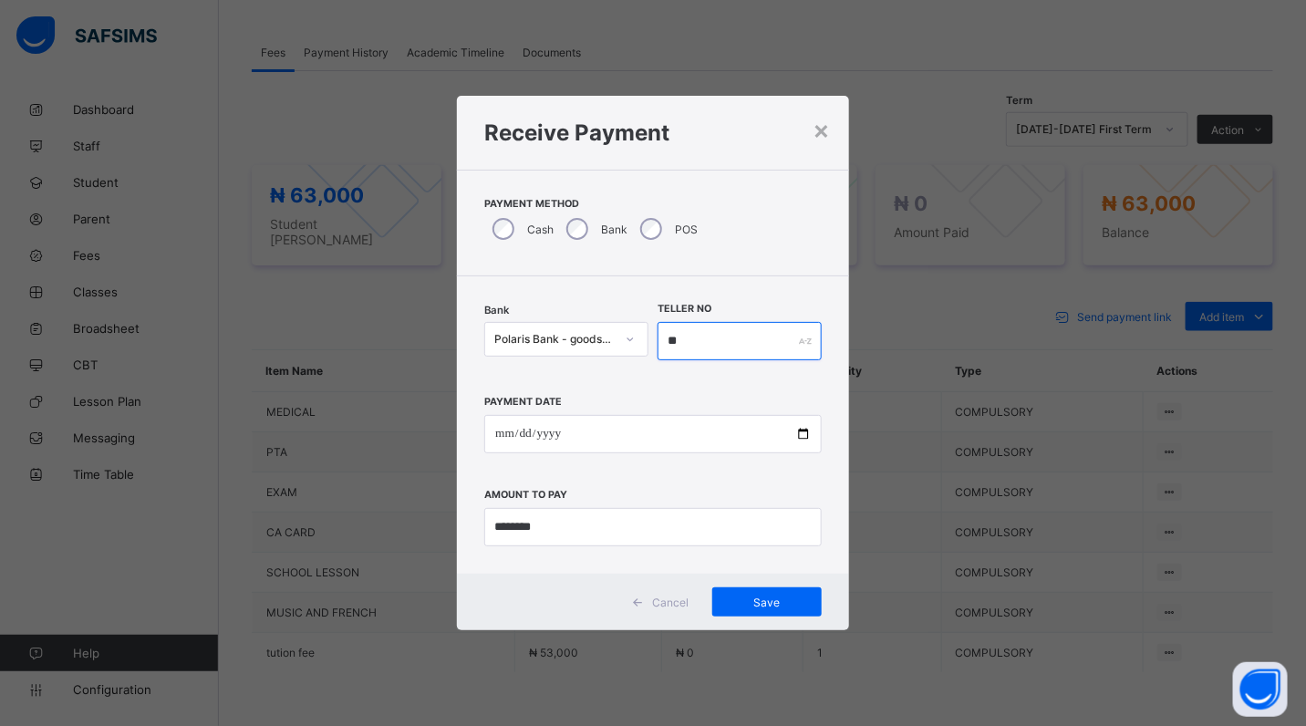
type input "*"
click at [771, 598] on span "Save" at bounding box center [767, 603] width 82 height 14
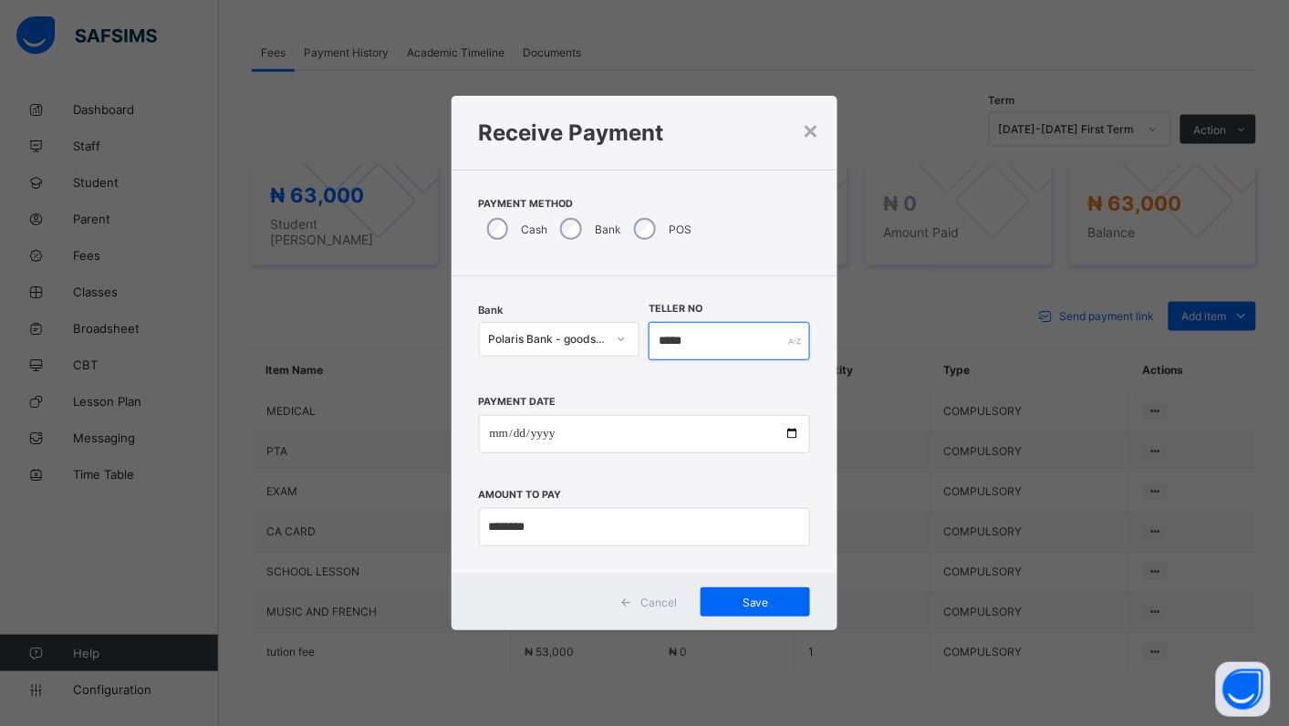
click at [718, 342] on input "*****" at bounding box center [729, 341] width 161 height 38
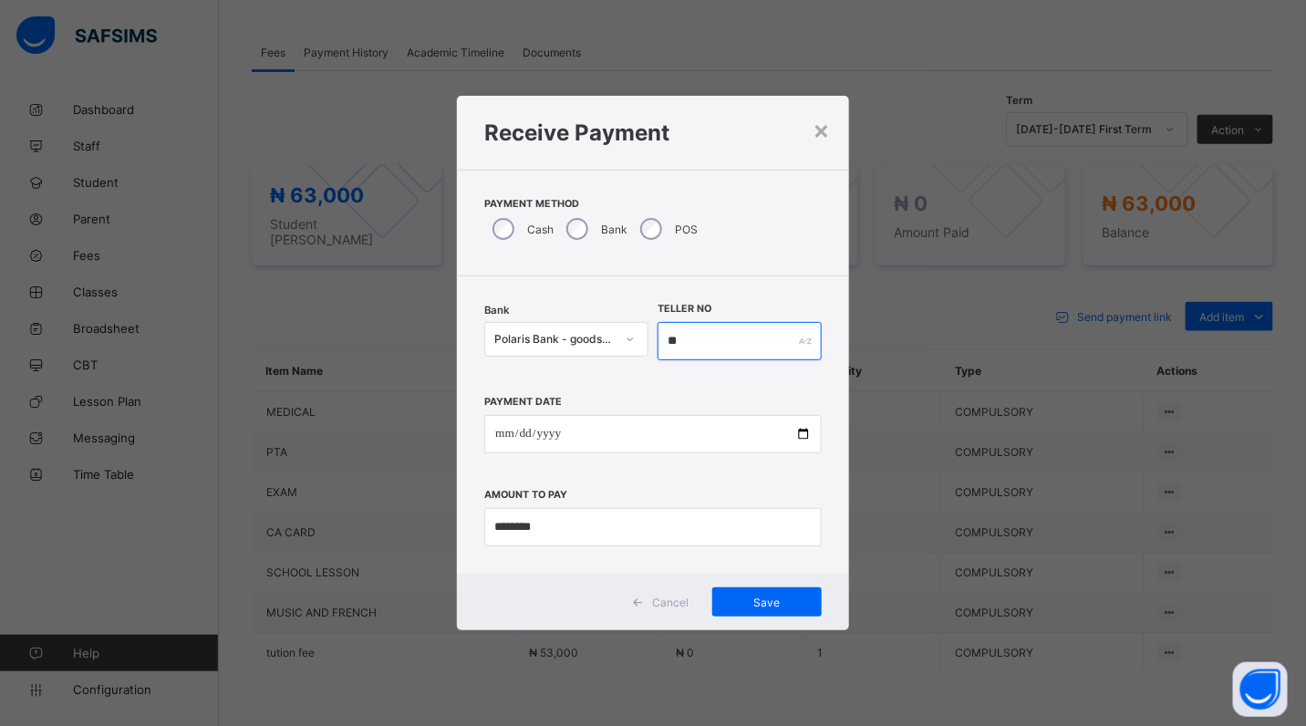
type input "*"
type input "*****"
click at [771, 595] on div "Save" at bounding box center [767, 602] width 109 height 29
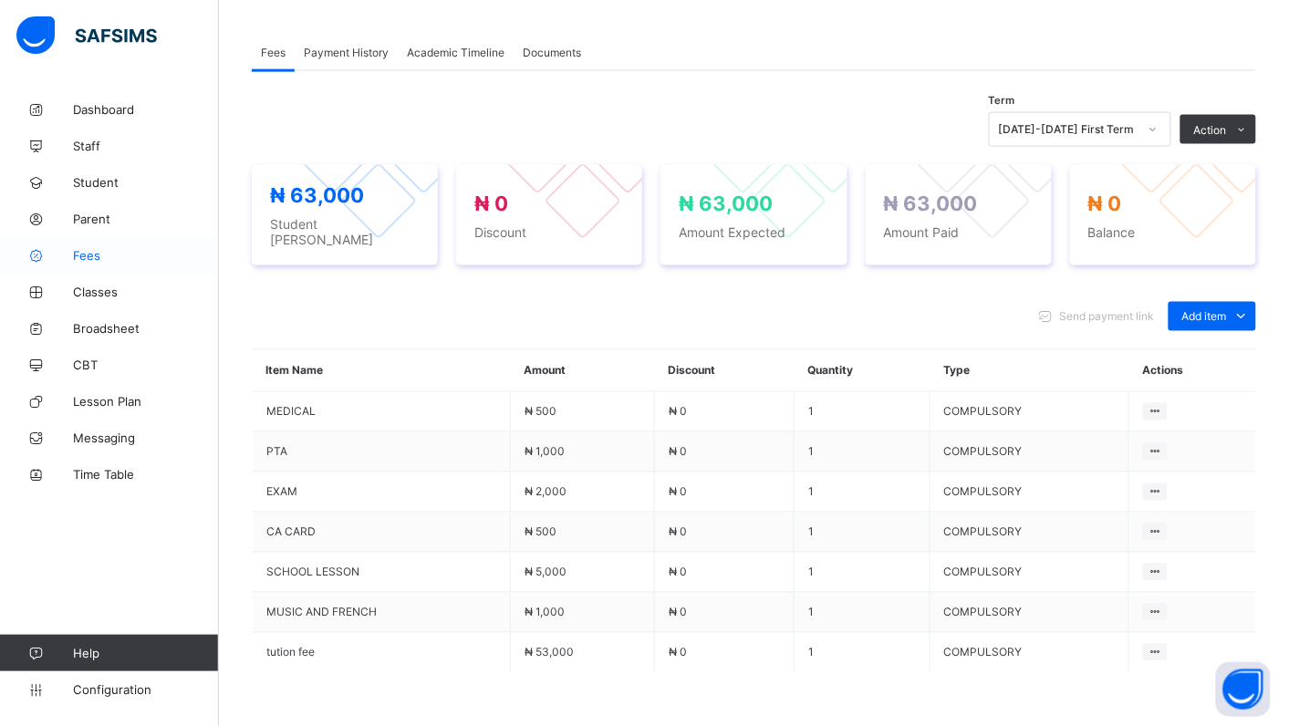
click at [91, 258] on span "Fees" at bounding box center [146, 255] width 146 height 15
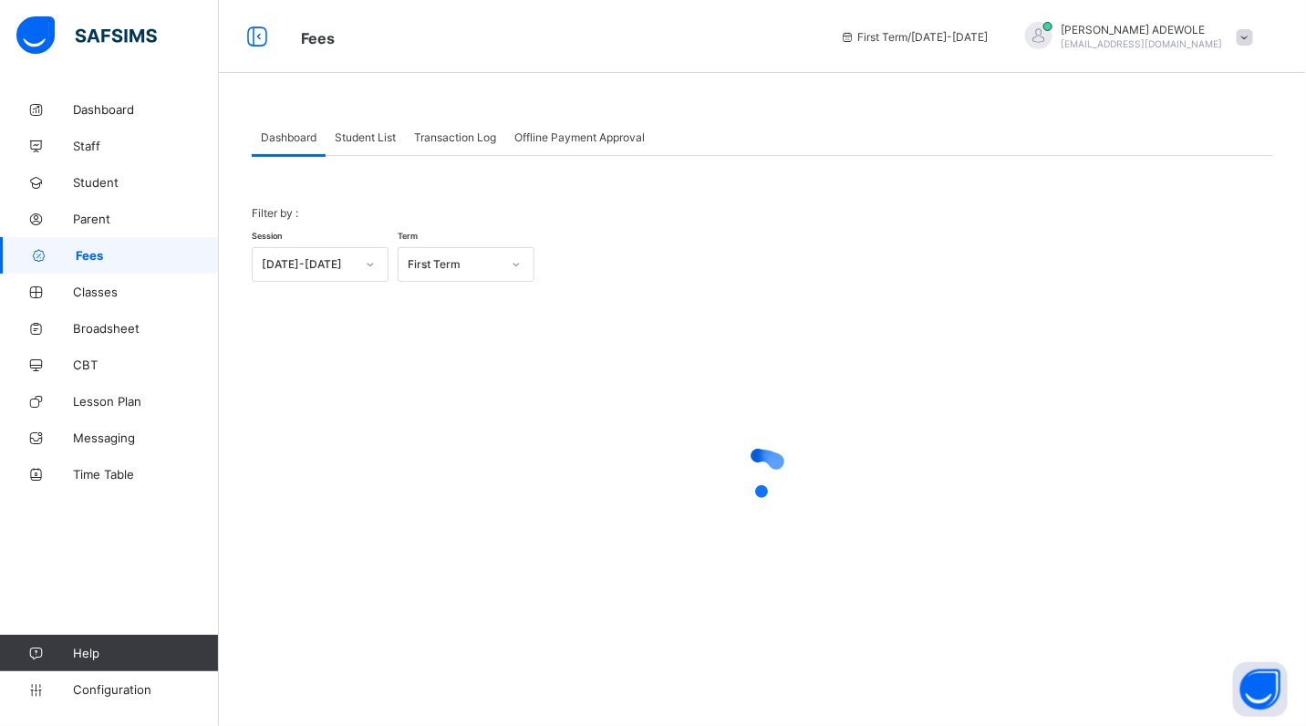
click at [365, 125] on div "Student List" at bounding box center [365, 137] width 79 height 36
click at [0, 0] on icon at bounding box center [0, 0] width 0 height 0
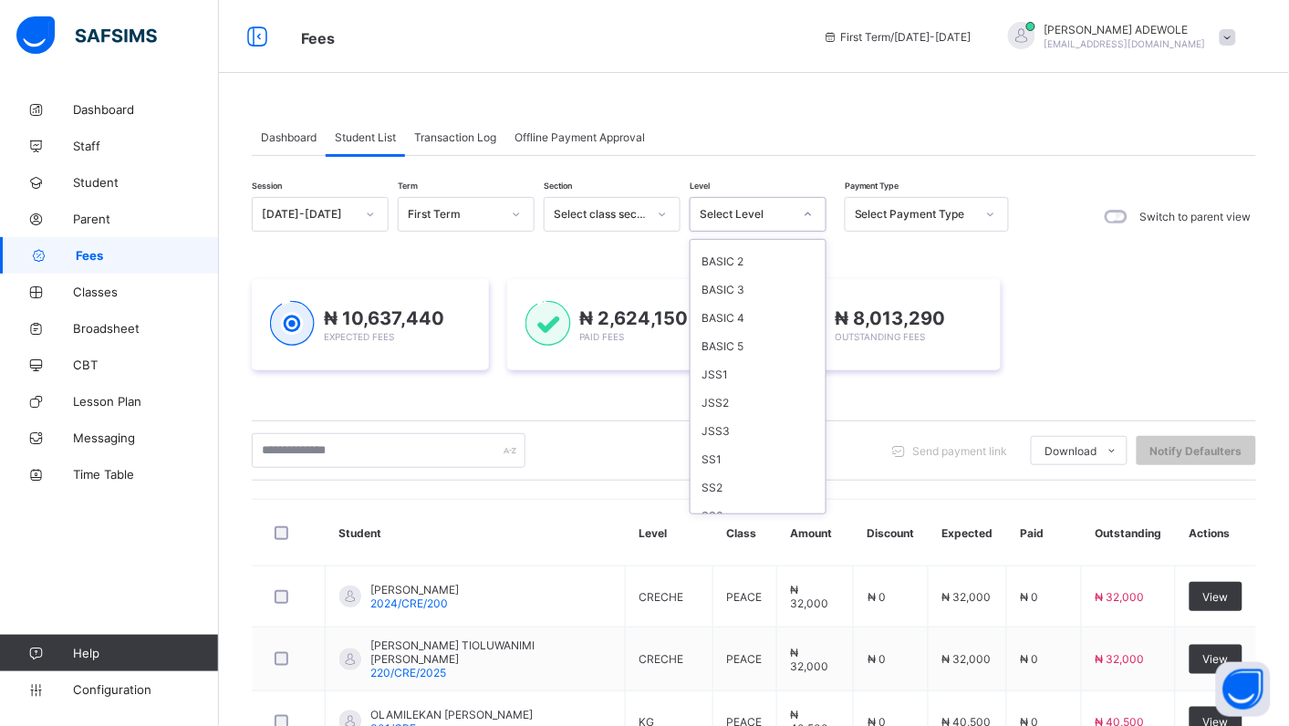
scroll to position [164, 0]
click at [723, 472] on div "SS2" at bounding box center [758, 486] width 135 height 28
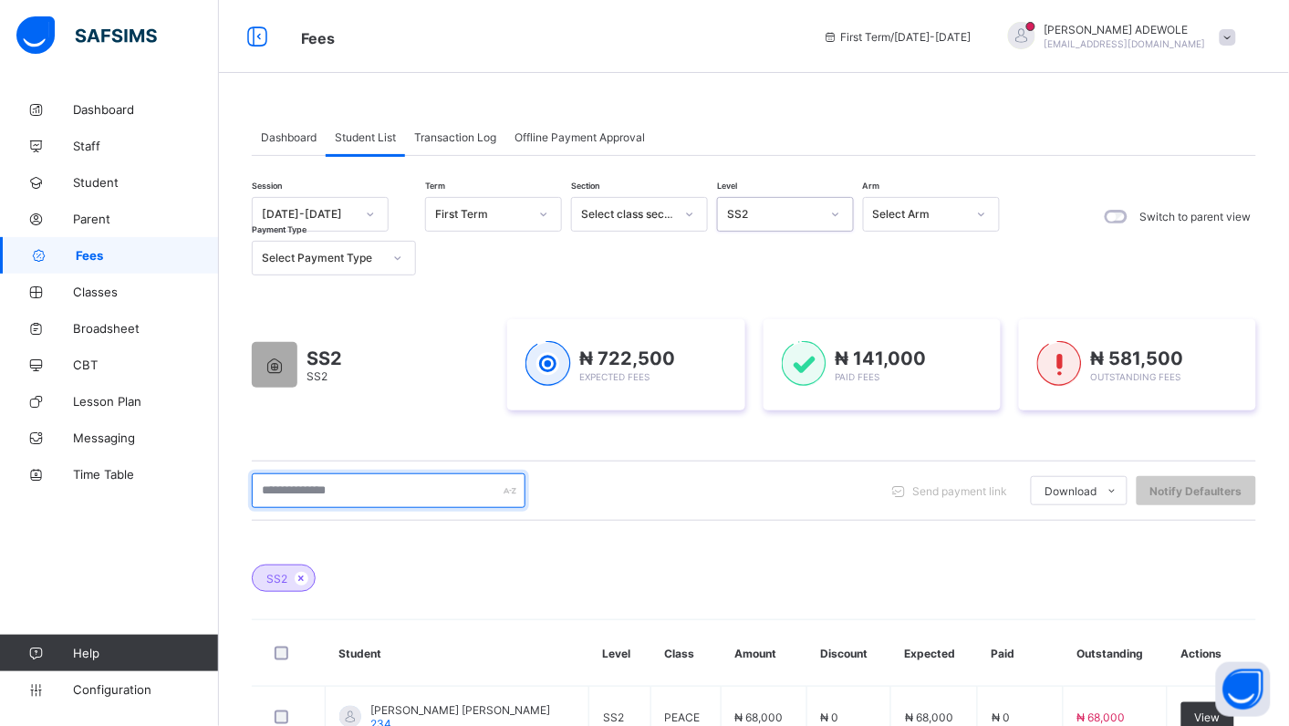
click at [377, 494] on input "text" at bounding box center [389, 491] width 274 height 35
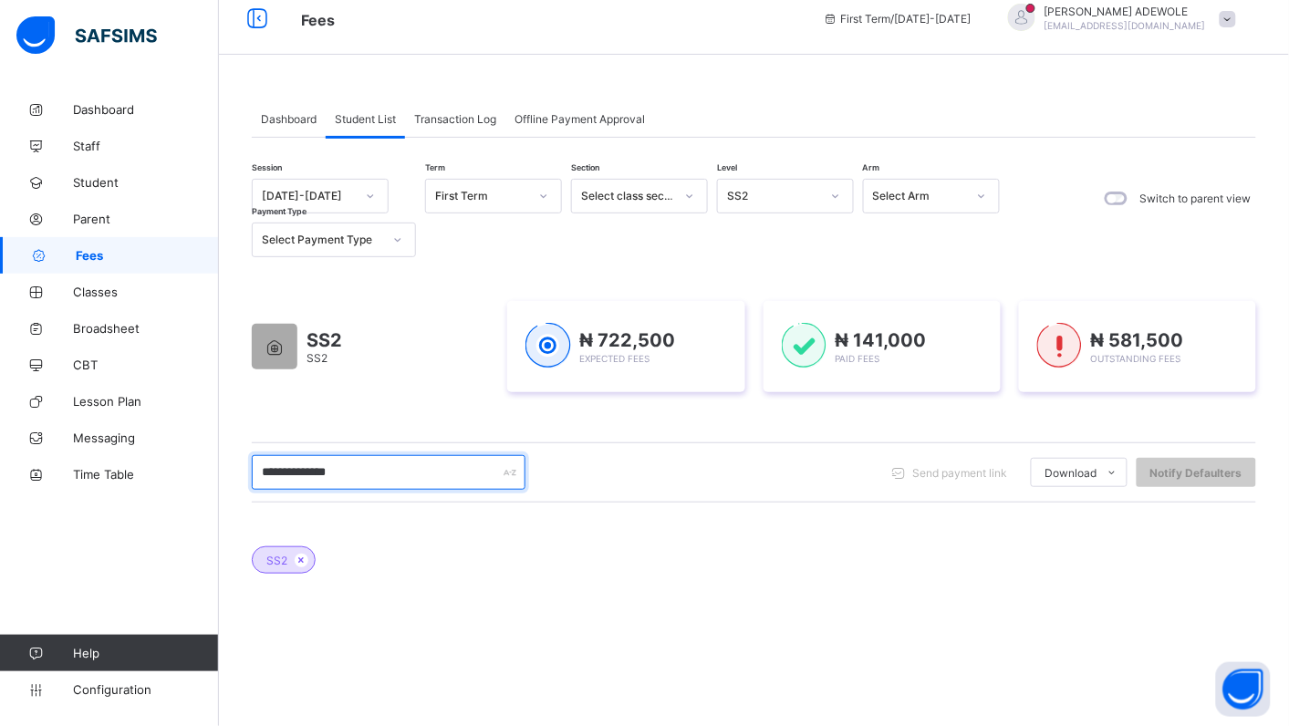
scroll to position [0, 0]
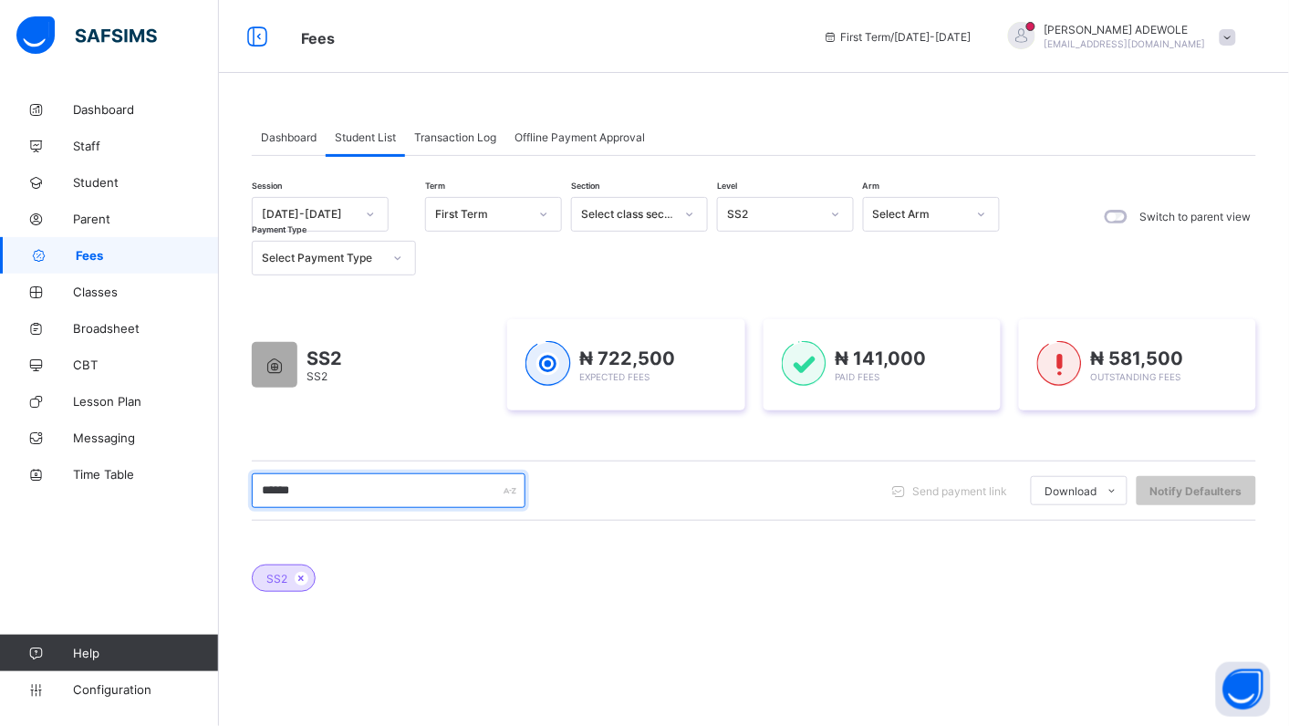
type input "*****"
click at [838, 214] on icon at bounding box center [835, 214] width 11 height 18
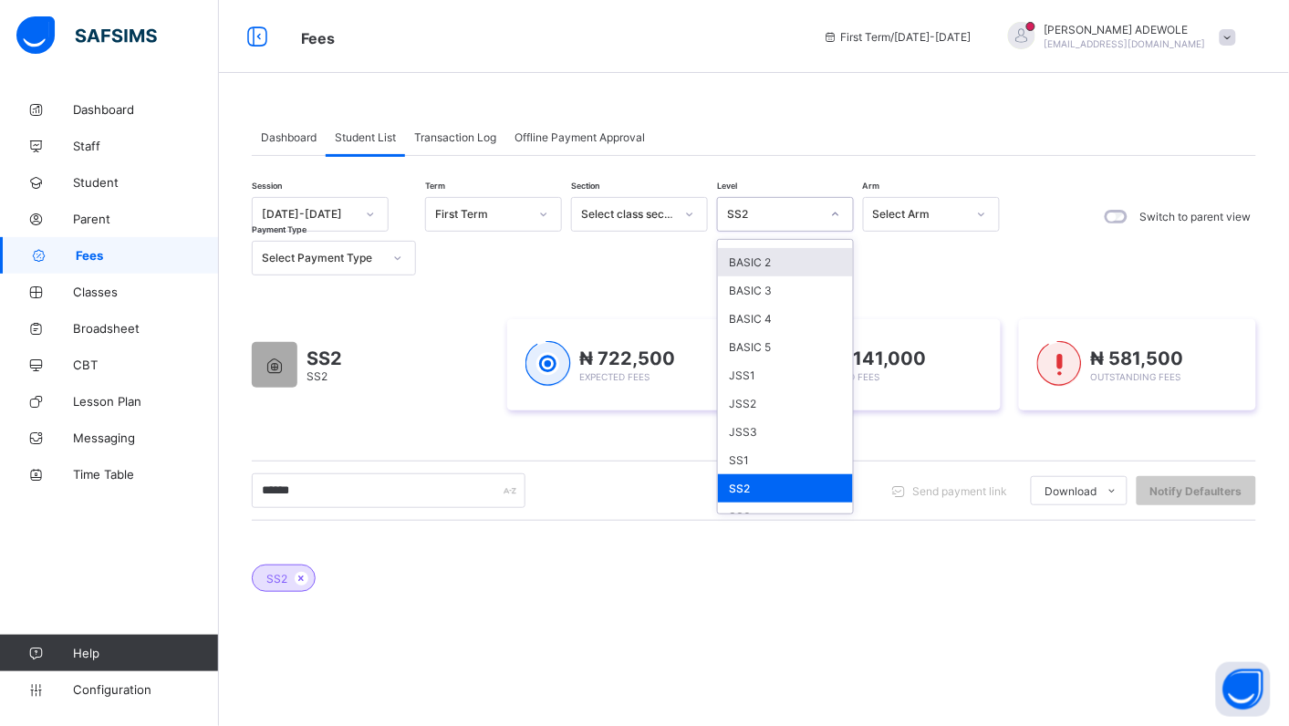
scroll to position [164, 0]
click at [799, 505] on div "SS3" at bounding box center [785, 514] width 135 height 28
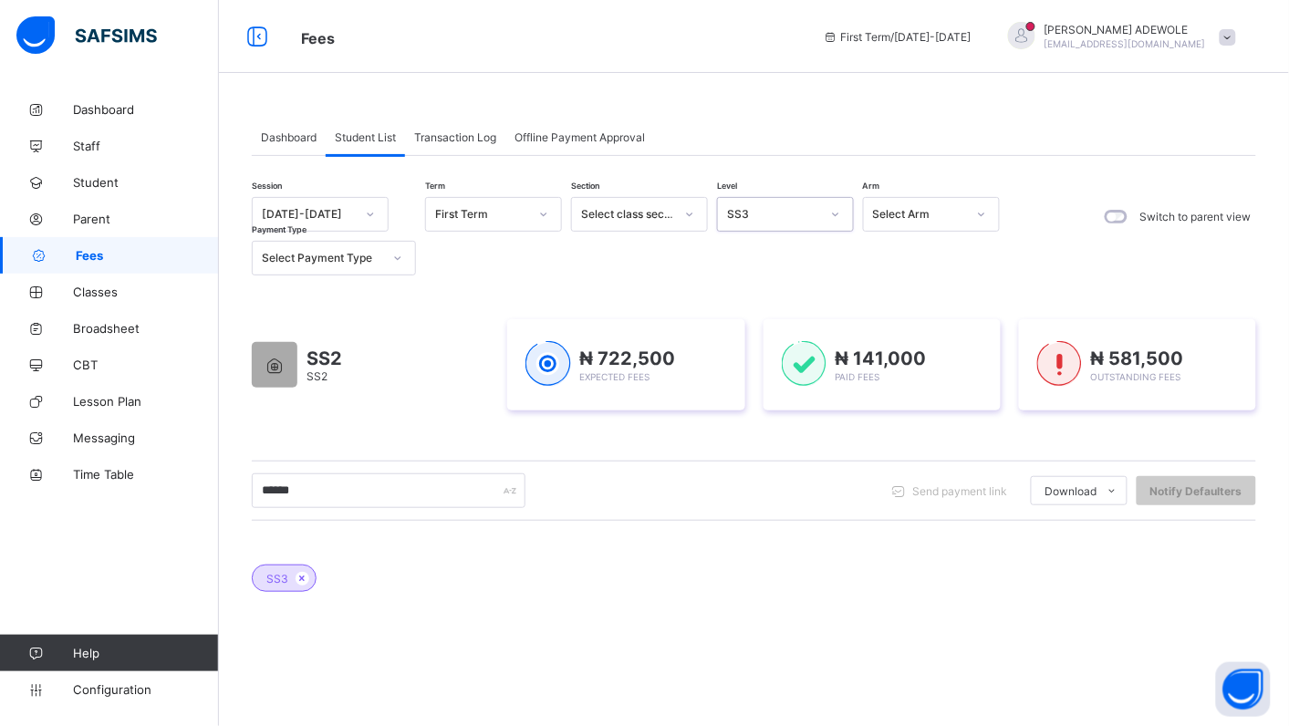
scroll to position [249, 0]
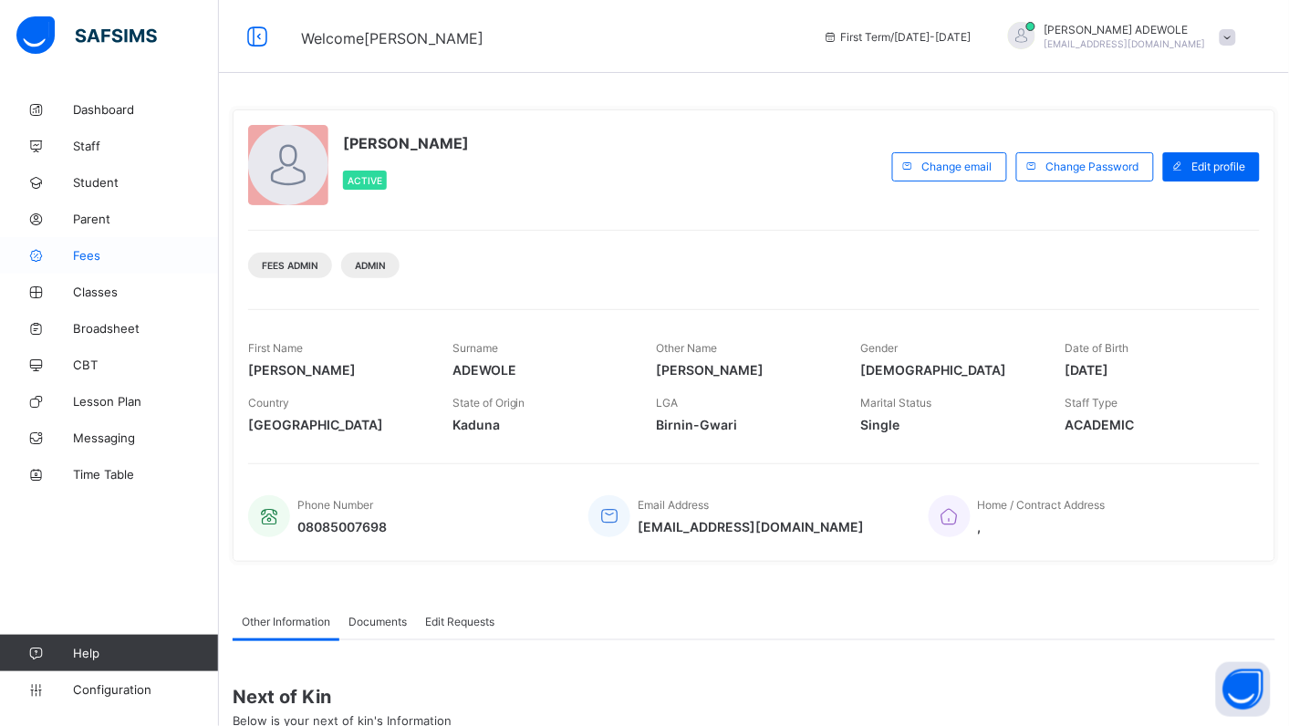
click at [85, 265] on link "Fees" at bounding box center [109, 255] width 219 height 36
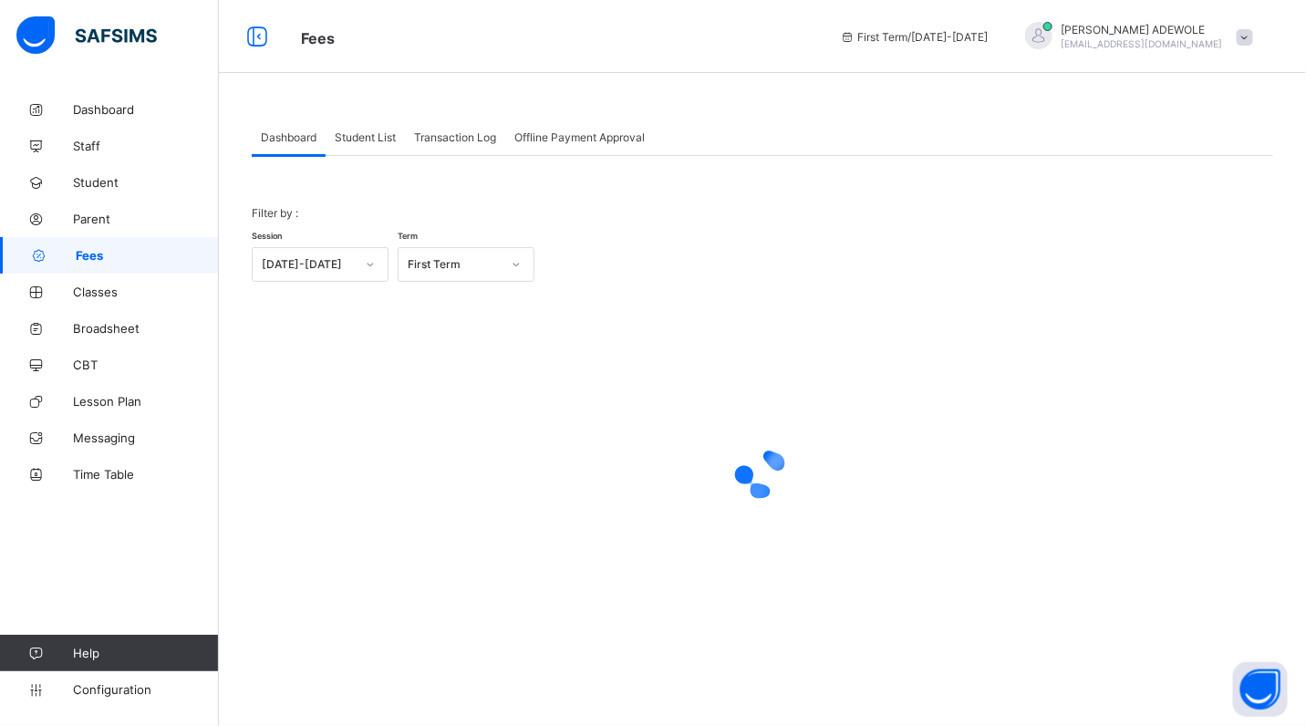
click at [360, 141] on span "Student List" at bounding box center [365, 137] width 61 height 14
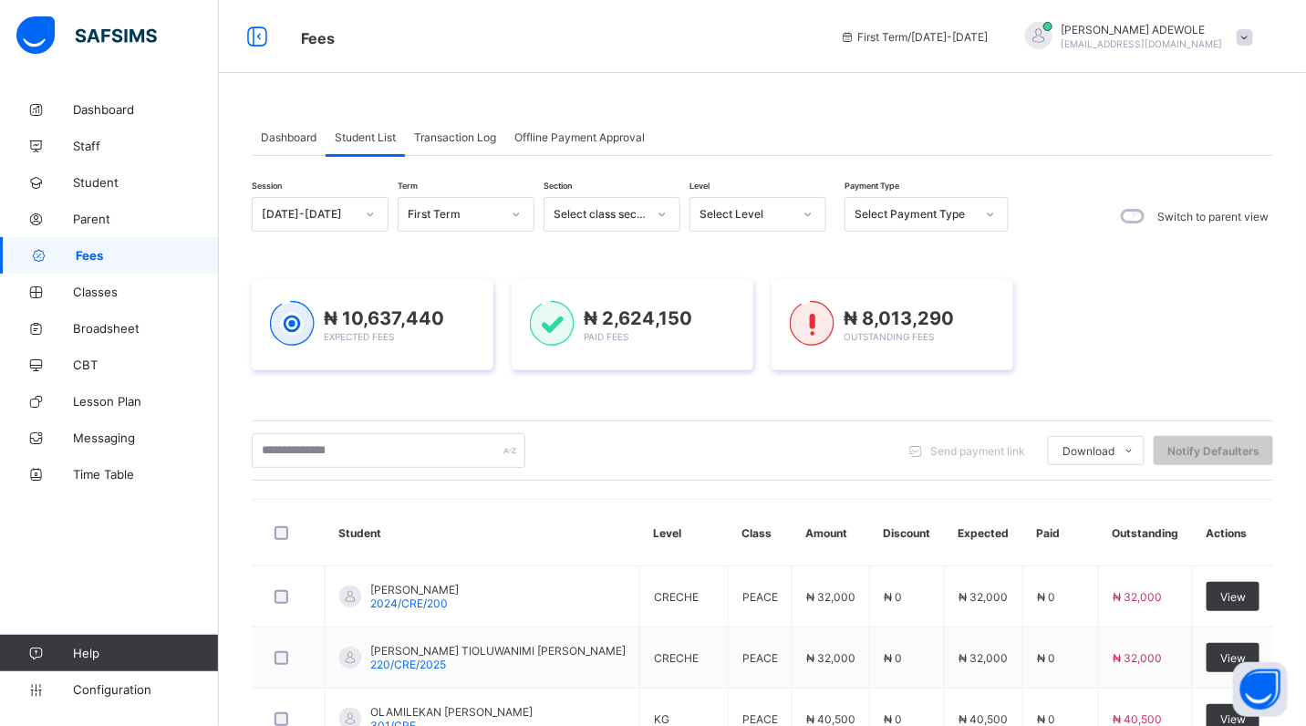
drag, startPoint x: 360, startPoint y: 141, endPoint x: 589, endPoint y: 108, distance: 231.5
click at [360, 141] on span "Student List" at bounding box center [365, 137] width 61 height 14
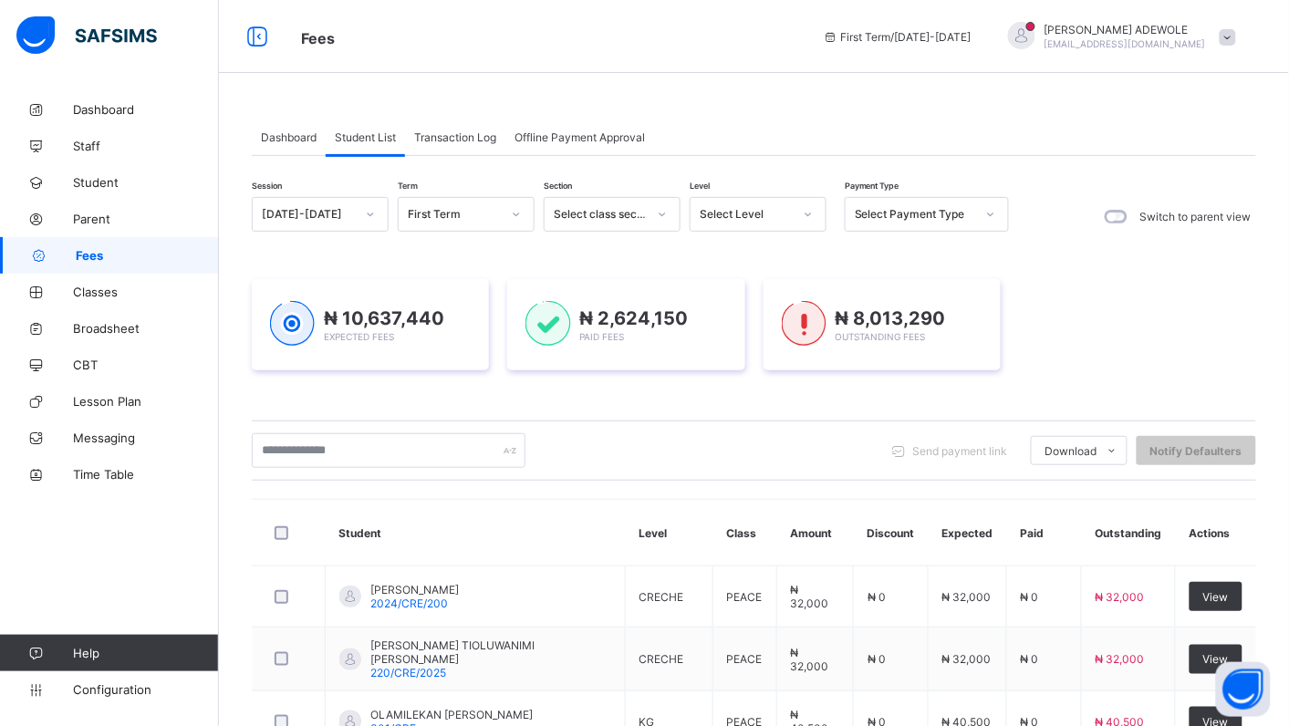
click at [815, 217] on div at bounding box center [808, 214] width 31 height 29
click at [764, 452] on div "SS1" at bounding box center [758, 457] width 135 height 28
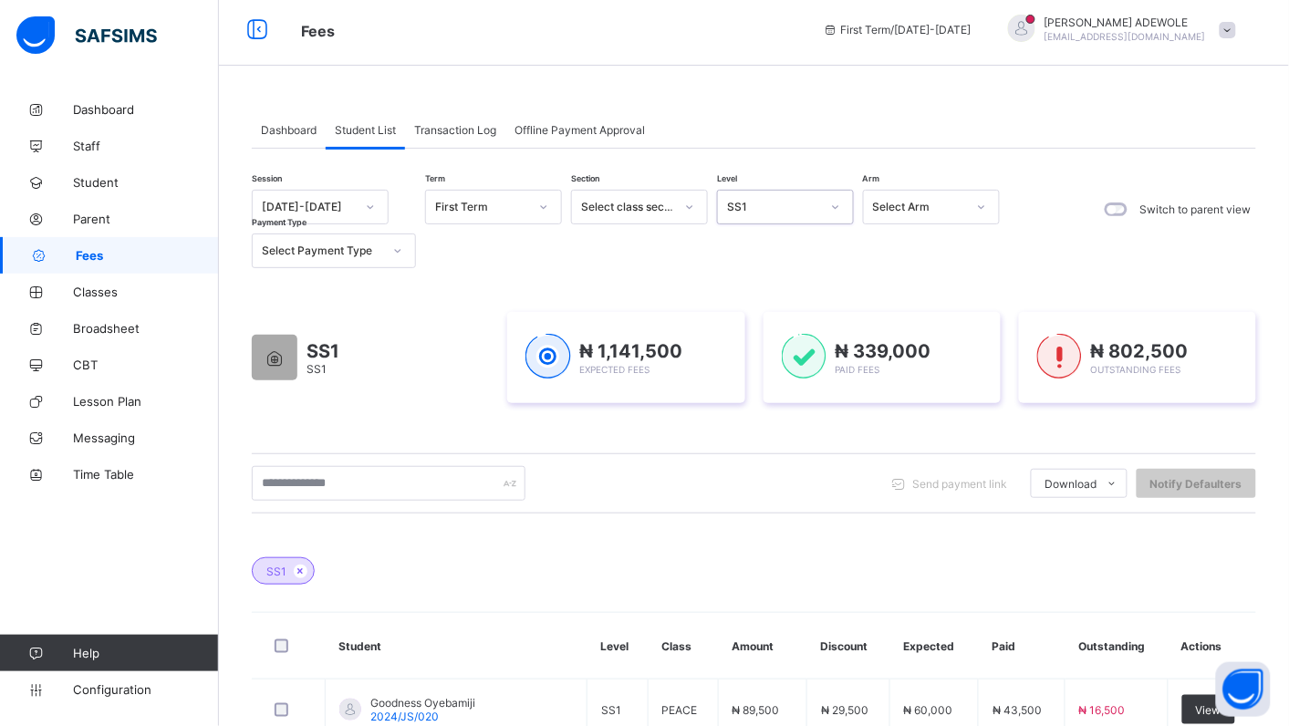
scroll to position [0, 0]
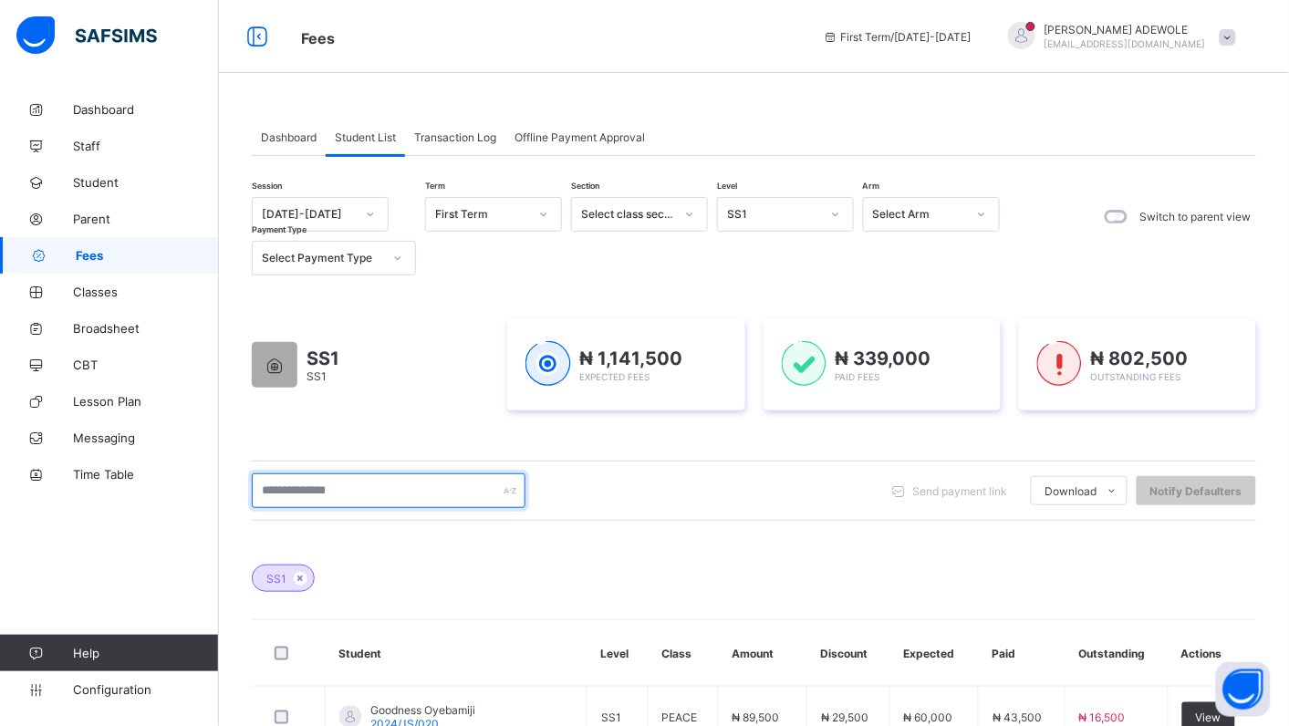
click at [370, 485] on input "text" at bounding box center [389, 491] width 274 height 35
click at [368, 493] on input "text" at bounding box center [389, 491] width 274 height 35
click at [836, 211] on icon at bounding box center [835, 214] width 11 height 18
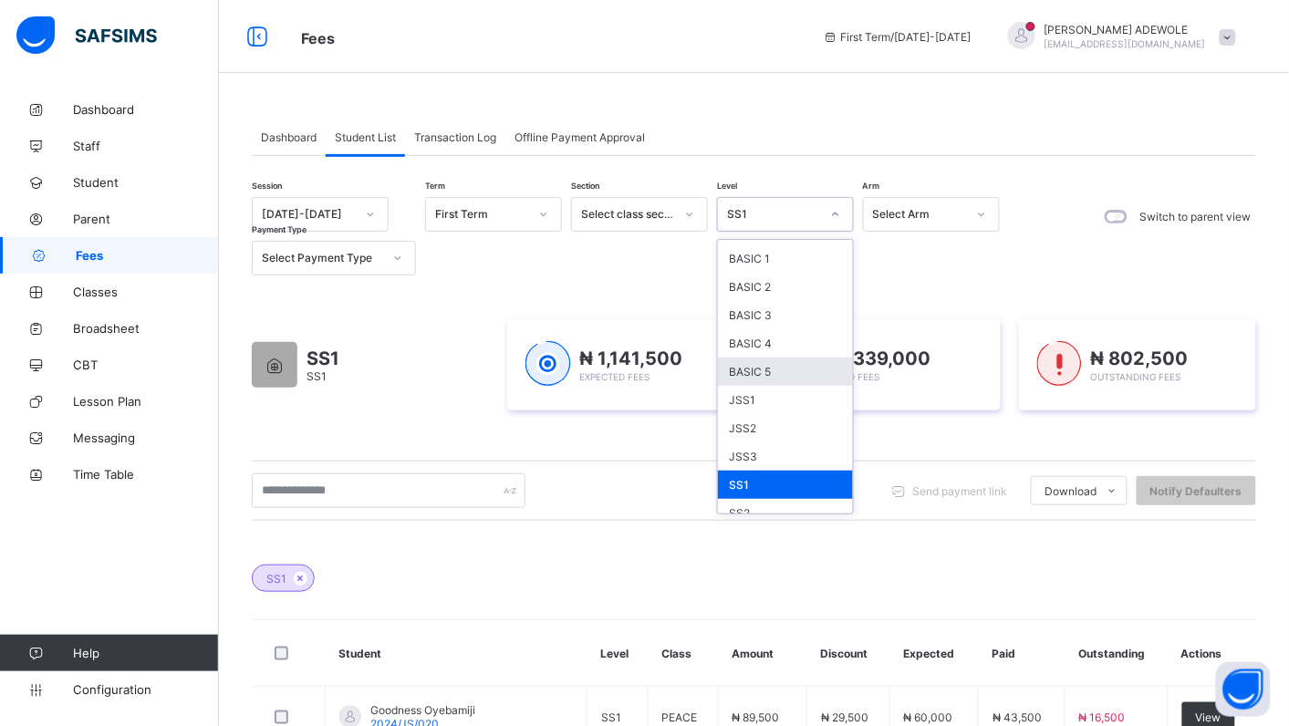
scroll to position [164, 0]
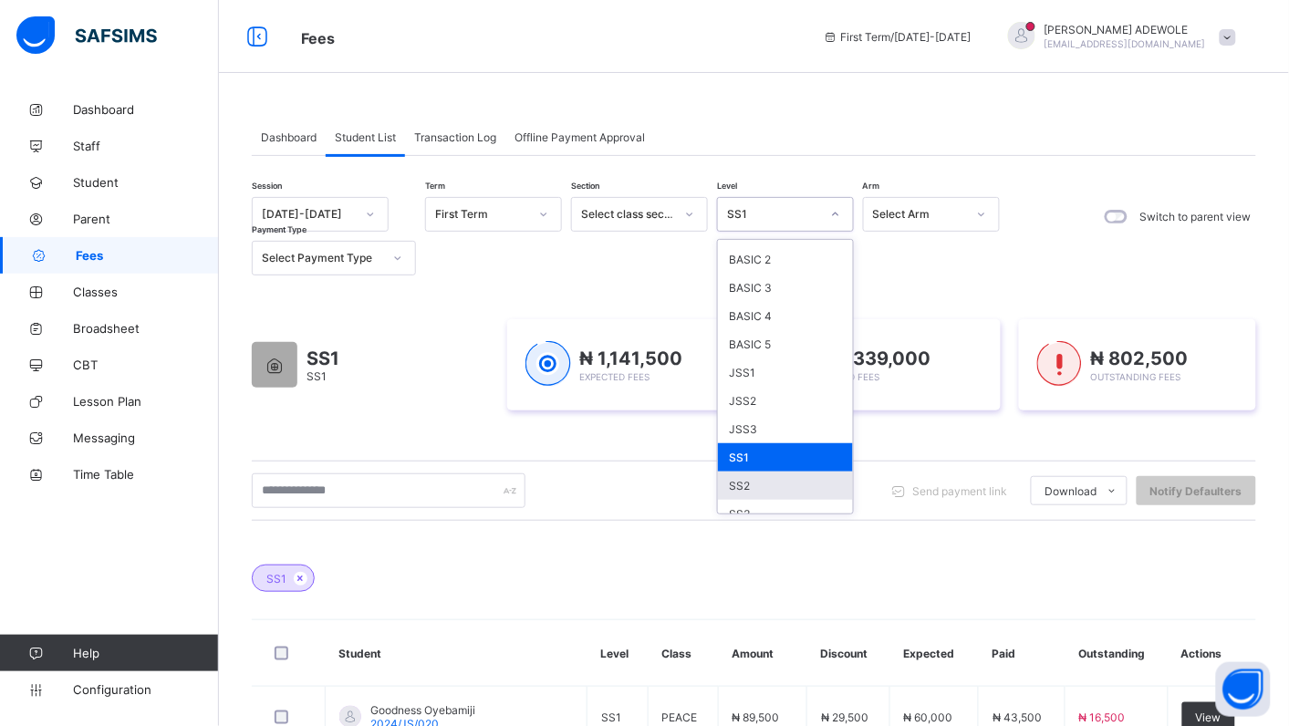
click at [765, 474] on div "SS2" at bounding box center [785, 486] width 135 height 28
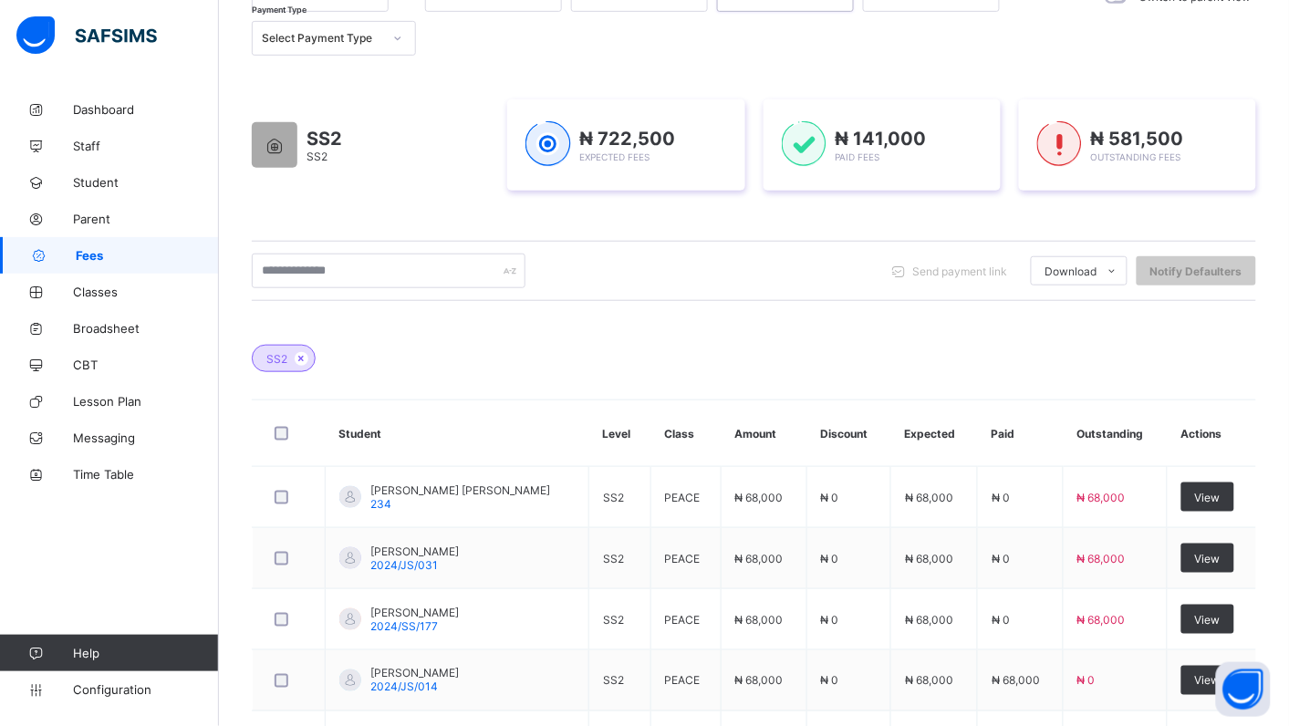
scroll to position [217, 0]
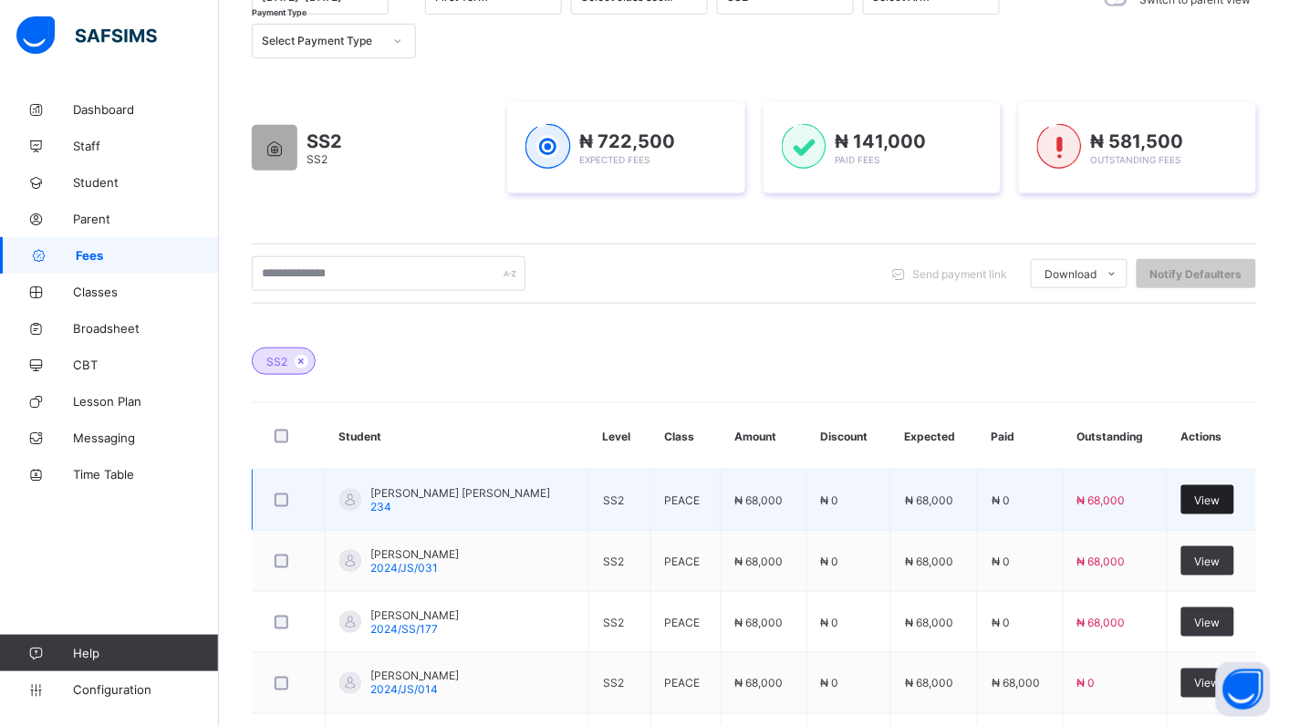
click at [1221, 503] on span "View" at bounding box center [1208, 501] width 26 height 14
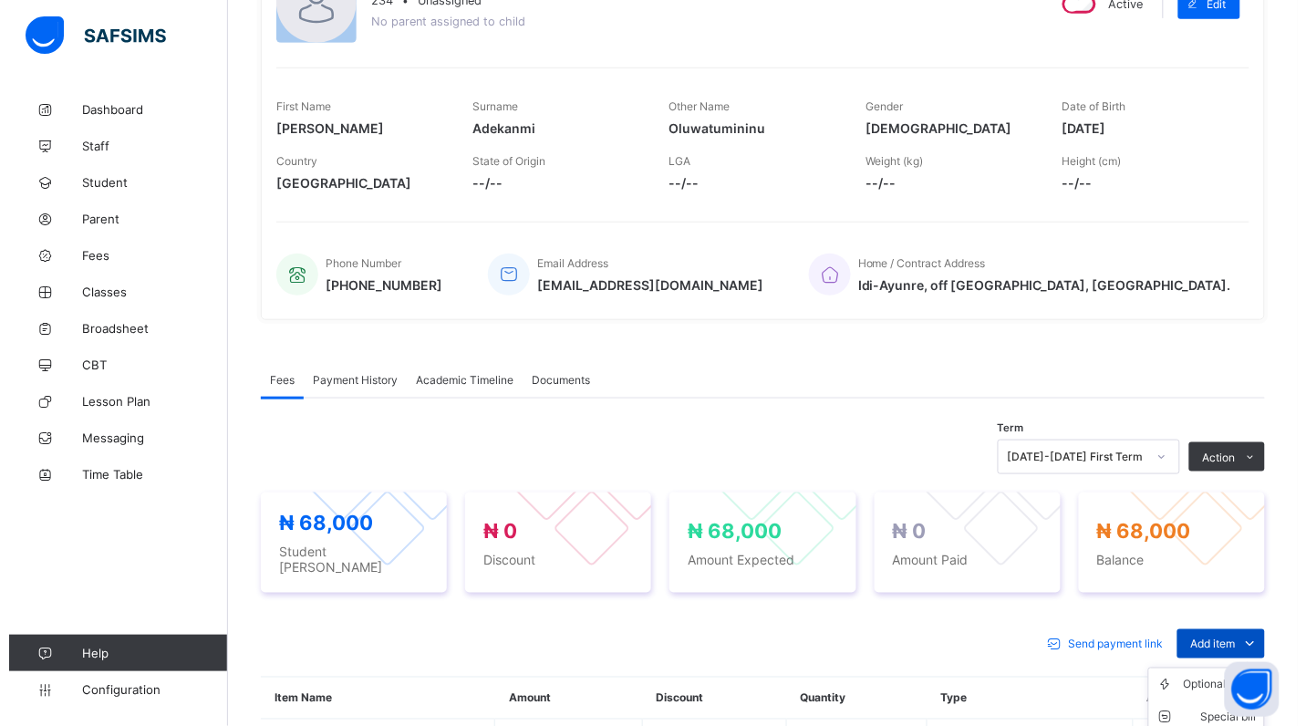
scroll to position [545, 0]
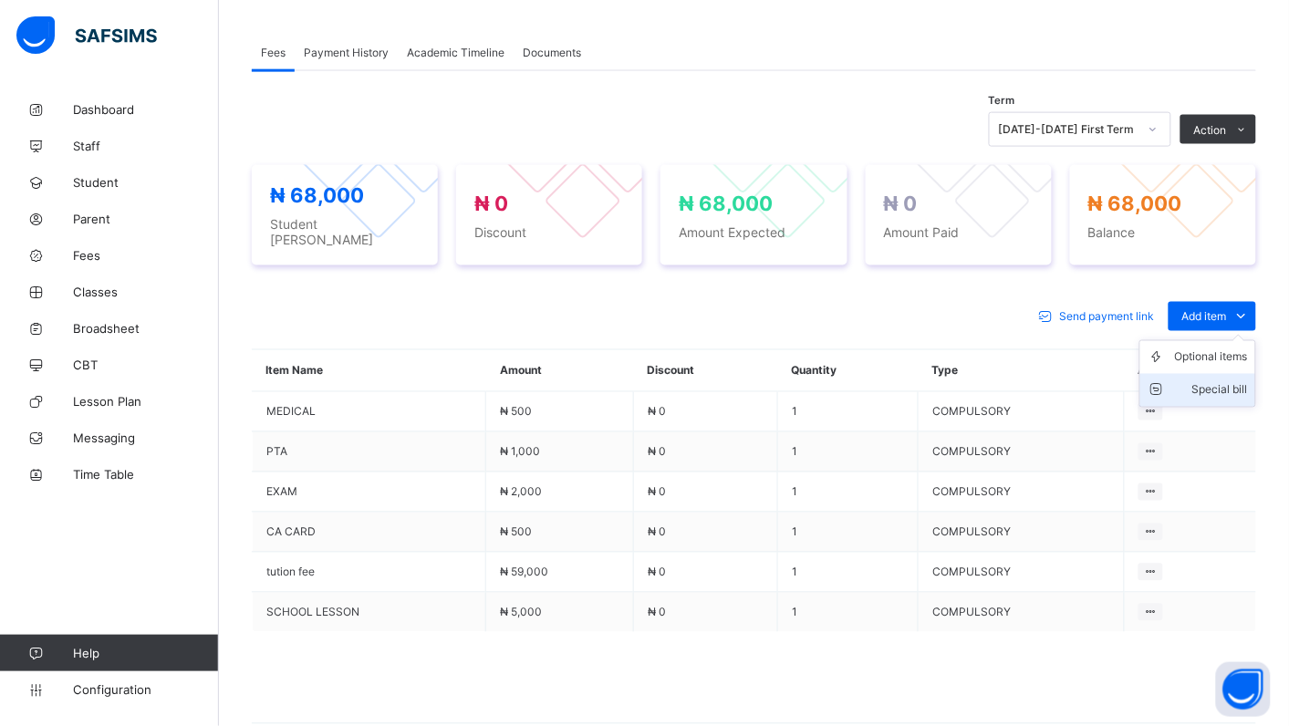
click at [1220, 383] on div "Special bill" at bounding box center [1211, 390] width 73 height 18
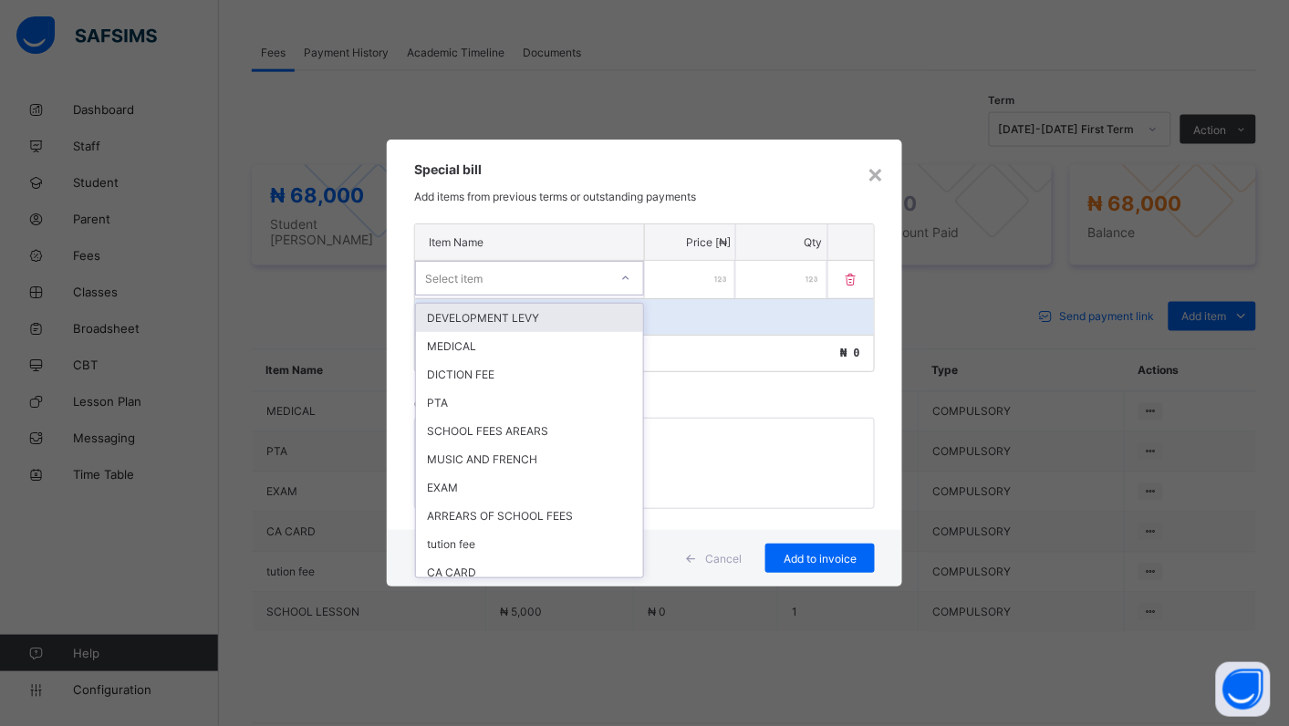
click at [623, 278] on icon at bounding box center [625, 278] width 6 height 4
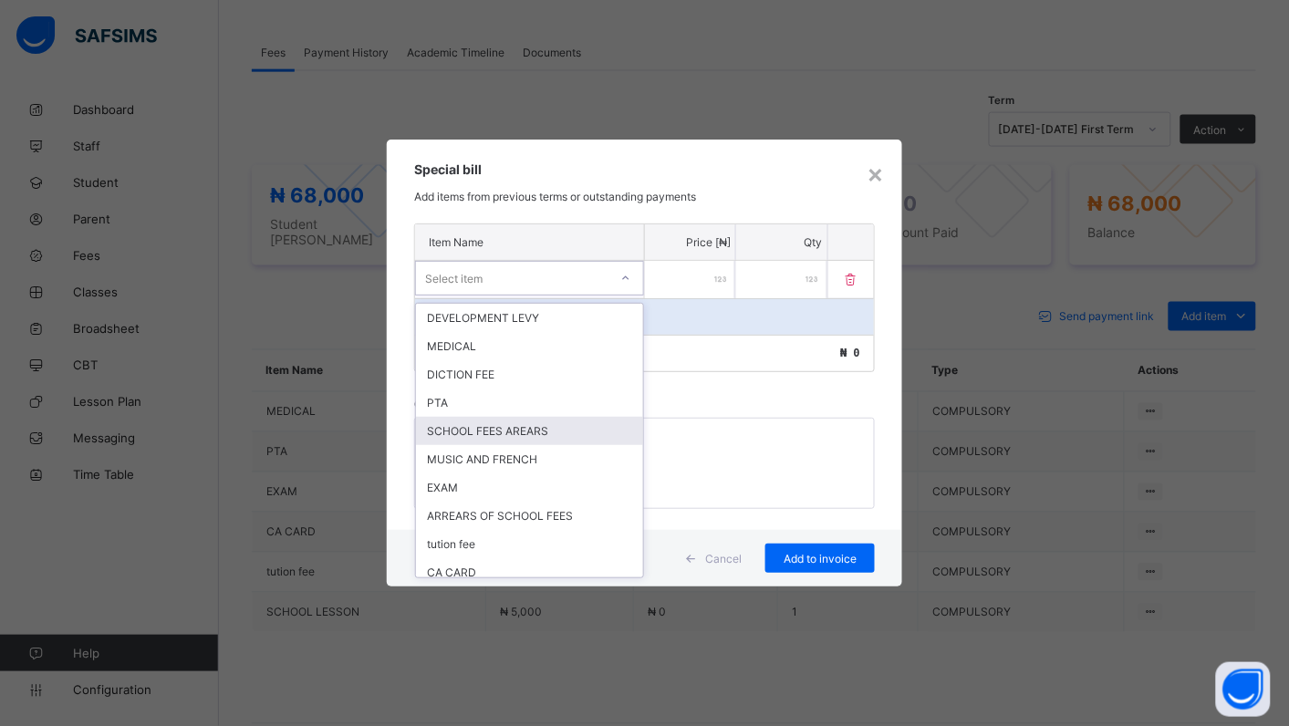
click at [548, 417] on div "SCHOOL FEES AREARS" at bounding box center [529, 431] width 227 height 28
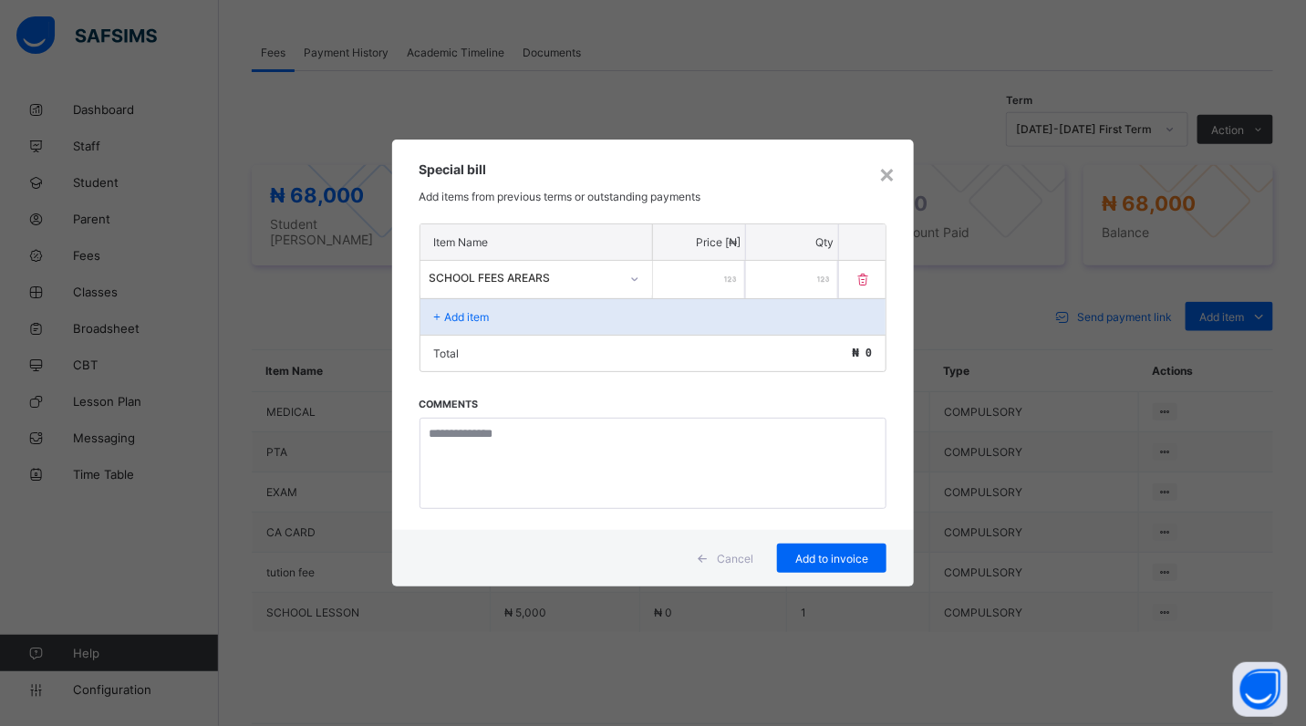
click at [701, 283] on input "number" at bounding box center [699, 279] width 92 height 37
type input "****"
click at [795, 553] on span "Add to invoice" at bounding box center [832, 559] width 82 height 14
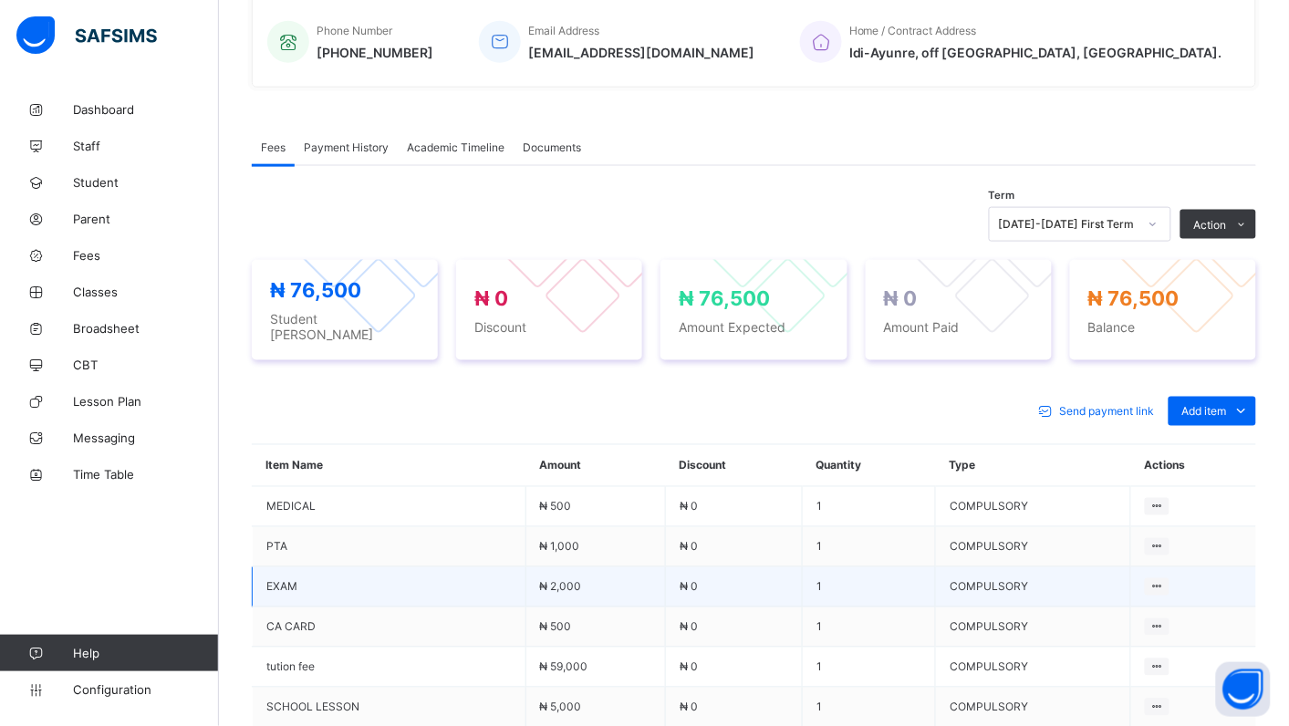
scroll to position [447, 0]
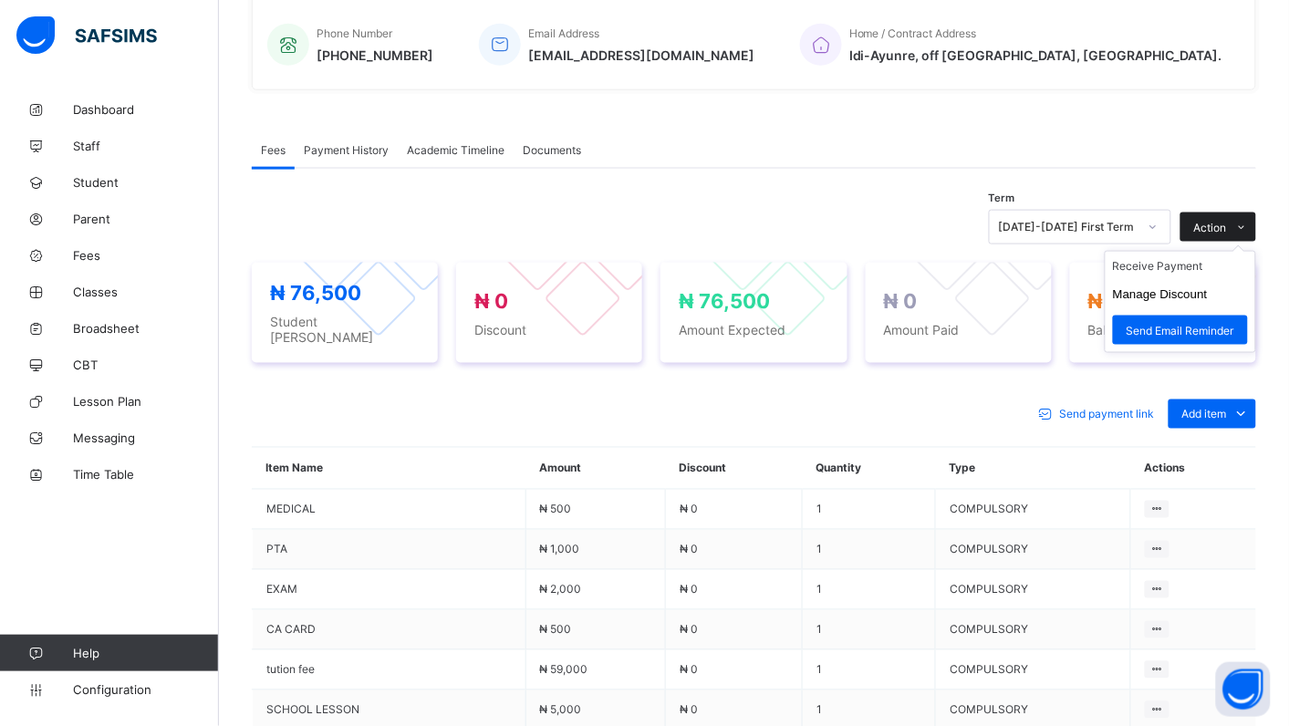
click at [1215, 224] on span "Action" at bounding box center [1210, 228] width 33 height 14
click at [1180, 263] on li "Receive Payment" at bounding box center [1181, 266] width 150 height 28
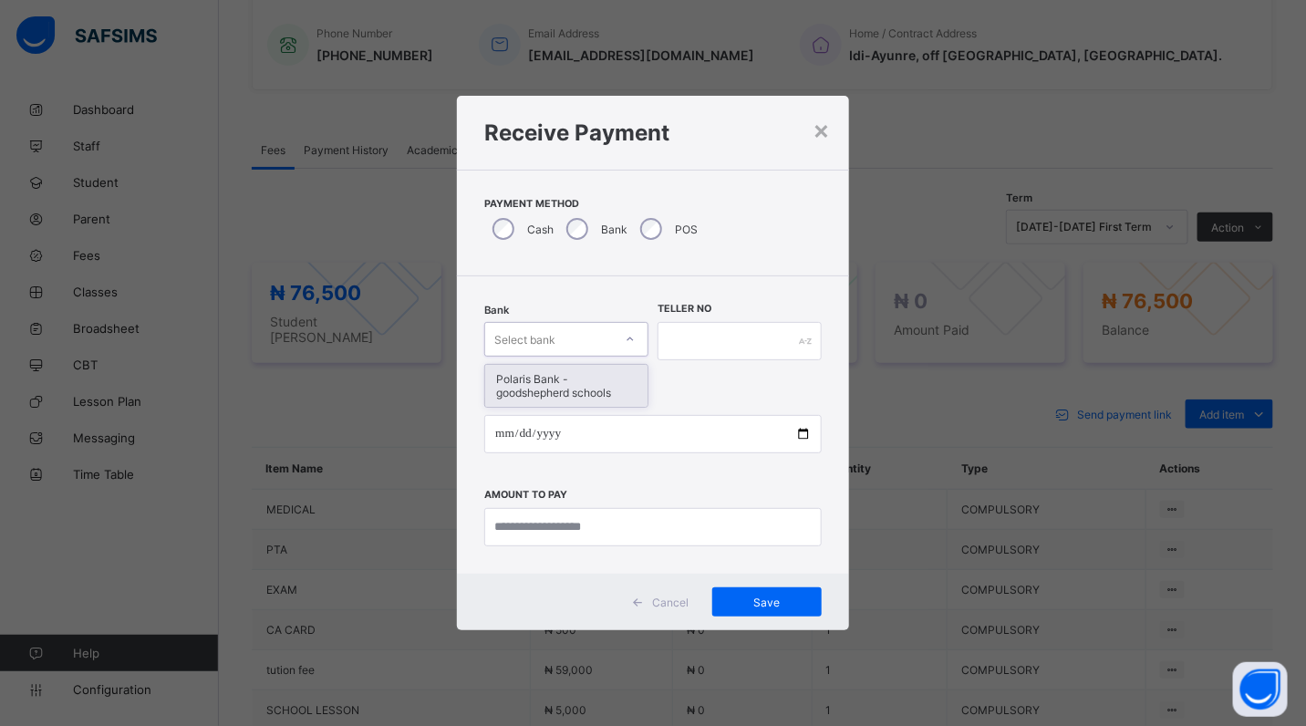
click at [634, 344] on icon at bounding box center [630, 339] width 11 height 18
click at [561, 381] on div "Polaris Bank - goodshepherd schools" at bounding box center [566, 386] width 162 height 42
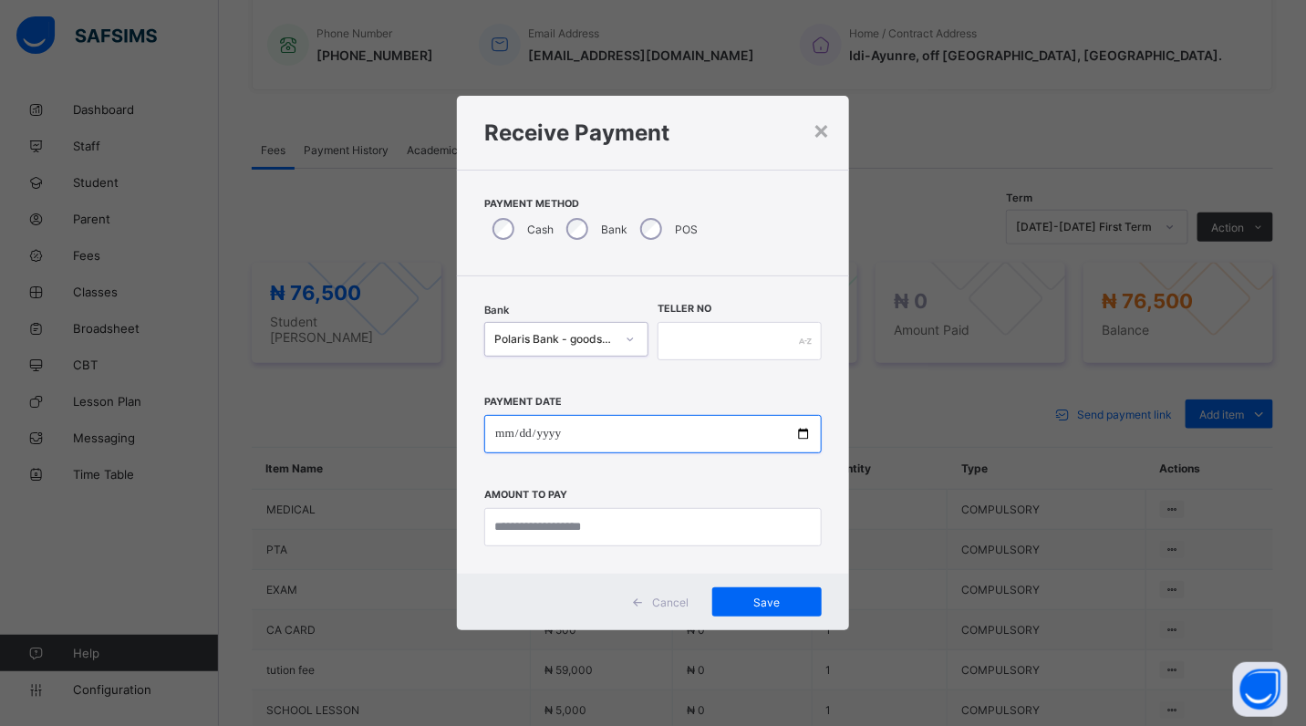
click at [805, 433] on input "date" at bounding box center [653, 434] width 338 height 38
type input "**********"
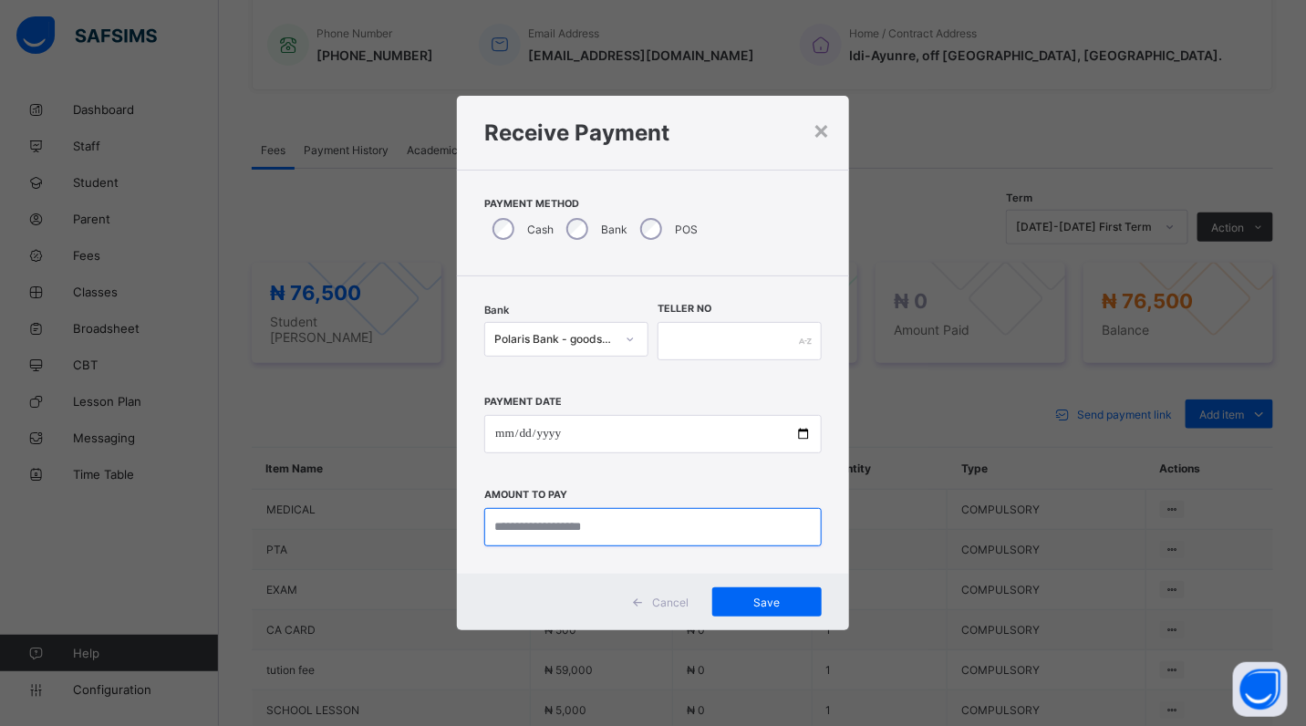
click at [630, 526] on input "currency" at bounding box center [653, 527] width 338 height 38
type input "*******"
click at [699, 342] on input "text" at bounding box center [740, 341] width 164 height 38
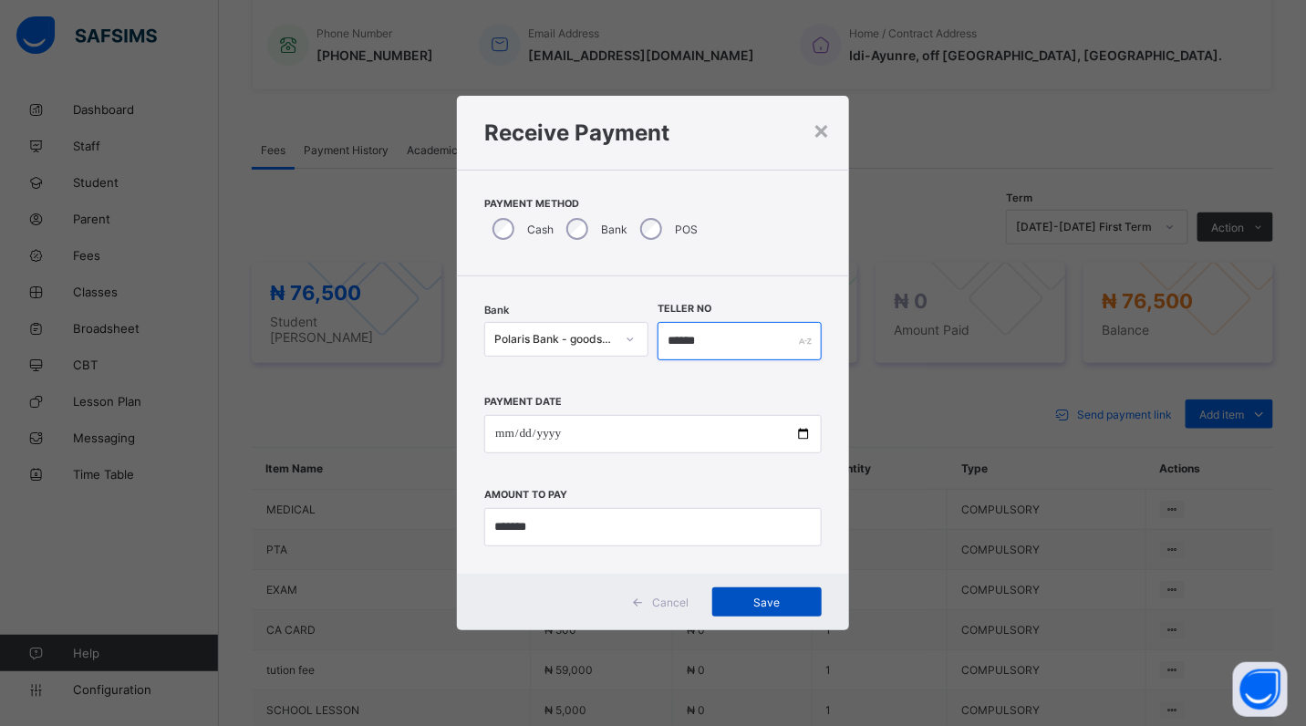
type input "******"
click at [760, 588] on div "Save" at bounding box center [767, 602] width 109 height 29
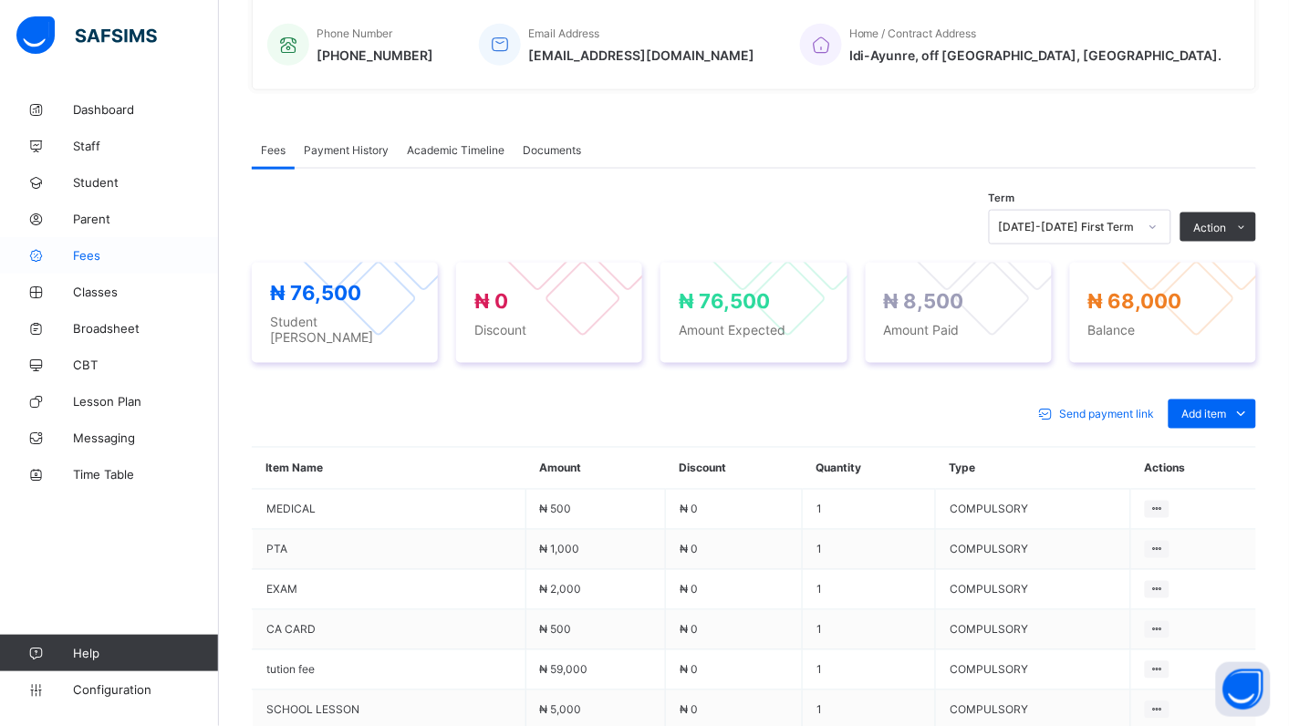
click at [88, 261] on span "Fees" at bounding box center [146, 255] width 146 height 15
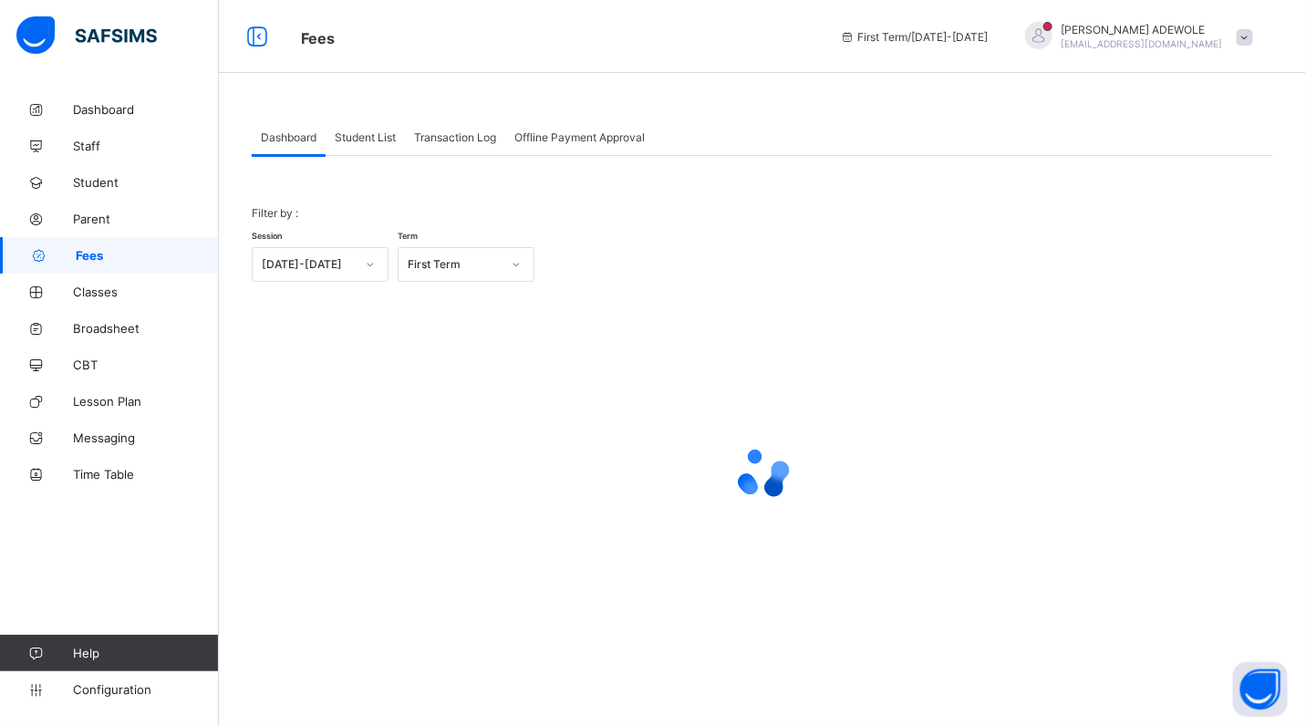
click at [357, 137] on span "Student List" at bounding box center [365, 137] width 61 height 14
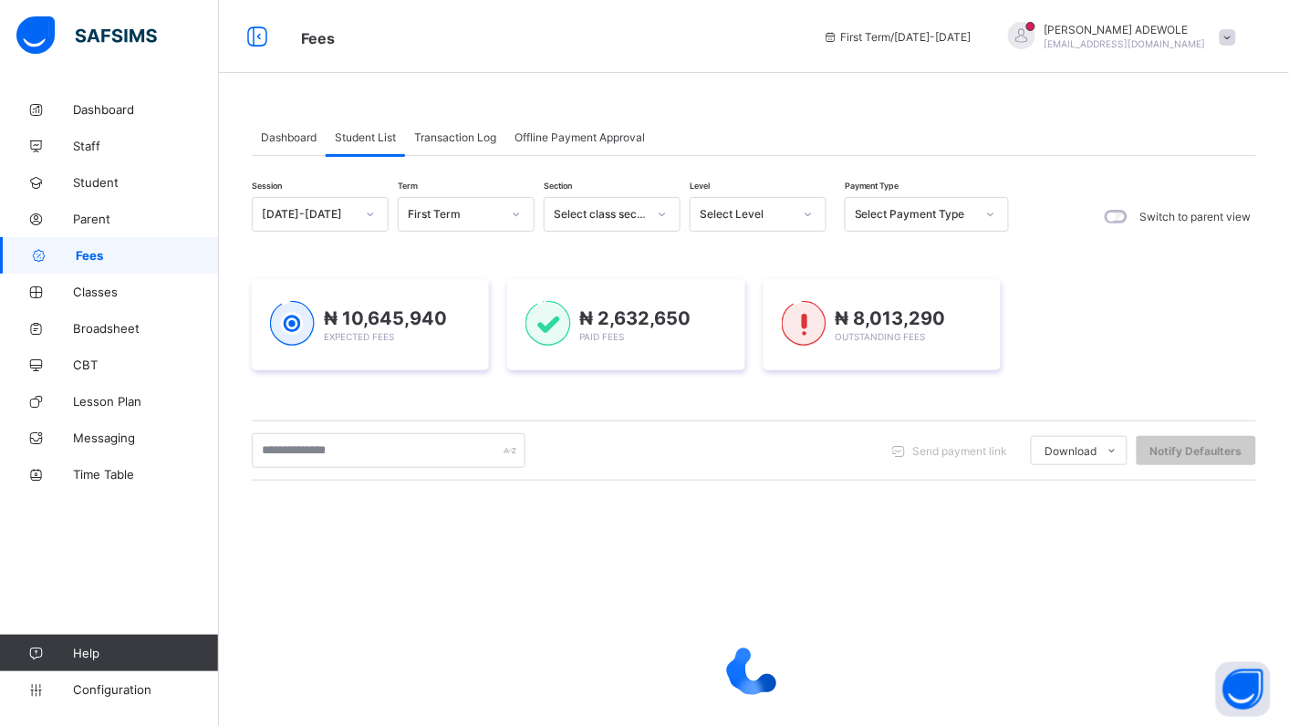
click at [803, 216] on icon at bounding box center [808, 214] width 11 height 18
click at [806, 215] on icon at bounding box center [808, 214] width 11 height 18
click at [806, 214] on icon at bounding box center [809, 215] width 6 height 4
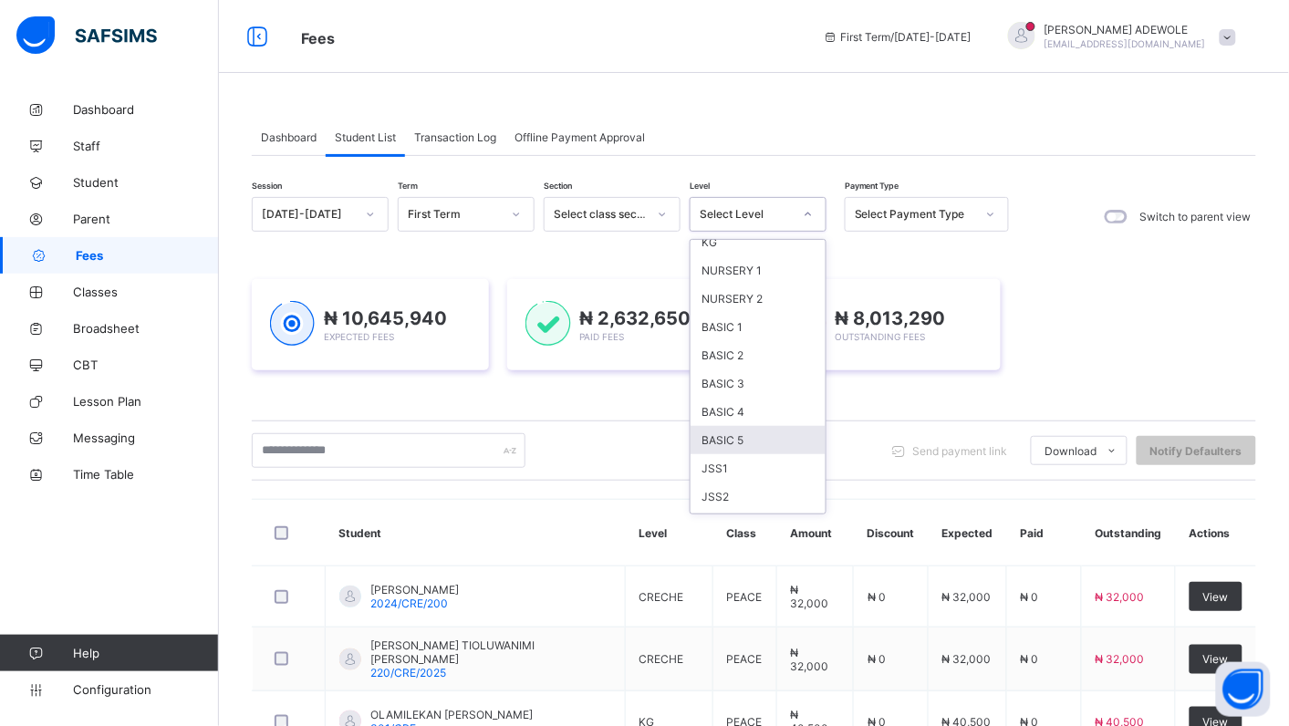
scroll to position [102, 0]
click at [732, 421] on div "JSS1" at bounding box center [758, 435] width 135 height 28
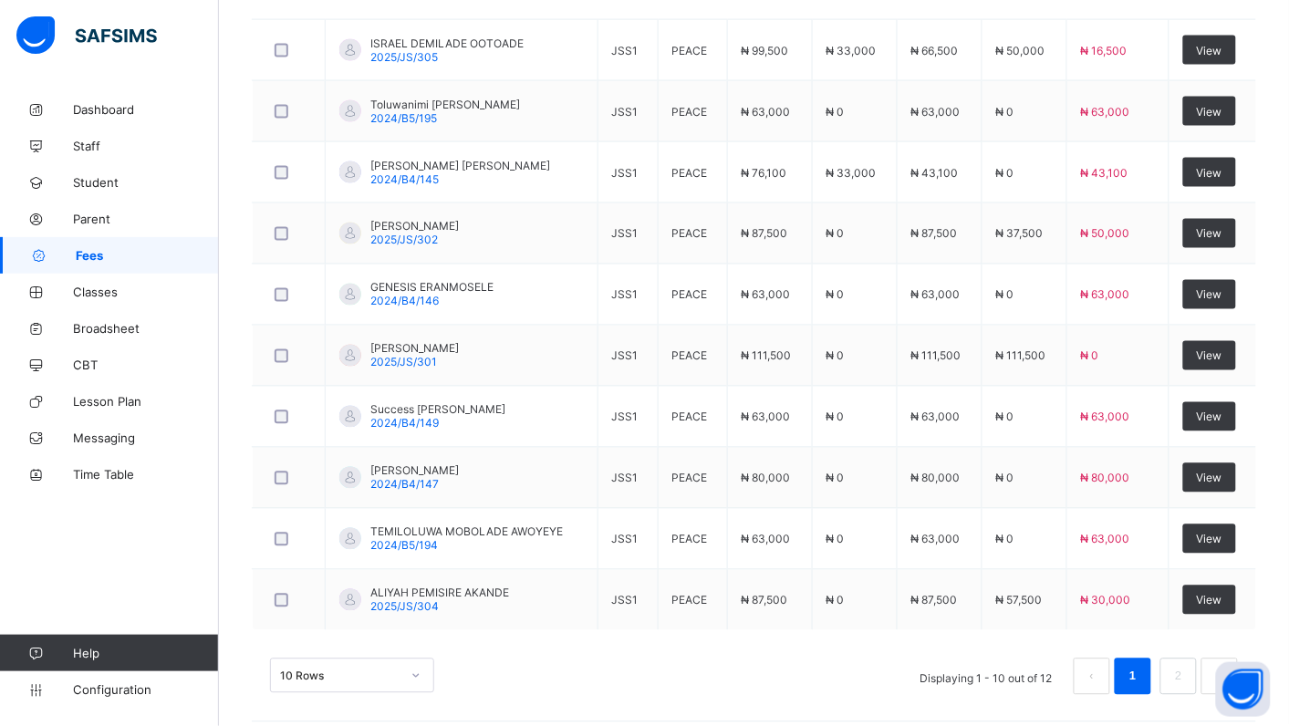
scroll to position [684, 0]
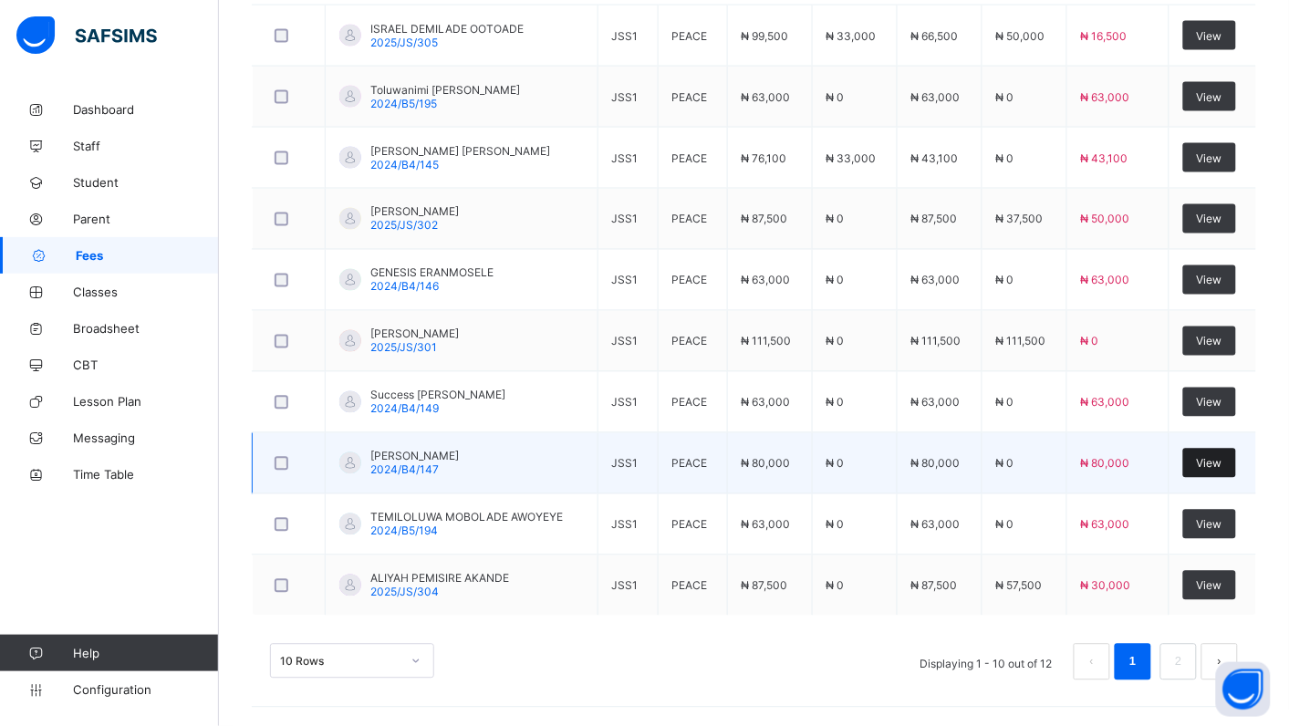
click at [1223, 463] on span "View" at bounding box center [1210, 464] width 26 height 14
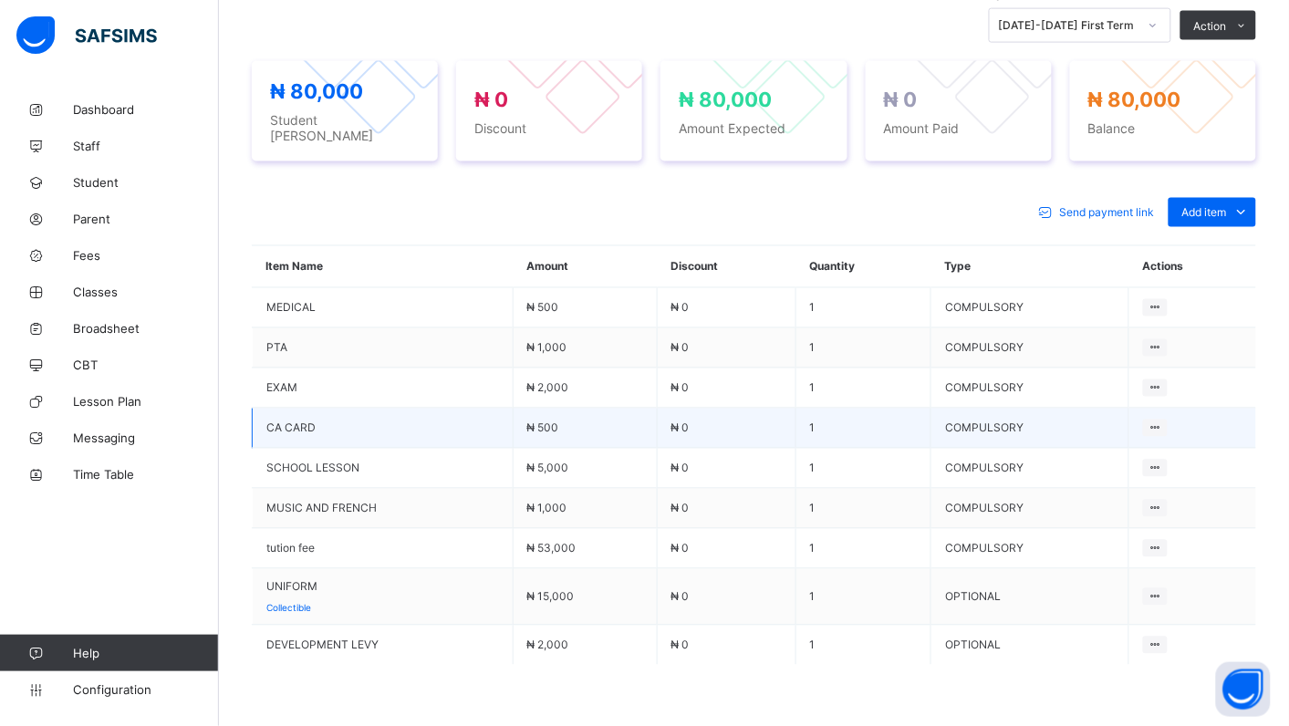
scroll to position [759, 0]
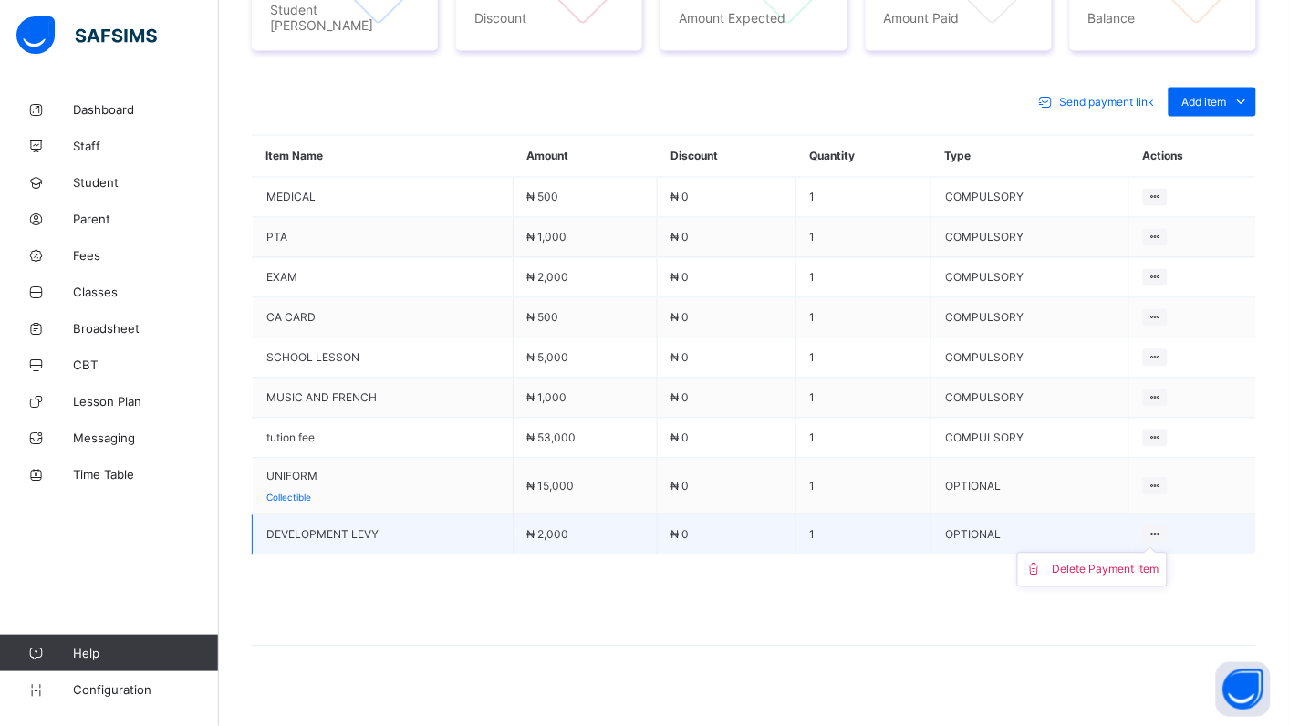
click at [1163, 528] on icon at bounding box center [1156, 535] width 16 height 14
click at [1160, 561] on div "Delete Payment Item" at bounding box center [1106, 570] width 107 height 18
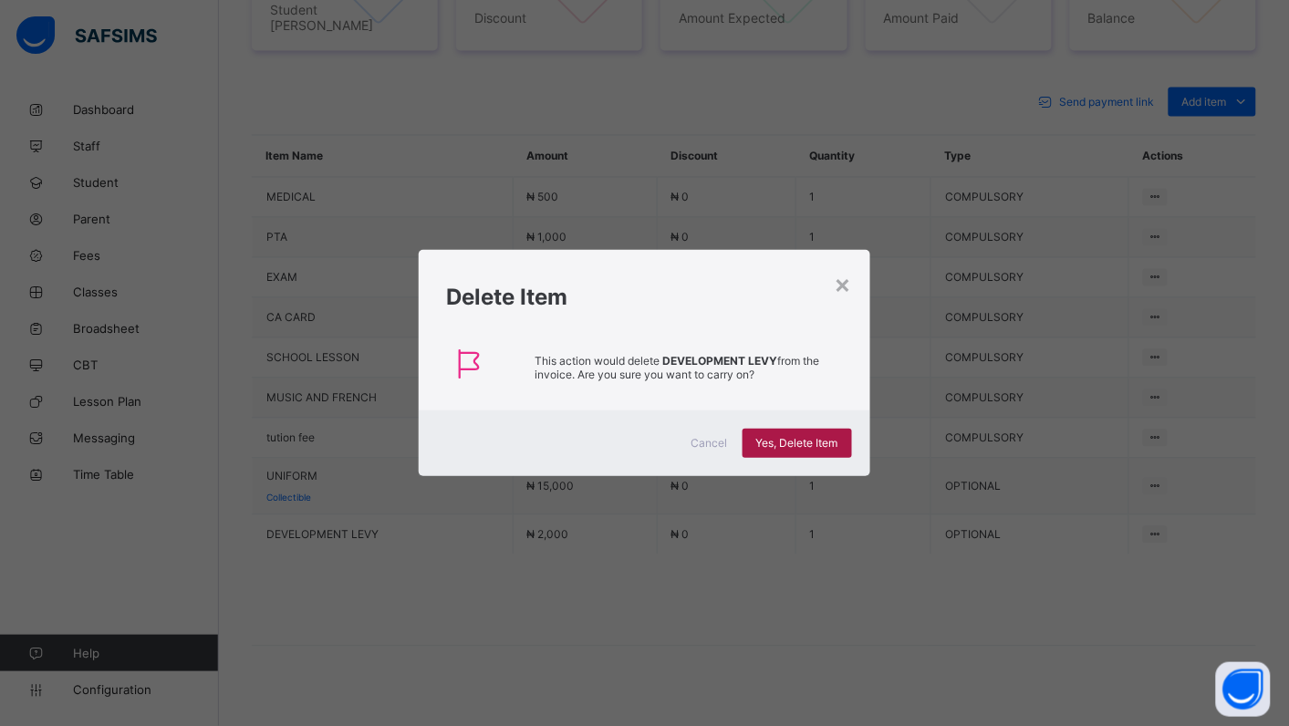
click at [757, 444] on span "Yes, Delete Item" at bounding box center [797, 443] width 82 height 14
click at [851, 274] on div "×" at bounding box center [843, 283] width 17 height 31
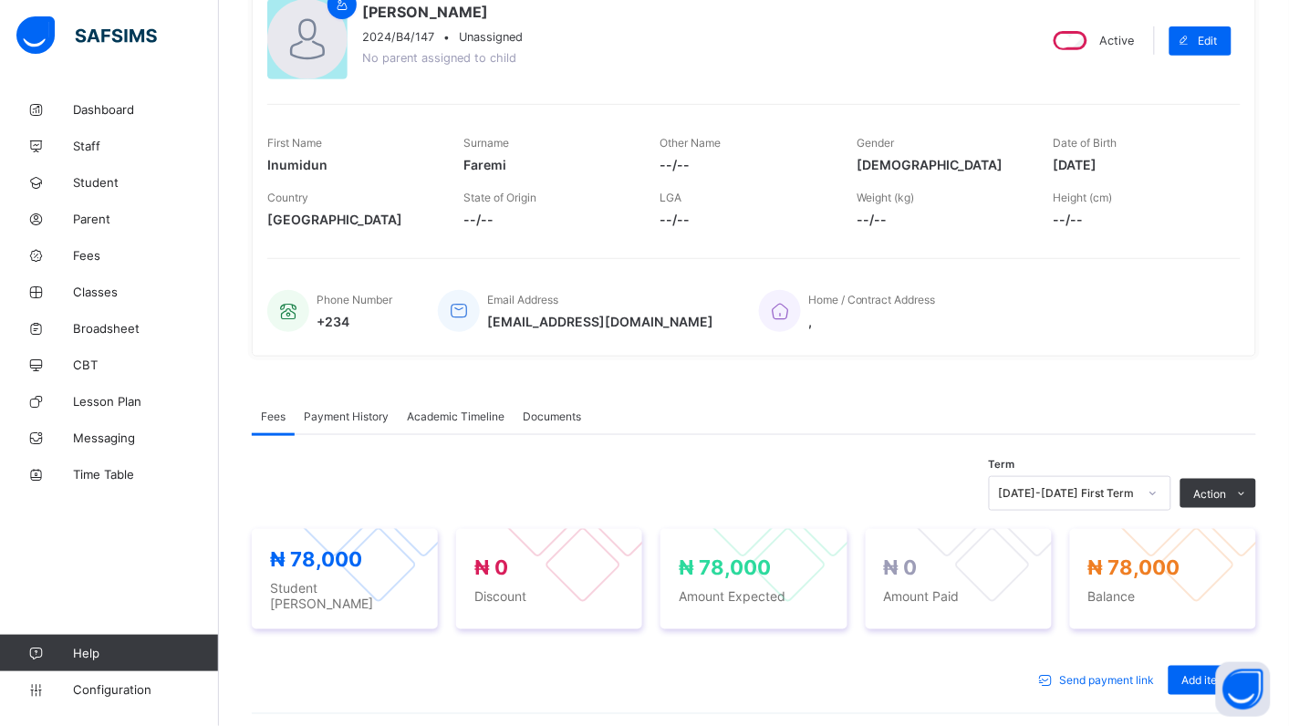
scroll to position [175, 0]
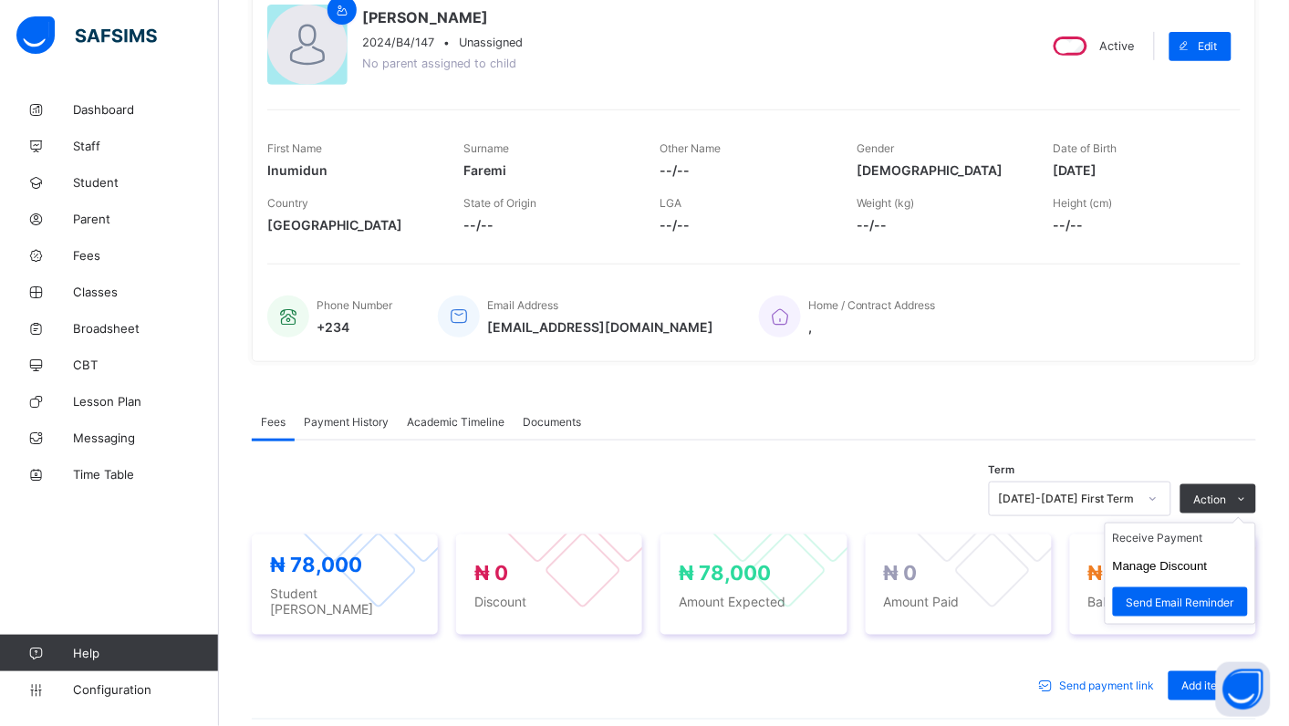
click at [1189, 529] on ul "Receive Payment Manage Discount Send Email Reminder" at bounding box center [1180, 574] width 151 height 102
click at [0, 0] on li "Receive Payment" at bounding box center [0, 0] width 0 height 0
click at [0, 0] on div "× Receive Payment Payment Method Cash Bank POS Bank Select bank Reference No Pa…" at bounding box center [0, 0] width 0 height 0
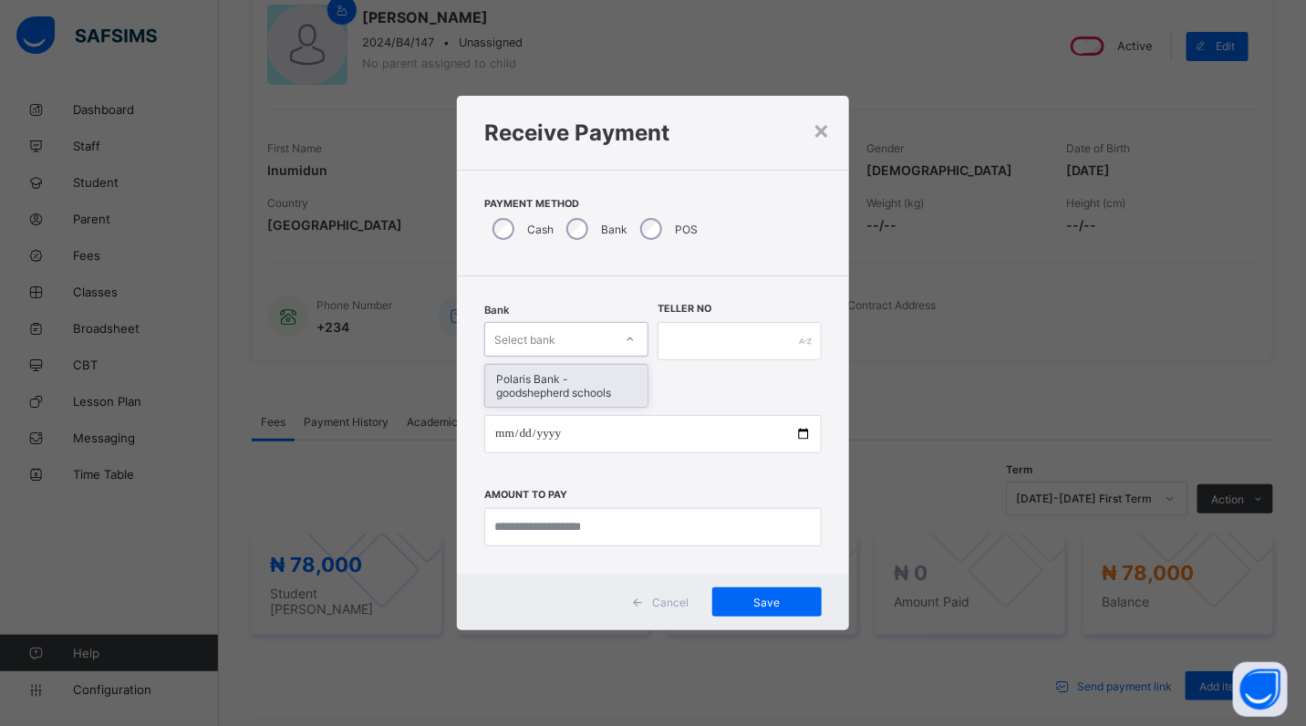
click at [637, 336] on div at bounding box center [630, 339] width 31 height 29
click at [623, 374] on div "Polaris Bank - goodshepherd schools" at bounding box center [566, 386] width 162 height 42
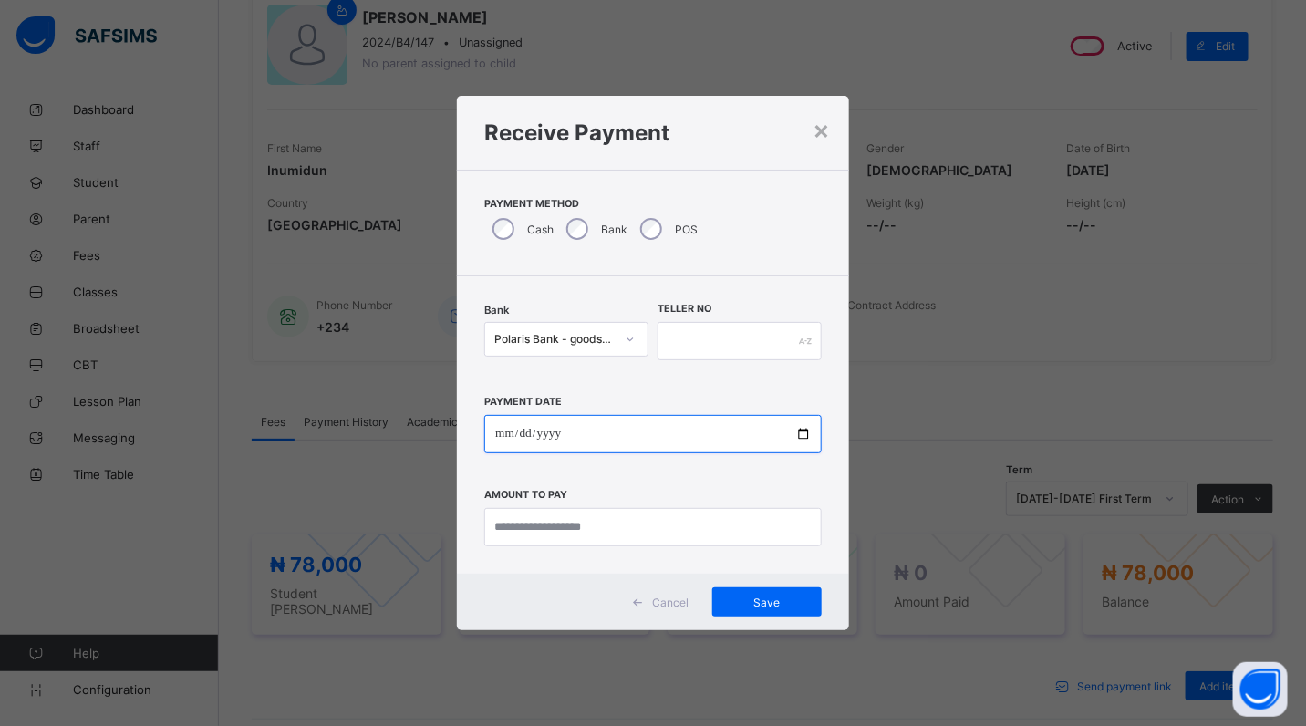
click at [808, 439] on input "date" at bounding box center [653, 434] width 338 height 38
type input "**********"
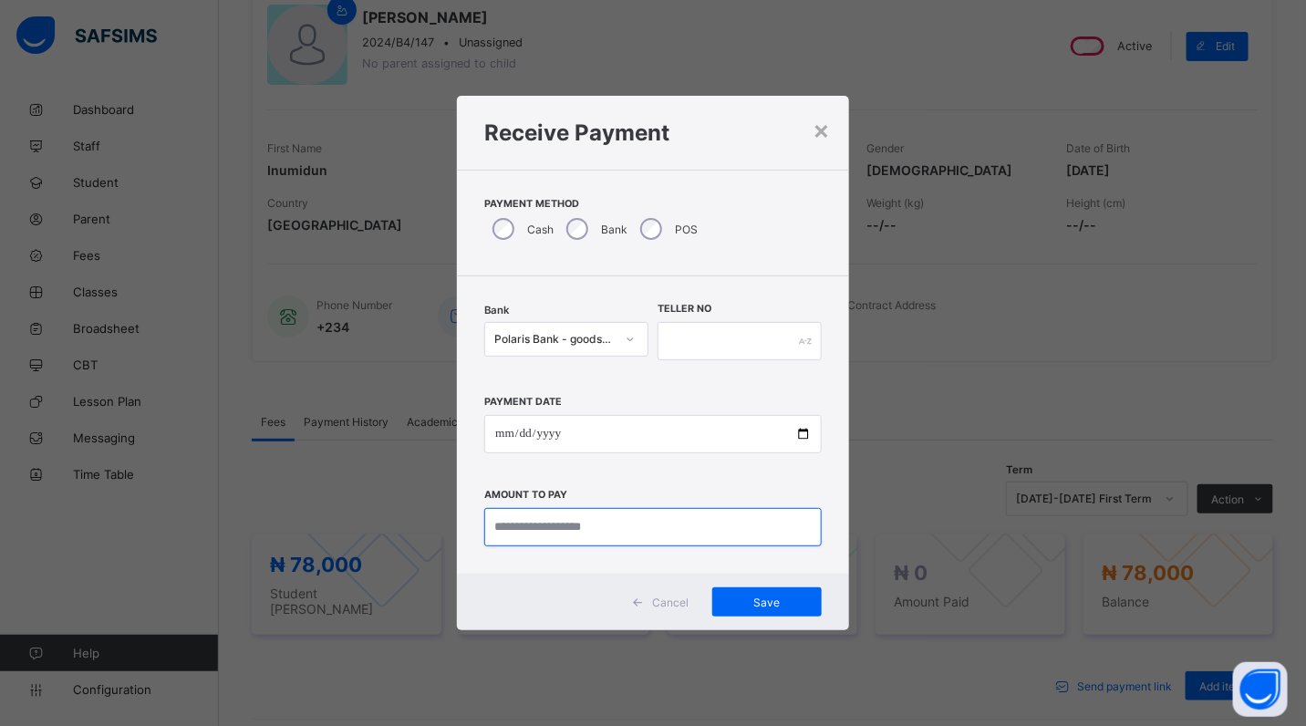
click at [645, 538] on input "currency" at bounding box center [653, 527] width 338 height 38
type input "********"
click at [732, 603] on span "Save" at bounding box center [767, 603] width 82 height 14
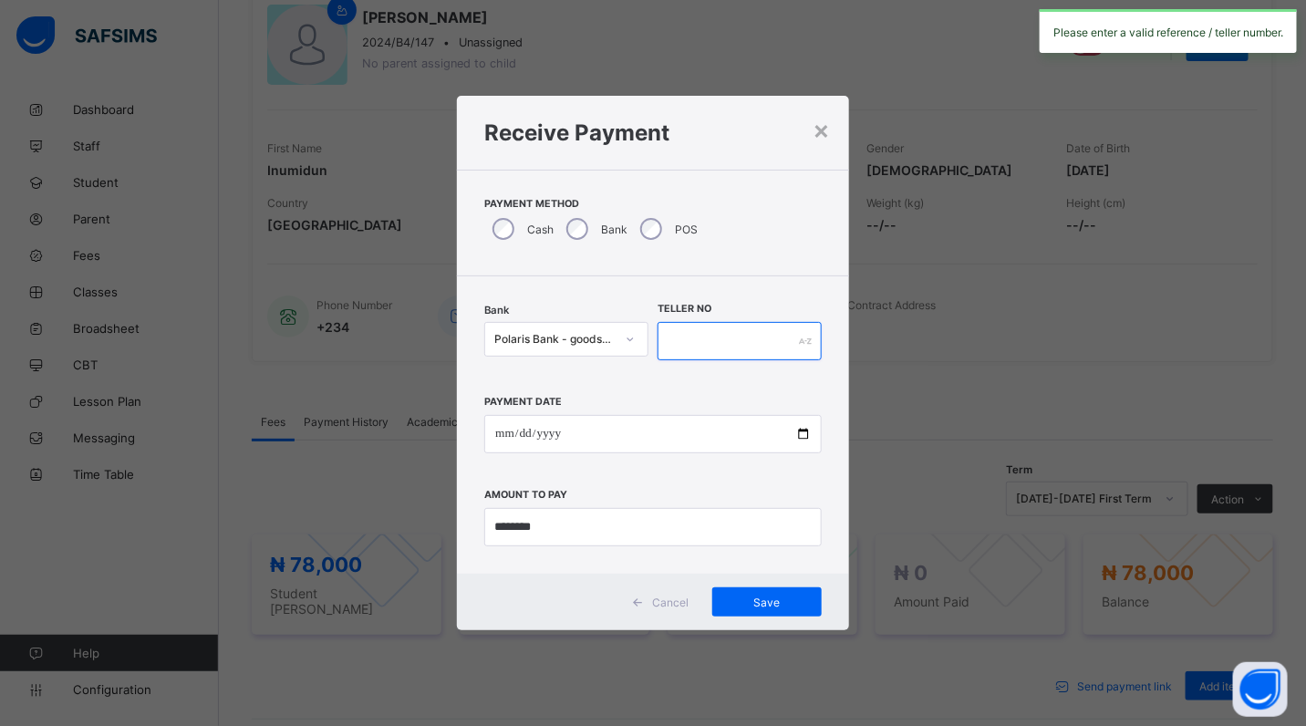
click at [671, 329] on input "text" at bounding box center [740, 341] width 164 height 38
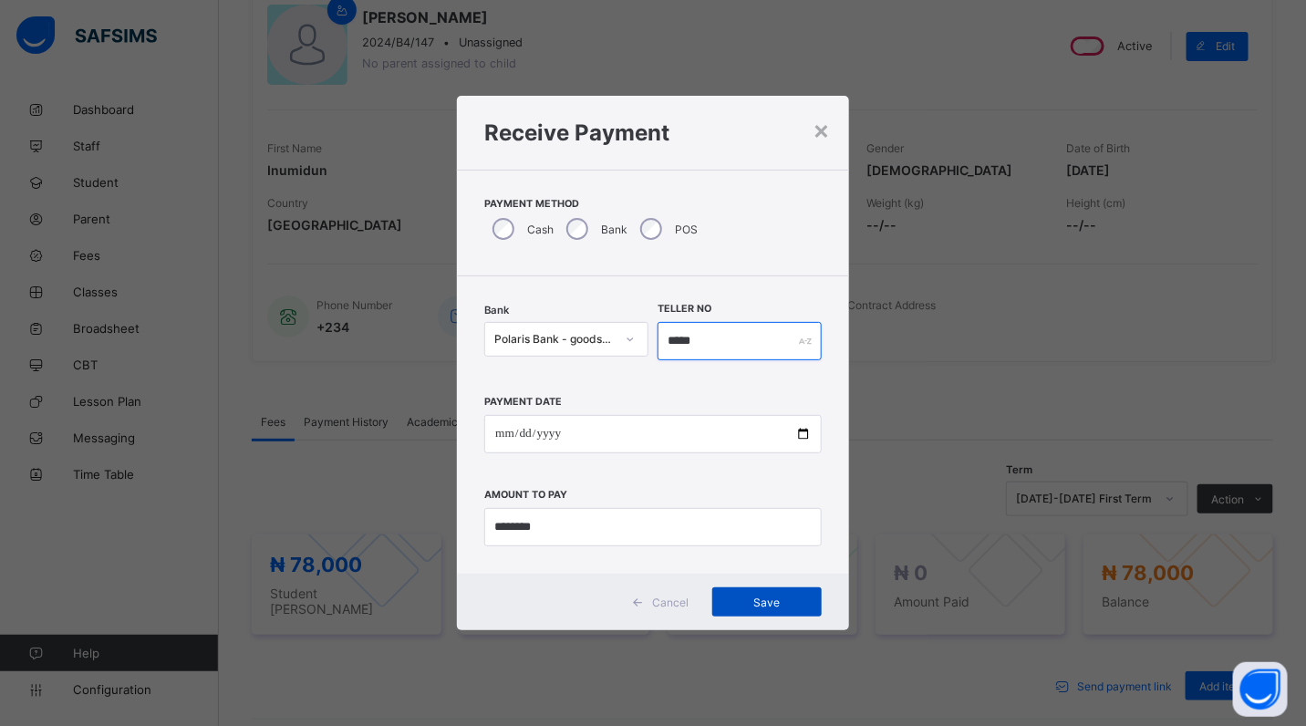
type input "*****"
click at [735, 598] on span "Save" at bounding box center [767, 603] width 82 height 14
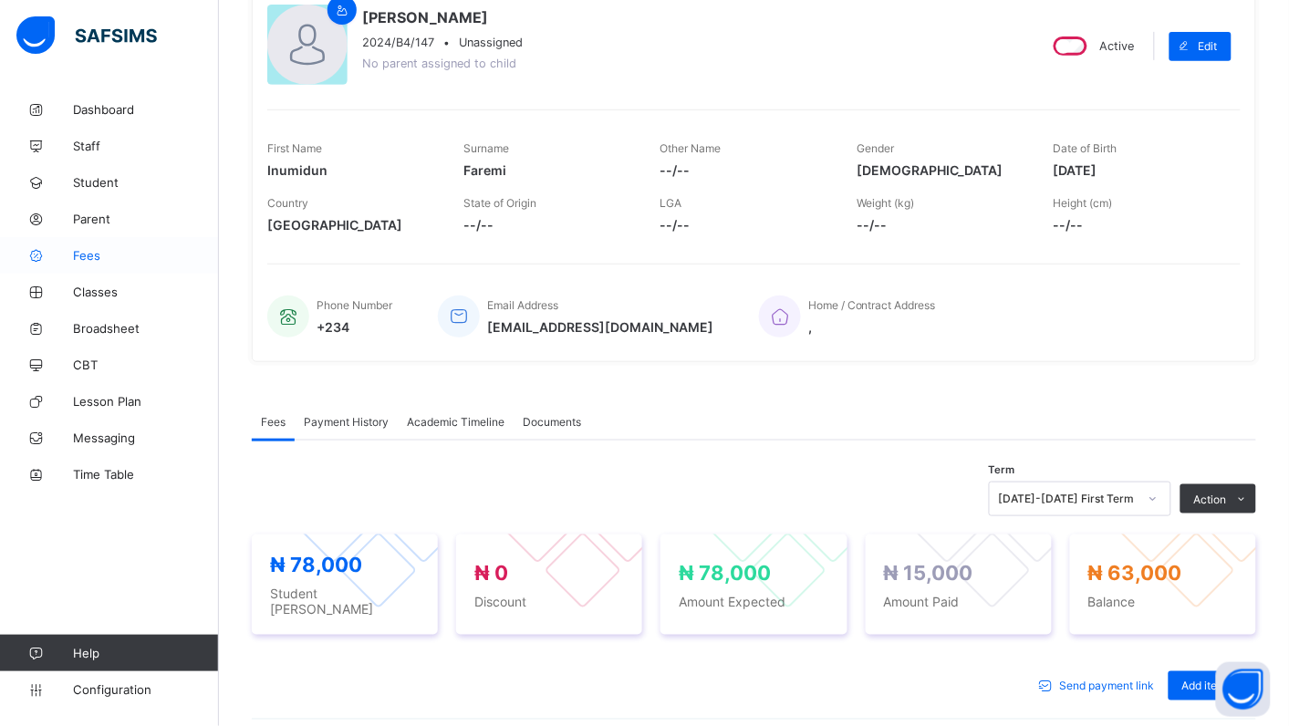
click at [92, 253] on span "Fees" at bounding box center [146, 255] width 146 height 15
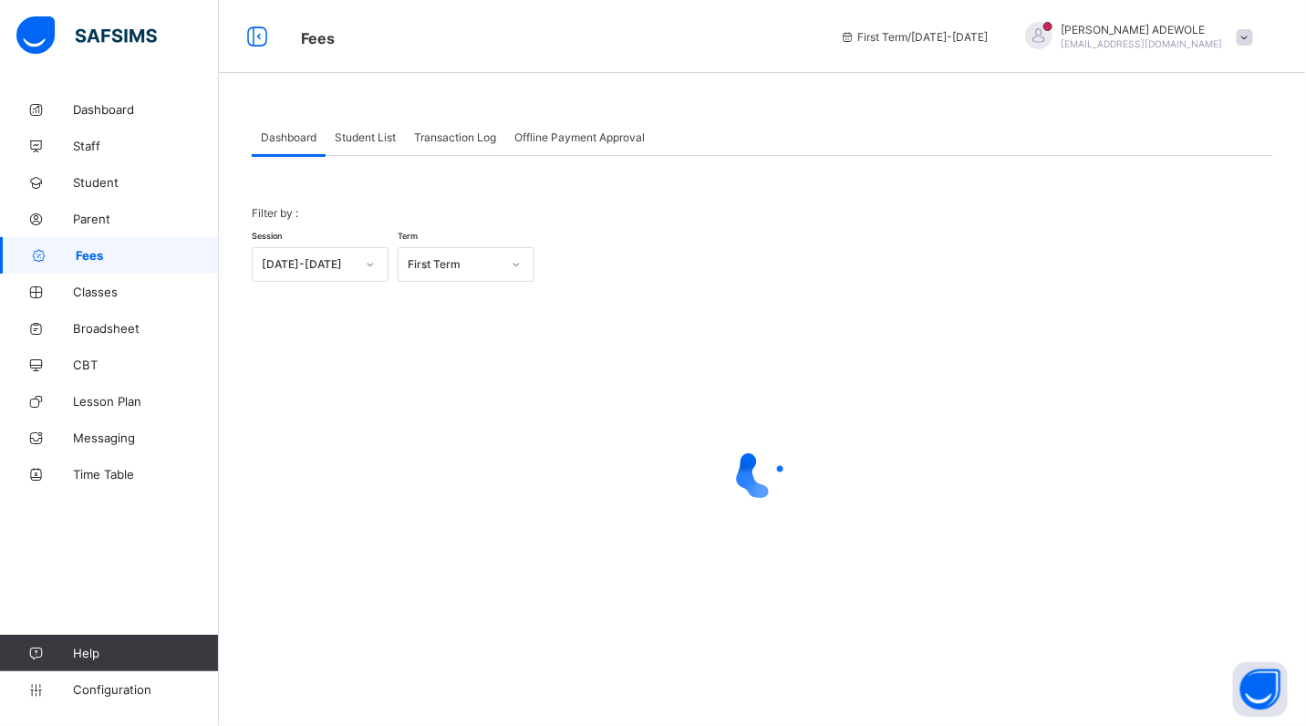
click at [388, 143] on div "Student List" at bounding box center [365, 137] width 79 height 36
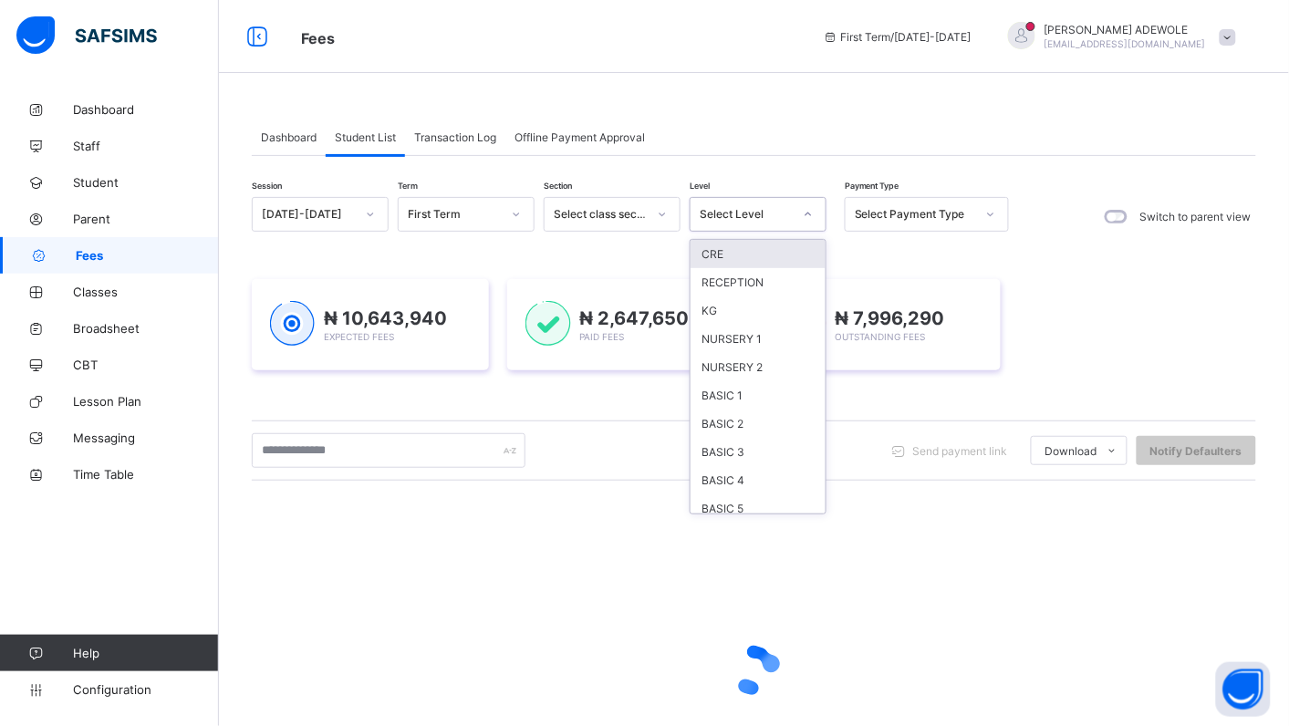
click at [809, 213] on icon at bounding box center [808, 214] width 11 height 18
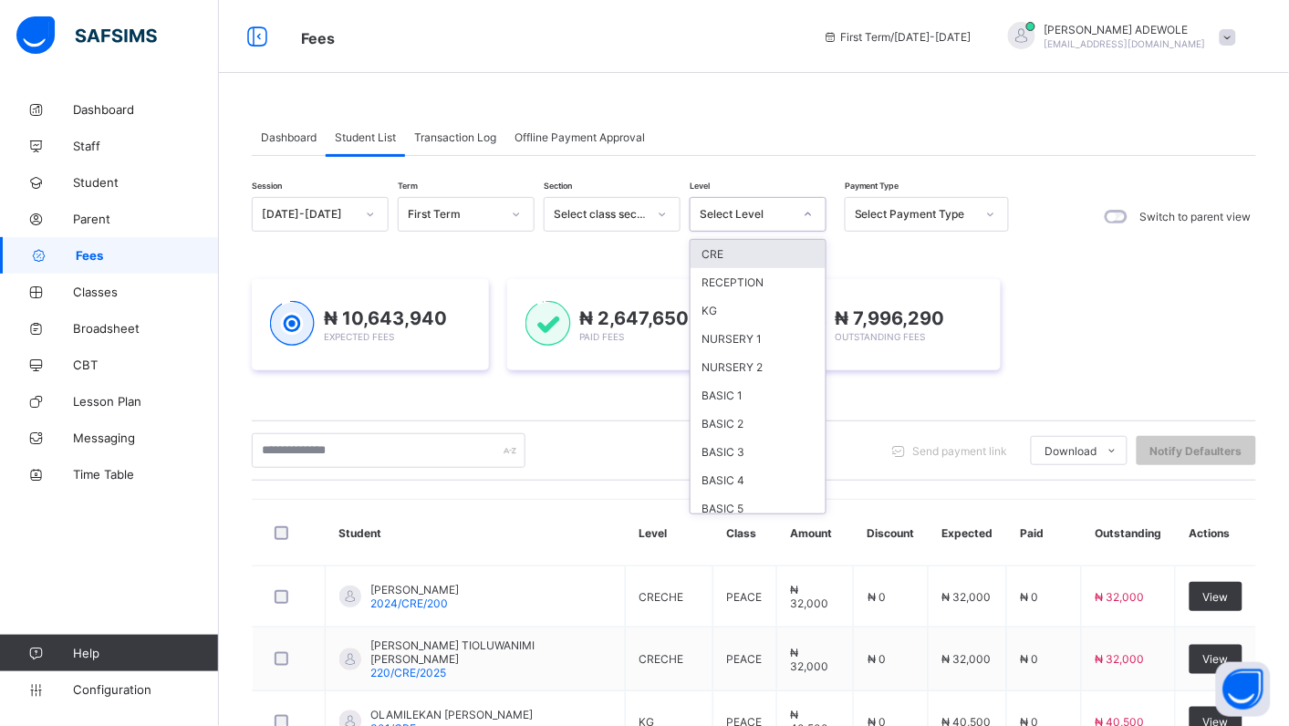
scroll to position [164, 0]
click at [718, 387] on div "JSS2" at bounding box center [758, 401] width 135 height 28
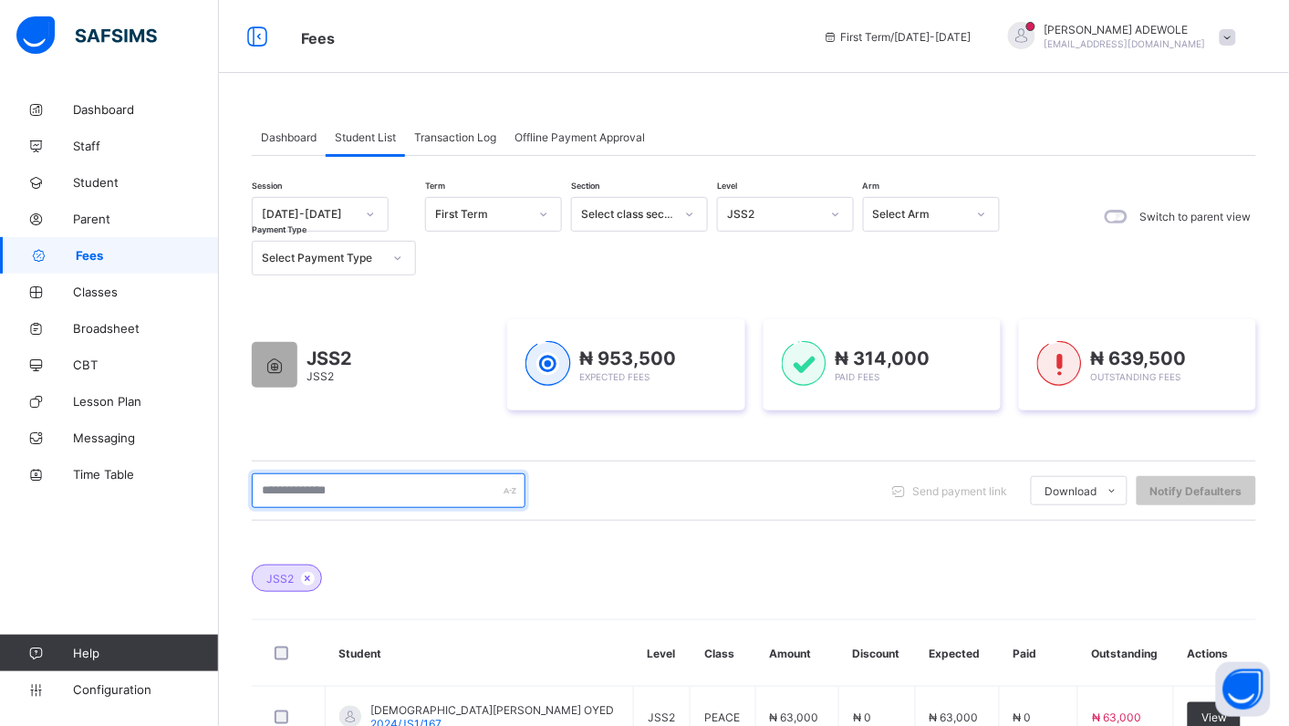
click at [370, 490] on input "text" at bounding box center [389, 491] width 274 height 35
type input "**********"
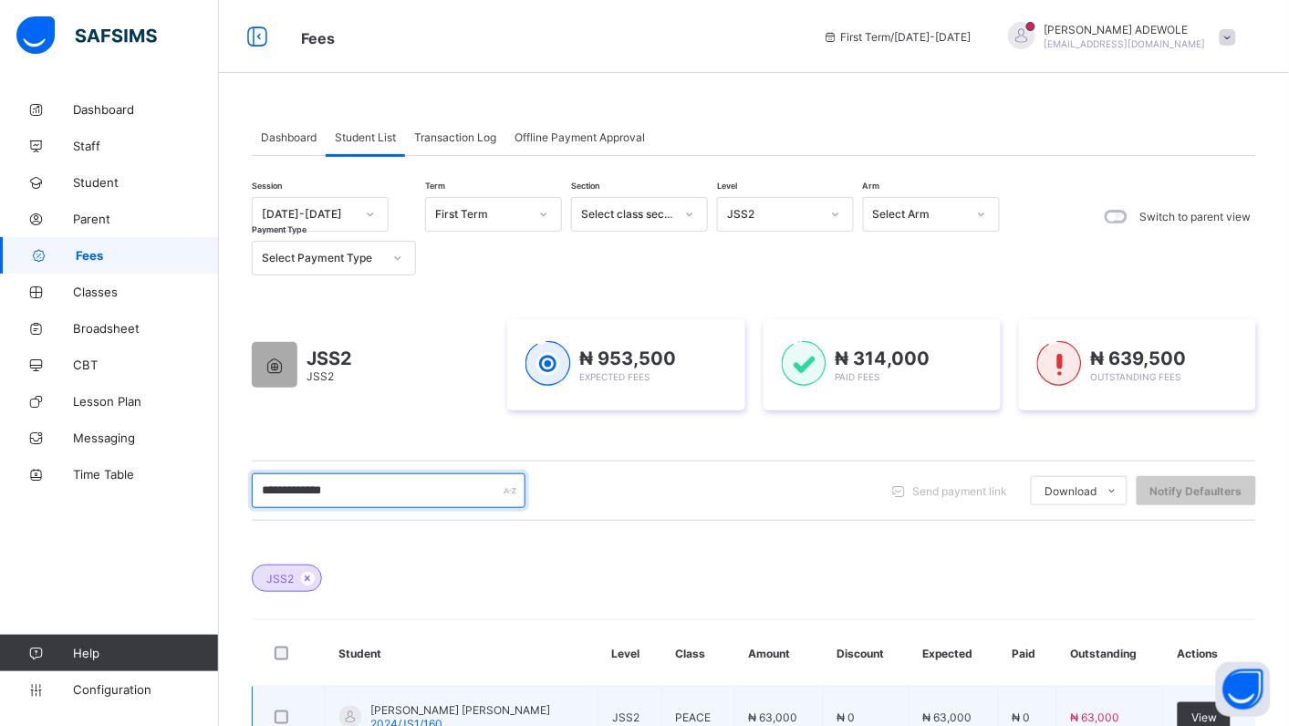
scroll to position [132, 0]
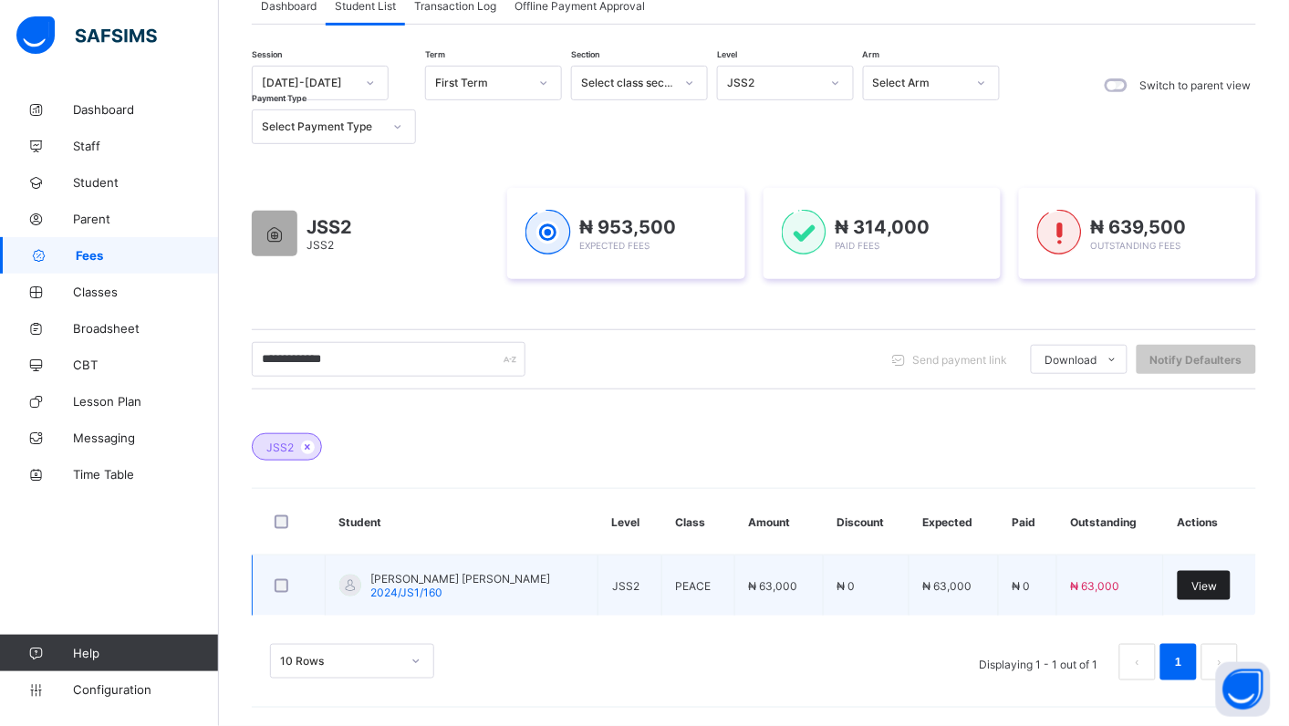
click at [1215, 584] on span "View" at bounding box center [1205, 586] width 26 height 14
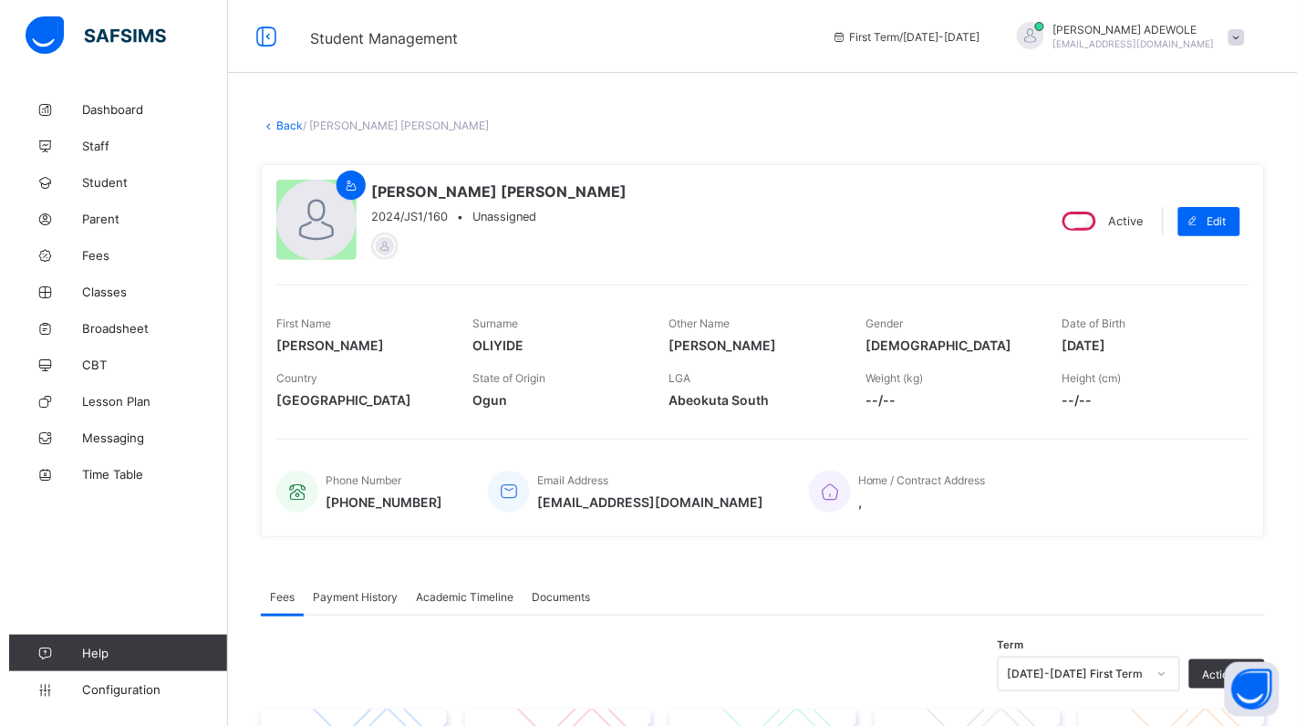
scroll to position [545, 0]
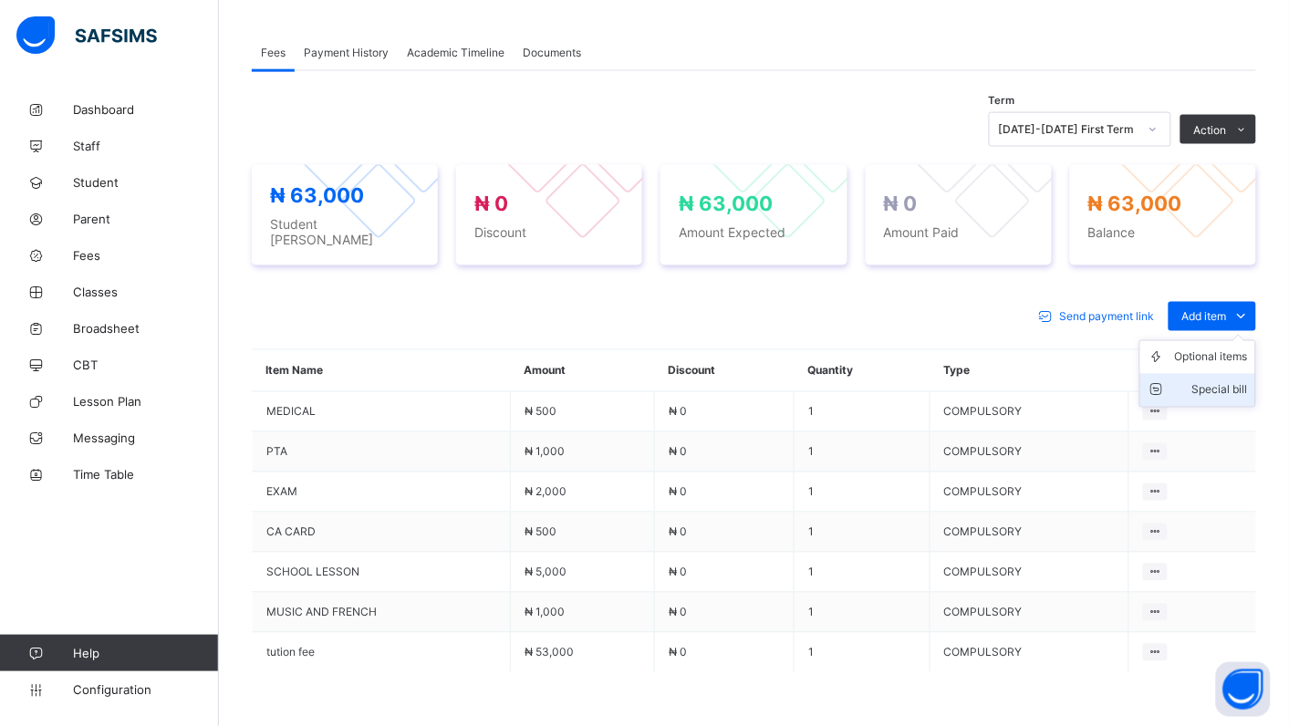
click at [1220, 381] on div "Special bill" at bounding box center [1211, 390] width 73 height 18
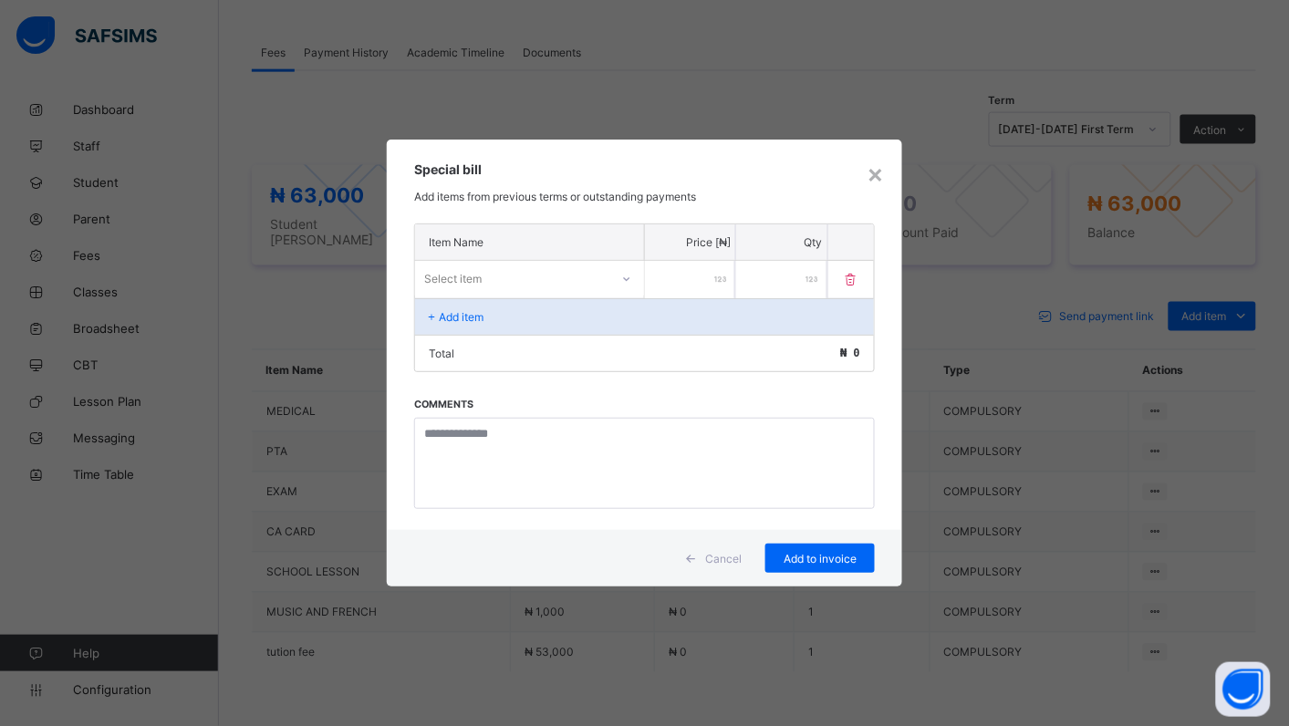
click at [549, 266] on div "Select item" at bounding box center [512, 278] width 194 height 26
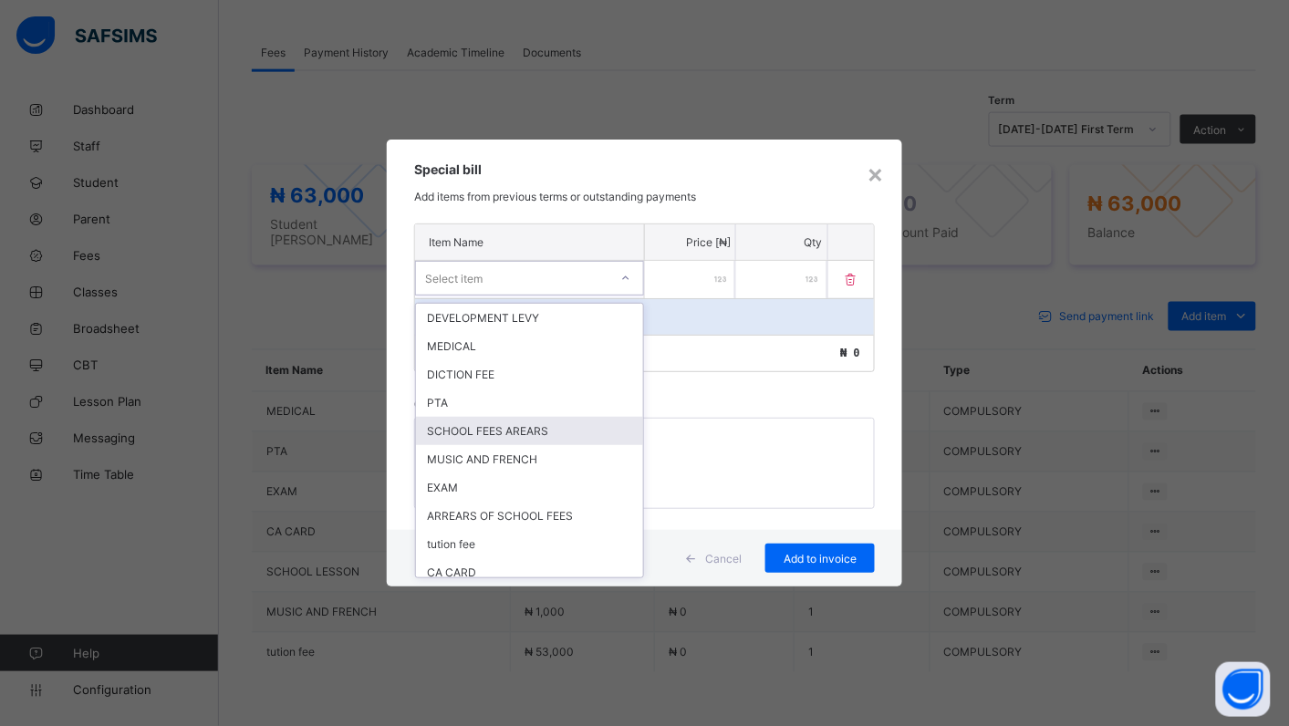
drag, startPoint x: 532, startPoint y: 426, endPoint x: 544, endPoint y: 418, distance: 14.4
click at [534, 425] on div "SCHOOL FEES AREARS" at bounding box center [529, 431] width 227 height 28
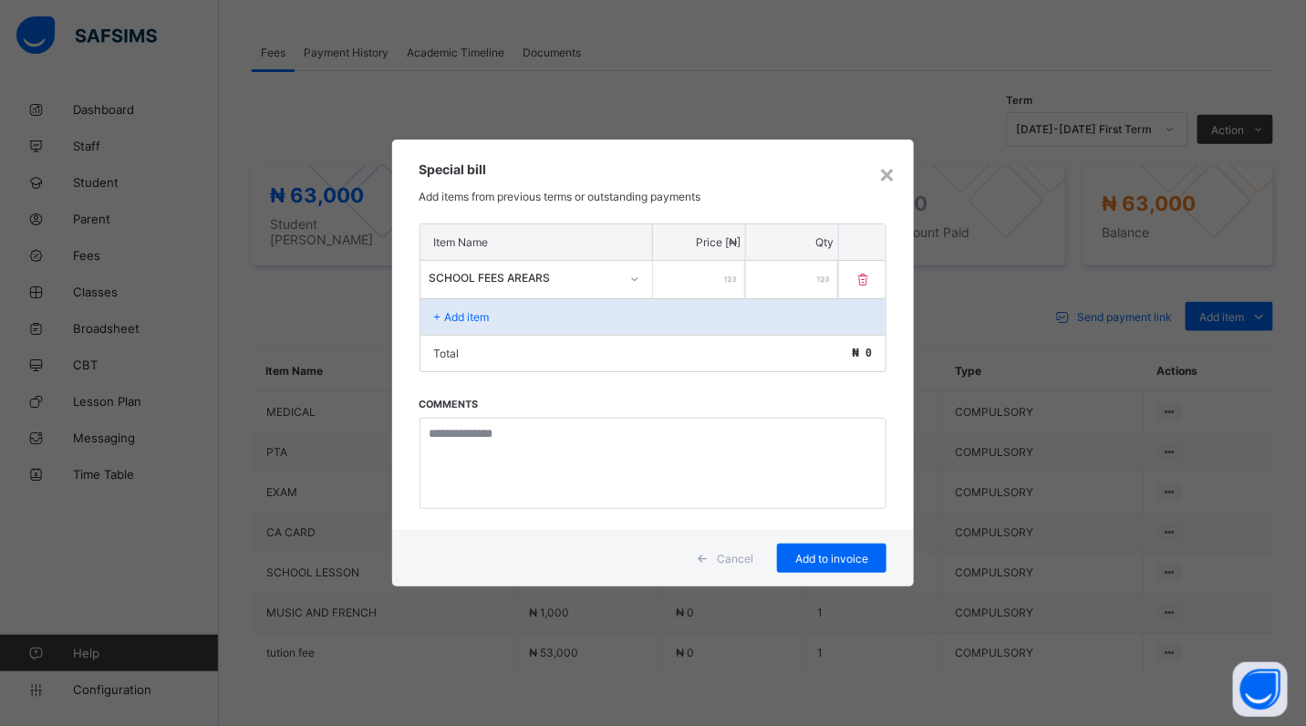
click at [705, 276] on input "number" at bounding box center [699, 279] width 92 height 37
type input "*****"
click at [823, 557] on span "Add to invoice" at bounding box center [832, 559] width 82 height 14
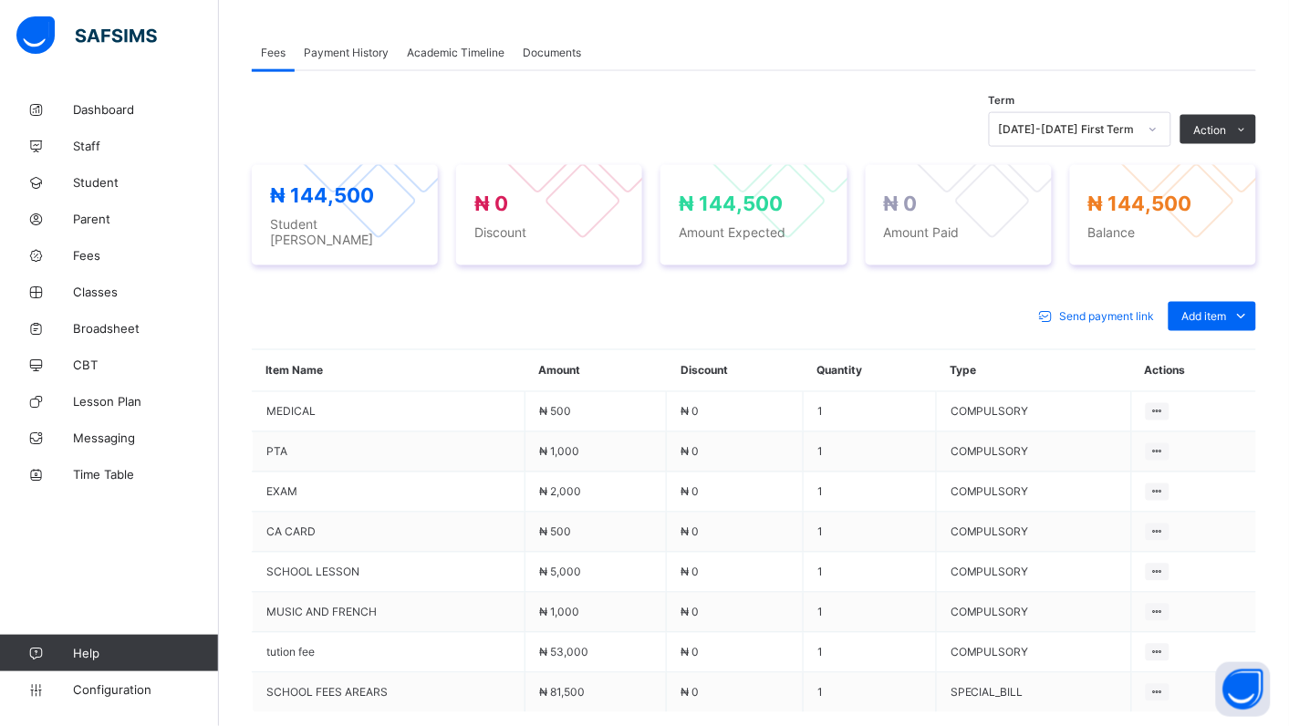
drag, startPoint x: 1175, startPoint y: 171, endPoint x: 1120, endPoint y: 151, distance: 58.3
click at [0, 0] on li "Receive Payment" at bounding box center [0, 0] width 0 height 0
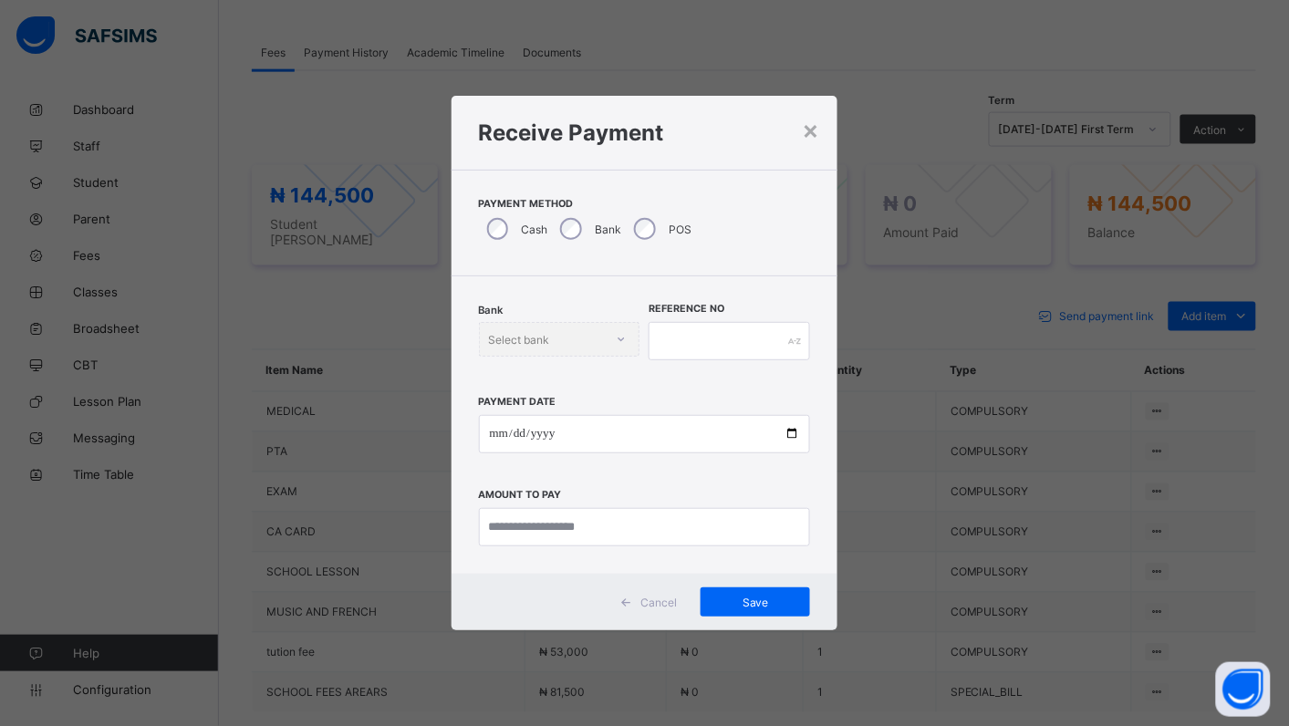
click at [557, 255] on div "Payment Method Cash Bank POS" at bounding box center [645, 223] width 387 height 107
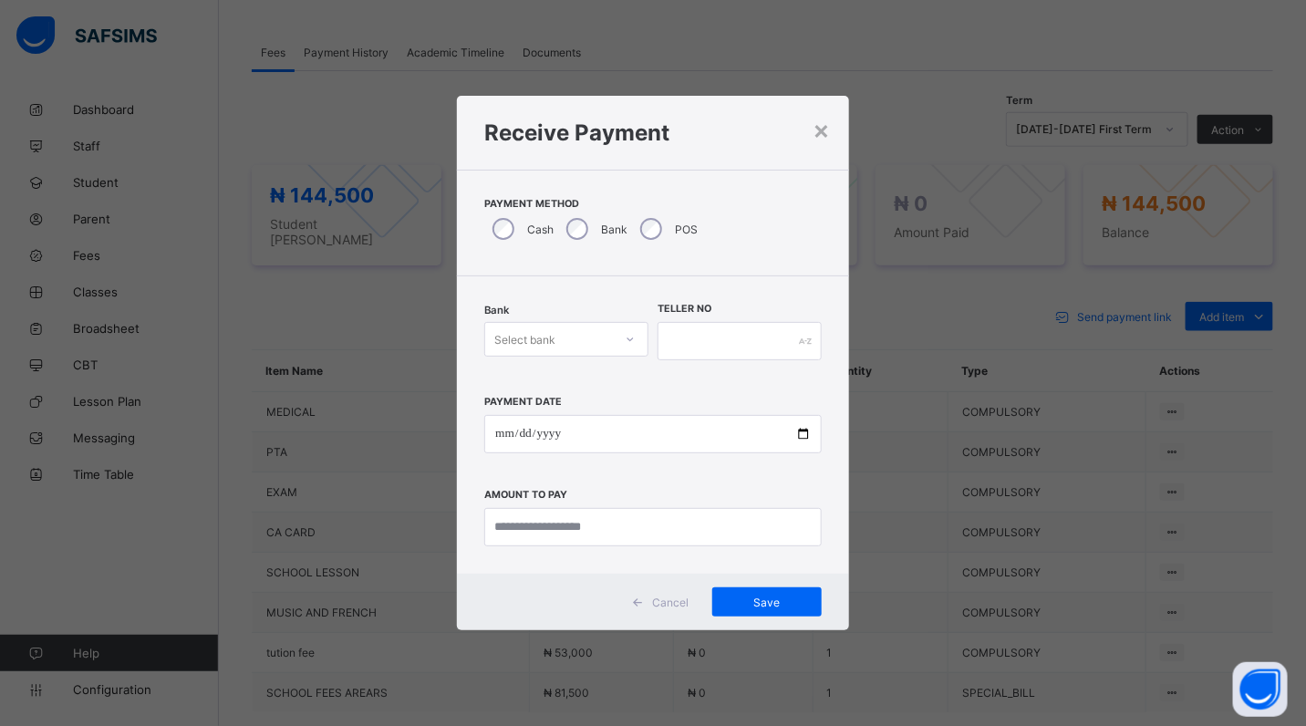
click at [630, 343] on icon at bounding box center [630, 339] width 11 height 18
click at [630, 395] on div "Polaris Bank - goodshepherd schools" at bounding box center [566, 386] width 162 height 42
click at [810, 432] on input "date" at bounding box center [653, 434] width 338 height 38
type input "**********"
click at [632, 527] on input "currency" at bounding box center [653, 527] width 338 height 38
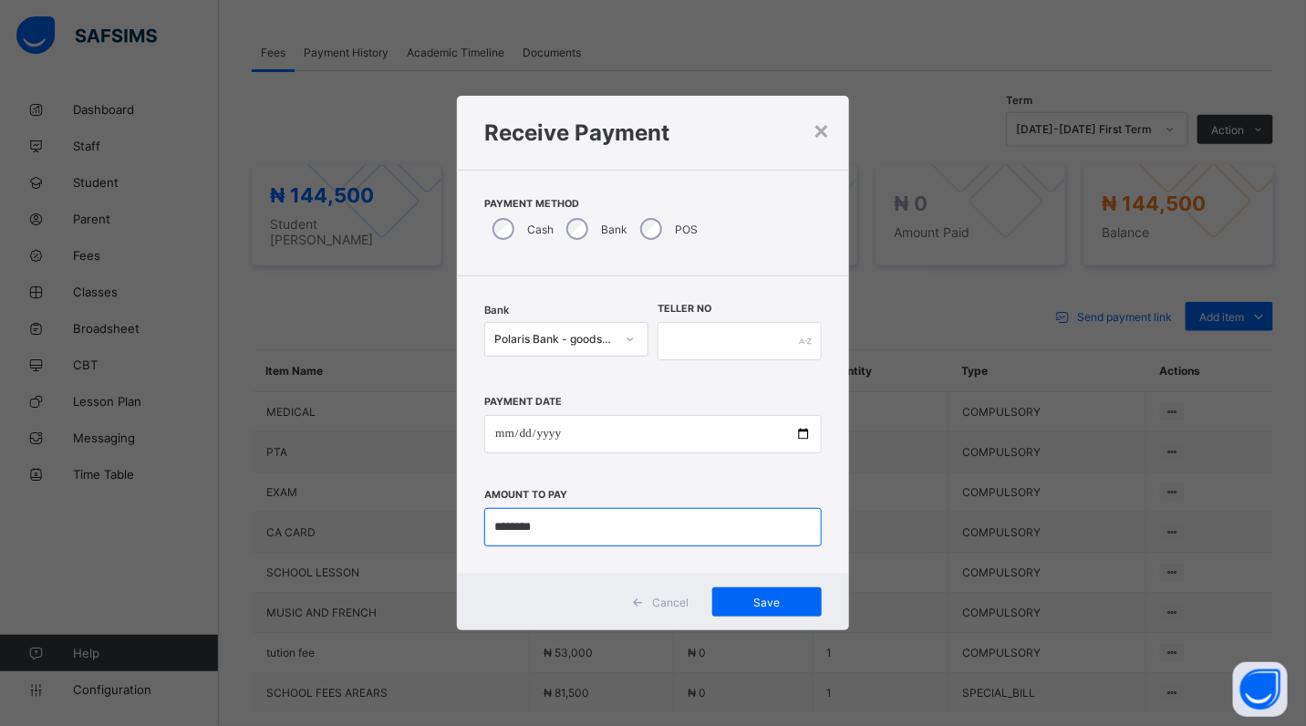
type input "********"
click at [701, 336] on input "text" at bounding box center [740, 341] width 164 height 38
drag, startPoint x: 786, startPoint y: 598, endPoint x: 781, endPoint y: 588, distance: 10.2
click at [786, 595] on div "Save" at bounding box center [767, 602] width 109 height 29
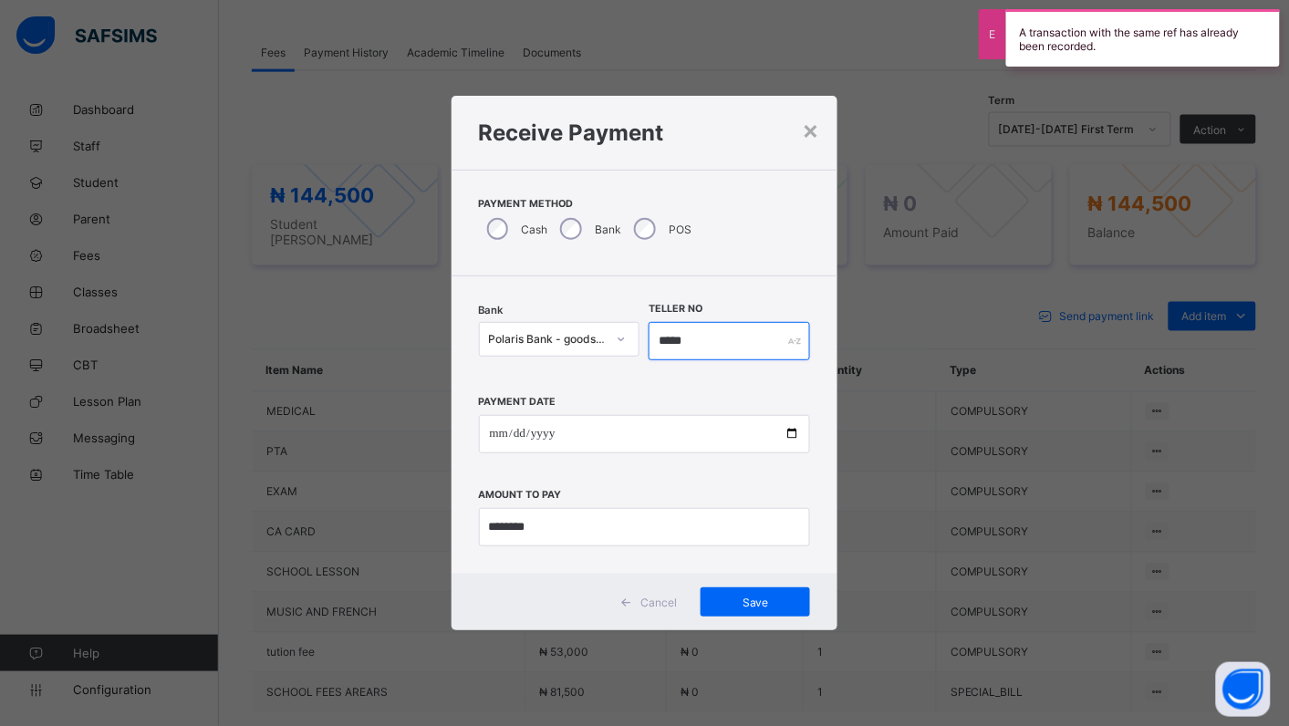
click at [695, 342] on input "*****" at bounding box center [729, 341] width 161 height 38
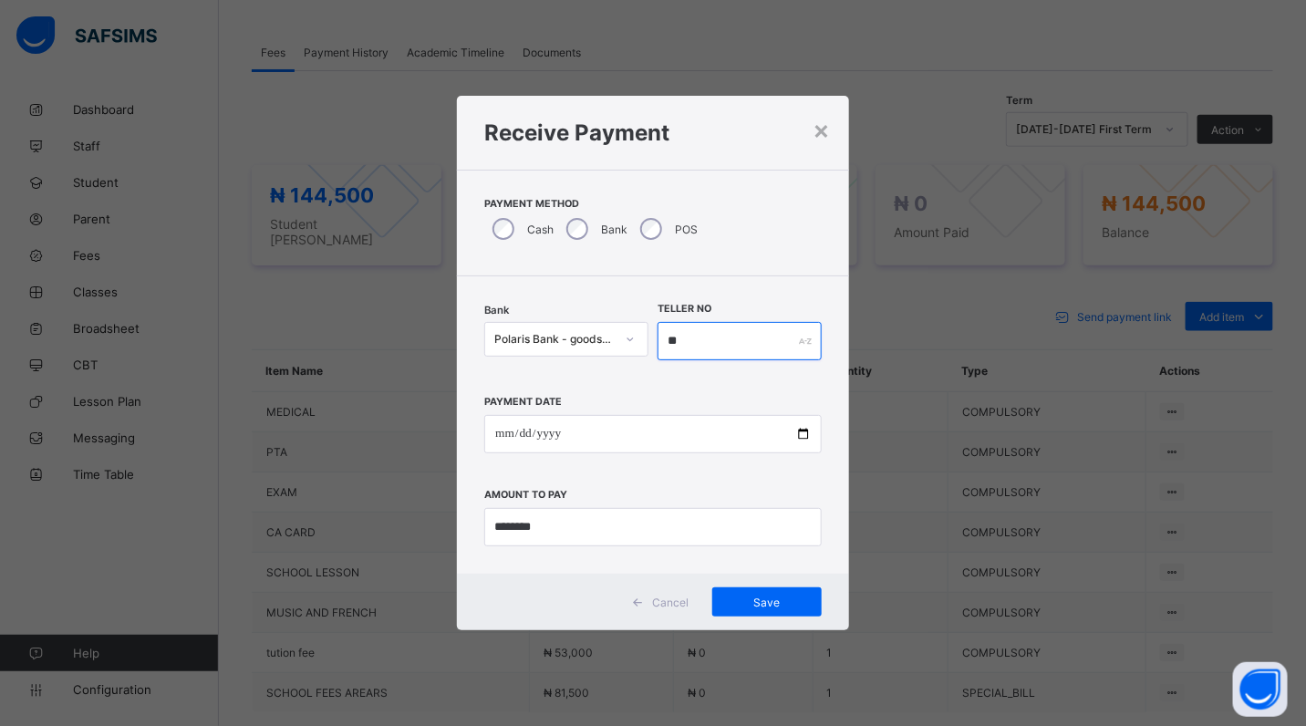
type input "*"
type input "******"
click at [745, 605] on span "Save" at bounding box center [767, 603] width 82 height 14
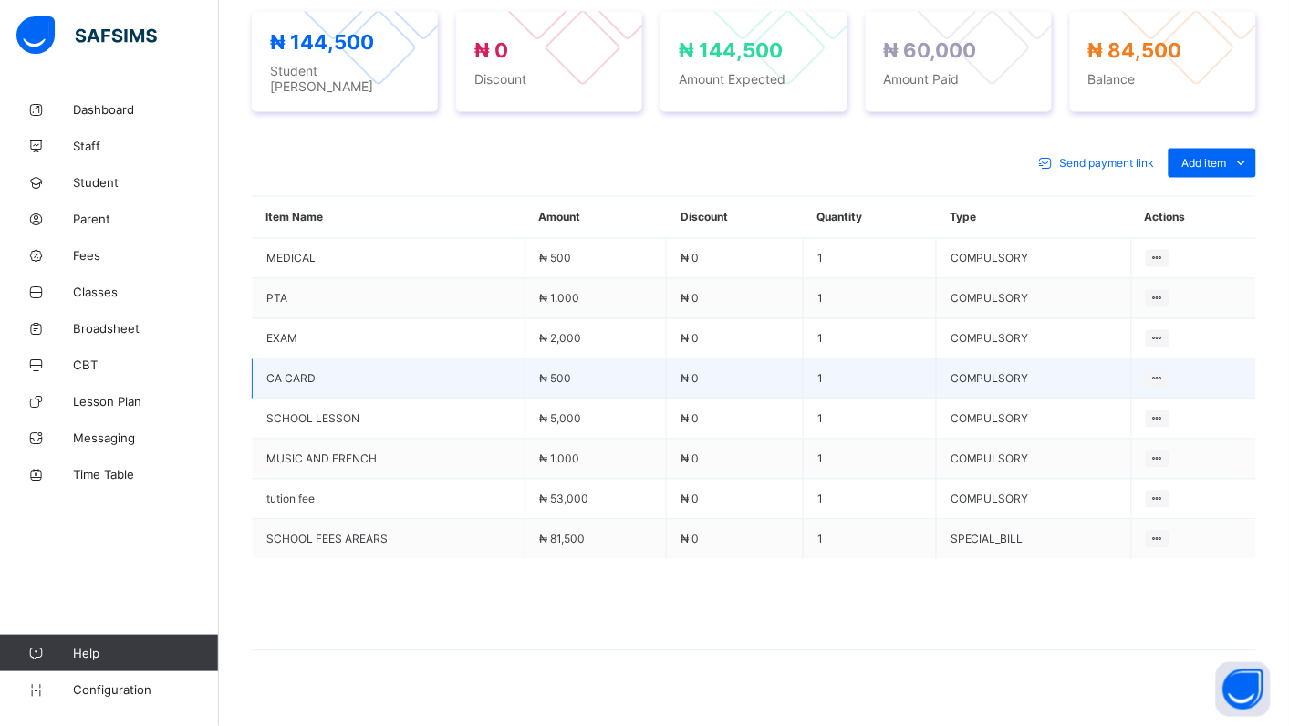
scroll to position [703, 0]
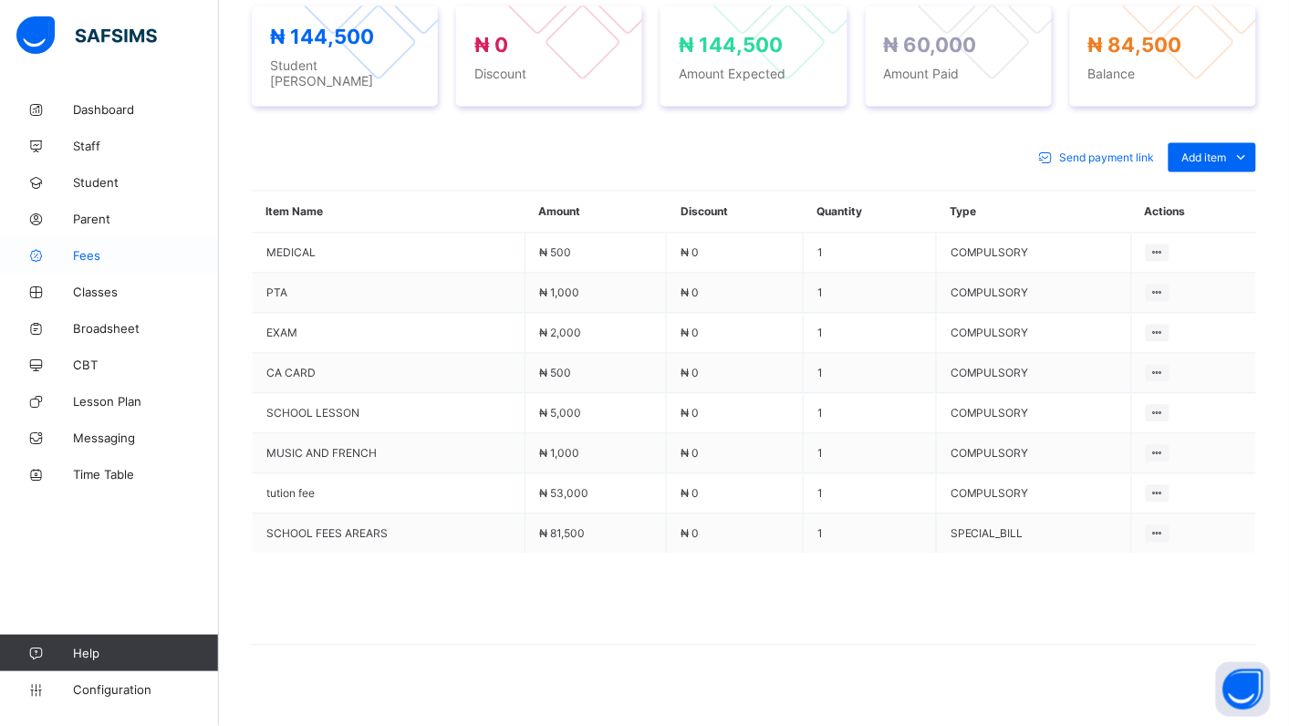
click at [85, 253] on span "Fees" at bounding box center [146, 255] width 146 height 15
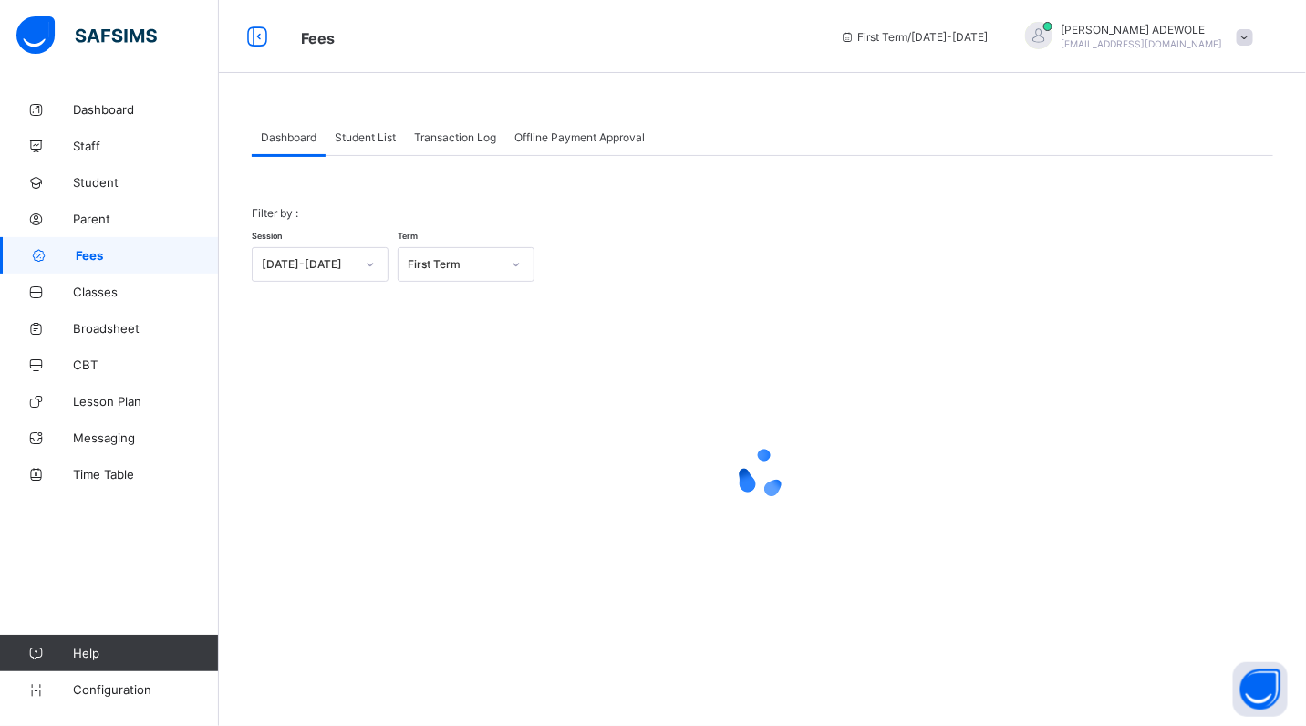
click at [379, 148] on div "Student List" at bounding box center [365, 137] width 79 height 36
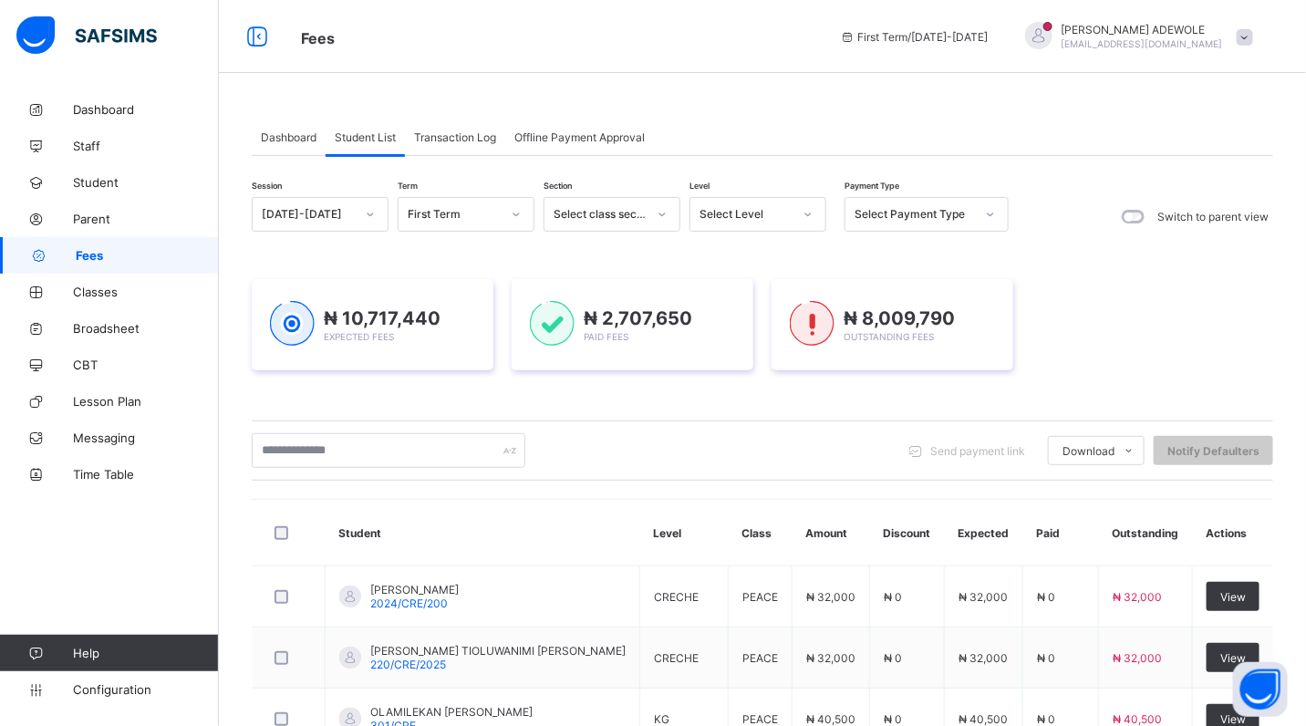
click at [361, 98] on div "Dashboard Student List Transaction Log Offline Payment Approval Student List Mo…" at bounding box center [763, 689] width 1088 height 1196
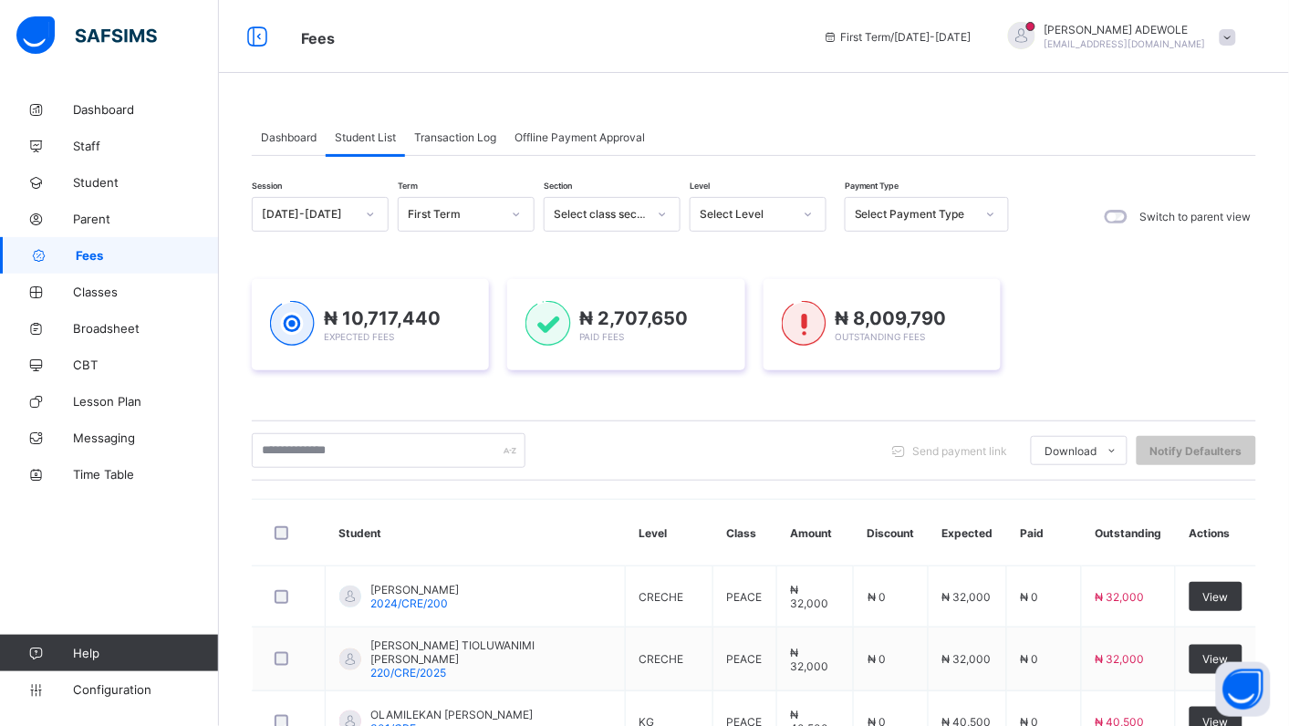
click at [826, 211] on div "Select Level" at bounding box center [758, 214] width 137 height 35
click at [717, 502] on div "SS2" at bounding box center [758, 513] width 135 height 28
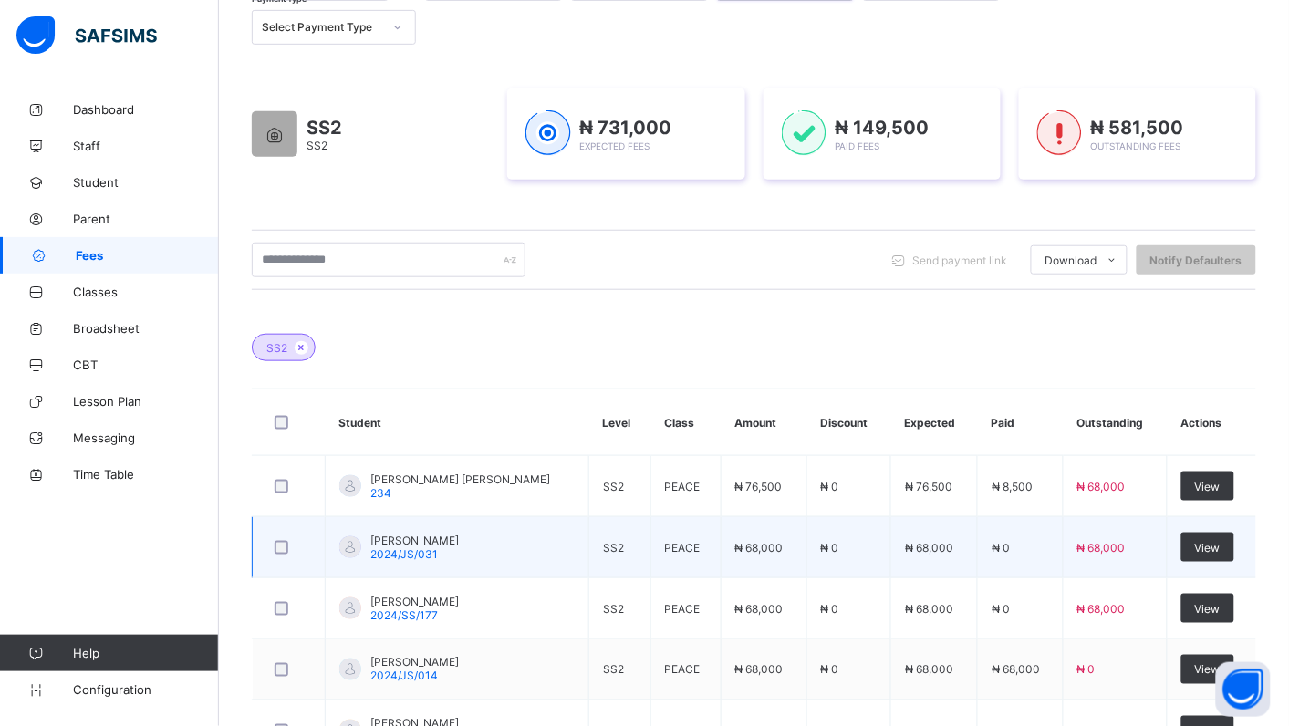
scroll to position [217, 0]
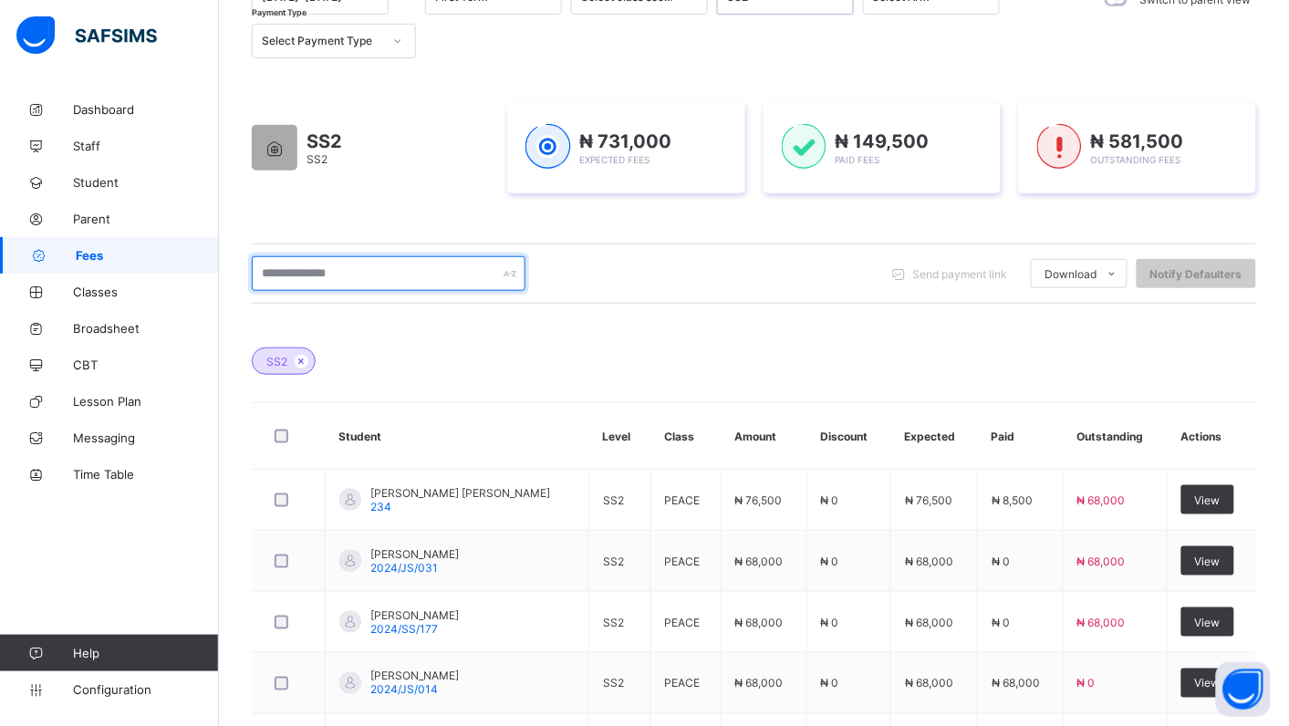
drag, startPoint x: 390, startPoint y: 272, endPoint x: 370, endPoint y: 275, distance: 21.2
click at [390, 272] on input "text" at bounding box center [389, 273] width 274 height 35
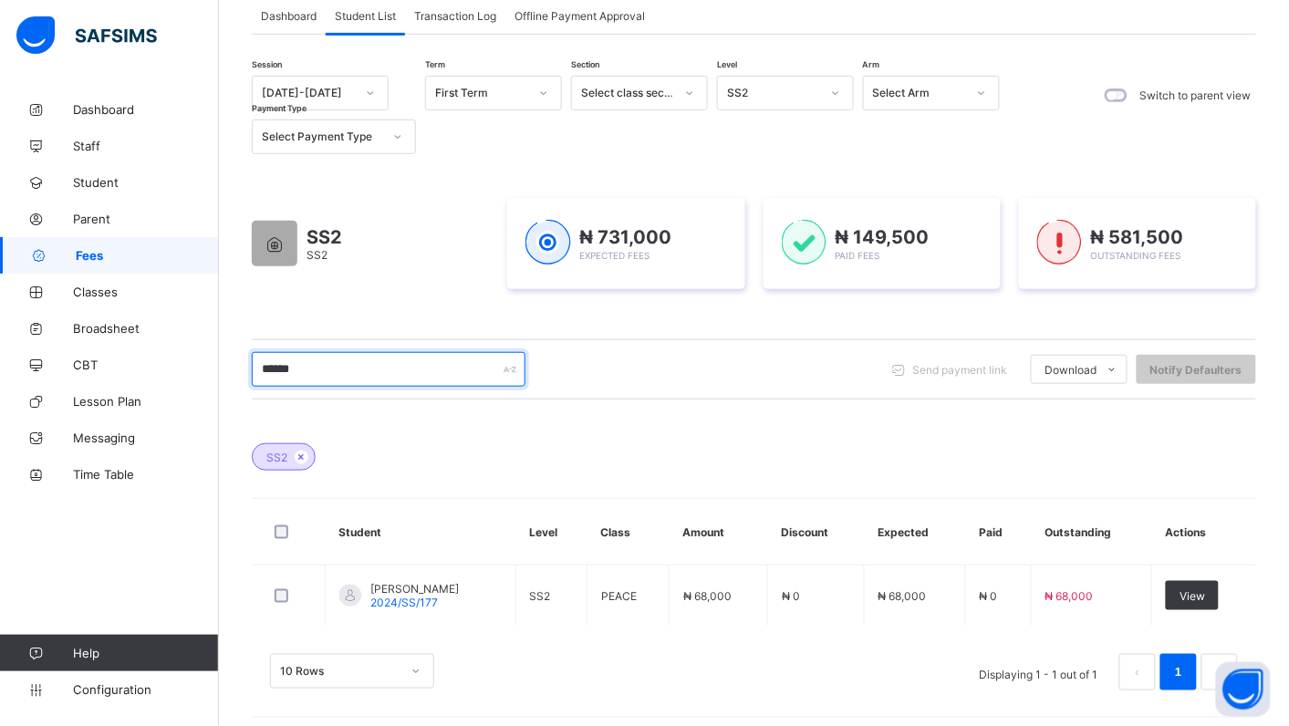
scroll to position [132, 0]
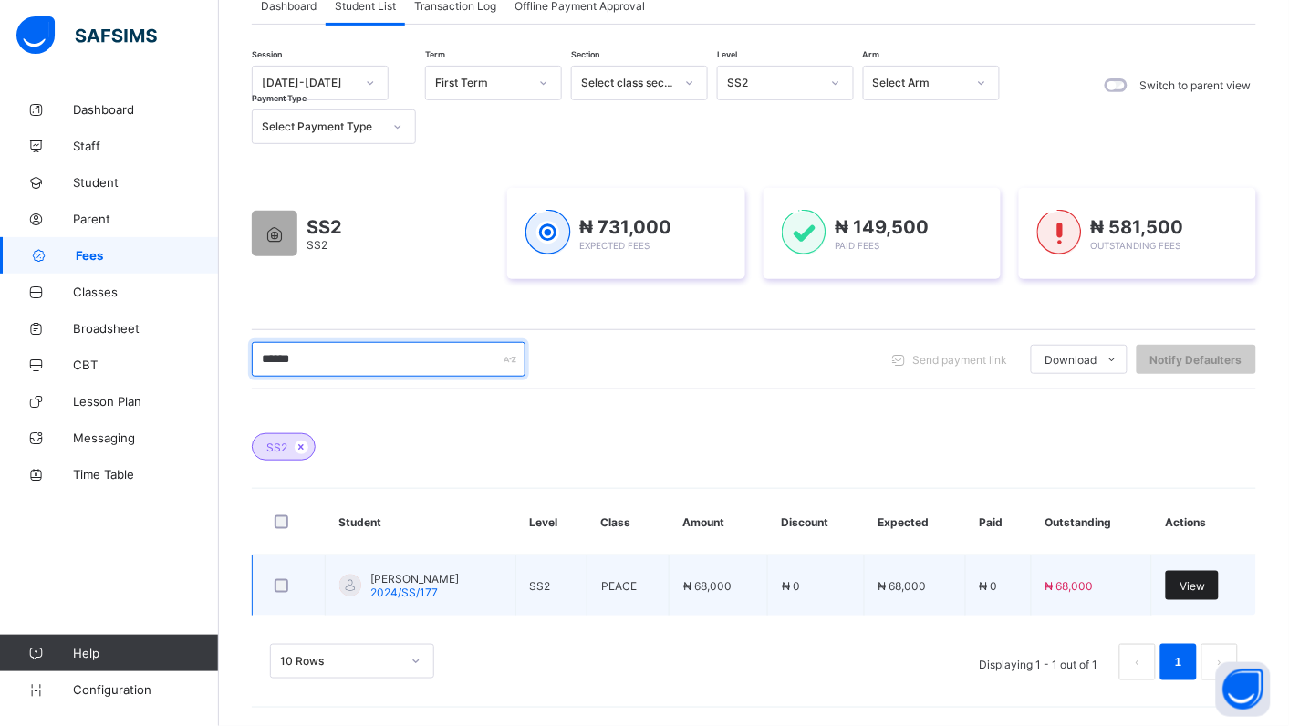
type input "******"
click at [1205, 586] on span "View" at bounding box center [1193, 586] width 26 height 14
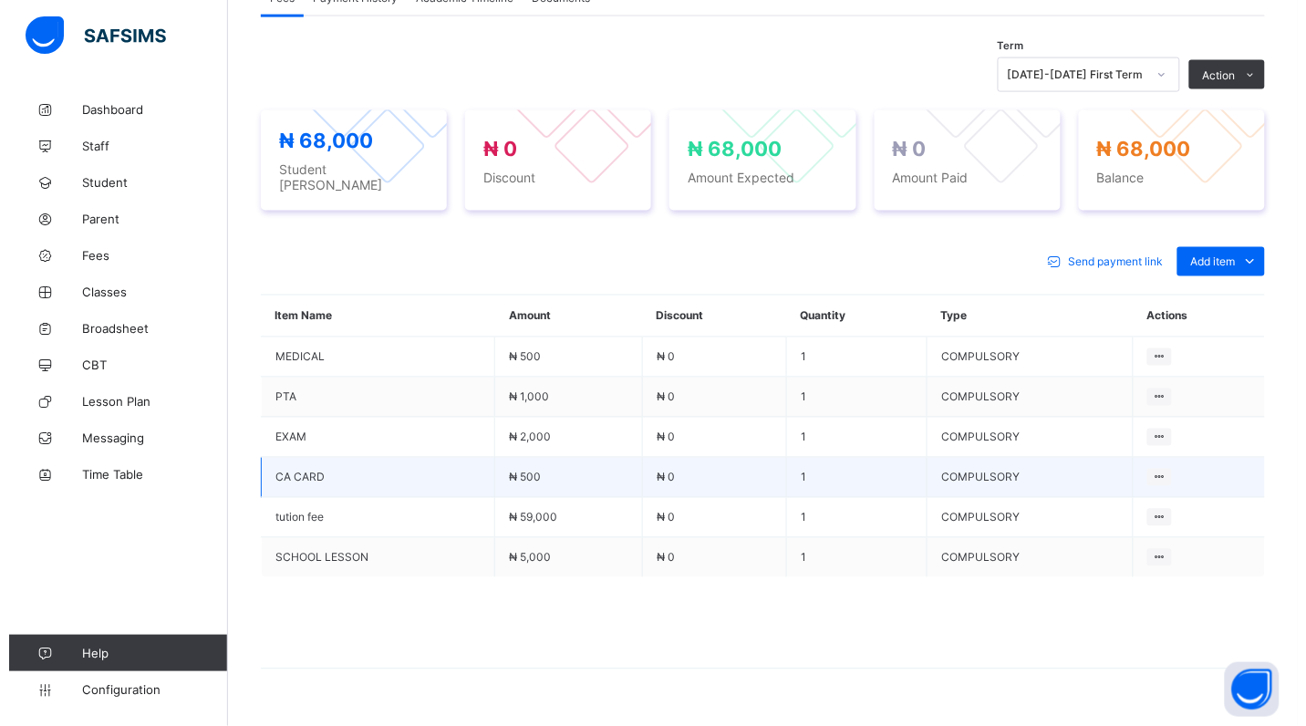
scroll to position [626, 0]
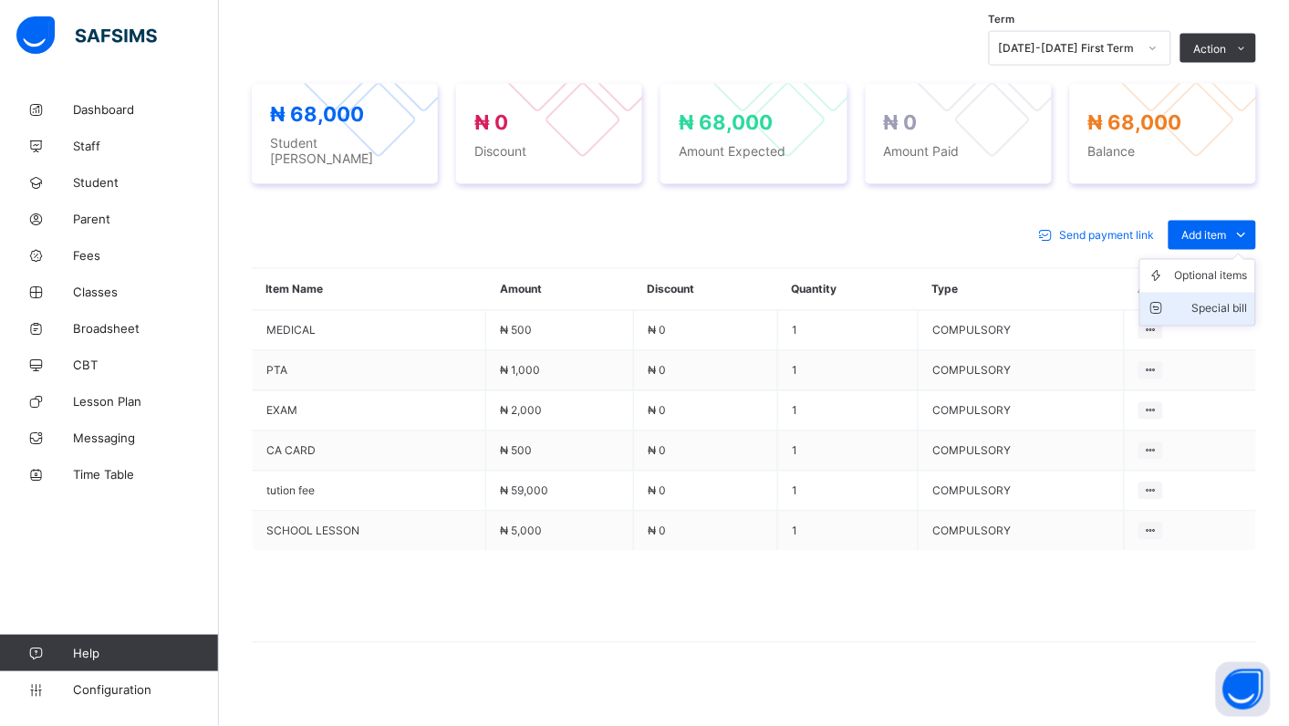
click at [1248, 300] on div "Special bill" at bounding box center [1211, 309] width 73 height 18
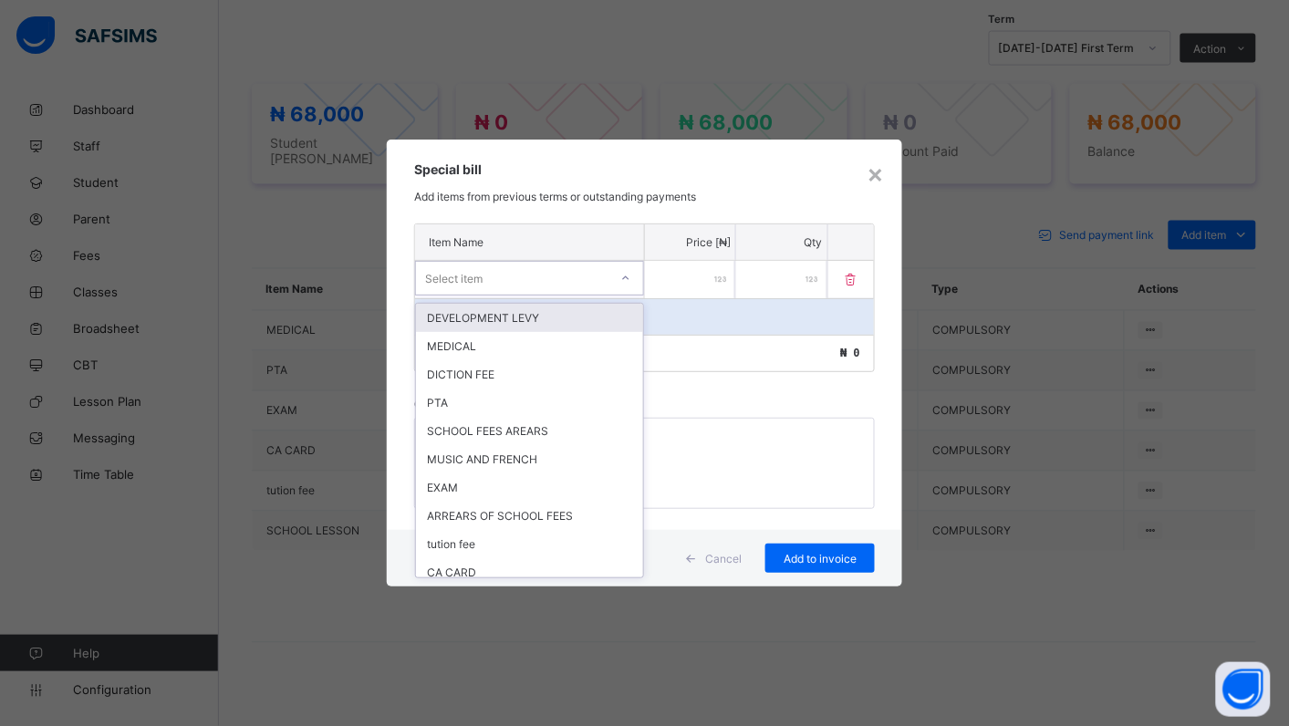
click at [623, 278] on icon at bounding box center [625, 278] width 11 height 18
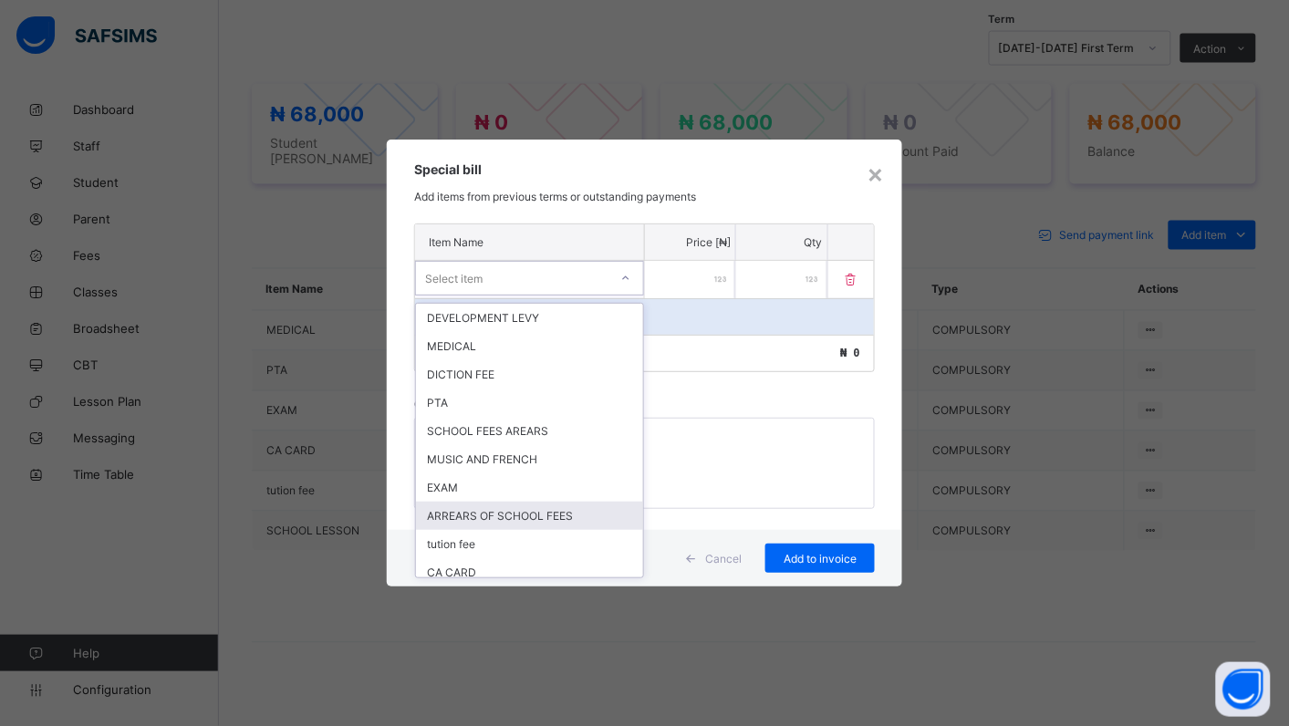
click at [589, 502] on div "ARREARS OF SCHOOL FEES" at bounding box center [529, 516] width 227 height 28
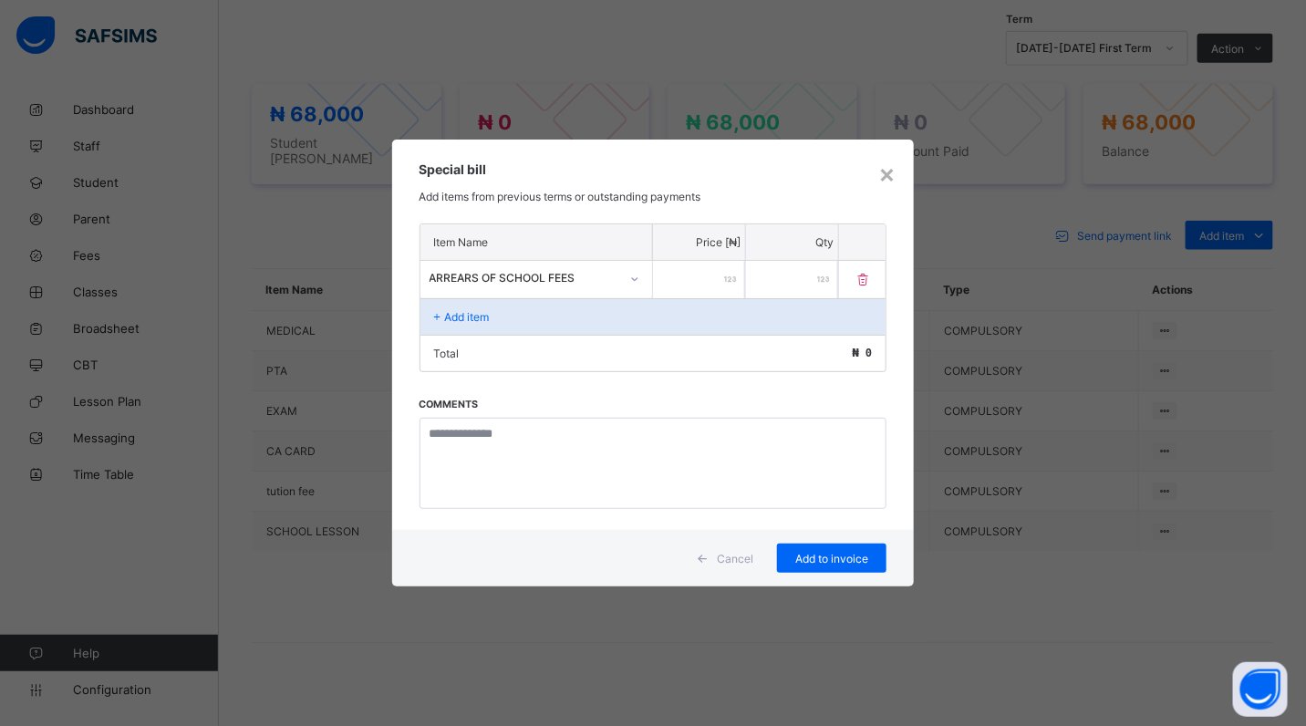
click at [658, 276] on input "number" at bounding box center [699, 279] width 92 height 37
type input "*****"
click at [798, 553] on span "Add to invoice" at bounding box center [832, 559] width 82 height 14
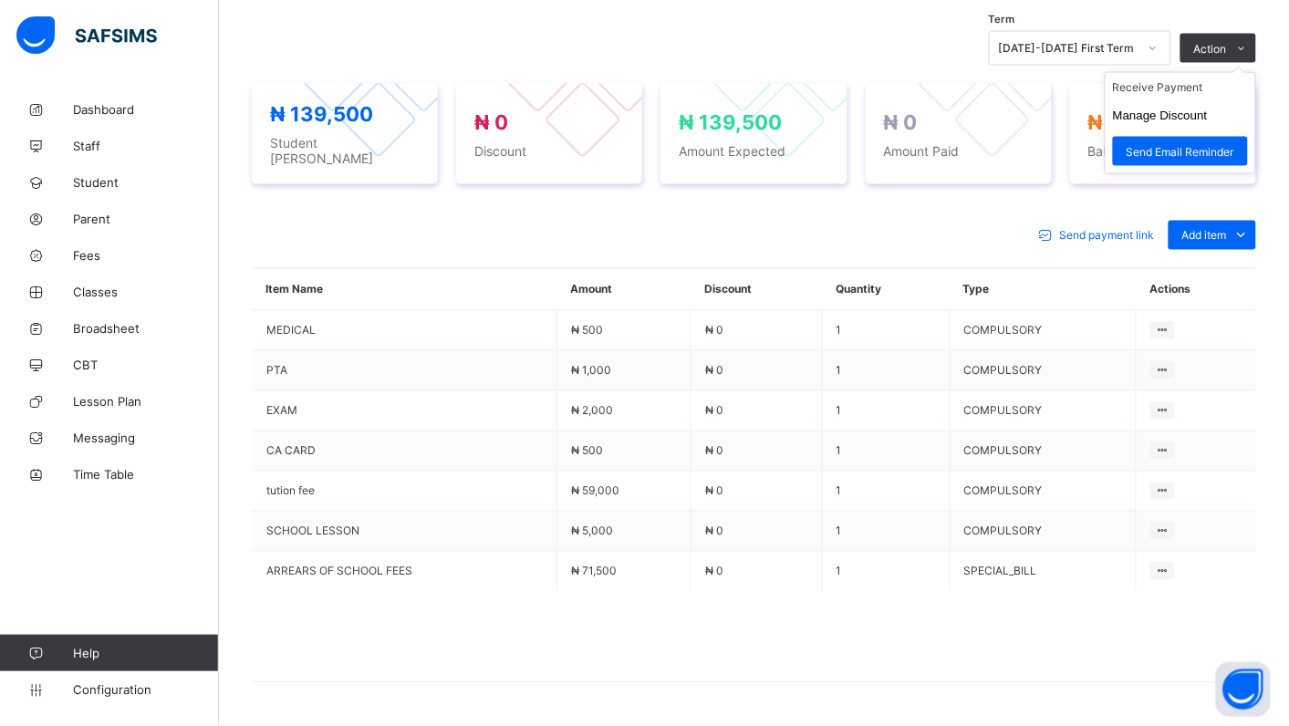
click at [1197, 78] on ul "Receive Payment Manage Discount Send Email Reminder" at bounding box center [1180, 123] width 151 height 102
click at [1211, 89] on li "Receive Payment" at bounding box center [1181, 87] width 150 height 28
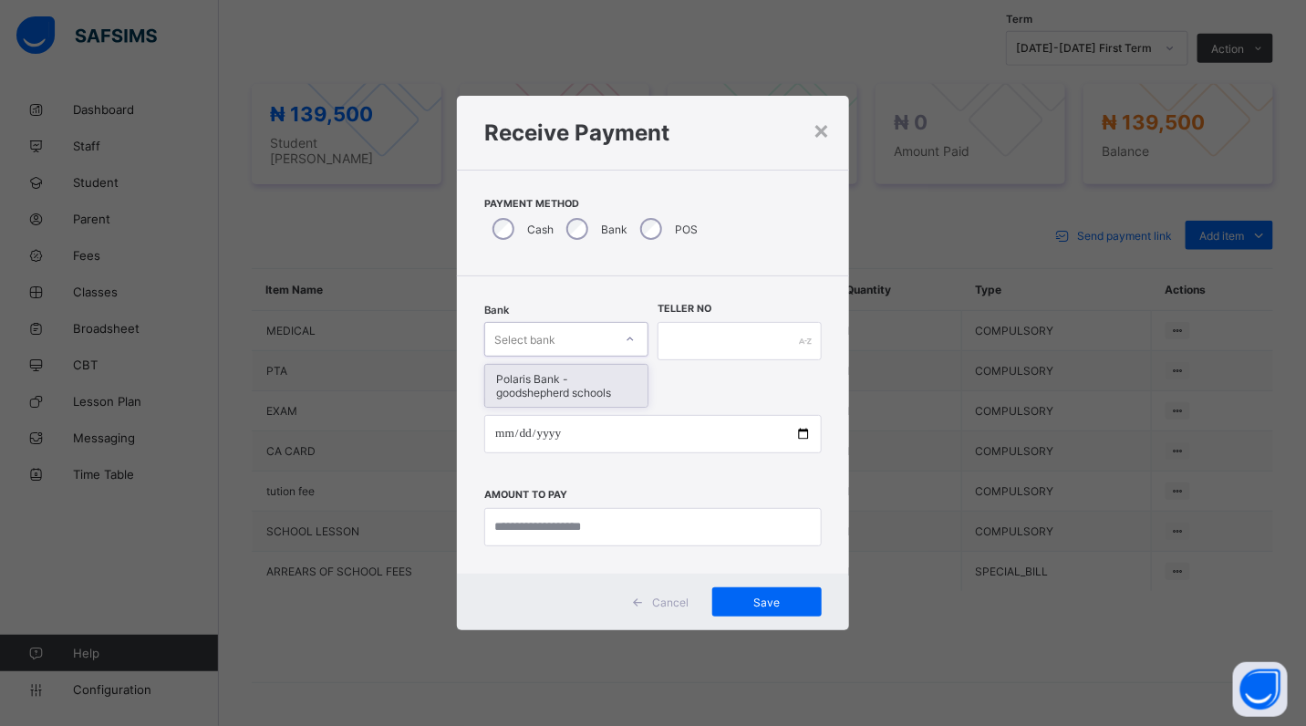
click at [639, 339] on div at bounding box center [630, 339] width 31 height 29
click at [628, 334] on icon at bounding box center [630, 339] width 11 height 18
click at [635, 334] on div at bounding box center [630, 339] width 31 height 29
click at [622, 386] on div "Polaris Bank - goodshepherd schools" at bounding box center [566, 386] width 162 height 42
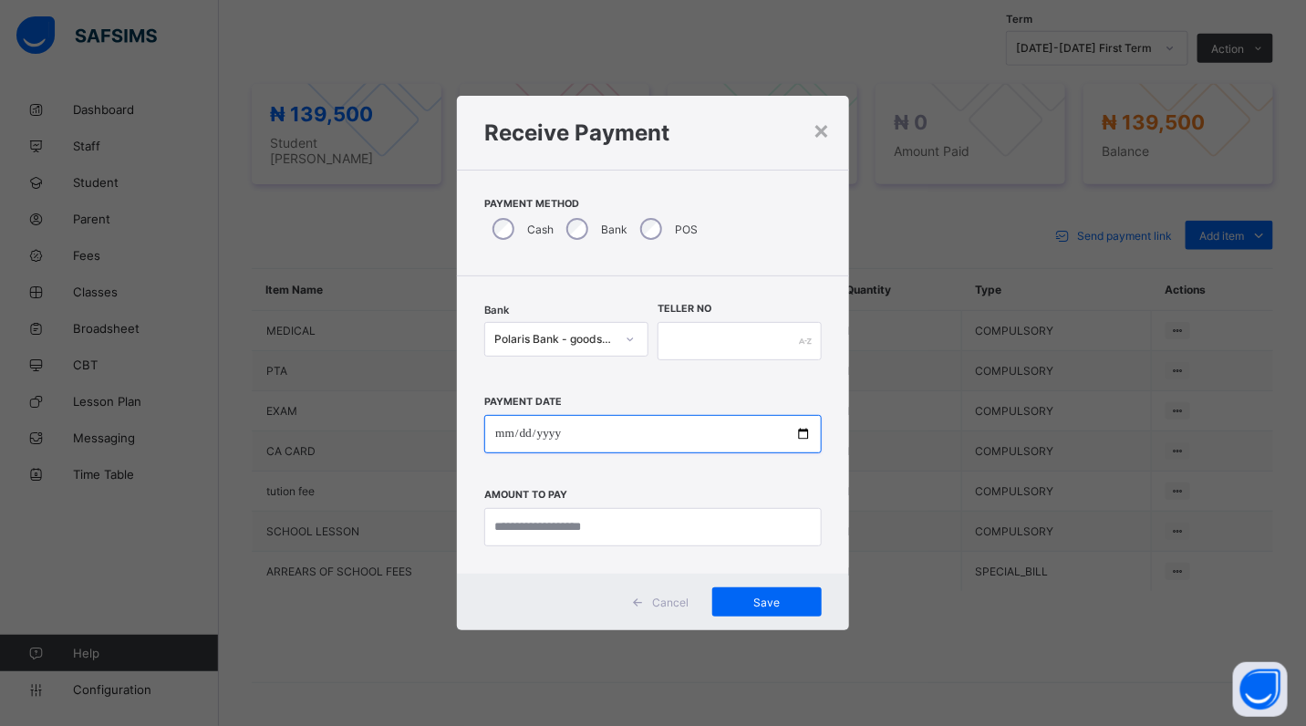
click at [803, 435] on input "date" at bounding box center [653, 434] width 338 height 38
type input "**********"
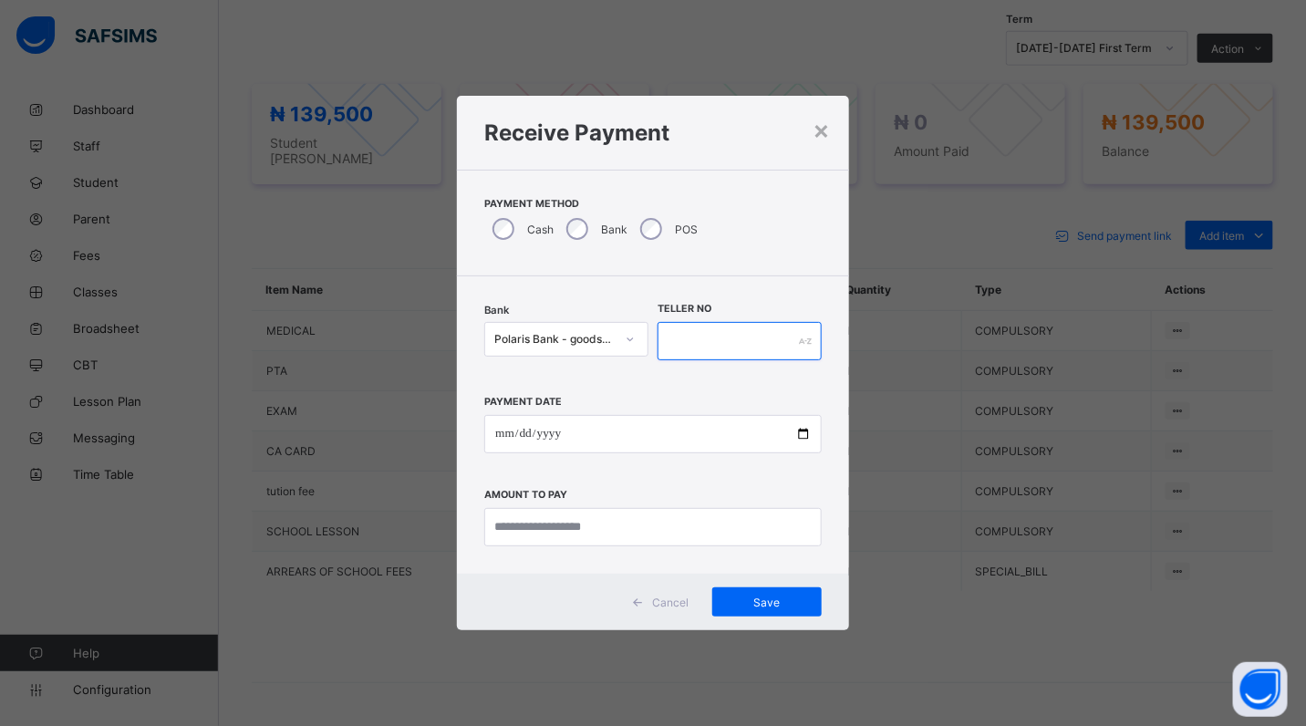
click at [689, 349] on input "text" at bounding box center [740, 341] width 164 height 38
click at [643, 535] on input "currency" at bounding box center [653, 527] width 338 height 38
type input "********"
drag, startPoint x: 685, startPoint y: 330, endPoint x: 721, endPoint y: 374, distance: 56.4
click at [691, 335] on input "text" at bounding box center [740, 341] width 164 height 38
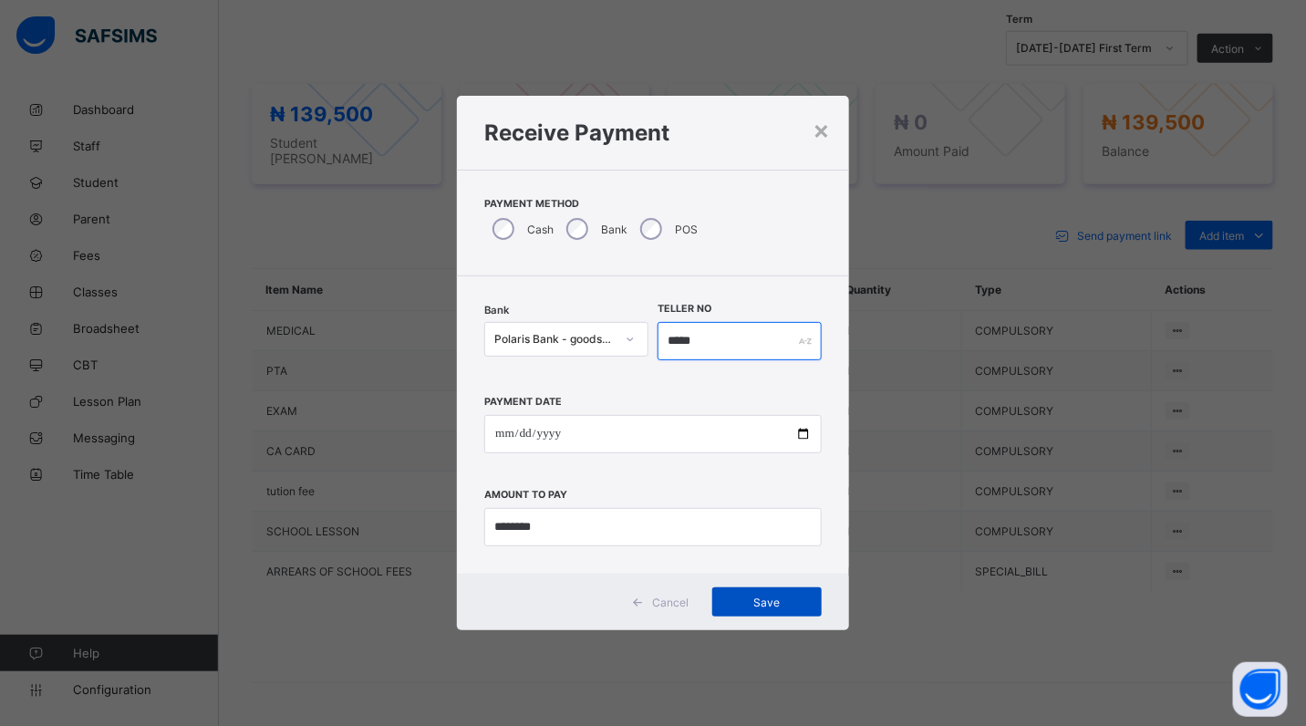
type input "*****"
click at [733, 591] on div "Save" at bounding box center [767, 602] width 109 height 29
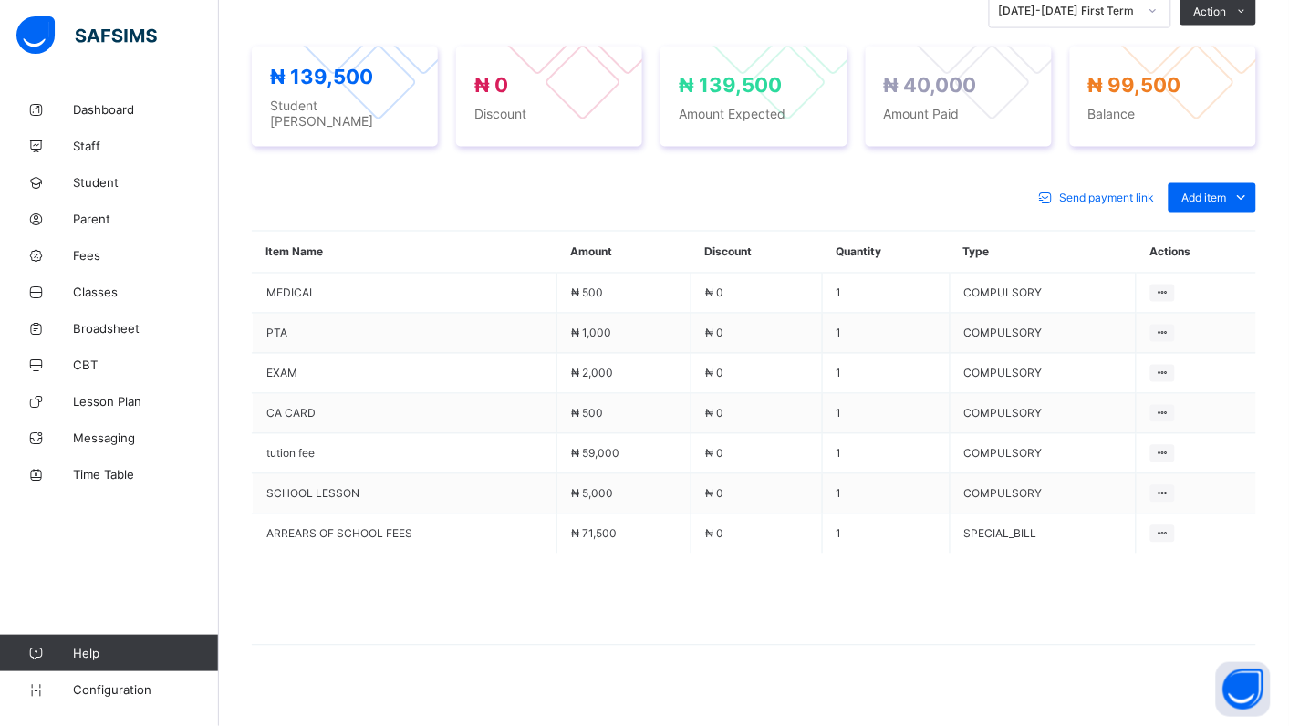
scroll to position [664, 0]
click at [88, 253] on span "Fees" at bounding box center [146, 255] width 146 height 15
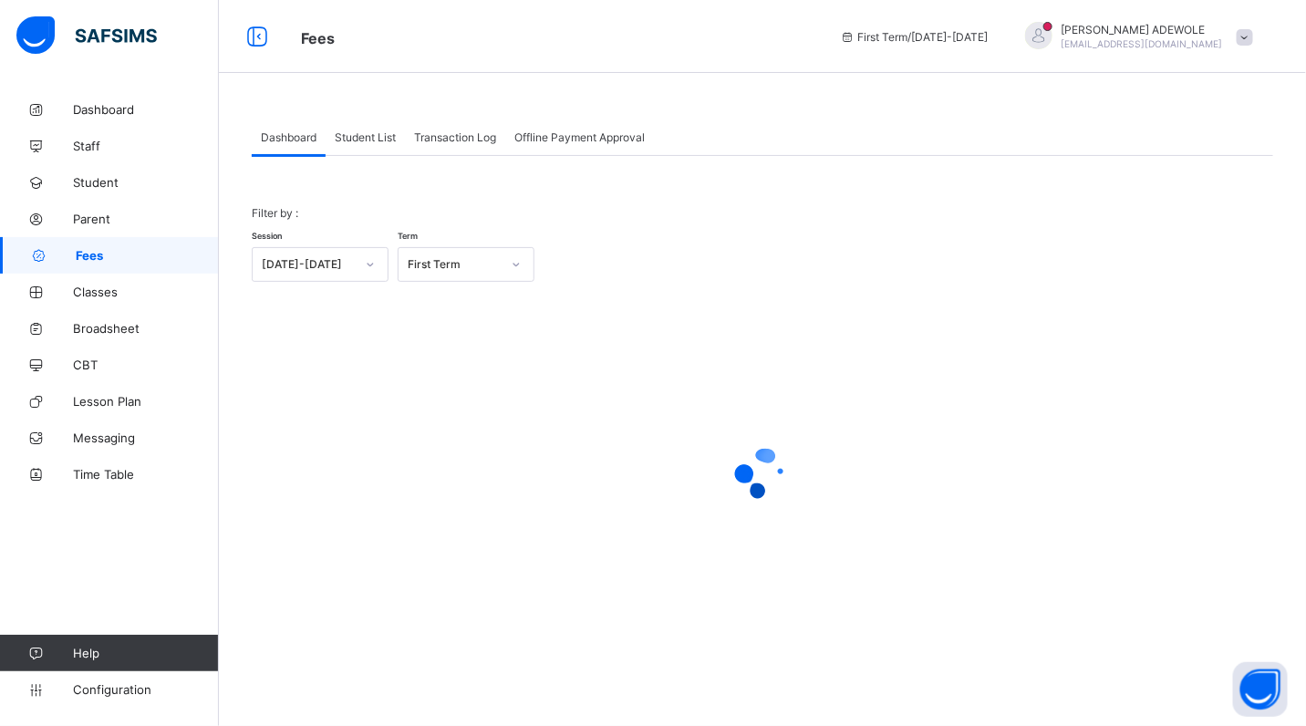
click at [362, 135] on span "Student List" at bounding box center [365, 137] width 61 height 14
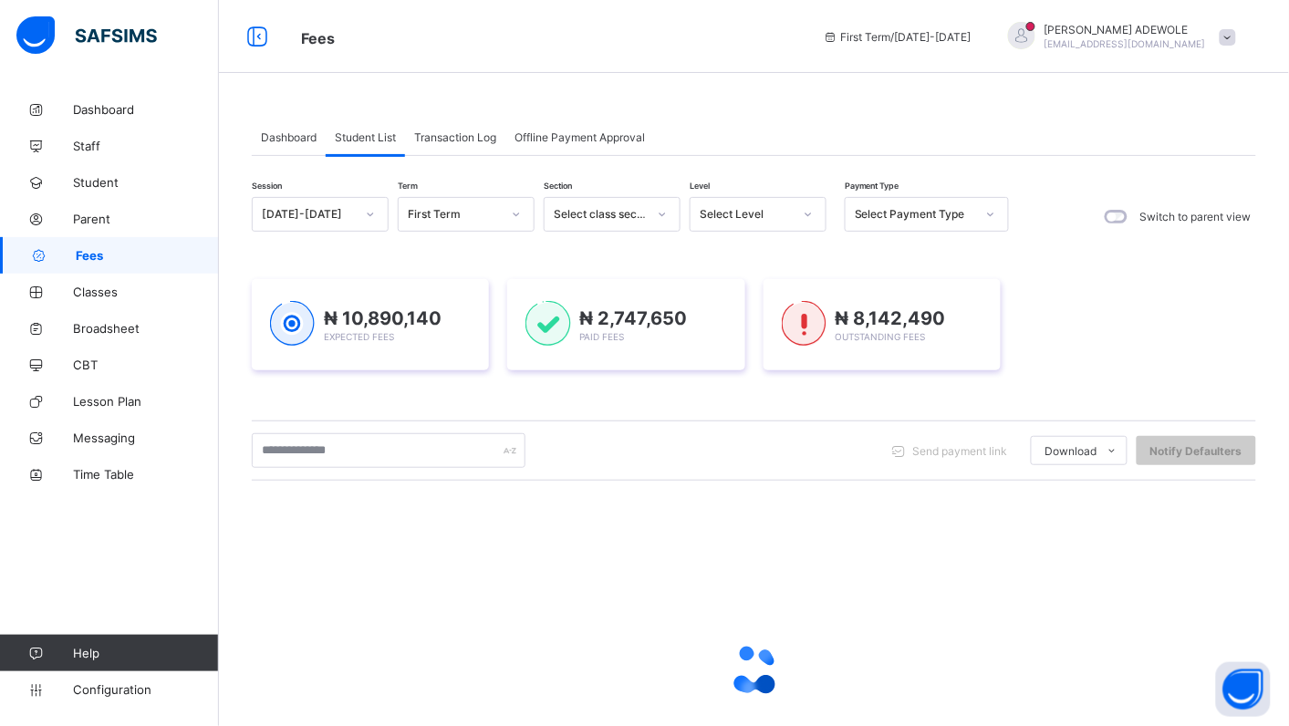
click at [809, 207] on icon at bounding box center [808, 214] width 11 height 18
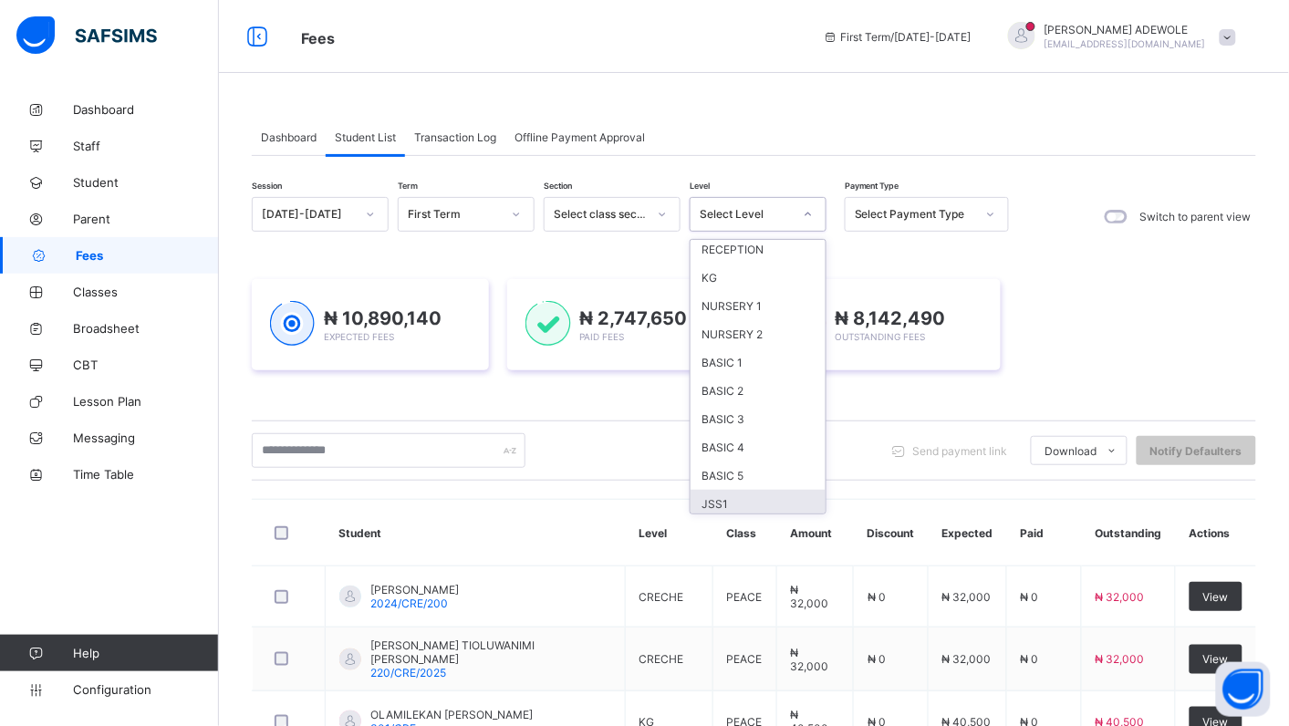
scroll to position [34, 0]
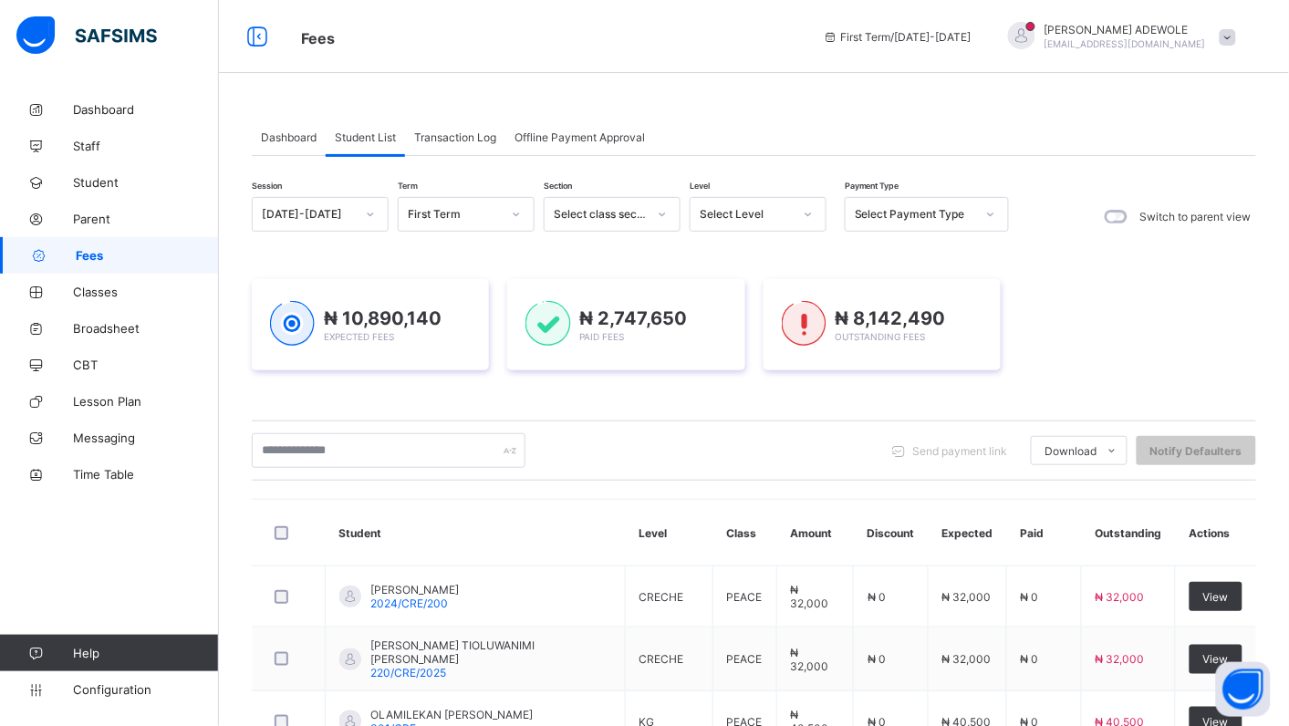
click at [815, 212] on div at bounding box center [808, 214] width 31 height 29
click at [703, 444] on div "SS1" at bounding box center [758, 457] width 135 height 28
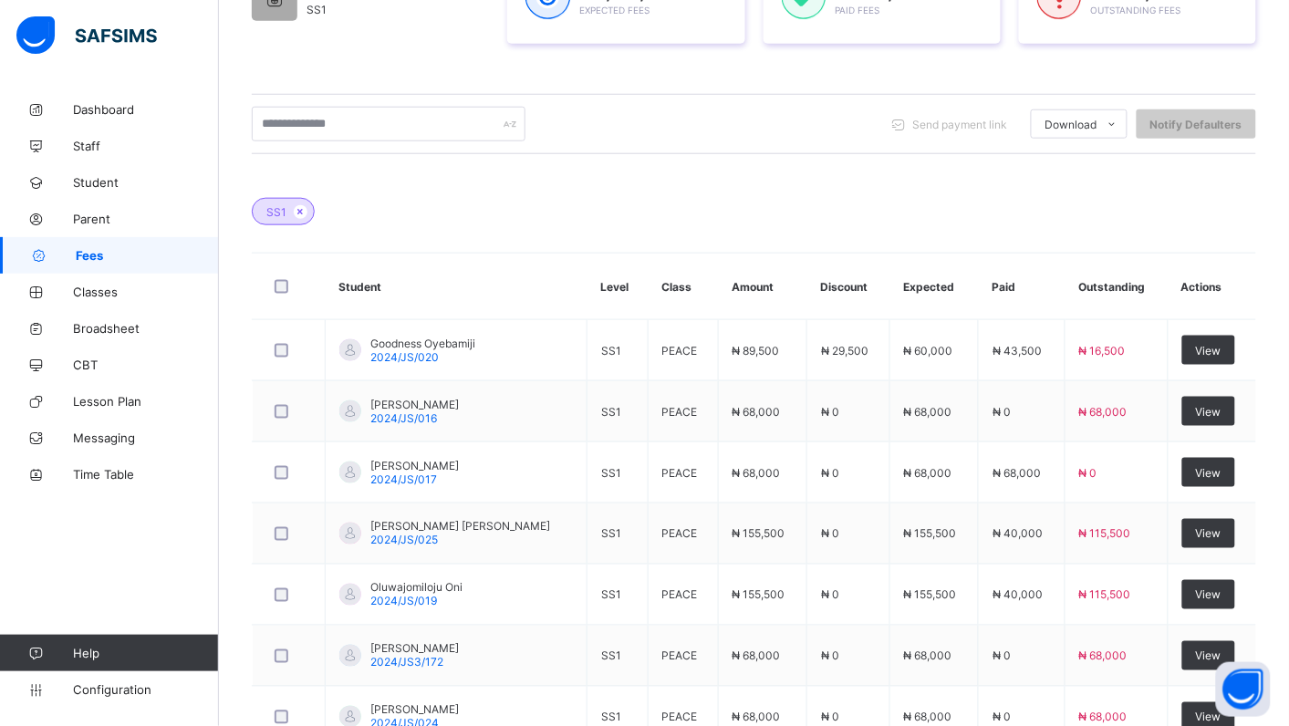
scroll to position [357, 0]
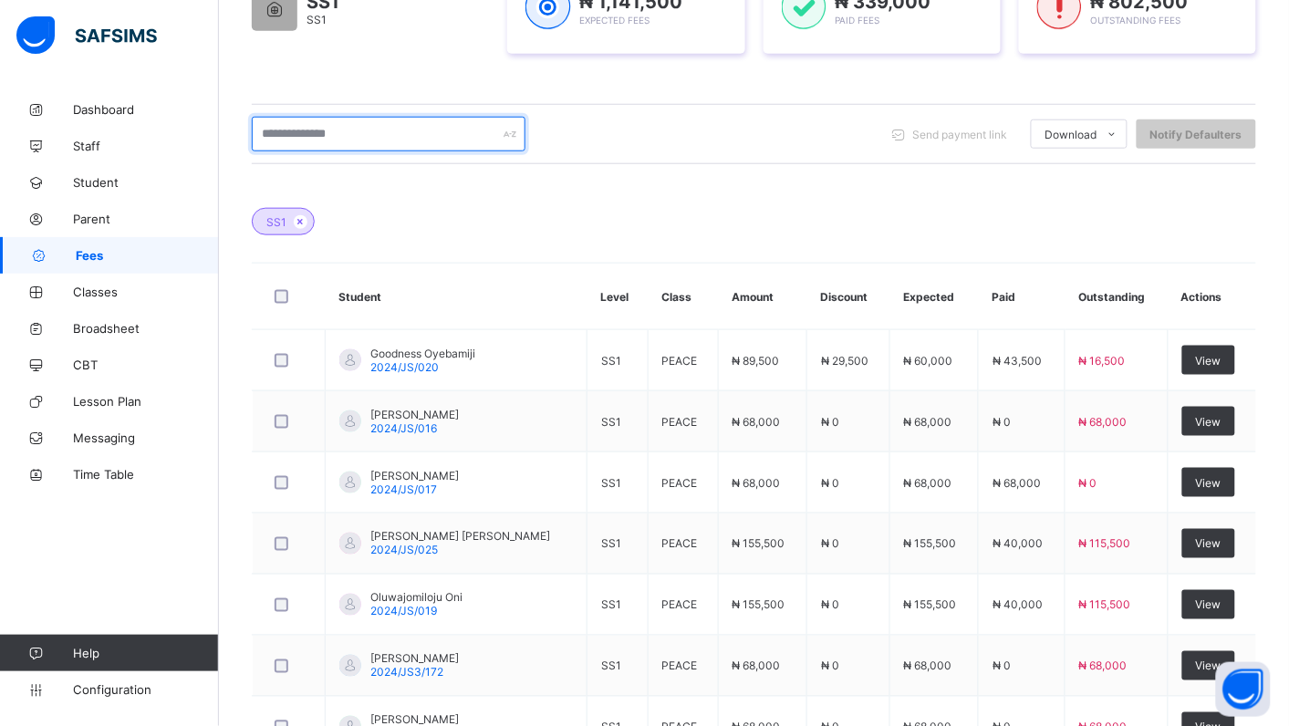
click at [379, 130] on input "text" at bounding box center [389, 134] width 274 height 35
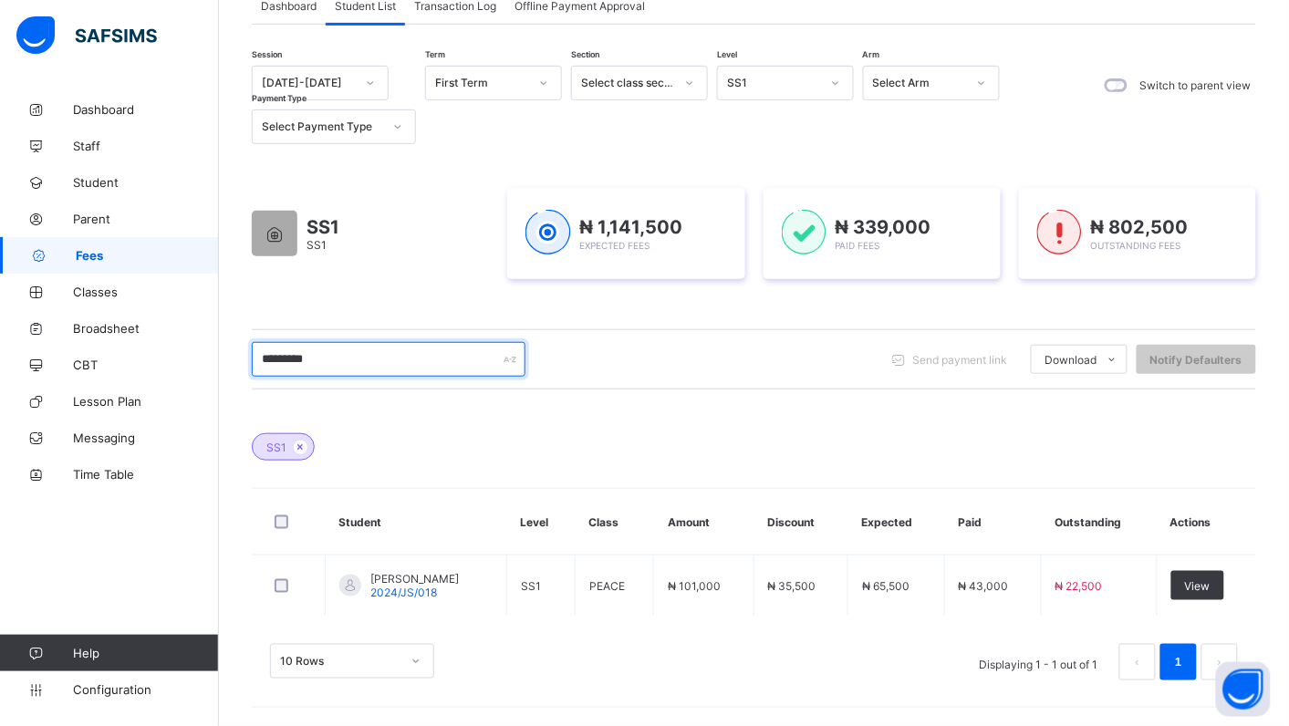
scroll to position [132, 0]
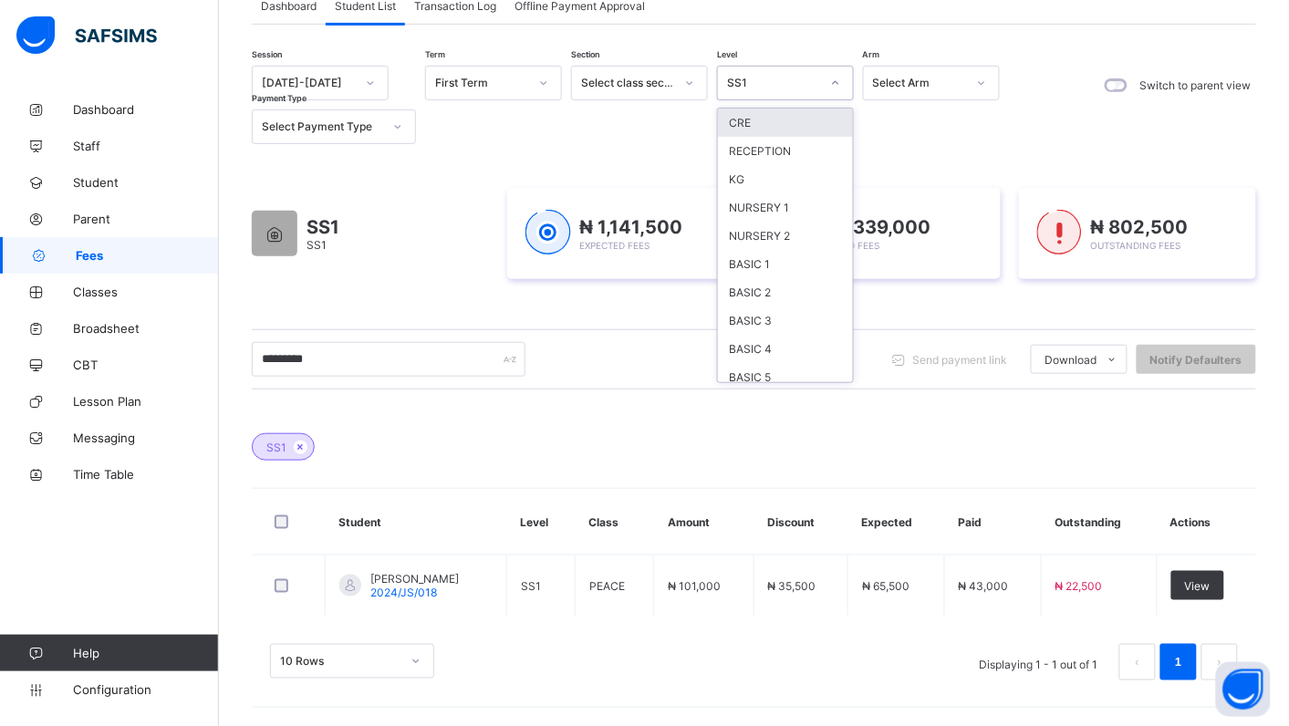
click at [838, 80] on icon at bounding box center [835, 83] width 11 height 18
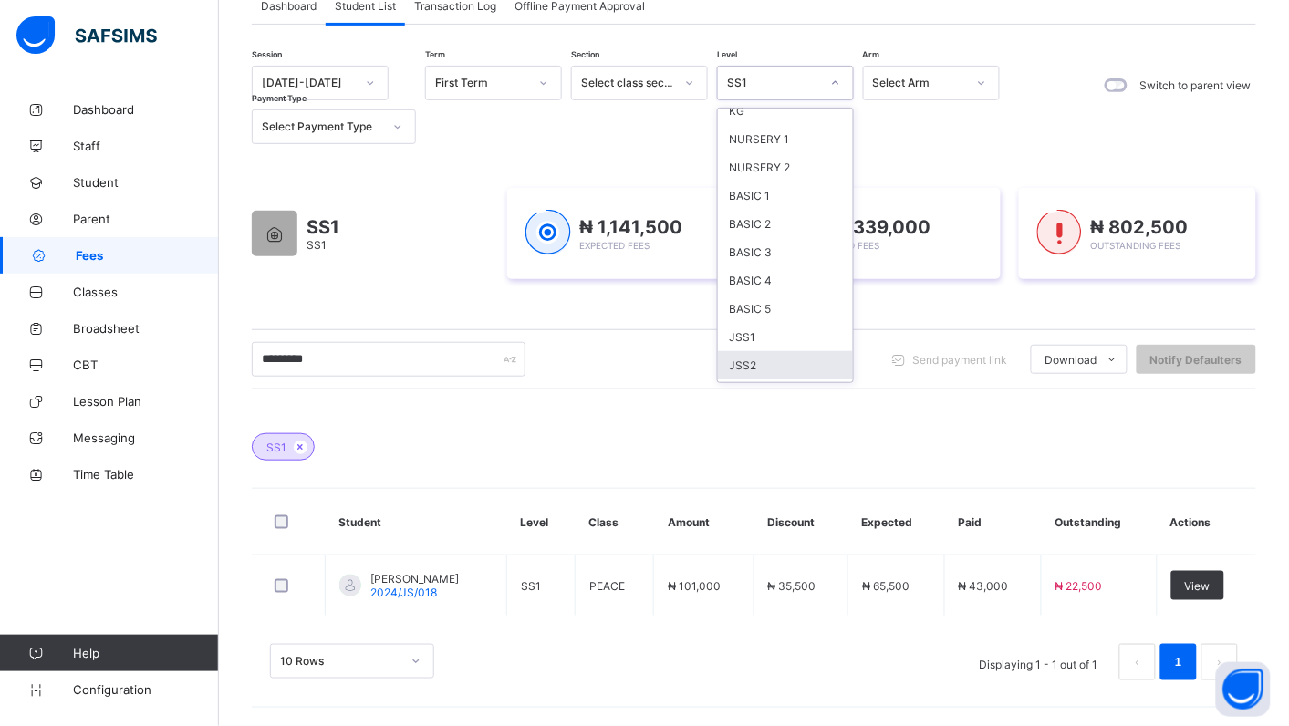
click at [781, 351] on div "JSS2" at bounding box center [785, 365] width 135 height 28
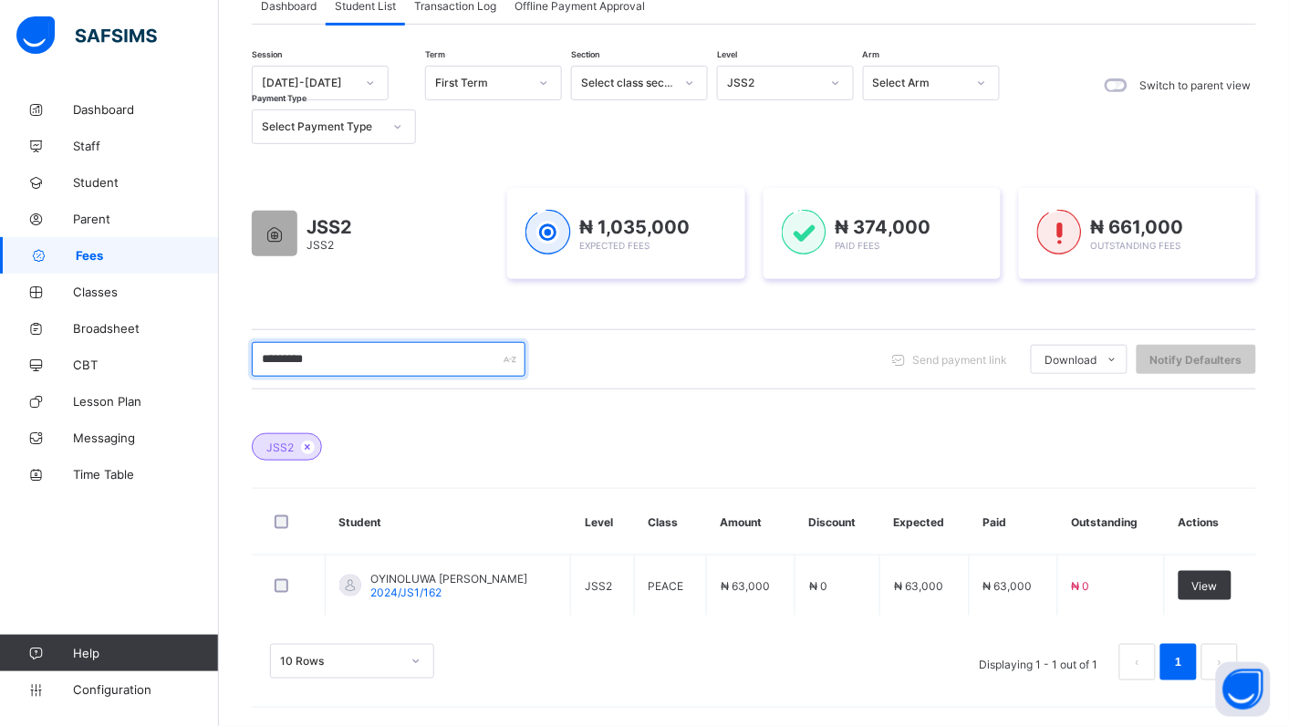
click at [335, 356] on input "*********" at bounding box center [389, 359] width 274 height 35
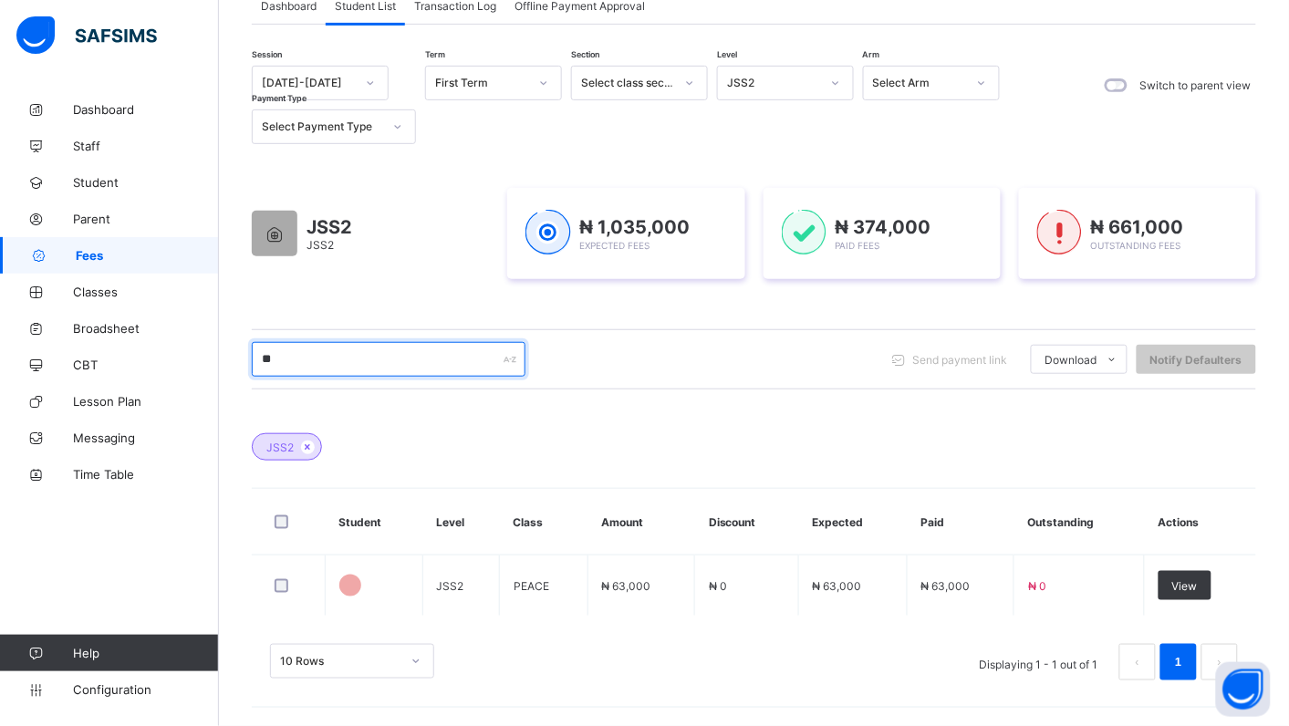
type input "*"
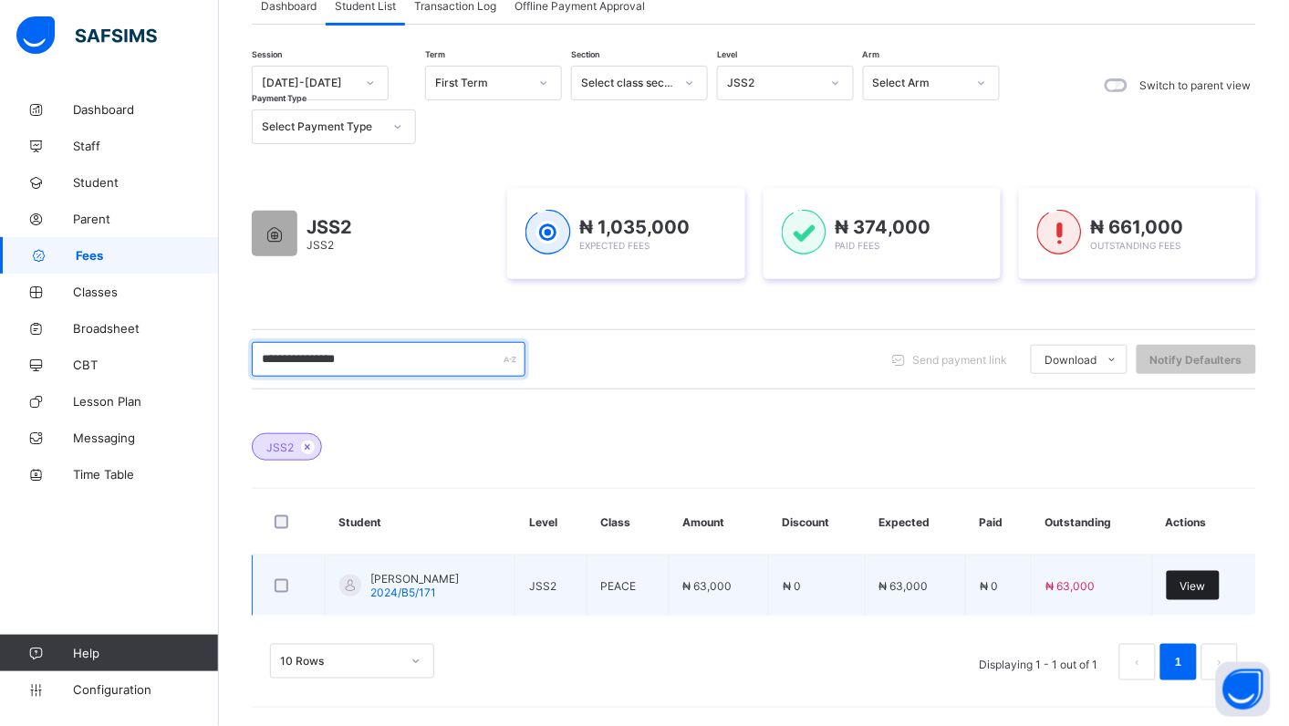
type input "**********"
click at [1206, 581] on span "View" at bounding box center [1194, 586] width 26 height 14
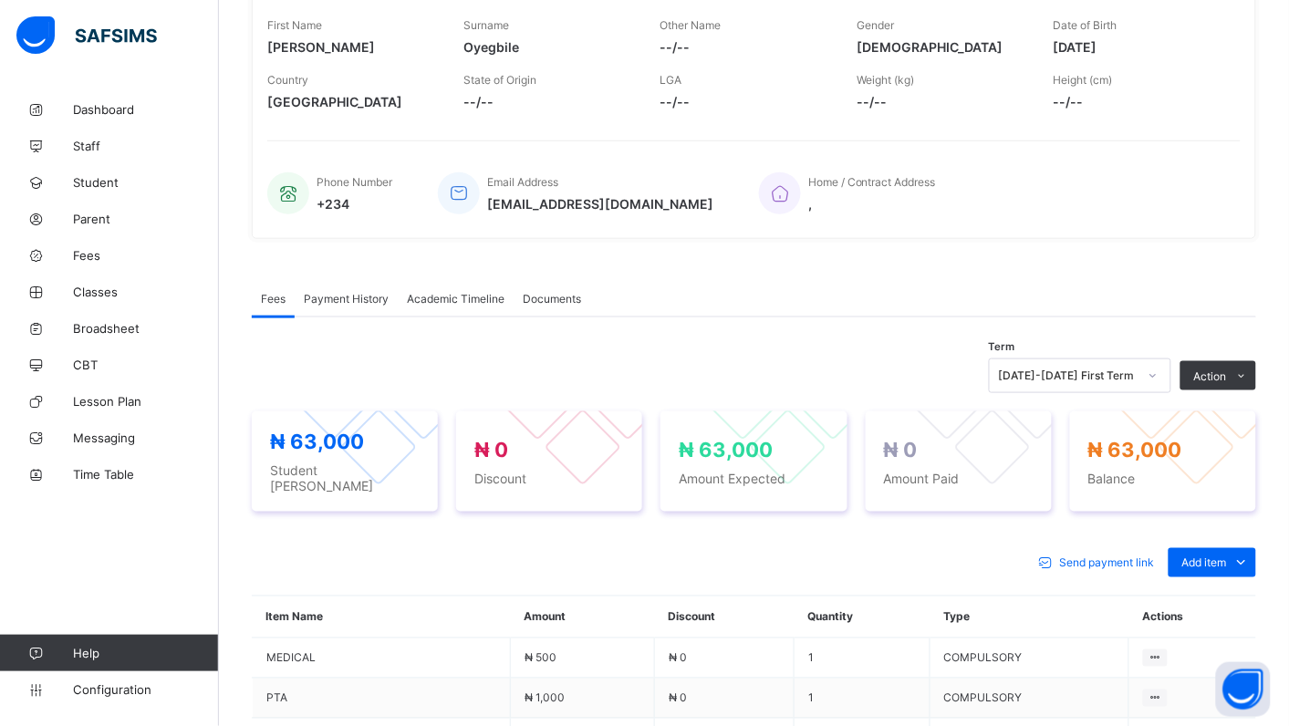
scroll to position [327, 0]
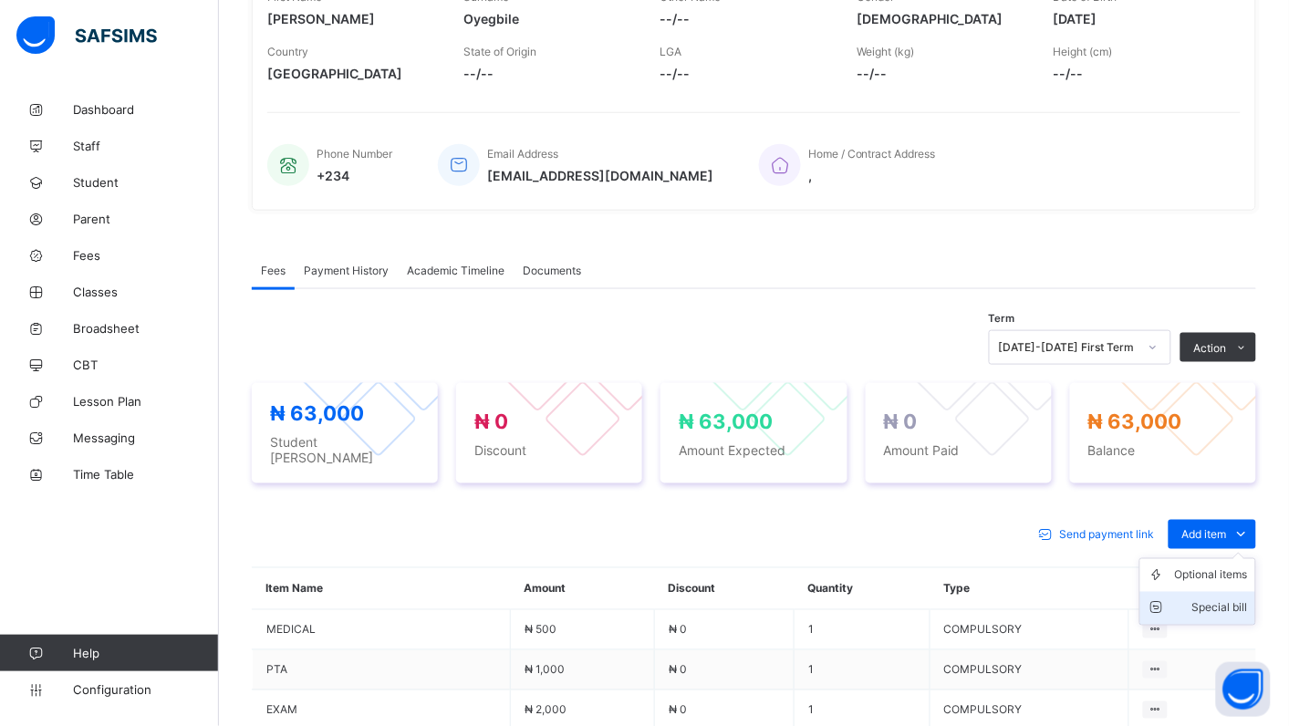
click at [1238, 599] on div "Special bill" at bounding box center [1211, 608] width 73 height 18
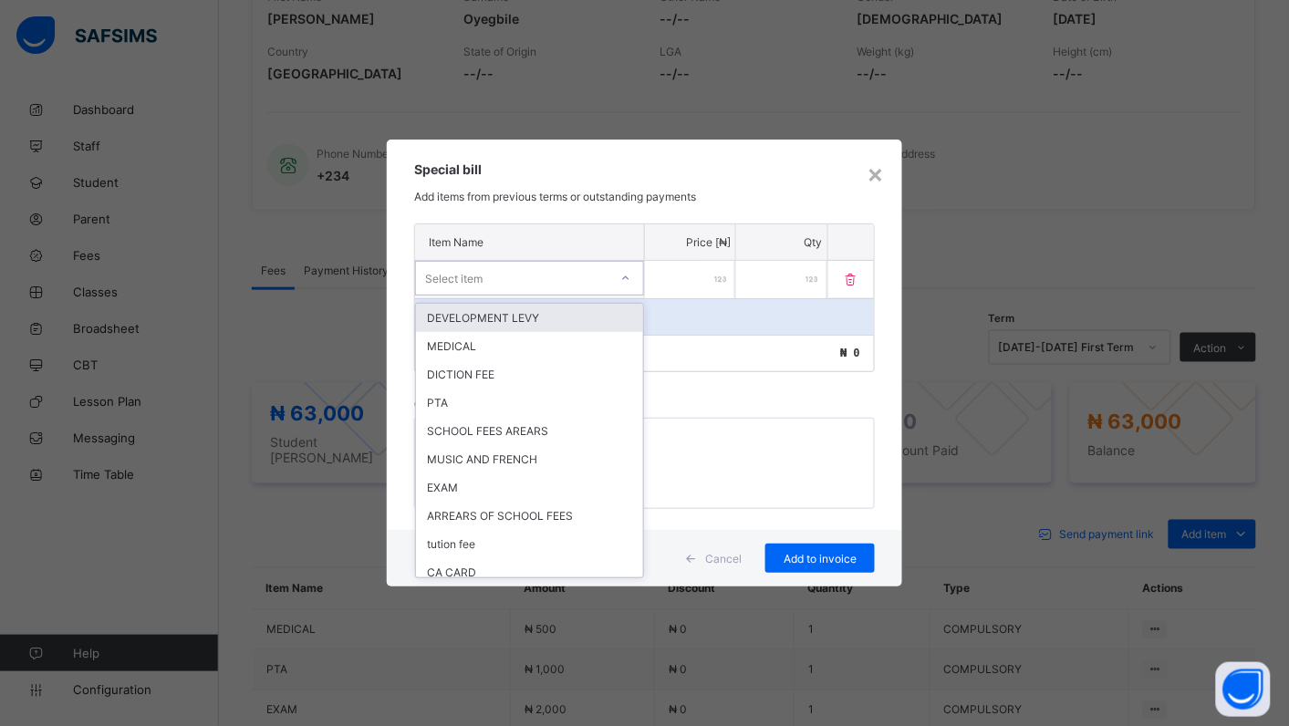
click at [630, 275] on icon at bounding box center [625, 278] width 11 height 18
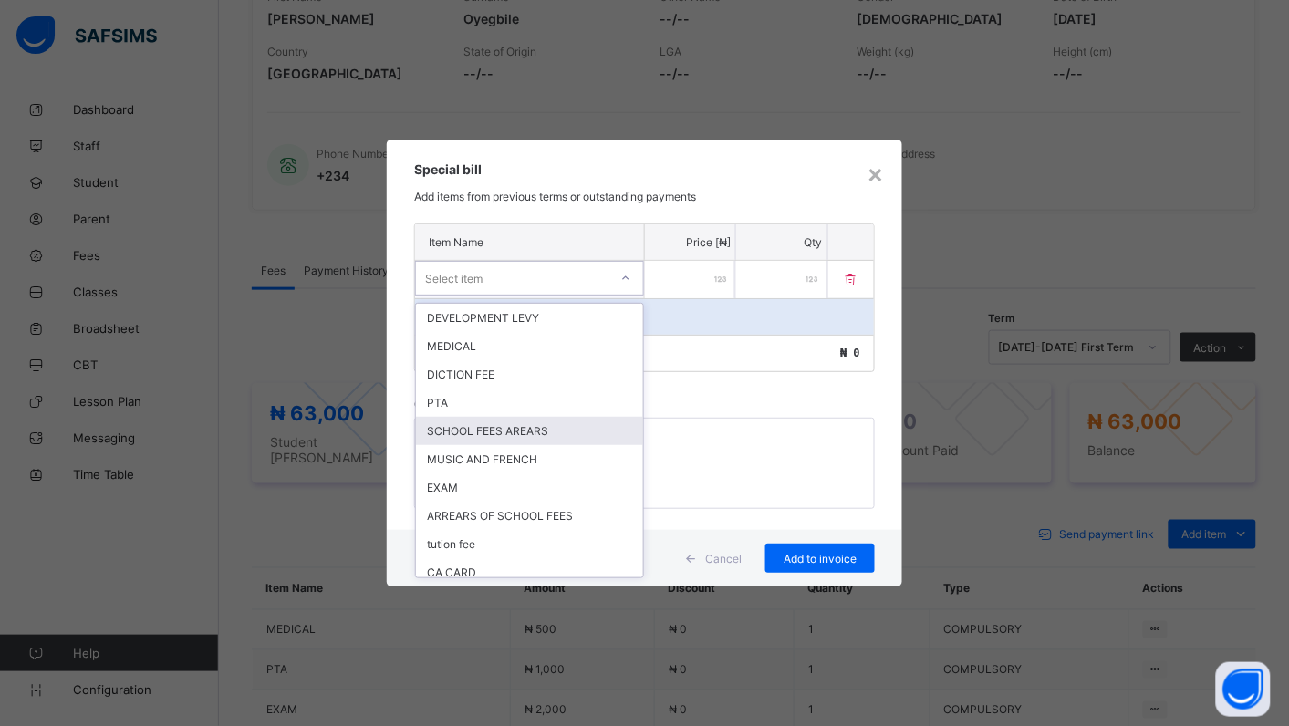
click at [562, 424] on div "SCHOOL FEES AREARS" at bounding box center [529, 431] width 227 height 28
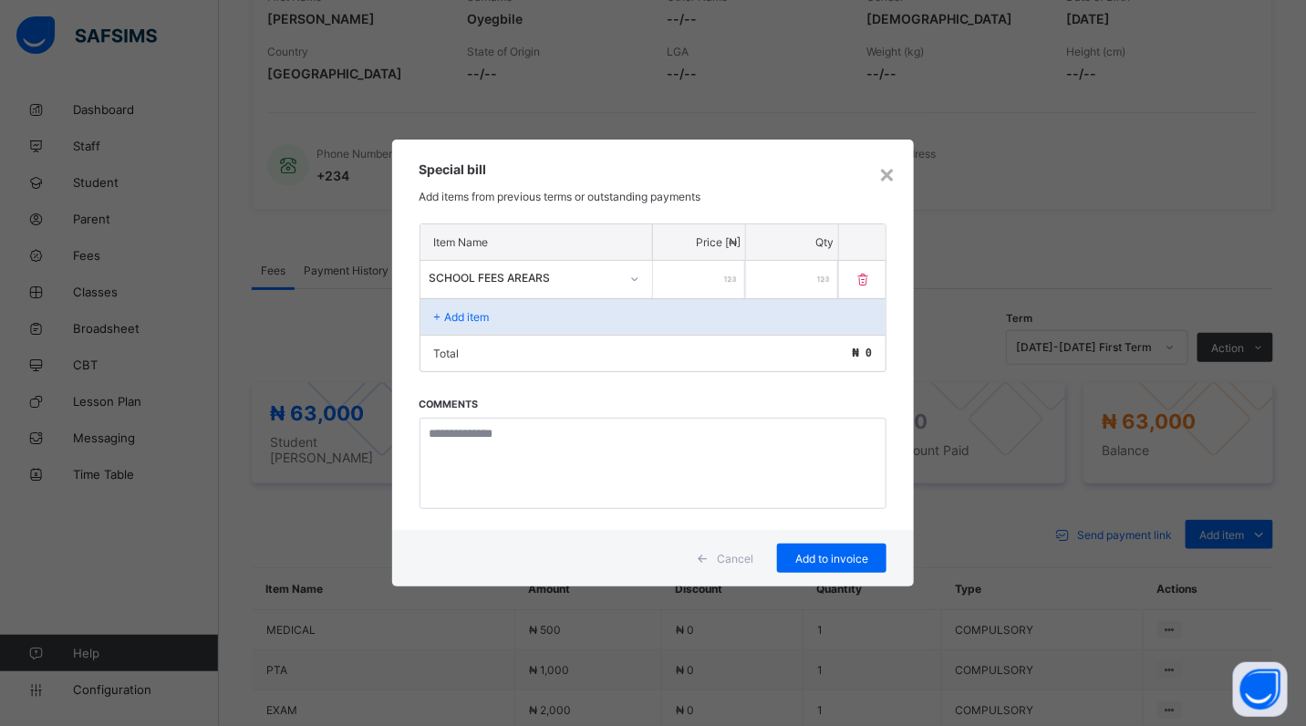
click at [668, 276] on input "number" at bounding box center [699, 279] width 92 height 37
type input "*****"
click at [794, 547] on div "Add to invoice" at bounding box center [831, 558] width 109 height 29
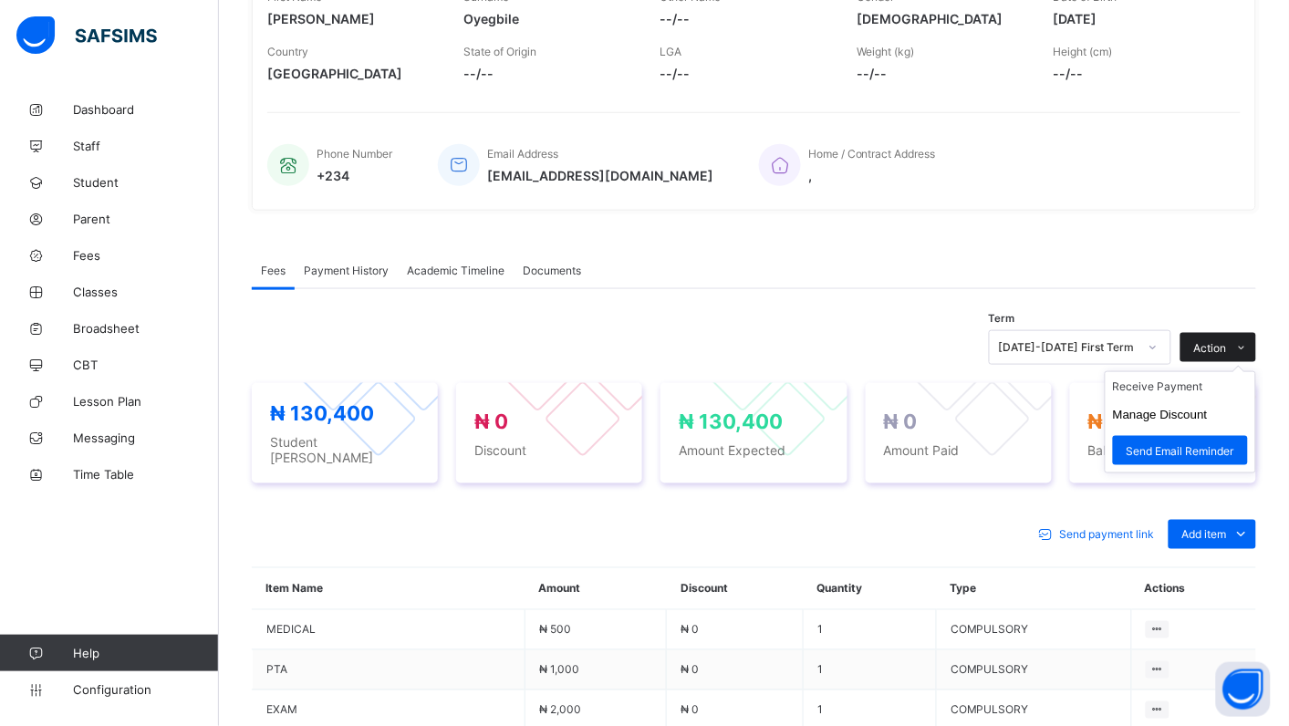
click at [1232, 333] on div "Action" at bounding box center [1219, 347] width 76 height 29
click at [1195, 390] on li "Receive Payment" at bounding box center [1181, 386] width 150 height 28
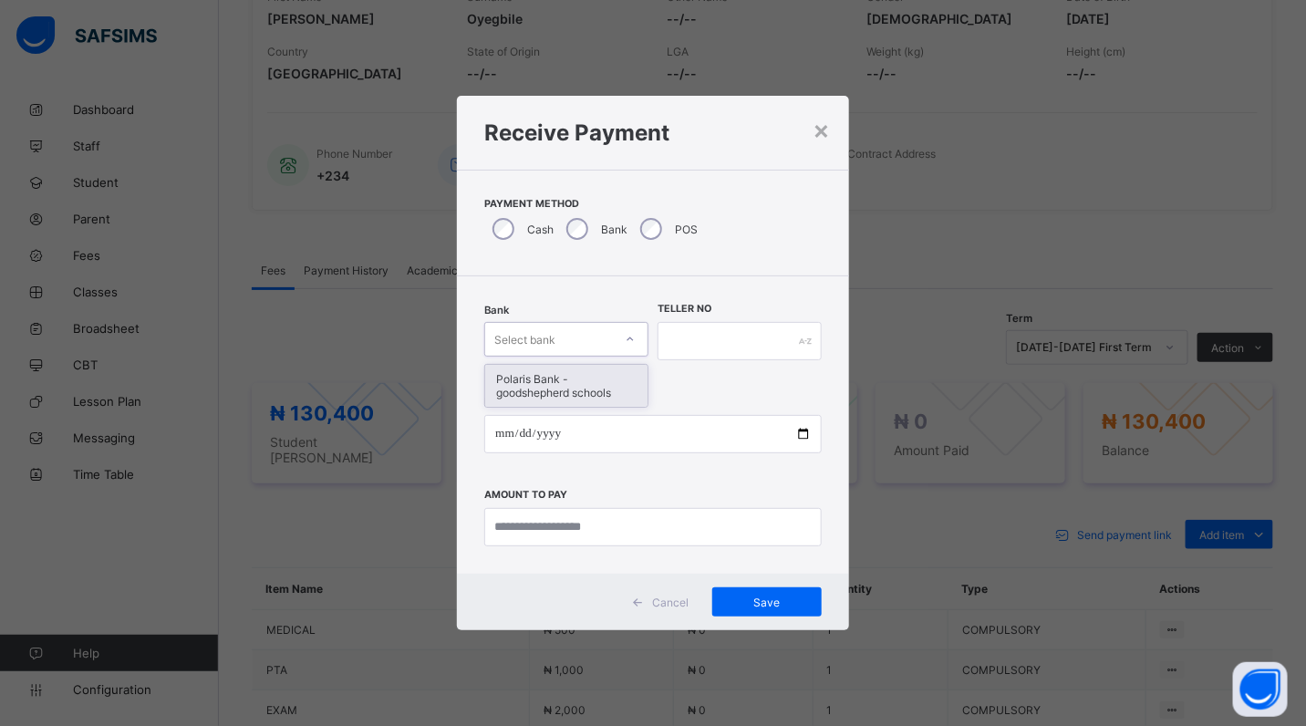
click at [627, 338] on icon at bounding box center [630, 339] width 11 height 18
click at [619, 384] on div "Polaris Bank - goodshepherd schools" at bounding box center [566, 386] width 162 height 42
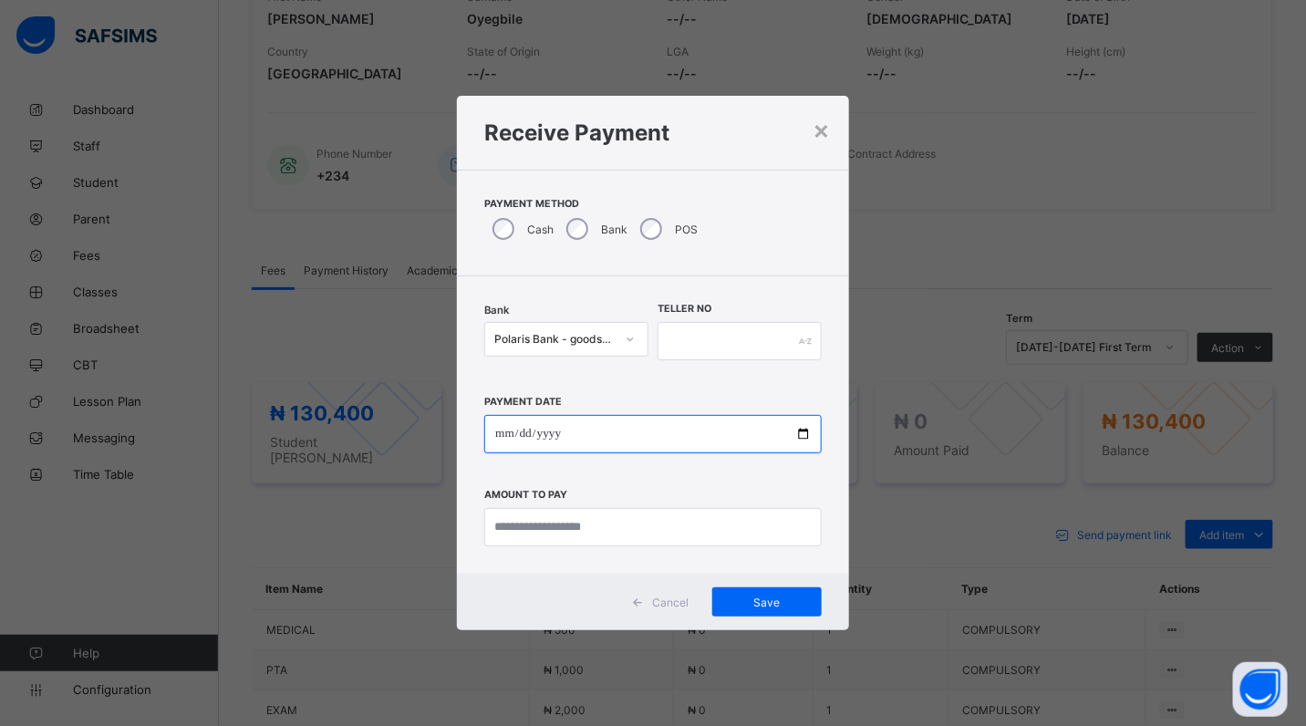
click at [809, 426] on input "date" at bounding box center [653, 434] width 338 height 38
type input "**********"
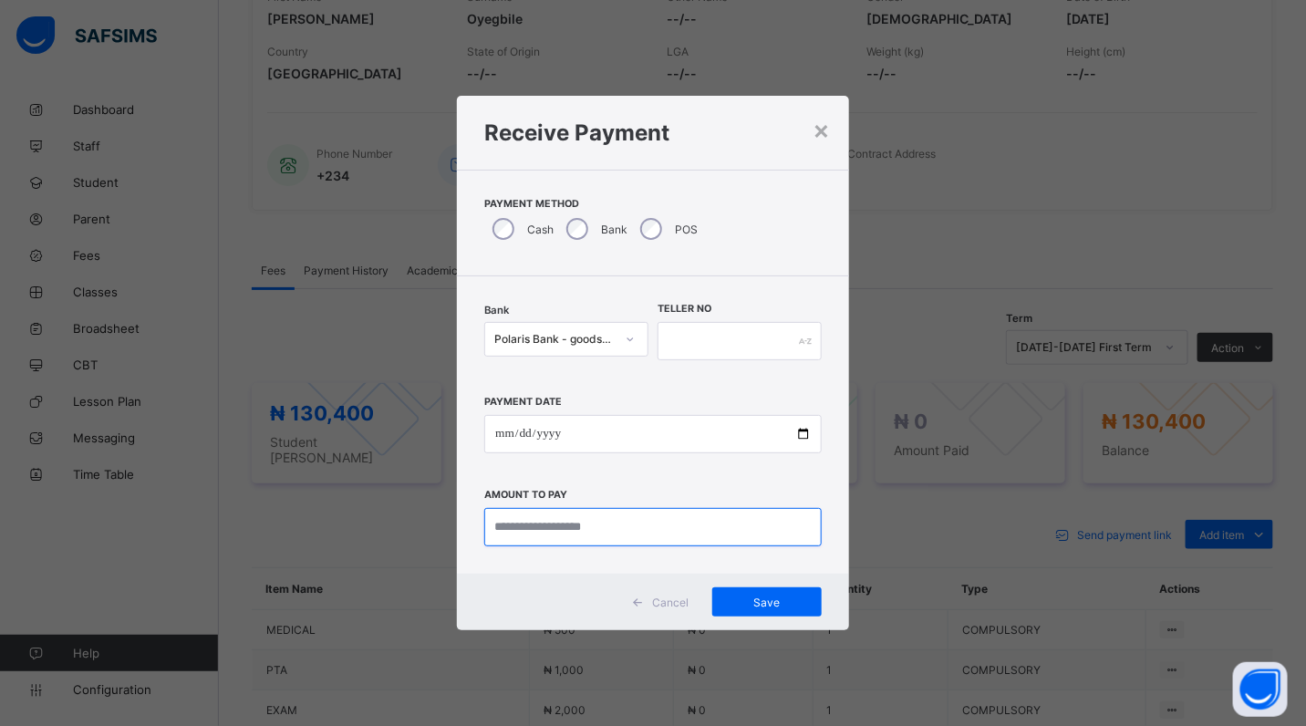
click at [664, 527] on input "currency" at bounding box center [653, 527] width 338 height 38
type input "********"
click at [673, 330] on input "text" at bounding box center [740, 341] width 164 height 38
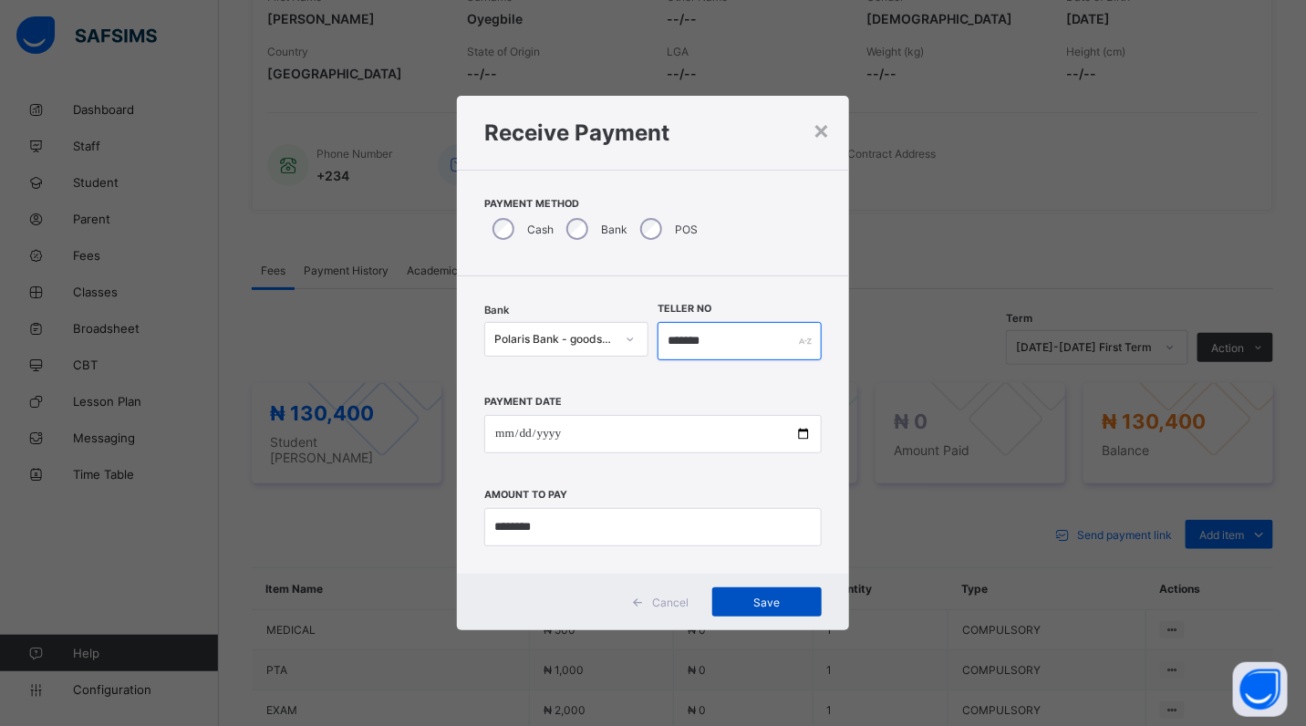
type input "*******"
click at [746, 591] on div "Save" at bounding box center [767, 602] width 109 height 29
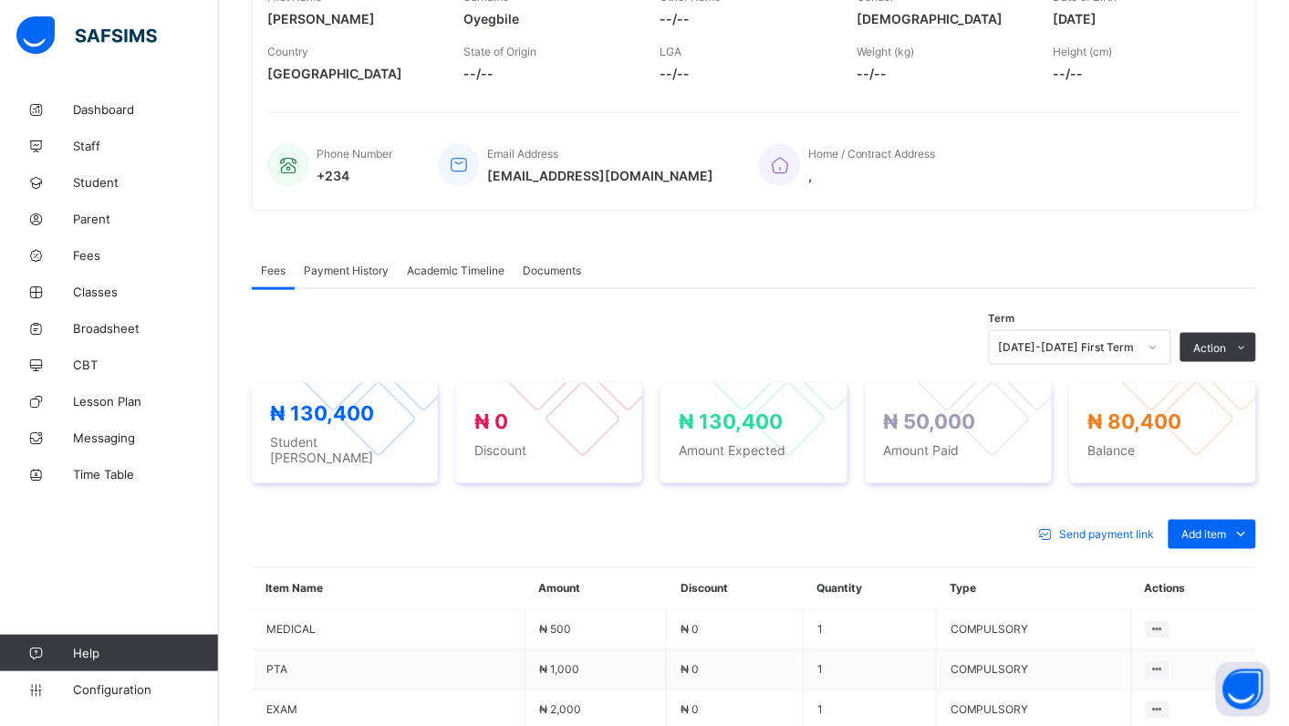
click at [0, 0] on button "Manage Discount" at bounding box center [0, 0] width 0 height 0
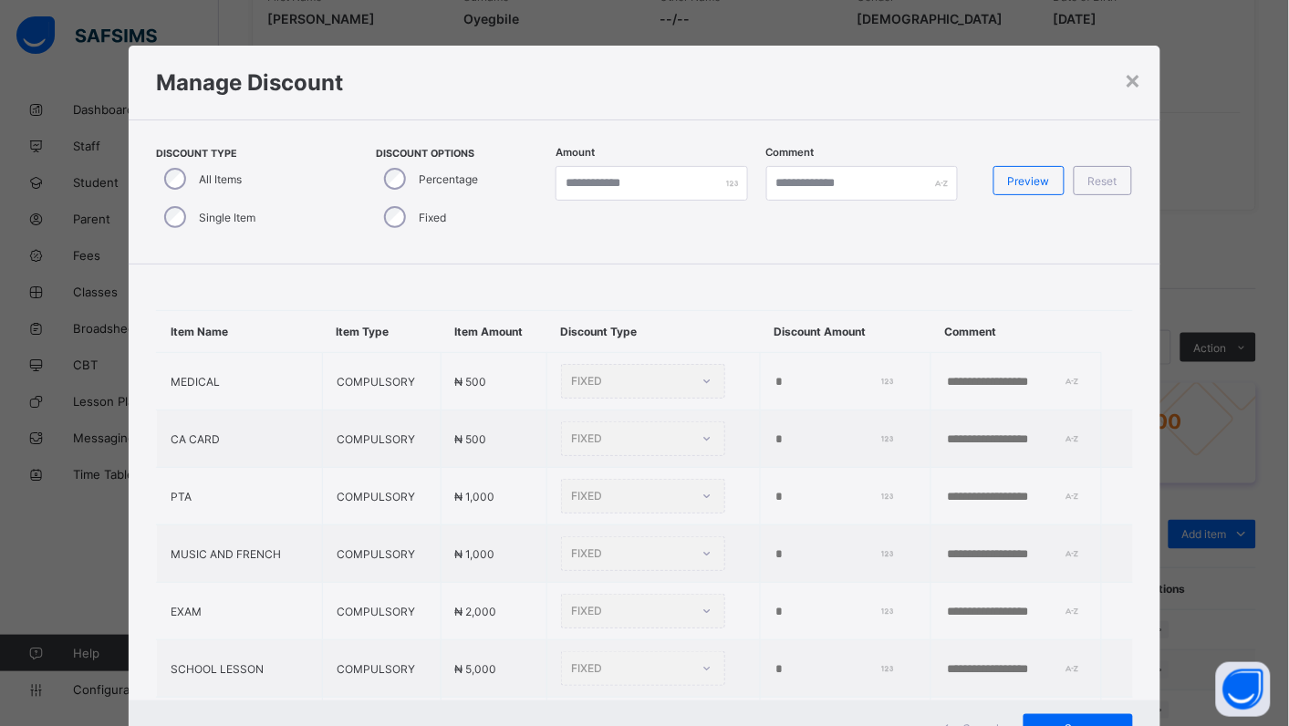
type input "*"
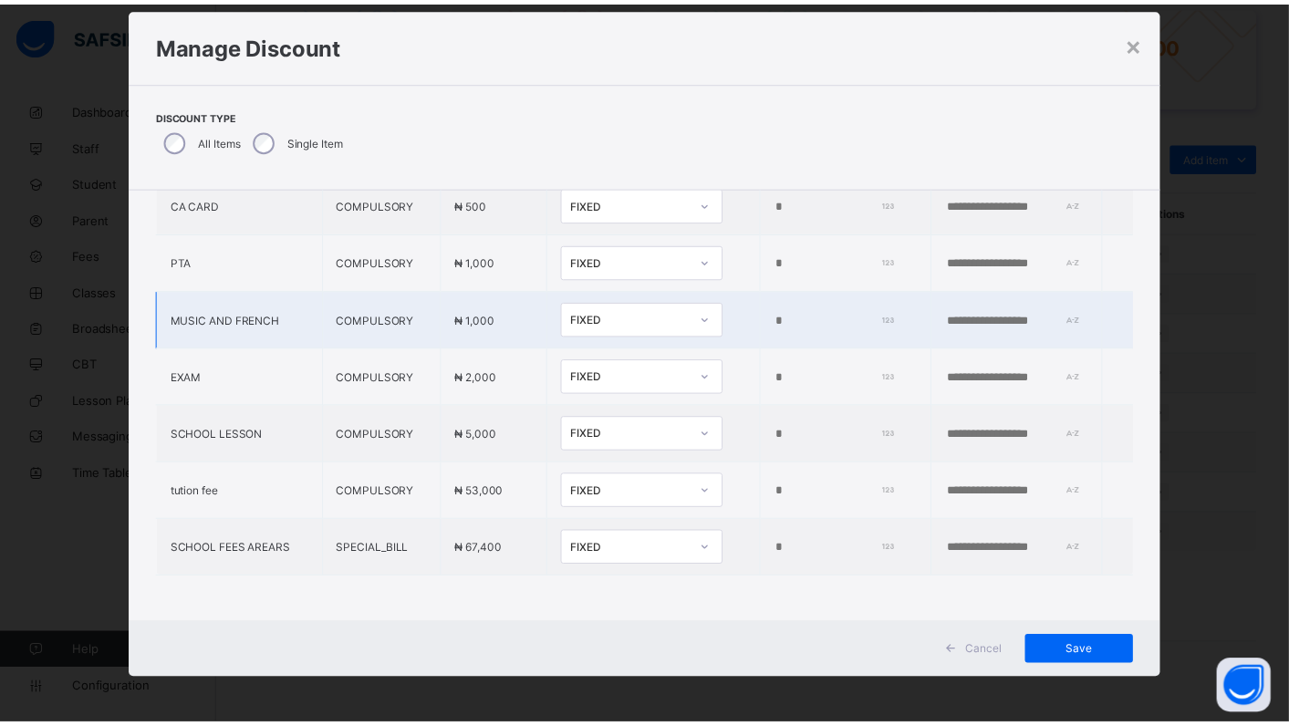
scroll to position [38, 0]
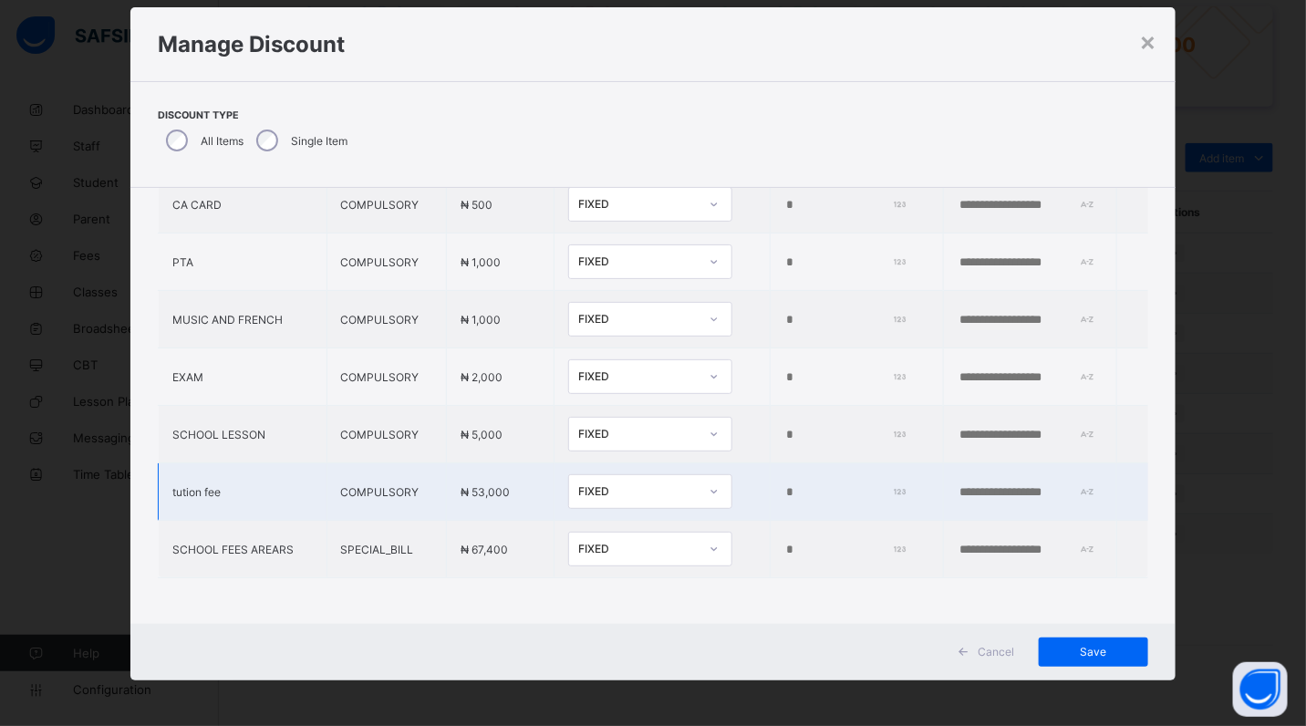
click at [785, 485] on input "*" at bounding box center [844, 492] width 118 height 15
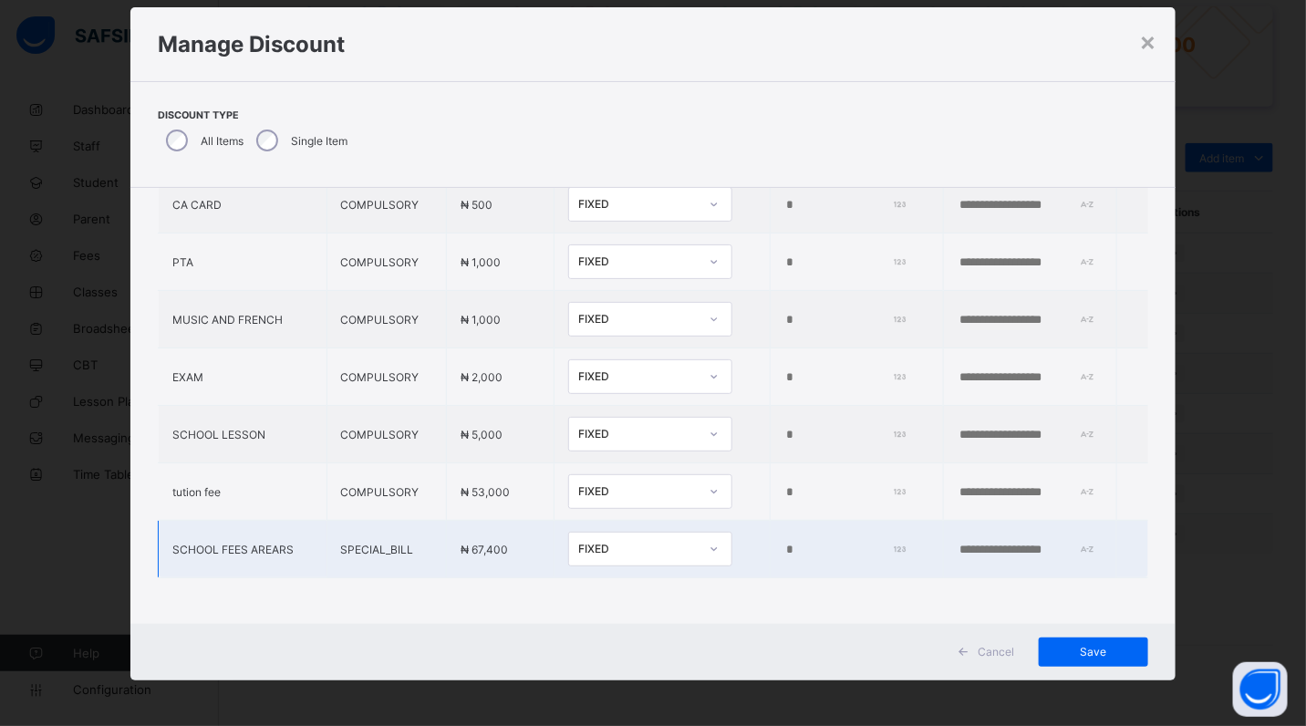
click at [785, 543] on input "*" at bounding box center [844, 550] width 118 height 15
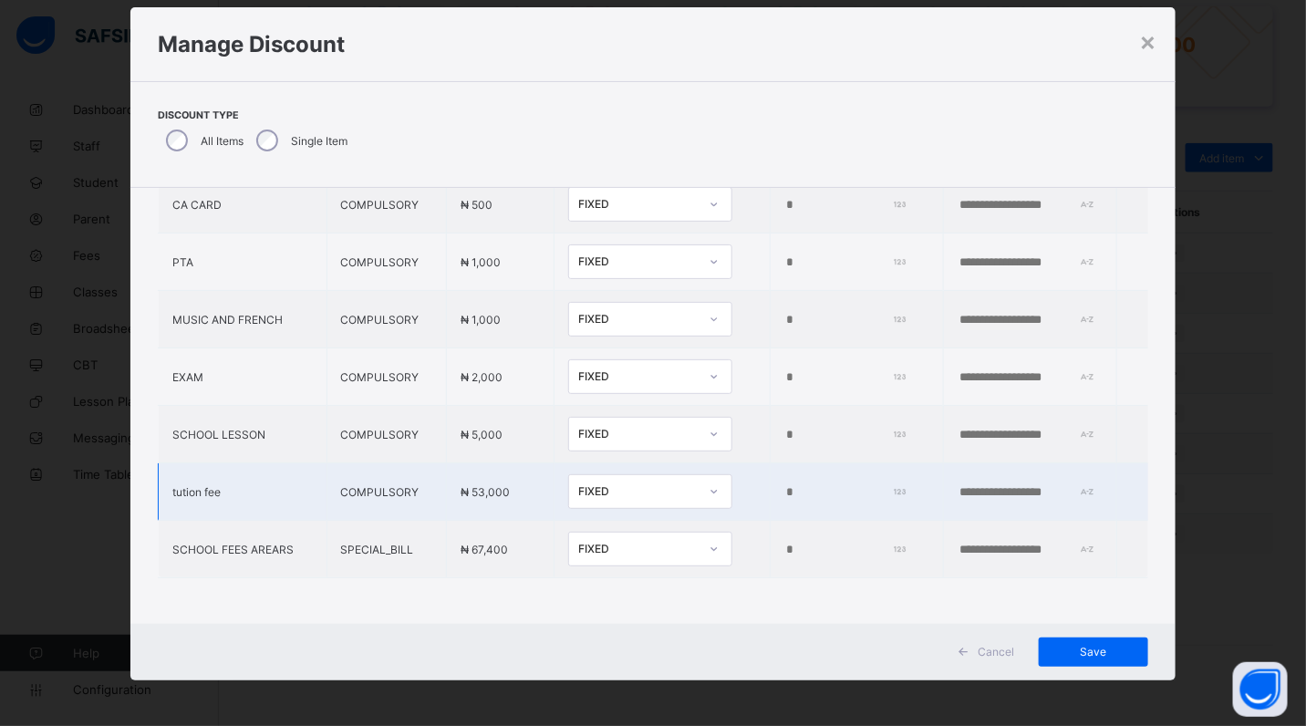
click at [785, 485] on input "number" at bounding box center [844, 492] width 118 height 15
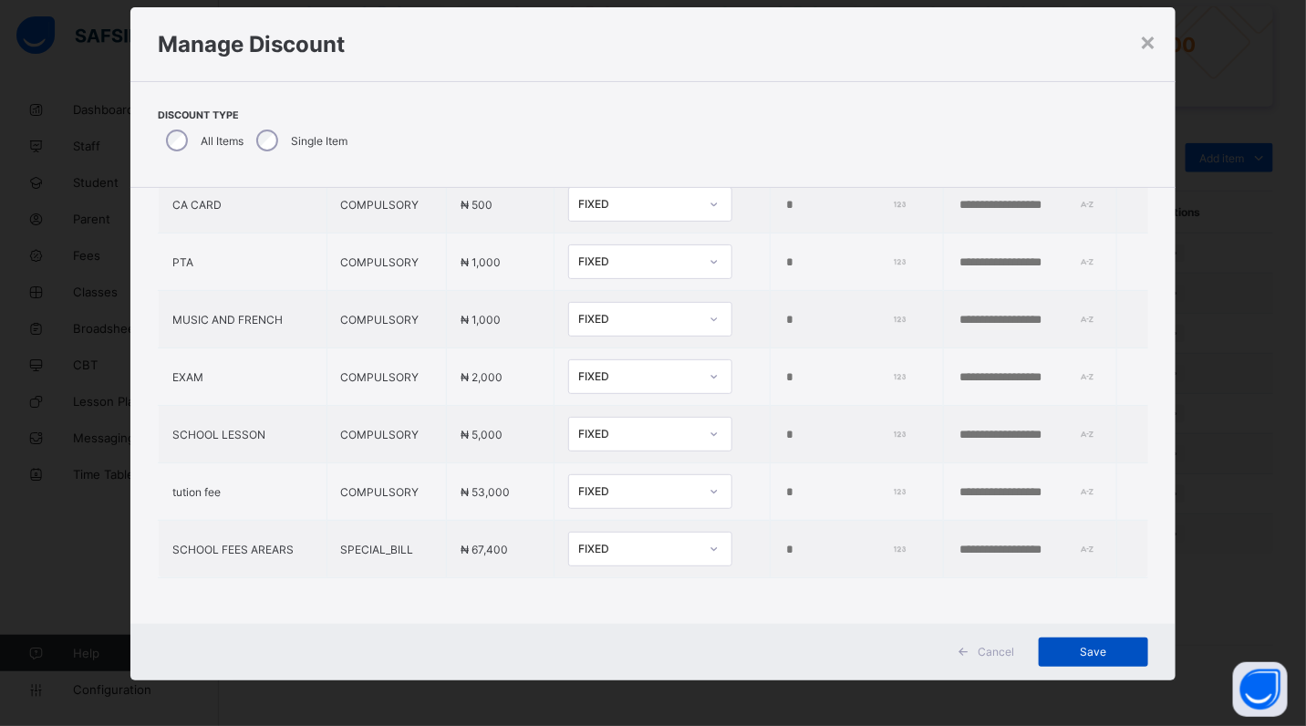
click at [1087, 651] on span "Save" at bounding box center [1094, 652] width 82 height 14
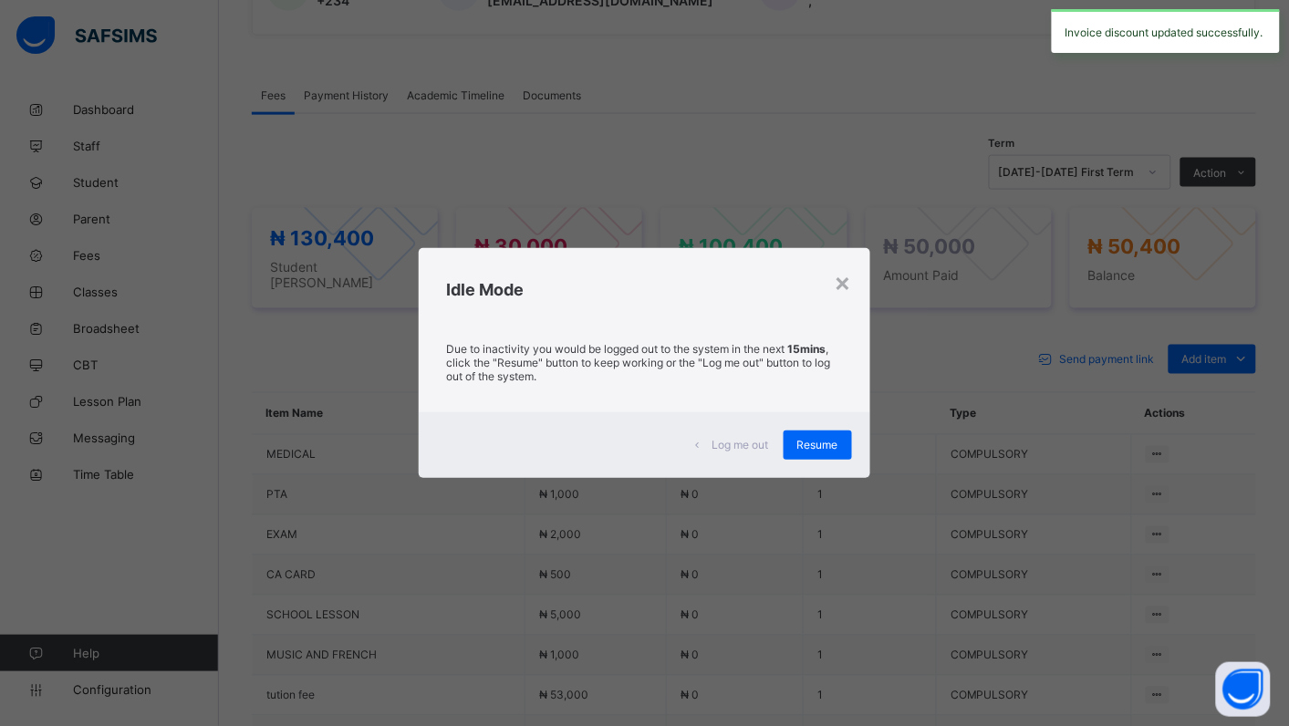
scroll to position [703, 0]
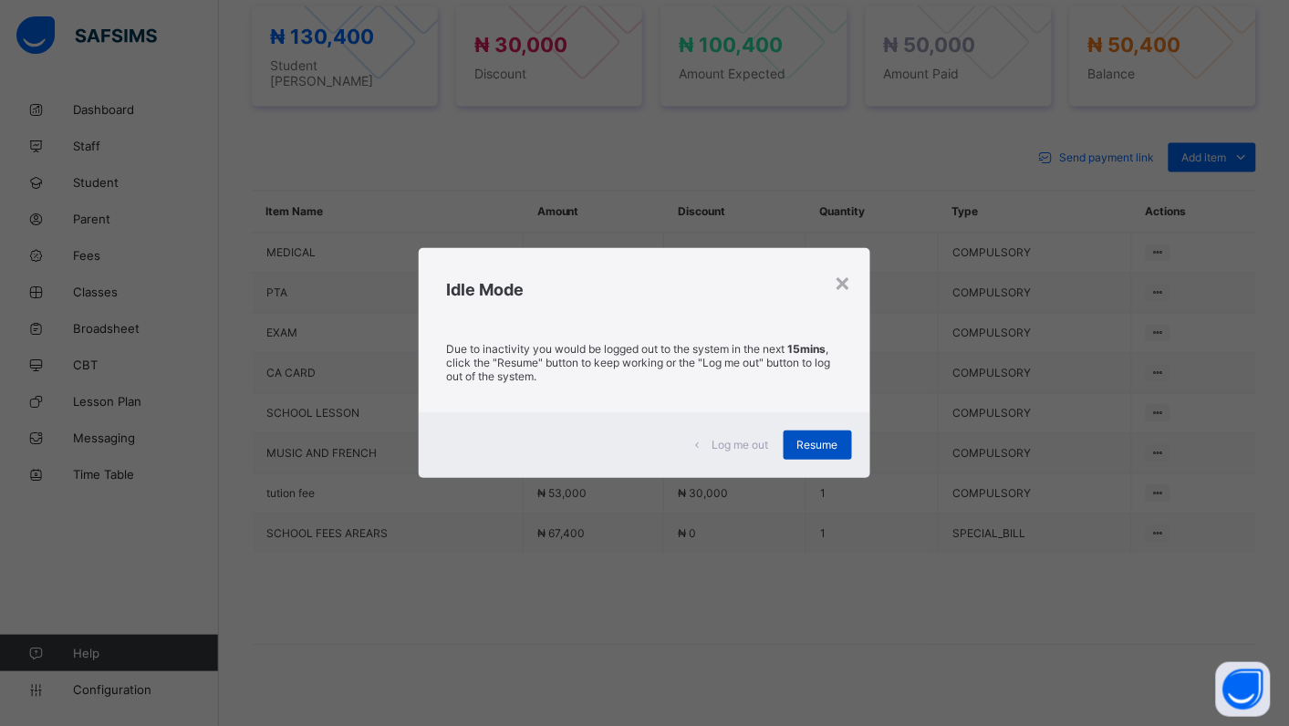
click at [826, 442] on span "Resume" at bounding box center [817, 445] width 41 height 14
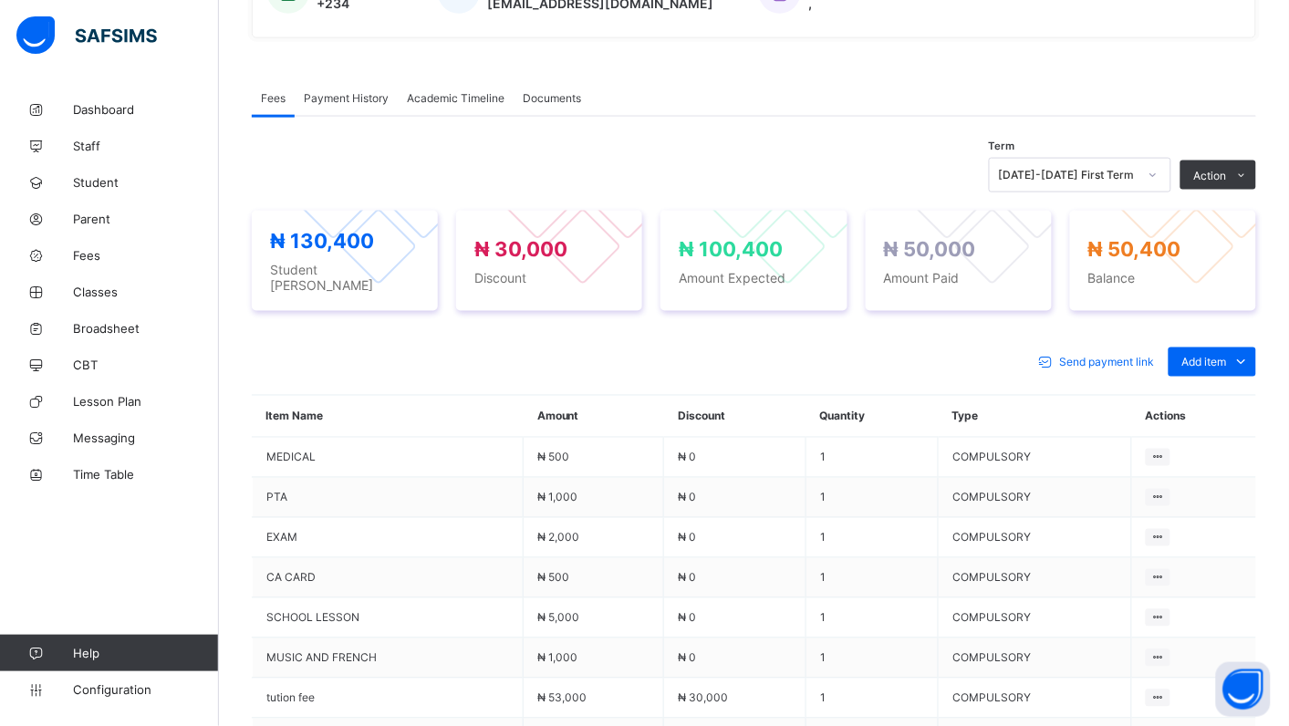
scroll to position [485, 0]
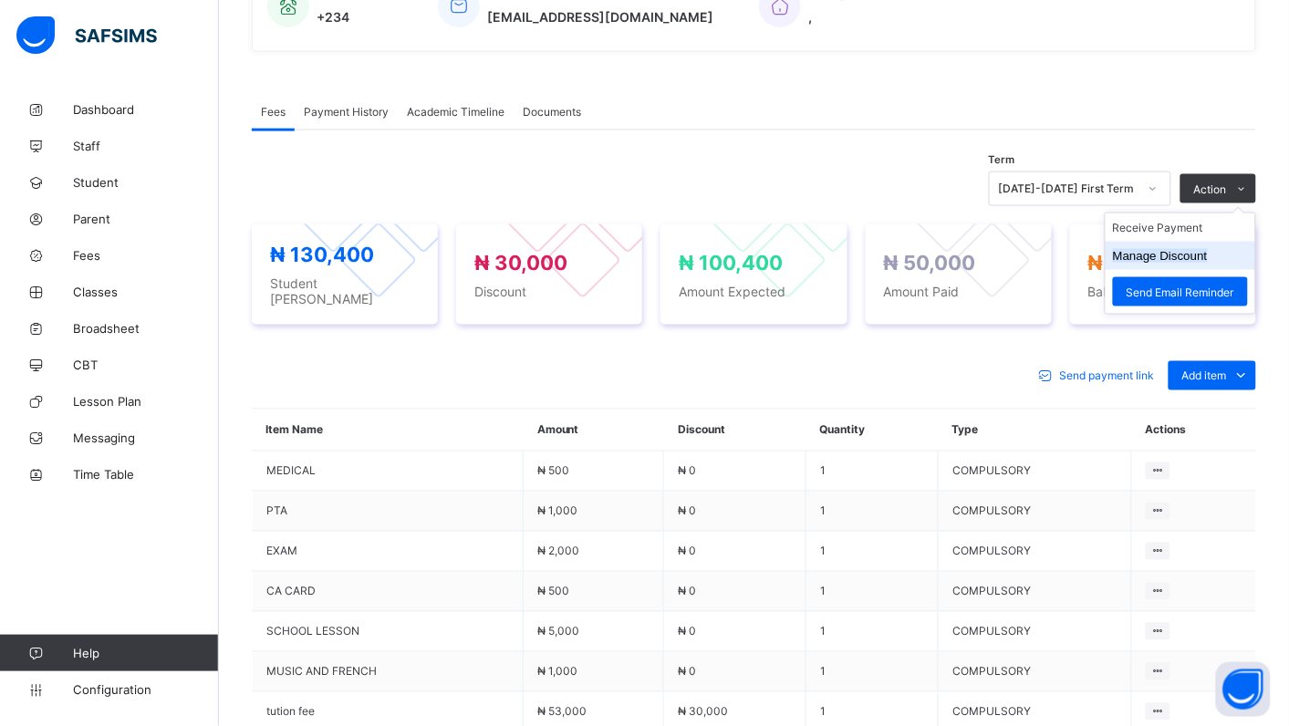
click at [1191, 256] on button "Manage Discount" at bounding box center [1160, 256] width 95 height 14
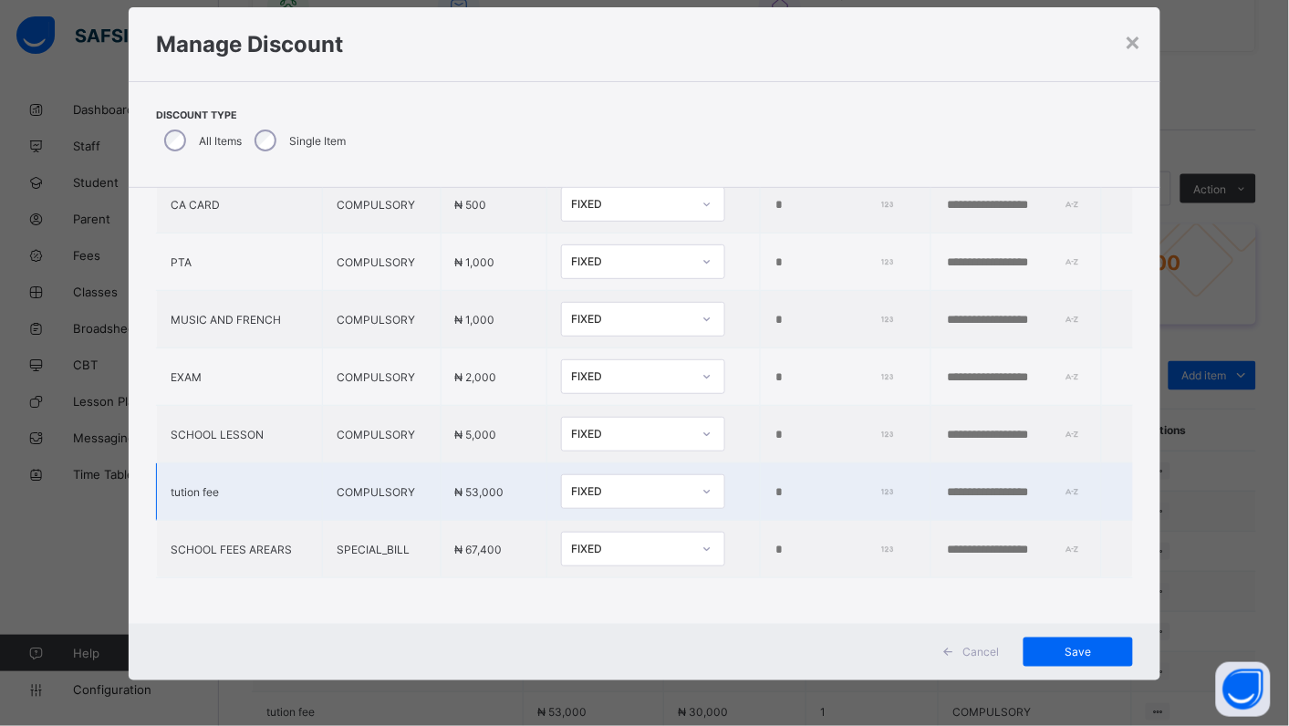
click at [775, 485] on input "*****" at bounding box center [833, 492] width 116 height 15
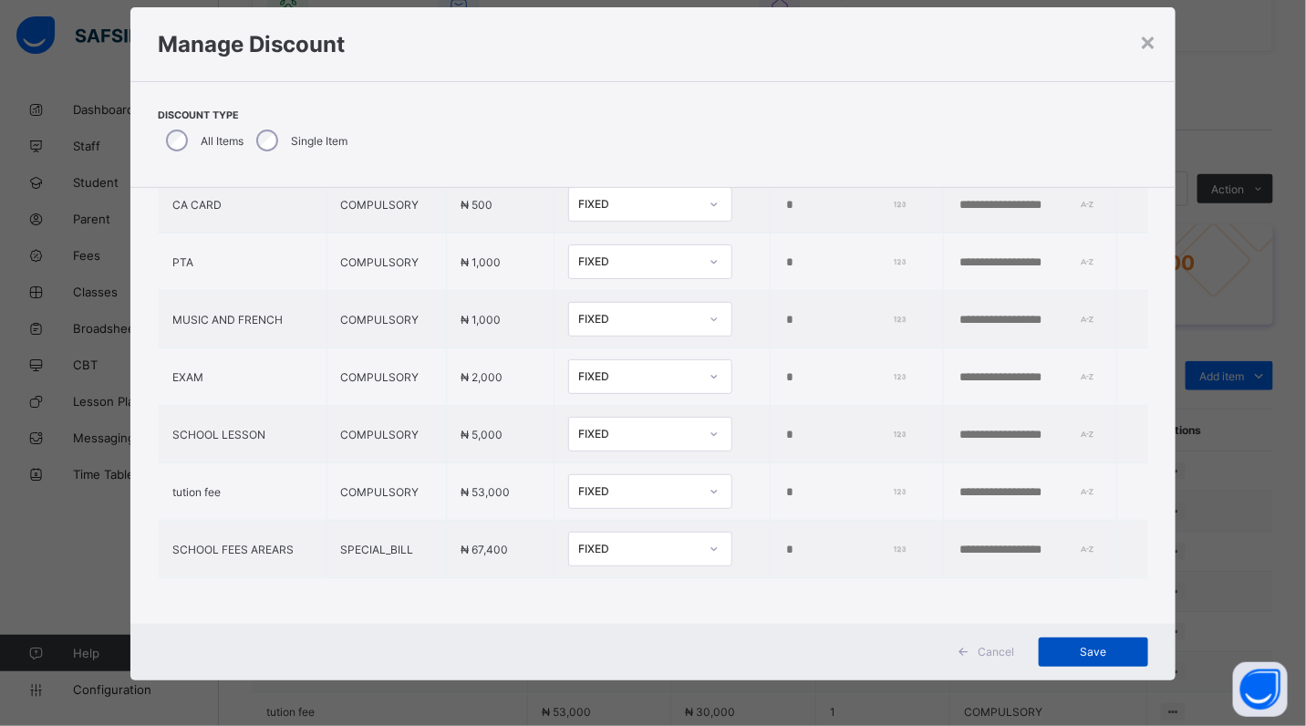
type input "*****"
click at [1095, 653] on span "Save" at bounding box center [1094, 652] width 82 height 14
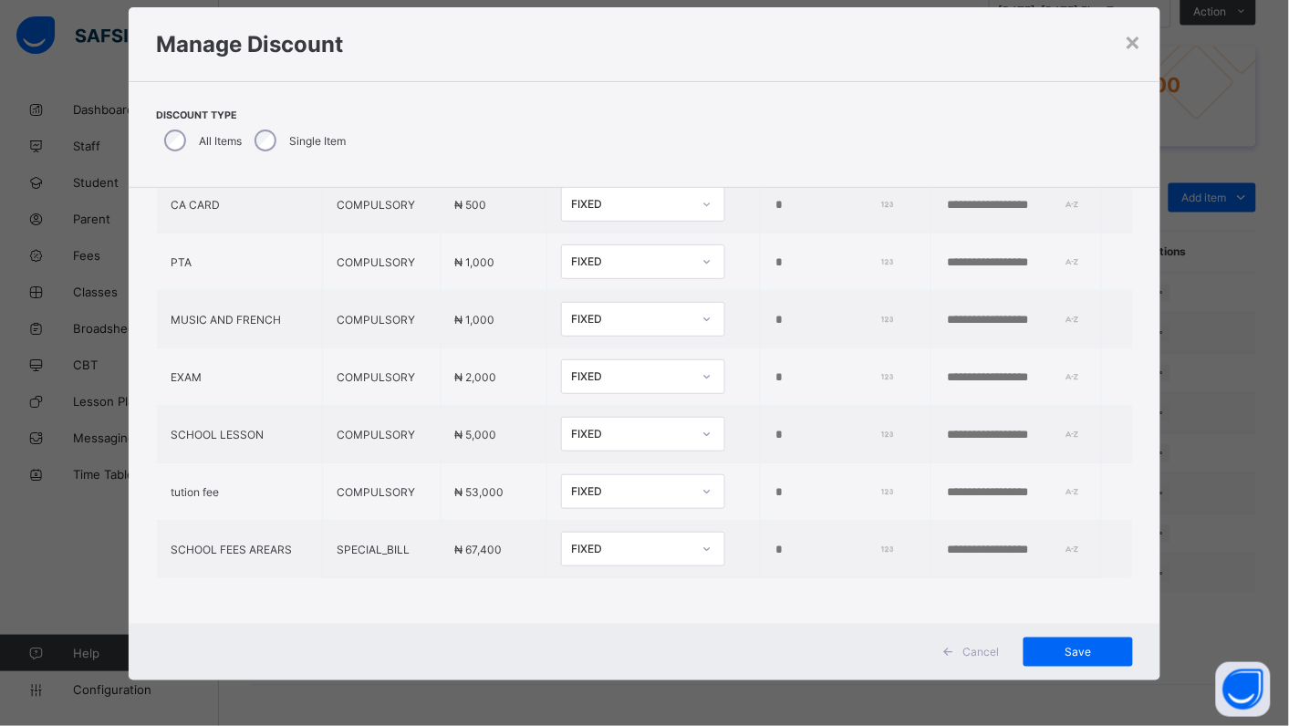
scroll to position [703, 0]
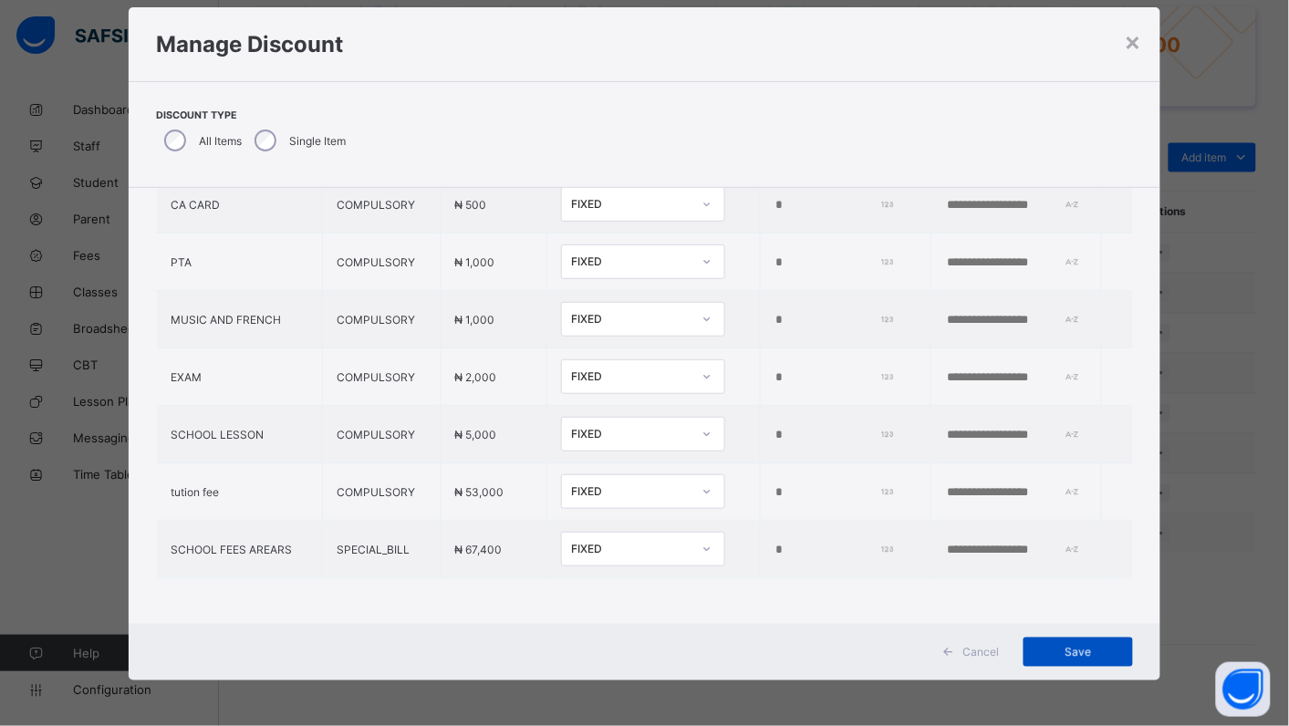
click at [1090, 658] on span "Save" at bounding box center [1078, 652] width 82 height 14
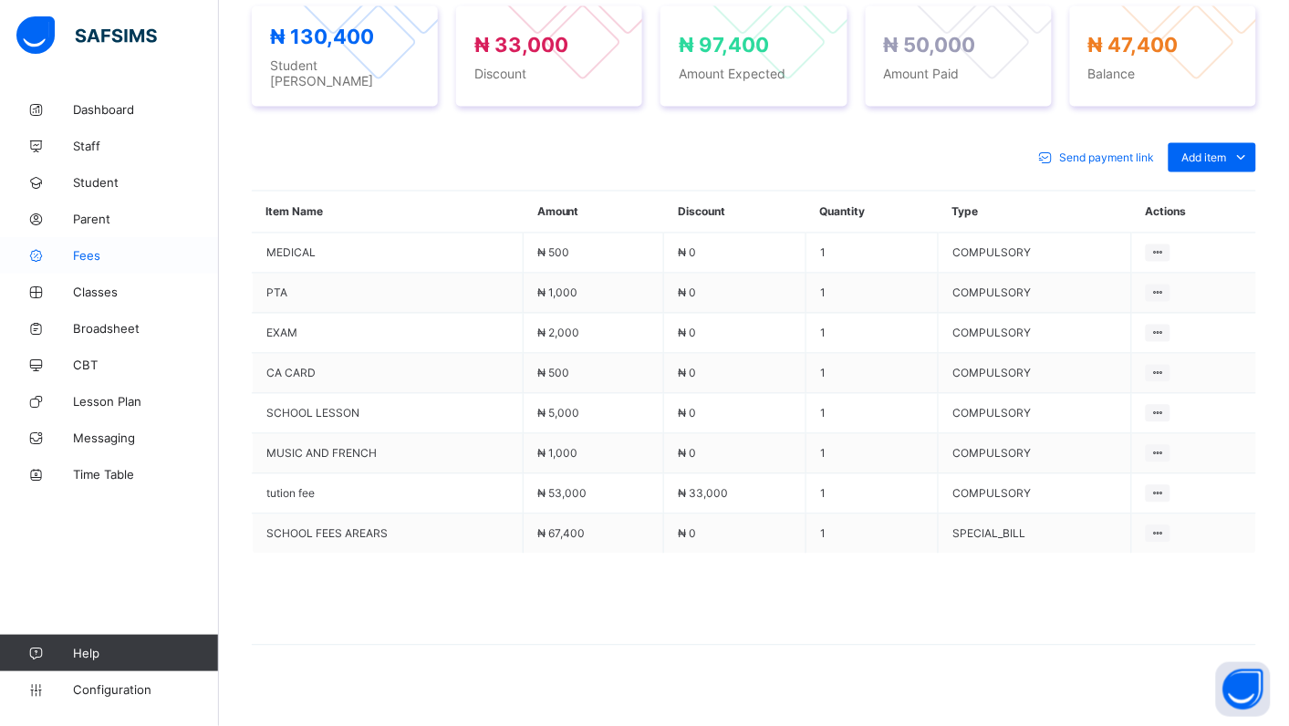
click at [91, 248] on span "Fees" at bounding box center [146, 255] width 146 height 15
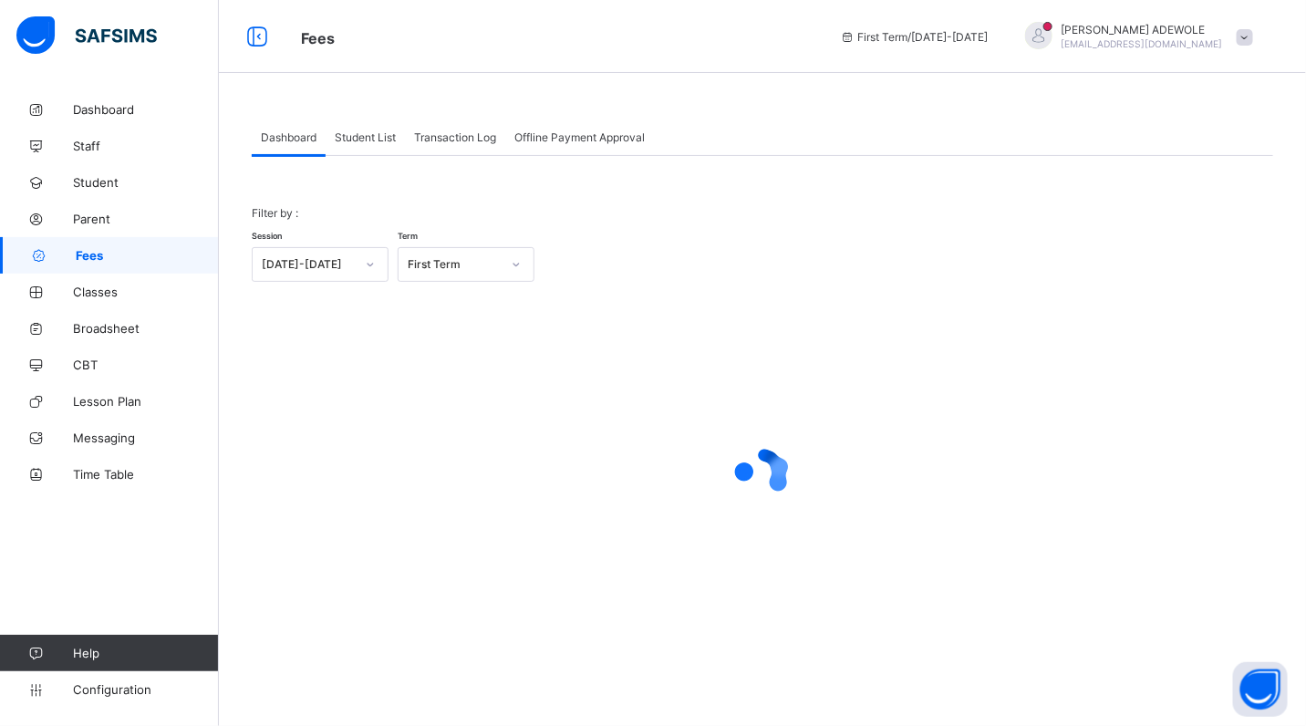
click at [383, 133] on span "Student List" at bounding box center [365, 137] width 61 height 14
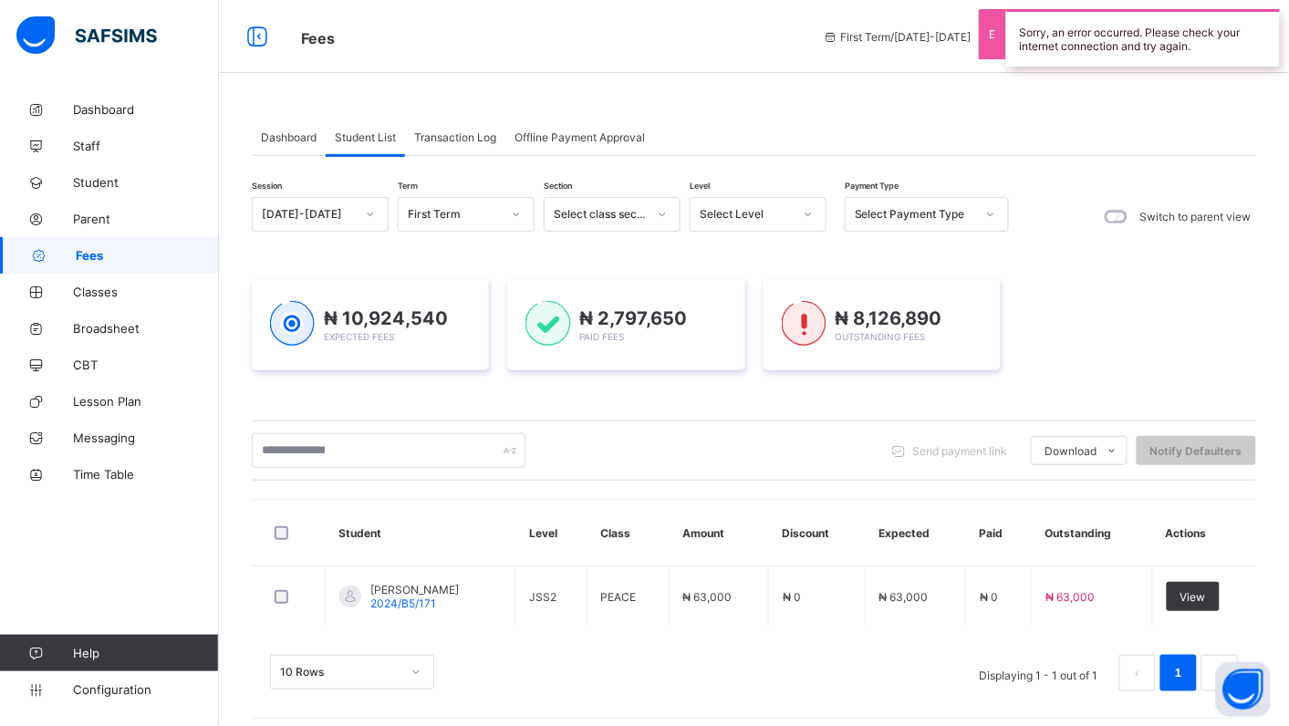
click at [817, 222] on div at bounding box center [808, 214] width 31 height 29
click at [808, 219] on icon at bounding box center [808, 214] width 11 height 18
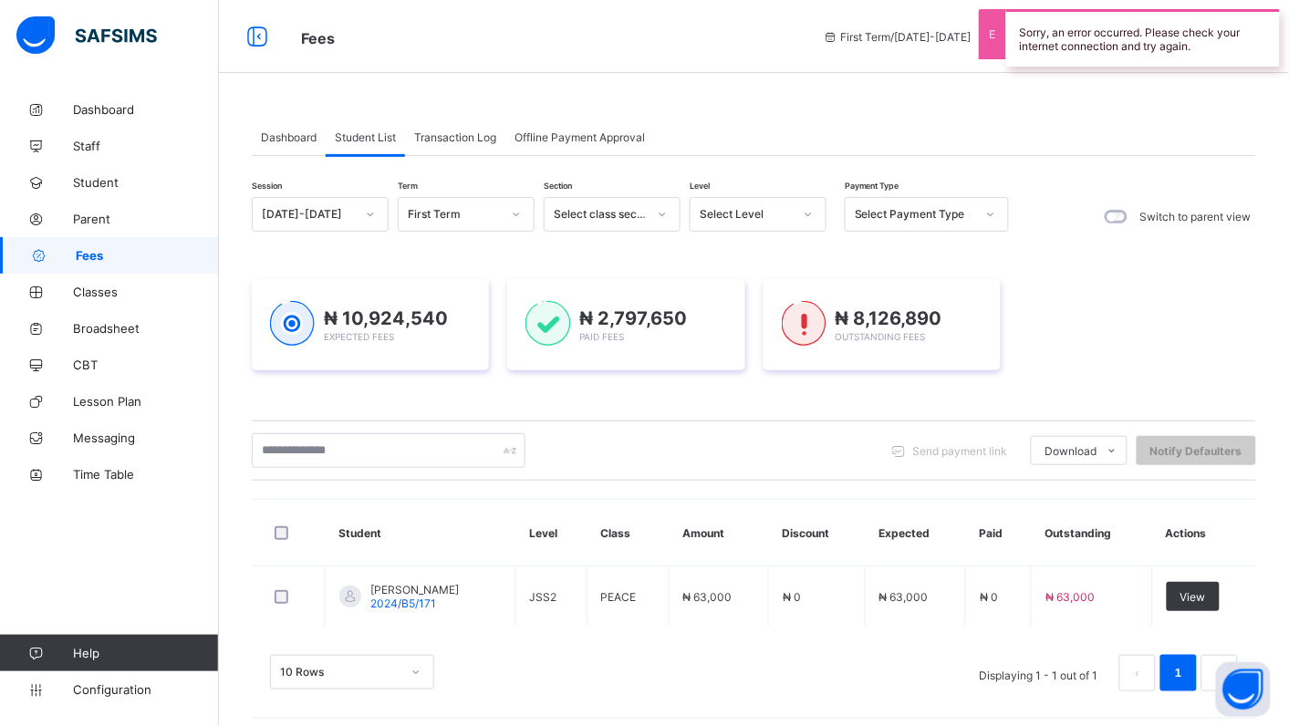
click at [808, 219] on icon at bounding box center [808, 214] width 11 height 18
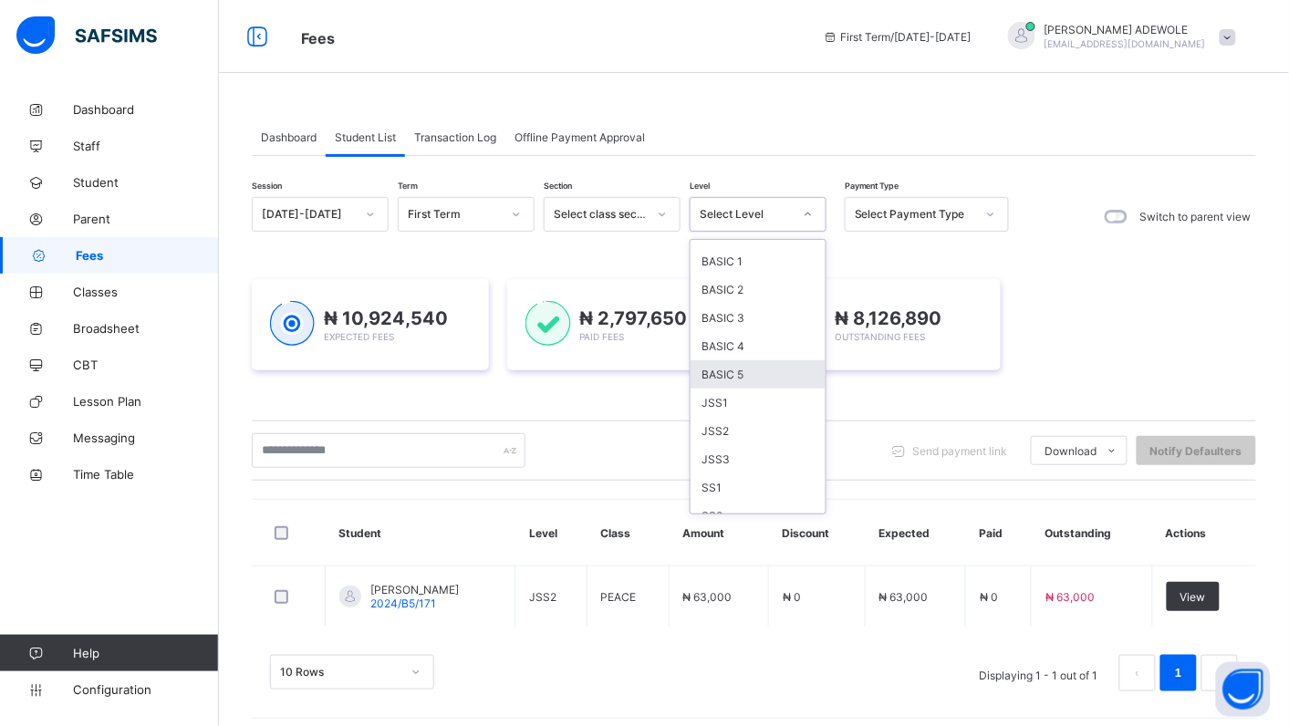
scroll to position [137, 0]
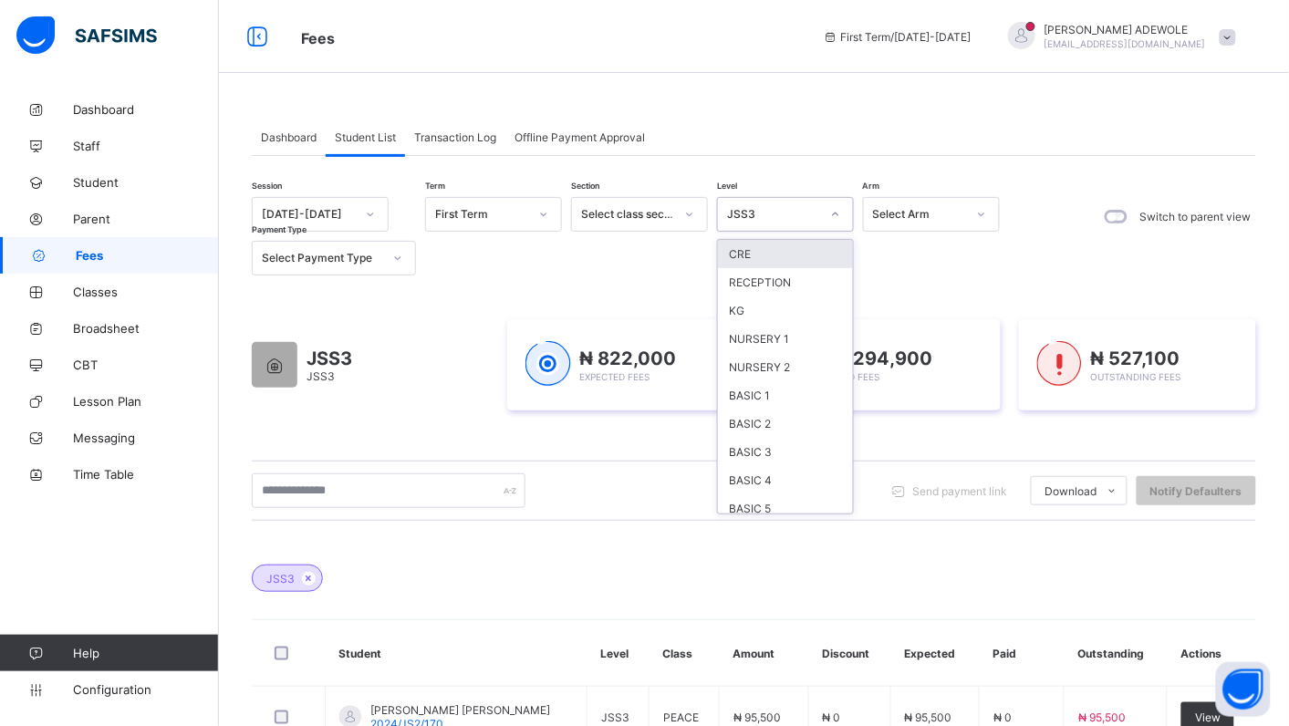
click at [838, 210] on icon at bounding box center [835, 214] width 11 height 18
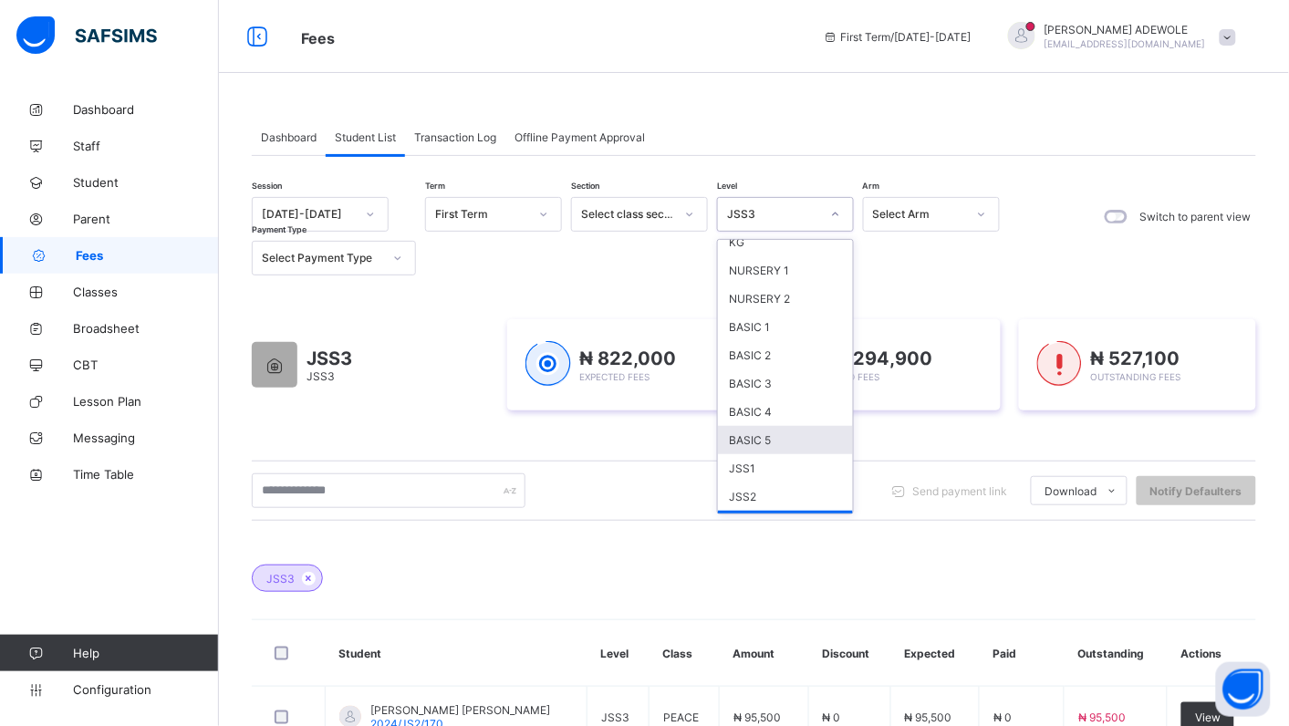
scroll to position [102, 0]
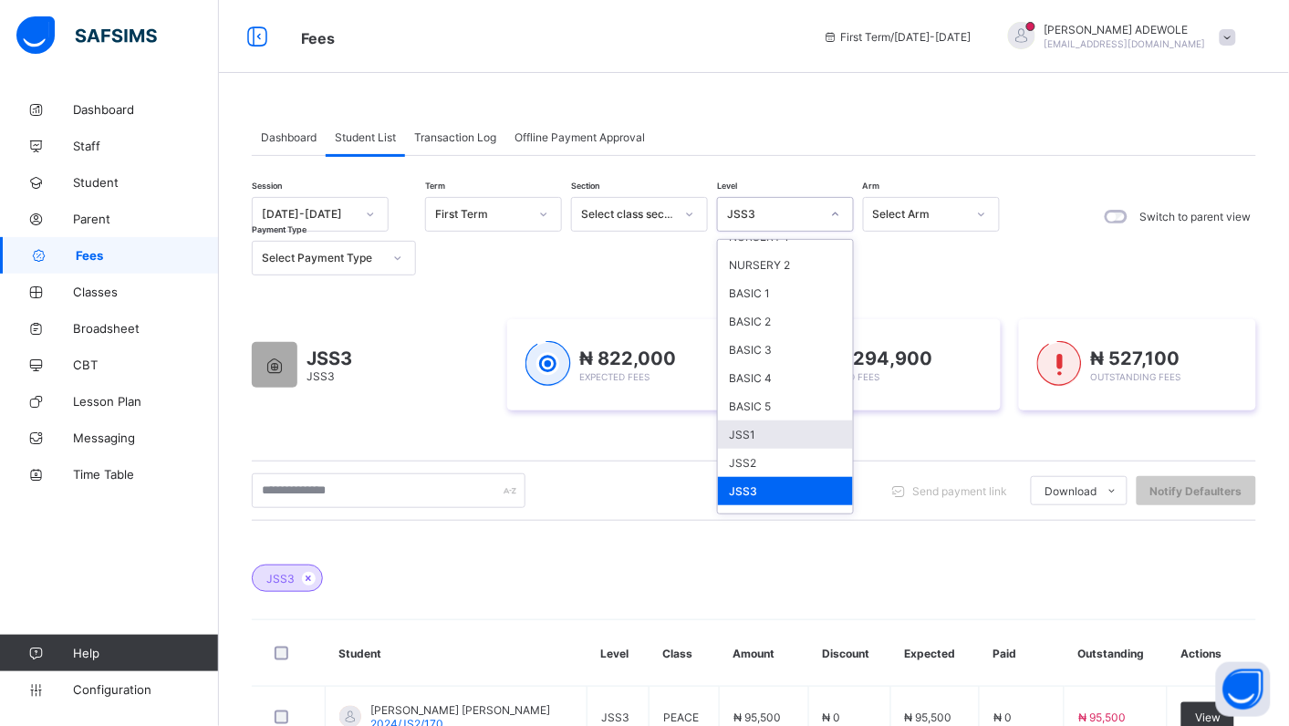
click at [755, 421] on div "JSS1" at bounding box center [785, 435] width 135 height 28
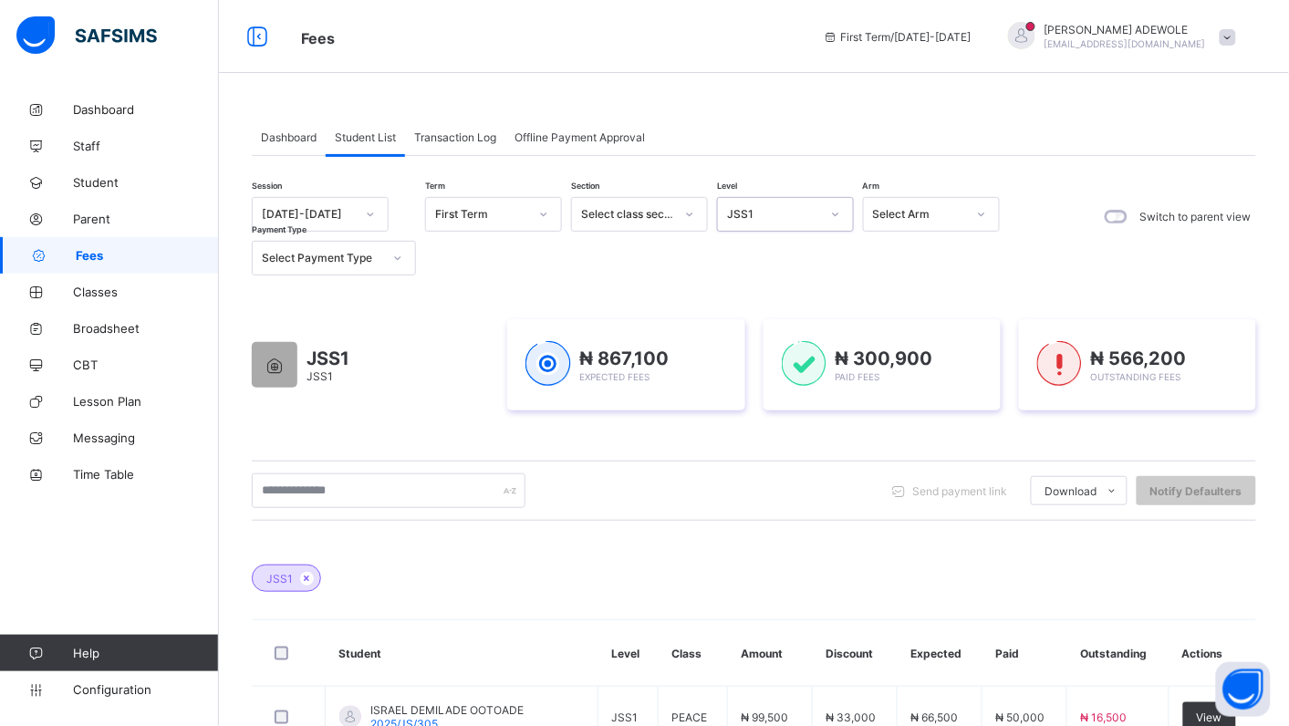
scroll to position [249, 0]
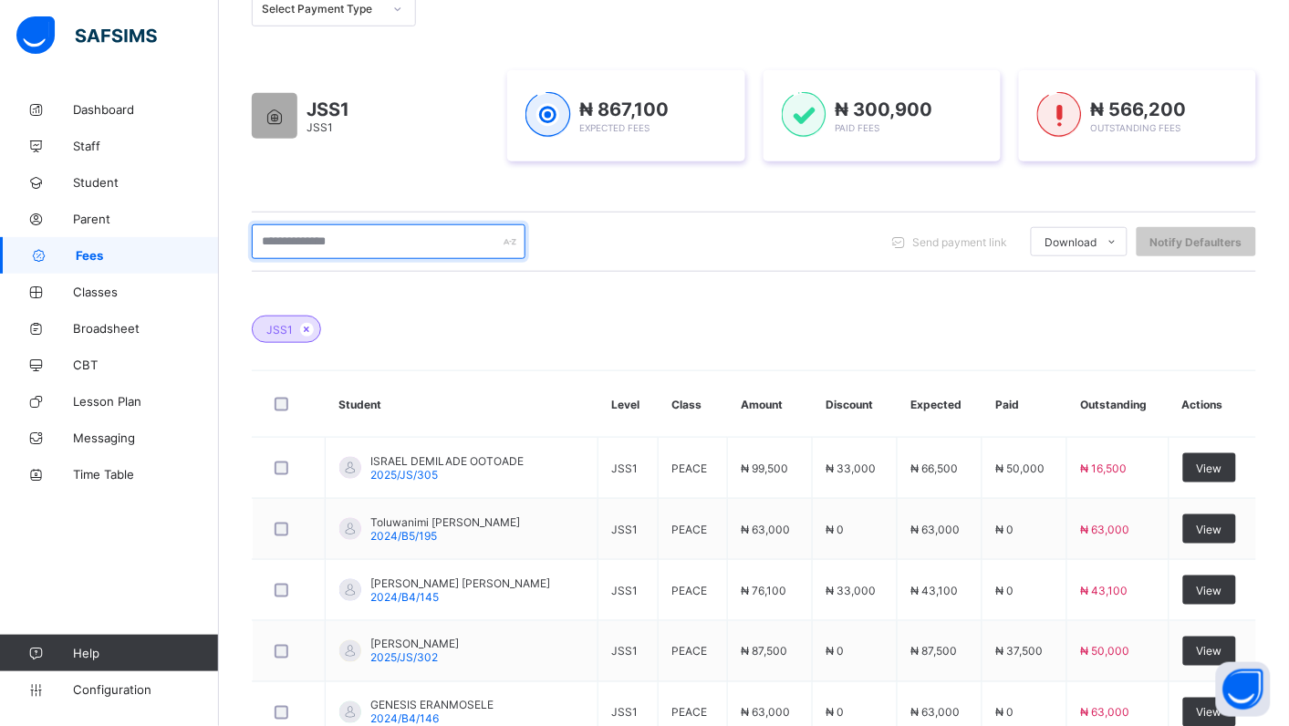
click at [356, 235] on input "text" at bounding box center [389, 241] width 274 height 35
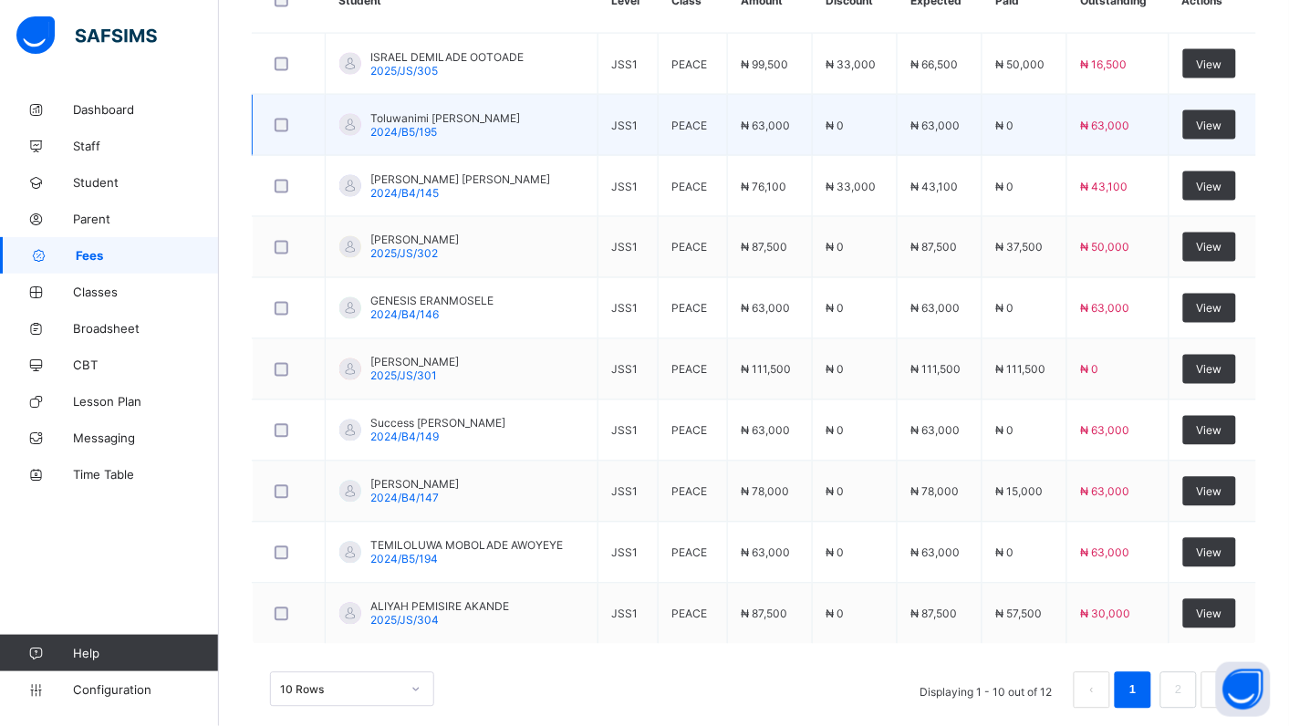
scroll to position [684, 0]
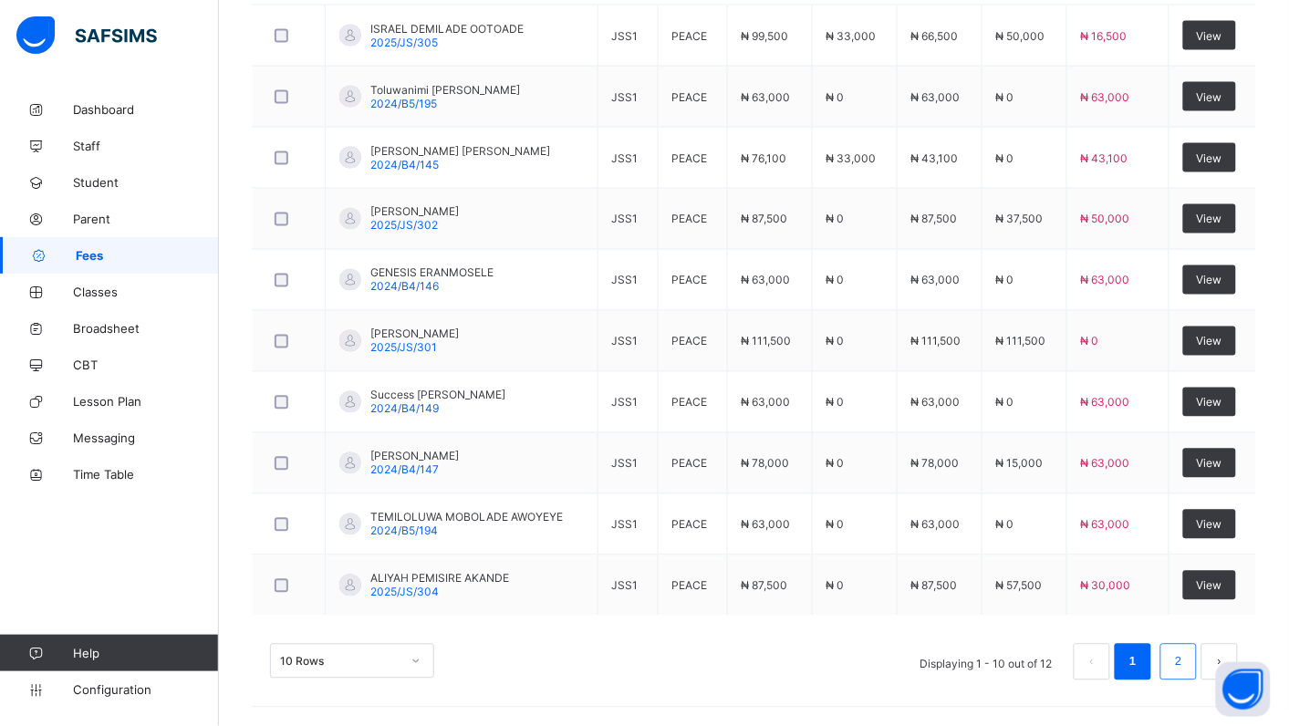
type input "**********"
click at [1187, 657] on link "2" at bounding box center [1178, 663] width 17 height 24
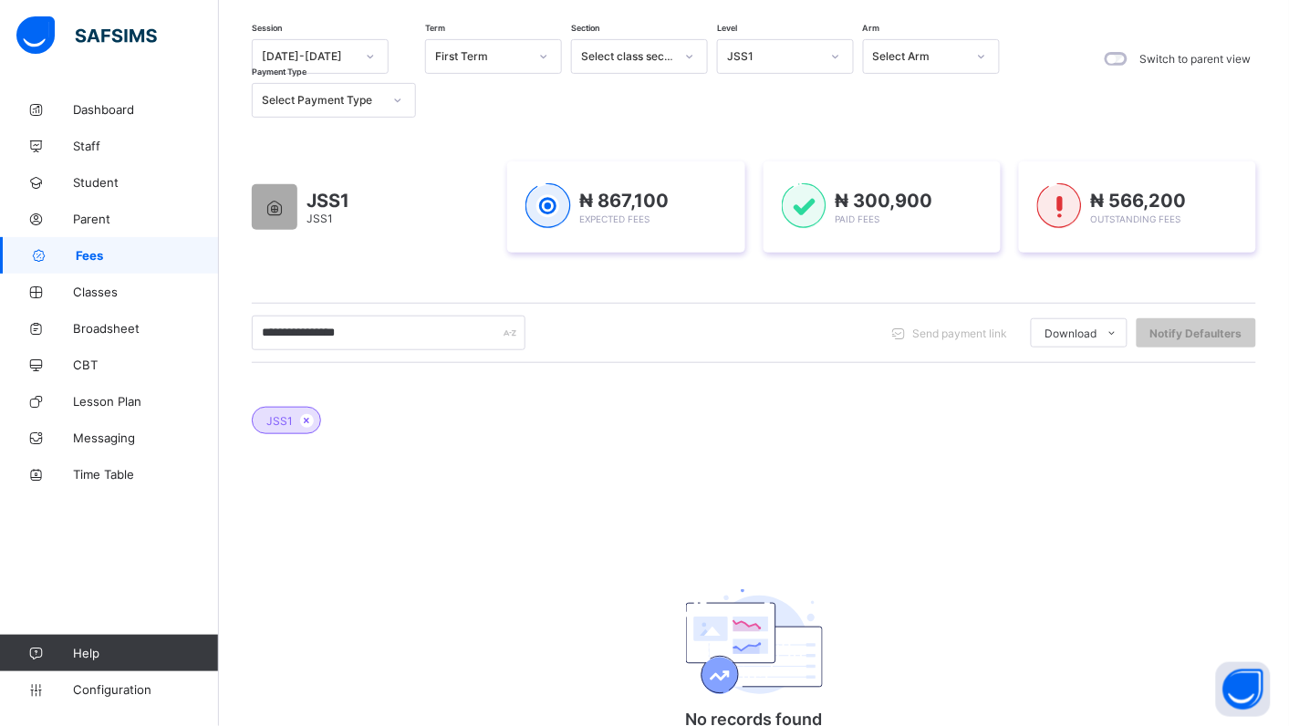
scroll to position [267, 0]
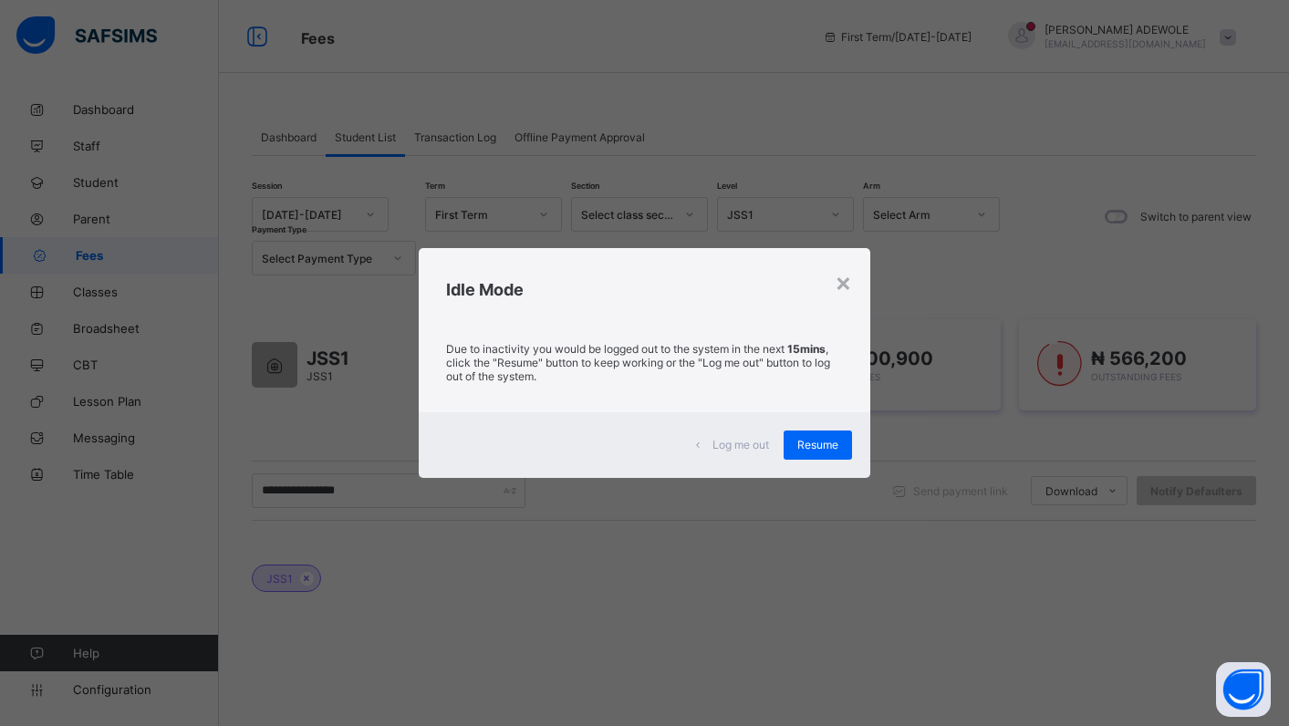
scroll to position [267, 0]
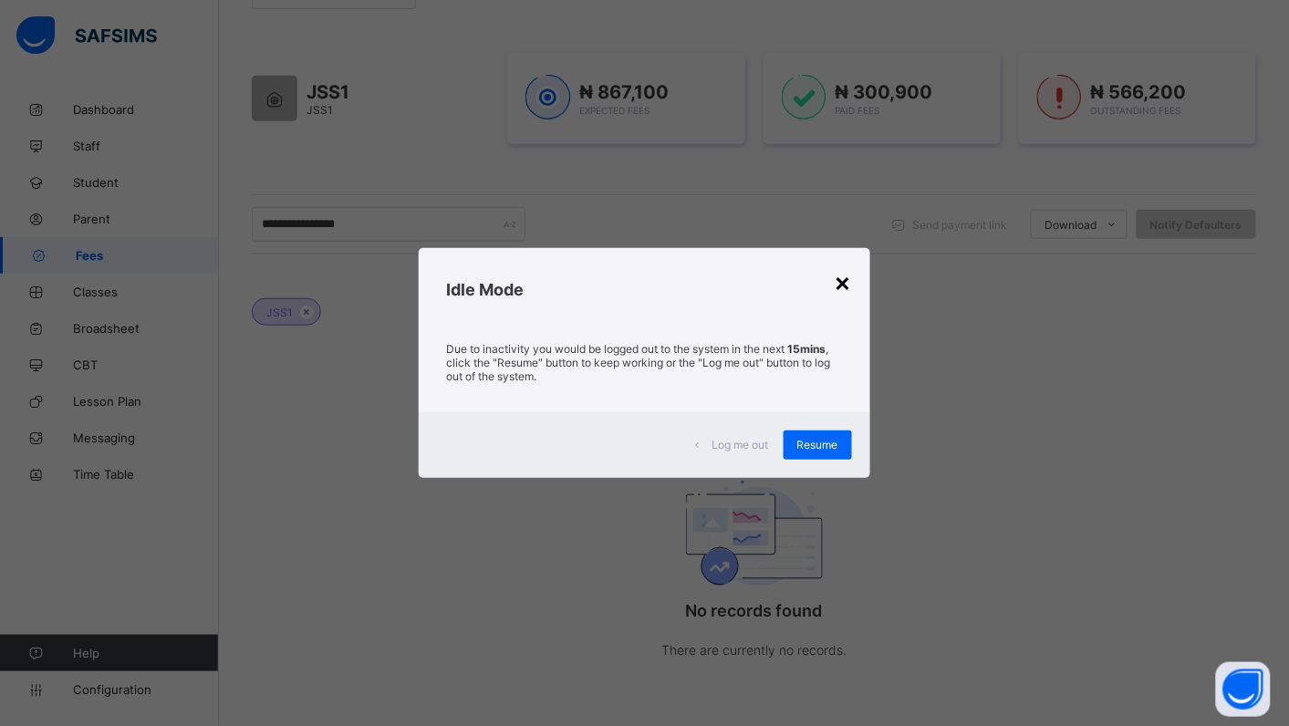
click at [844, 284] on div "×" at bounding box center [843, 281] width 17 height 31
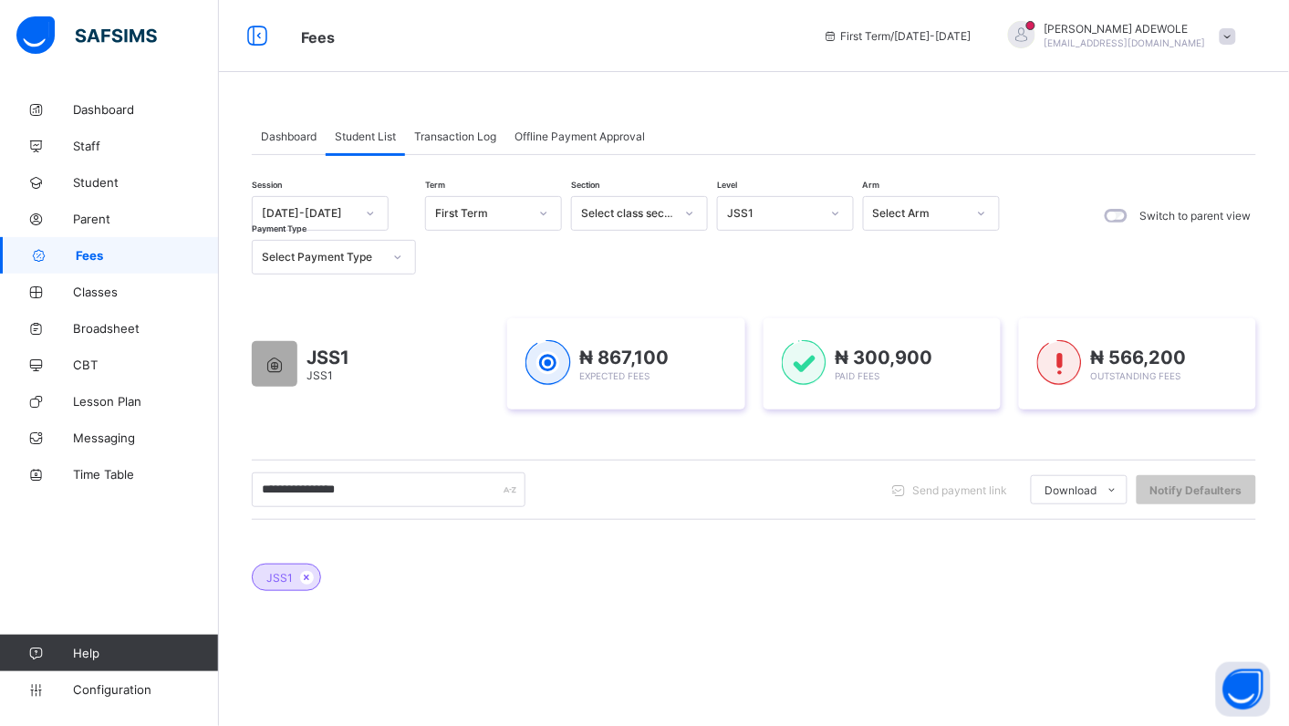
scroll to position [0, 0]
click at [370, 142] on span "Student List" at bounding box center [365, 137] width 61 height 14
click at [685, 215] on icon at bounding box center [689, 214] width 11 height 18
click at [823, 228] on div at bounding box center [835, 214] width 31 height 29
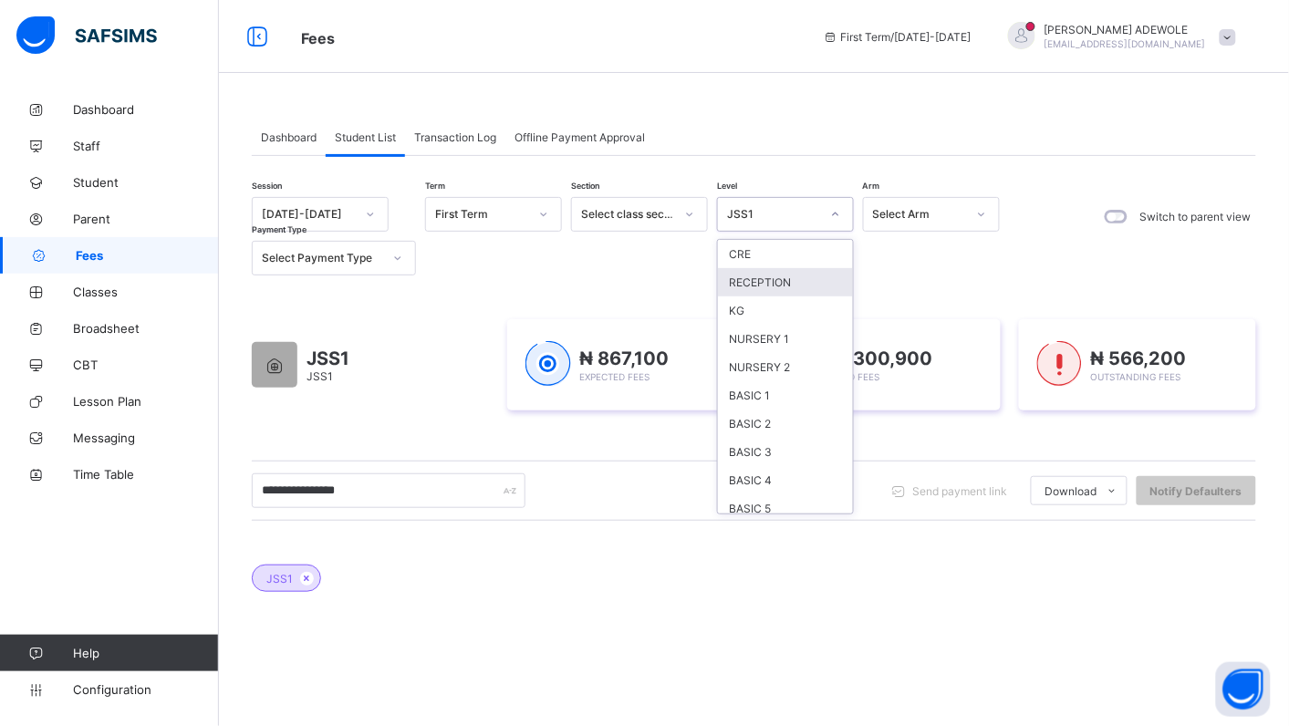
click at [801, 290] on div "RECEPTION" at bounding box center [785, 282] width 135 height 28
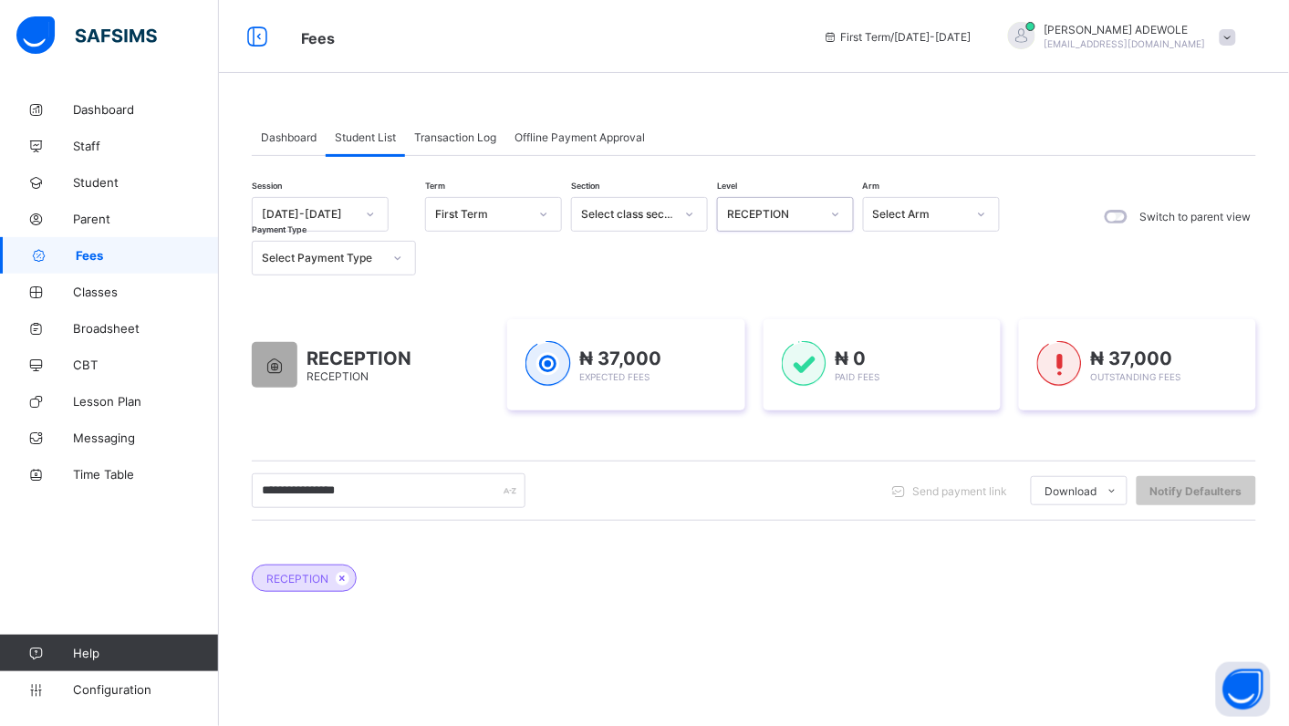
click at [838, 215] on icon at bounding box center [835, 214] width 11 height 18
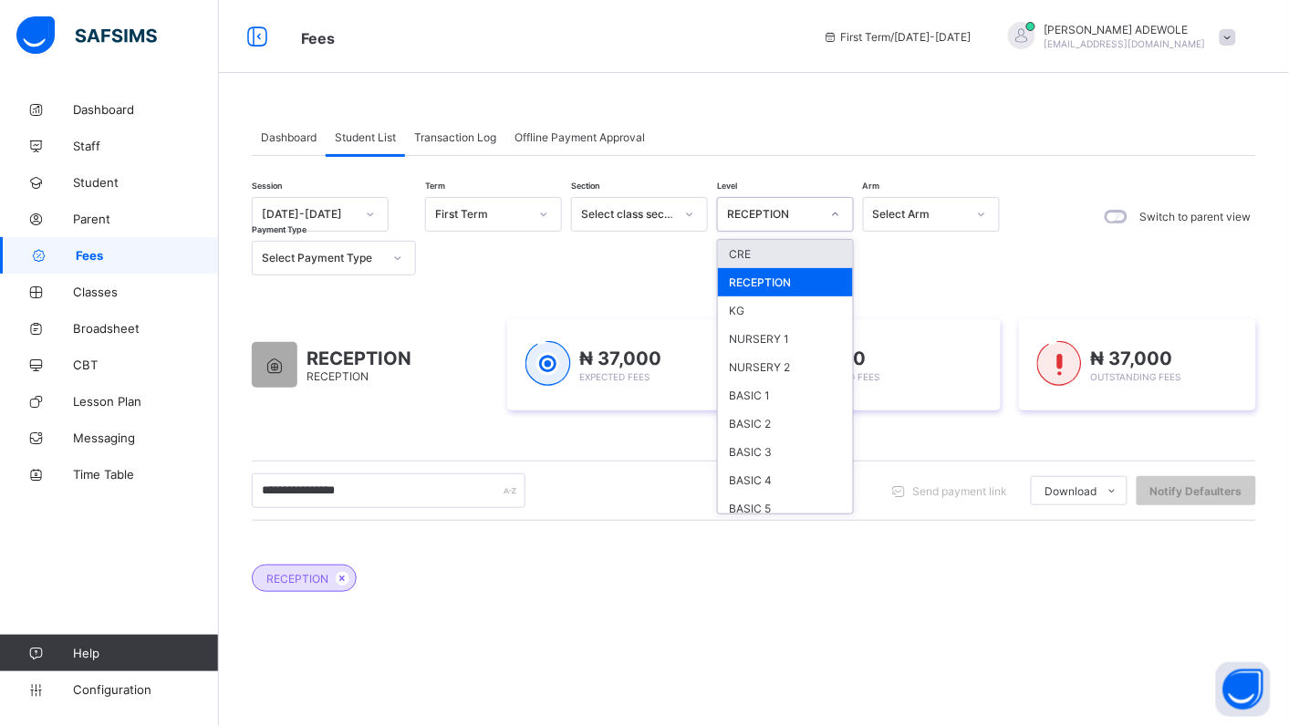
click at [762, 245] on div "CRE" at bounding box center [785, 254] width 135 height 28
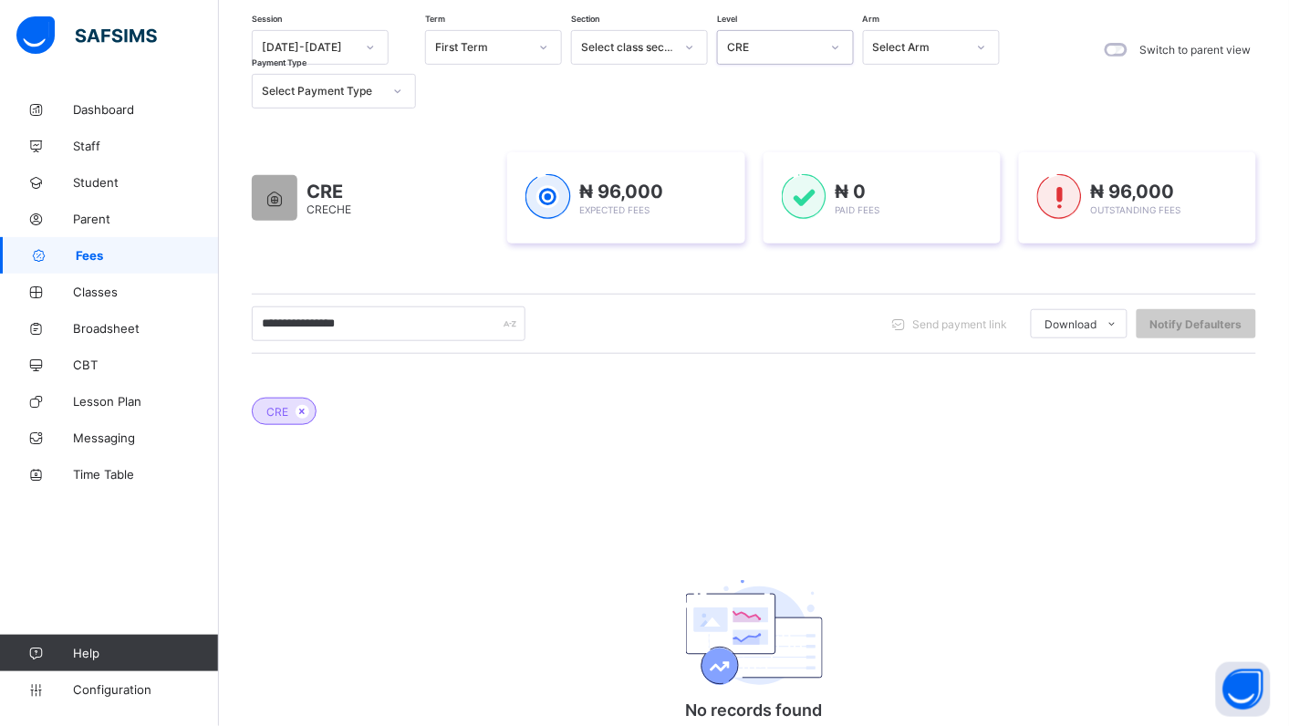
scroll to position [50, 0]
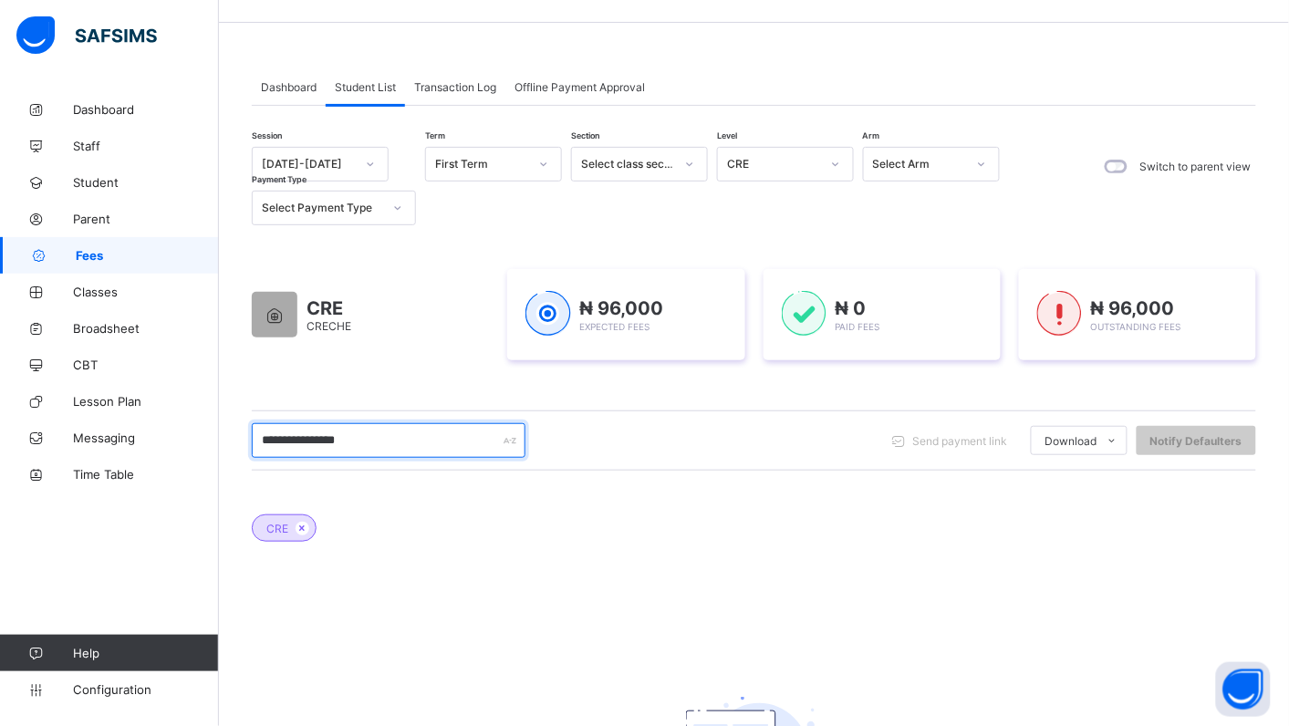
click at [365, 449] on input "**********" at bounding box center [389, 440] width 274 height 35
type input "*"
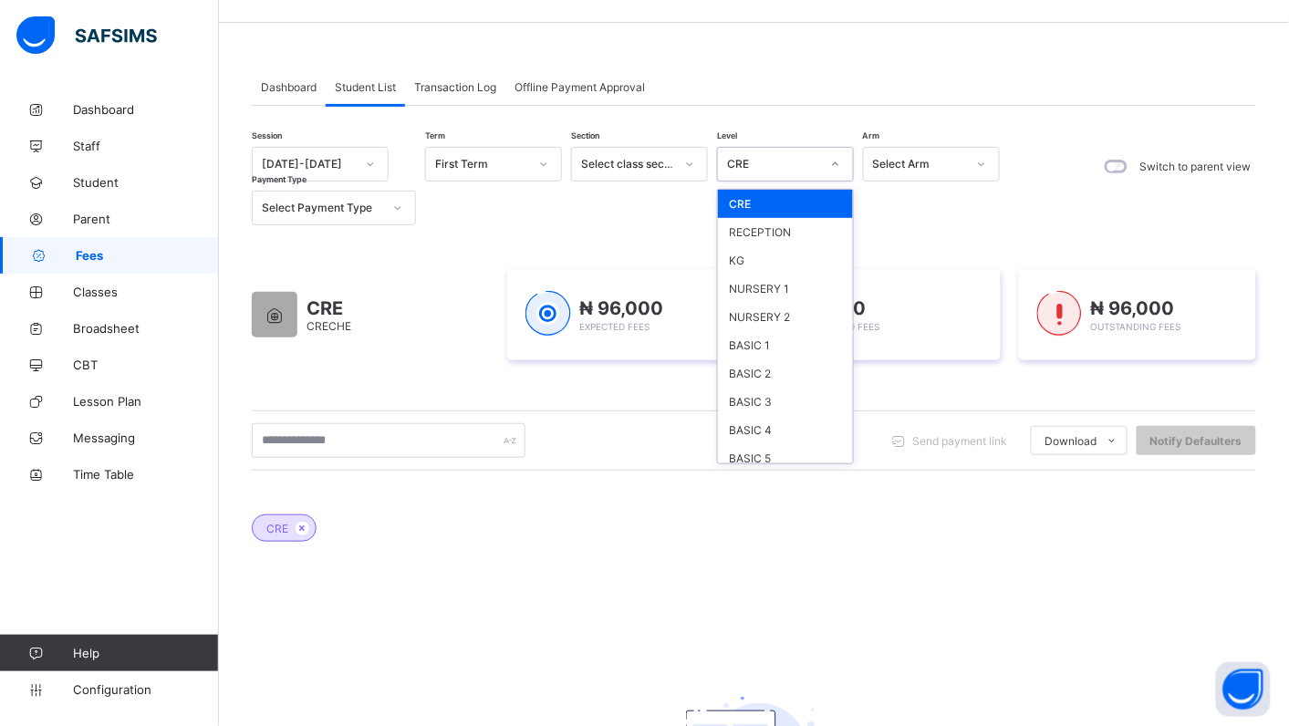
click at [838, 164] on icon at bounding box center [835, 164] width 11 height 18
click at [785, 210] on div "CRE" at bounding box center [785, 204] width 135 height 28
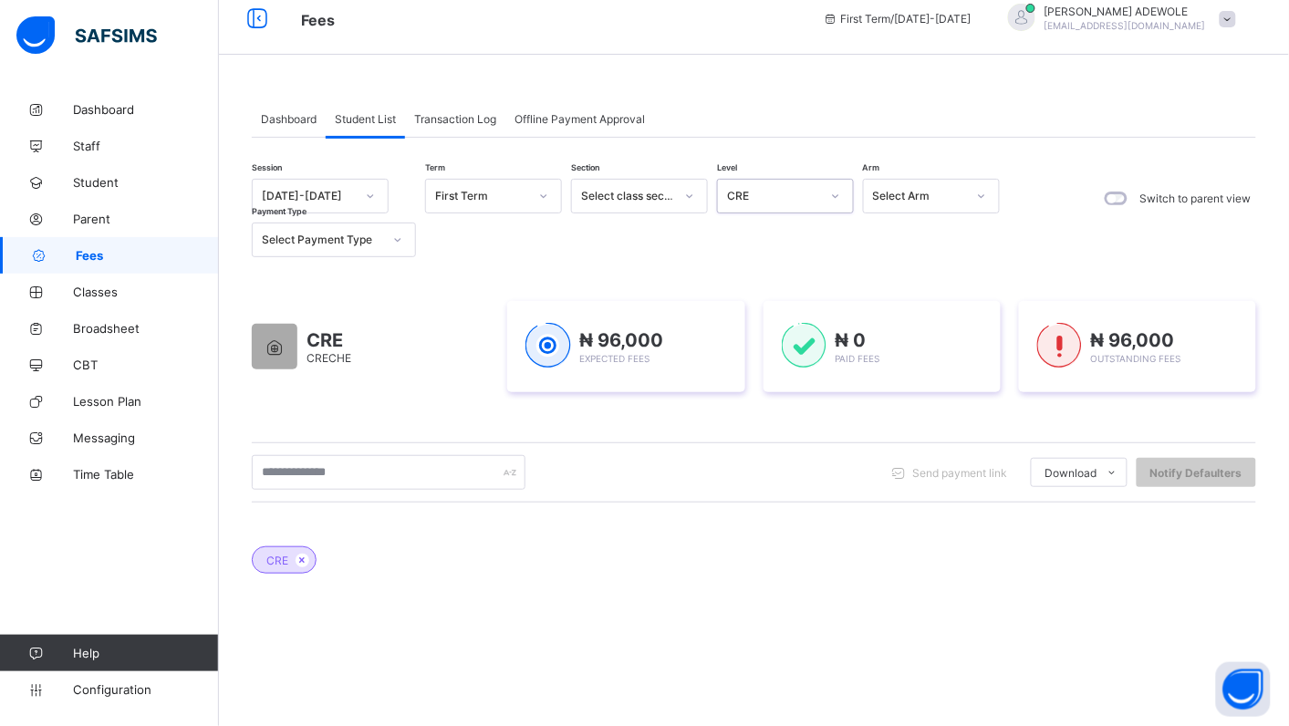
scroll to position [0, 0]
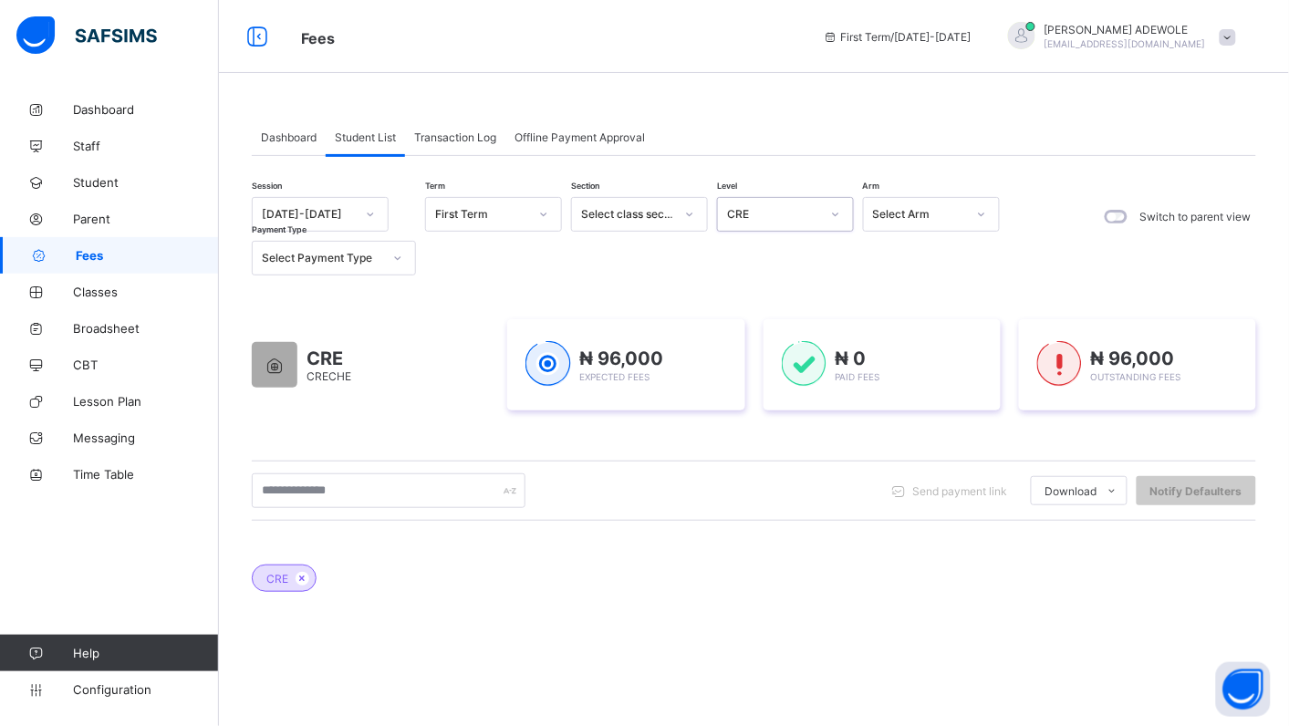
click at [838, 210] on icon at bounding box center [835, 214] width 11 height 18
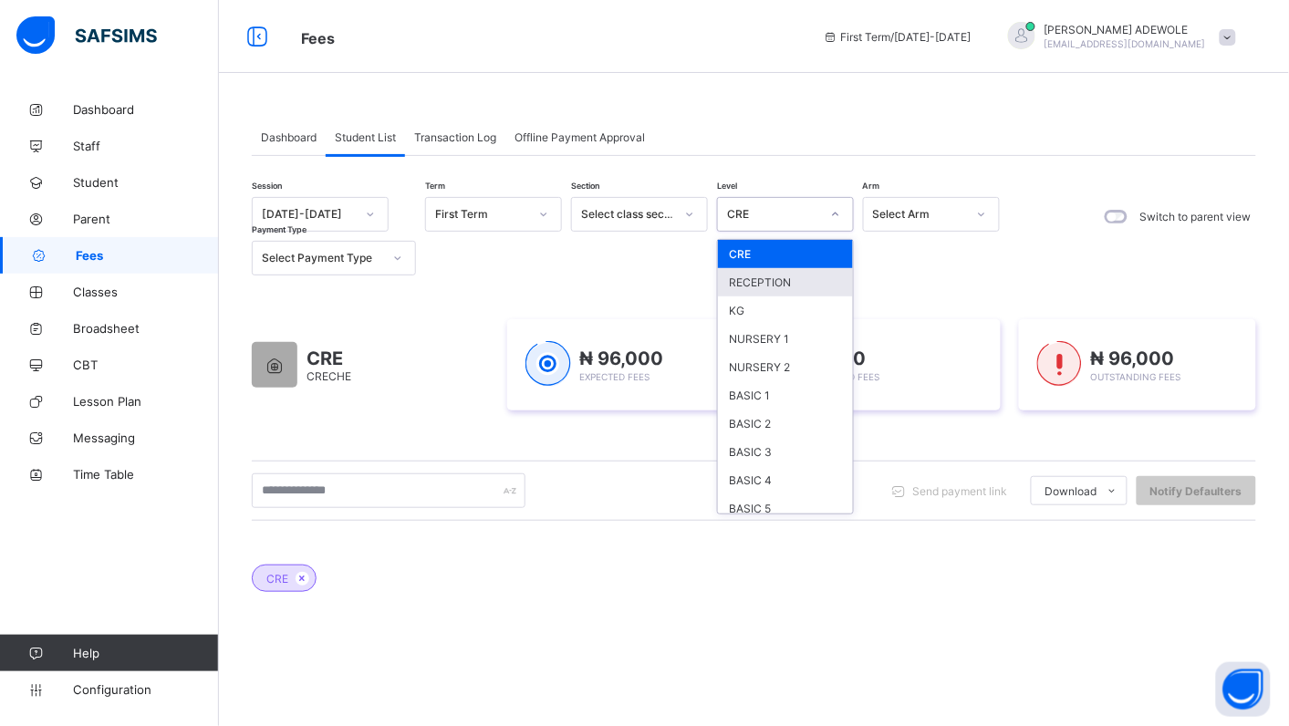
click at [783, 284] on div "RECEPTION" at bounding box center [785, 282] width 135 height 28
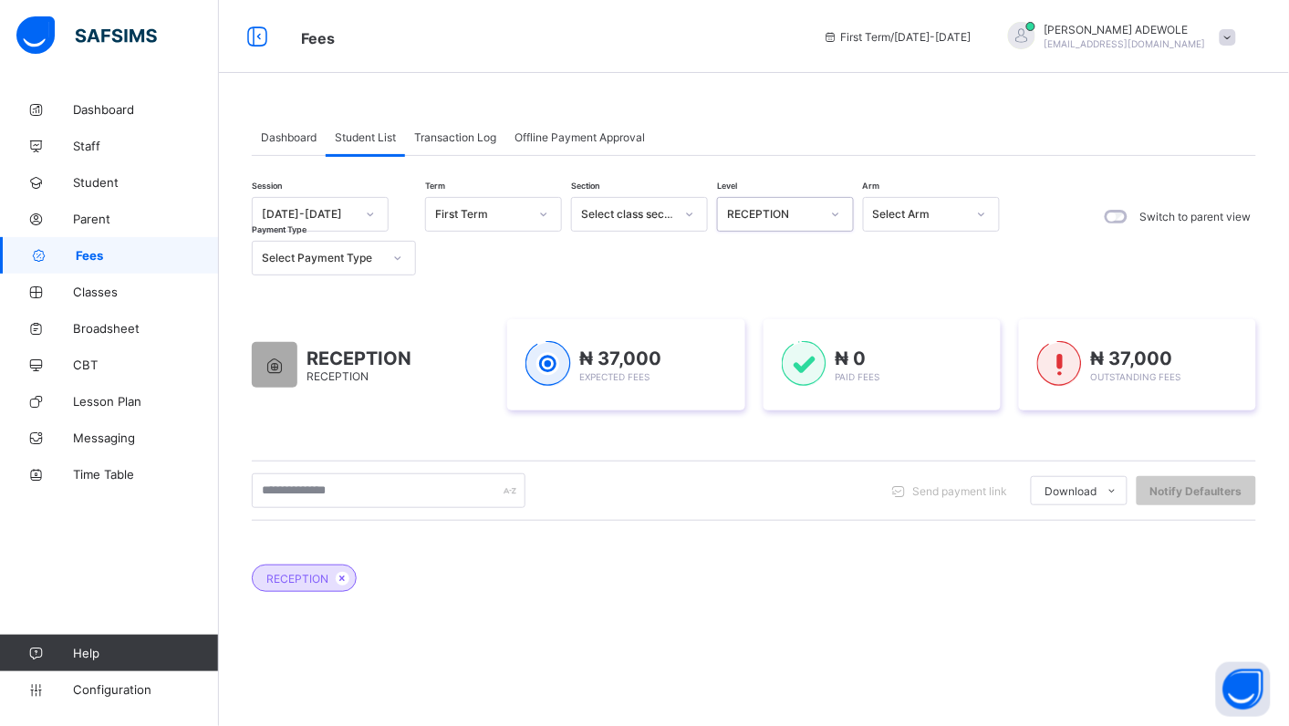
click at [833, 220] on icon at bounding box center [835, 214] width 11 height 18
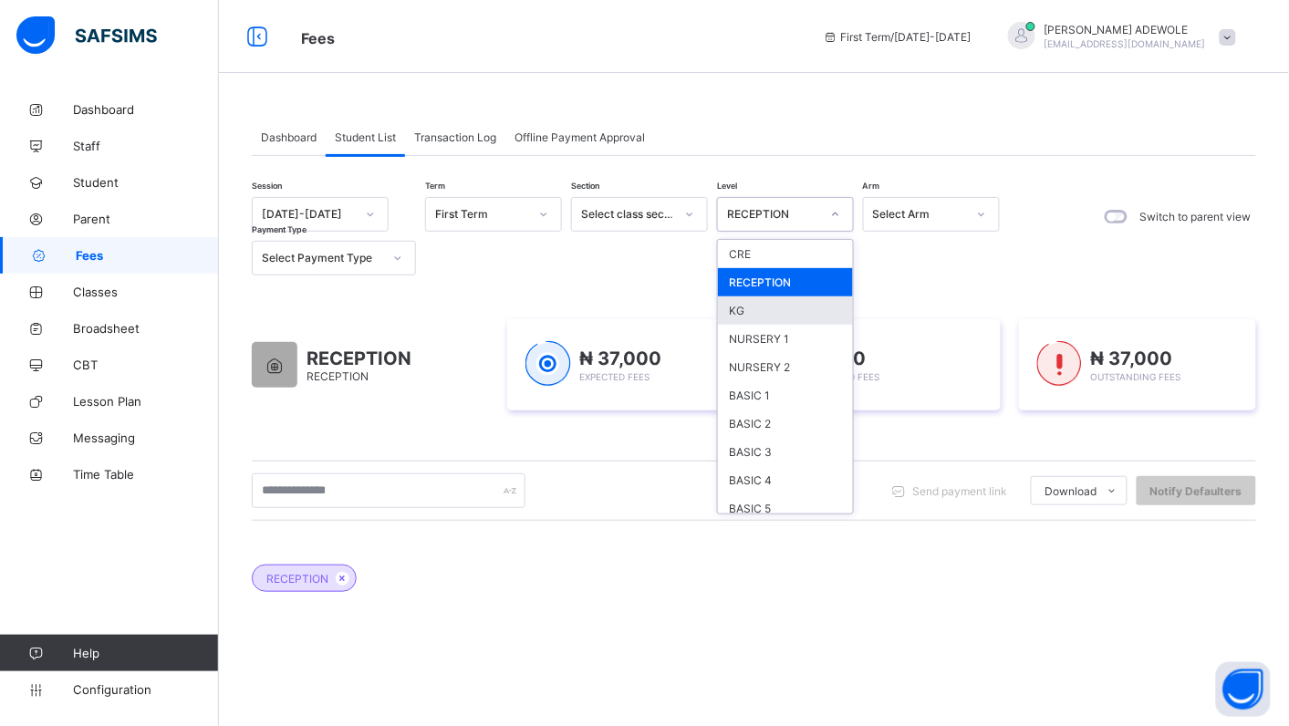
click at [777, 307] on div "KG" at bounding box center [785, 311] width 135 height 28
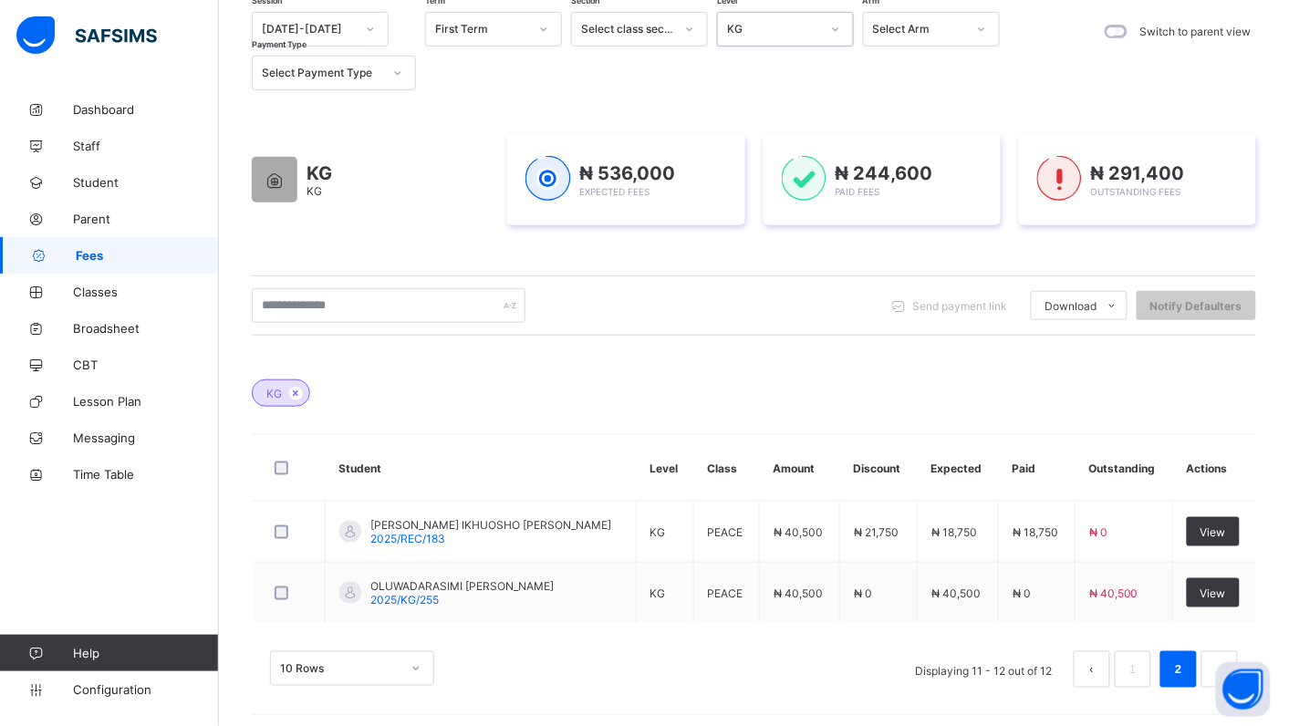
scroll to position [193, 0]
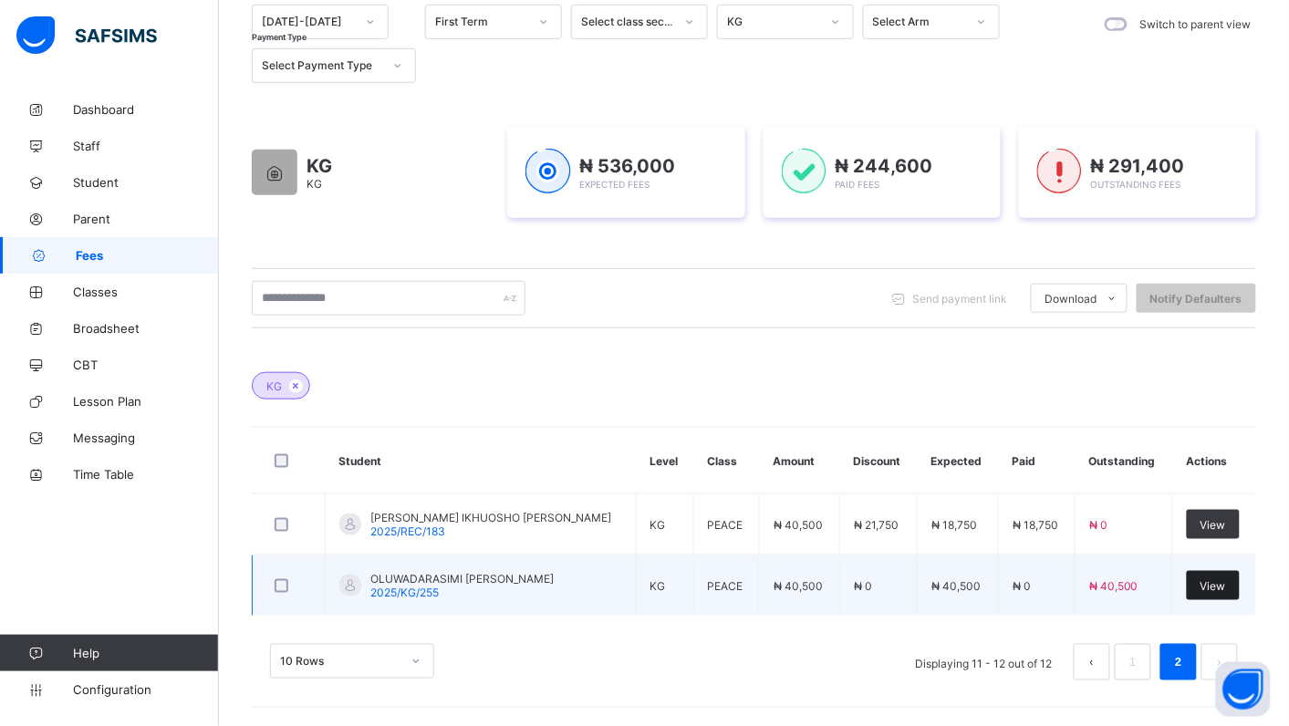
click at [1225, 579] on span "View" at bounding box center [1214, 586] width 26 height 14
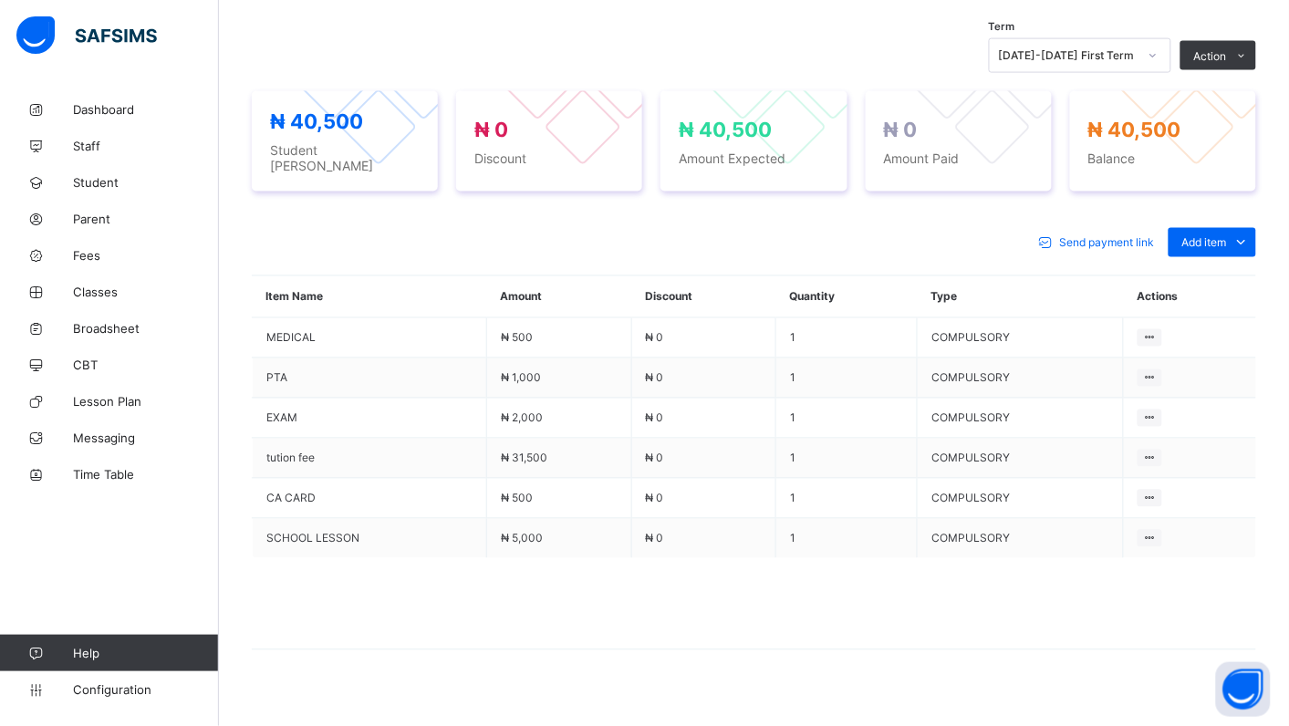
scroll to position [626, 0]
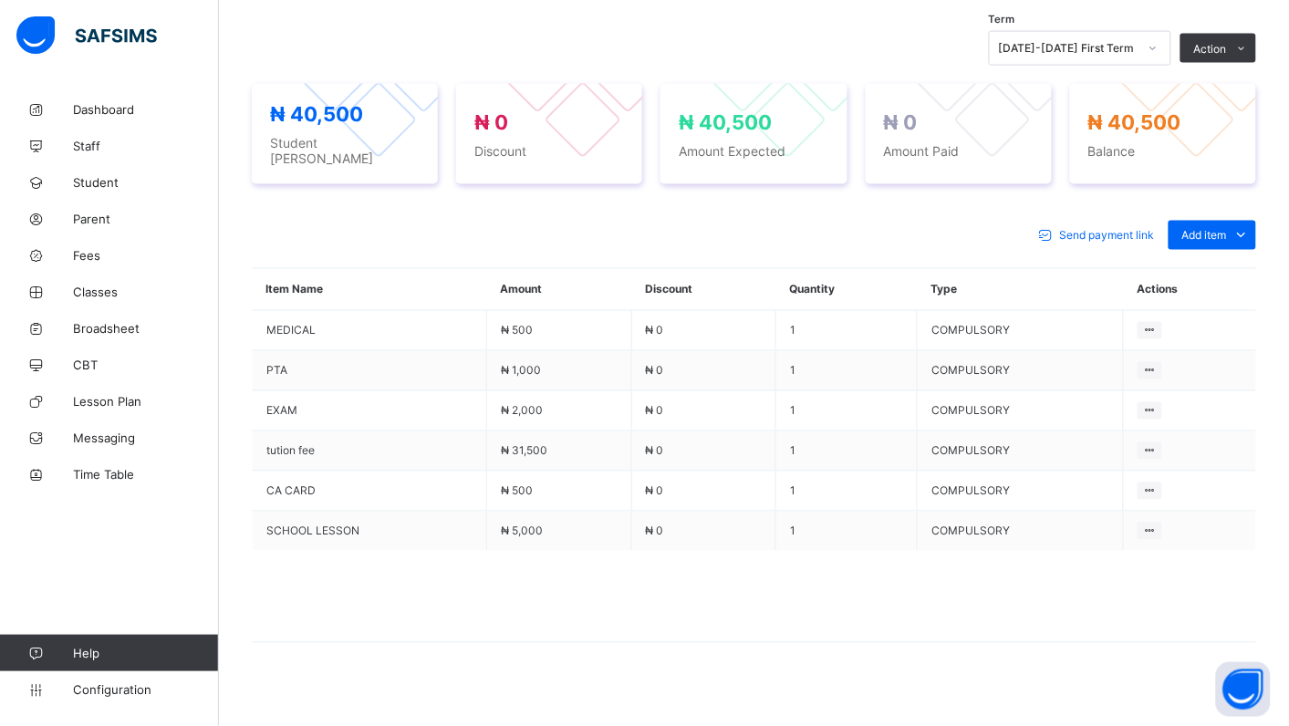
click at [0, 0] on div "Optional items" at bounding box center [0, 0] width 0 height 0
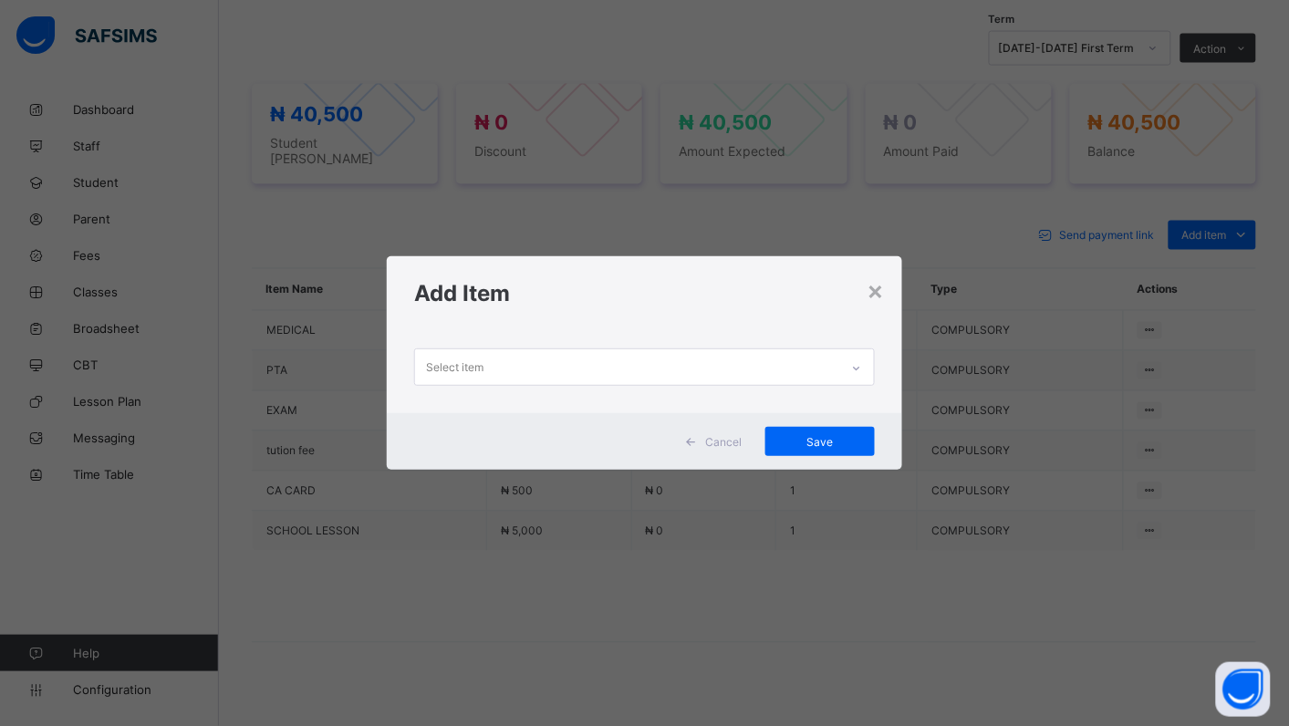
click at [862, 363] on icon at bounding box center [856, 368] width 11 height 18
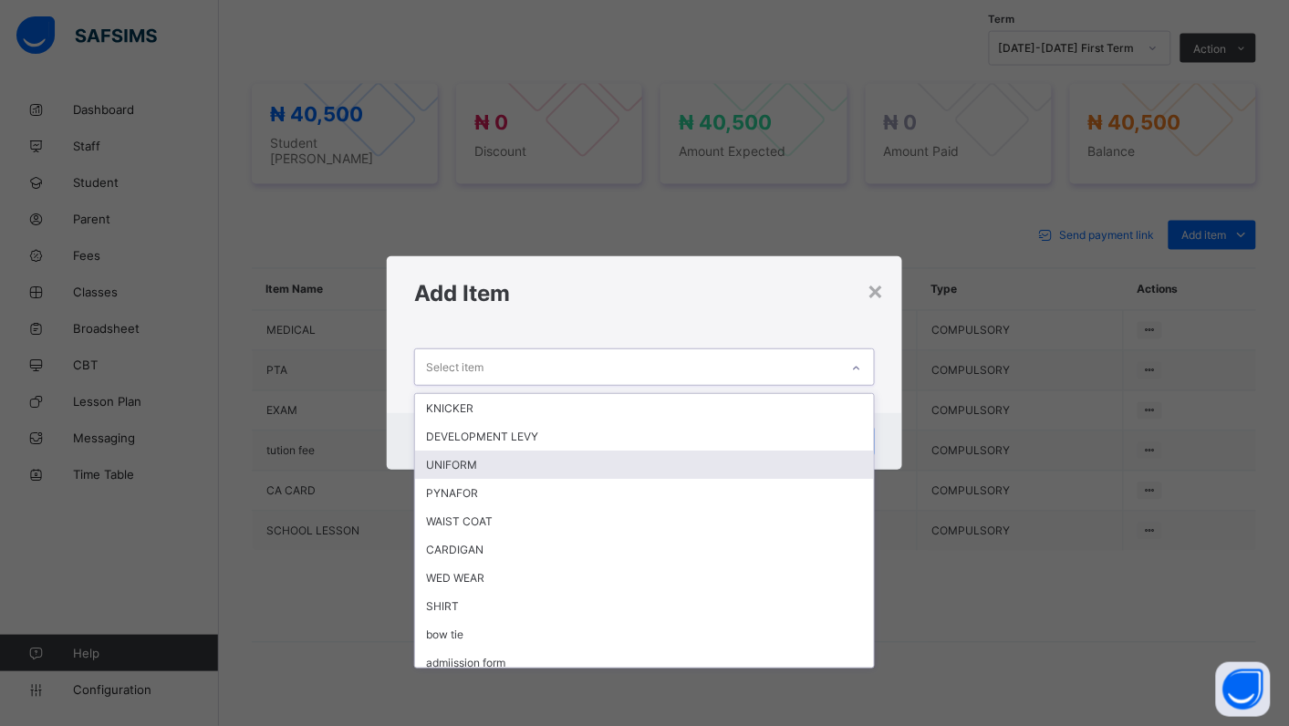
click at [570, 466] on div "UNIFORM" at bounding box center [644, 465] width 459 height 28
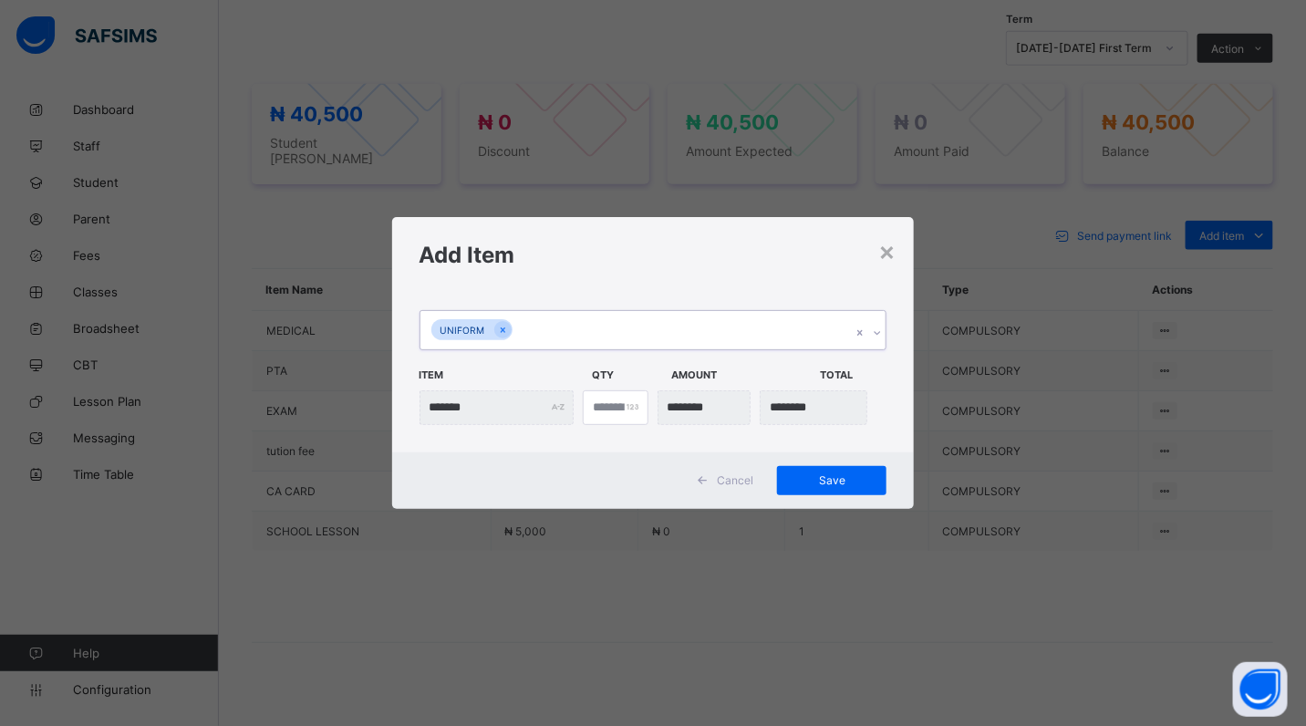
click at [880, 324] on div at bounding box center [877, 332] width 17 height 29
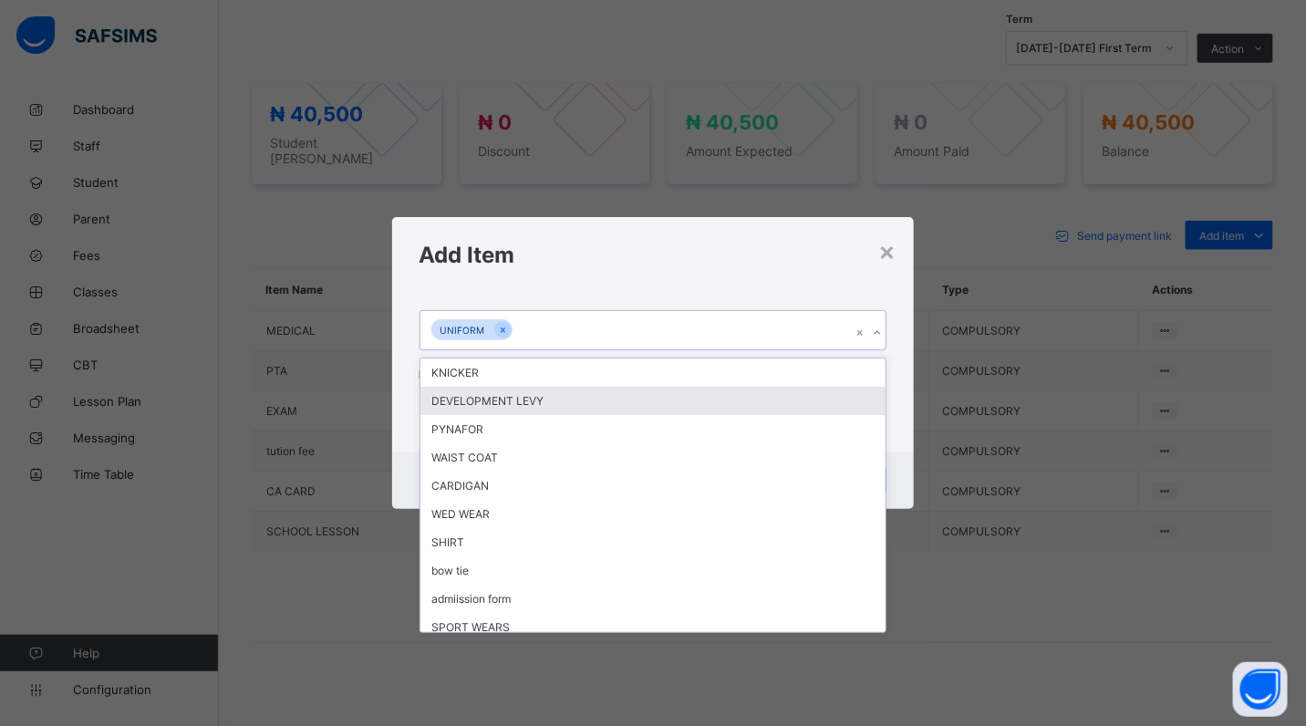
click at [658, 402] on div "DEVELOPMENT LEVY" at bounding box center [654, 401] width 466 height 28
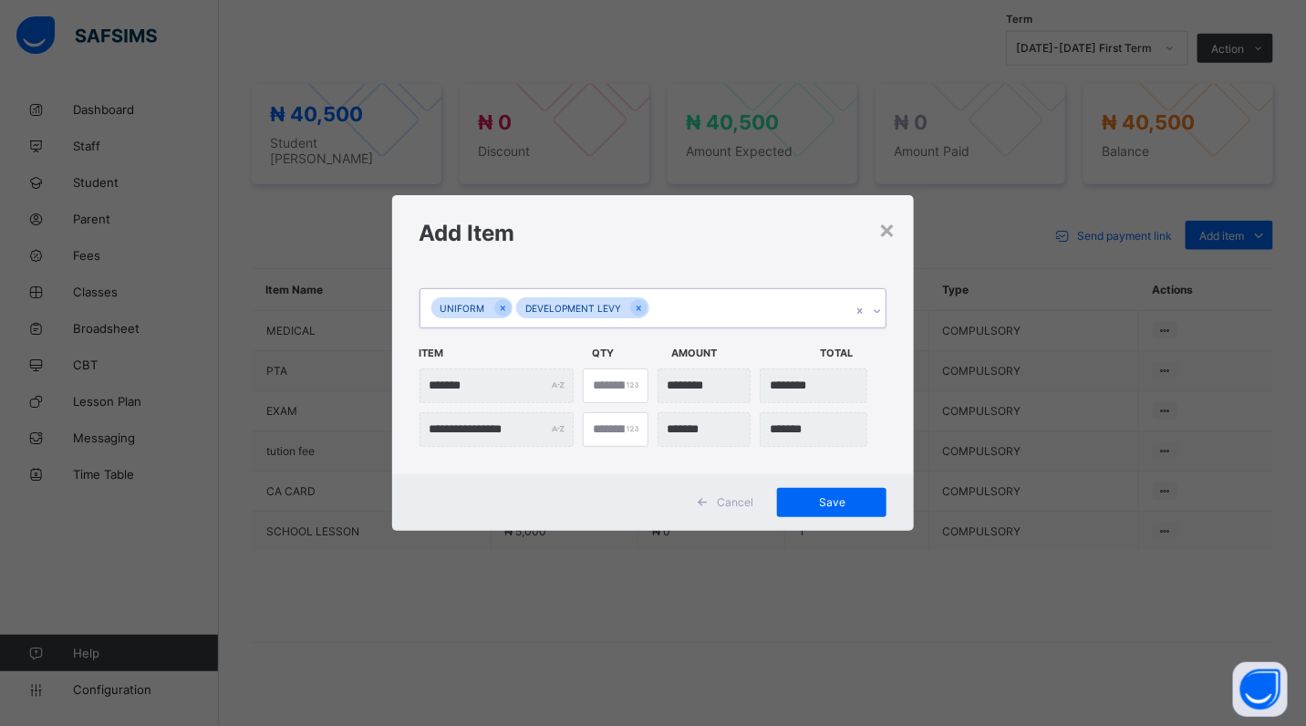
click at [873, 307] on icon at bounding box center [877, 311] width 11 height 18
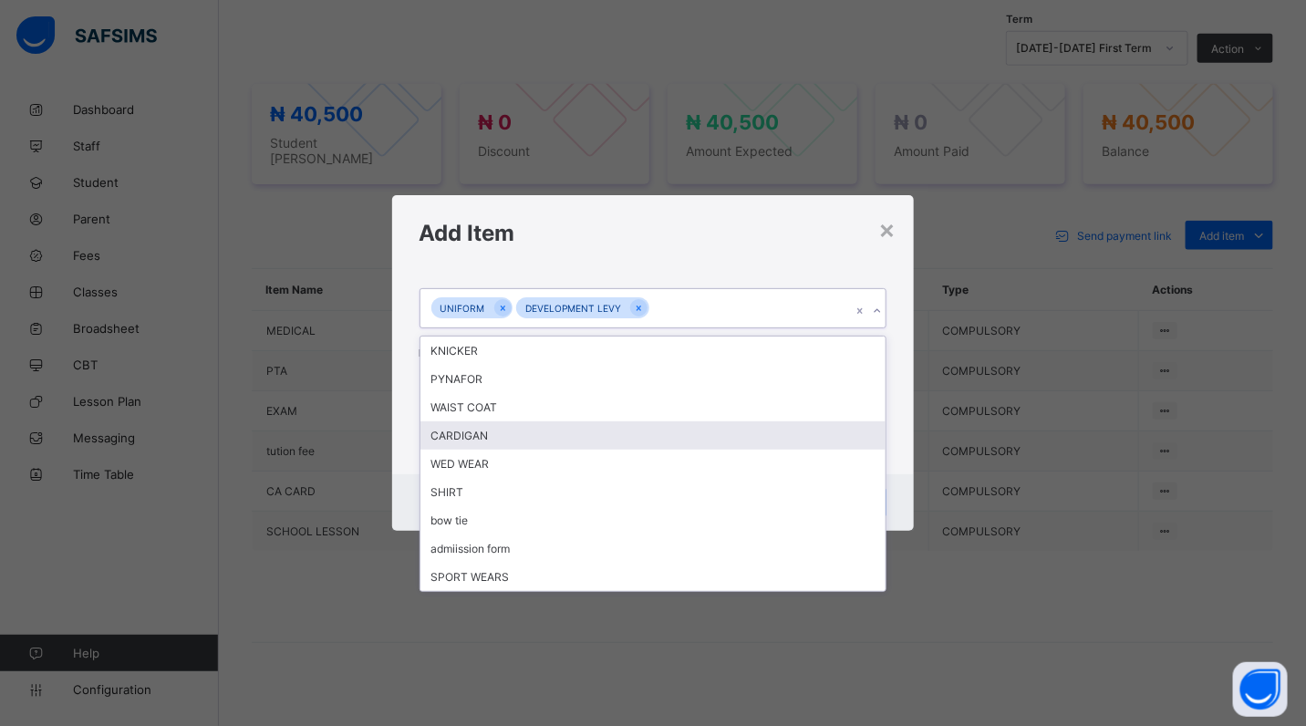
click at [716, 434] on div "CARDIGAN" at bounding box center [654, 436] width 466 height 28
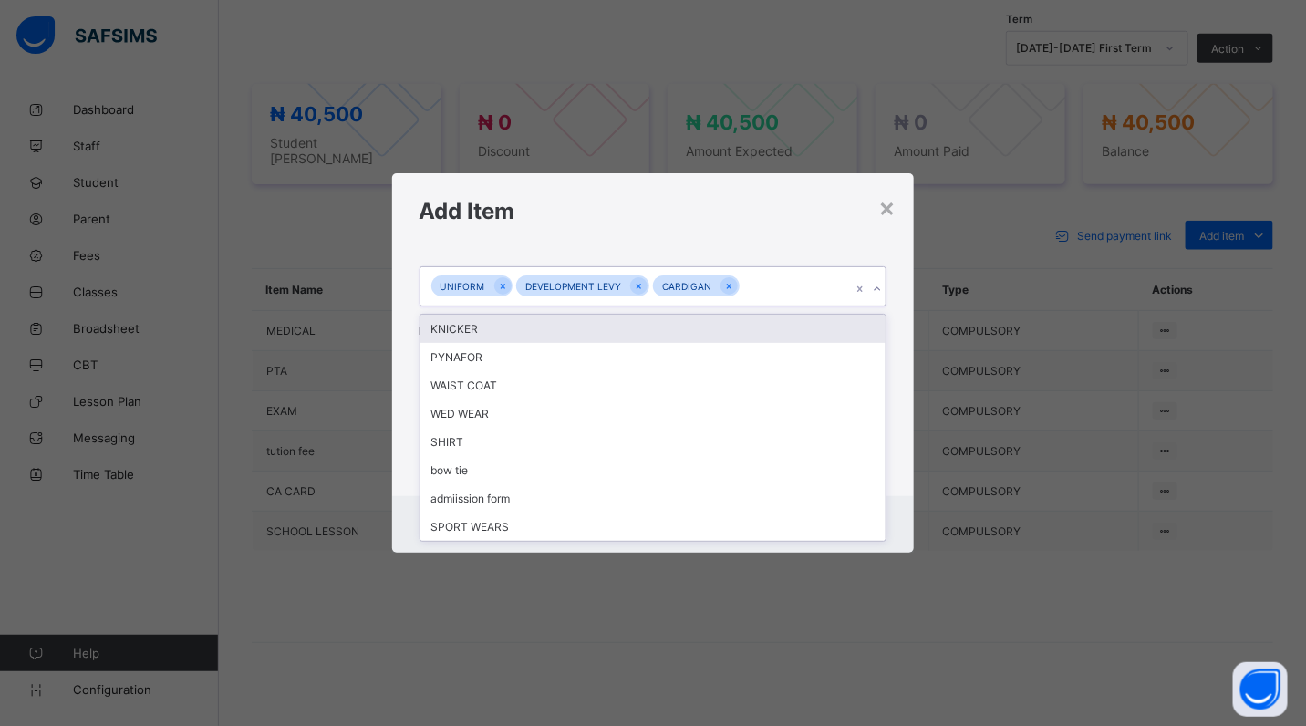
click at [877, 290] on icon at bounding box center [877, 288] width 6 height 4
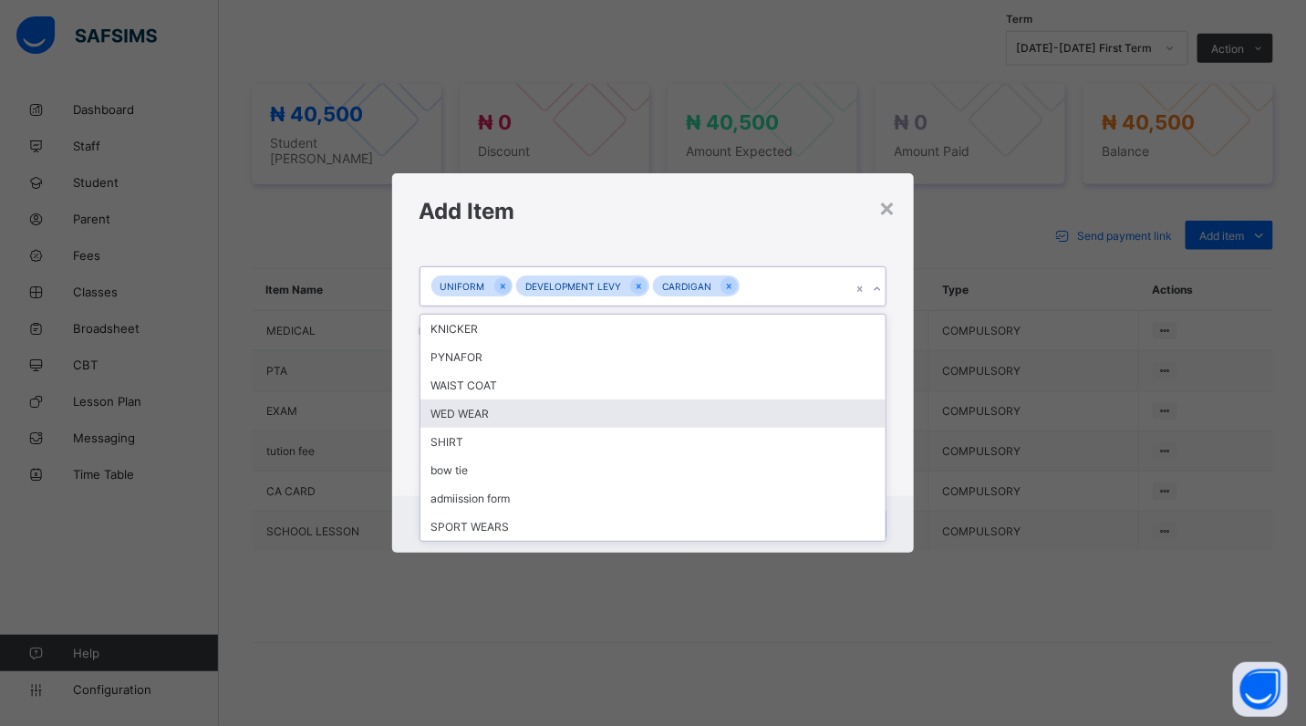
click at [680, 412] on div "WED WEAR" at bounding box center [654, 414] width 466 height 28
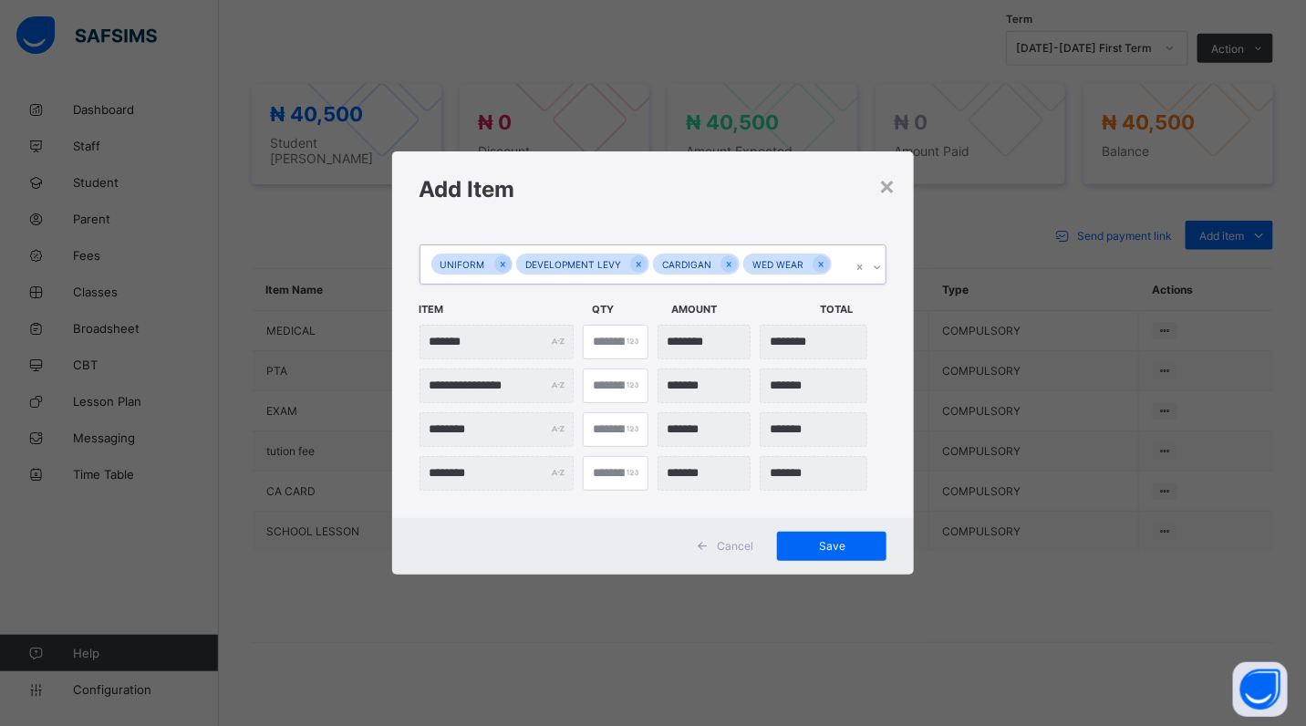
click at [871, 261] on div at bounding box center [877, 267] width 17 height 29
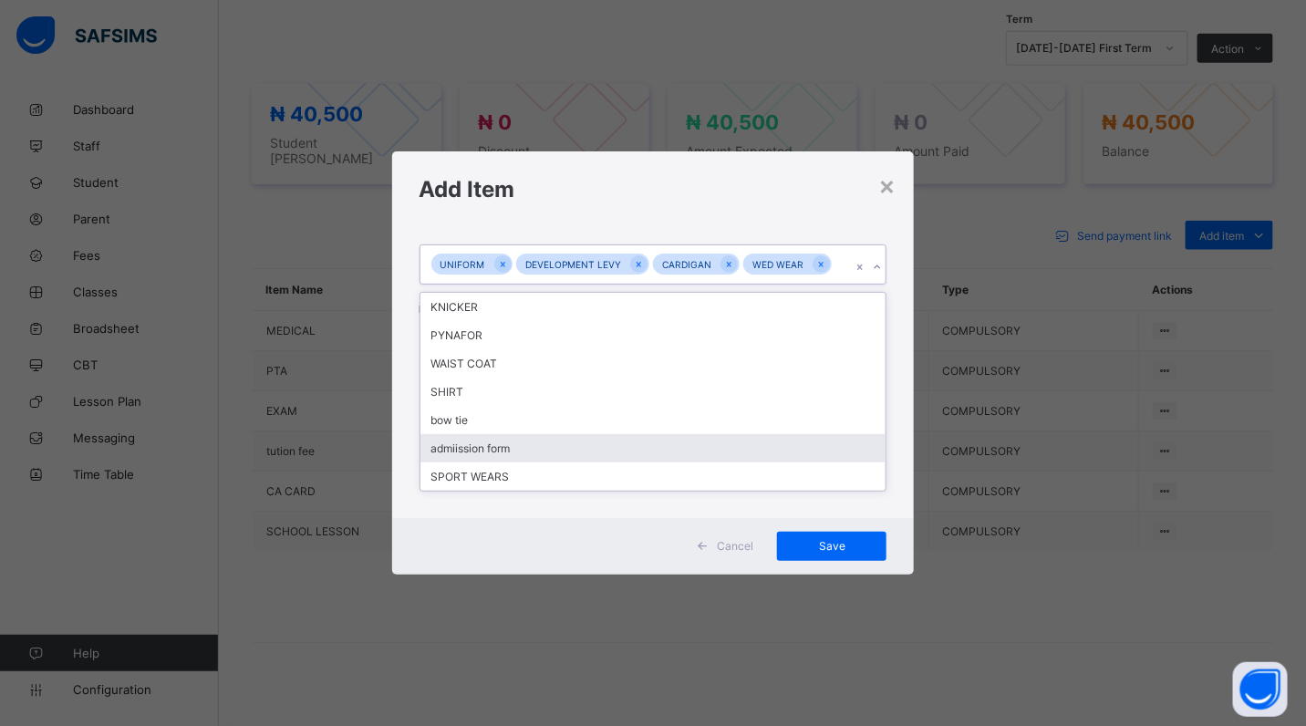
click at [572, 453] on div "admiission form" at bounding box center [654, 448] width 466 height 28
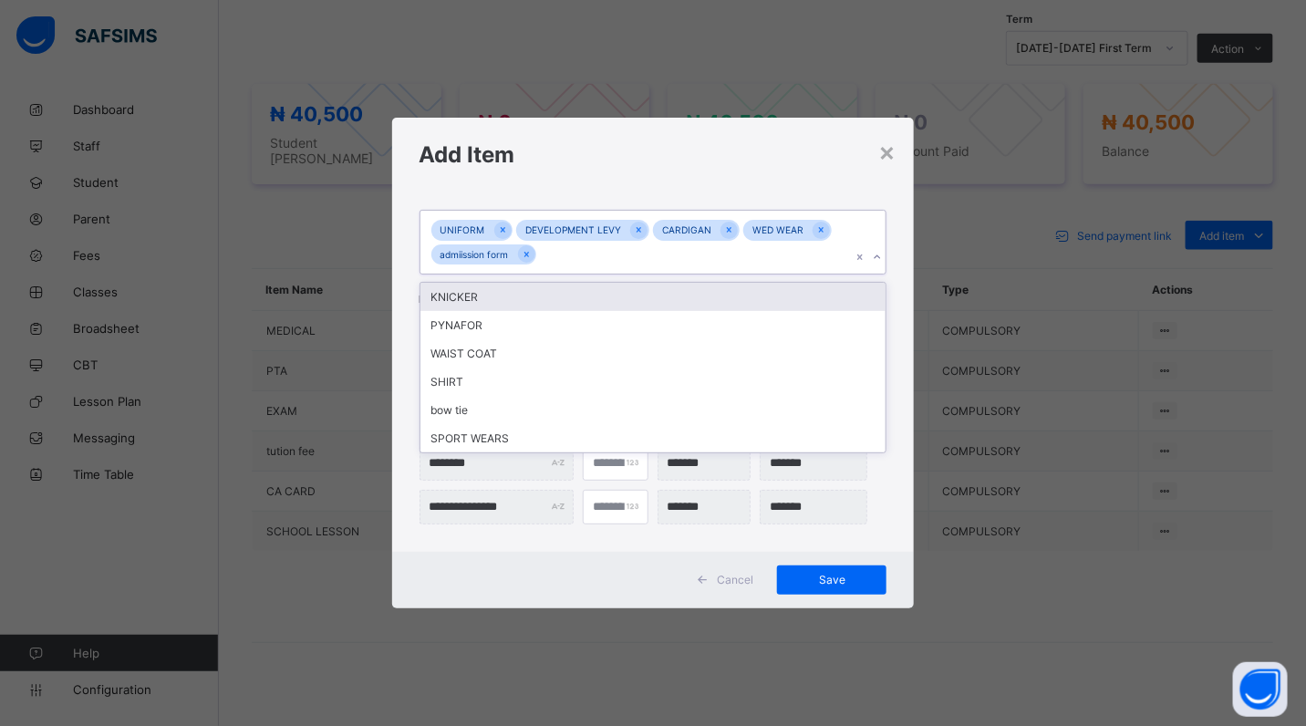
click at [878, 261] on icon at bounding box center [877, 257] width 11 height 18
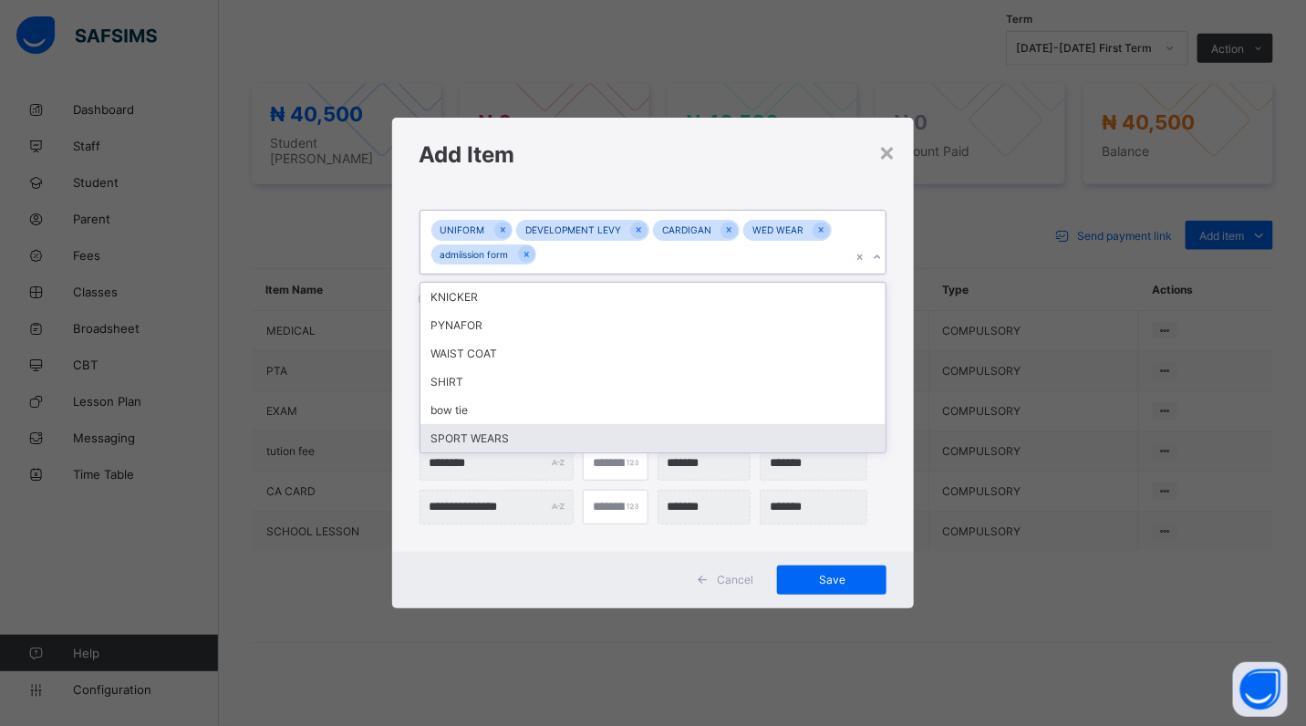
click at [739, 429] on div "SPORT WEARS" at bounding box center [654, 438] width 466 height 28
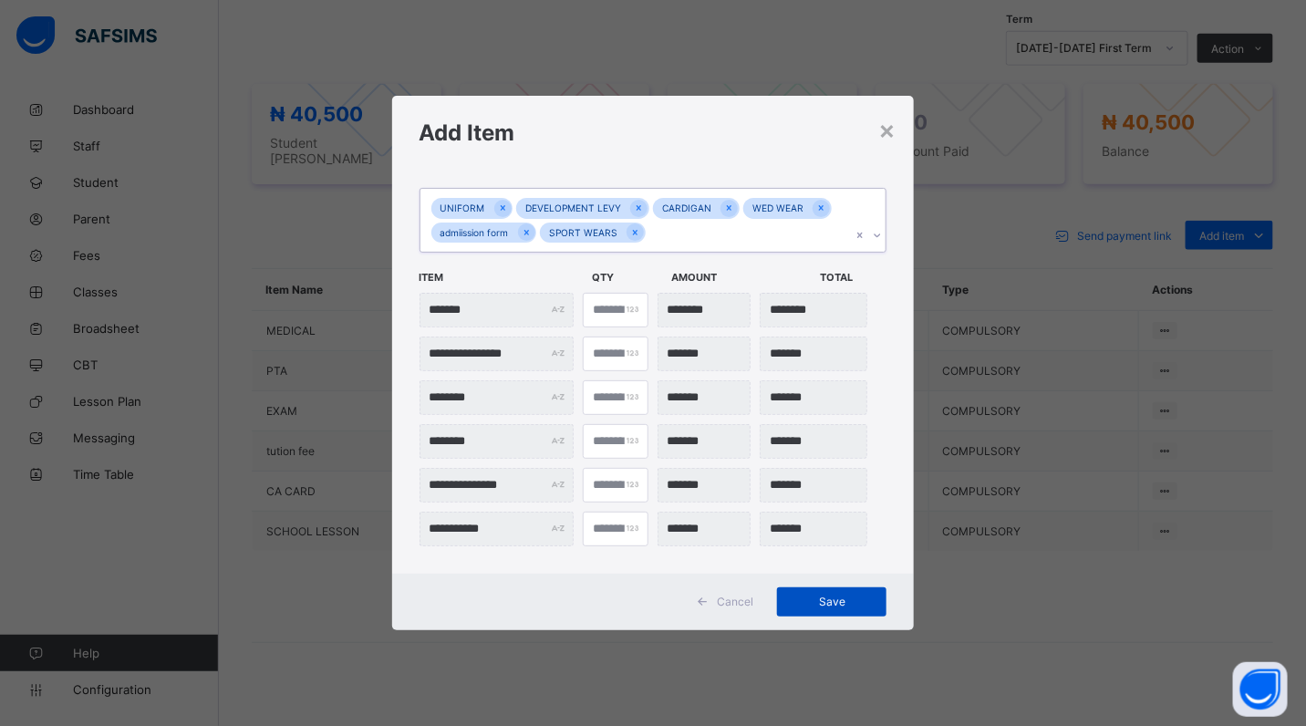
click at [855, 595] on div "Save" at bounding box center [831, 602] width 109 height 29
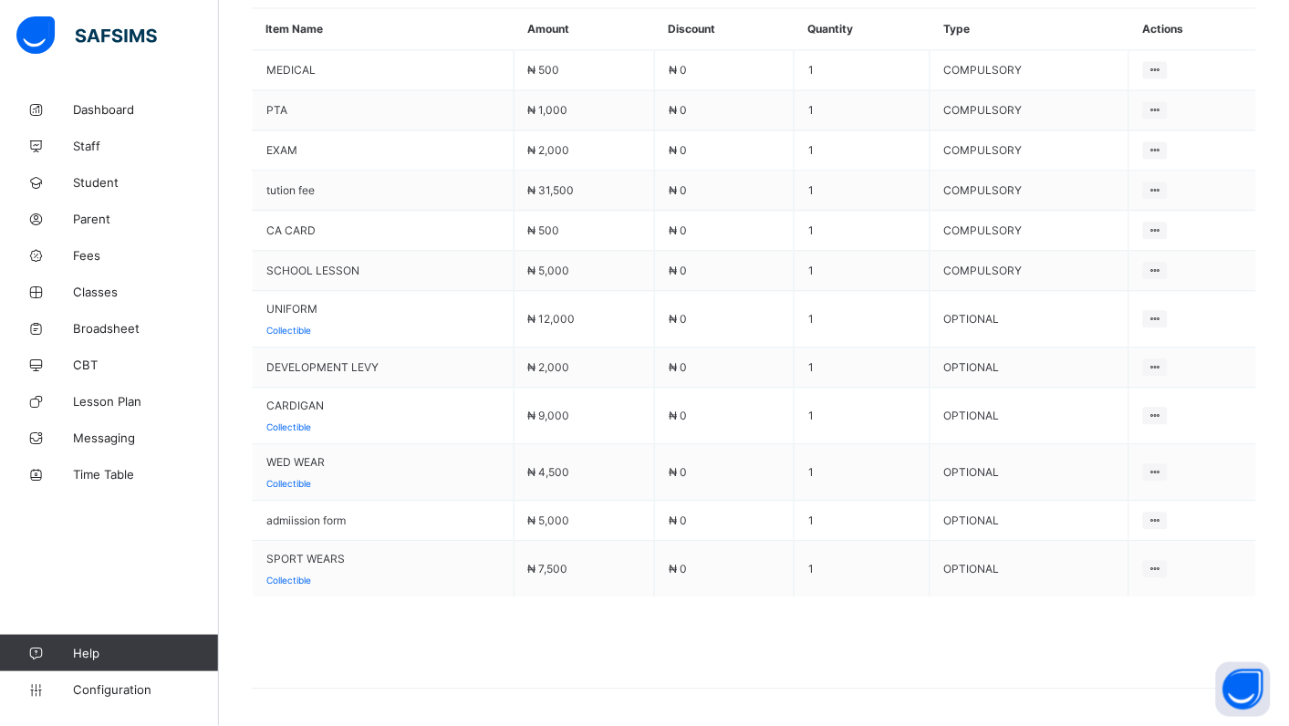
scroll to position [928, 0]
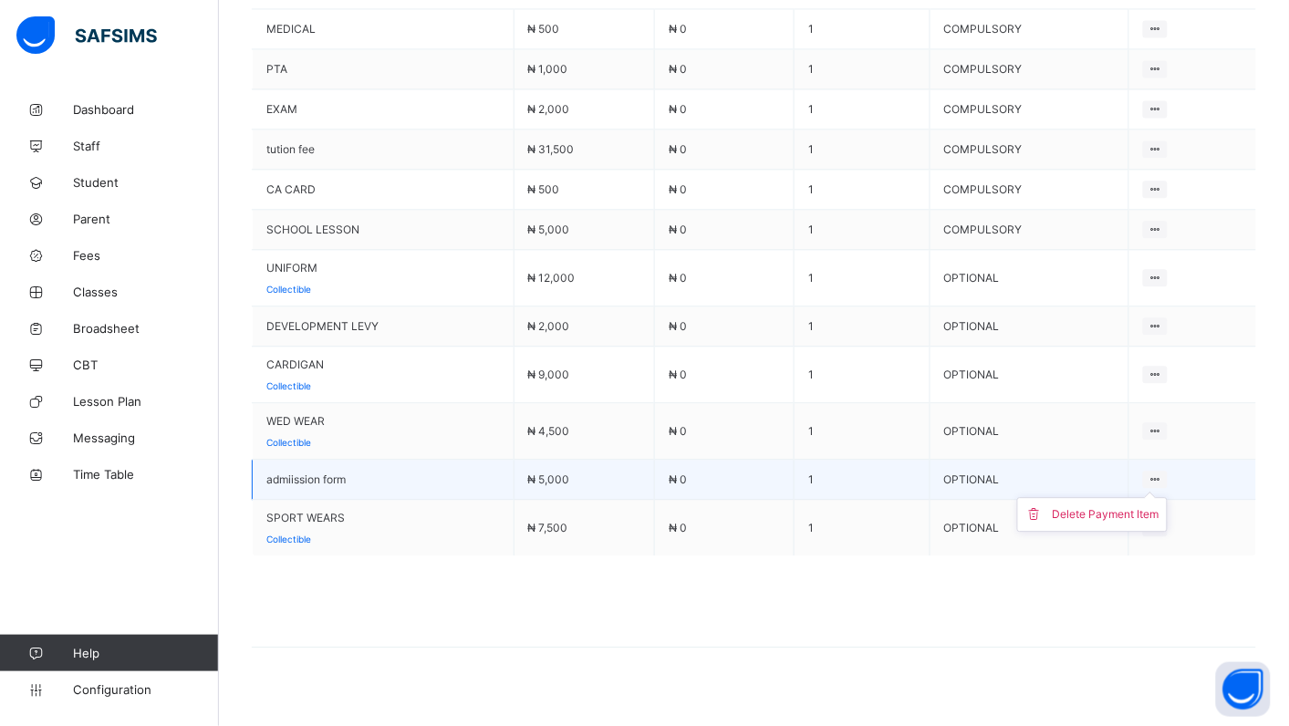
click at [1163, 473] on icon at bounding box center [1156, 480] width 16 height 14
click at [1152, 505] on div "Delete Payment Item" at bounding box center [1106, 514] width 107 height 18
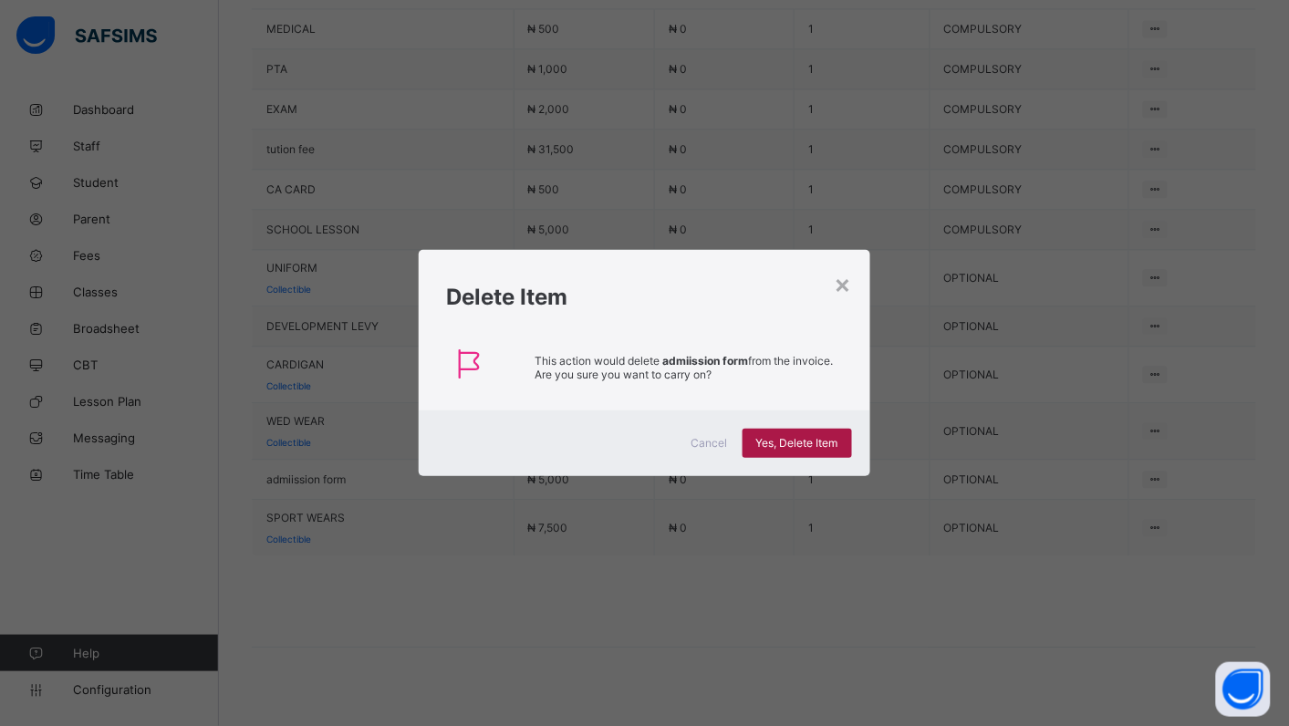
drag, startPoint x: 783, startPoint y: 436, endPoint x: 792, endPoint y: 440, distance: 9.8
click at [786, 436] on span "Yes, Delete Item" at bounding box center [797, 443] width 82 height 14
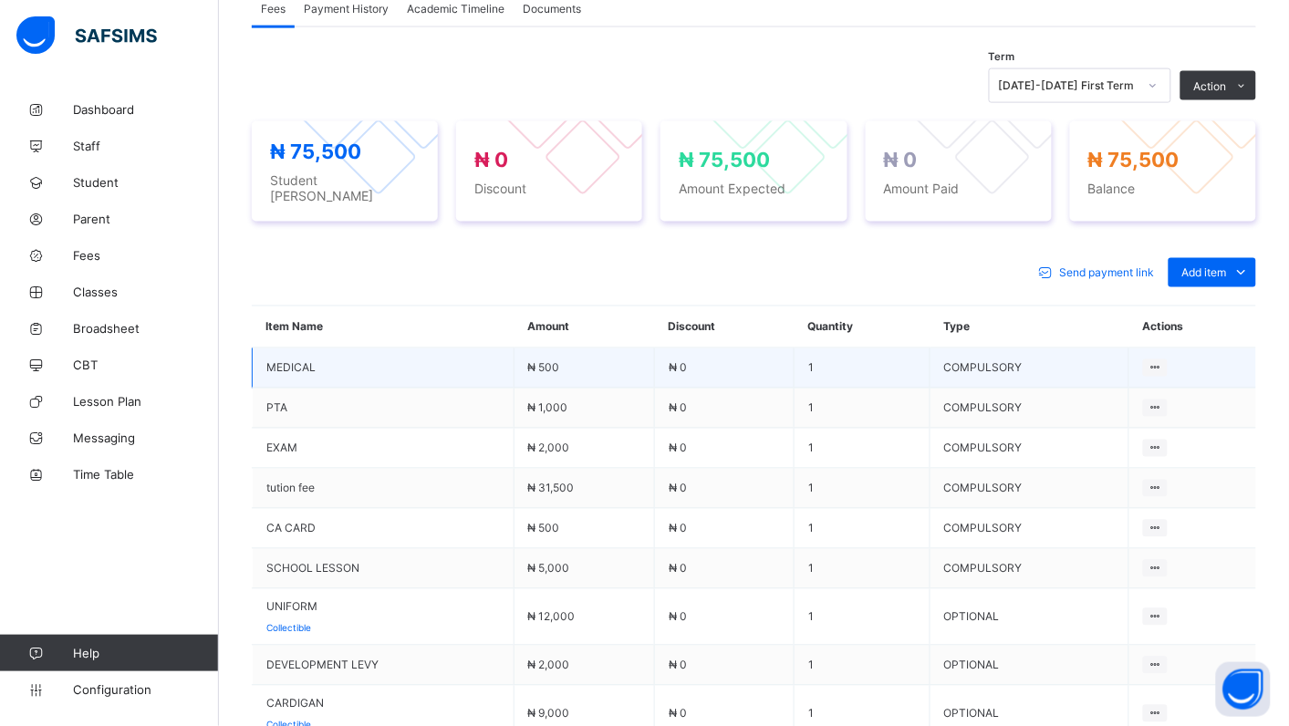
scroll to position [562, 0]
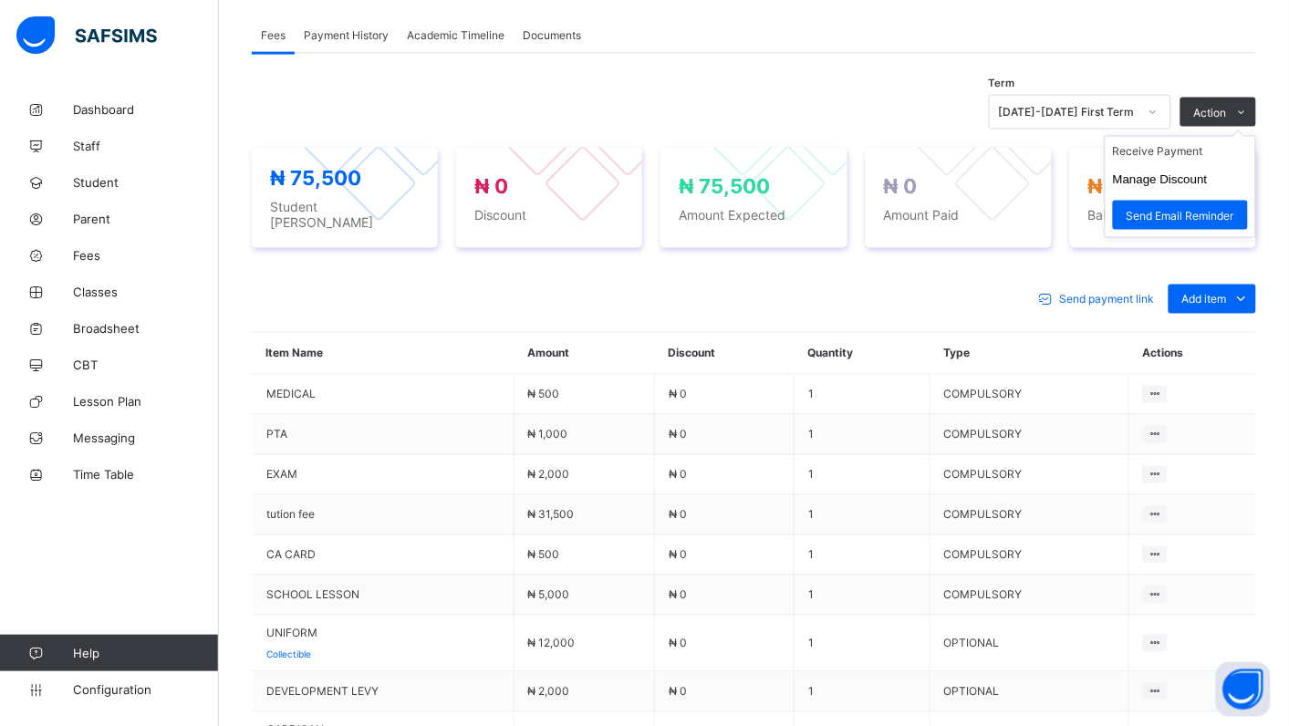
click at [1192, 141] on ul "Receive Payment Manage Discount Send Email Reminder" at bounding box center [1180, 187] width 151 height 102
click at [1213, 146] on li "Receive Payment" at bounding box center [1181, 151] width 150 height 28
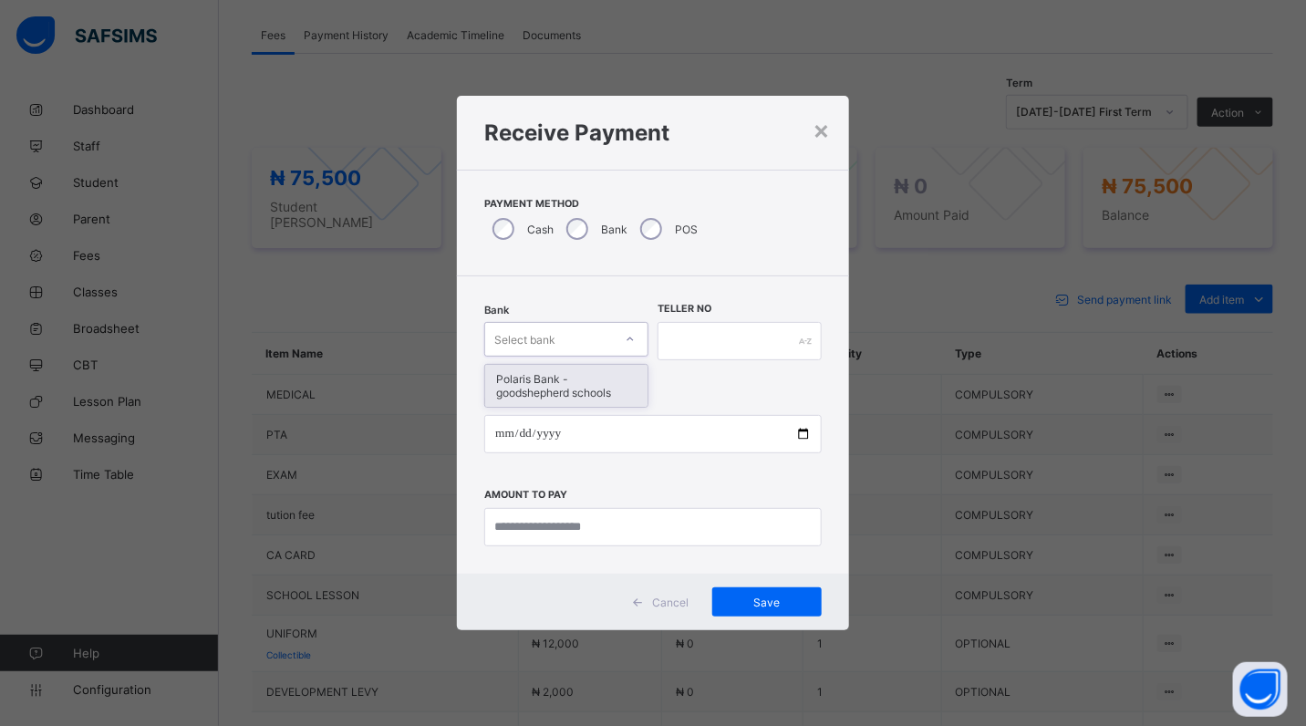
click at [632, 342] on icon at bounding box center [630, 339] width 11 height 18
click at [628, 379] on div "Polaris Bank - goodshepherd schools" at bounding box center [566, 386] width 162 height 42
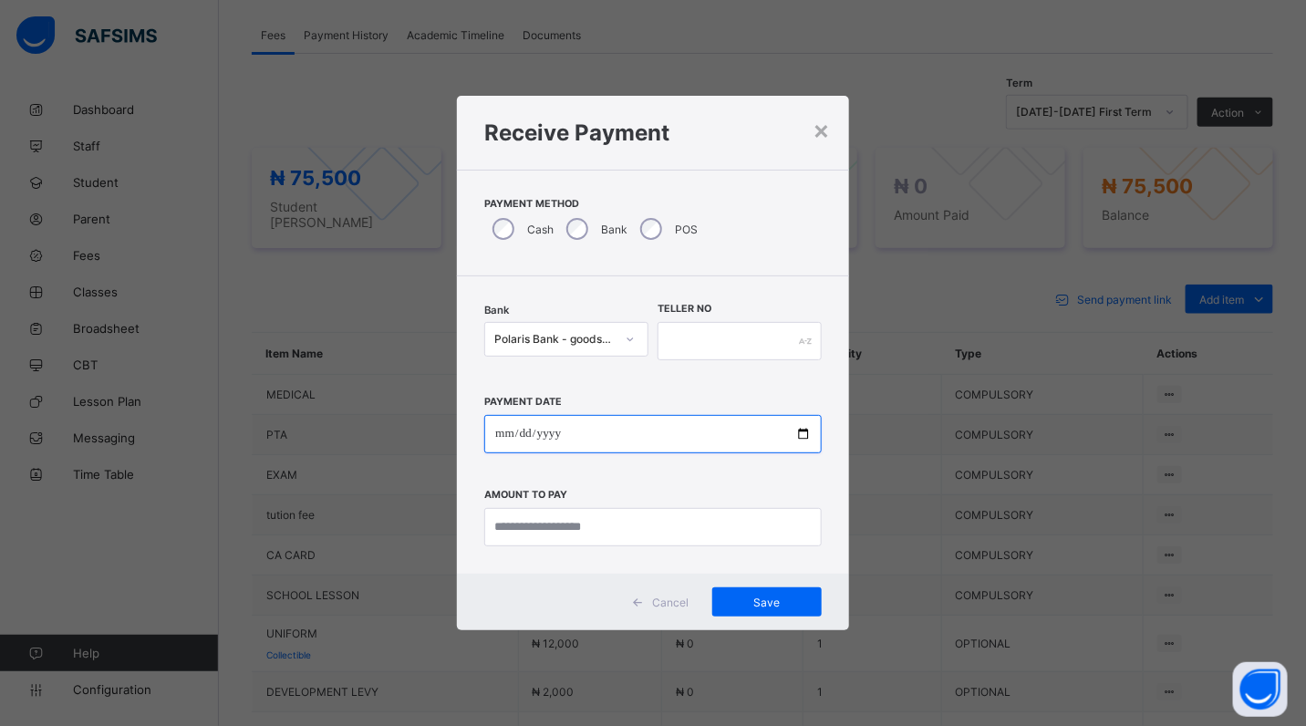
click at [800, 431] on input "date" at bounding box center [653, 434] width 338 height 38
type input "**********"
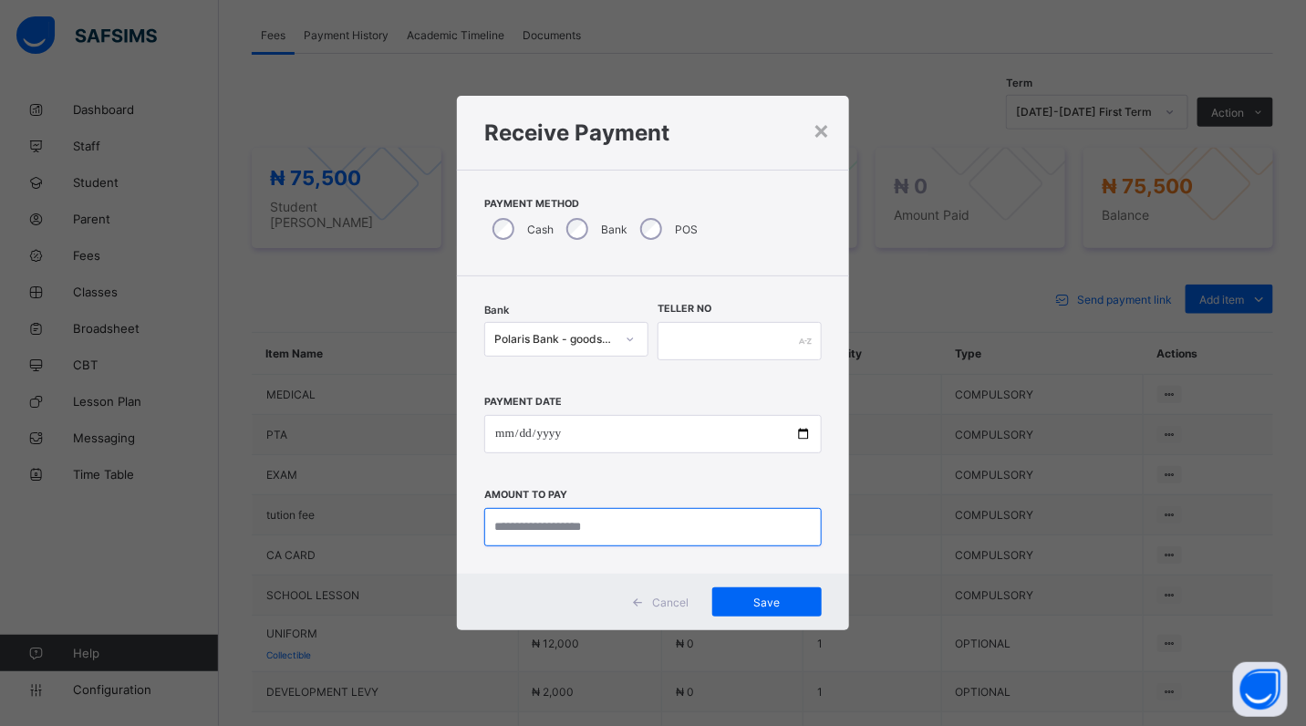
click at [625, 526] on input "currency" at bounding box center [653, 527] width 338 height 38
type input "********"
click at [676, 349] on input "text" at bounding box center [740, 341] width 164 height 38
click at [669, 338] on input "text" at bounding box center [740, 341] width 164 height 38
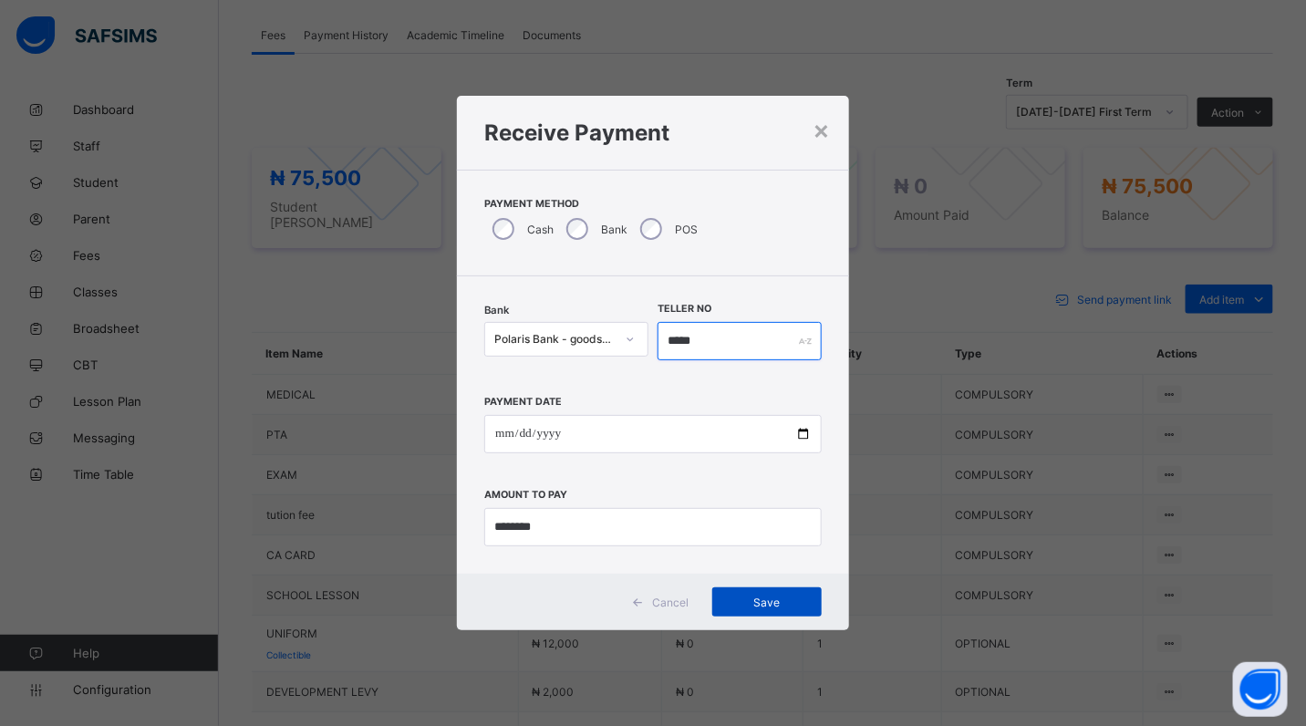
type input "*****"
click at [763, 607] on span "Save" at bounding box center [767, 603] width 82 height 14
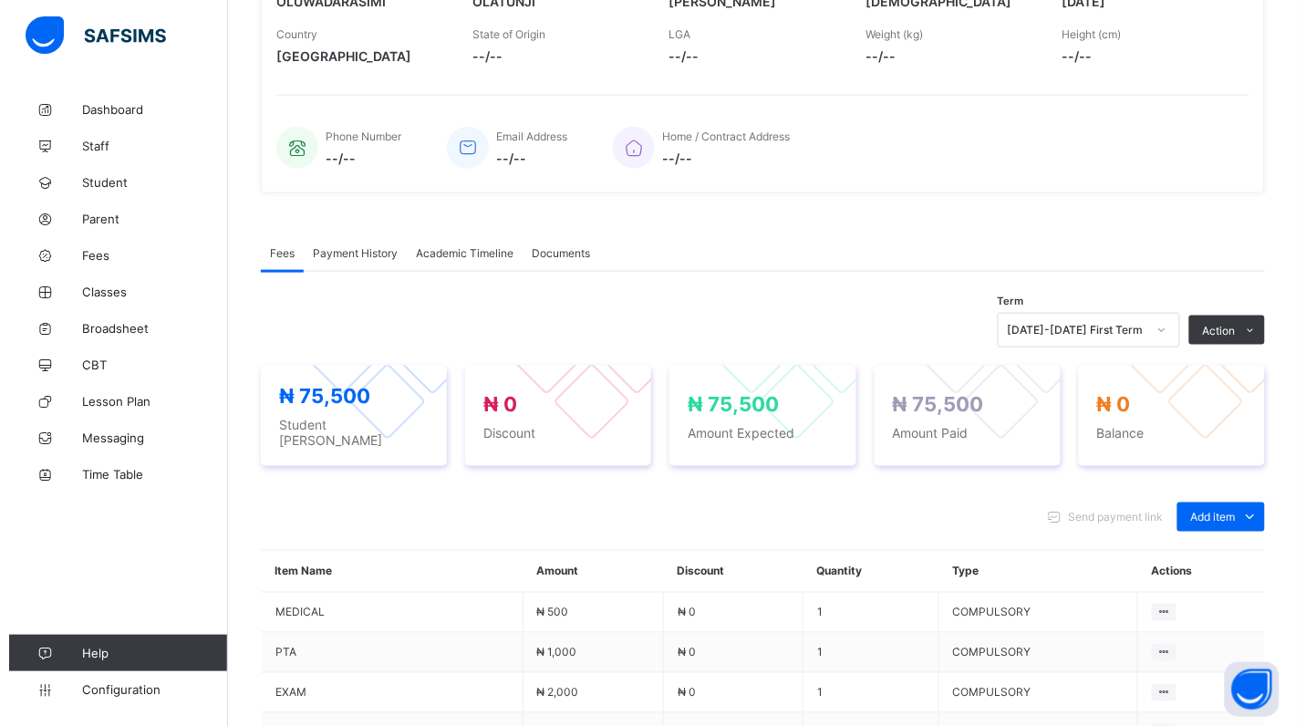
scroll to position [0, 0]
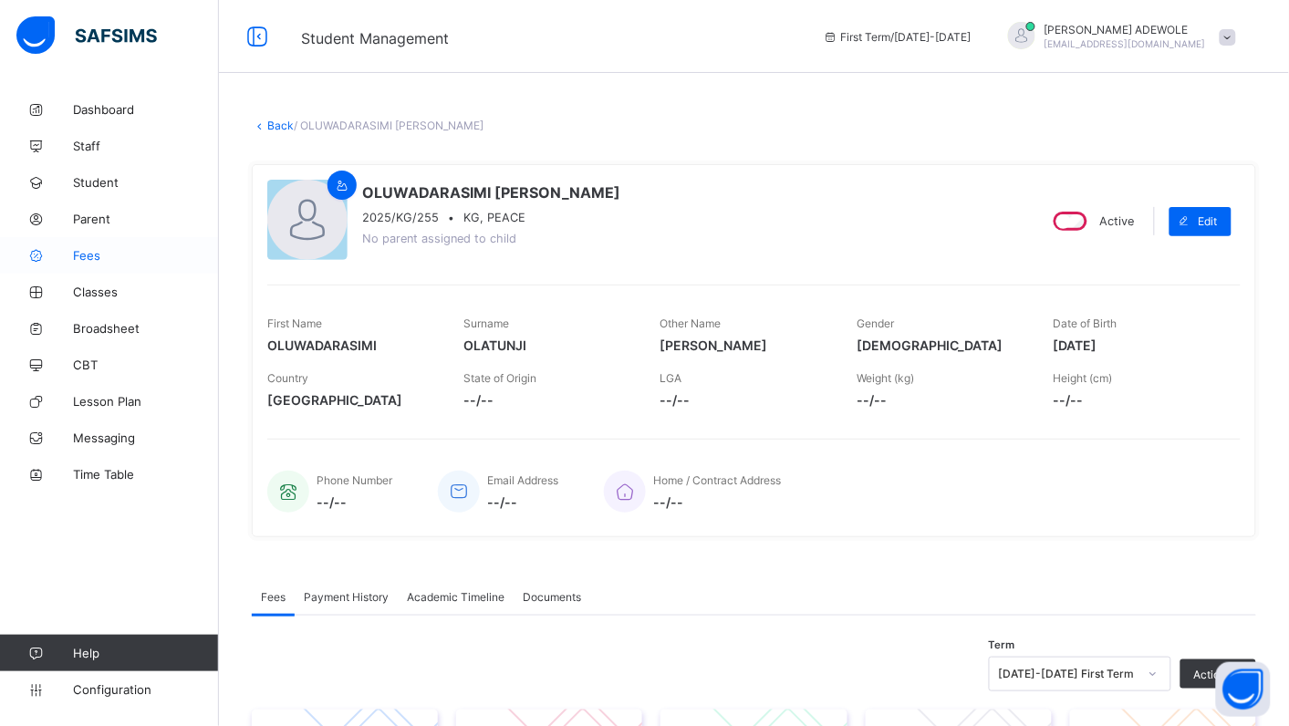
click at [94, 257] on span "Fees" at bounding box center [146, 255] width 146 height 15
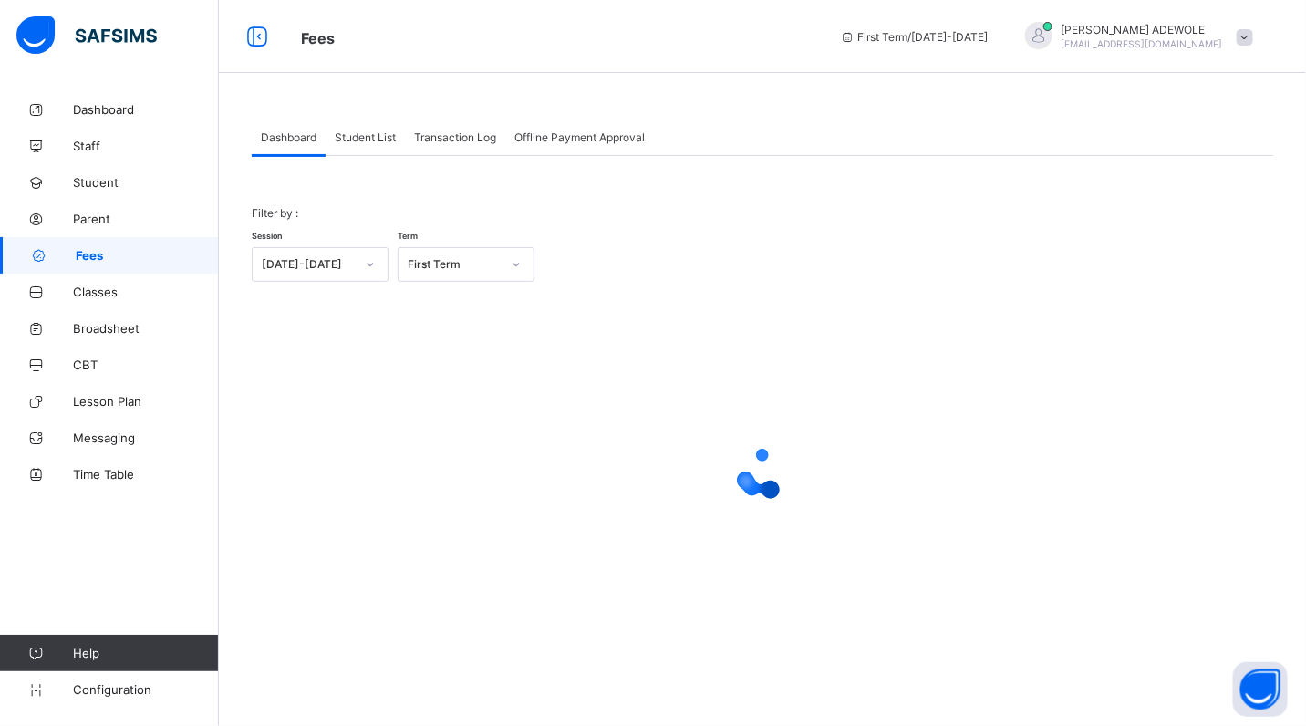
click at [356, 130] on span "Student List" at bounding box center [365, 137] width 61 height 14
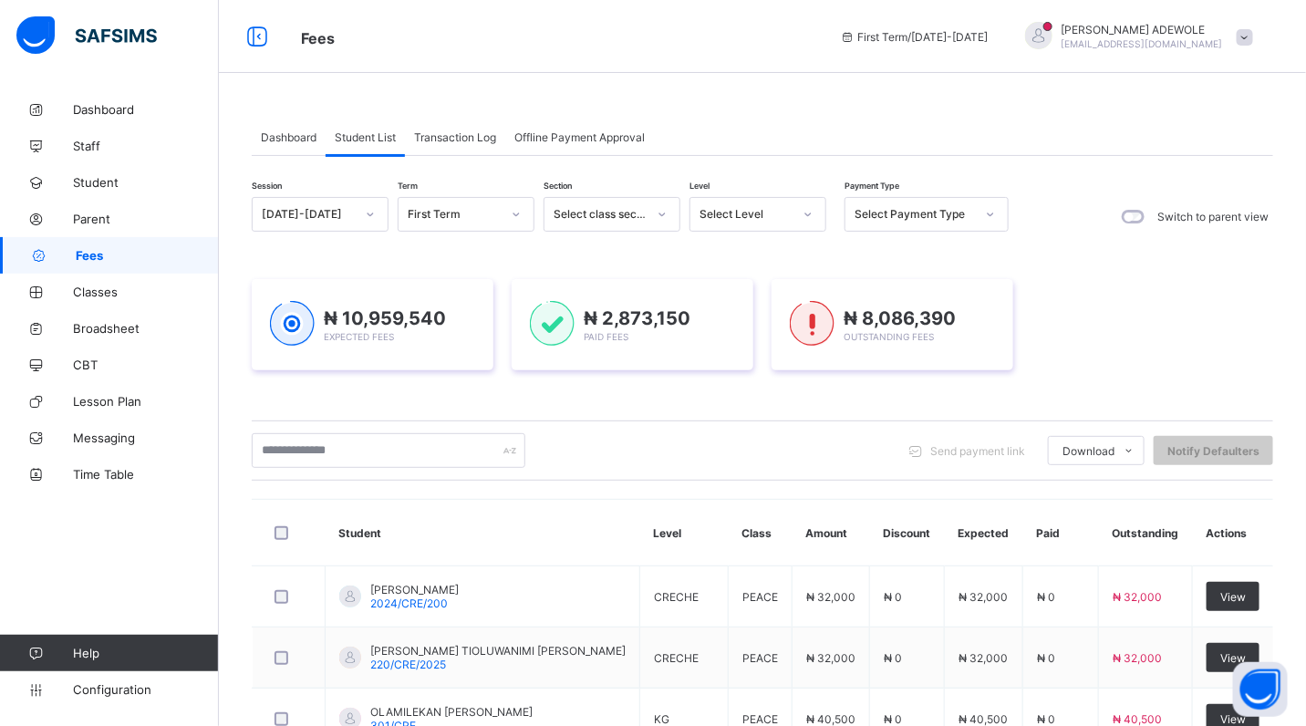
click at [805, 105] on div "Dashboard Student List Transaction Log Offline Payment Approval Student List Mo…" at bounding box center [763, 689] width 1088 height 1196
click at [804, 99] on div "Dashboard Student List Transaction Log Offline Payment Approval Student List Mo…" at bounding box center [763, 689] width 1088 height 1196
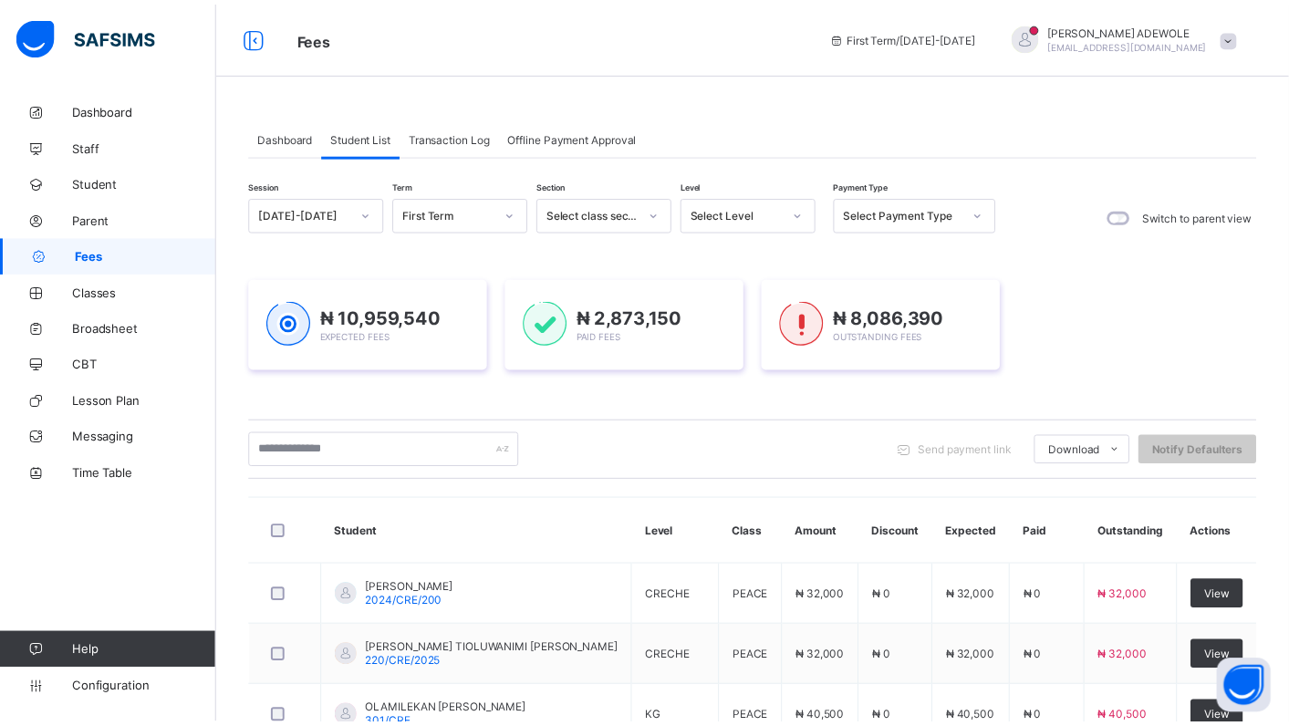
scroll to position [109, 0]
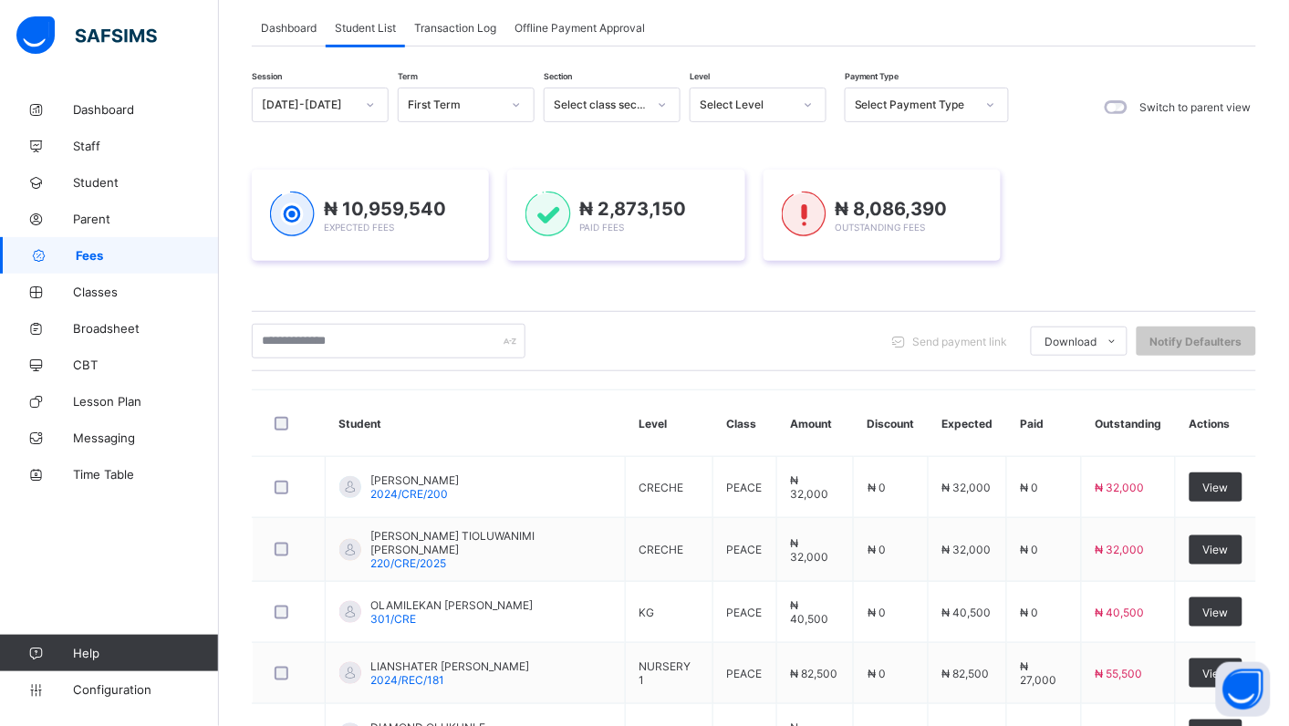
click at [809, 108] on icon at bounding box center [808, 105] width 11 height 18
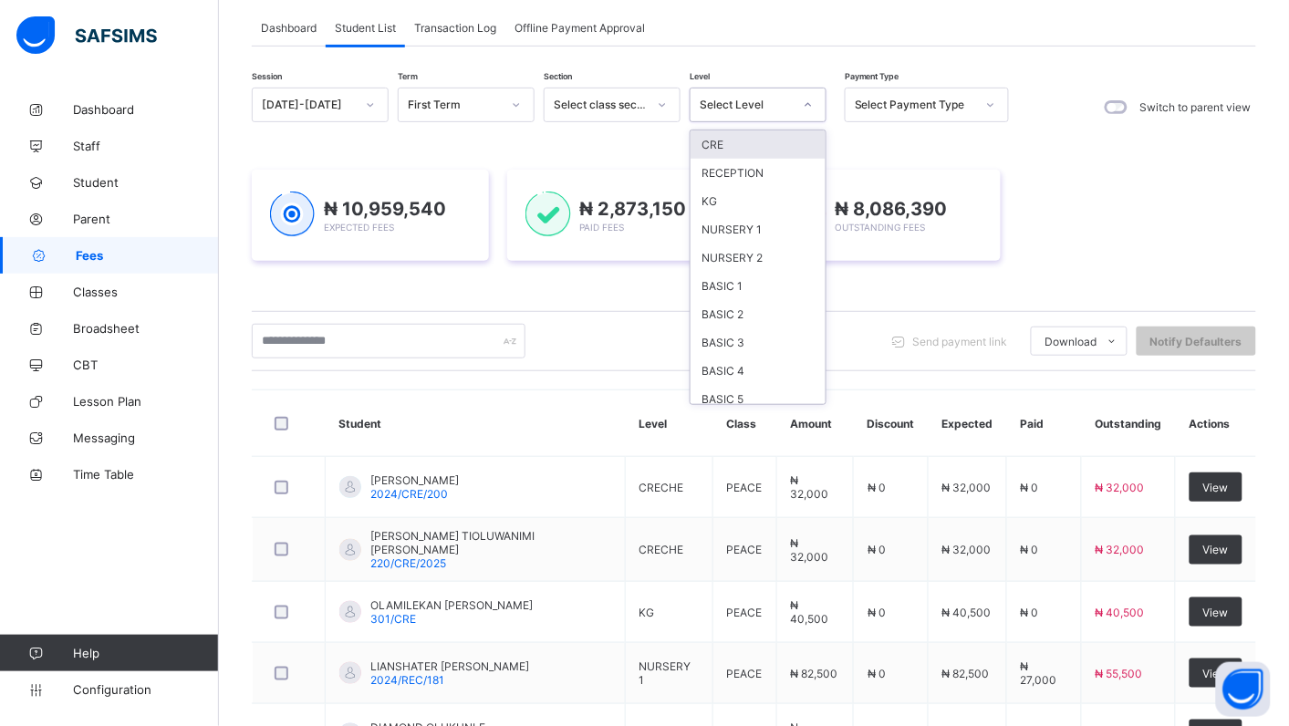
click at [721, 198] on div "KG" at bounding box center [758, 201] width 135 height 28
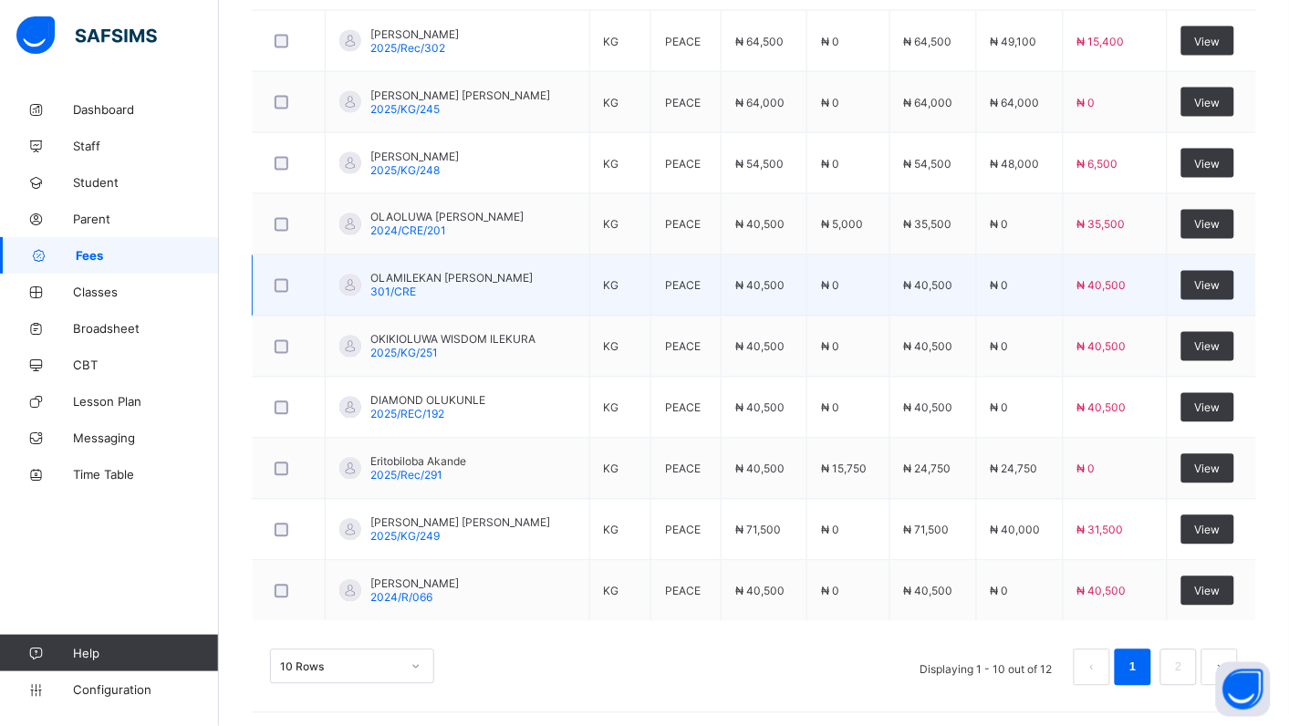
scroll to position [684, 0]
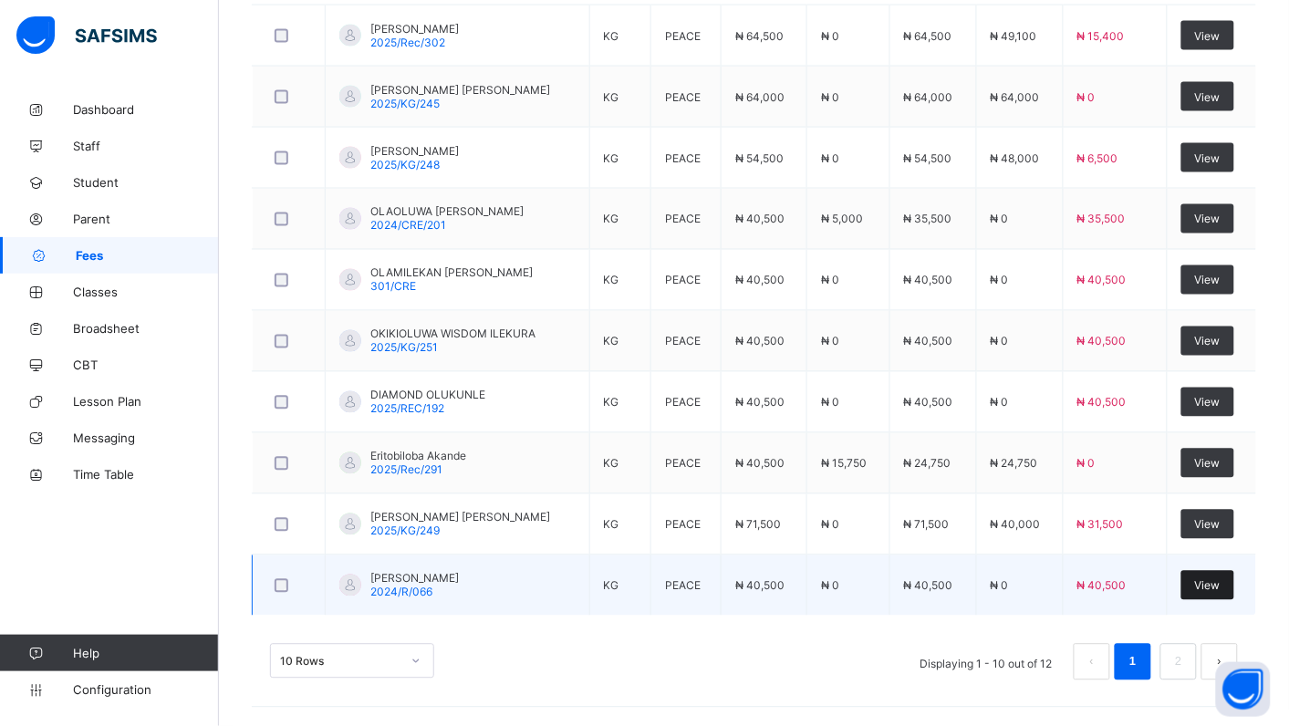
click at [1221, 588] on span "View" at bounding box center [1208, 586] width 26 height 14
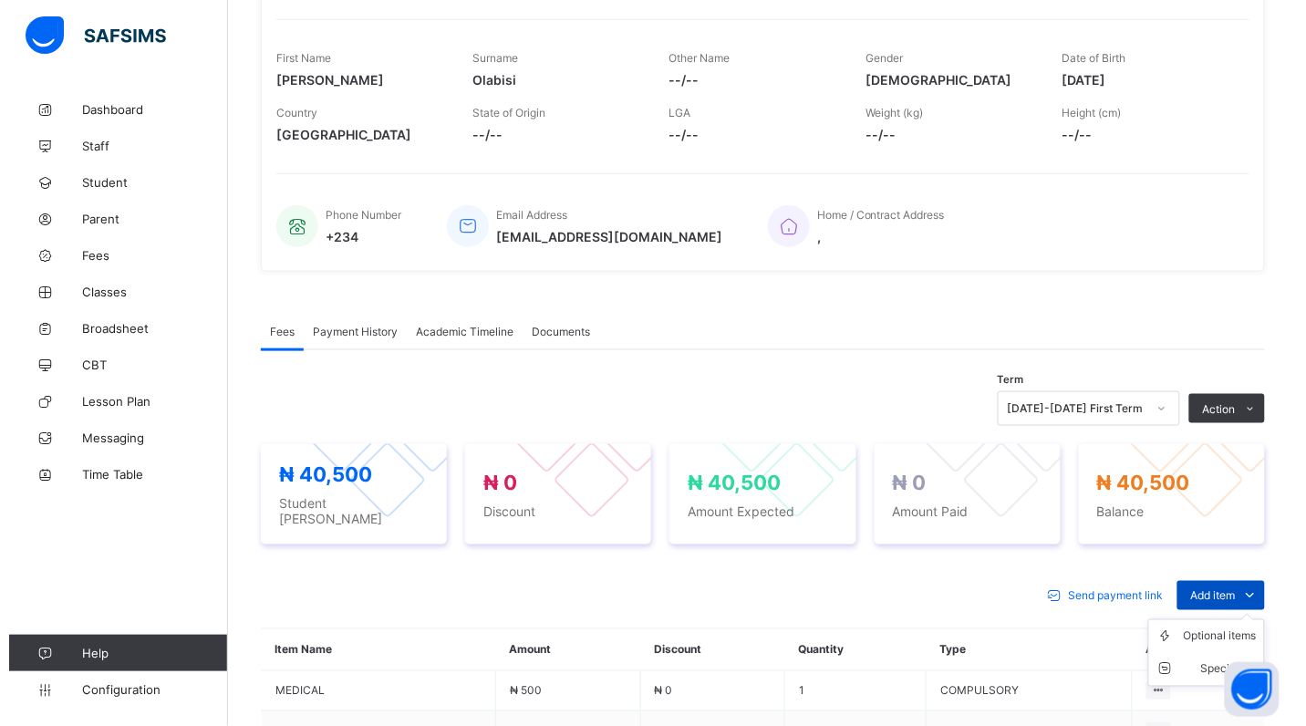
scroll to position [626, 0]
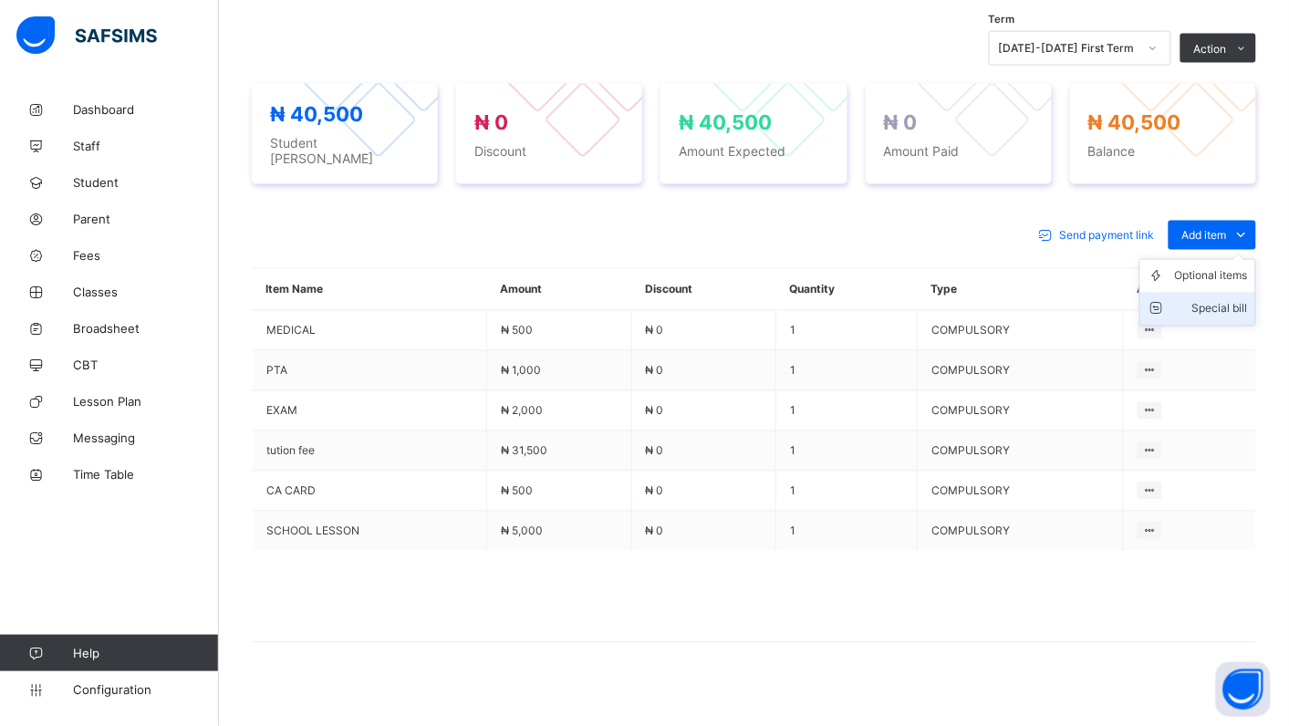
click at [1248, 300] on div "Special bill" at bounding box center [1211, 309] width 73 height 18
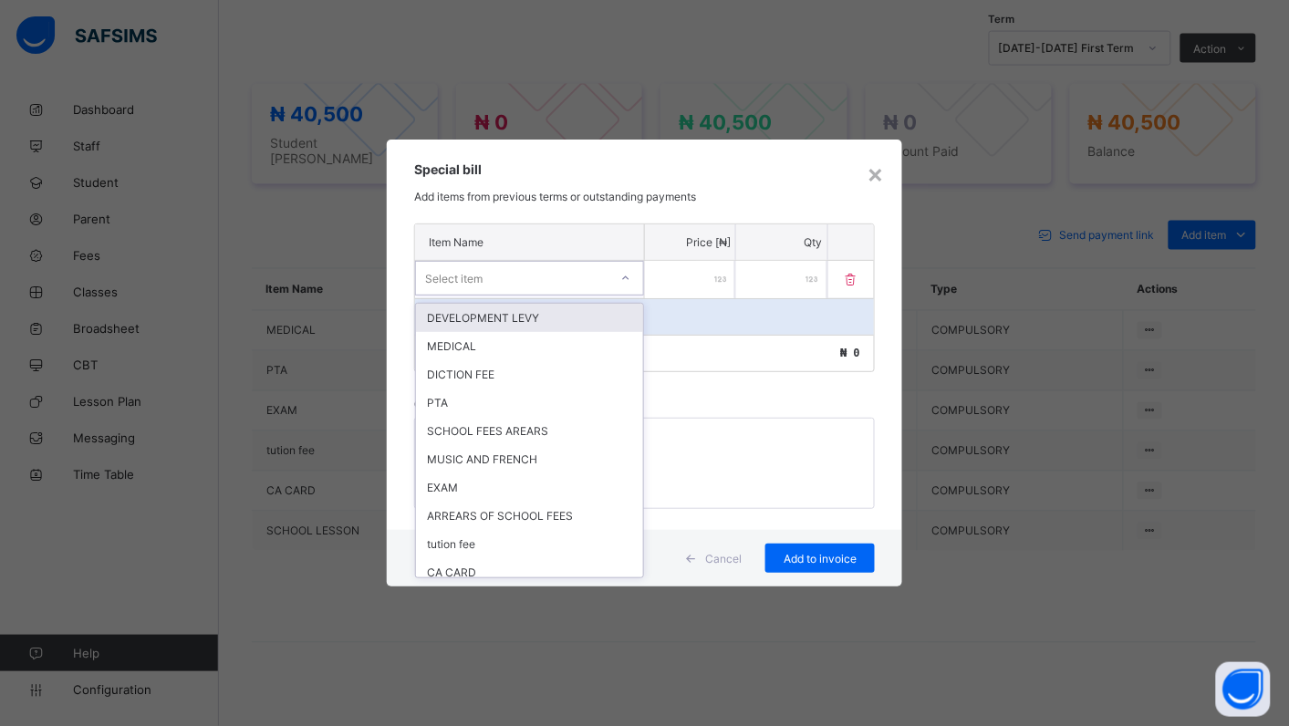
click at [627, 279] on icon at bounding box center [625, 278] width 11 height 18
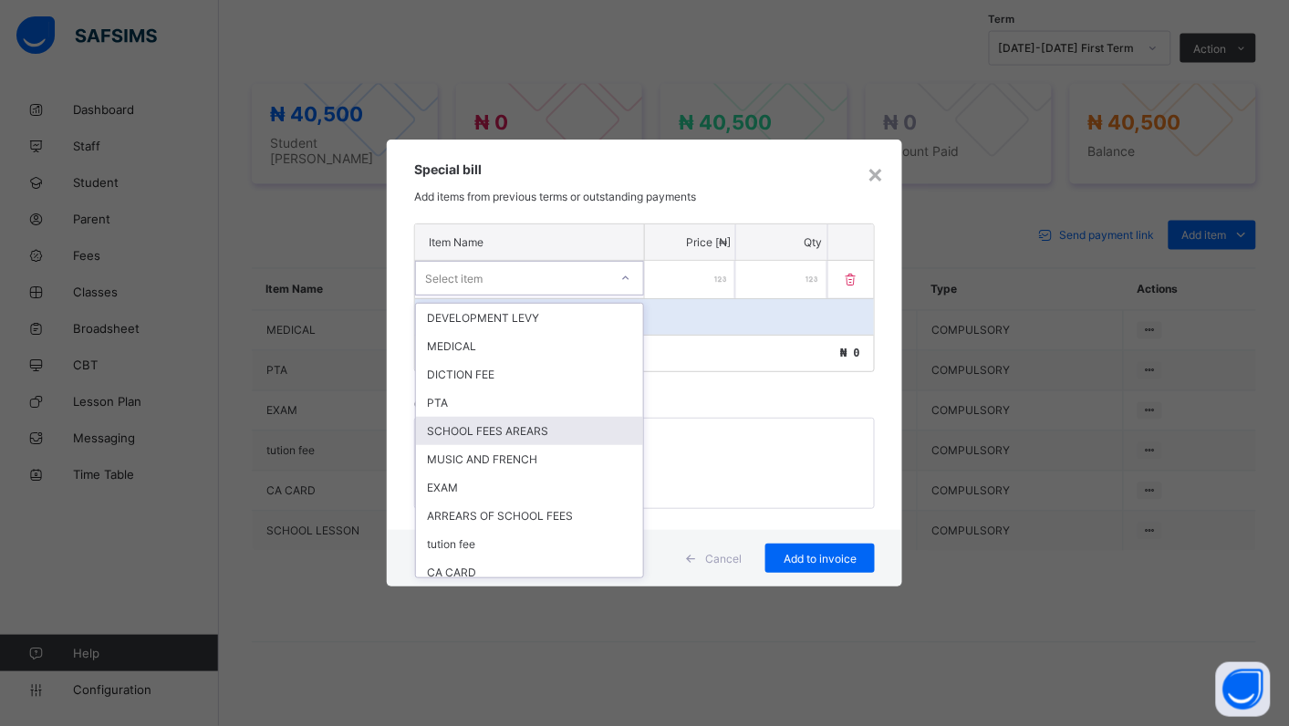
click at [511, 424] on div "SCHOOL FEES AREARS" at bounding box center [529, 431] width 227 height 28
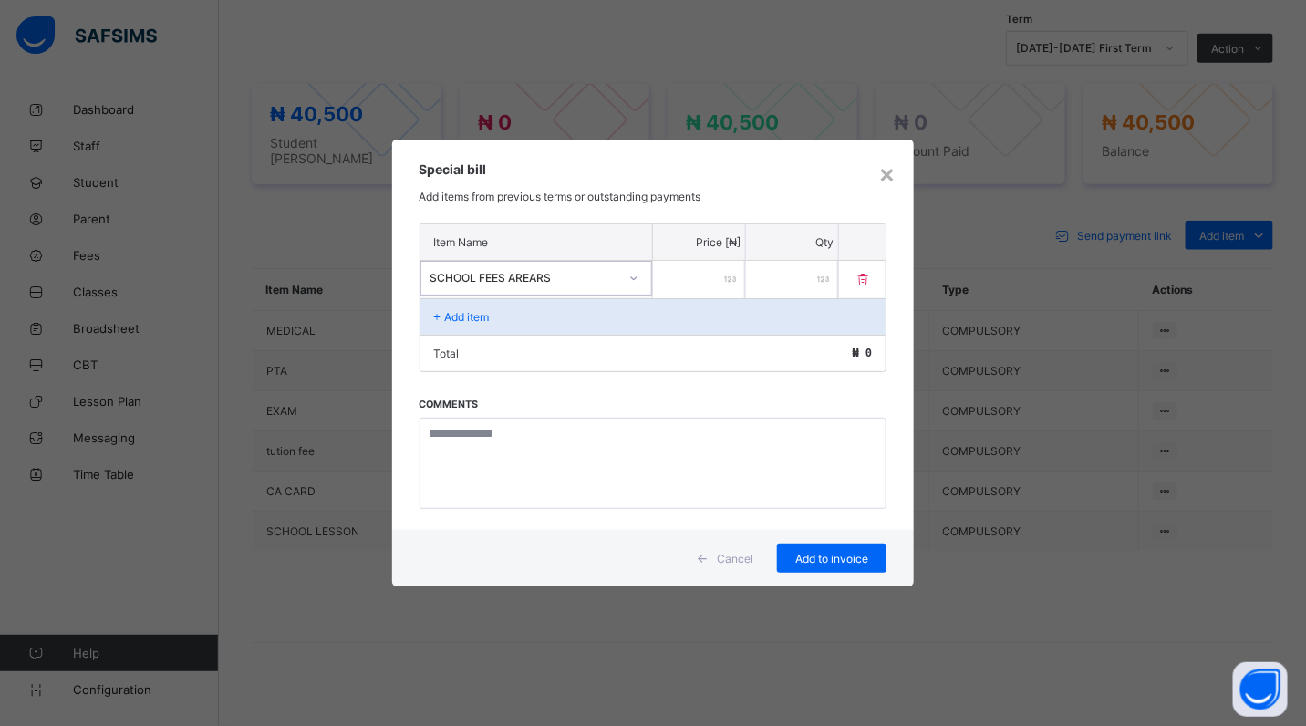
click at [672, 281] on input "number" at bounding box center [699, 279] width 92 height 37
type input "*****"
click at [809, 558] on span "Add to invoice" at bounding box center [832, 559] width 82 height 14
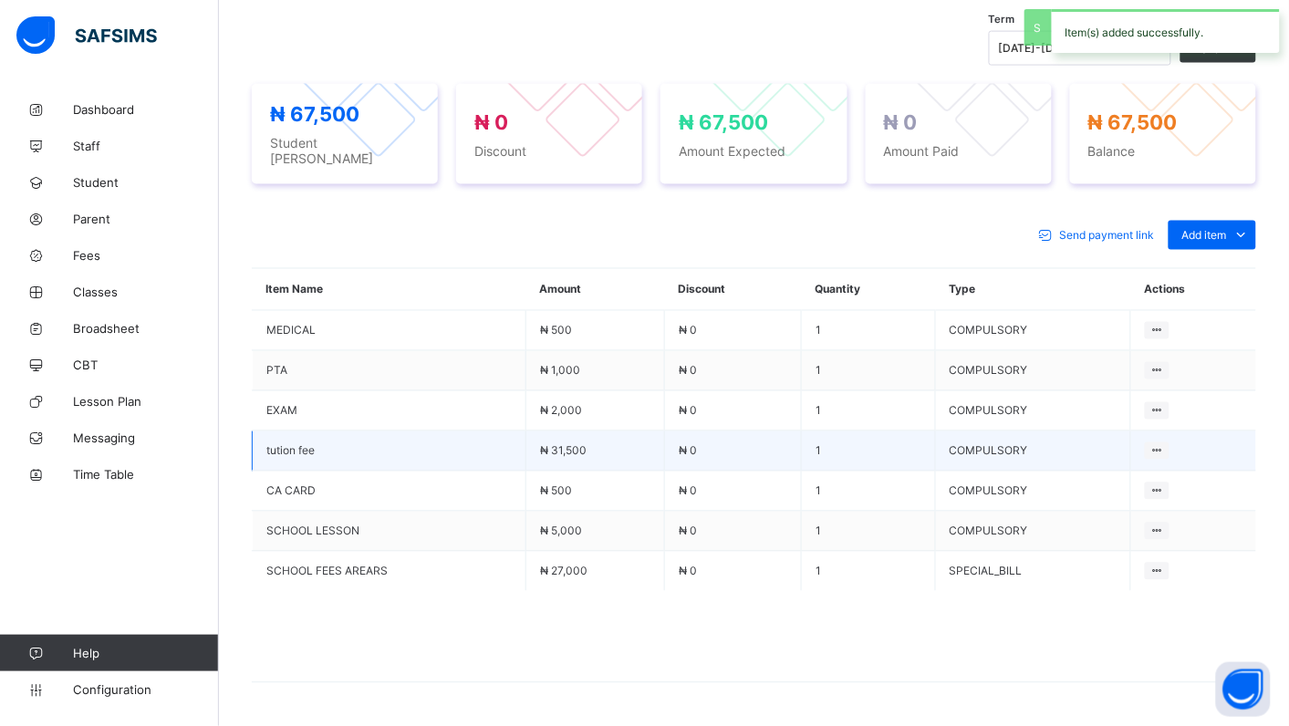
scroll to position [664, 0]
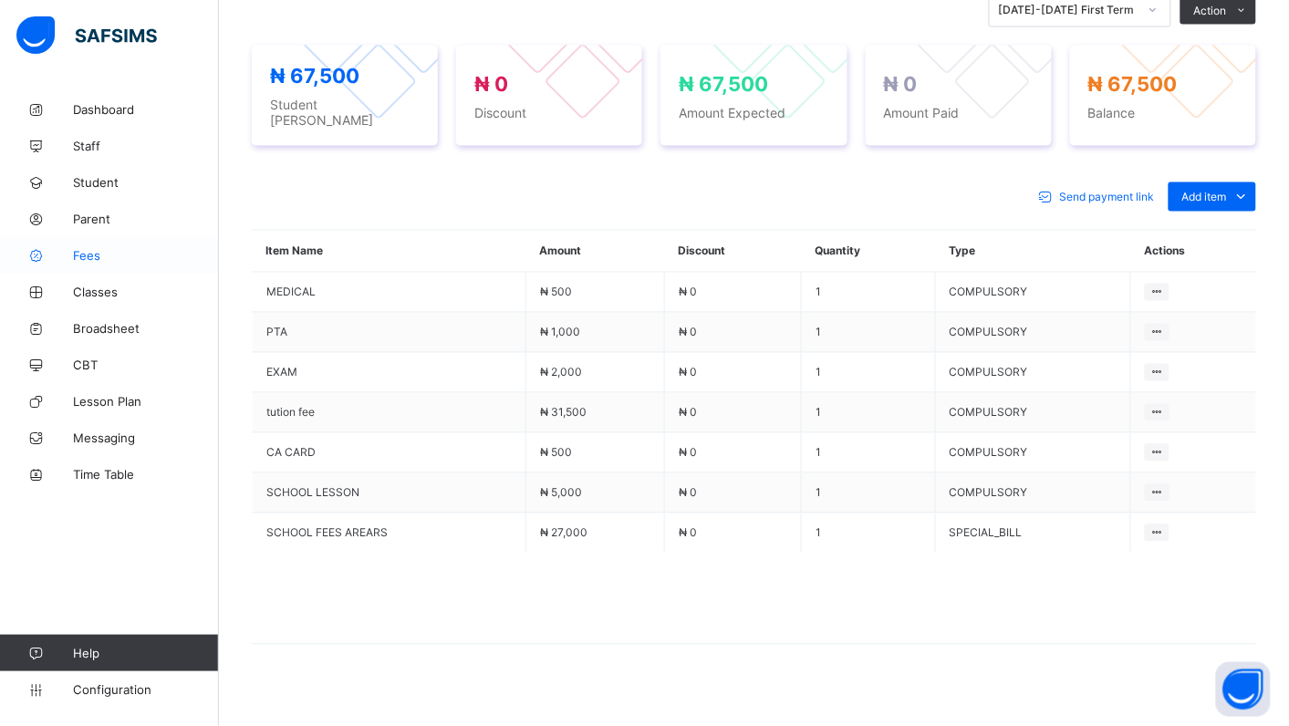
click at [83, 258] on span "Fees" at bounding box center [146, 255] width 146 height 15
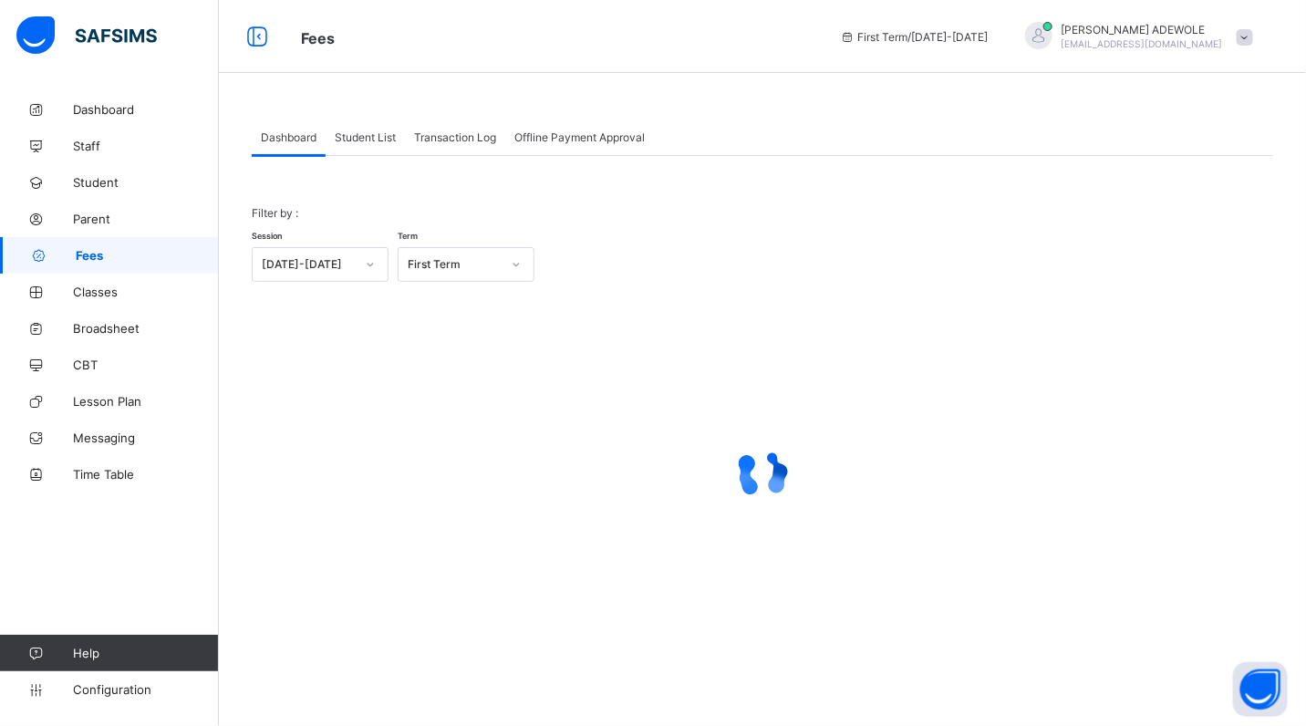
click at [347, 139] on span "Student List" at bounding box center [365, 137] width 61 height 14
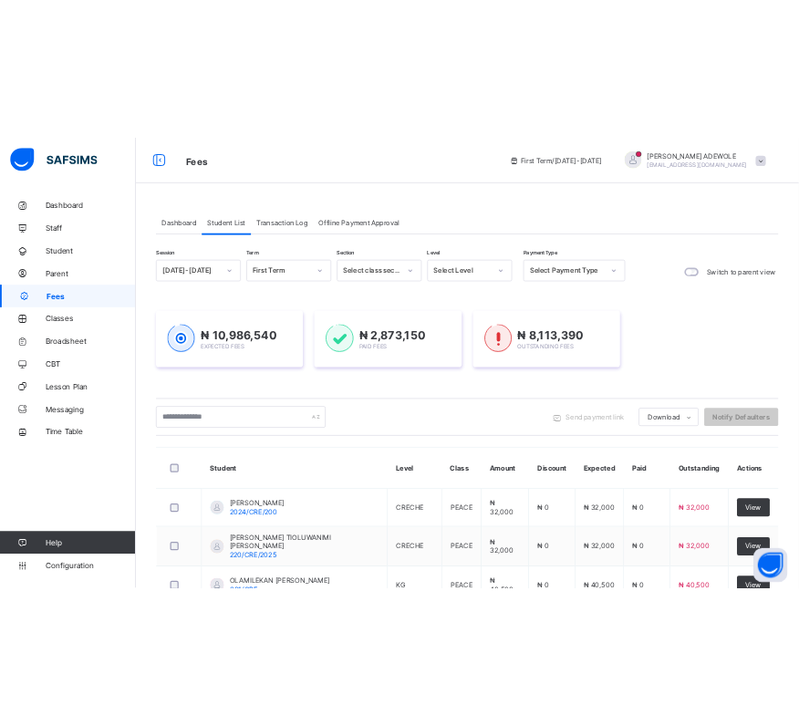
scroll to position [564, 0]
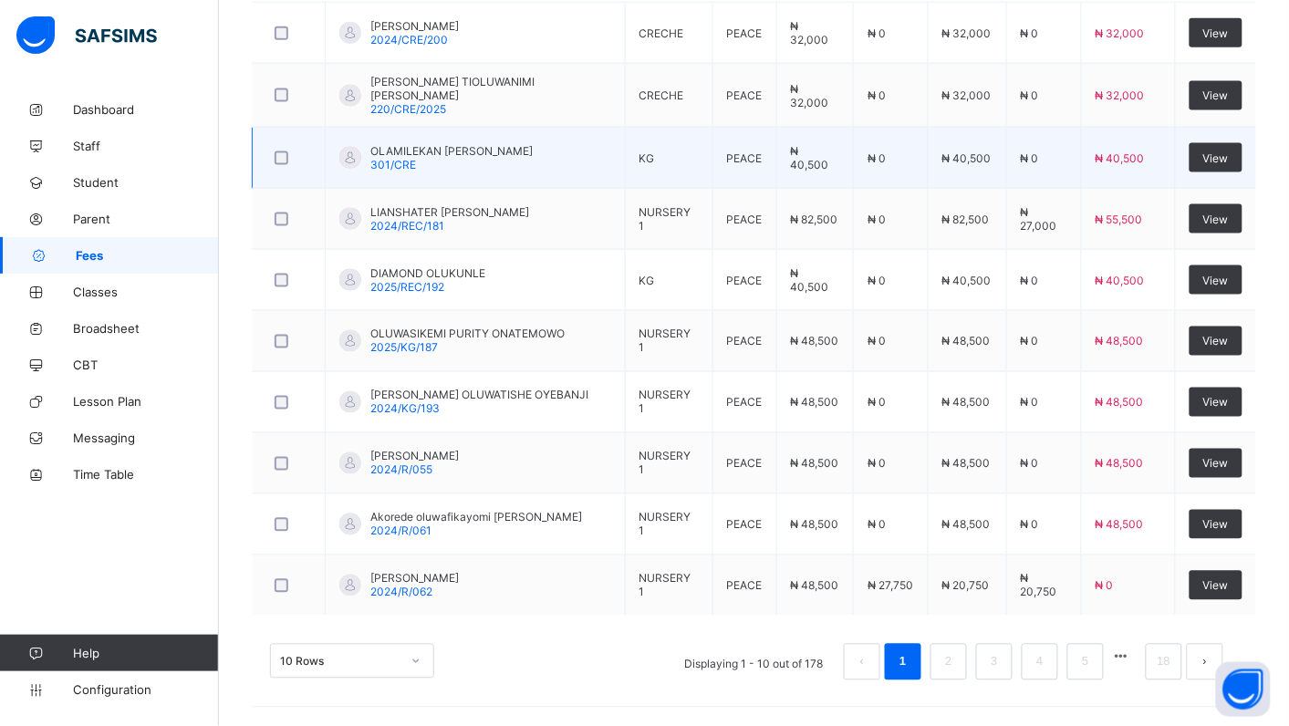
click at [1113, 178] on td "₦ 40,500" at bounding box center [1128, 158] width 94 height 61
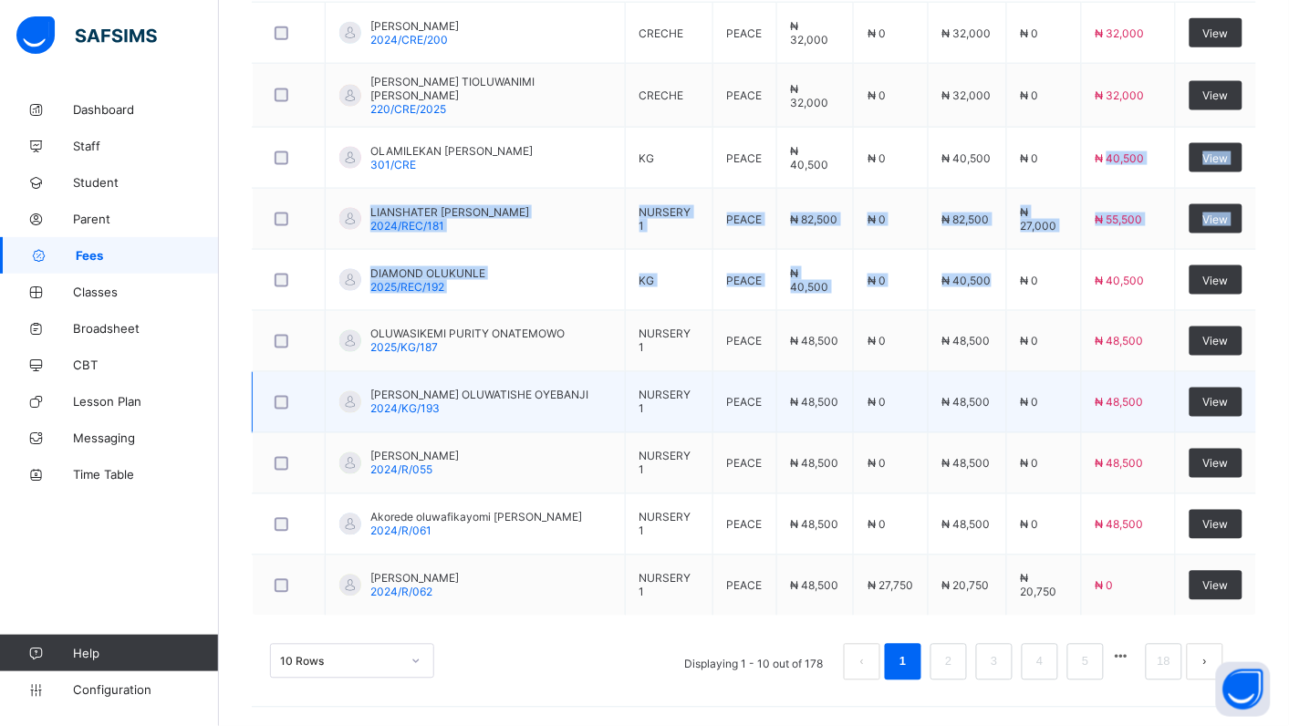
drag, startPoint x: 1113, startPoint y: 178, endPoint x: 1049, endPoint y: 394, distance: 225.5
click at [1049, 394] on tbody "[PERSON_NAME] 2024/CRE/200 CRECHE PEACE ₦ 32,000 ₦ 0 ₦ 32,000 ₦ 0 ₦ 32,000 View…" at bounding box center [755, 310] width 1005 height 614
